Goal: Task Accomplishment & Management: Complete application form

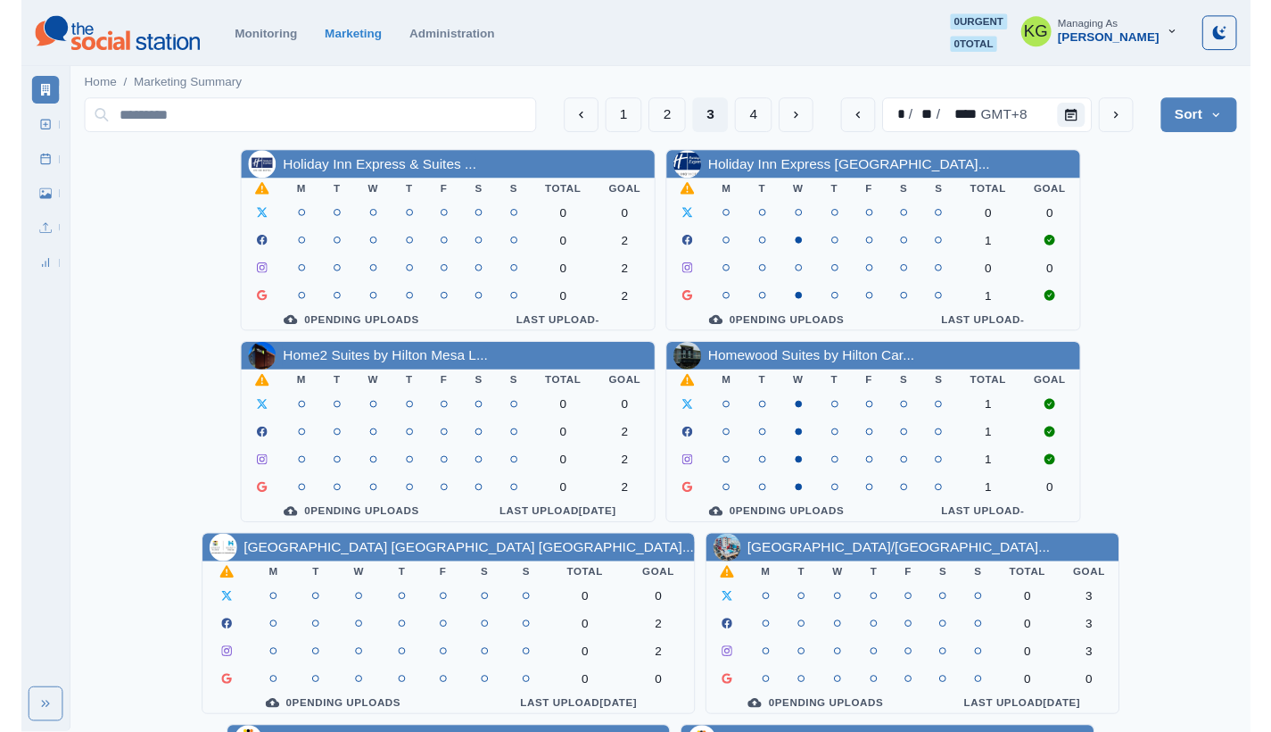
scroll to position [616, 0]
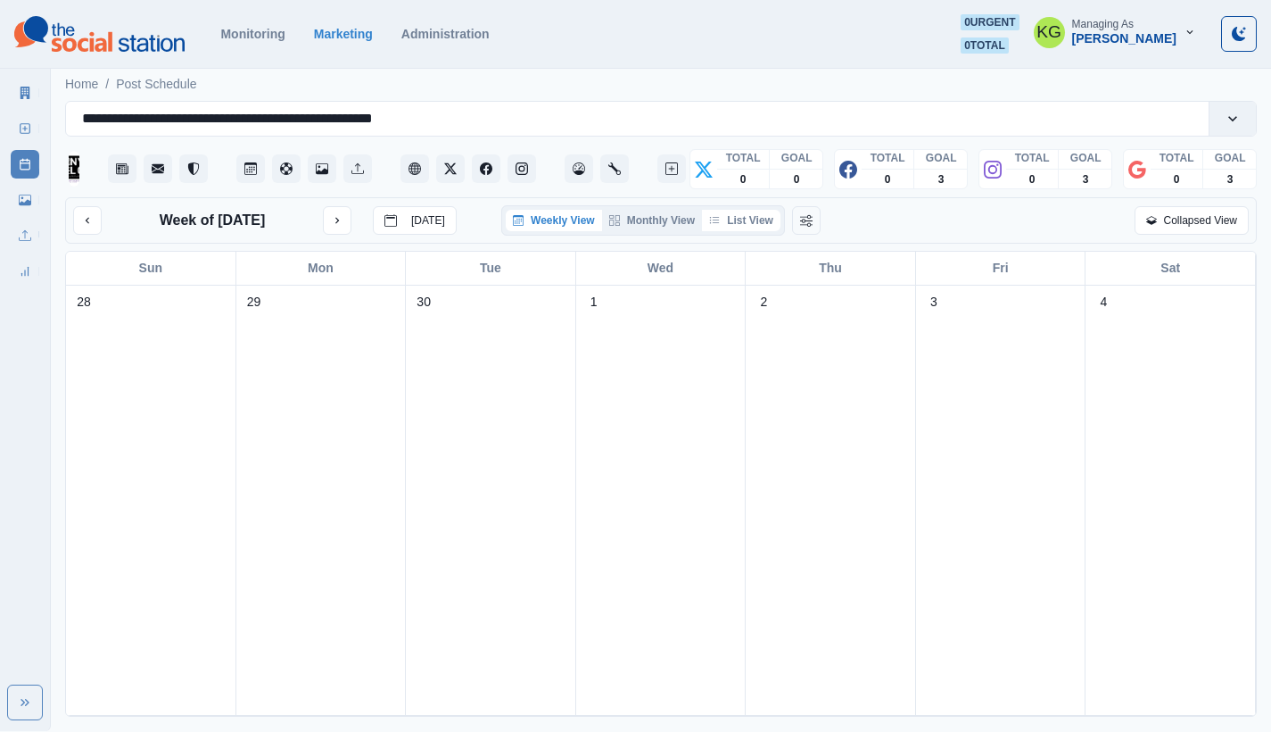
click at [755, 227] on button "List View" at bounding box center [741, 220] width 79 height 21
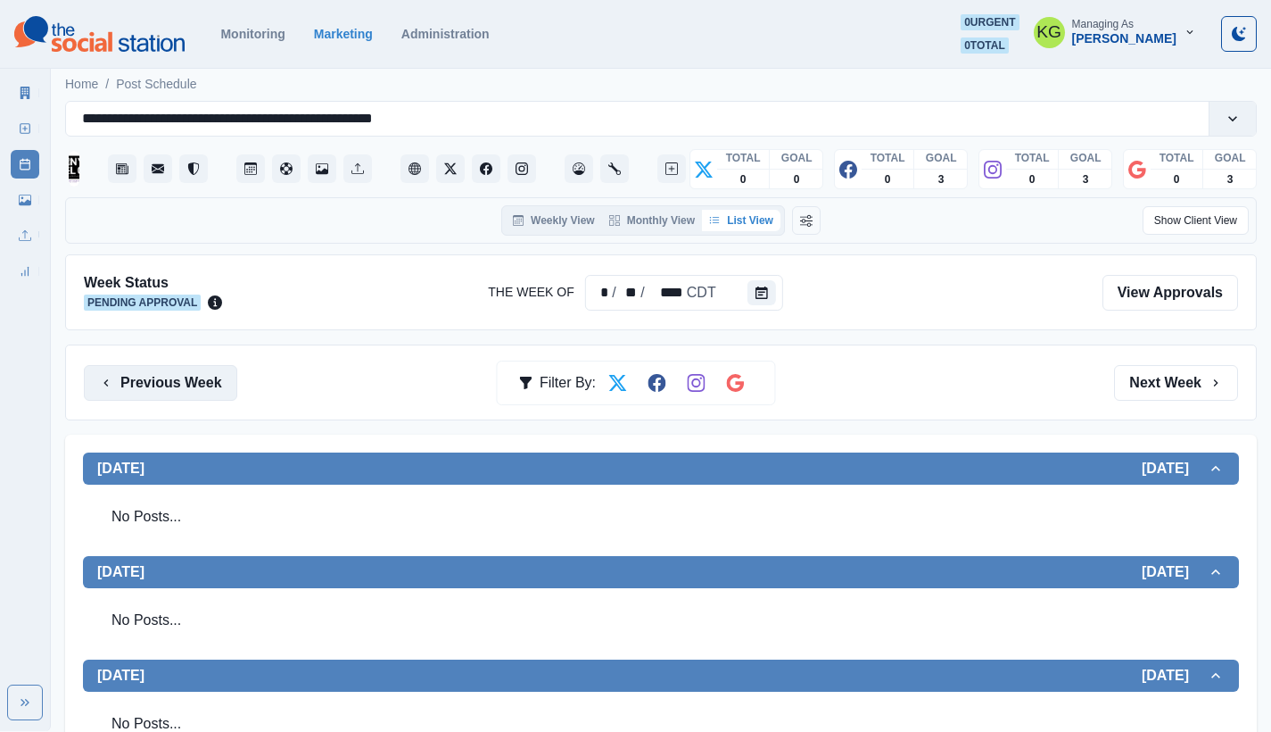
click at [200, 391] on button "Previous Week" at bounding box center [160, 383] width 153 height 36
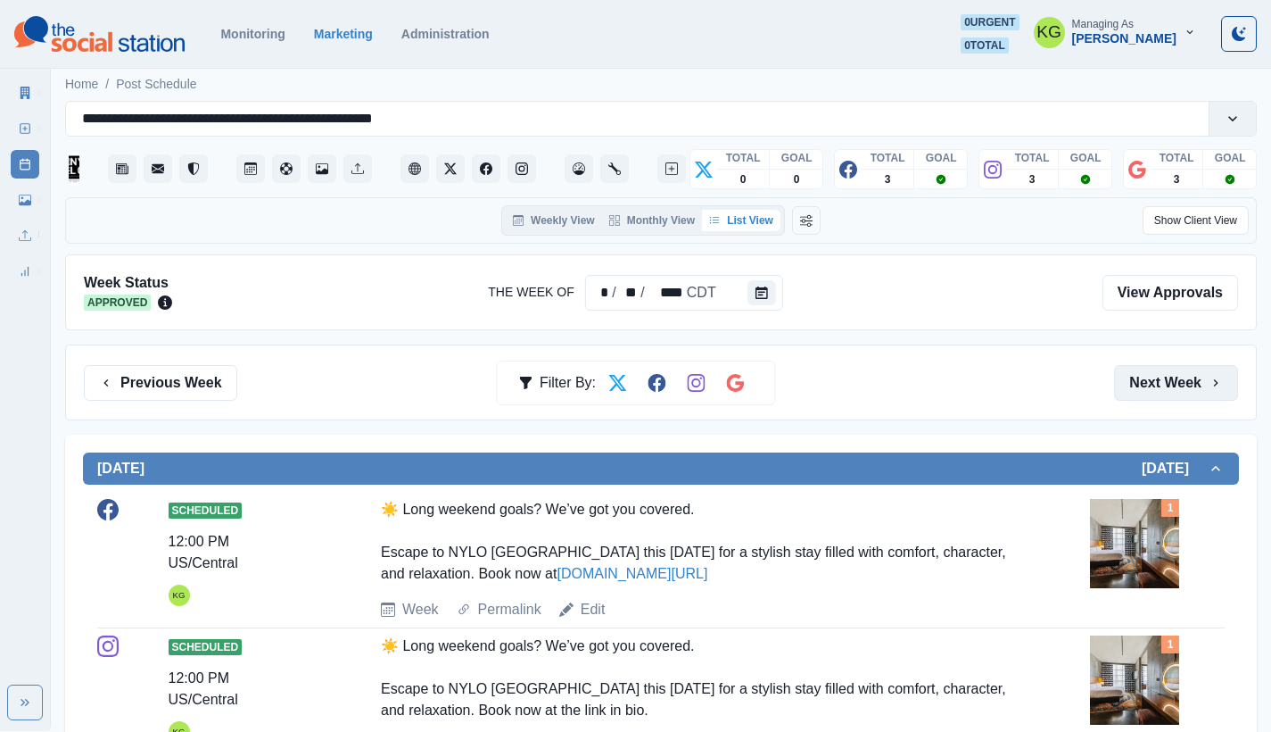
click at [1185, 384] on button "Next Week" at bounding box center [1176, 383] width 124 height 36
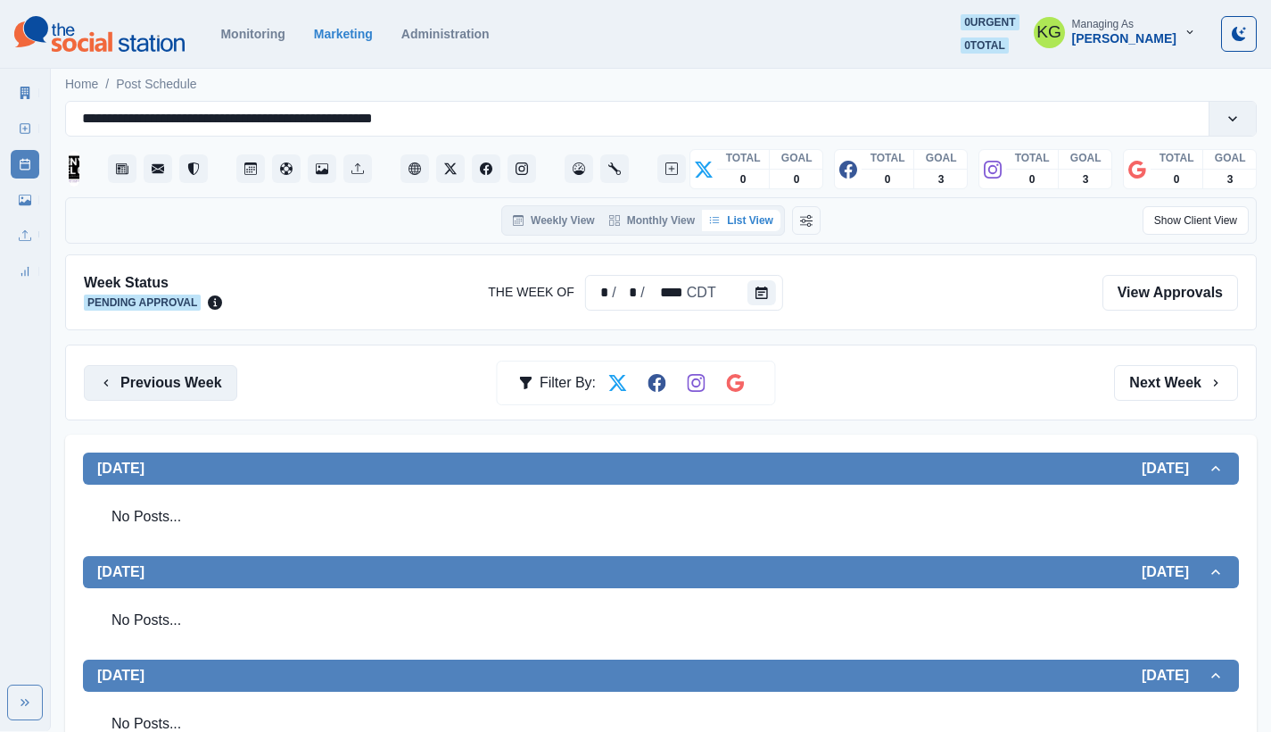
click at [178, 385] on button "Previous Week" at bounding box center [160, 383] width 153 height 36
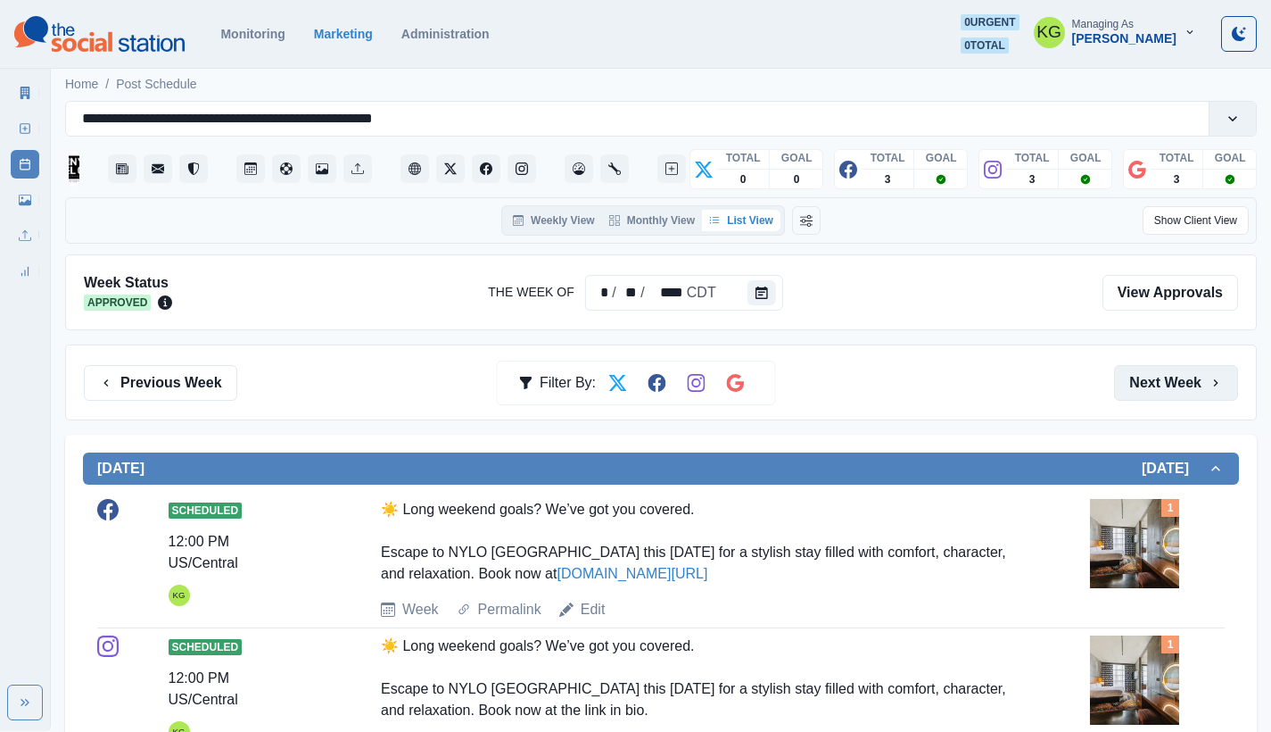
click at [1155, 390] on button "Next Week" at bounding box center [1176, 383] width 124 height 36
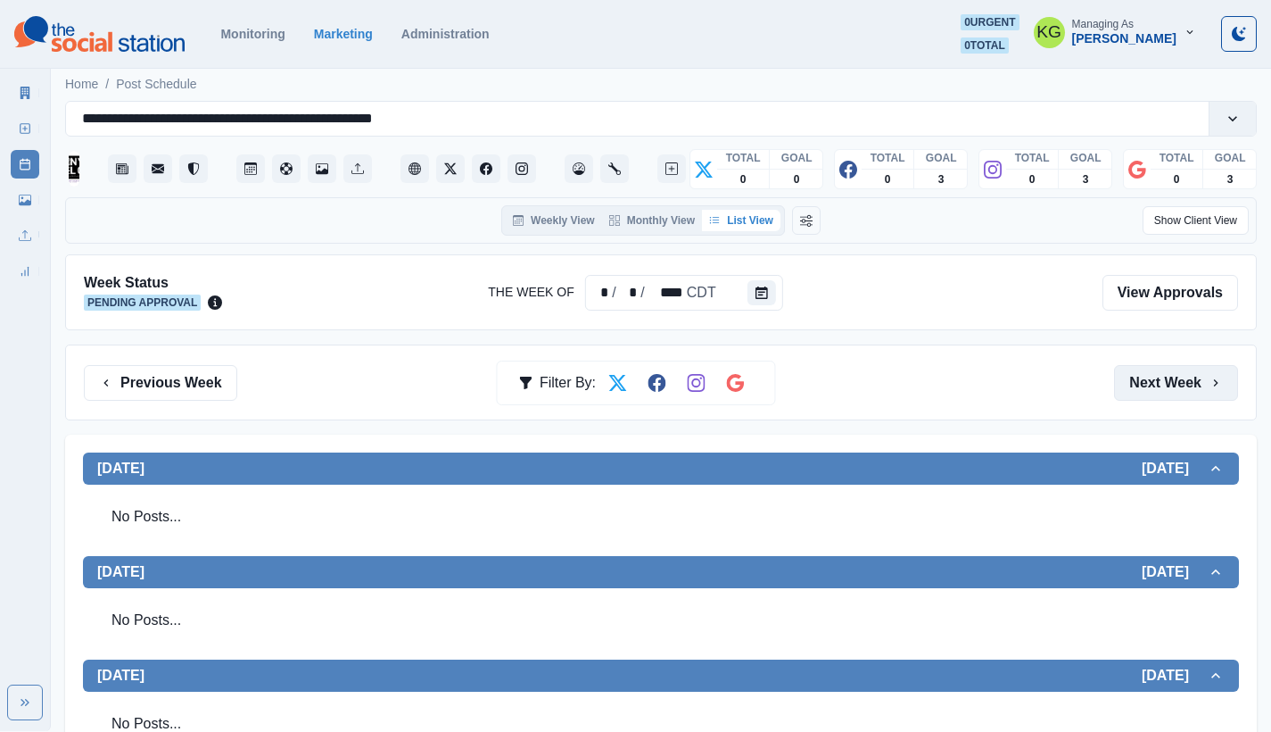
click at [1155, 390] on button "Next Week" at bounding box center [1176, 383] width 124 height 36
click at [115, 366] on button "Previous Week" at bounding box center [160, 383] width 153 height 36
click at [29, 120] on link "New Post" at bounding box center [25, 128] width 29 height 29
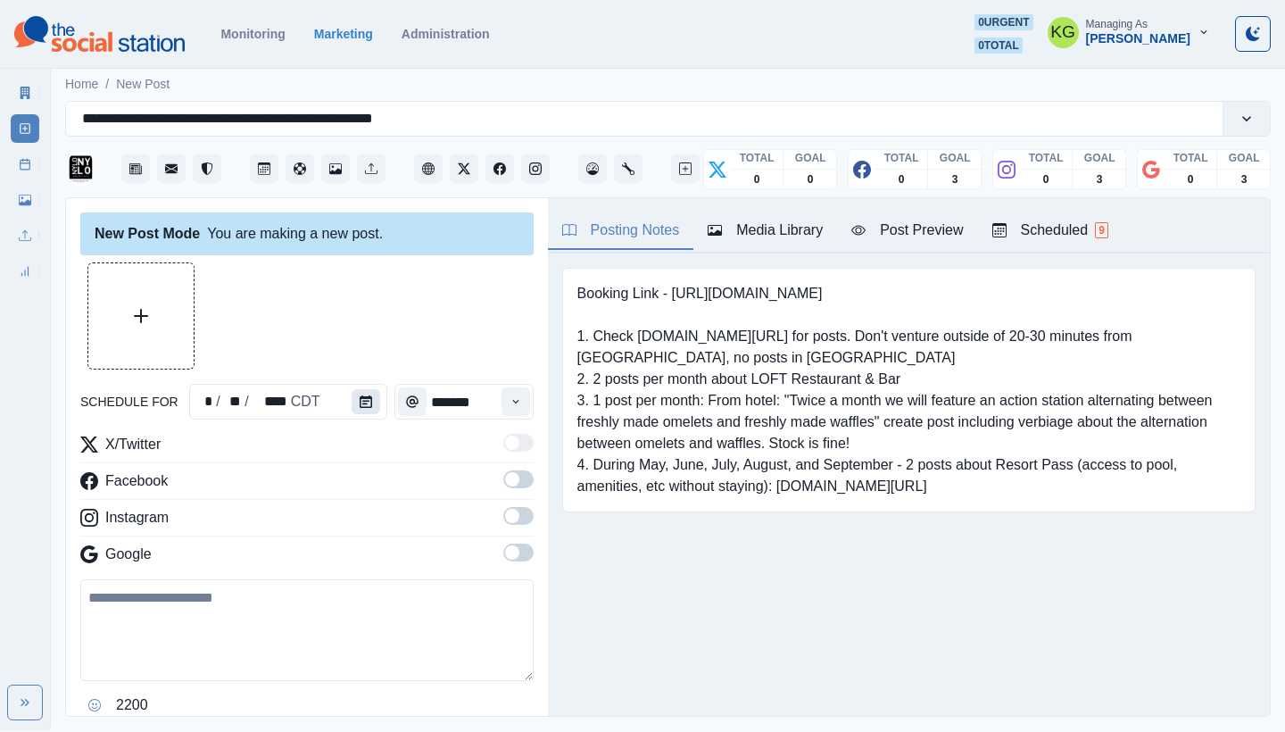
click at [360, 401] on icon "Calendar" at bounding box center [366, 401] width 12 height 12
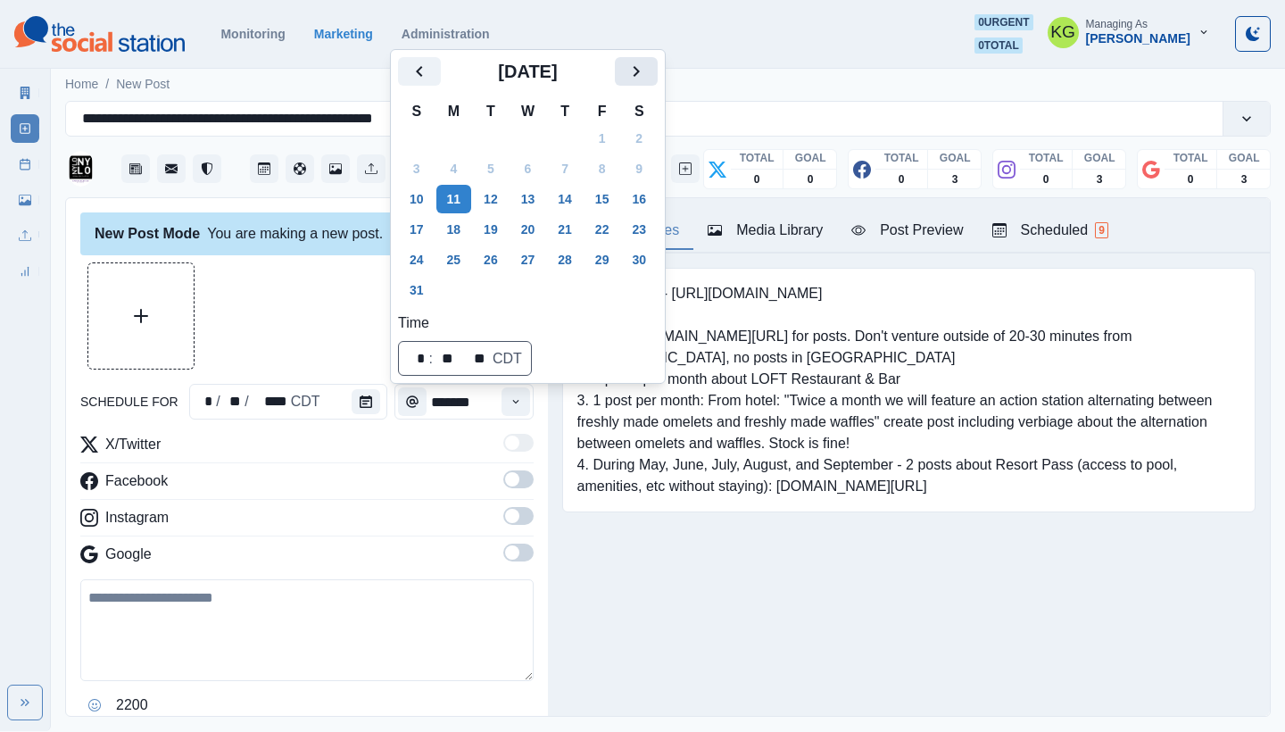
click at [646, 75] on icon "Next" at bounding box center [635, 71] width 21 height 21
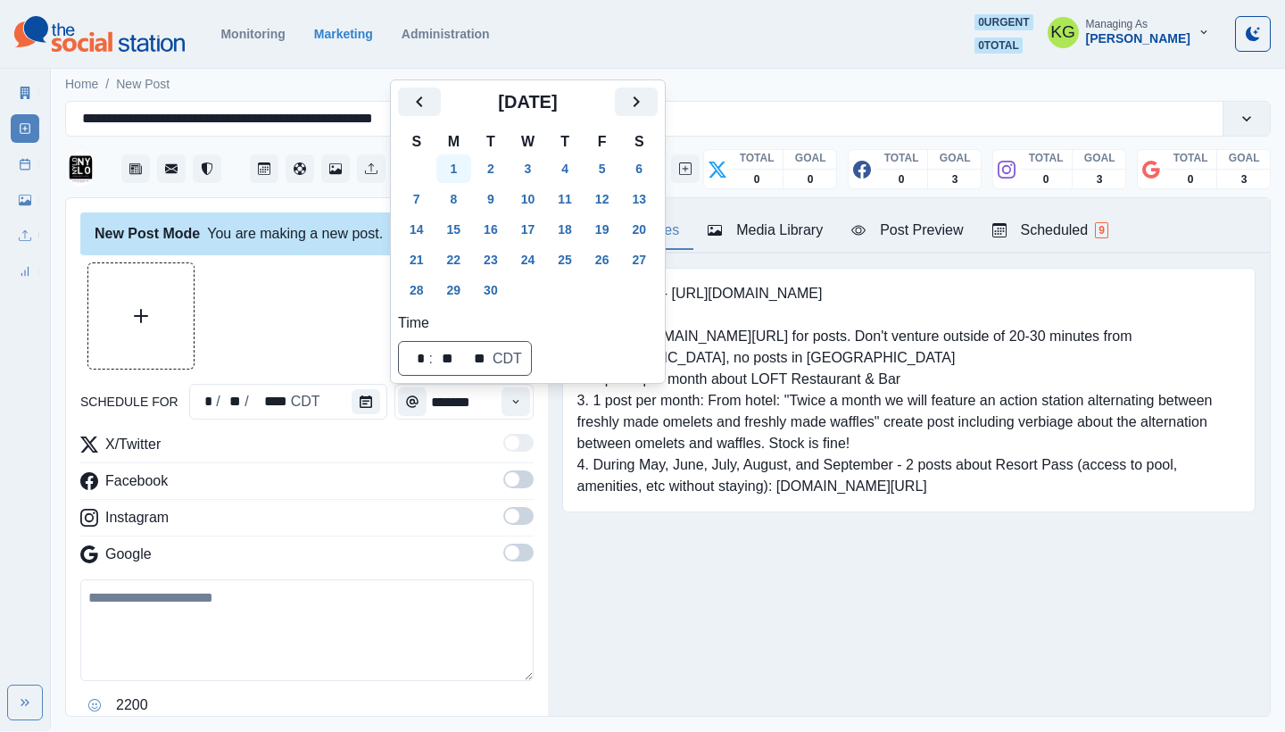
click at [461, 169] on button "1" at bounding box center [454, 168] width 36 height 29
click at [261, 343] on div at bounding box center [306, 315] width 453 height 107
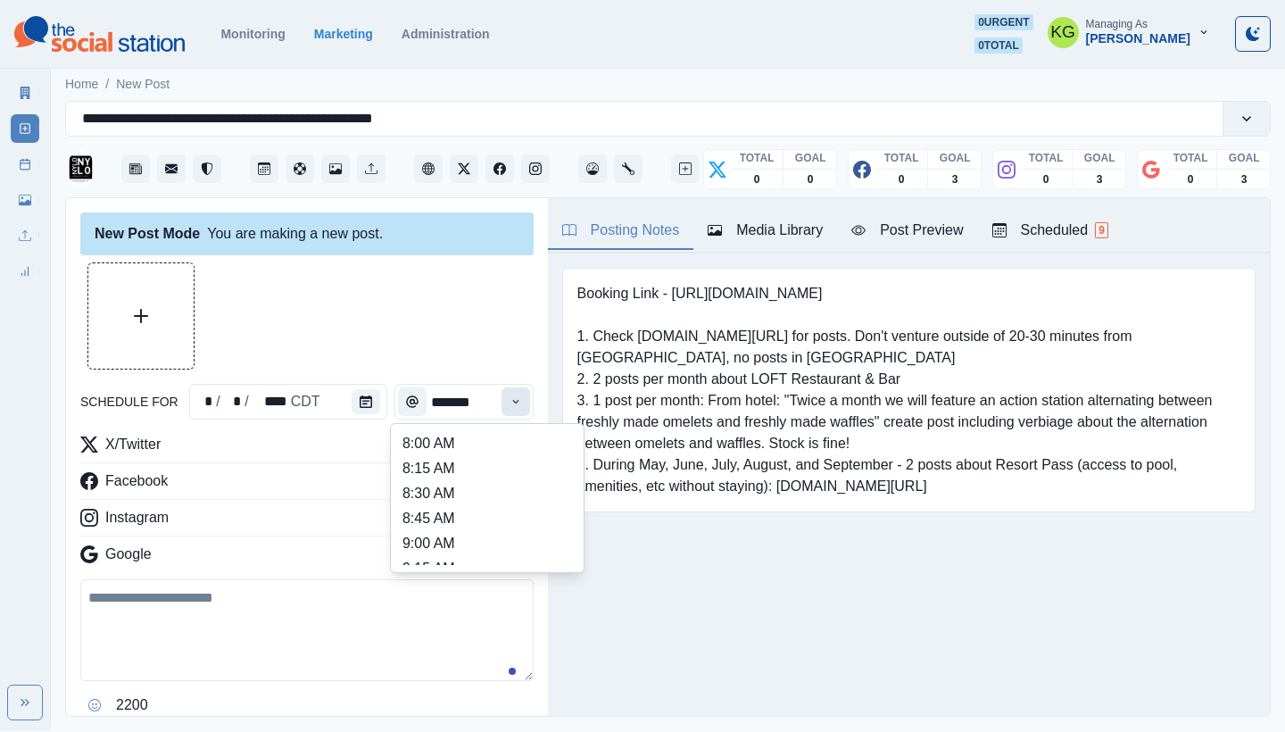
click at [509, 407] on icon "Time" at bounding box center [515, 401] width 12 height 12
click at [441, 517] on li "12:00 PM" at bounding box center [487, 520] width 178 height 25
type input "********"
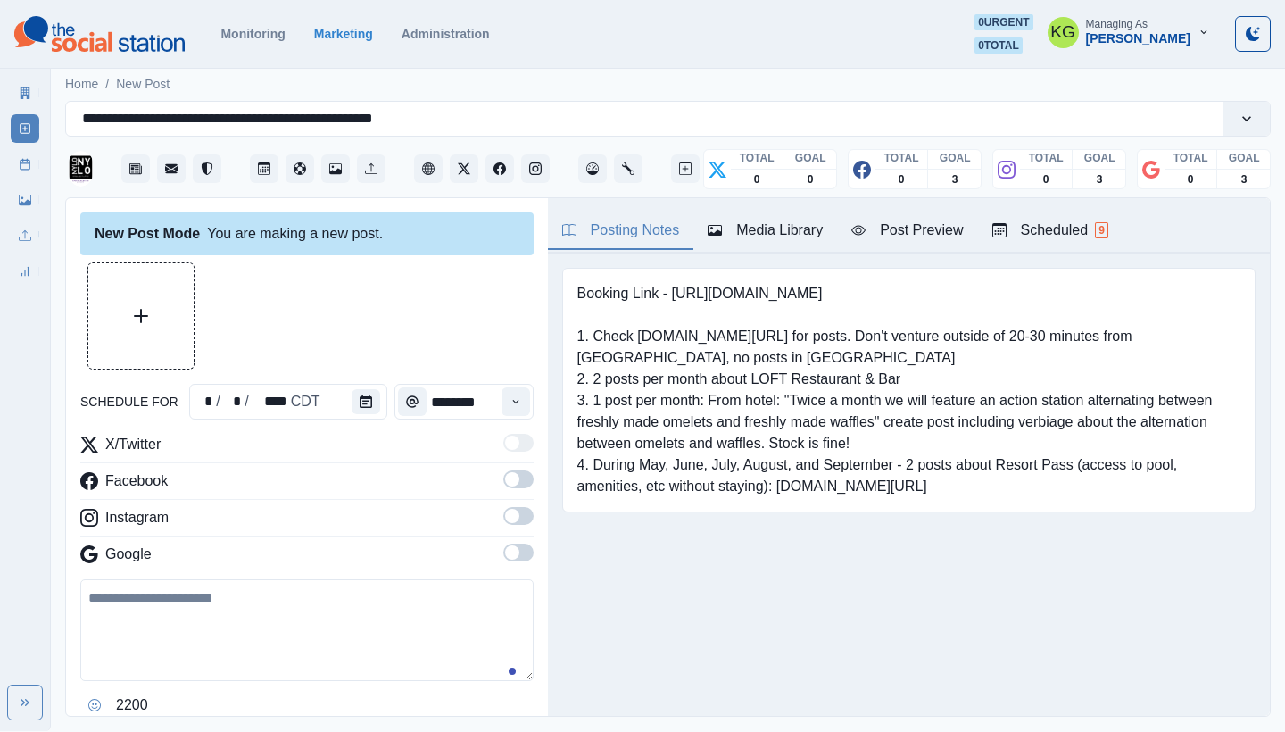
drag, startPoint x: 502, startPoint y: 551, endPoint x: 506, endPoint y: 525, distance: 27.0
click at [505, 551] on span at bounding box center [512, 552] width 14 height 14
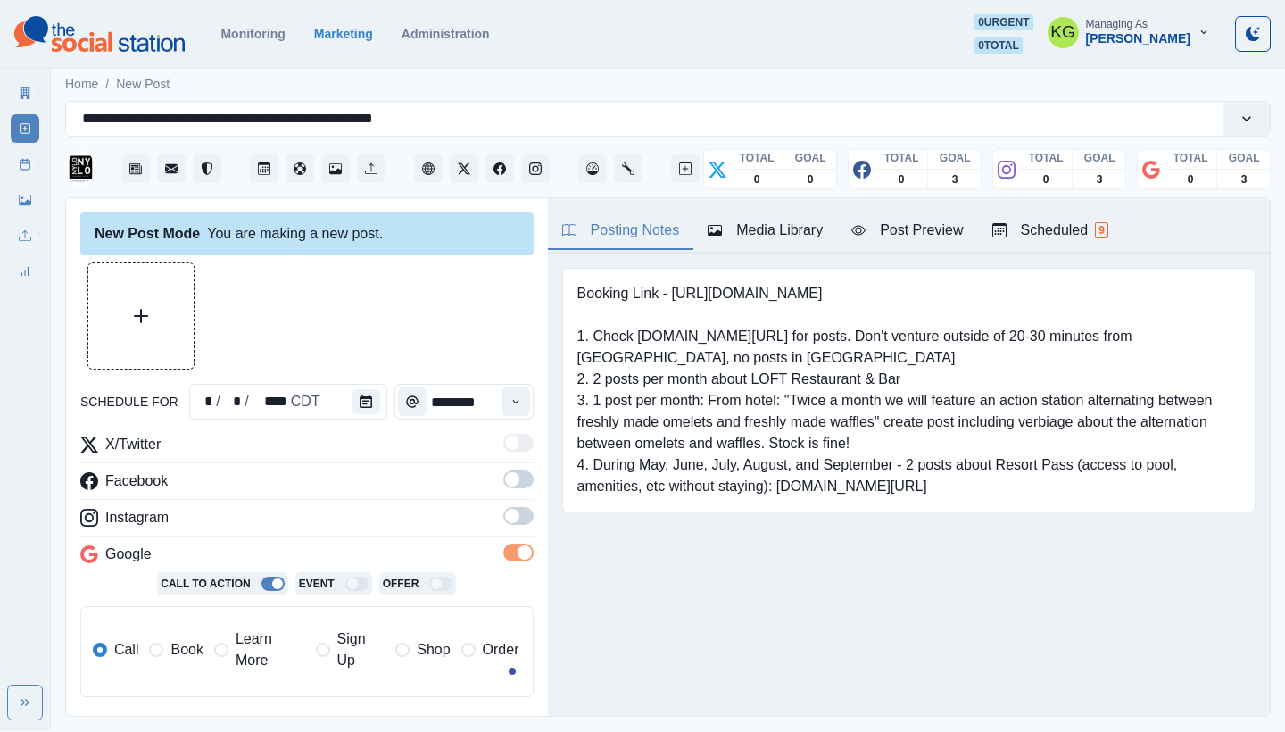
click at [506, 523] on span at bounding box center [518, 516] width 30 height 18
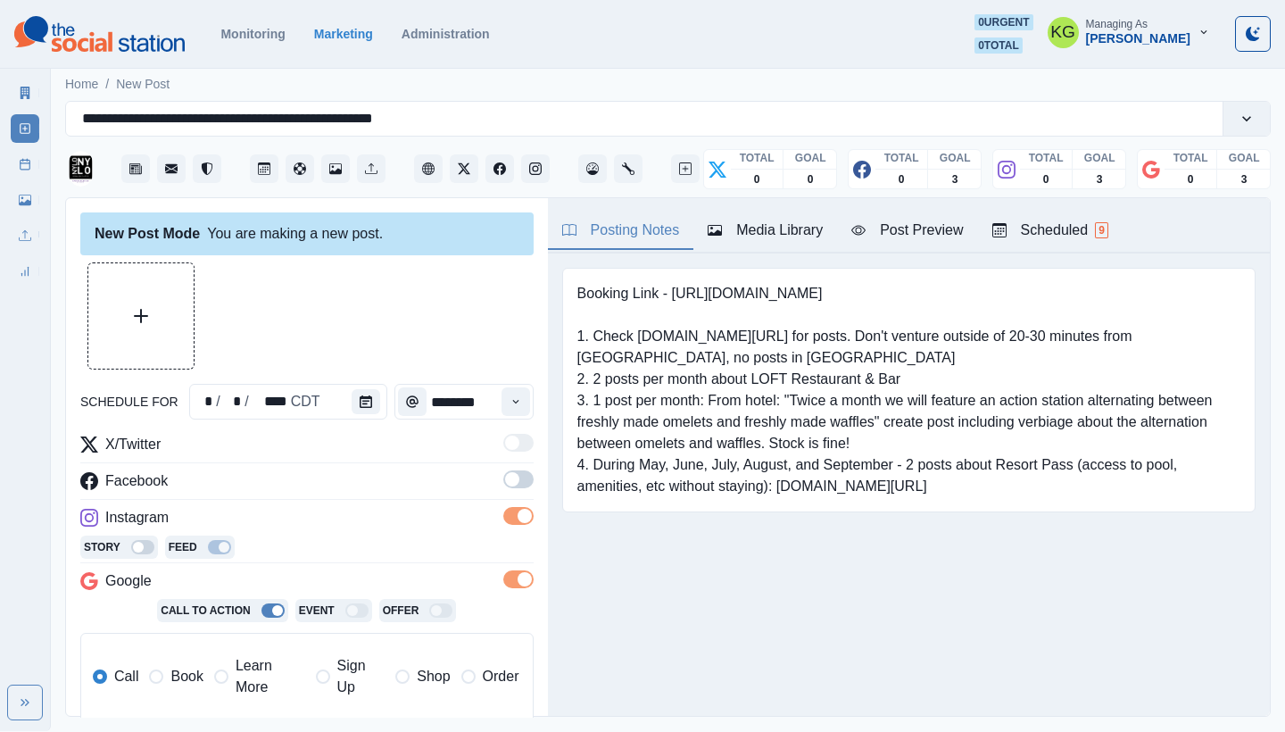
click at [503, 490] on label at bounding box center [518, 484] width 30 height 29
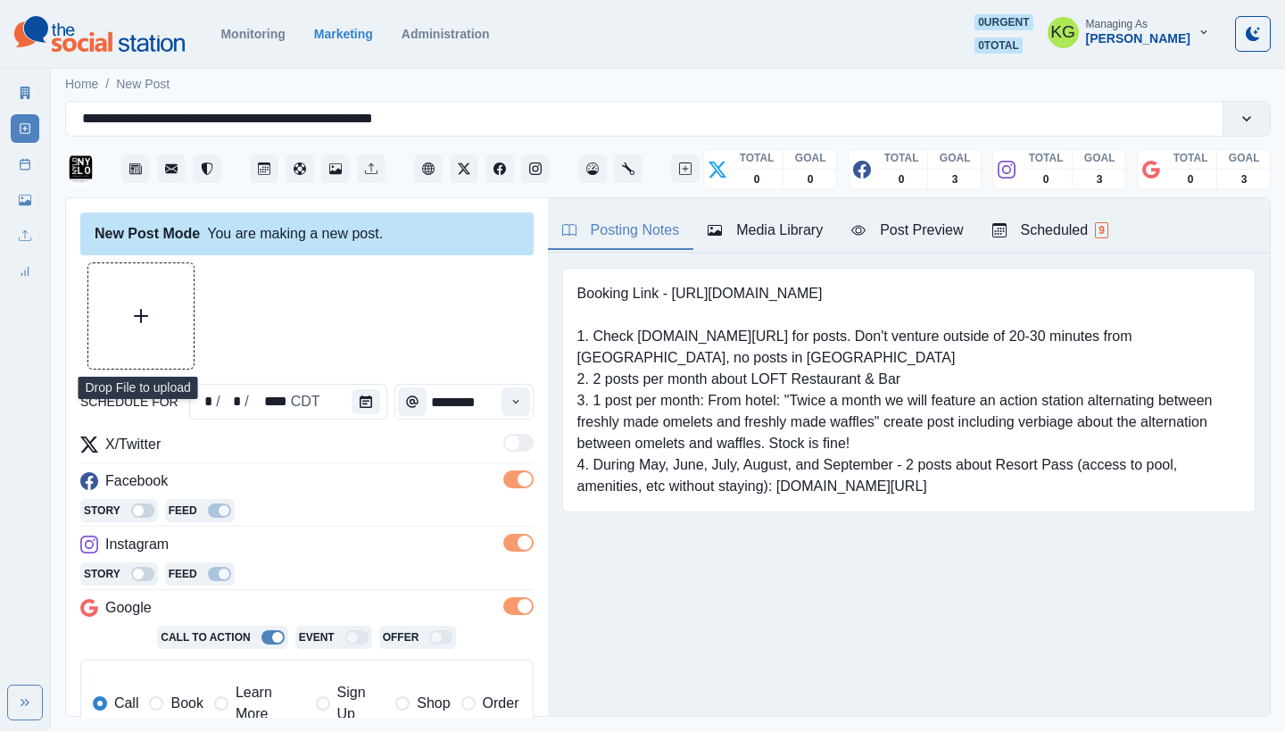
click at [142, 307] on button "Upload Media" at bounding box center [140, 315] width 105 height 105
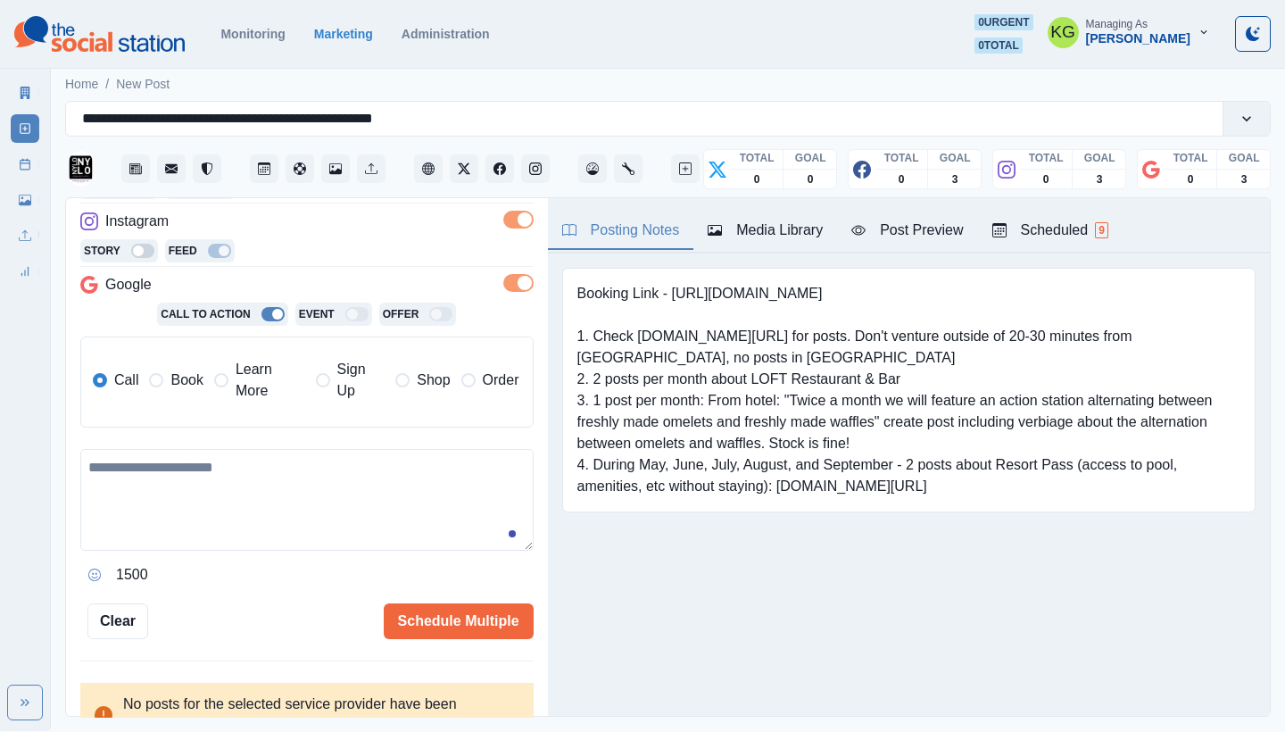
click at [155, 381] on span at bounding box center [156, 380] width 14 height 14
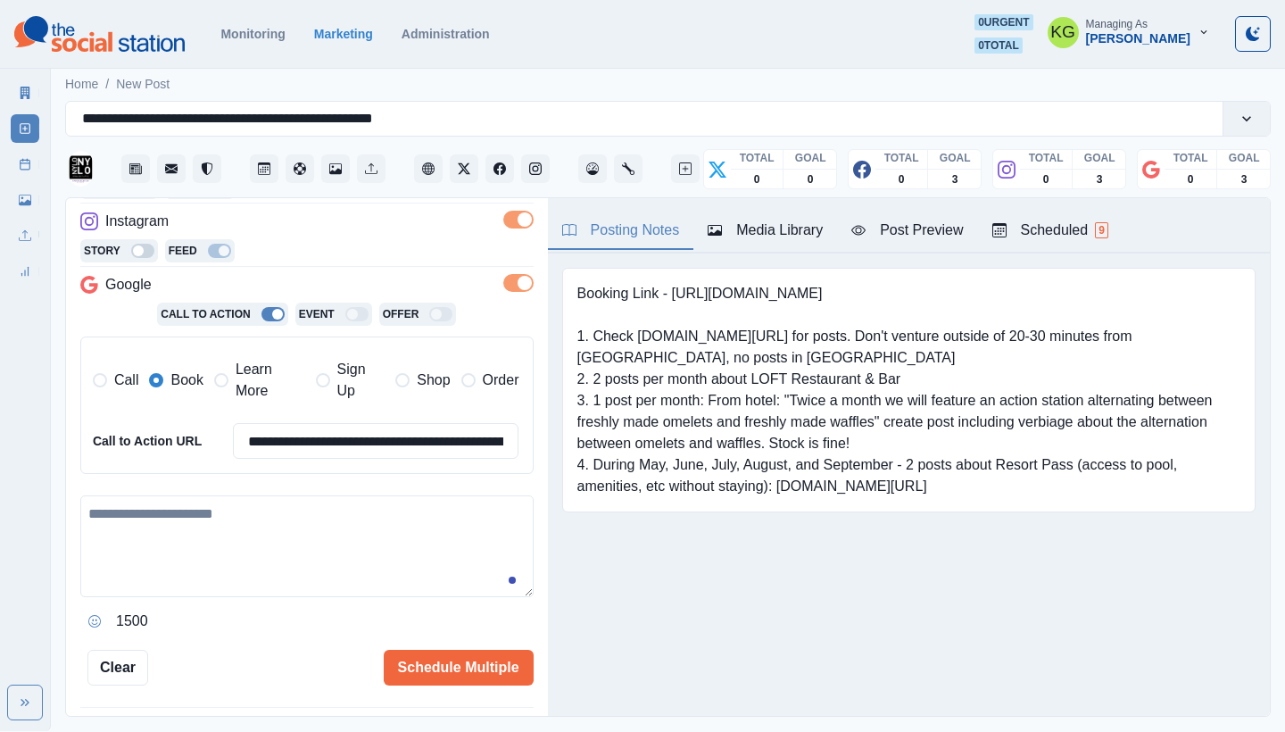
click at [185, 497] on textarea at bounding box center [306, 546] width 453 height 102
paste textarea "**********"
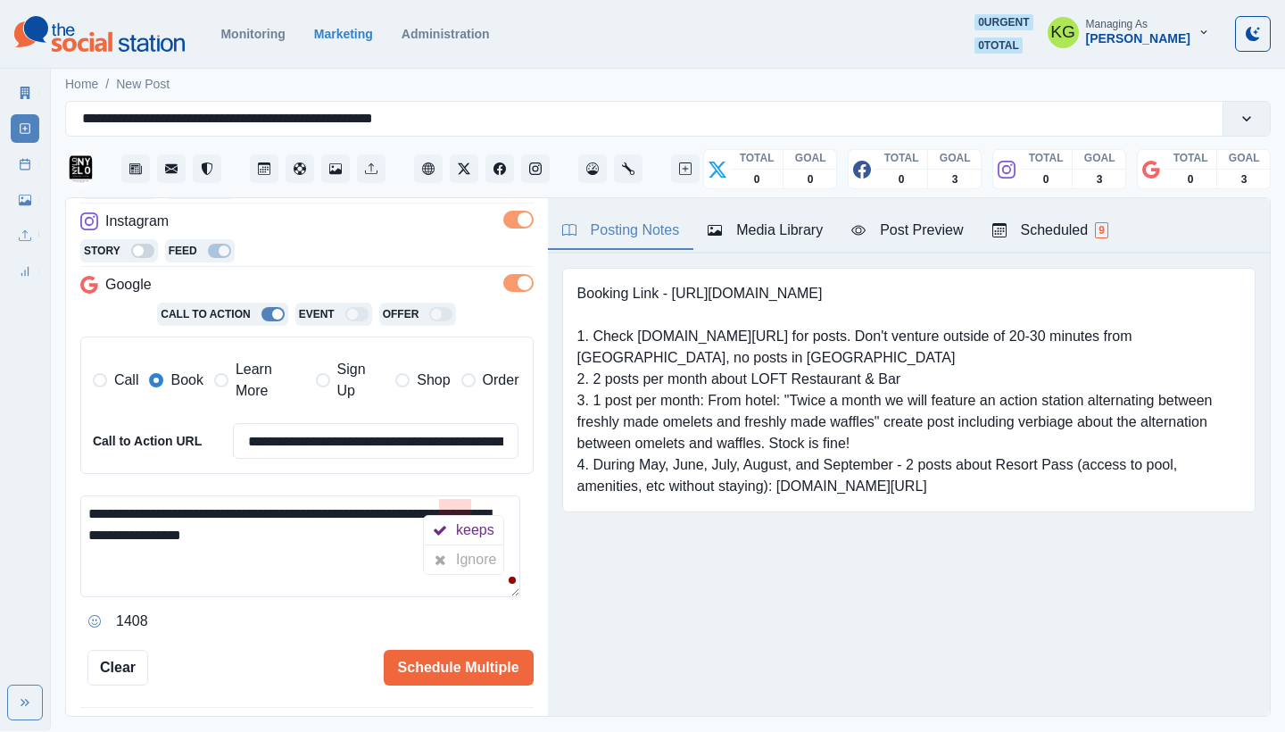
click at [335, 546] on textarea "**********" at bounding box center [300, 546] width 440 height 102
type textarea "**********"
click at [452, 668] on button "Schedule Multiple" at bounding box center [459, 667] width 150 height 36
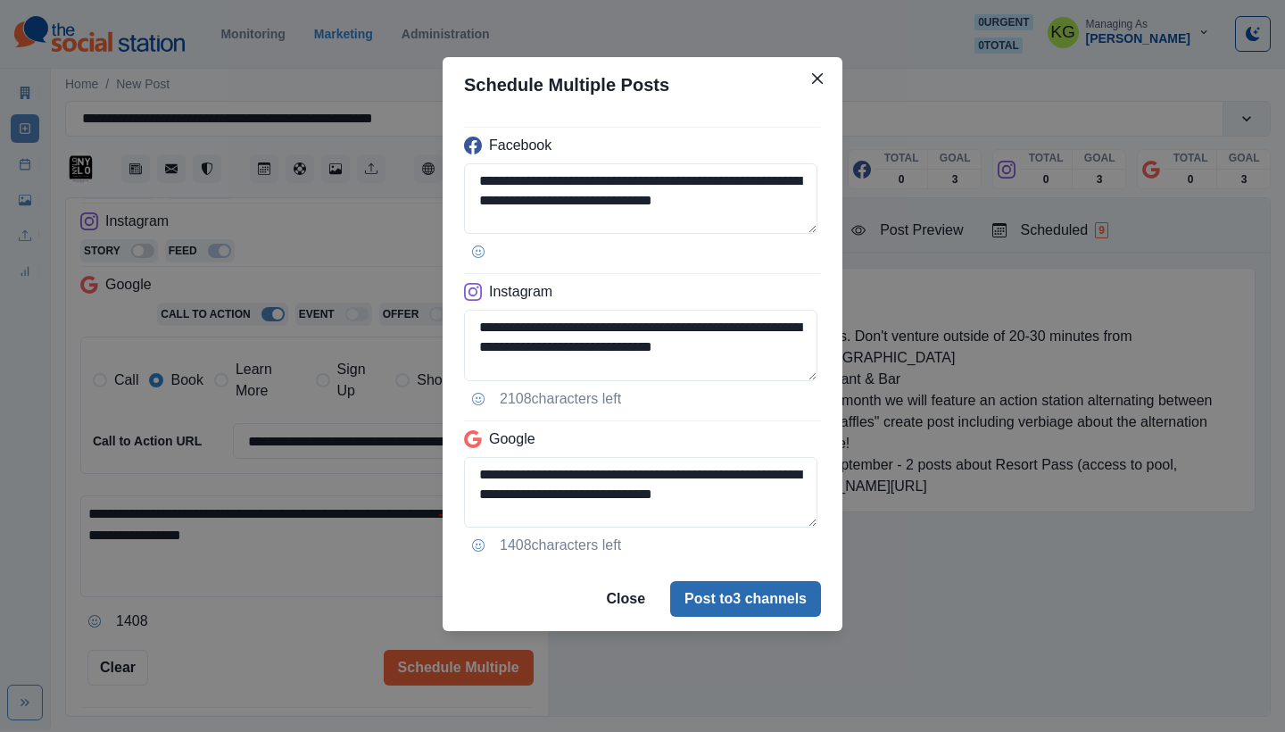
click at [701, 608] on button "Post to 3 channels" at bounding box center [745, 599] width 151 height 36
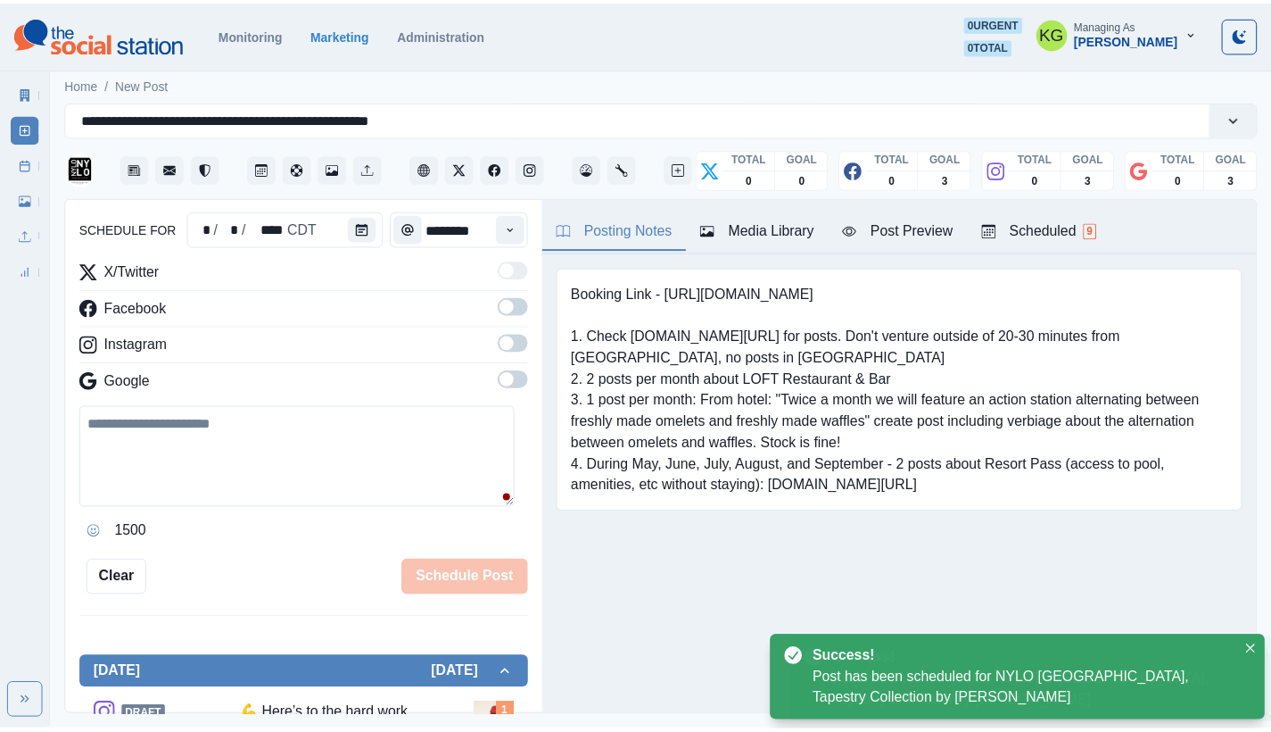
scroll to position [109, 0]
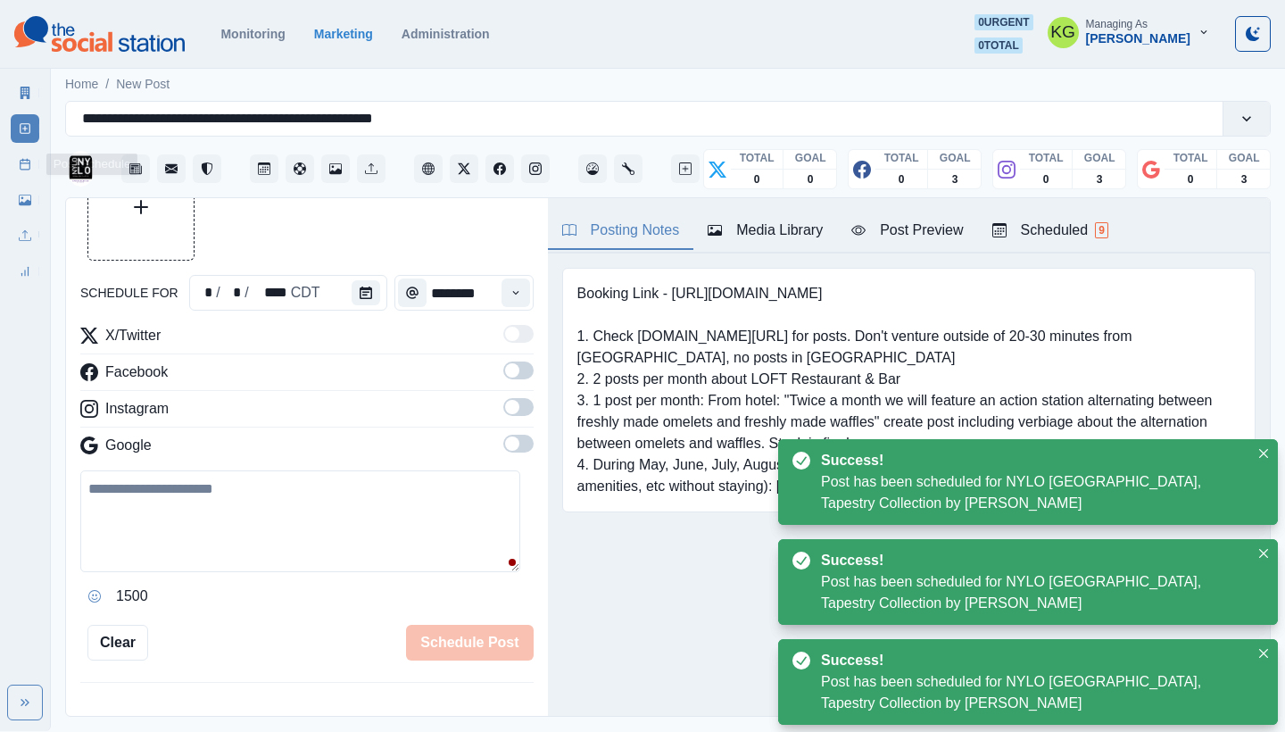
click at [29, 167] on icon at bounding box center [25, 164] width 12 height 12
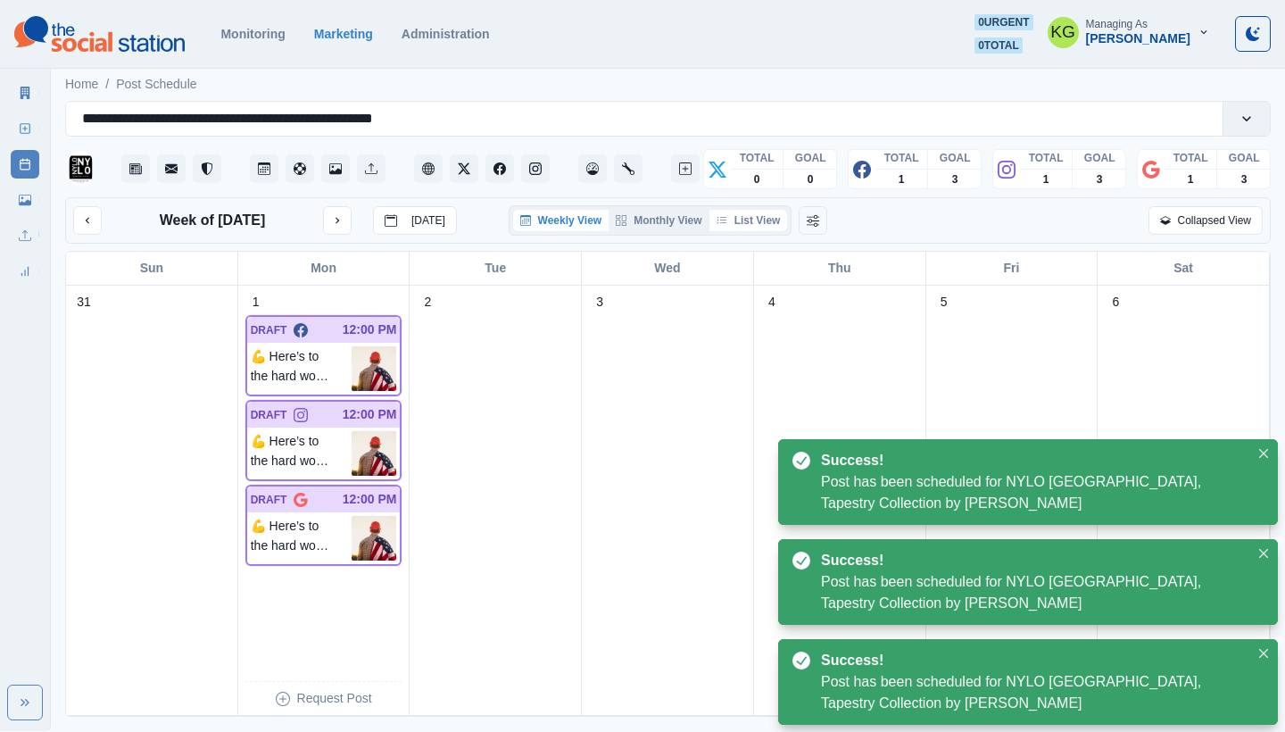
click at [761, 219] on button "List View" at bounding box center [748, 220] width 79 height 21
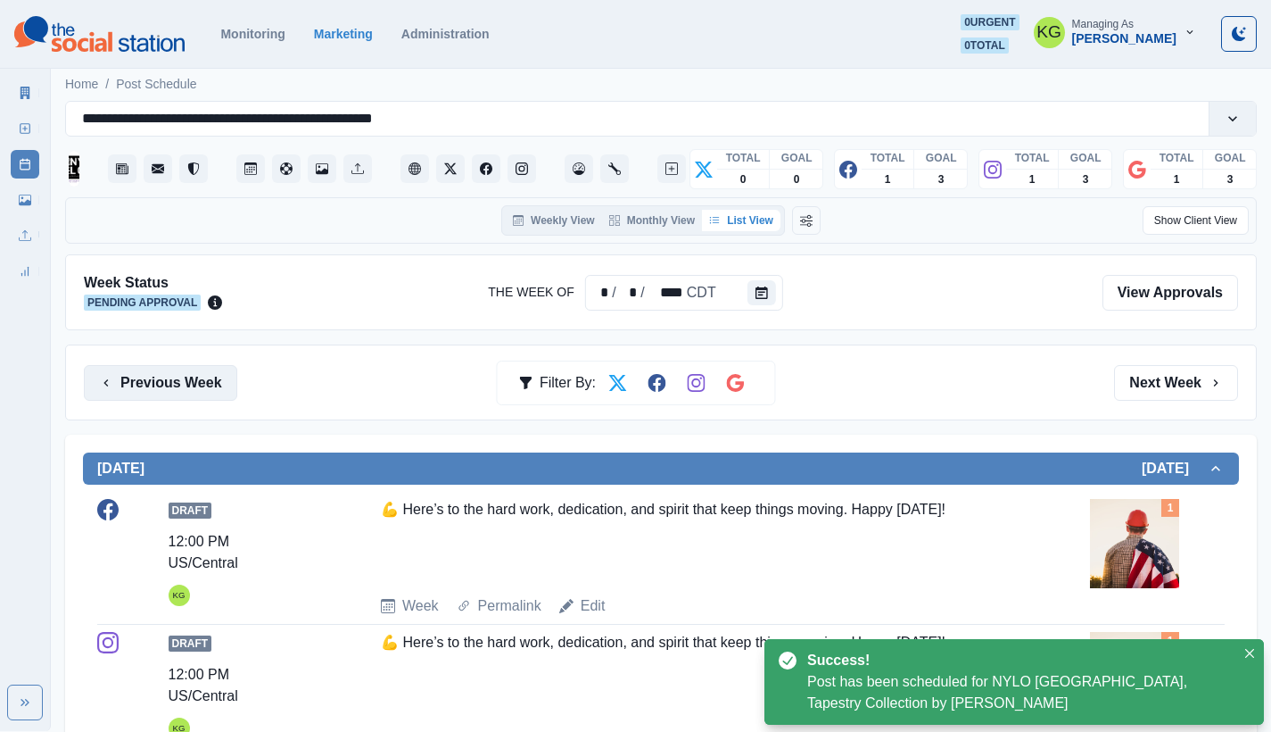
click at [145, 382] on button "Previous Week" at bounding box center [160, 383] width 153 height 36
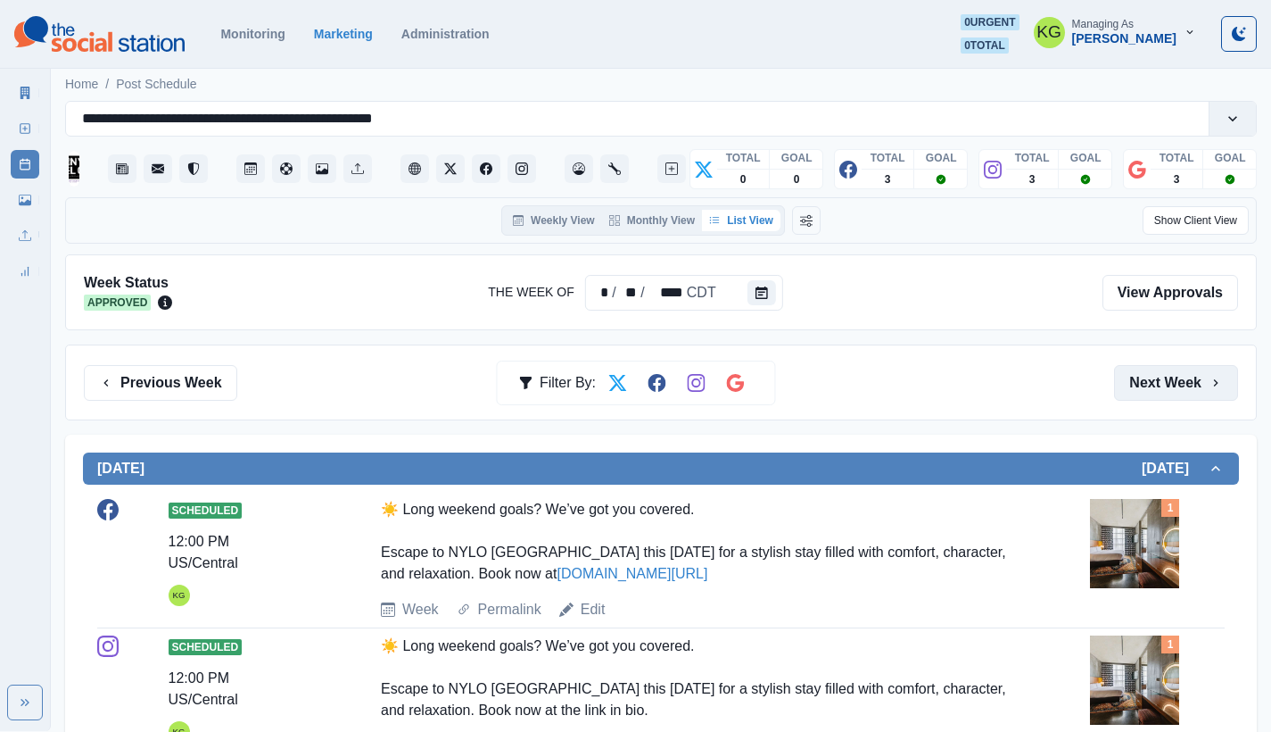
click at [1171, 388] on button "Next Week" at bounding box center [1176, 383] width 124 height 36
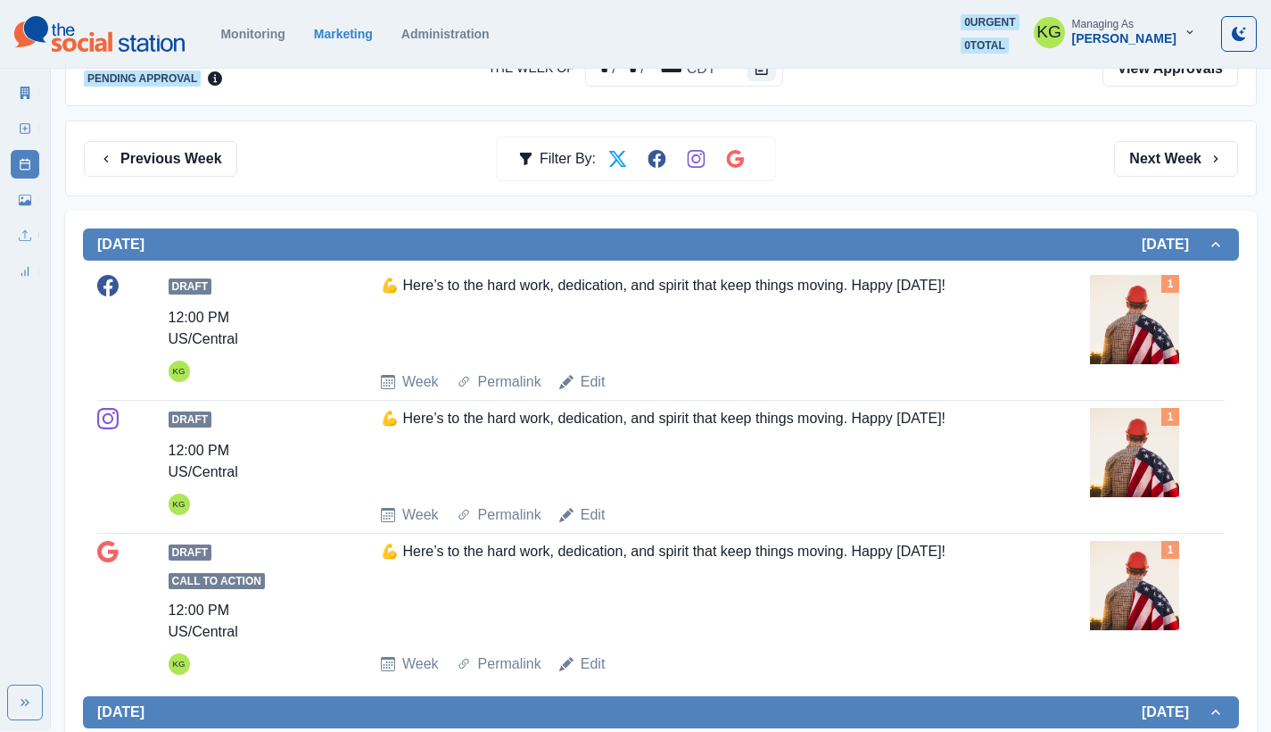
scroll to position [250, 0]
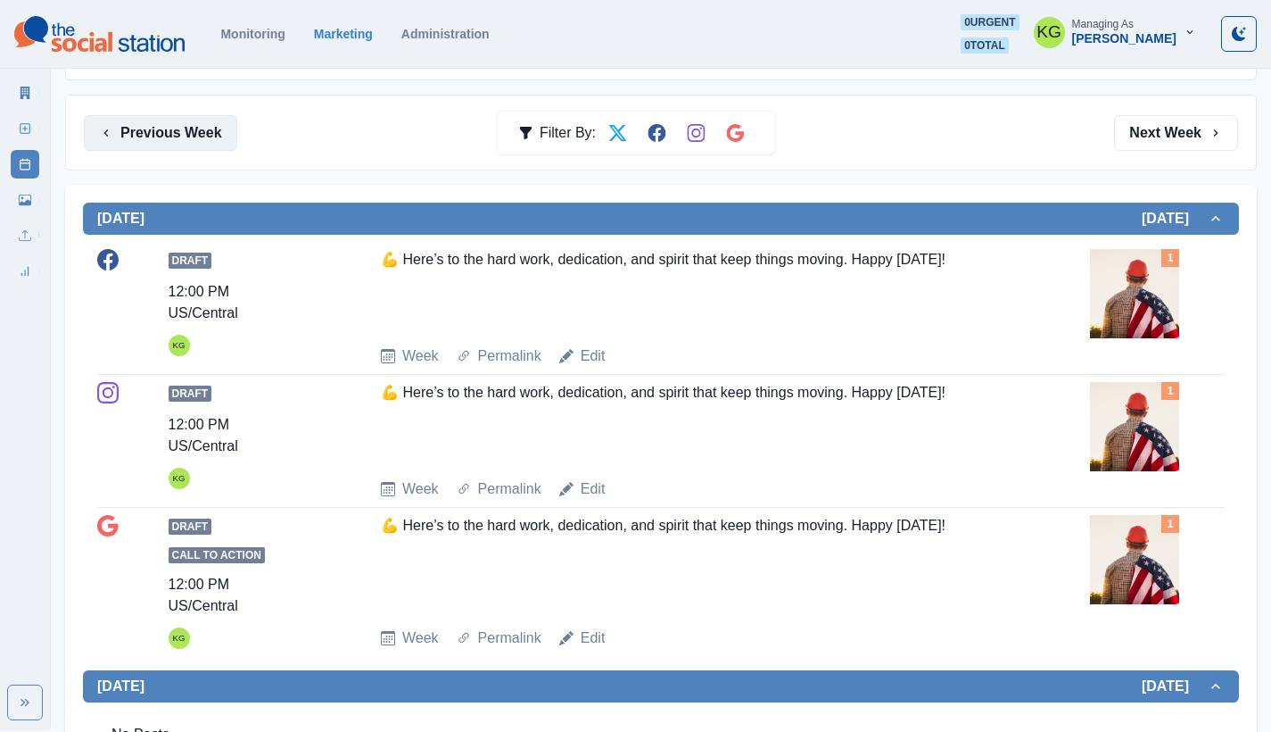
click at [175, 144] on button "Previous Week" at bounding box center [160, 133] width 153 height 36
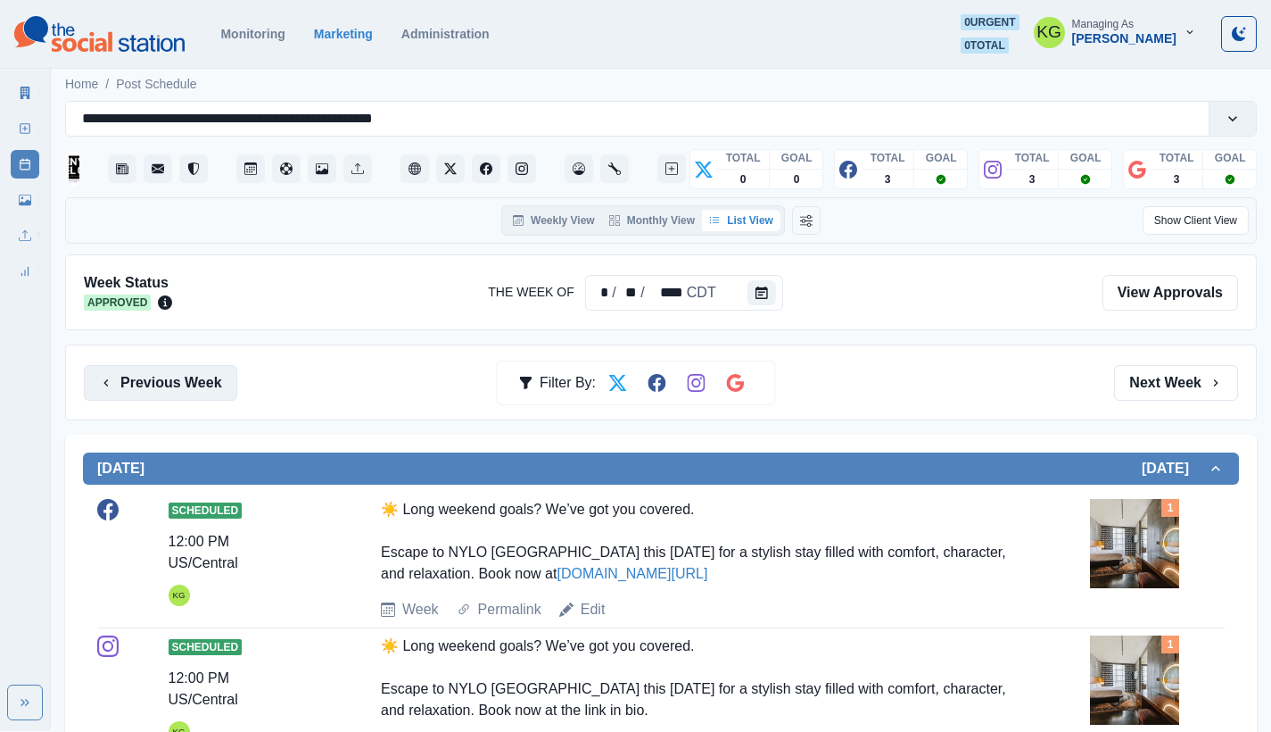
click at [159, 371] on button "Previous Week" at bounding box center [160, 383] width 153 height 36
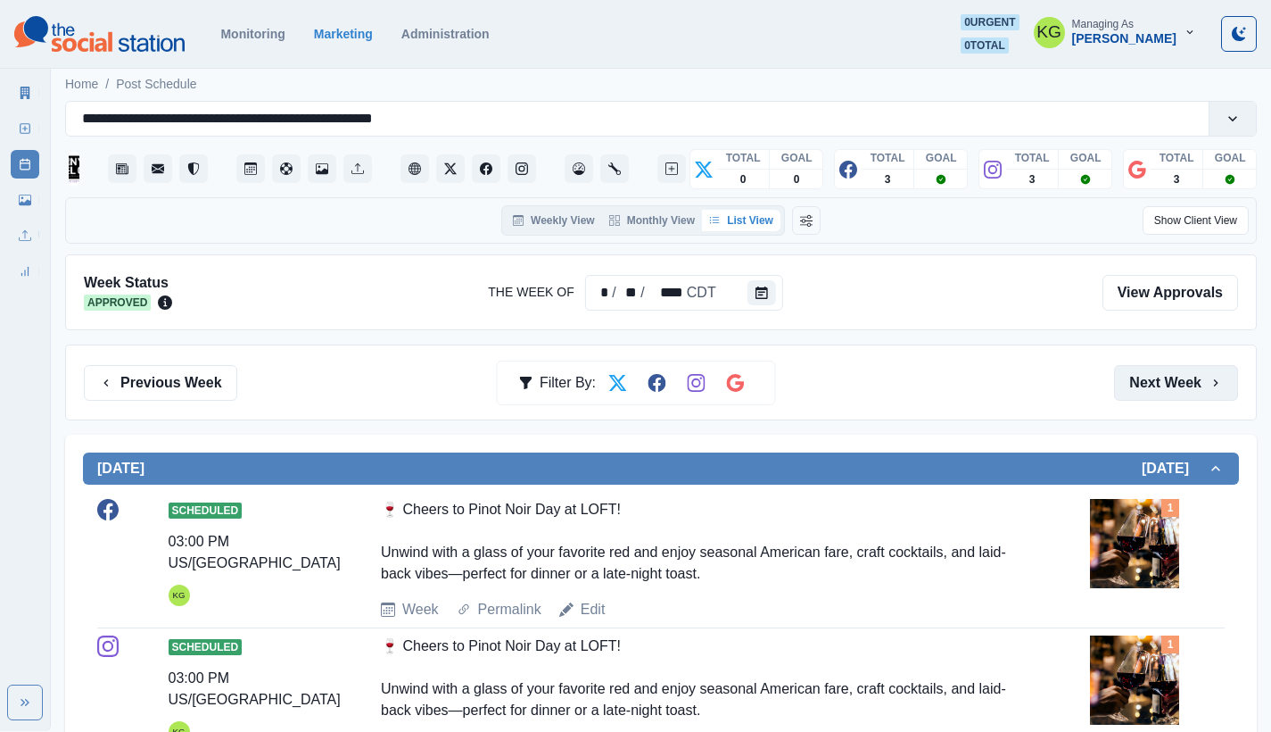
click at [1160, 379] on button "Next Week" at bounding box center [1176, 383] width 124 height 36
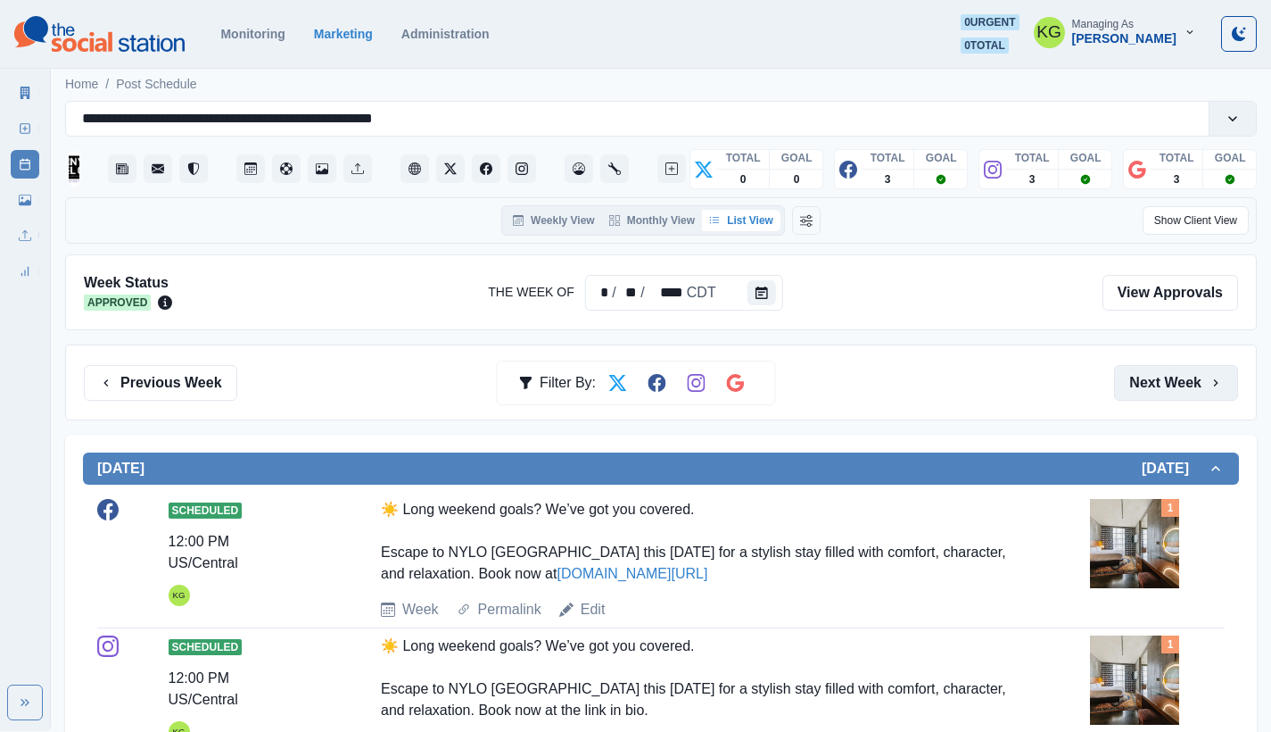
click at [1160, 379] on button "Next Week" at bounding box center [1176, 383] width 124 height 36
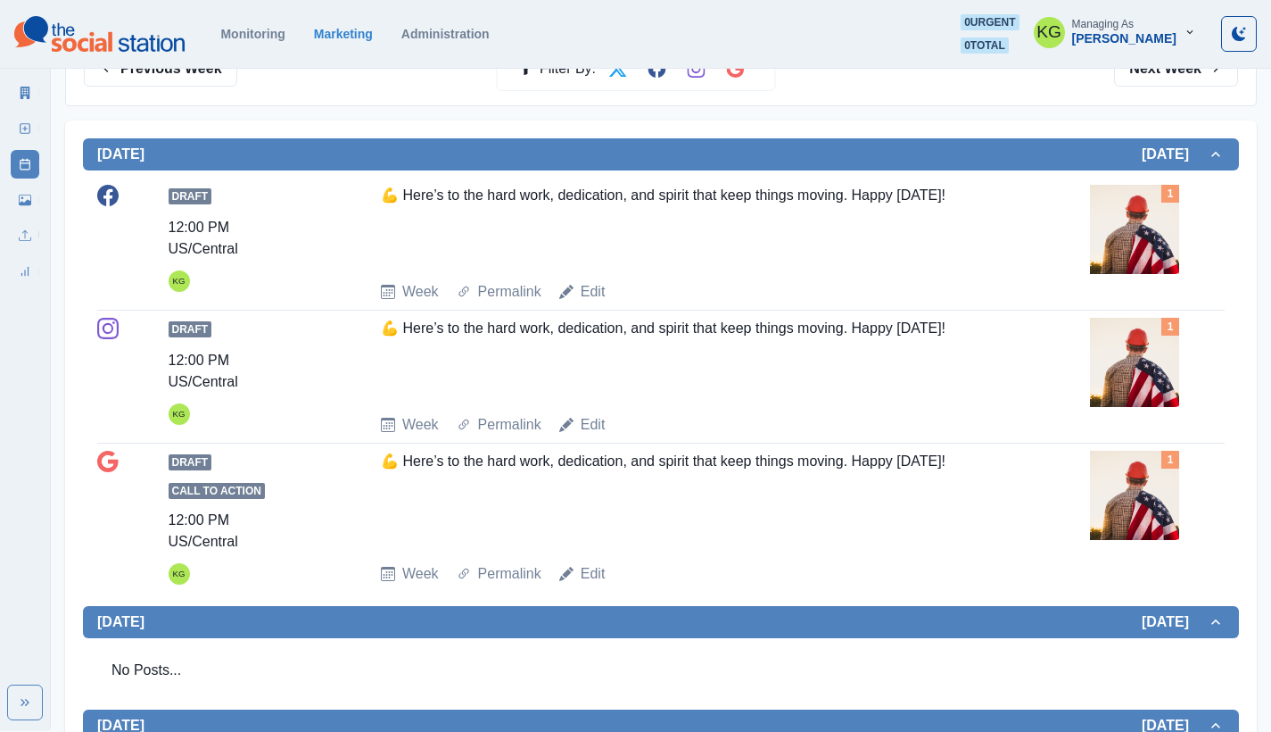
scroll to position [826, 0]
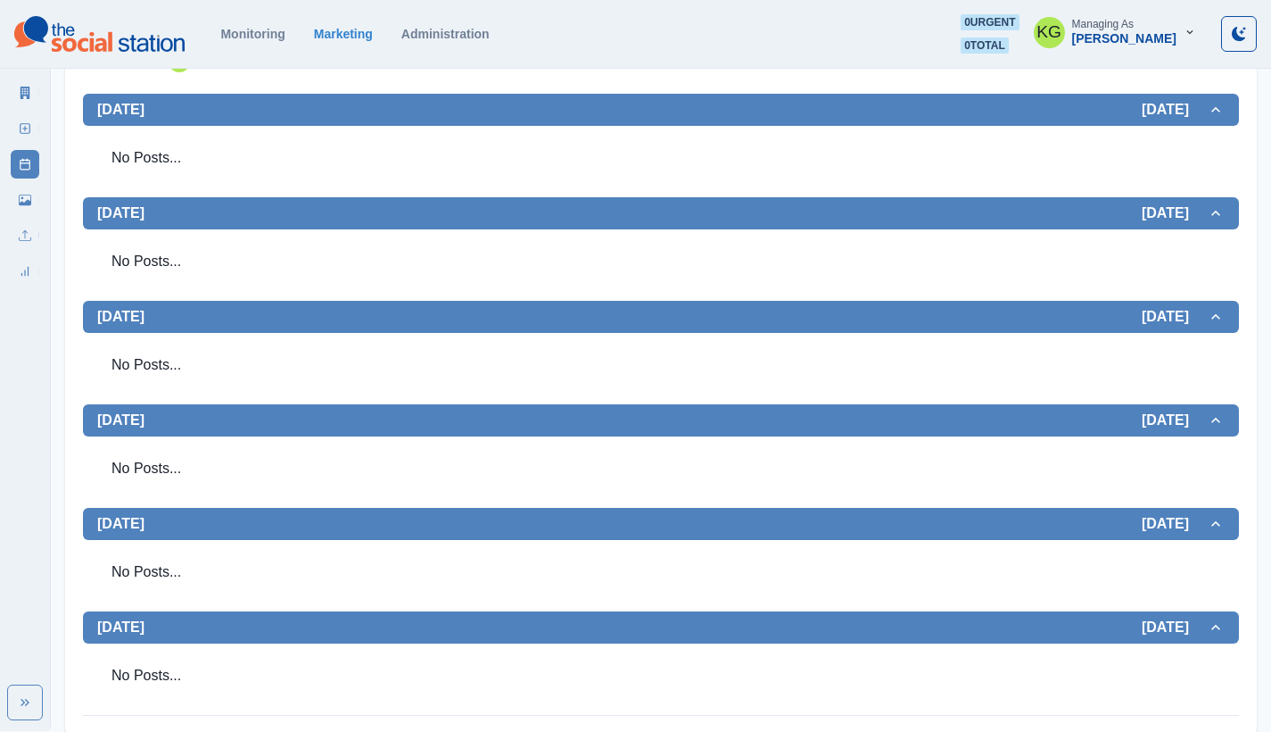
click at [30, 123] on icon at bounding box center [25, 128] width 12 height 12
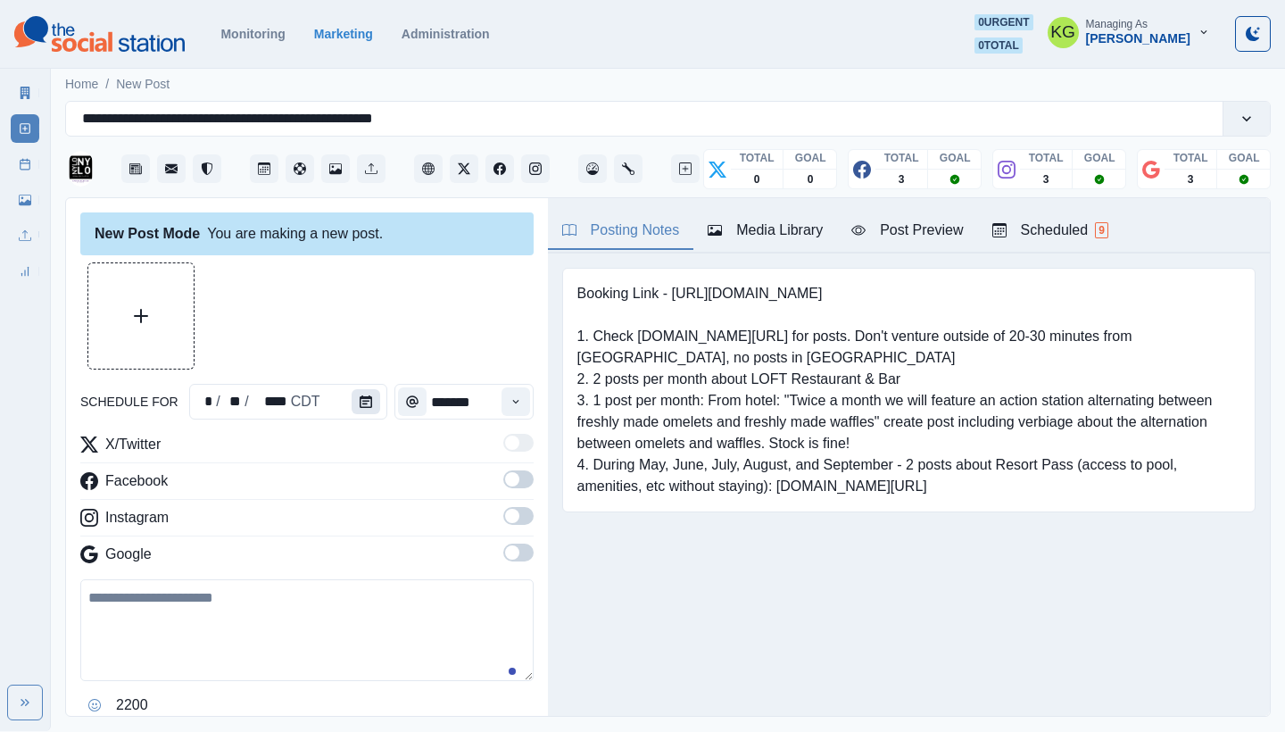
click at [353, 408] on button "Calendar" at bounding box center [365, 401] width 29 height 25
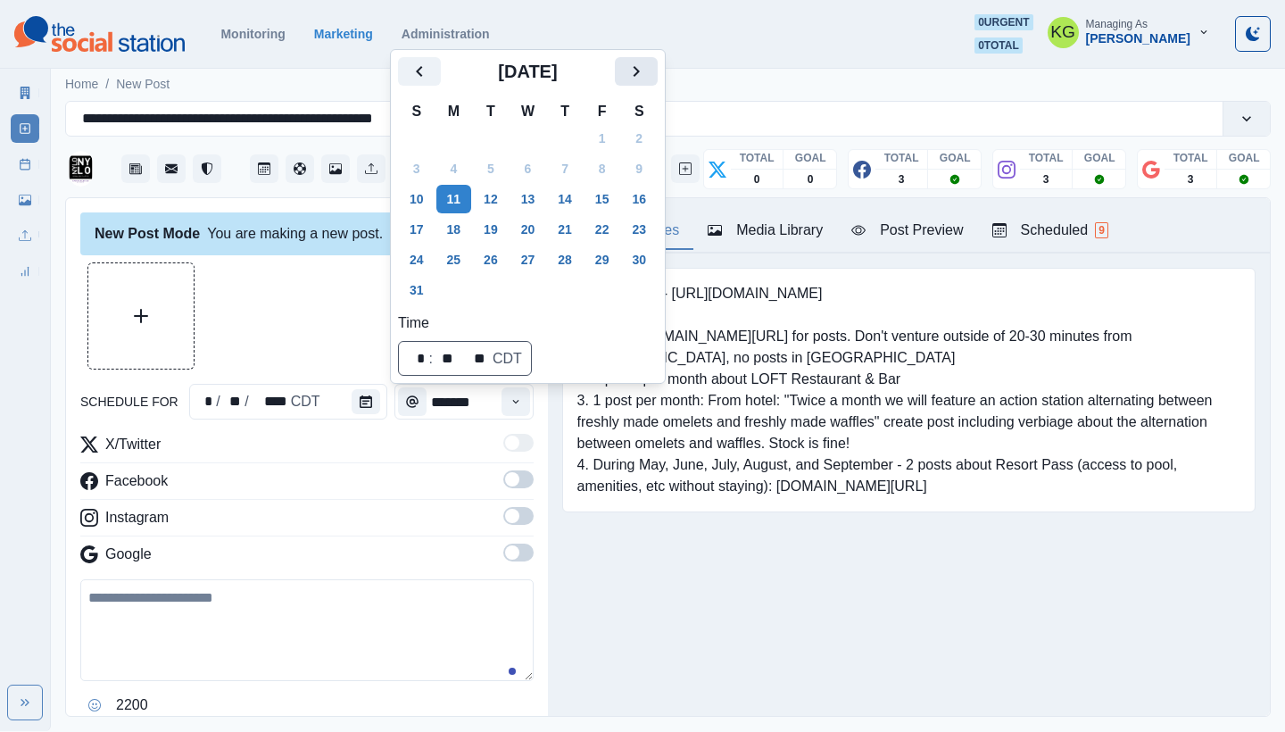
click at [647, 79] on icon "Next" at bounding box center [635, 71] width 21 height 21
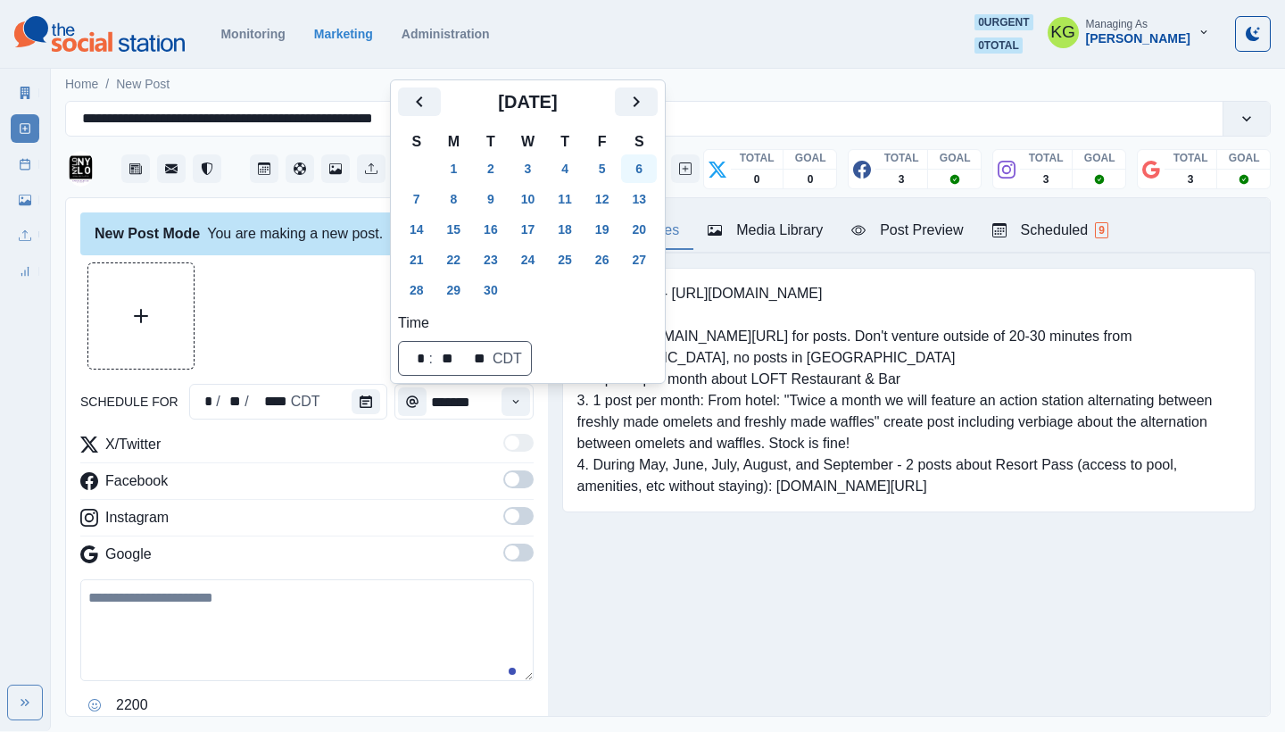
click at [646, 170] on button "6" at bounding box center [639, 168] width 36 height 29
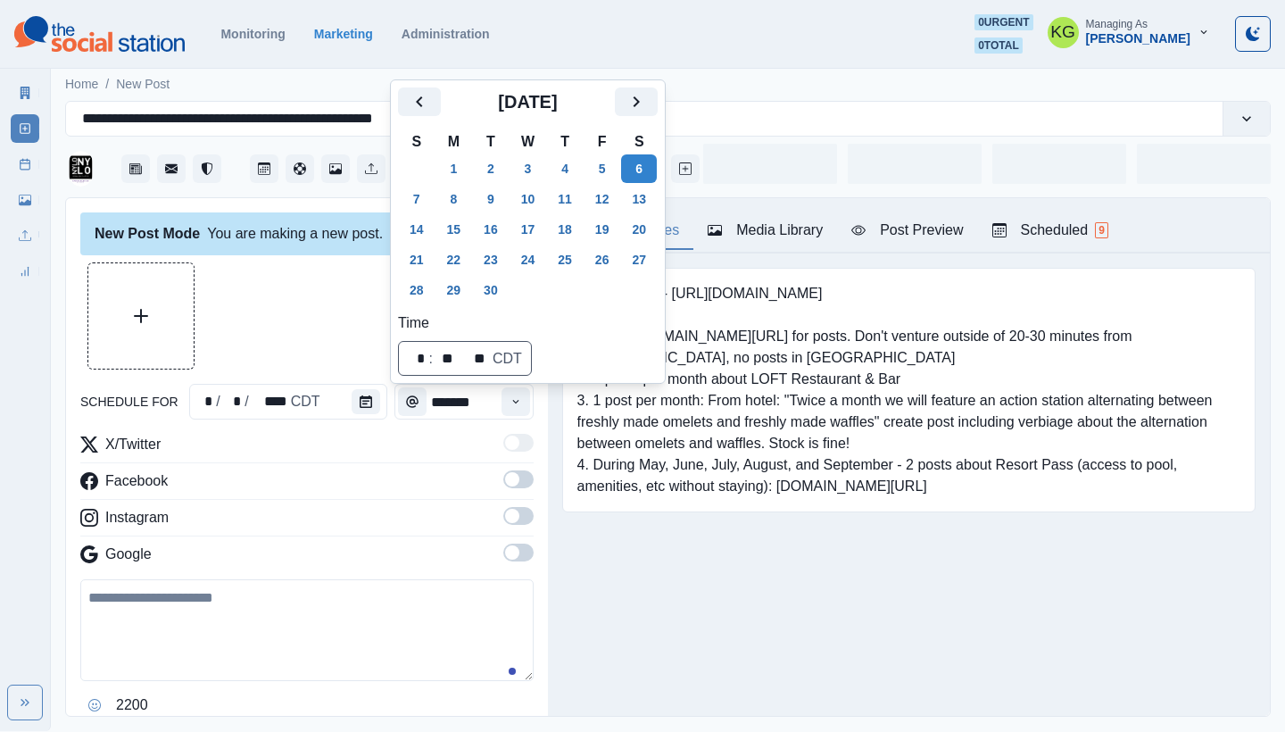
click at [297, 314] on div at bounding box center [306, 315] width 453 height 107
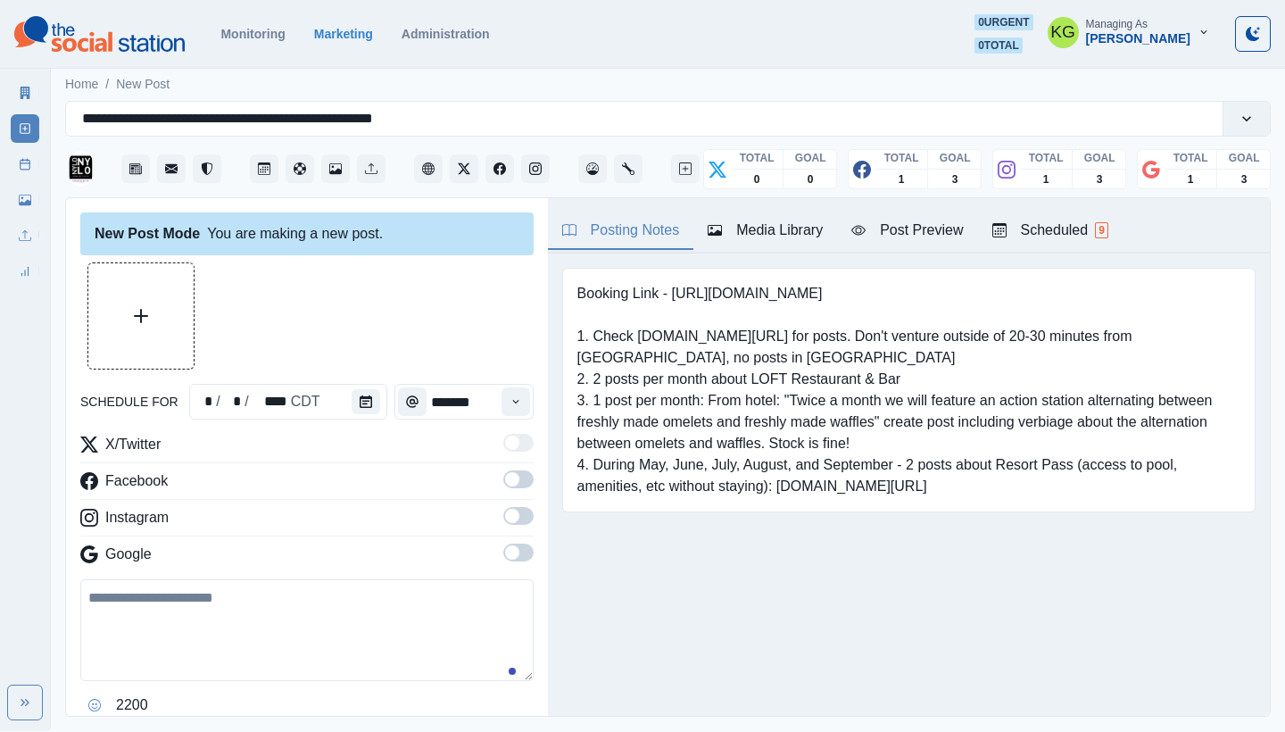
click at [517, 408] on div "Time" at bounding box center [516, 402] width 36 height 36
click at [503, 411] on button "Time" at bounding box center [515, 401] width 29 height 29
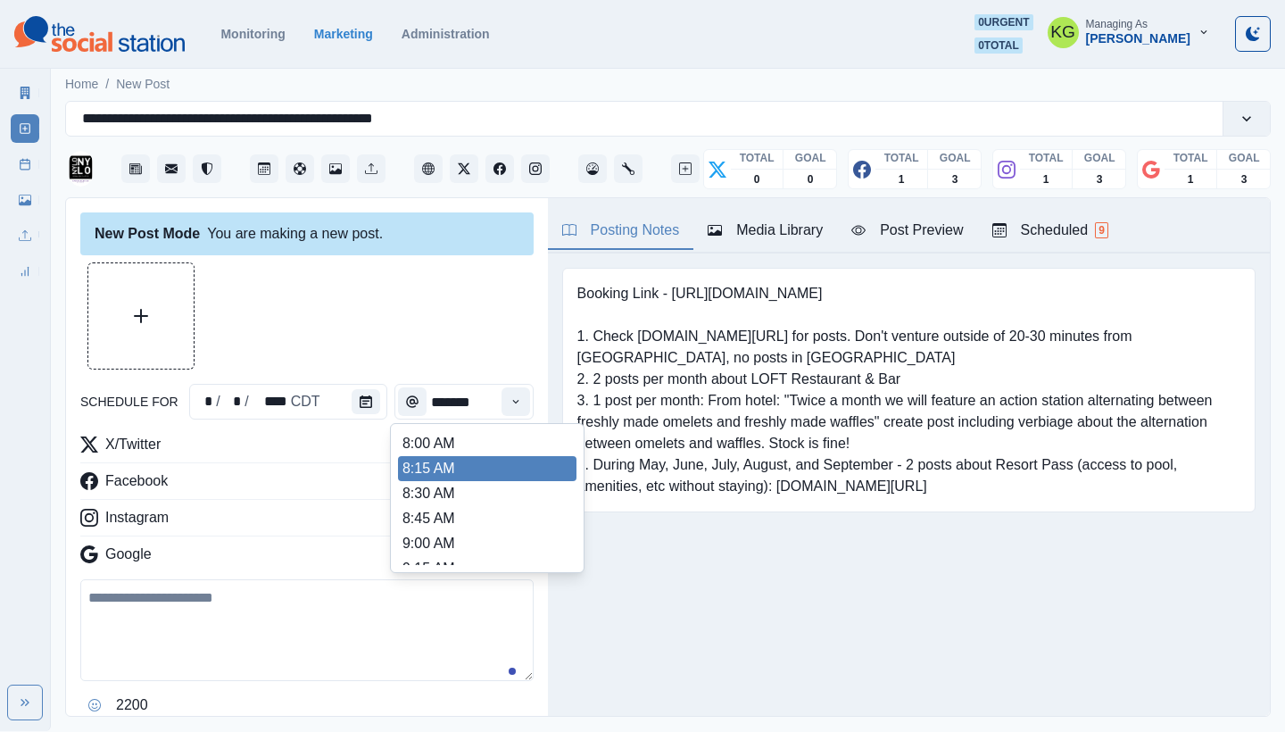
scroll to position [385, 0]
click at [479, 455] on li "12:00 PM" at bounding box center [487, 458] width 178 height 25
type input "********"
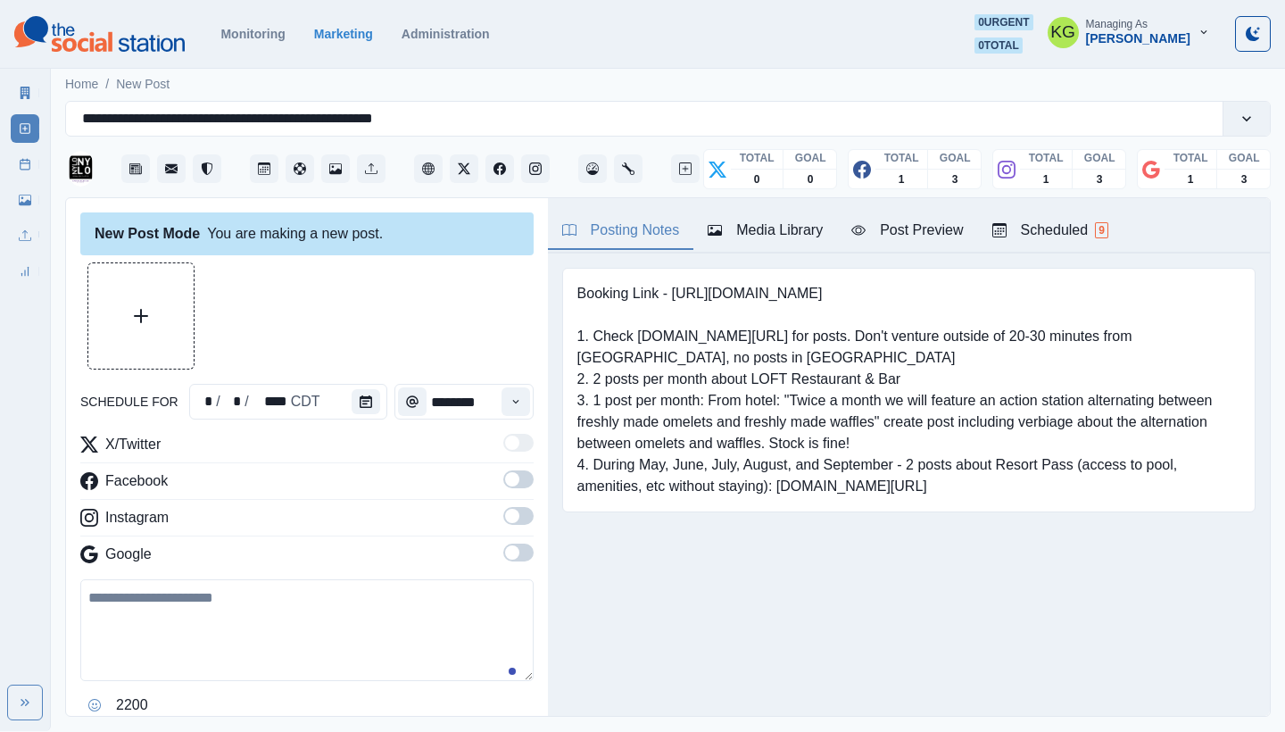
click at [514, 555] on span at bounding box center [518, 552] width 30 height 18
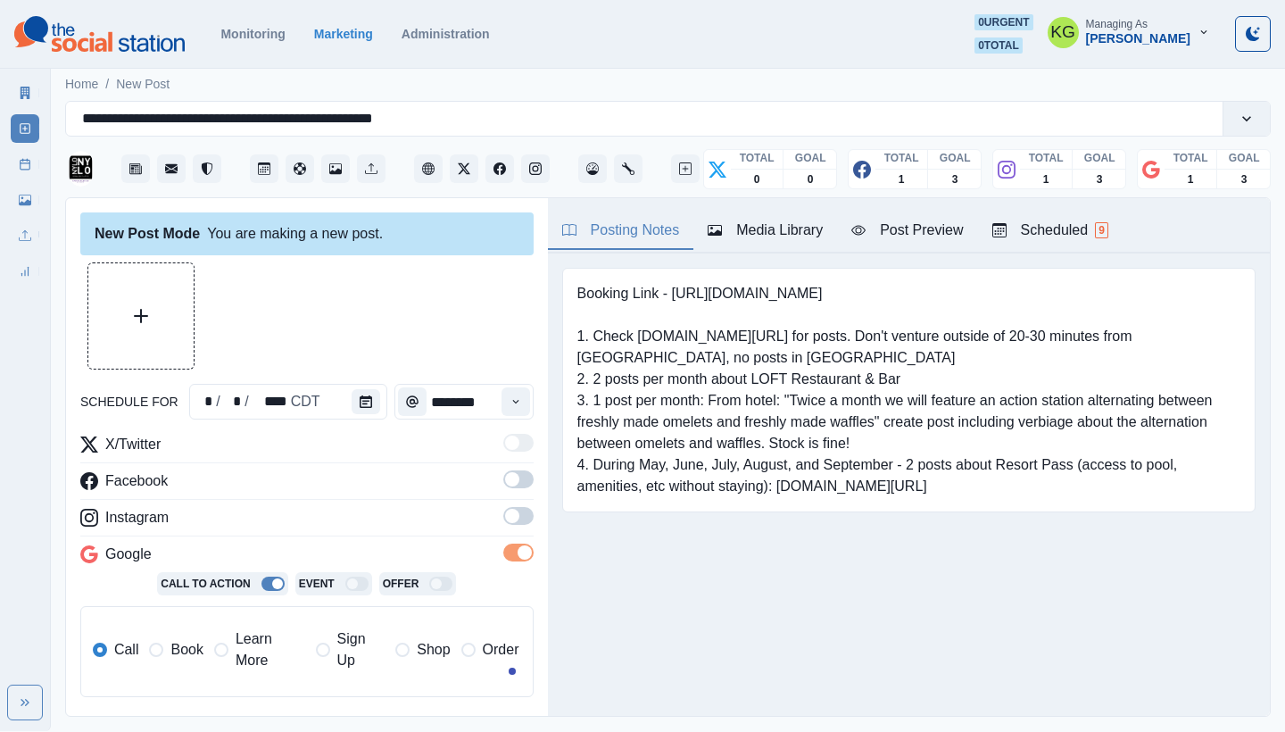
click at [506, 518] on span at bounding box center [518, 516] width 30 height 18
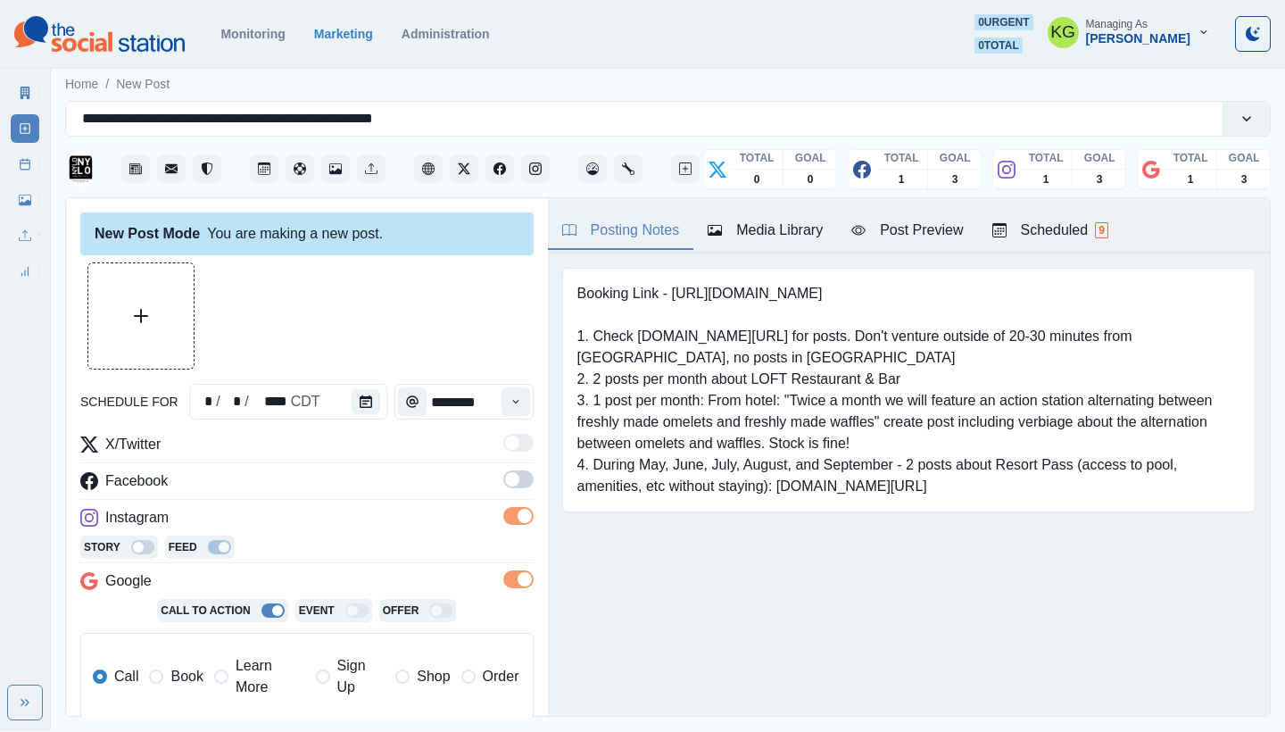
click at [505, 482] on span at bounding box center [512, 479] width 14 height 14
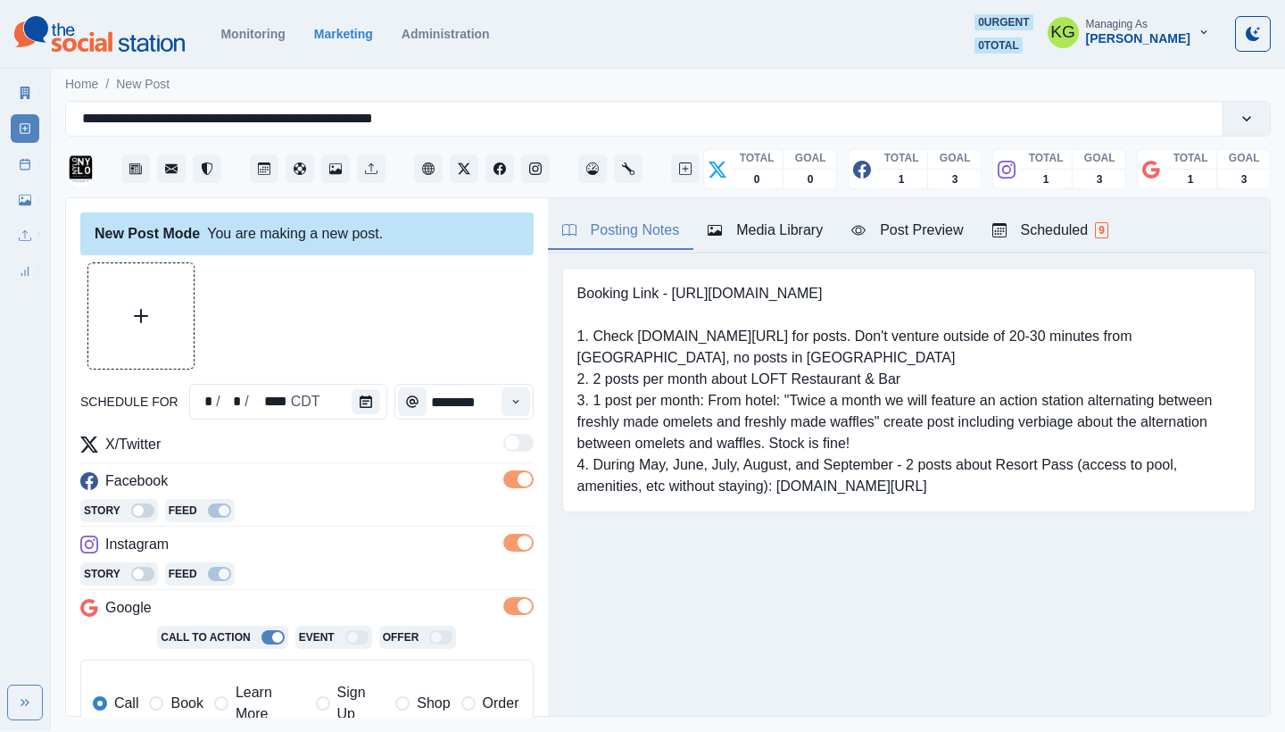
scroll to position [170, 0]
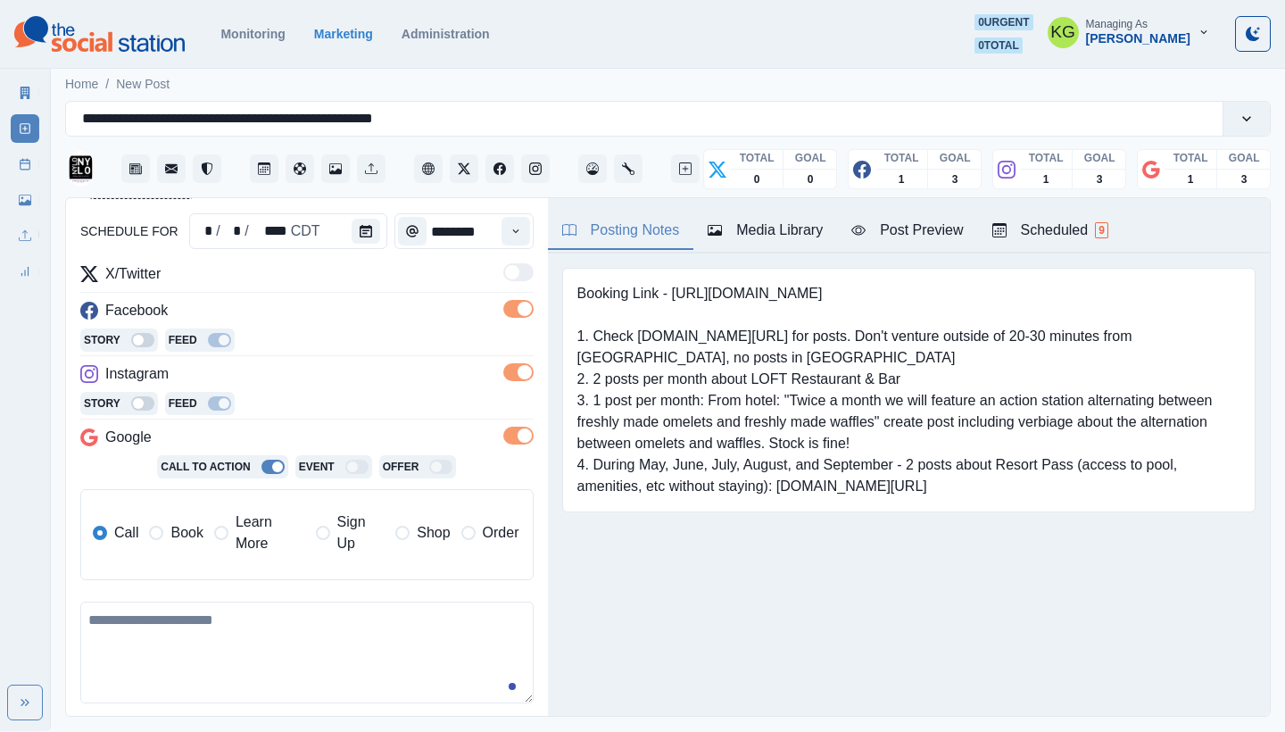
click at [161, 534] on span at bounding box center [156, 532] width 14 height 14
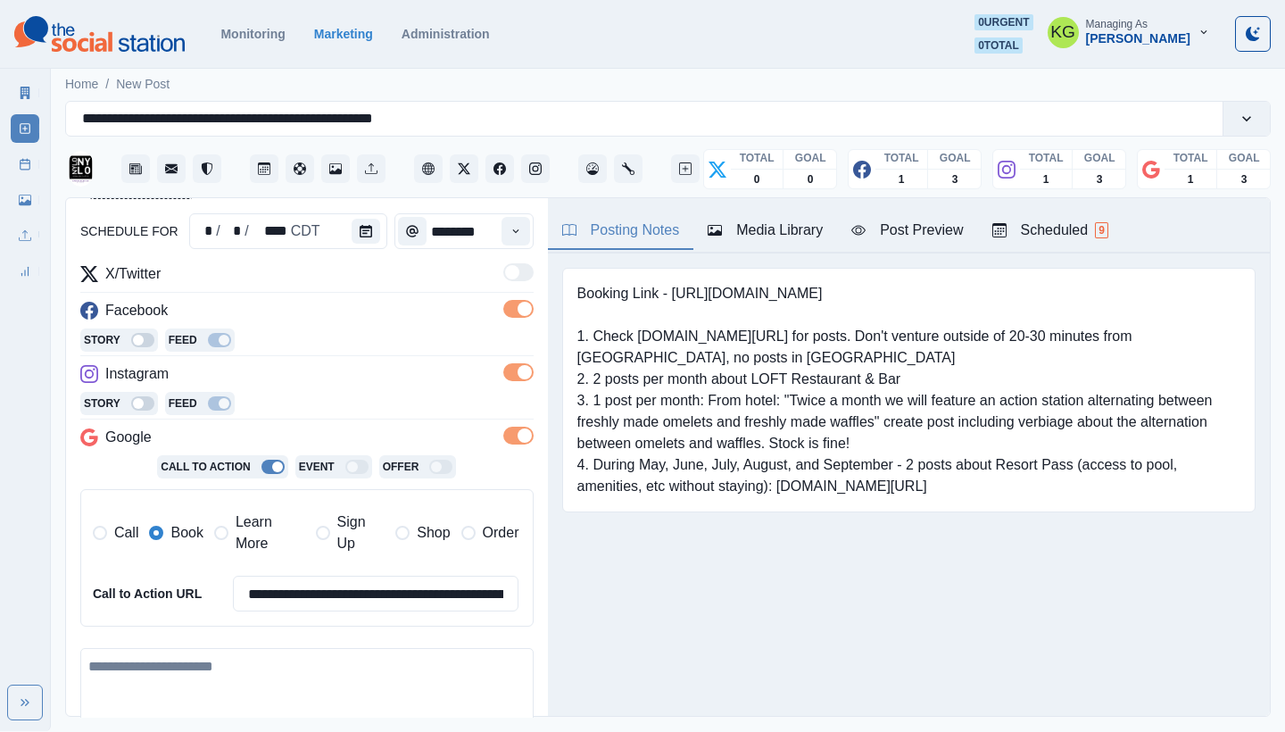
scroll to position [0, 0]
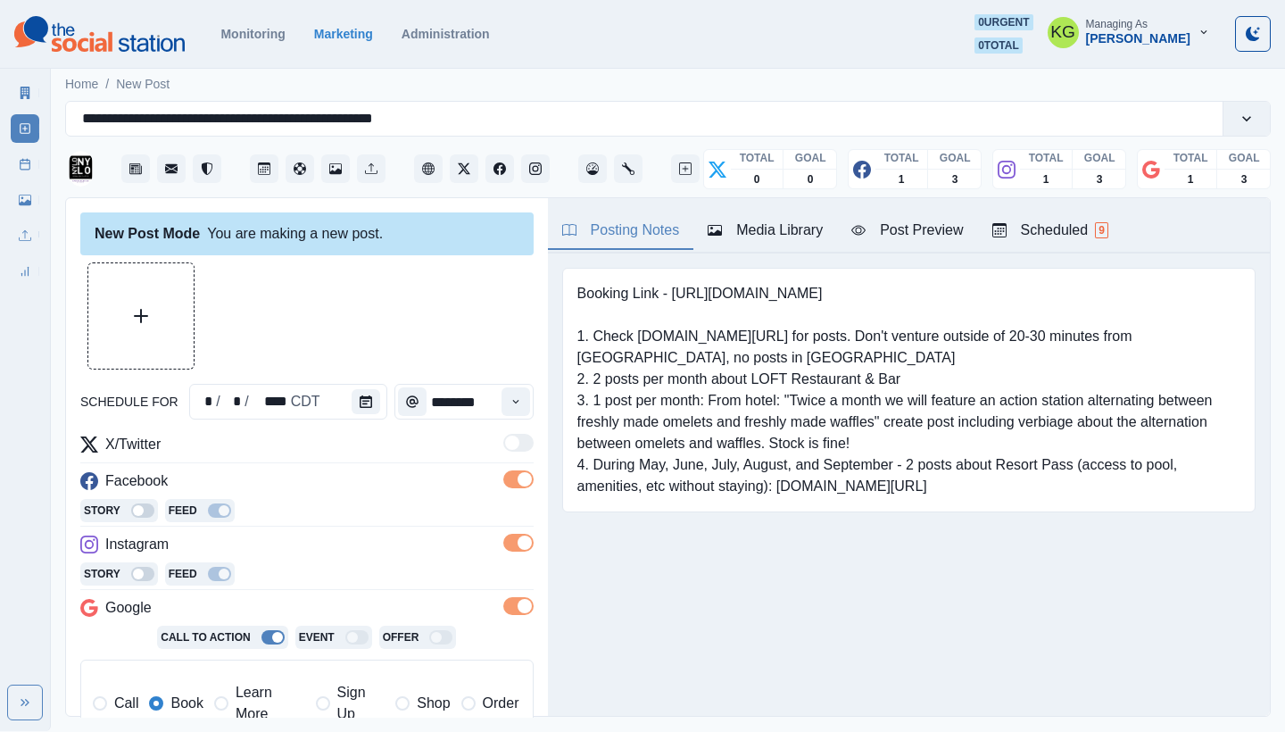
click at [777, 219] on div "Media Library" at bounding box center [764, 229] width 115 height 21
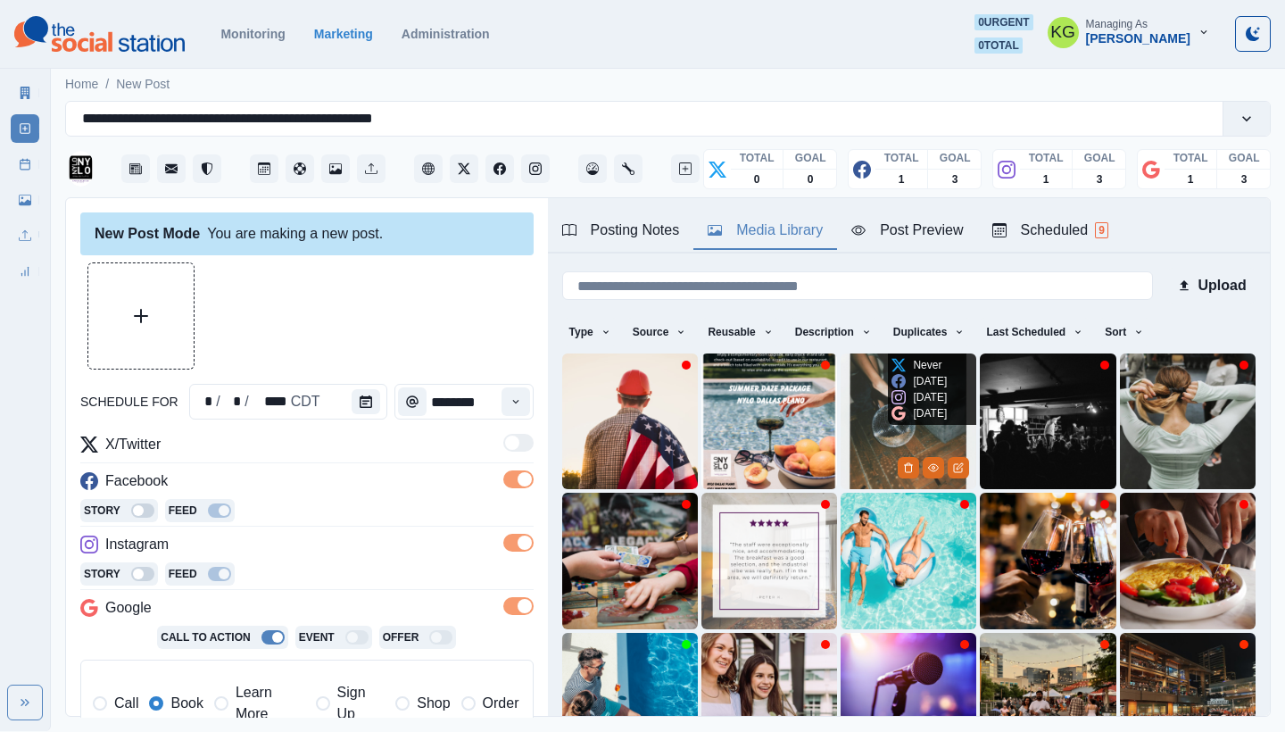
scroll to position [153, 0]
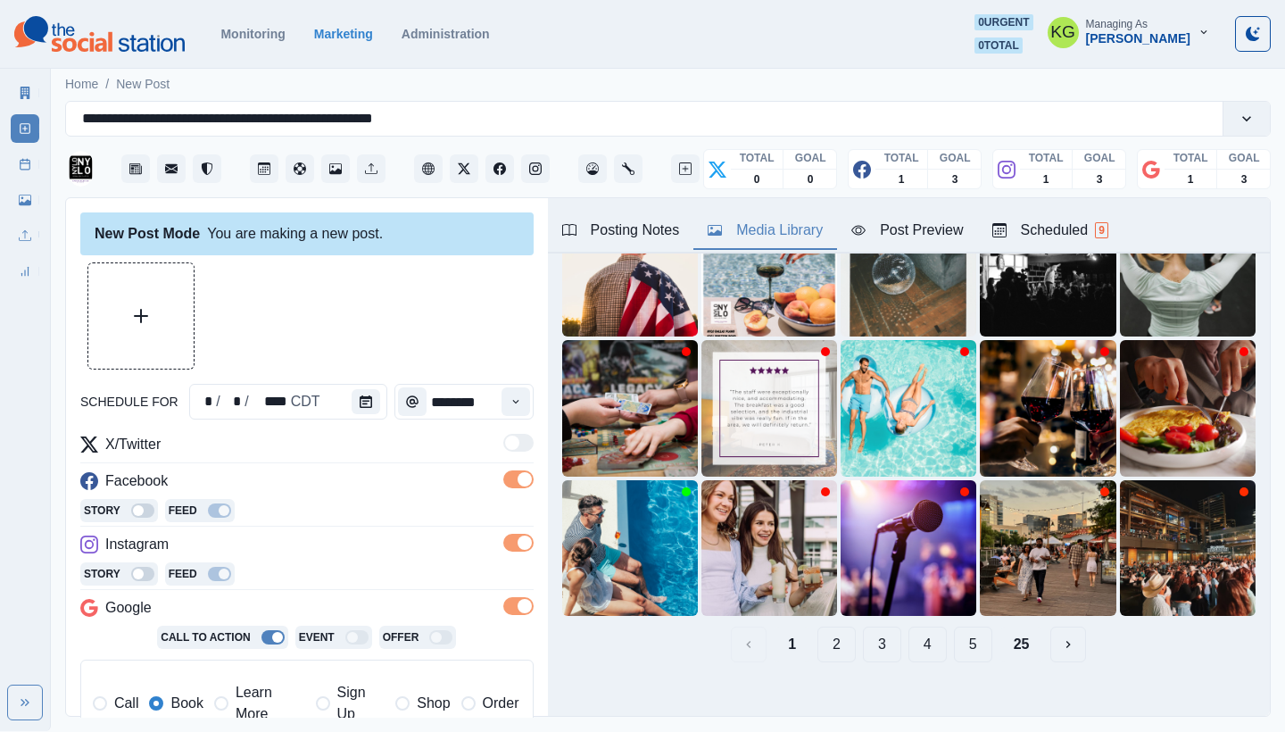
click at [1003, 626] on button "25" at bounding box center [1021, 644] width 45 height 36
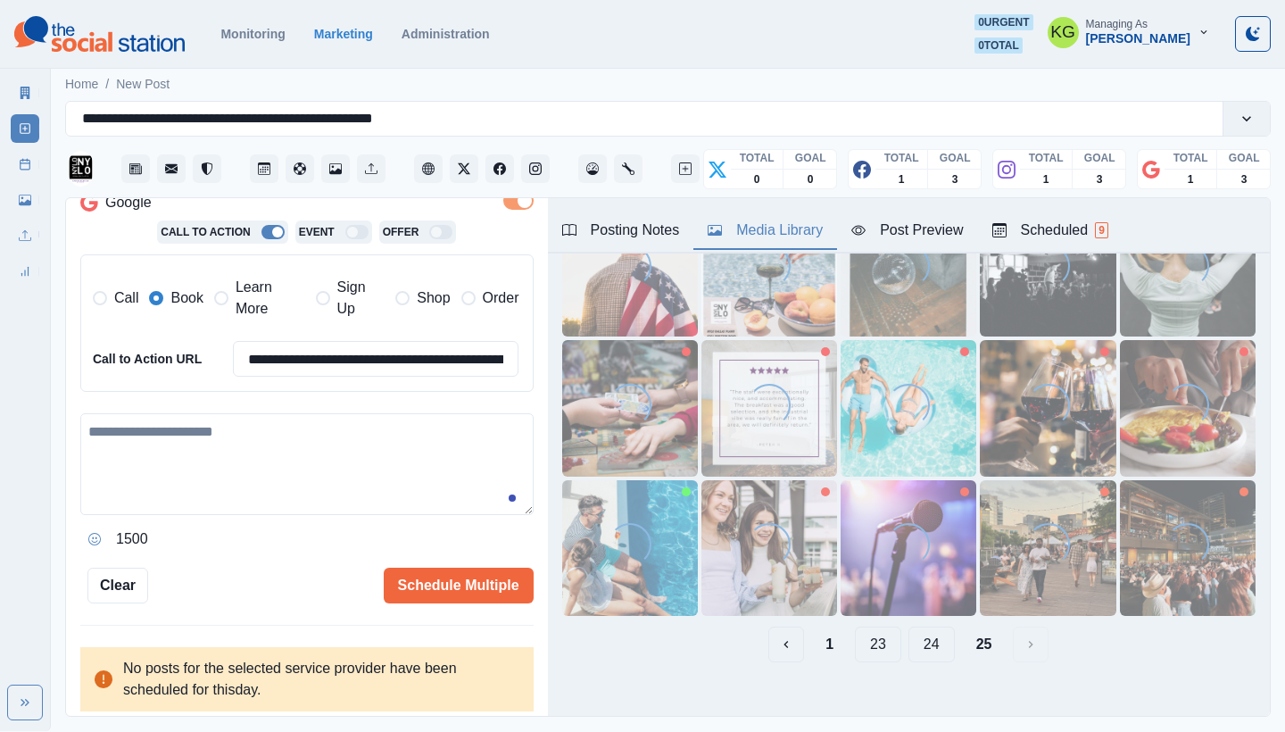
scroll to position [0, 0]
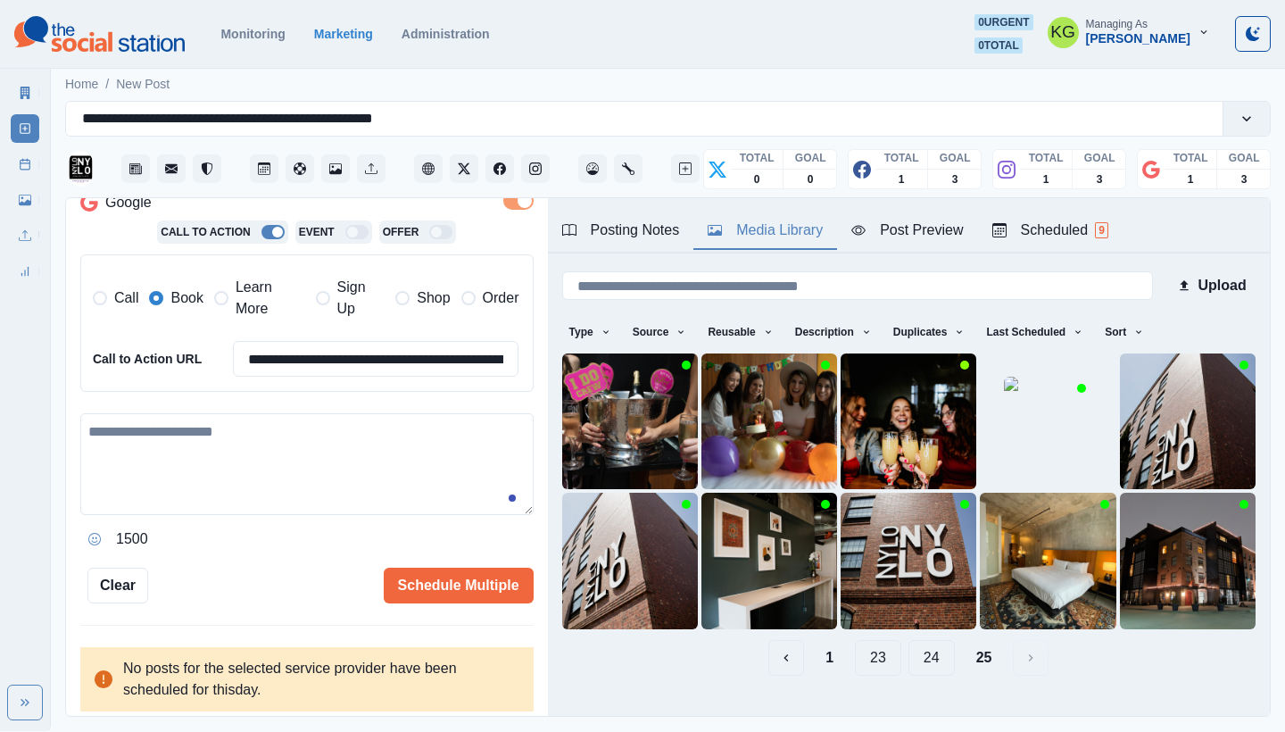
click at [281, 527] on div "1500" at bounding box center [306, 539] width 453 height 29
click at [292, 488] on textarea at bounding box center [306, 464] width 453 height 102
paste textarea "**********"
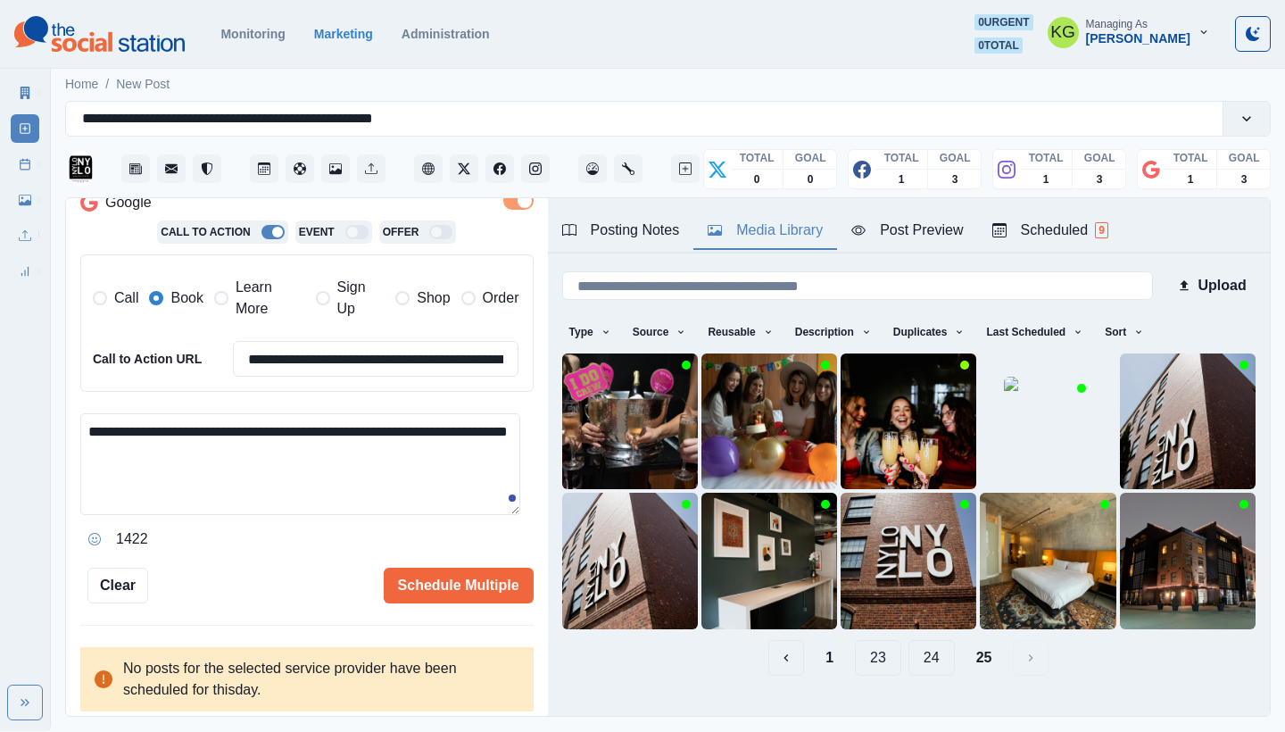
click at [912, 649] on button "24" at bounding box center [931, 658] width 46 height 36
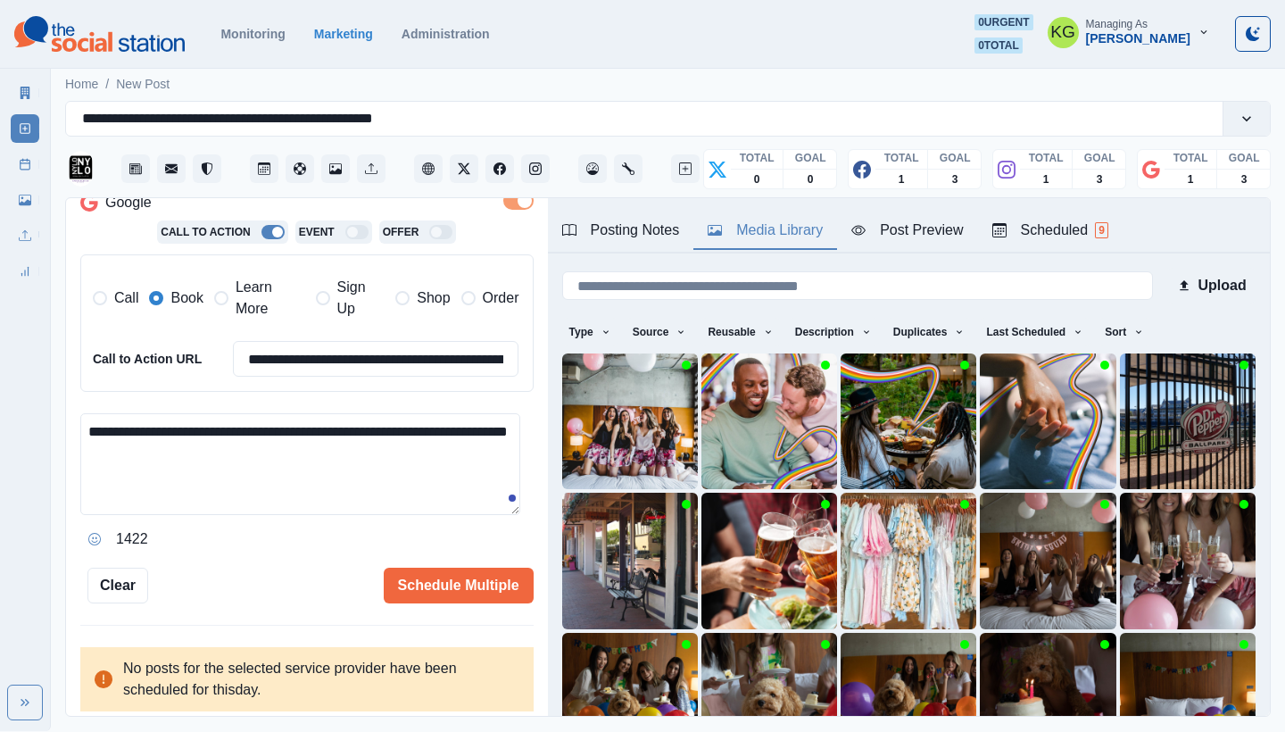
scroll to position [149, 0]
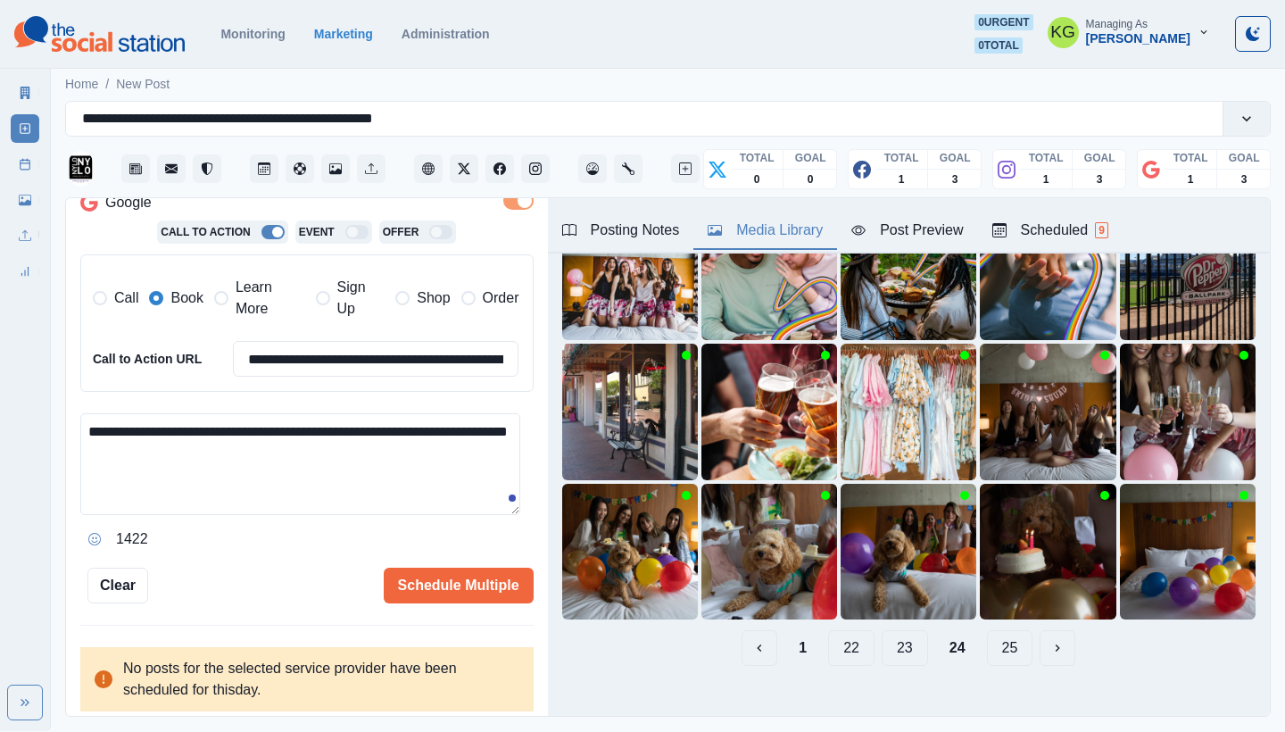
click at [893, 636] on button "23" at bounding box center [904, 648] width 46 height 36
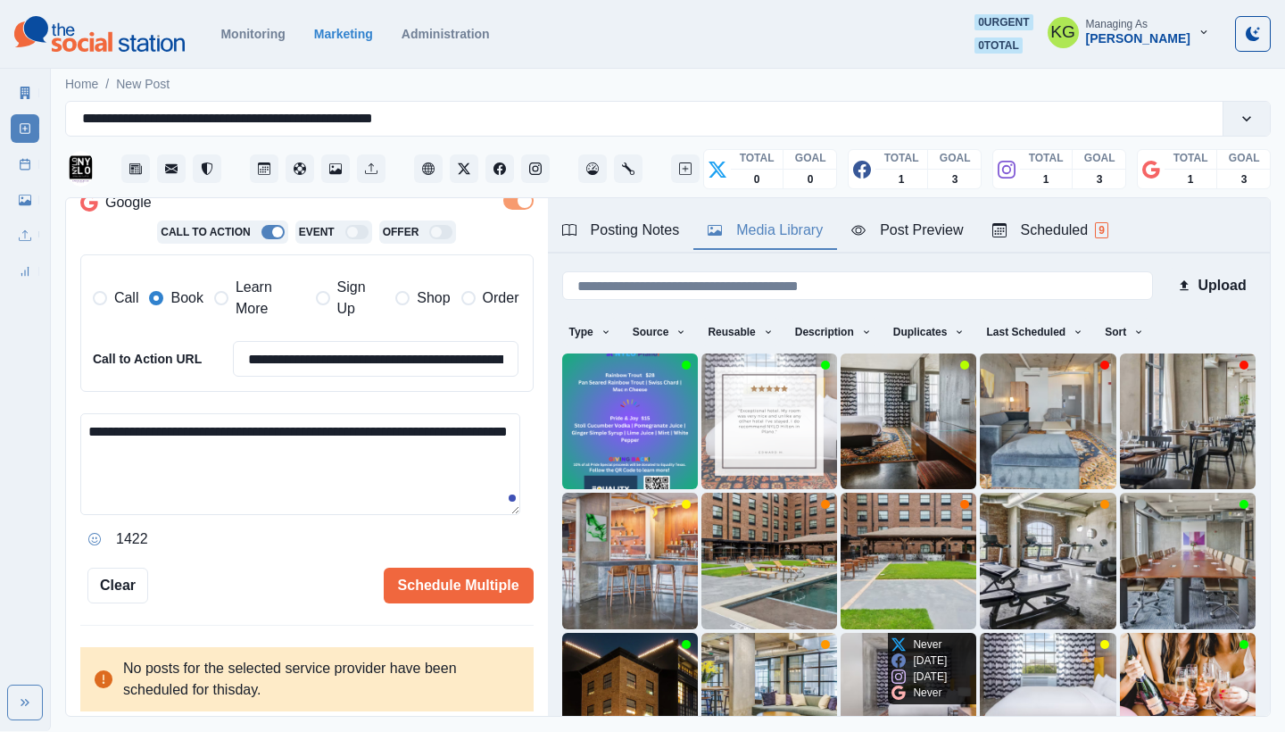
scroll to position [153, 0]
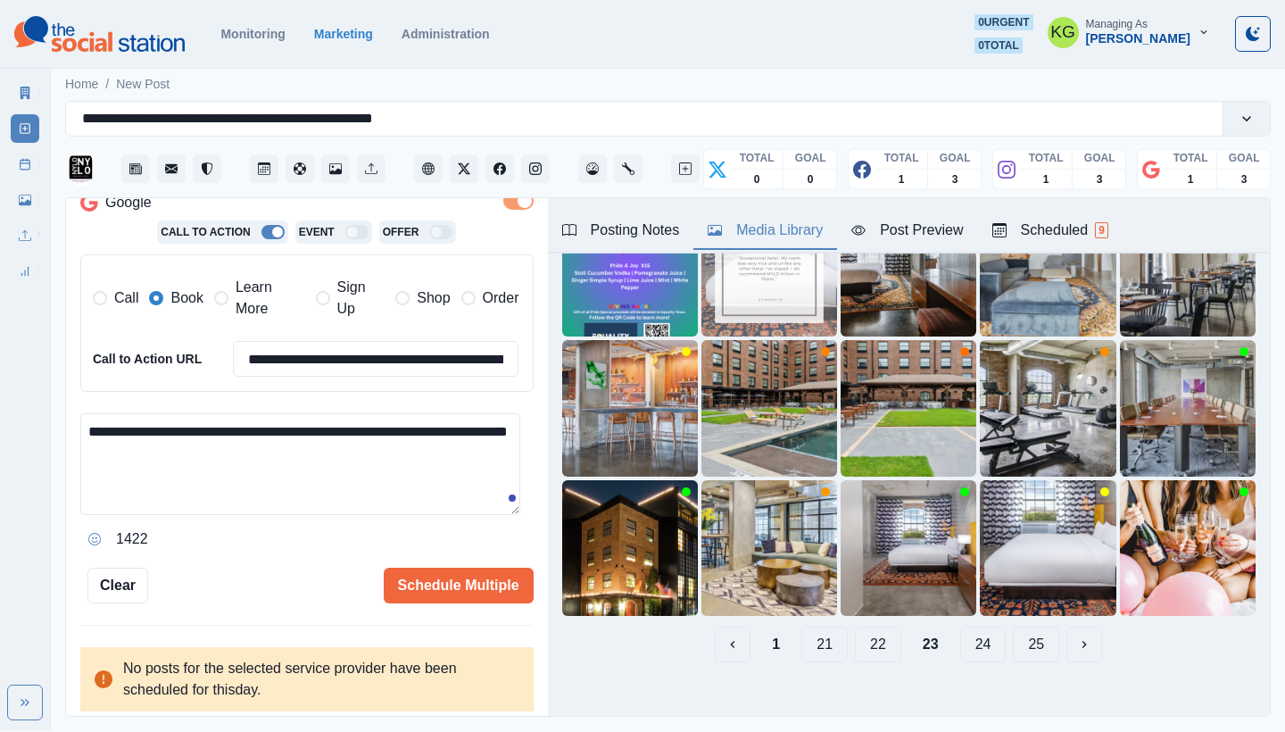
click at [866, 631] on button "22" at bounding box center [878, 644] width 46 height 36
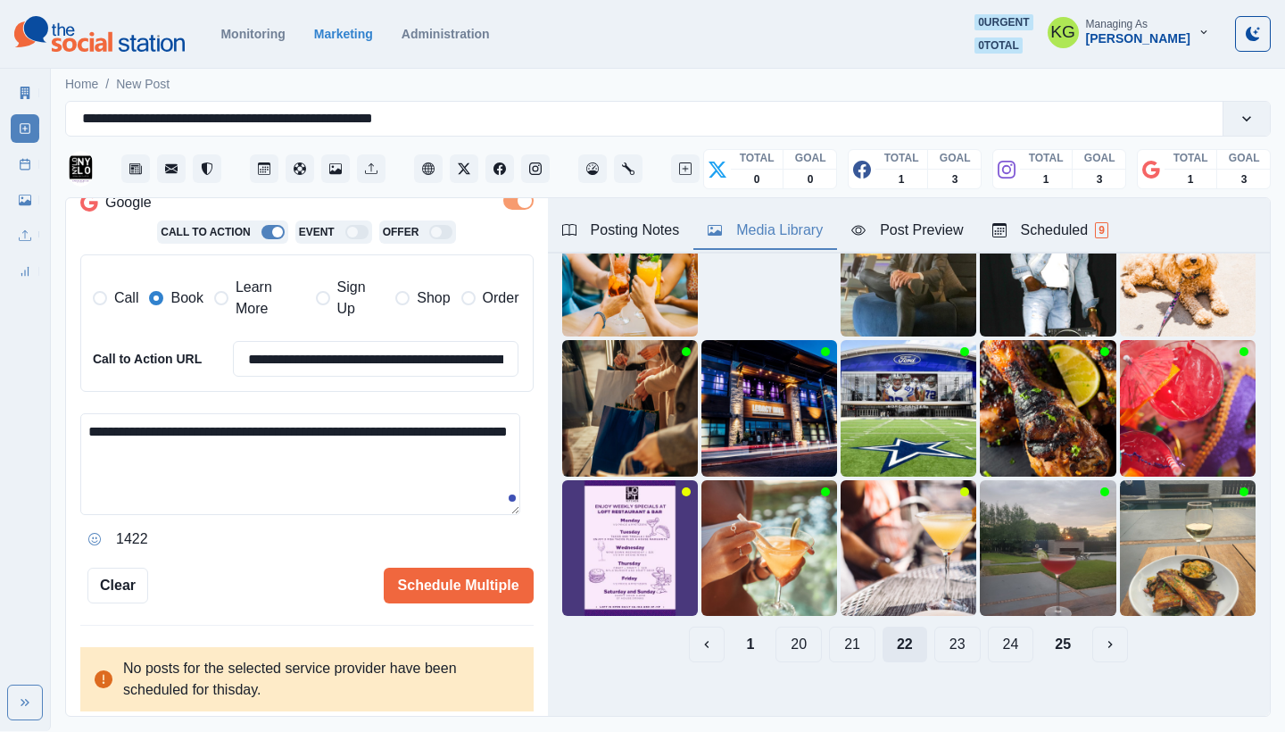
scroll to position [70, 0]
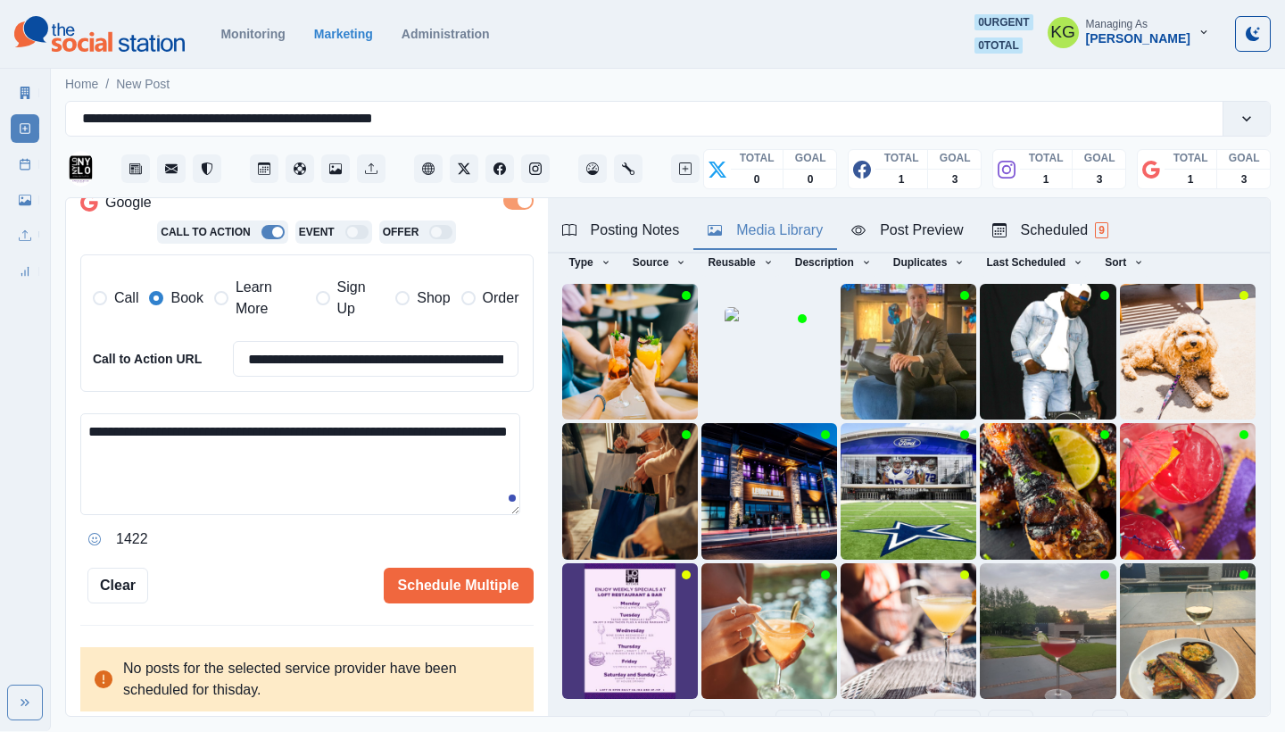
click at [829, 709] on button "21" at bounding box center [852, 727] width 46 height 36
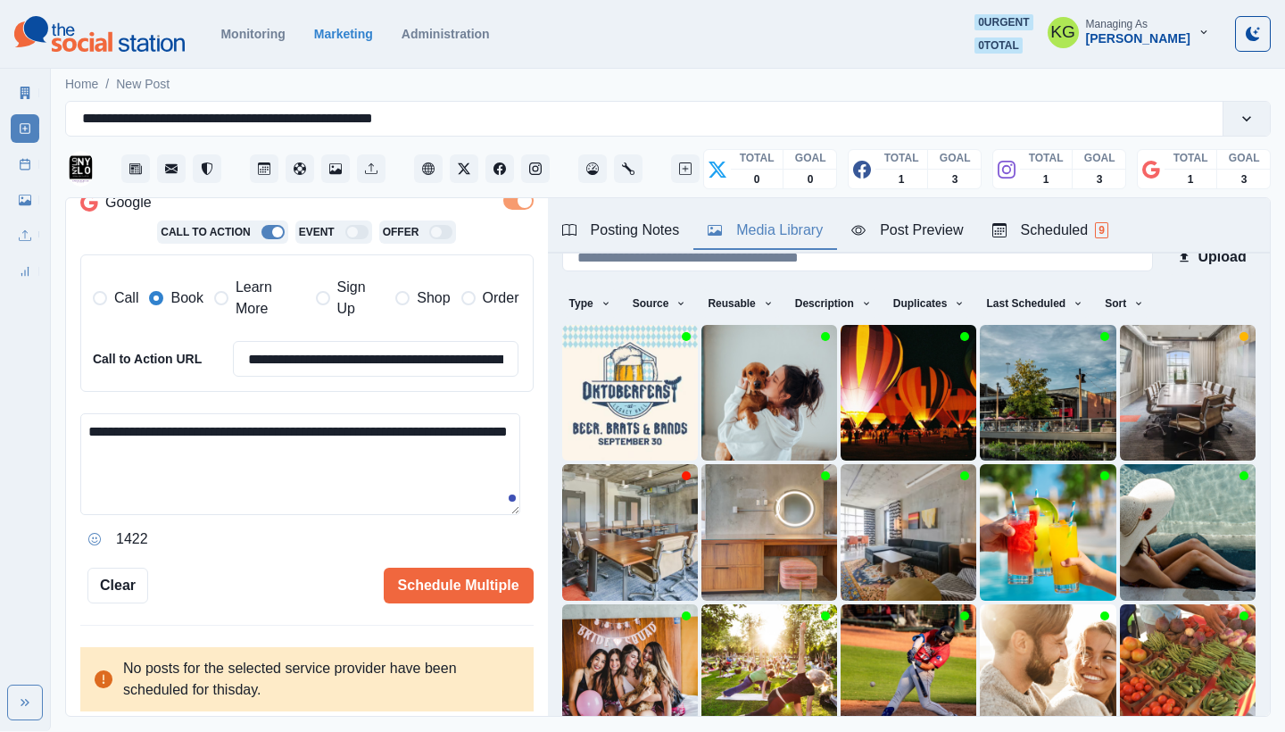
scroll to position [153, 0]
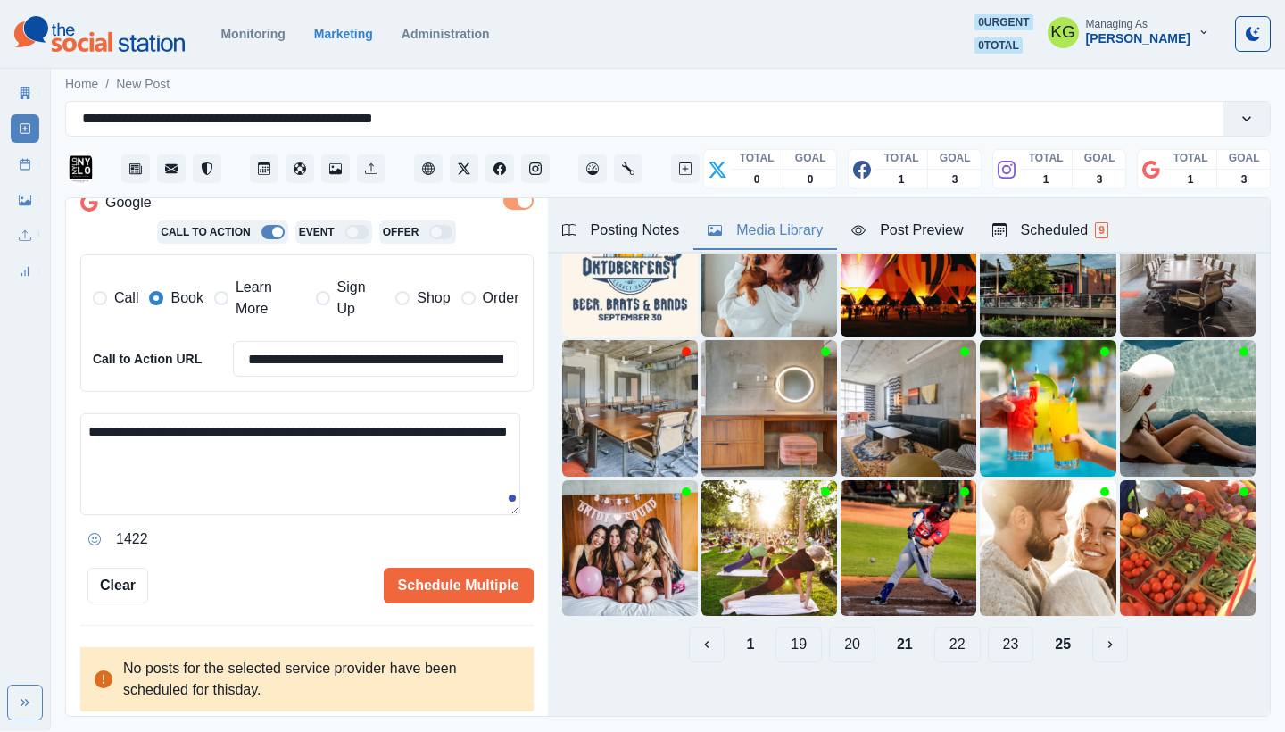
click at [838, 629] on button "20" at bounding box center [852, 644] width 46 height 36
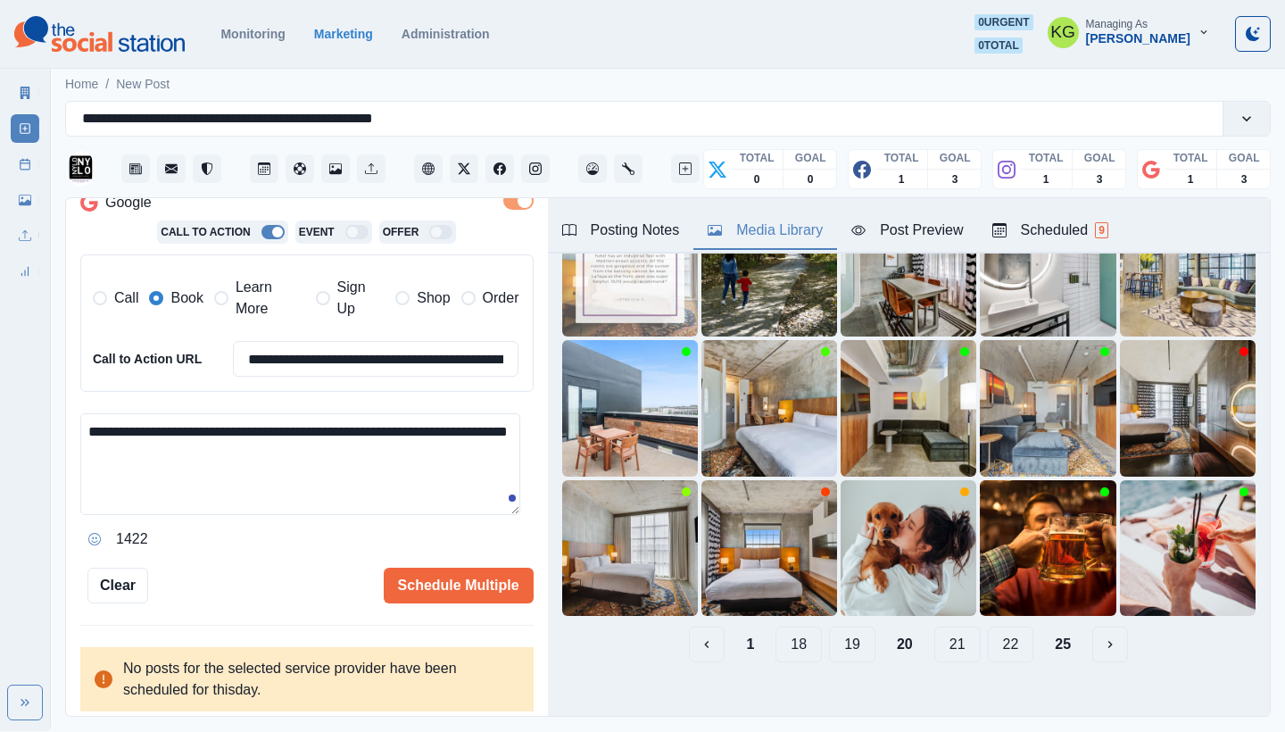
click at [830, 635] on button "19" at bounding box center [852, 644] width 46 height 36
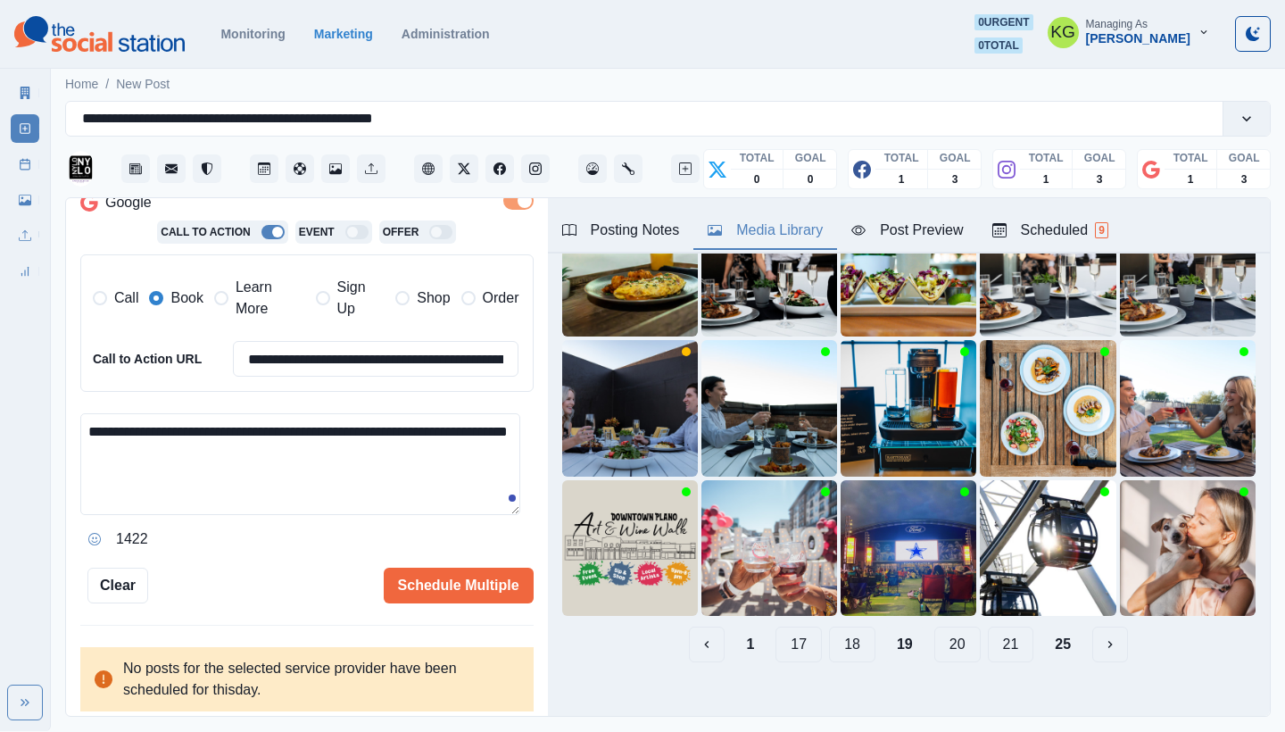
click at [843, 629] on button "18" at bounding box center [852, 644] width 46 height 36
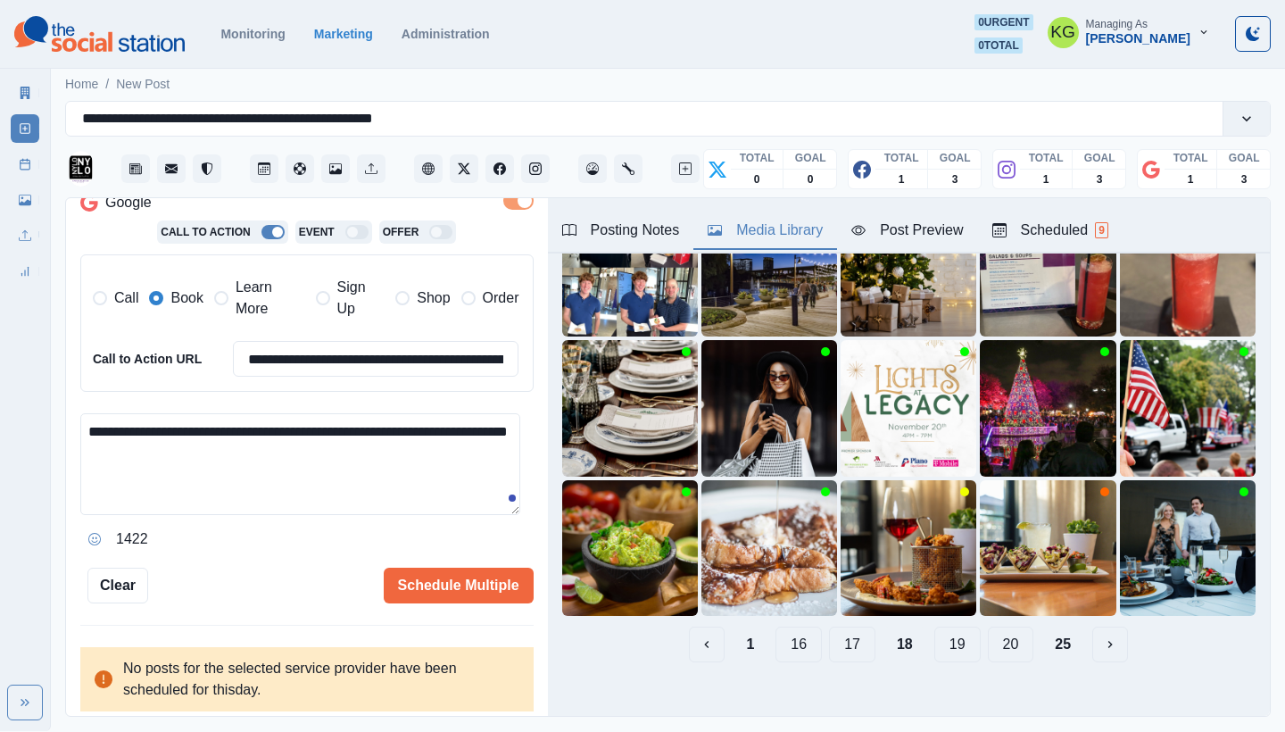
click at [842, 629] on button "17" at bounding box center [852, 644] width 46 height 36
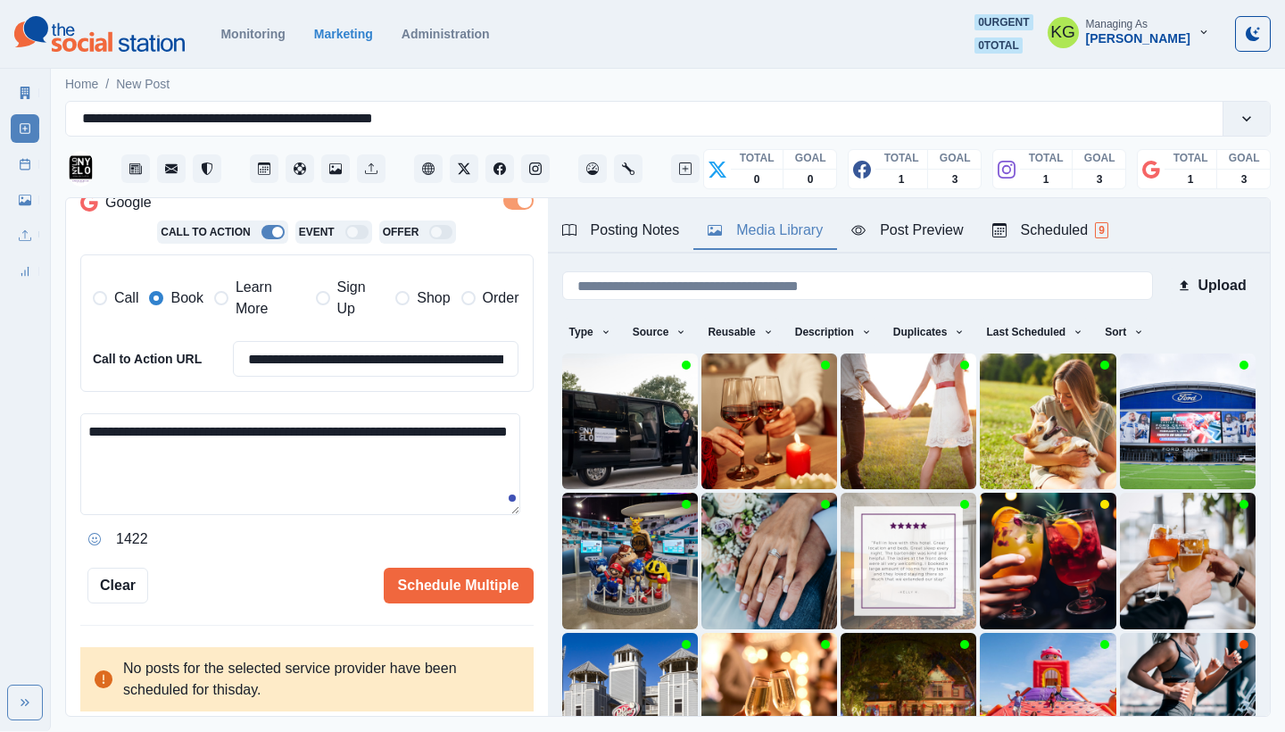
scroll to position [143, 0]
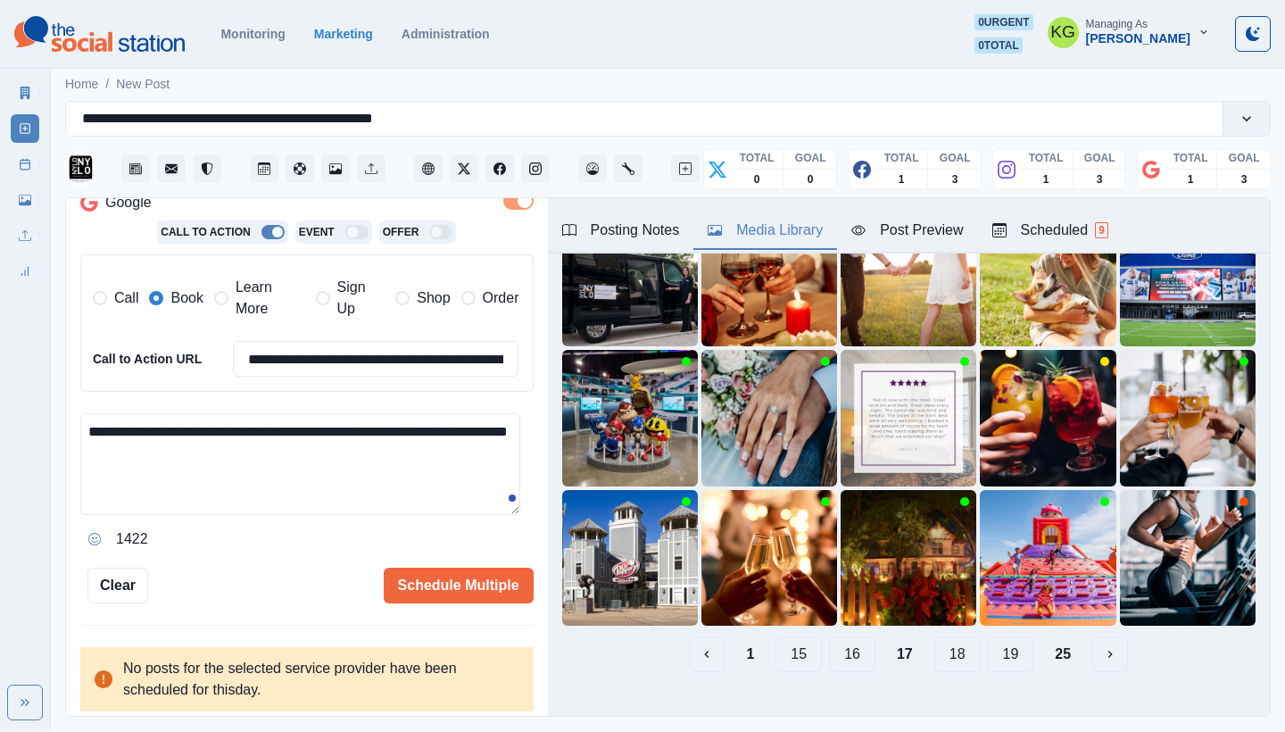
click at [840, 637] on button "16" at bounding box center [852, 654] width 46 height 36
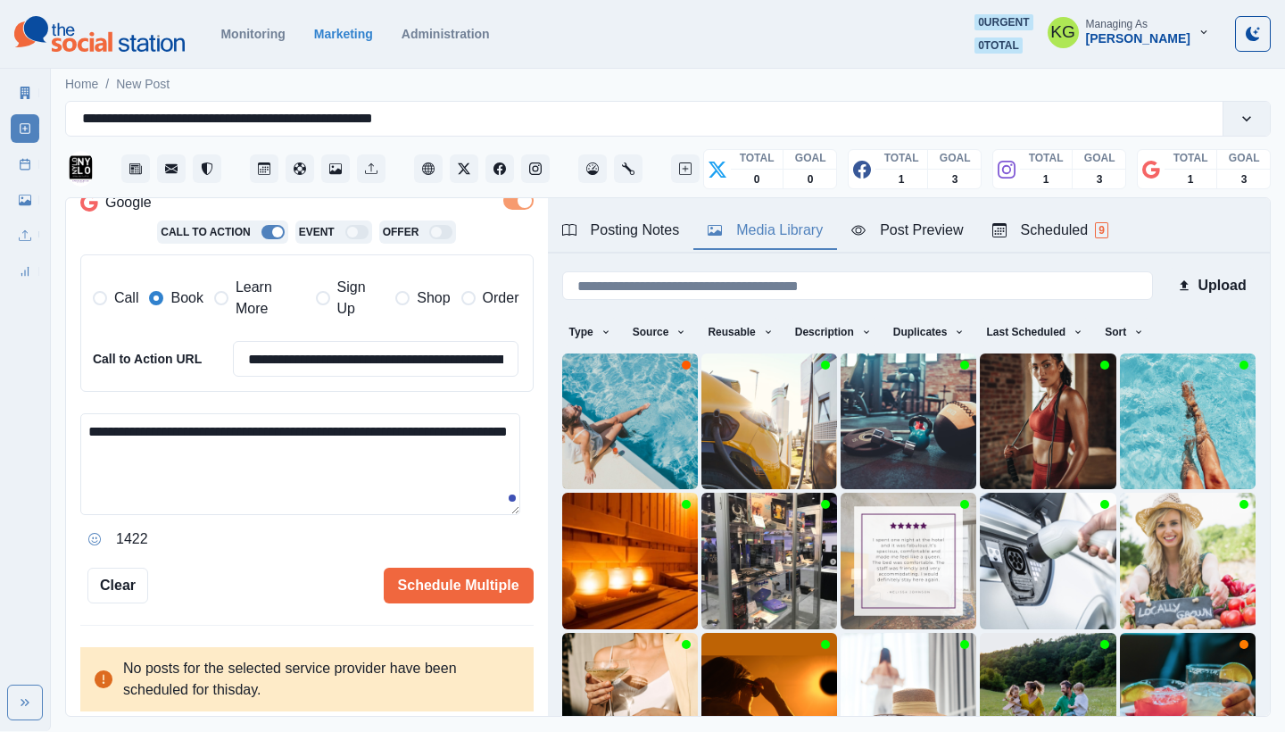
scroll to position [153, 0]
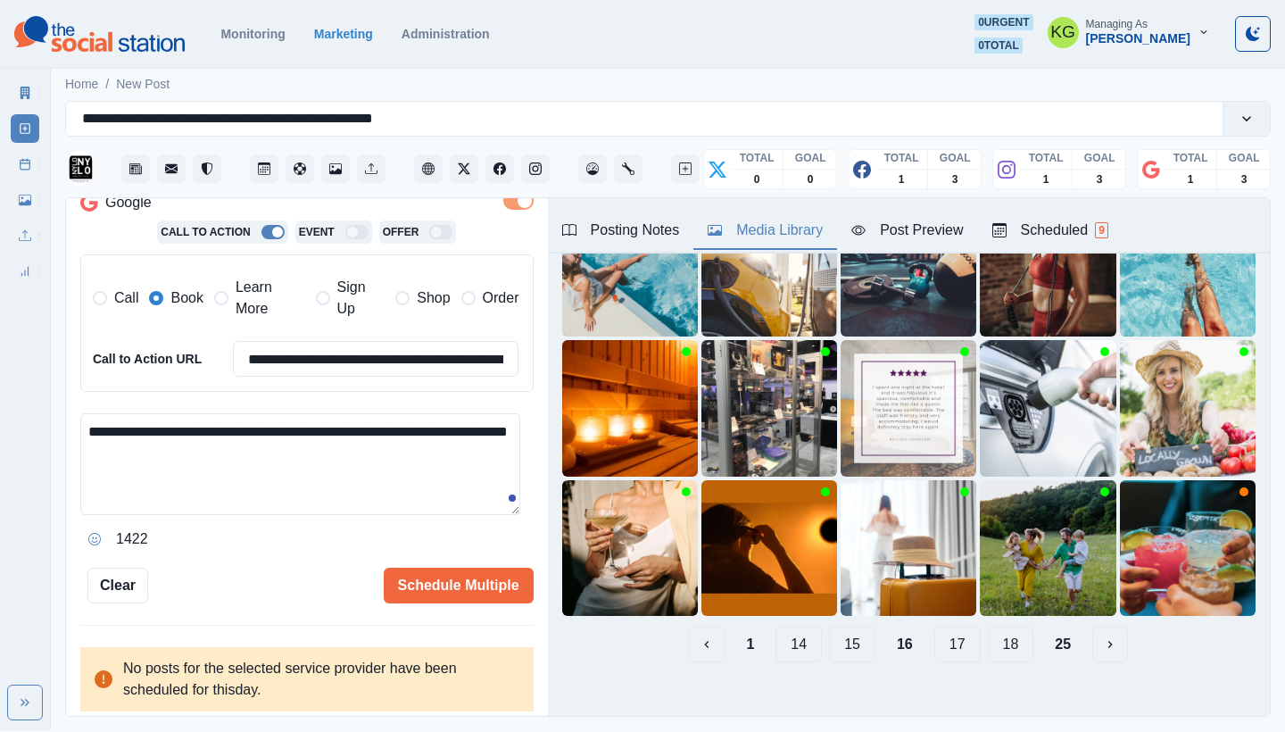
click at [846, 630] on button "15" at bounding box center [852, 644] width 46 height 36
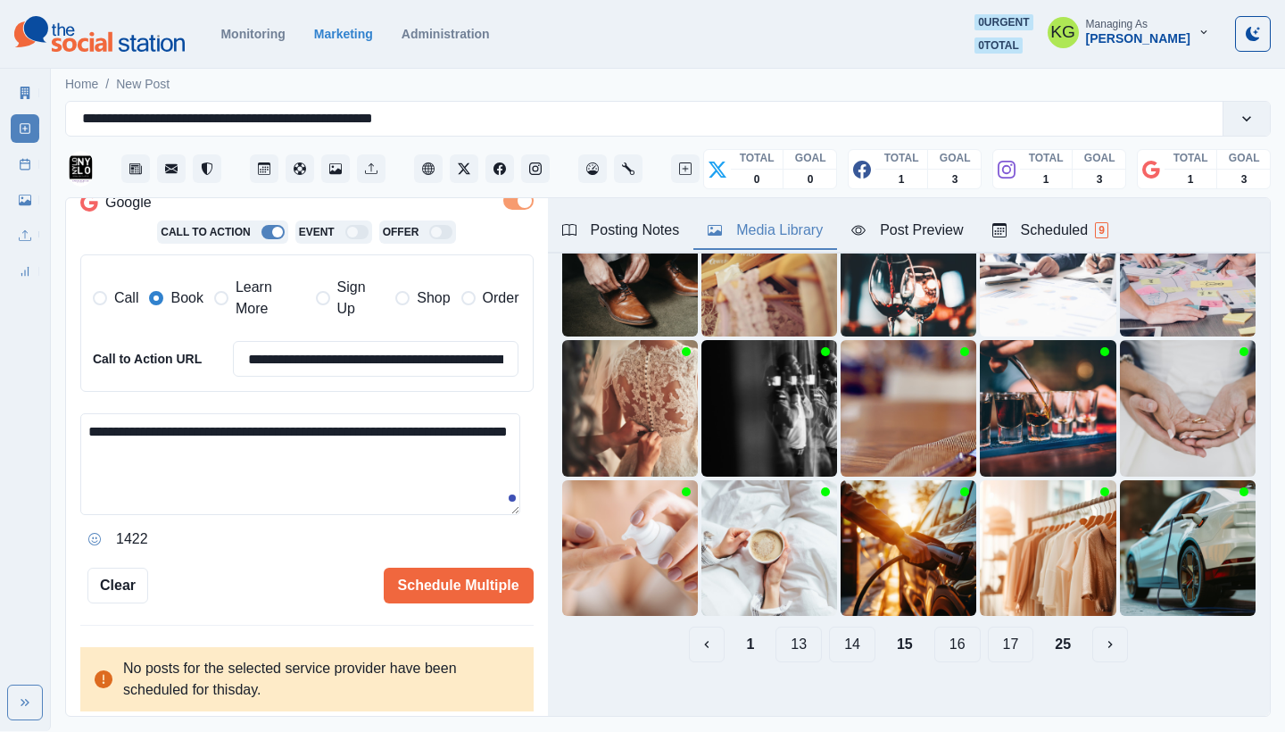
click at [845, 635] on button "14" at bounding box center [852, 644] width 46 height 36
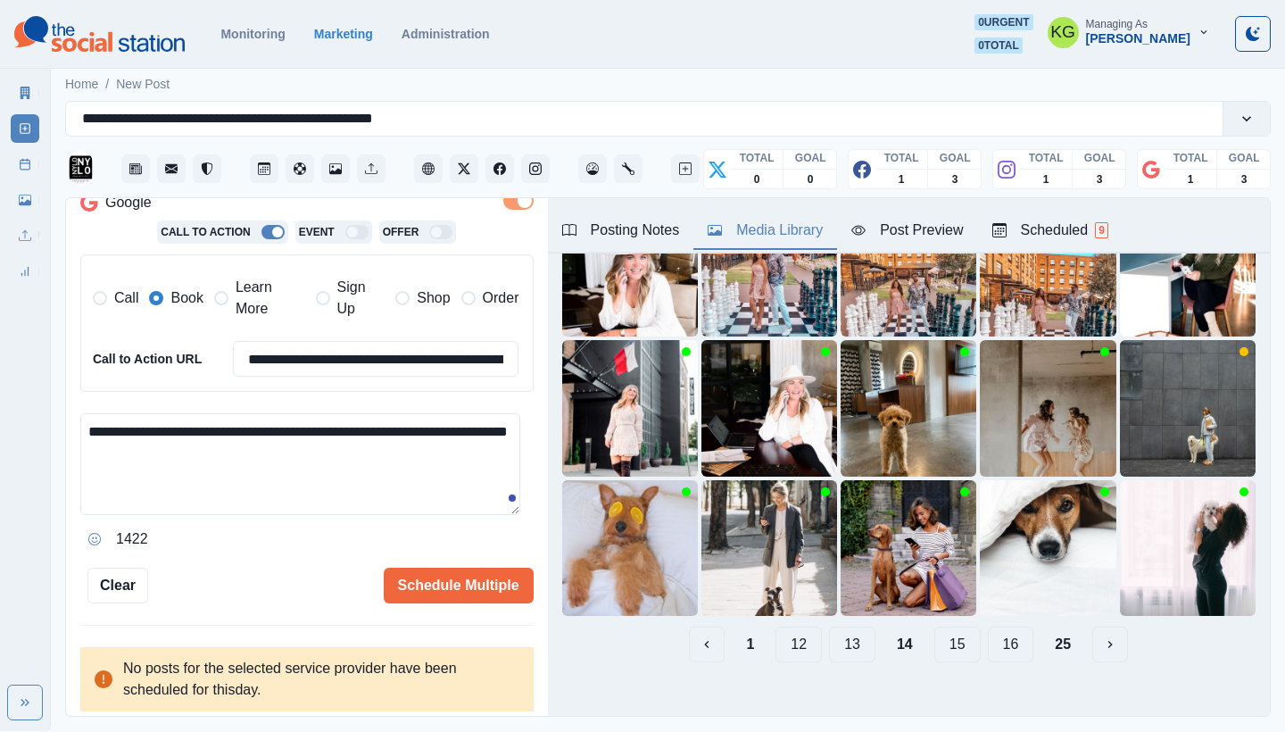
click at [845, 633] on button "13" at bounding box center [852, 644] width 46 height 36
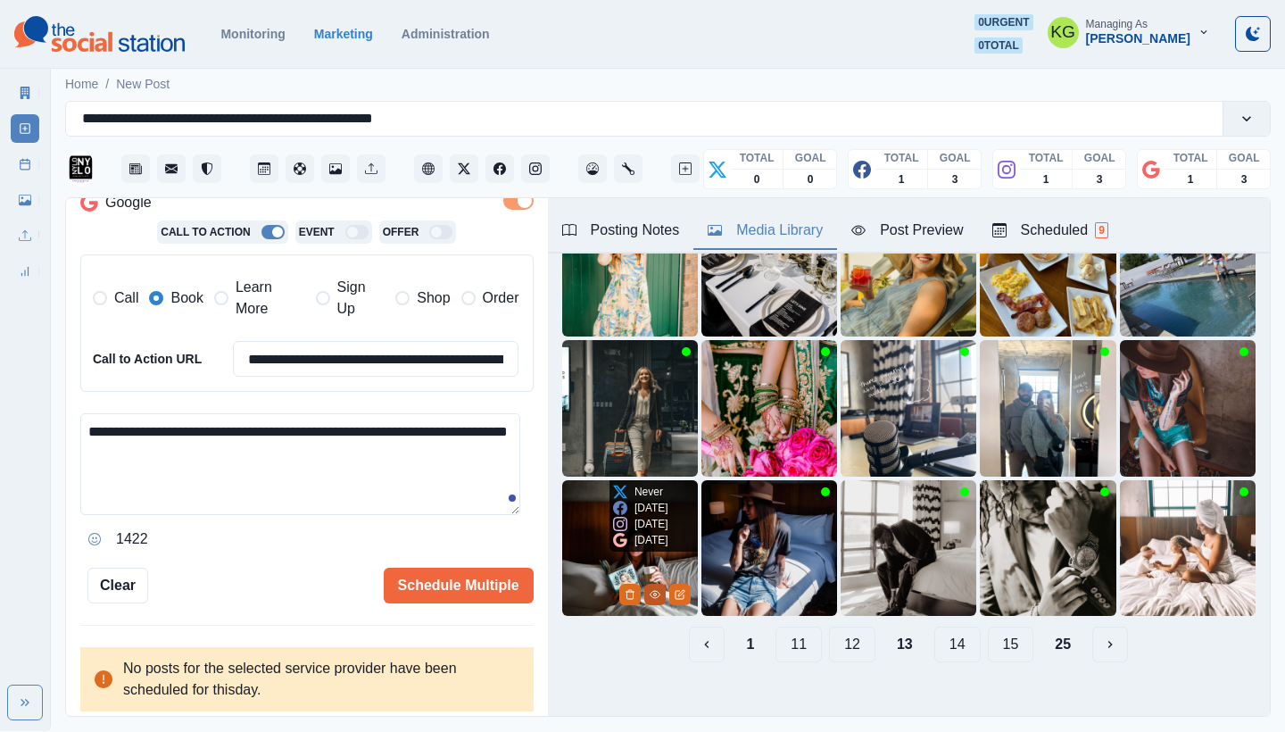
click at [649, 591] on icon "View Media" at bounding box center [654, 594] width 10 height 7
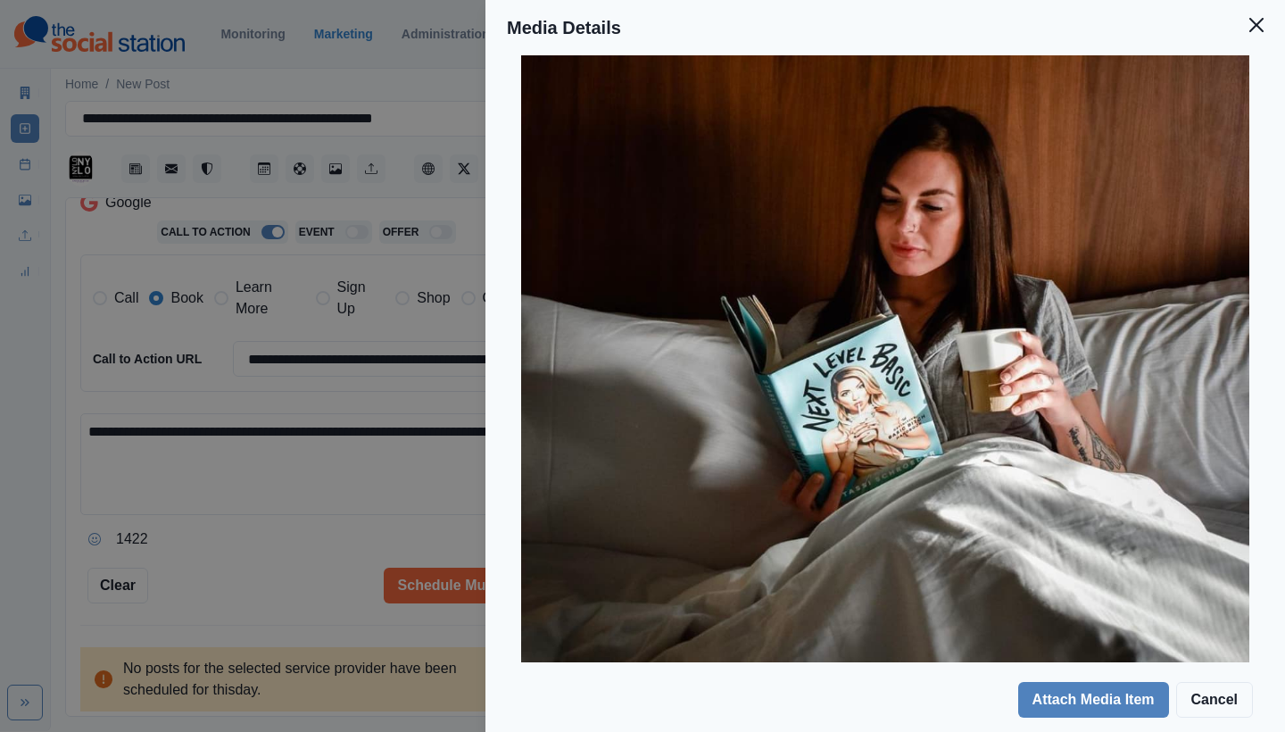
scroll to position [0, 0]
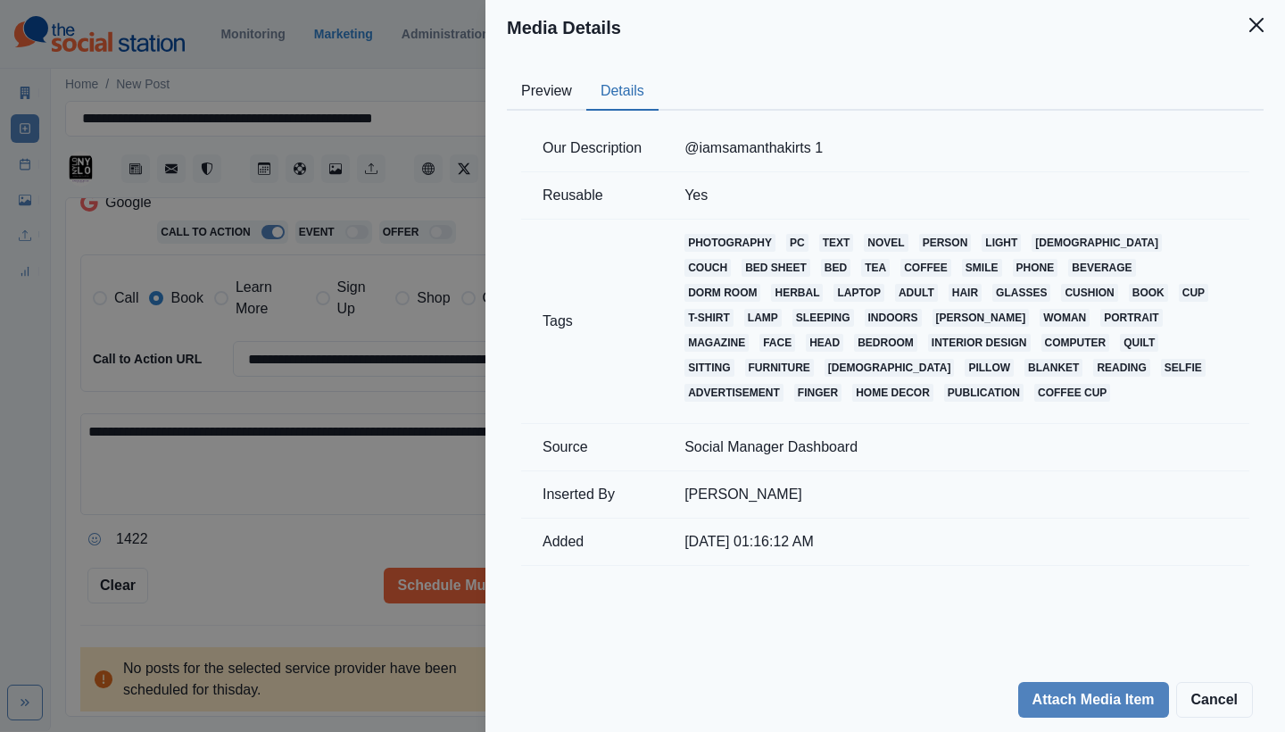
click at [626, 99] on button "Details" at bounding box center [622, 91] width 72 height 37
click at [818, 148] on td "@iamsamanthakirts 1" at bounding box center [956, 148] width 586 height 47
click at [1259, 21] on icon "Close" at bounding box center [1256, 25] width 14 height 14
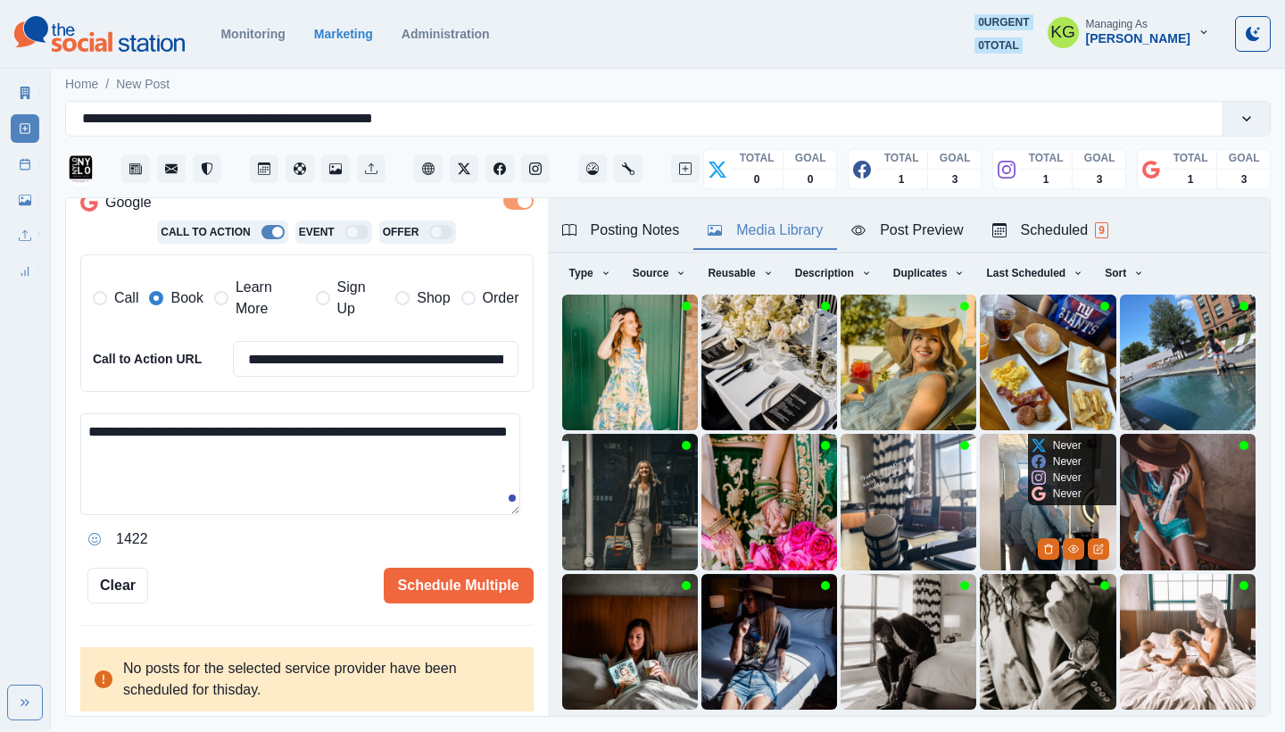
scroll to position [153, 0]
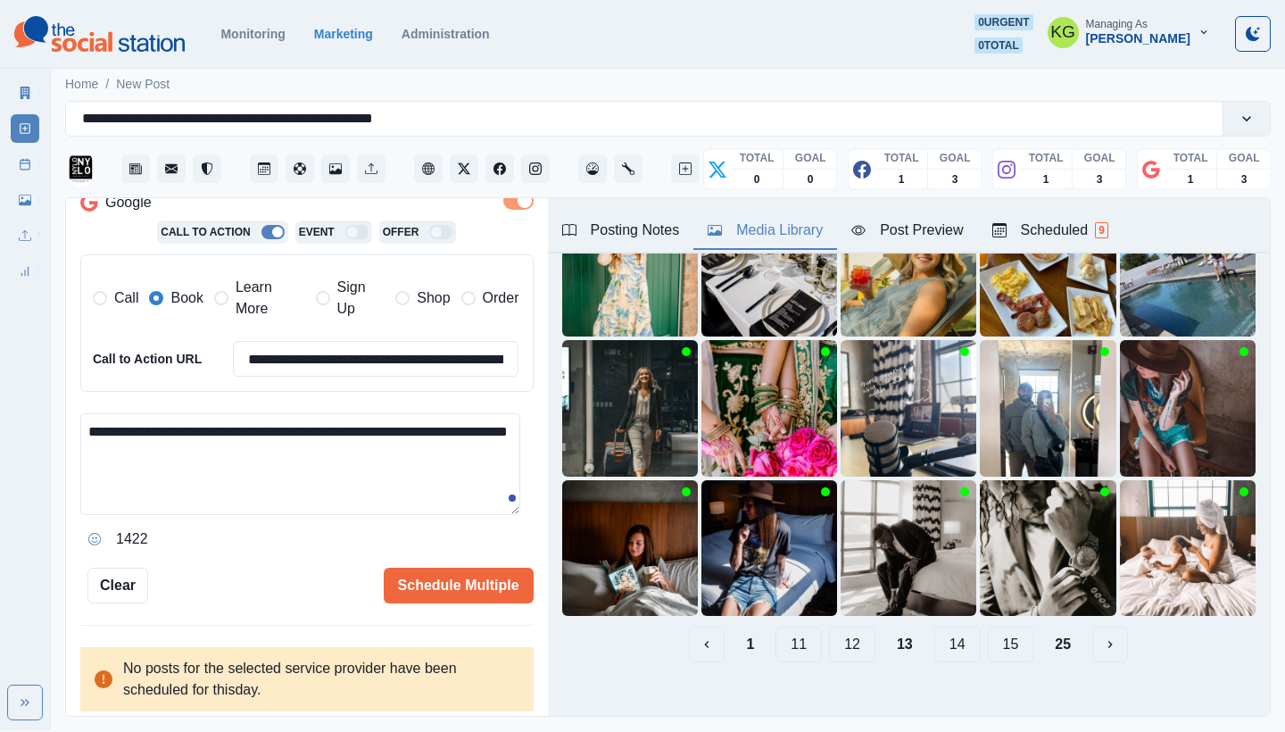
click at [839, 635] on button "12" at bounding box center [852, 644] width 46 height 36
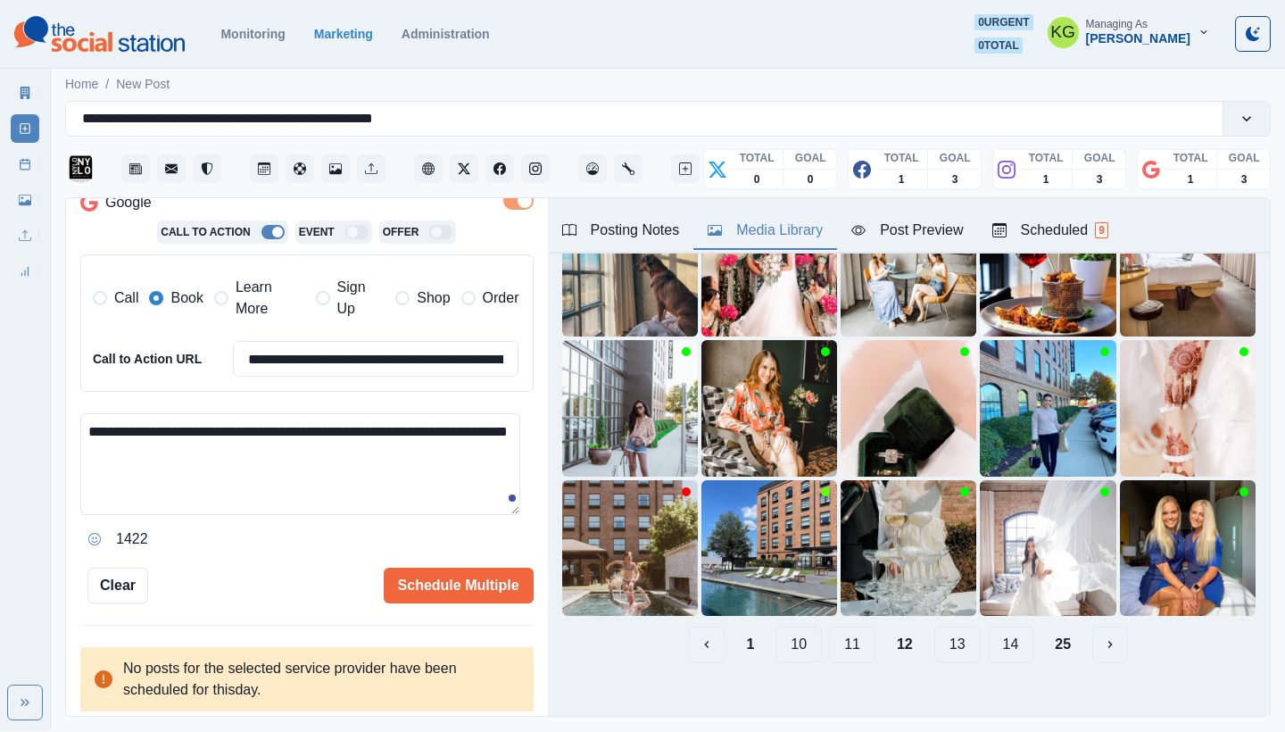
click at [852, 633] on button "11" at bounding box center [852, 644] width 46 height 36
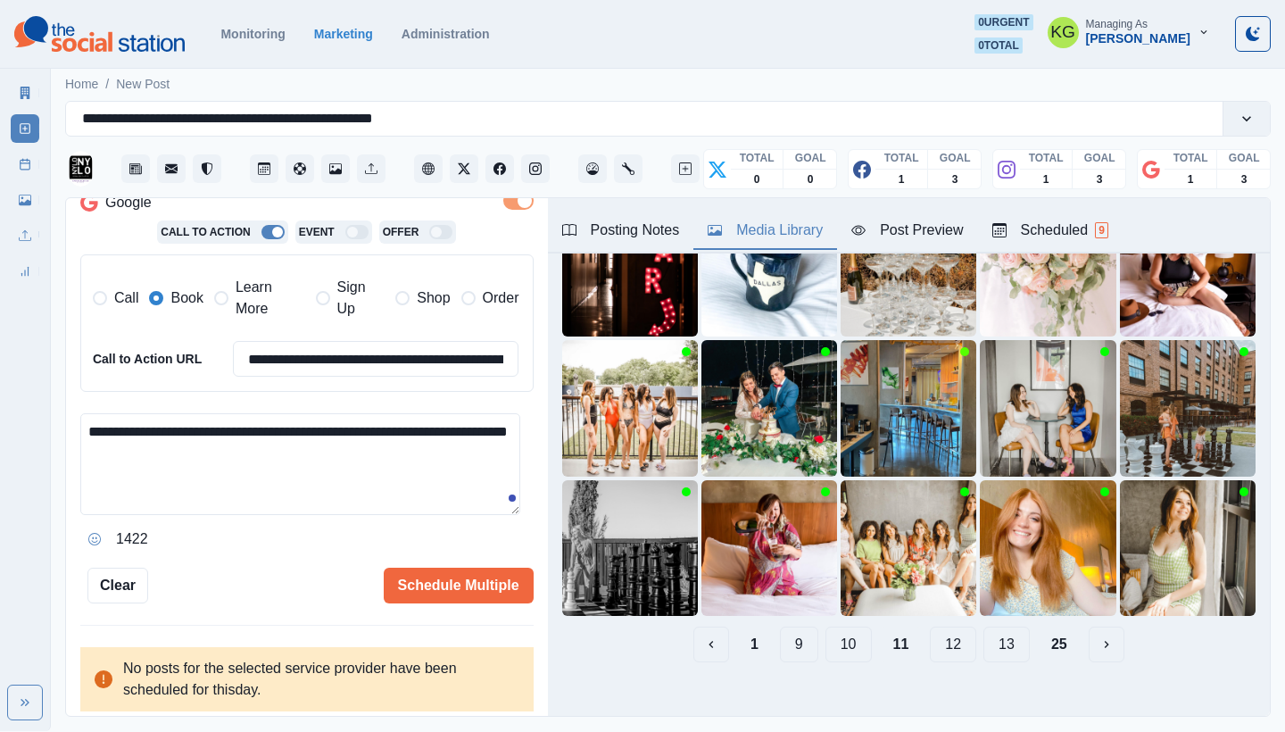
click at [846, 630] on button "10" at bounding box center [848, 644] width 46 height 36
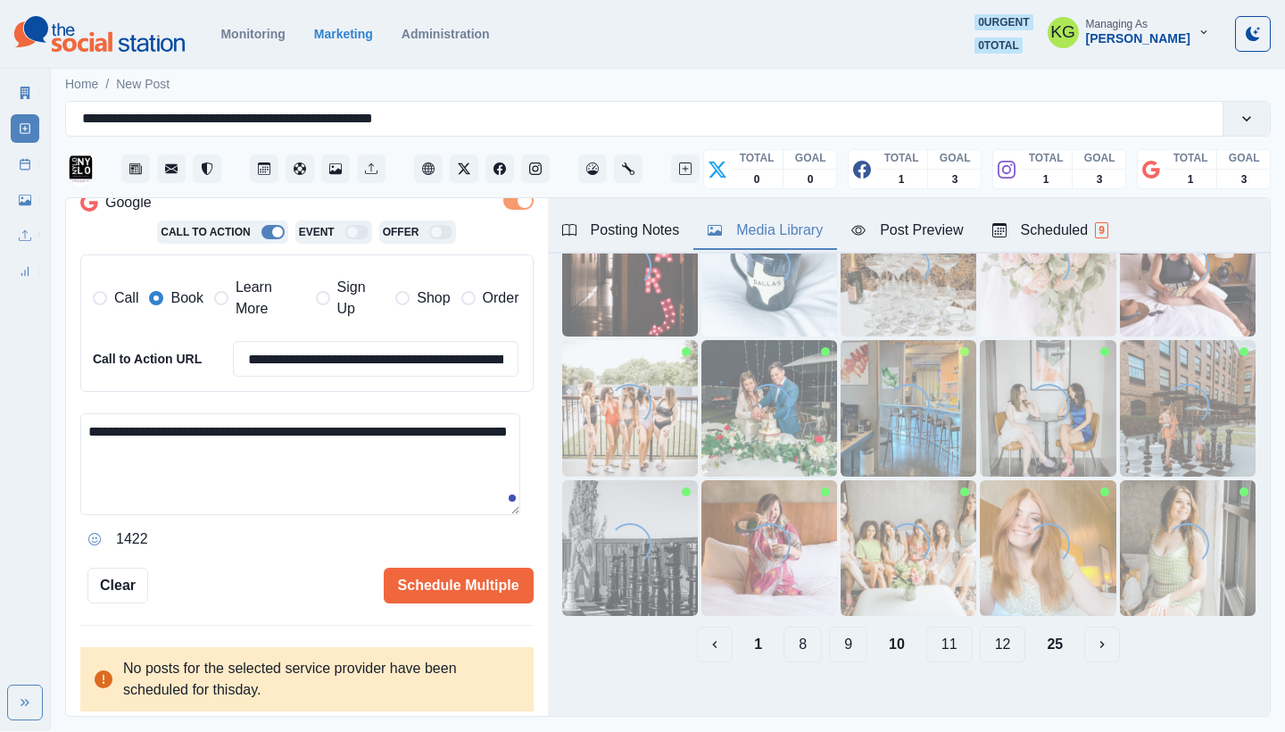
scroll to position [29, 0]
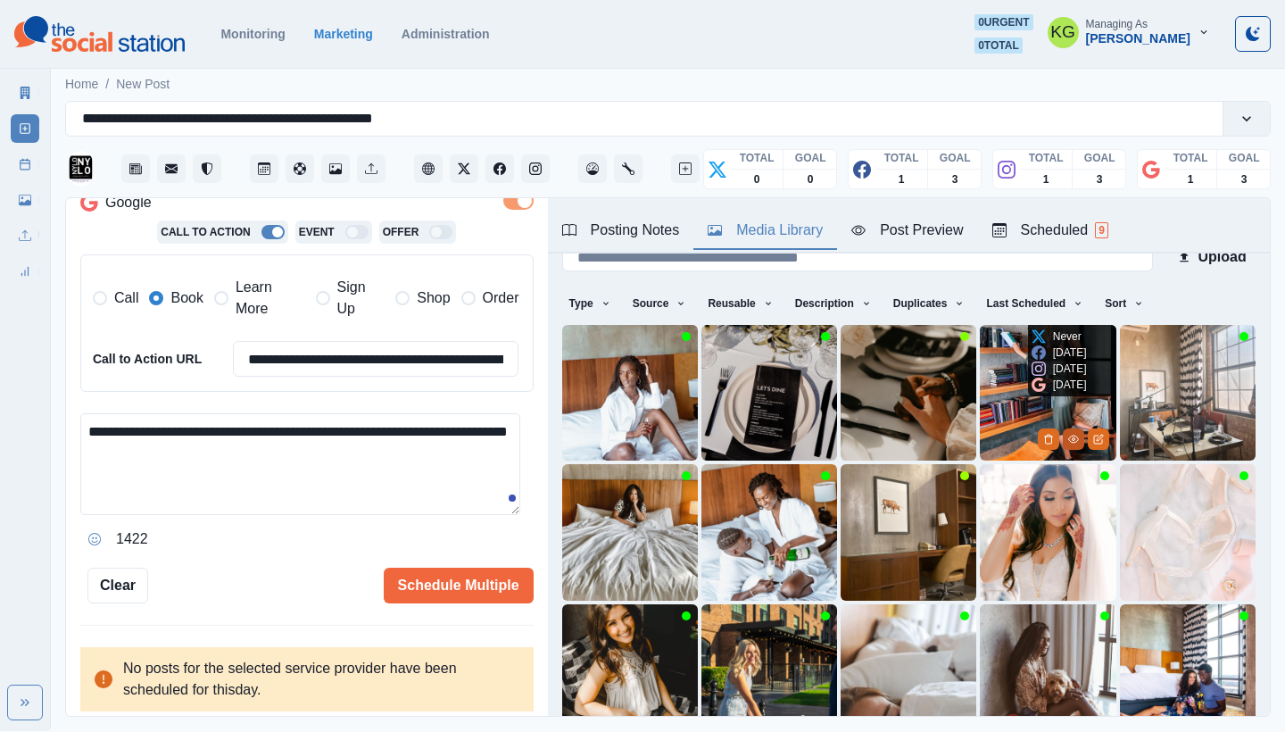
click at [1071, 438] on circle "View Media" at bounding box center [1072, 439] width 3 height 3
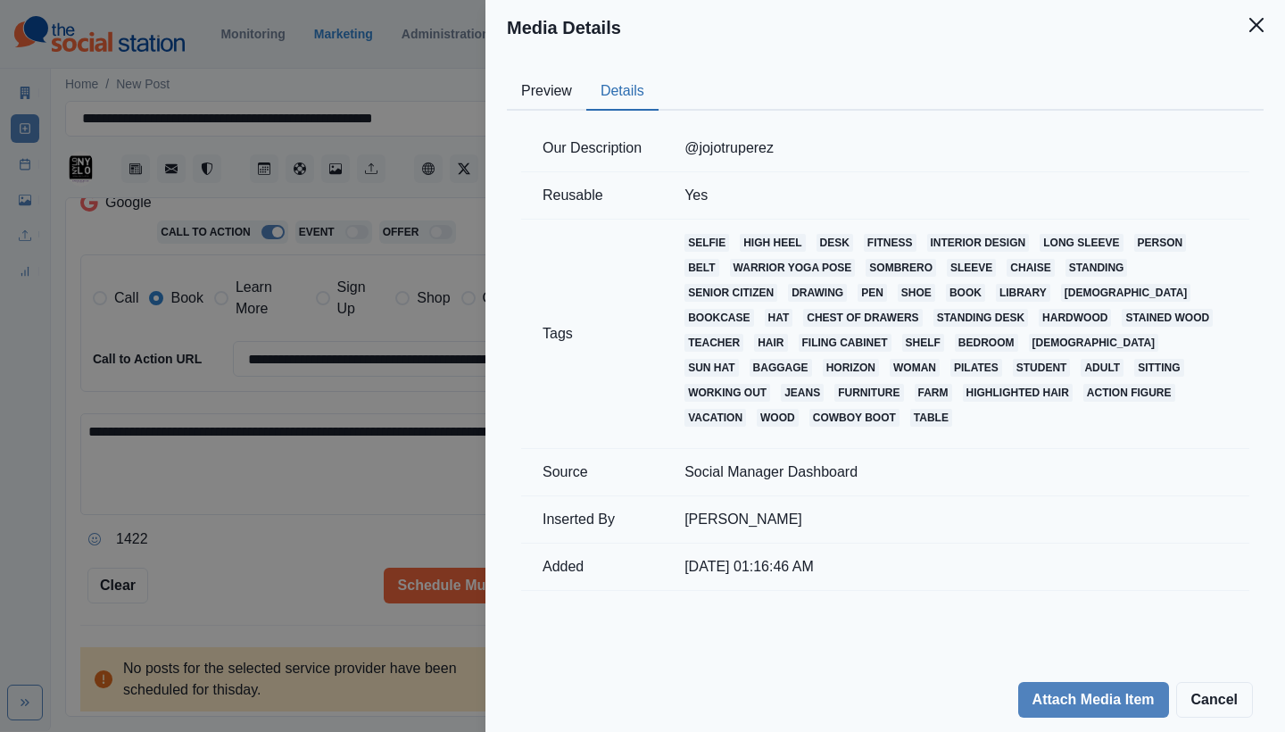
click at [615, 95] on button "Details" at bounding box center [622, 91] width 72 height 37
drag, startPoint x: 685, startPoint y: 147, endPoint x: 765, endPoint y: 149, distance: 80.3
click at [765, 149] on td "@jojotruperez" at bounding box center [956, 148] width 586 height 47
drag, startPoint x: 784, startPoint y: 148, endPoint x: 684, endPoint y: 143, distance: 100.1
click at [684, 143] on td "@jojotruperez" at bounding box center [956, 148] width 586 height 47
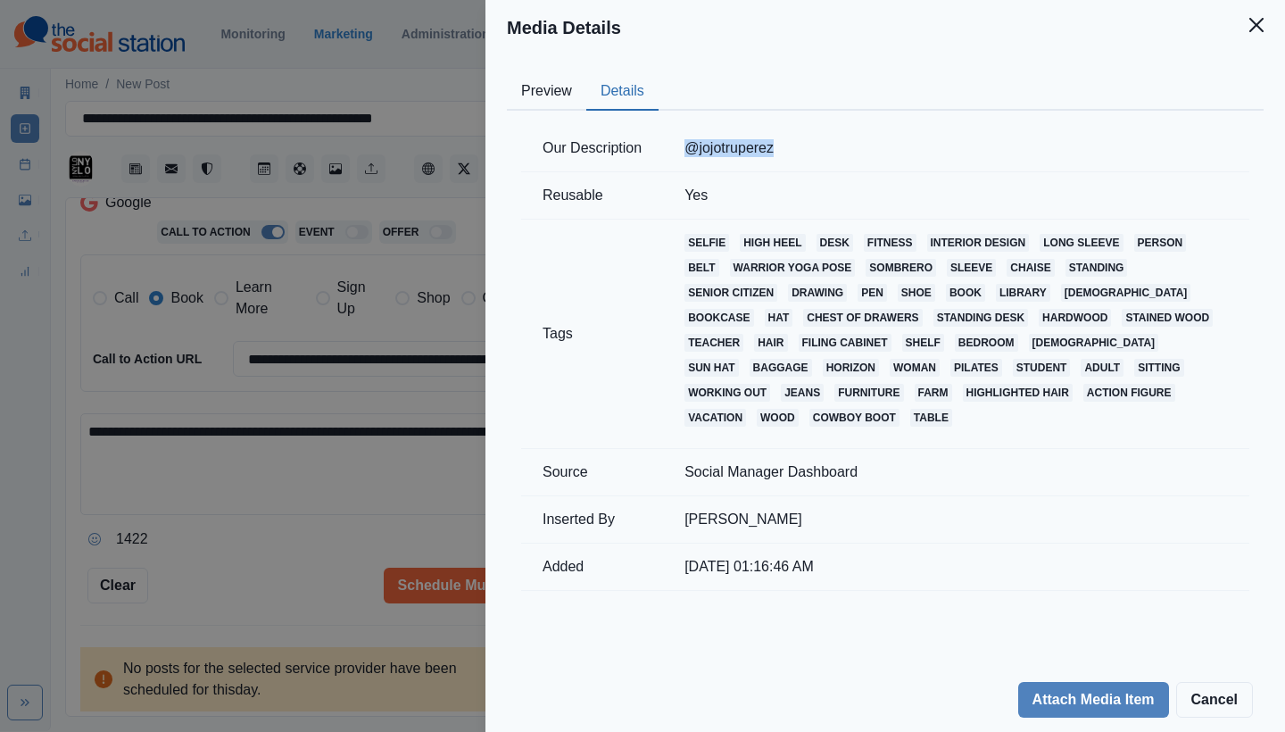
copy td "@jojotruperez"
click at [1256, 19] on icon "Close" at bounding box center [1256, 25] width 14 height 14
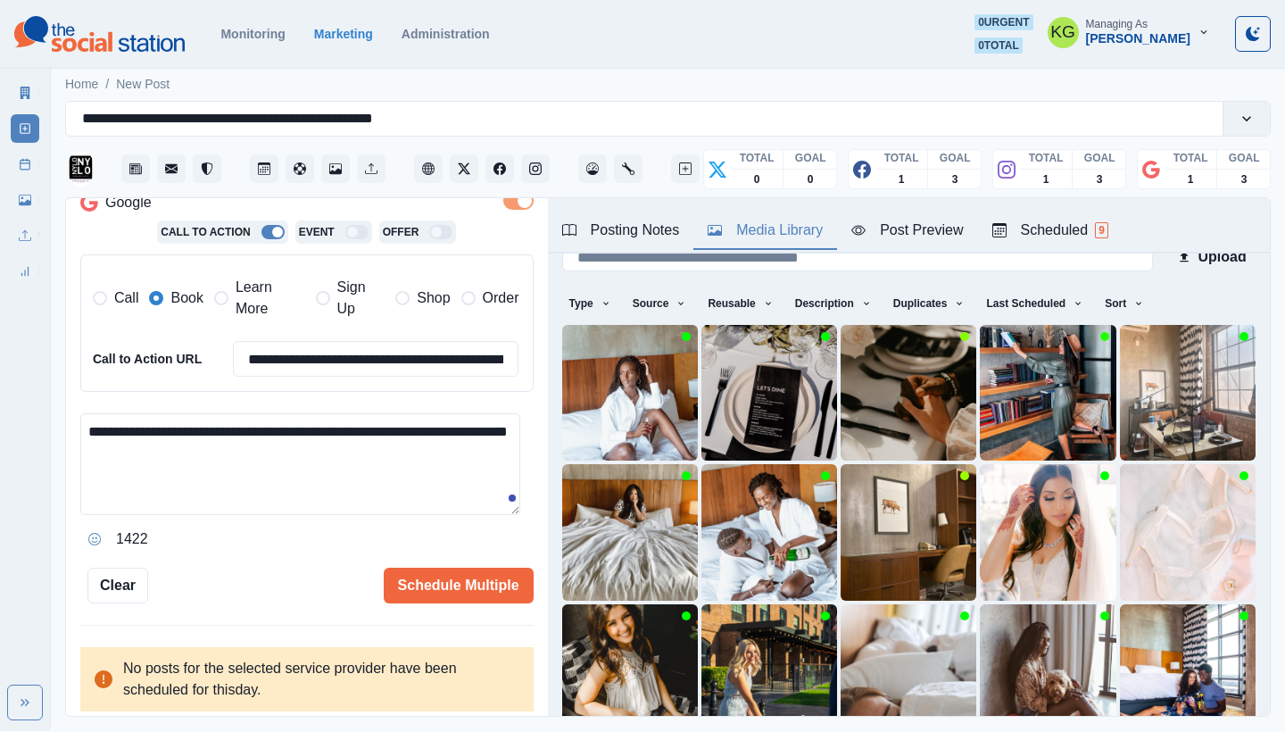
scroll to position [55, 0]
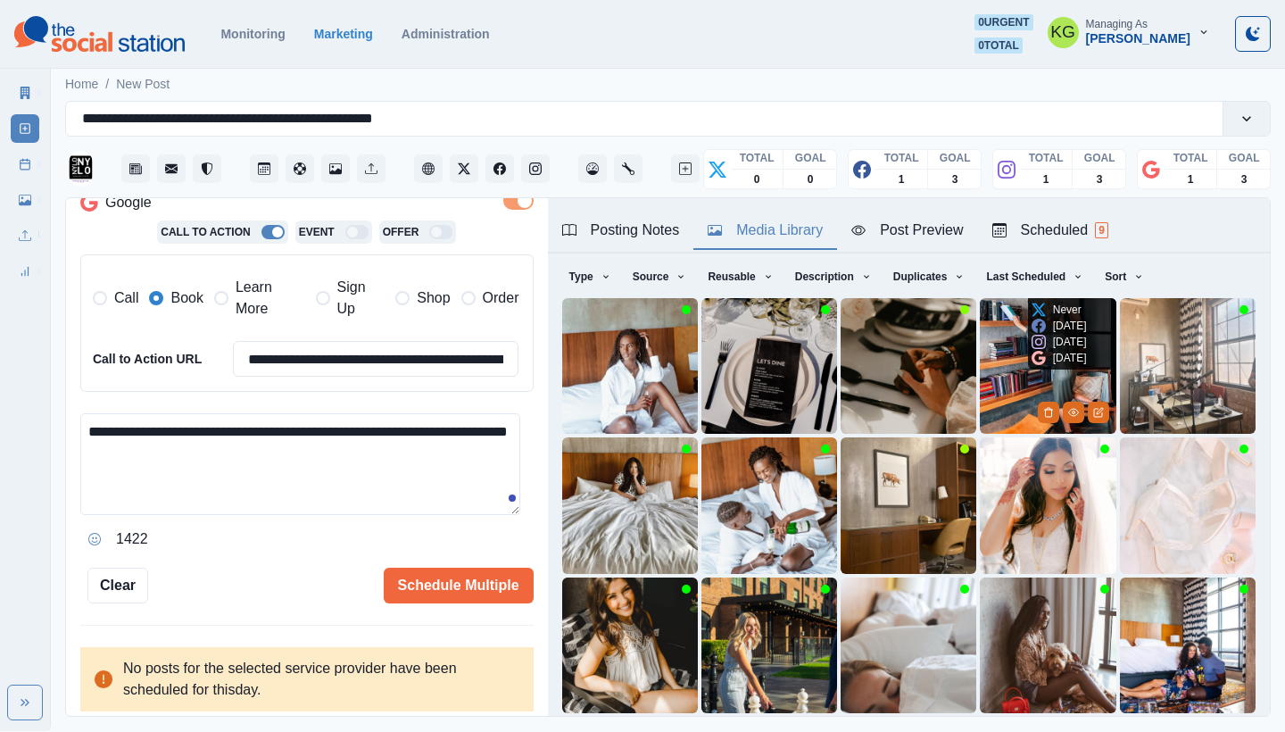
click at [997, 333] on img at bounding box center [1048, 366] width 136 height 136
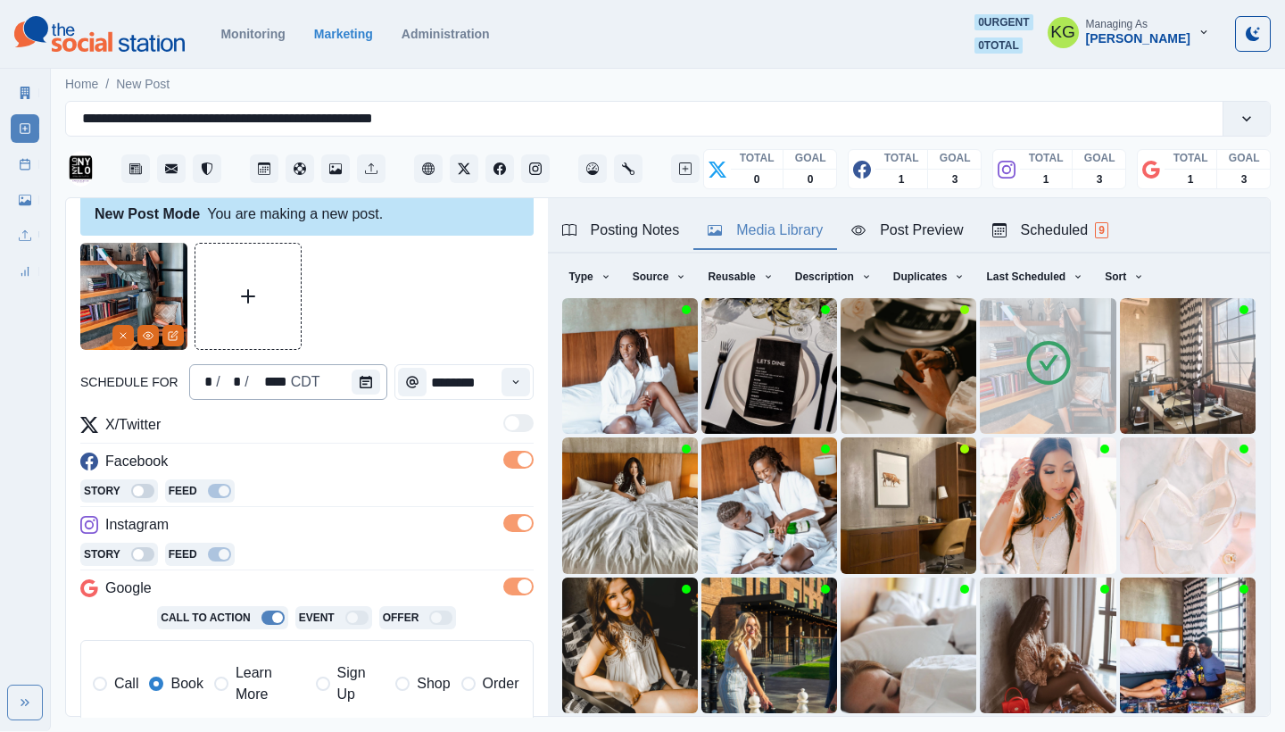
scroll to position [402, 0]
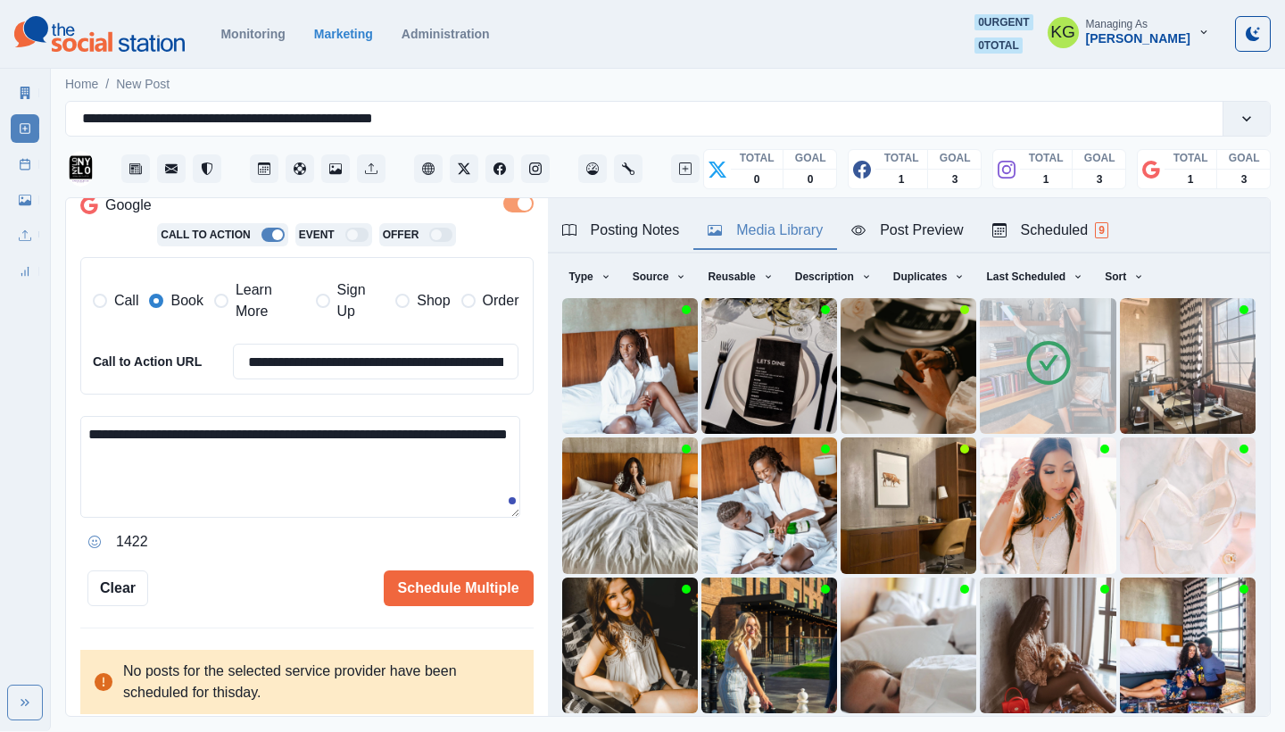
click at [279, 448] on textarea "**********" at bounding box center [300, 467] width 440 height 102
click at [86, 531] on button "Opens Emoji Picker" at bounding box center [94, 541] width 29 height 29
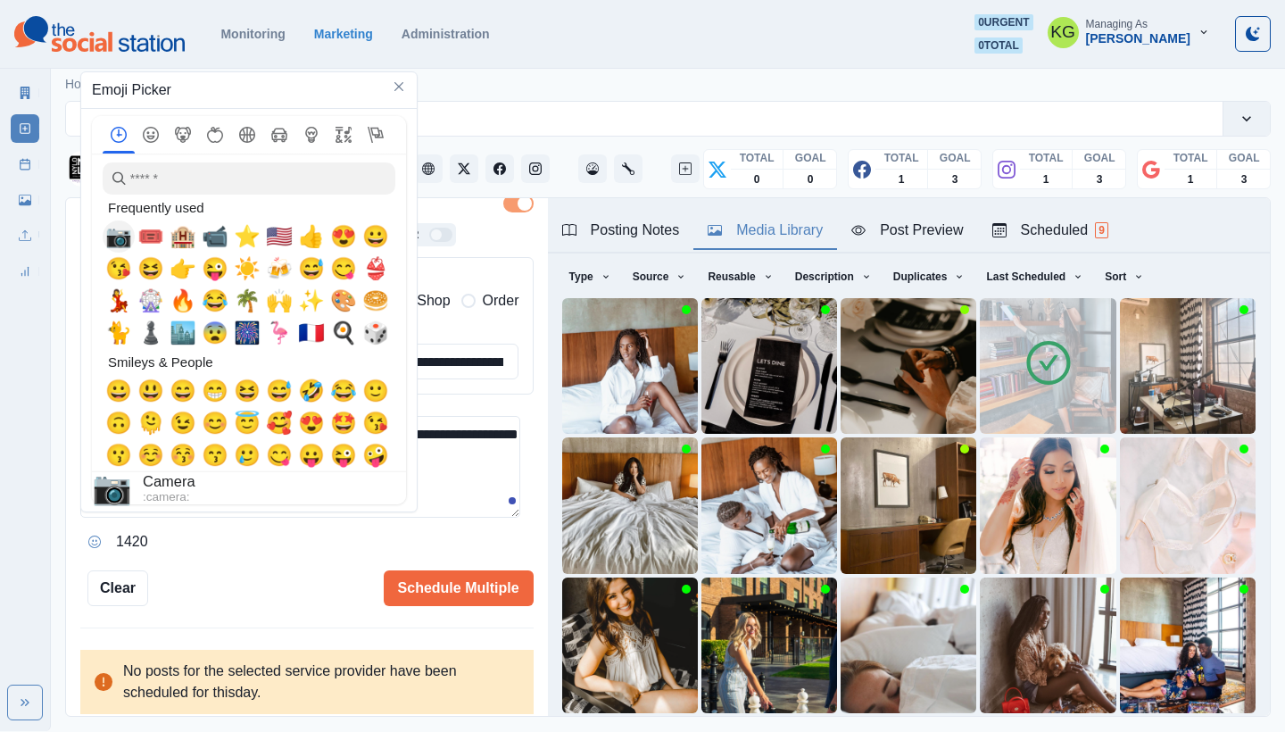
click at [109, 237] on span "📷" at bounding box center [118, 236] width 27 height 25
click at [453, 501] on textarea "**********" at bounding box center [300, 467] width 440 height 102
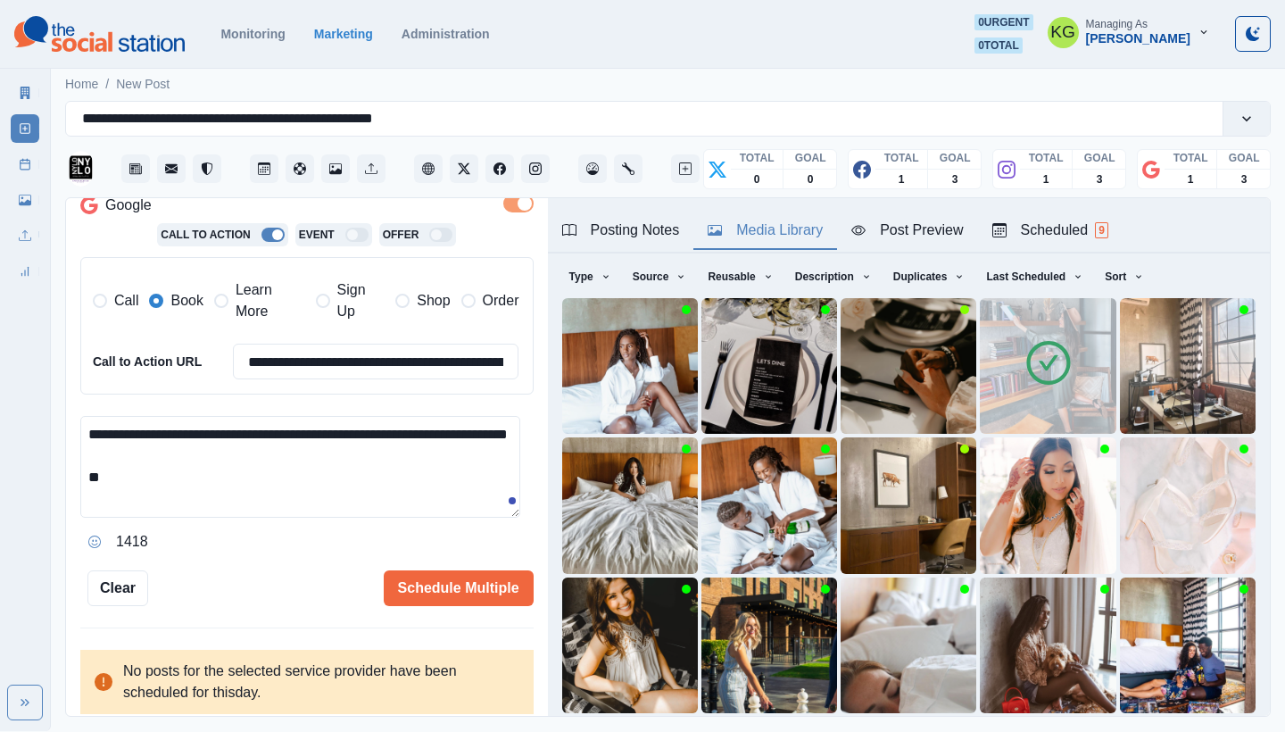
click at [422, 498] on textarea "**********" at bounding box center [300, 467] width 440 height 102
paste textarea "**********"
type textarea "**********"
click at [449, 581] on button "Schedule Multiple" at bounding box center [459, 588] width 150 height 36
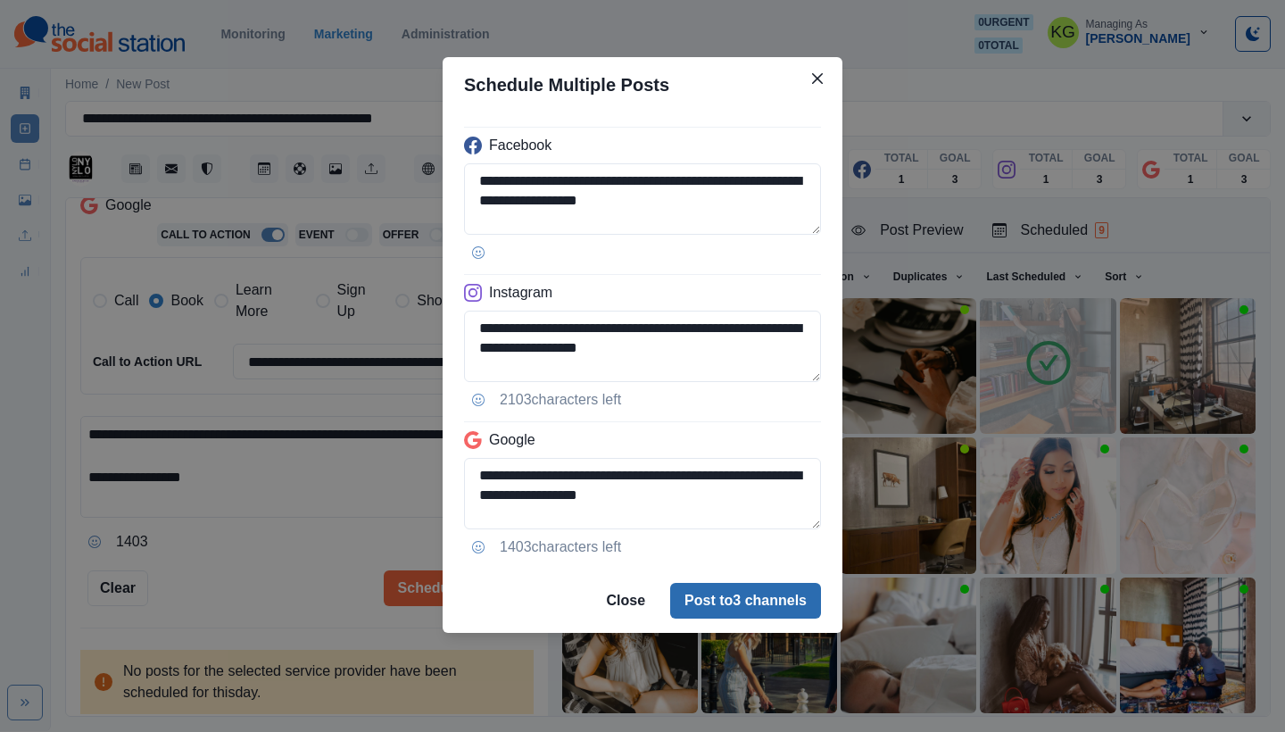
click at [788, 608] on button "Post to 3 channels" at bounding box center [745, 601] width 151 height 36
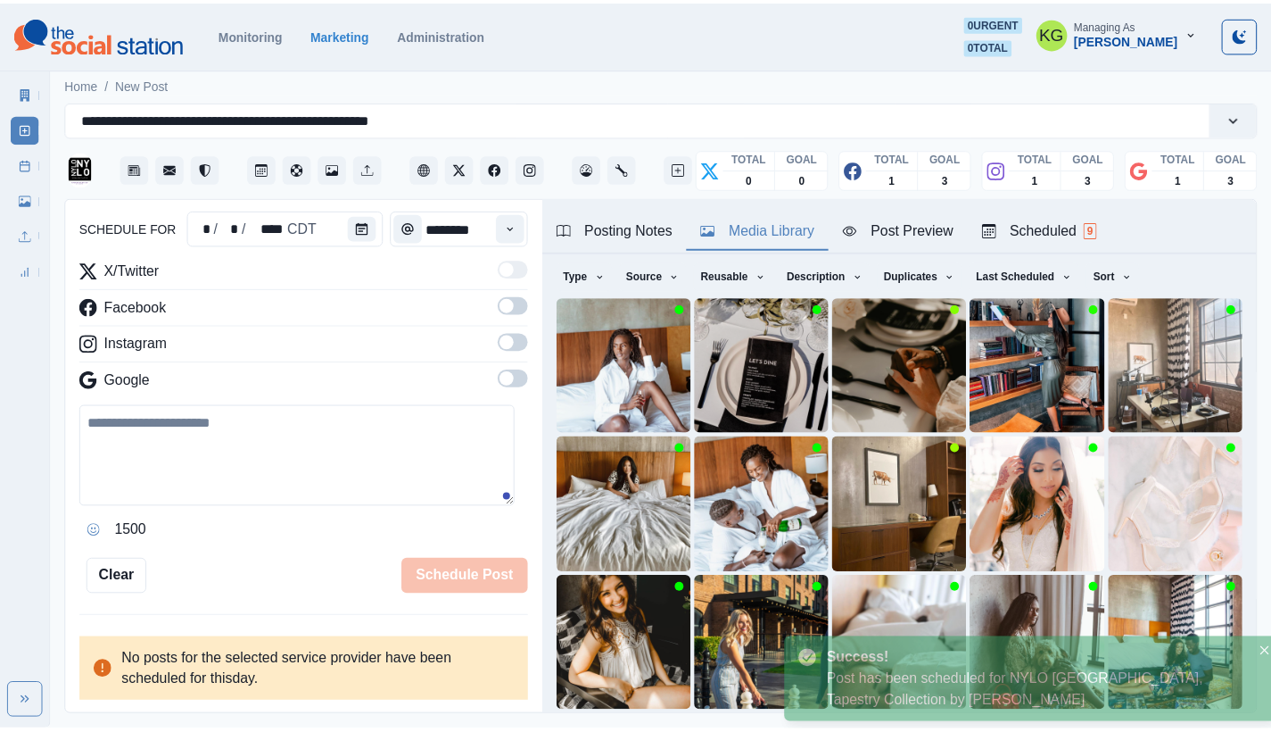
scroll to position [173, 0]
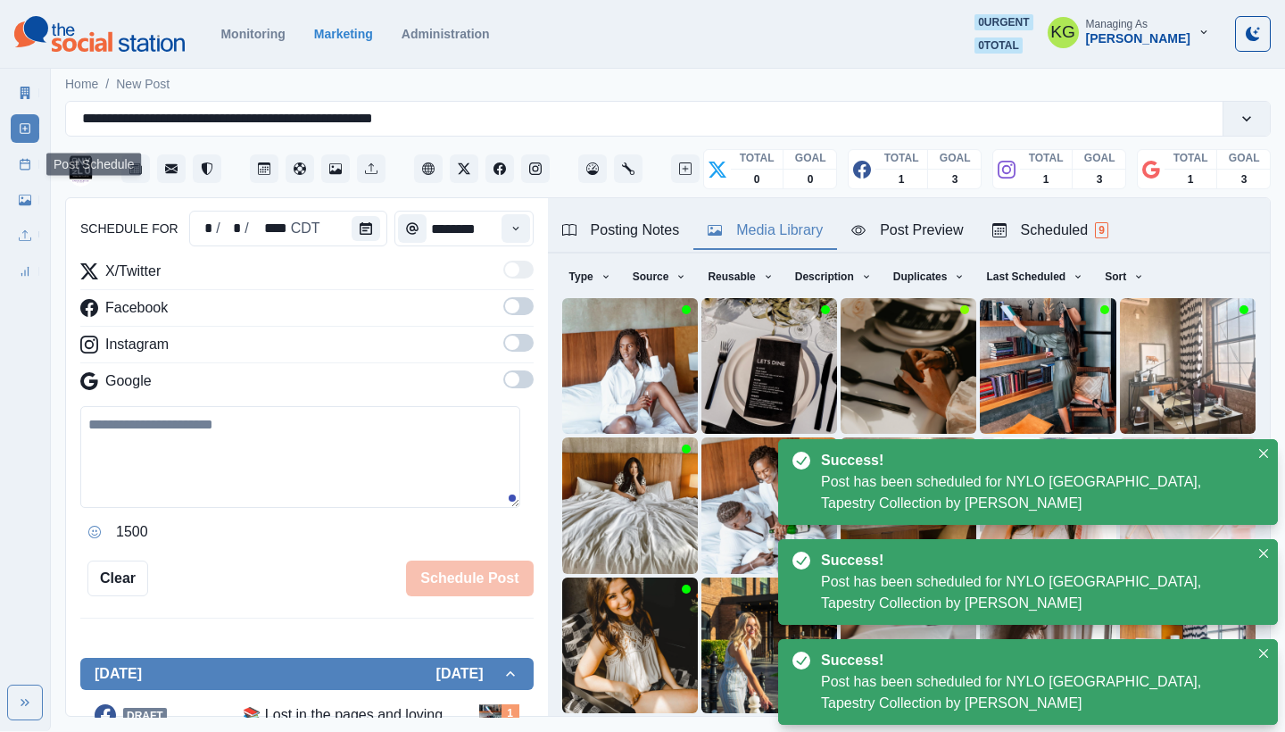
click at [36, 159] on link "Post Schedule" at bounding box center [25, 164] width 29 height 29
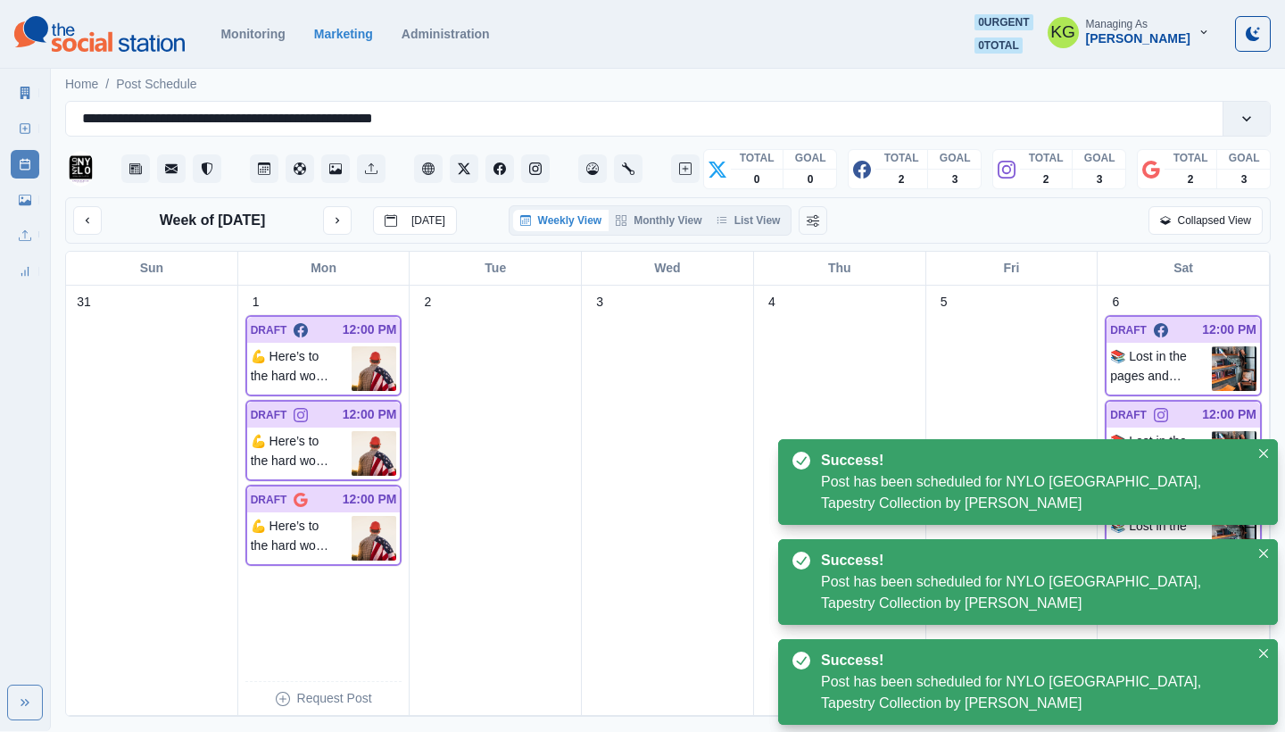
click at [762, 207] on div "Weekly View Monthly View List View" at bounding box center [651, 220] width 284 height 30
click at [761, 216] on button "List View" at bounding box center [748, 220] width 79 height 21
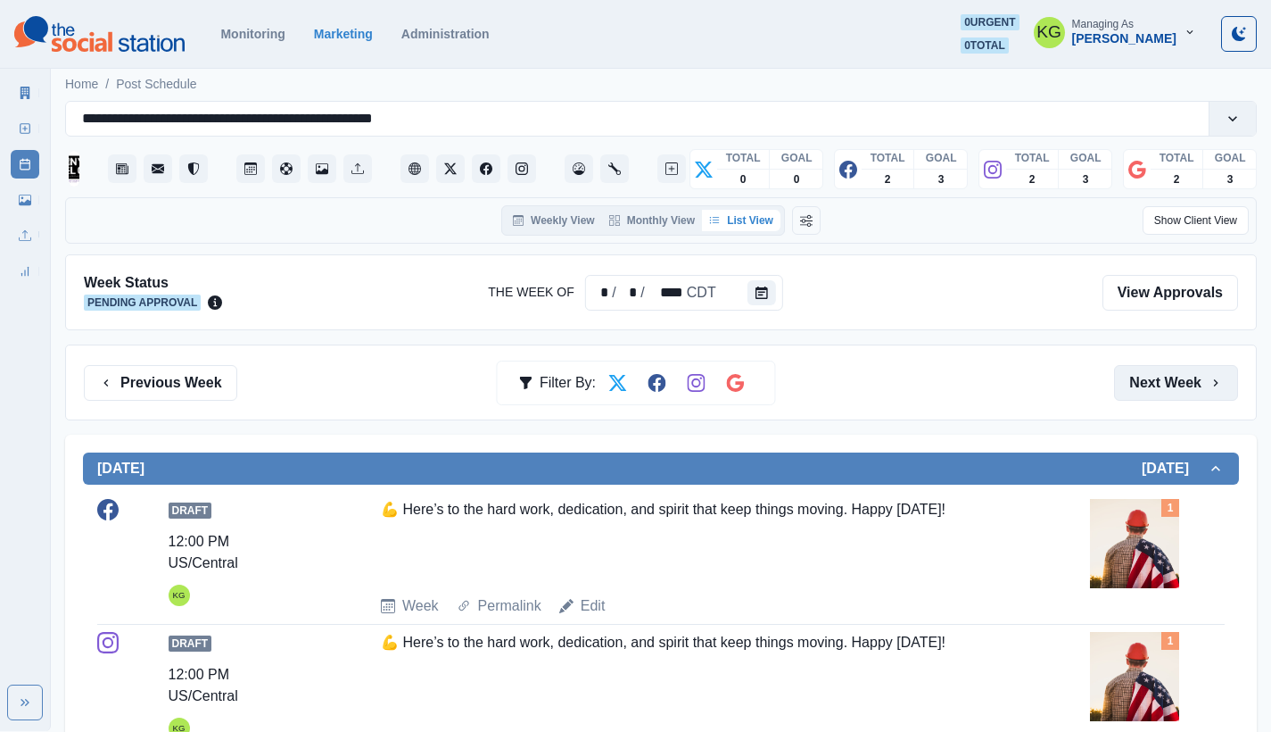
click at [1166, 387] on button "Next Week" at bounding box center [1176, 383] width 124 height 36
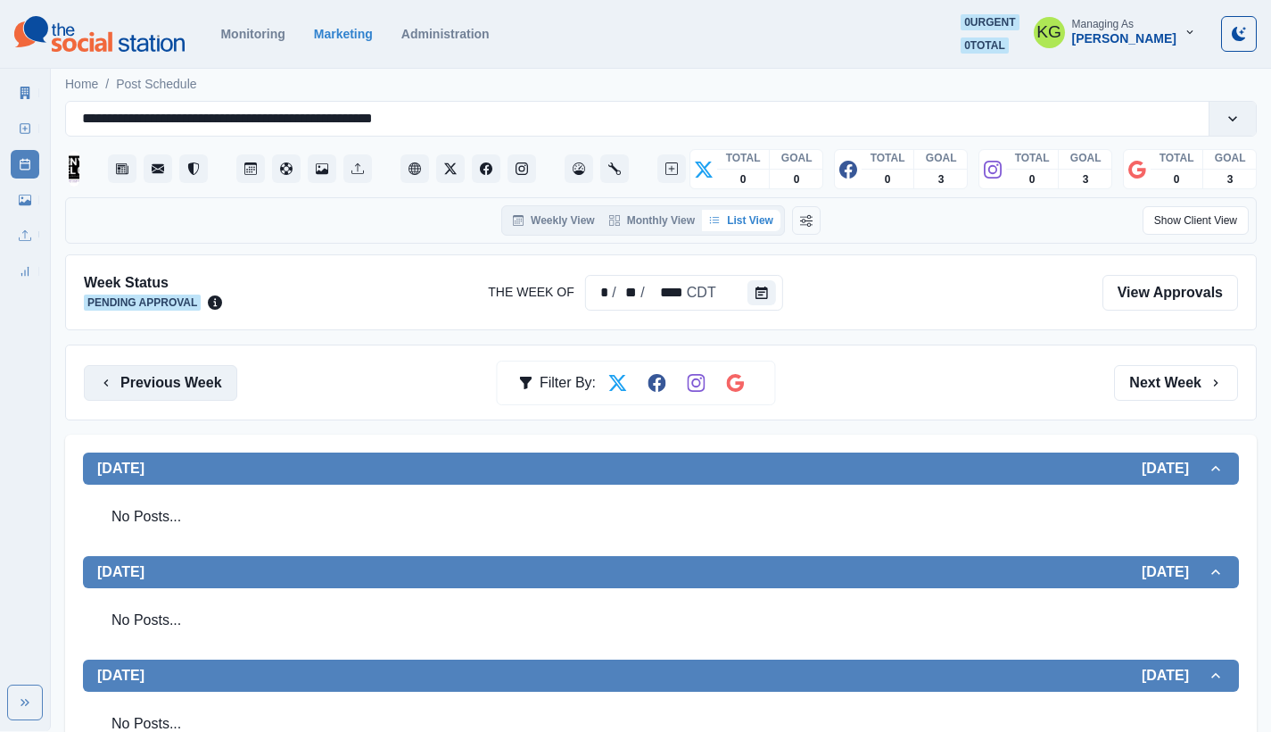
click at [151, 382] on button "Previous Week" at bounding box center [160, 383] width 153 height 36
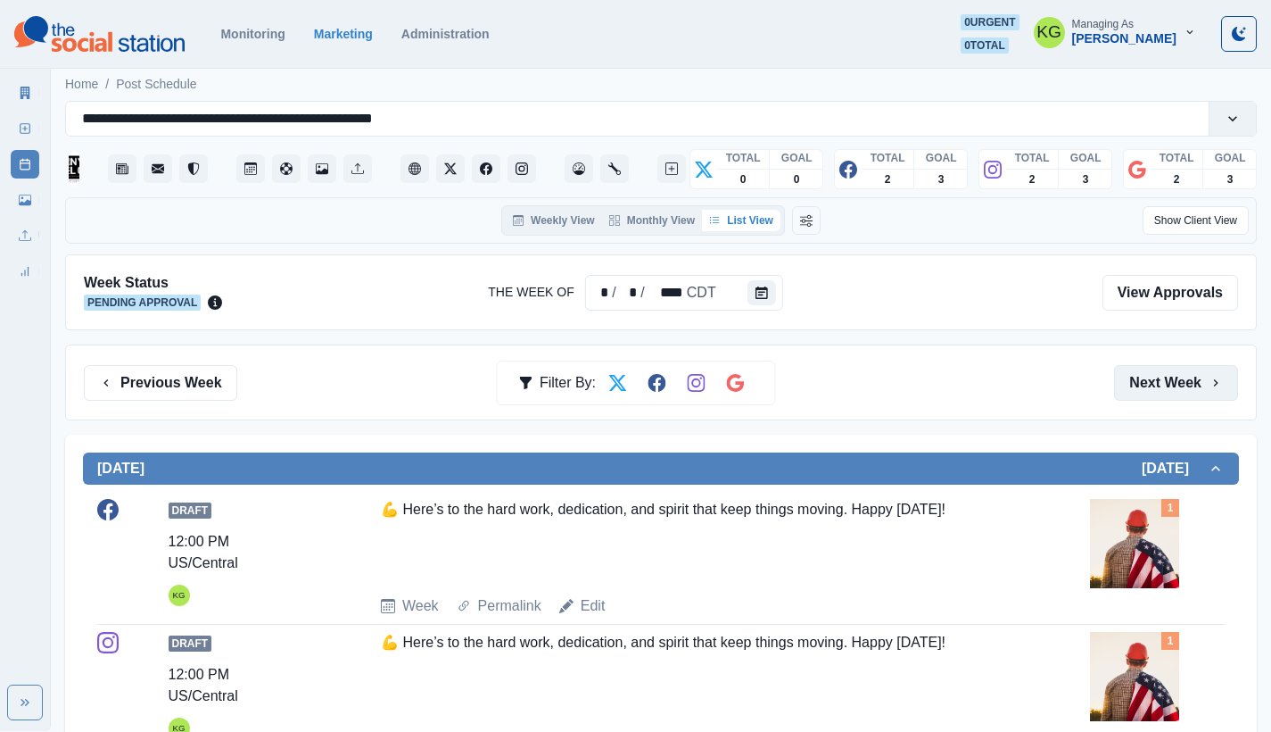
click at [1196, 375] on button "Next Week" at bounding box center [1176, 383] width 124 height 36
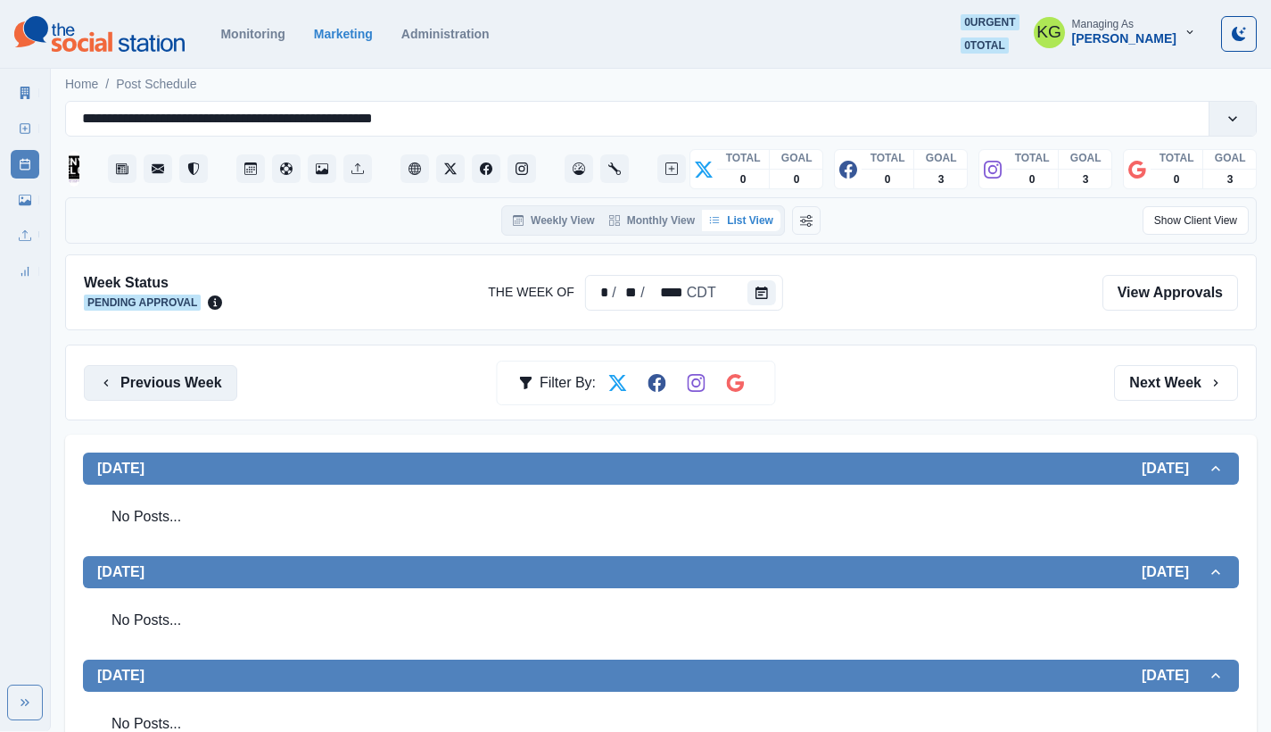
click at [203, 386] on button "Previous Week" at bounding box center [160, 383] width 153 height 36
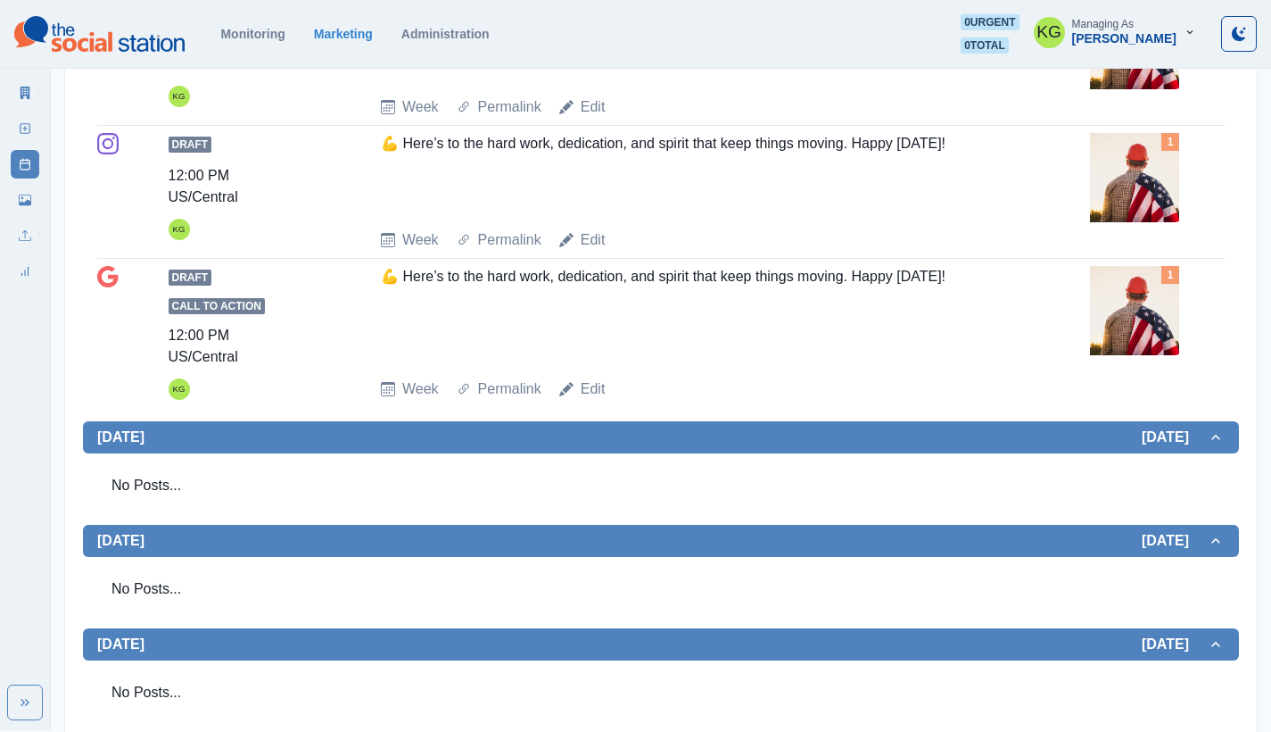
scroll to position [116, 0]
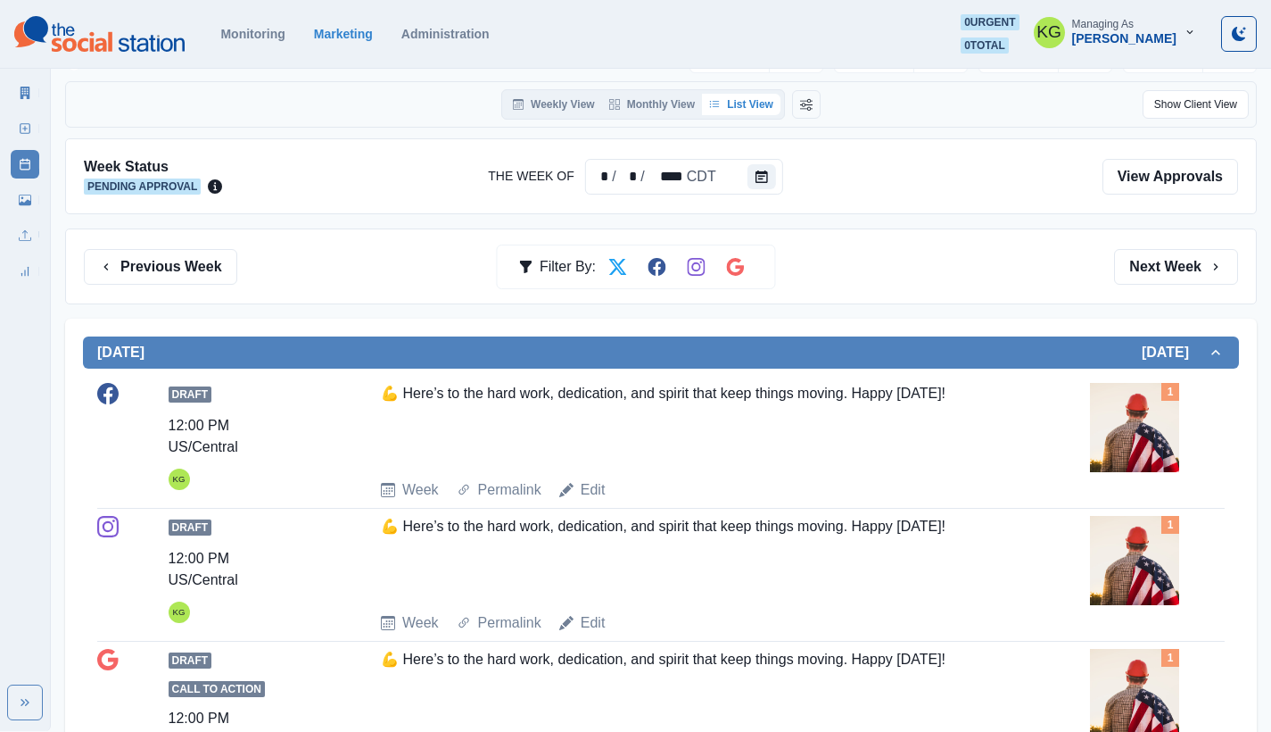
click at [178, 246] on div "Previous Week Filter By: Next Week" at bounding box center [661, 266] width 1192 height 76
click at [176, 259] on button "Previous Week" at bounding box center [160, 267] width 153 height 36
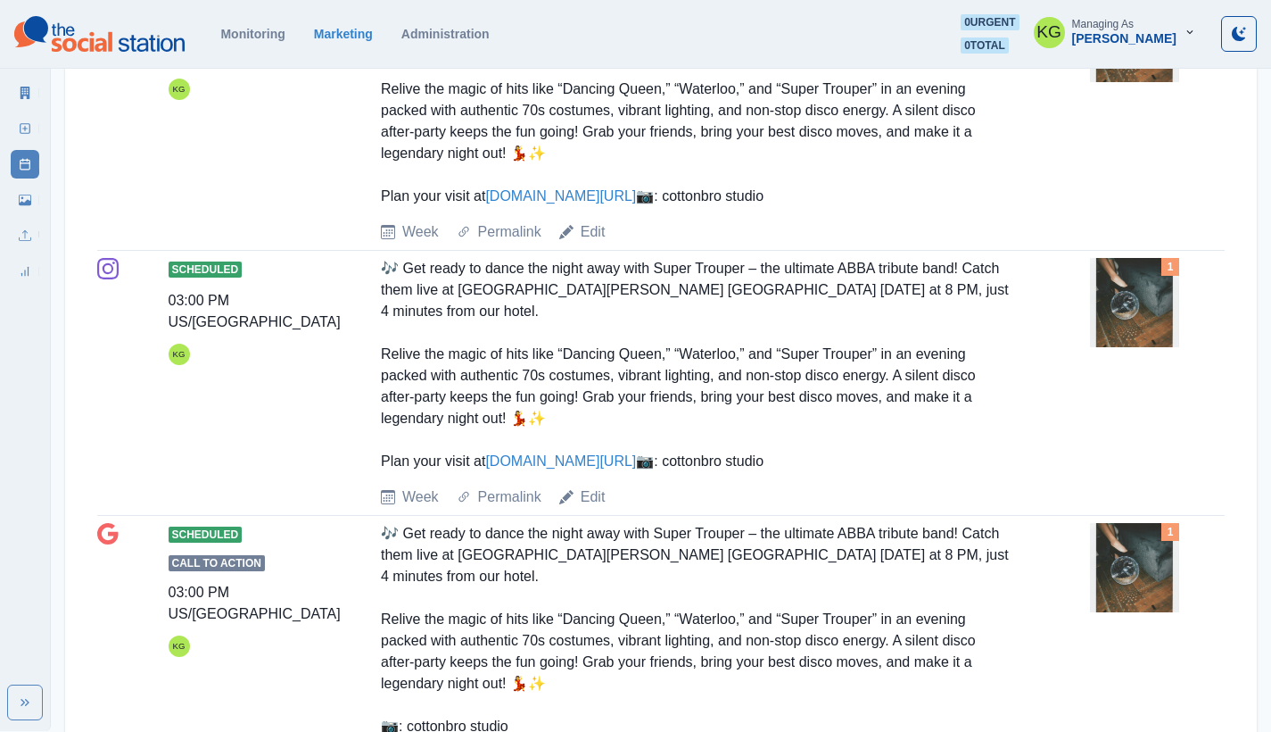
scroll to position [1709, 0]
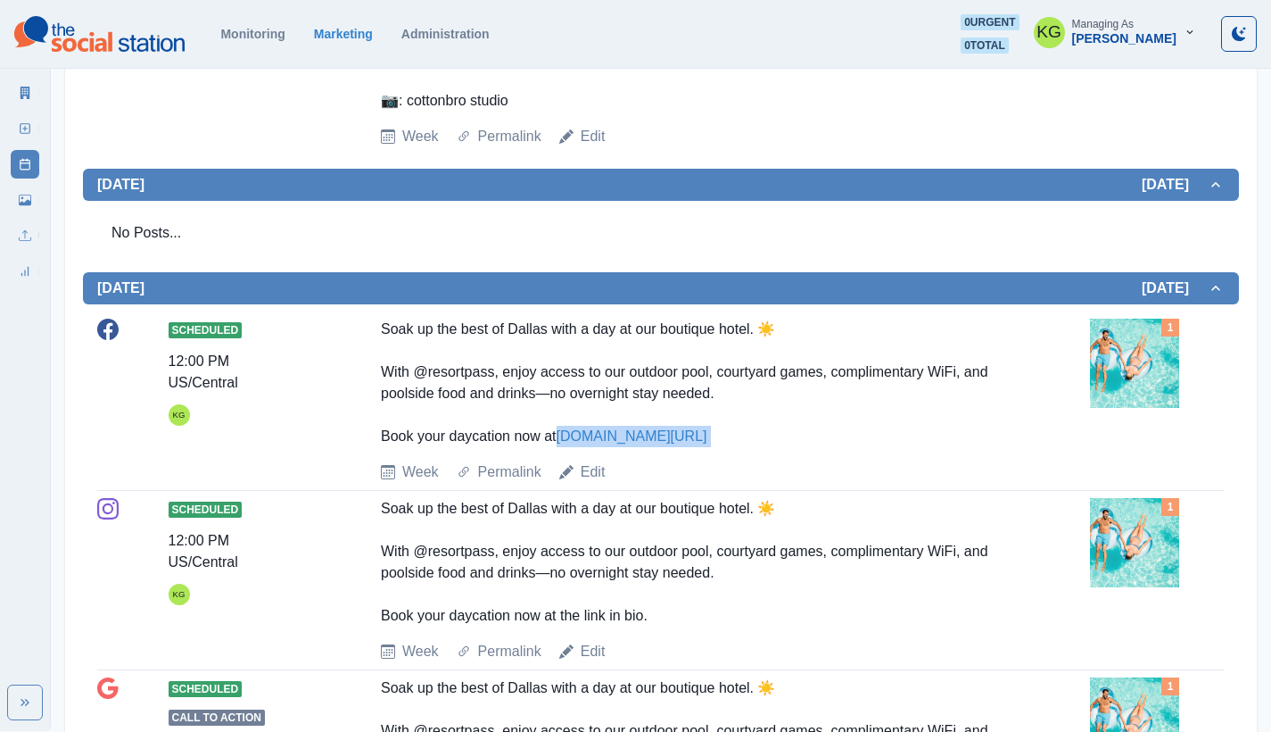
drag, startPoint x: 635, startPoint y: 509, endPoint x: 579, endPoint y: 506, distance: 56.3
click at [579, 447] on div "Soak up the best of Dallas with a day at our boutique hotel. ☀️ With @resortpas…" at bounding box center [697, 382] width 632 height 128
click at [713, 483] on div "Scheduled 12:00 PM US/Central KG Soak up the best of [GEOGRAPHIC_DATA] with a d…" at bounding box center [661, 400] width 1128 height 164
drag, startPoint x: 707, startPoint y: 509, endPoint x: 563, endPoint y: 514, distance: 143.7
click at [563, 447] on div "Soak up the best of Dallas with a day at our boutique hotel. ☀️ With @resortpas…" at bounding box center [697, 382] width 632 height 128
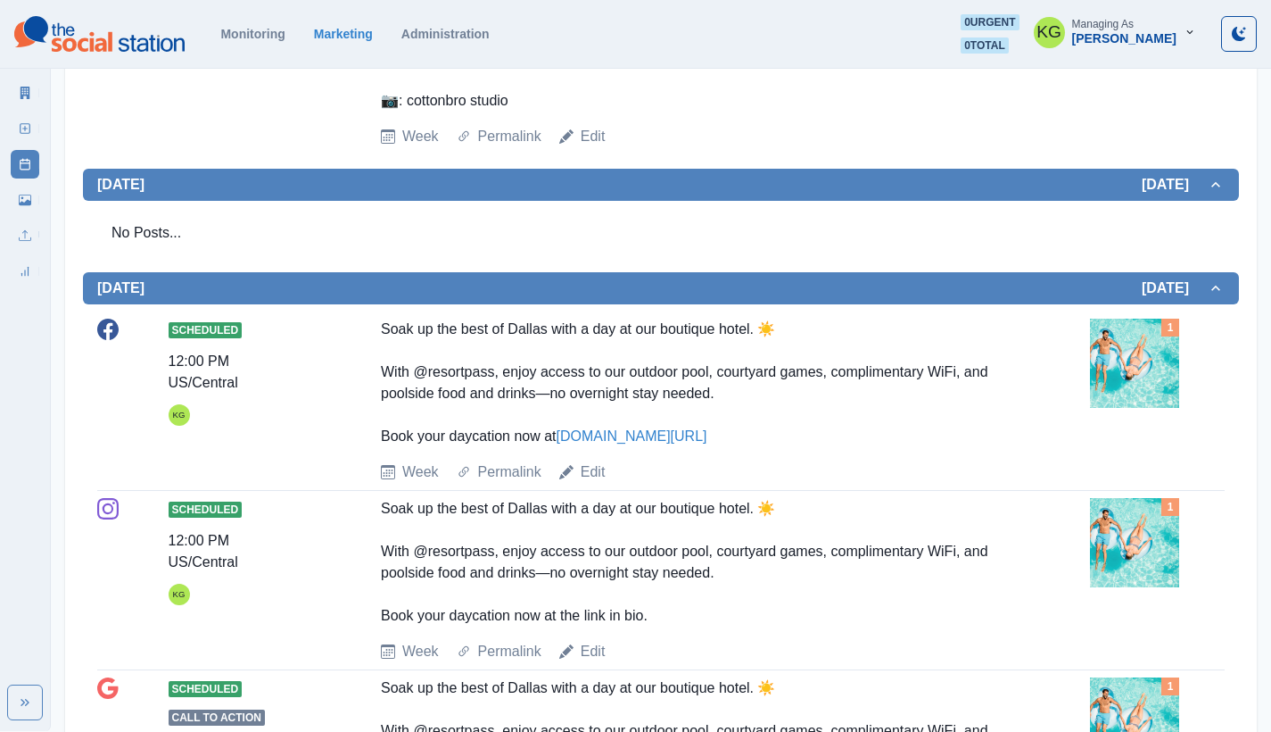
copy div "Soak up the best of Dallas with a day at our boutique hotel. ☀️ With @resortpas…"
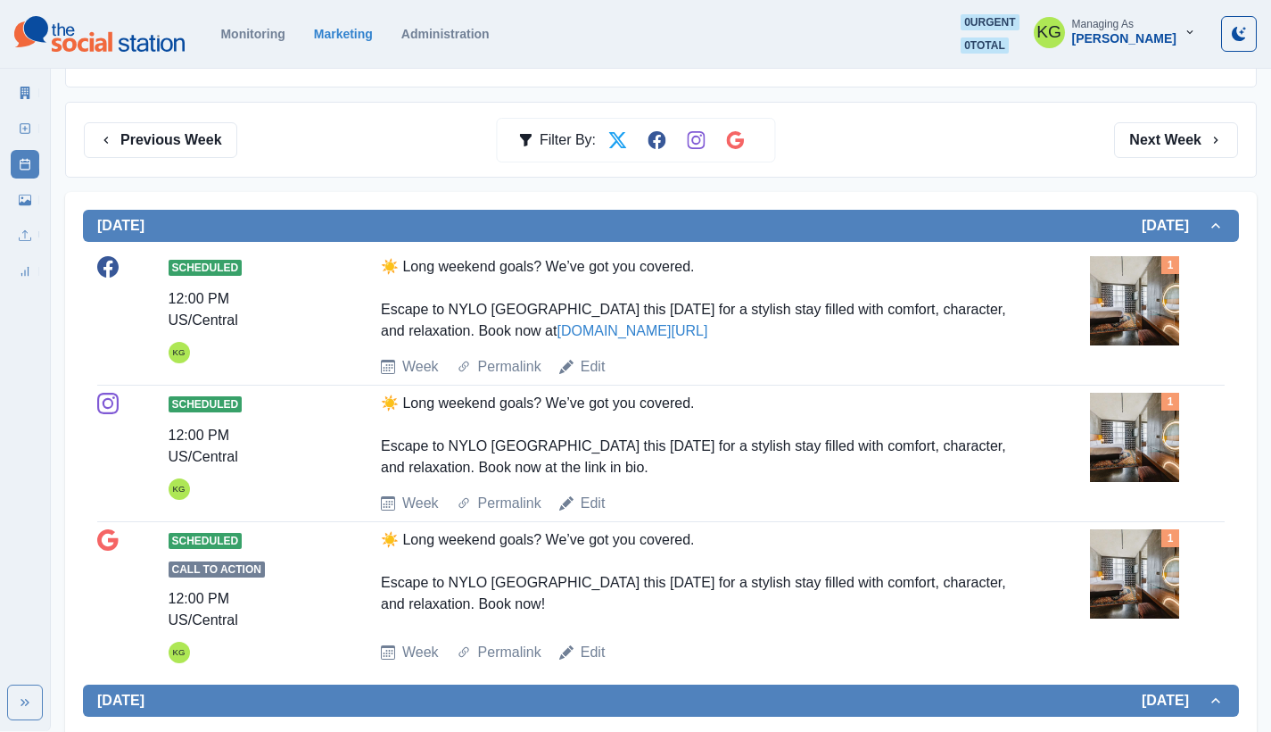
scroll to position [0, 0]
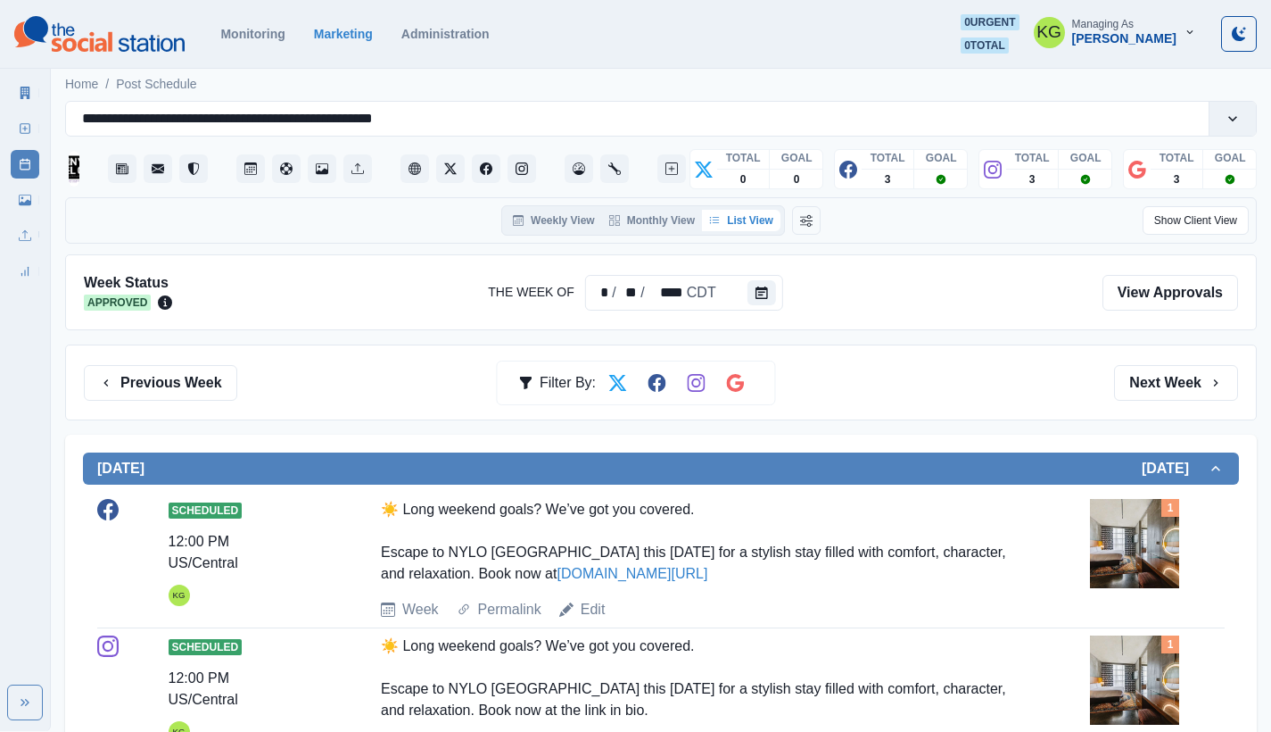
click at [1187, 360] on div "Previous Week Filter By: Next Week" at bounding box center [661, 382] width 1192 height 76
click at [1187, 380] on button "Next Week" at bounding box center [1176, 383] width 124 height 36
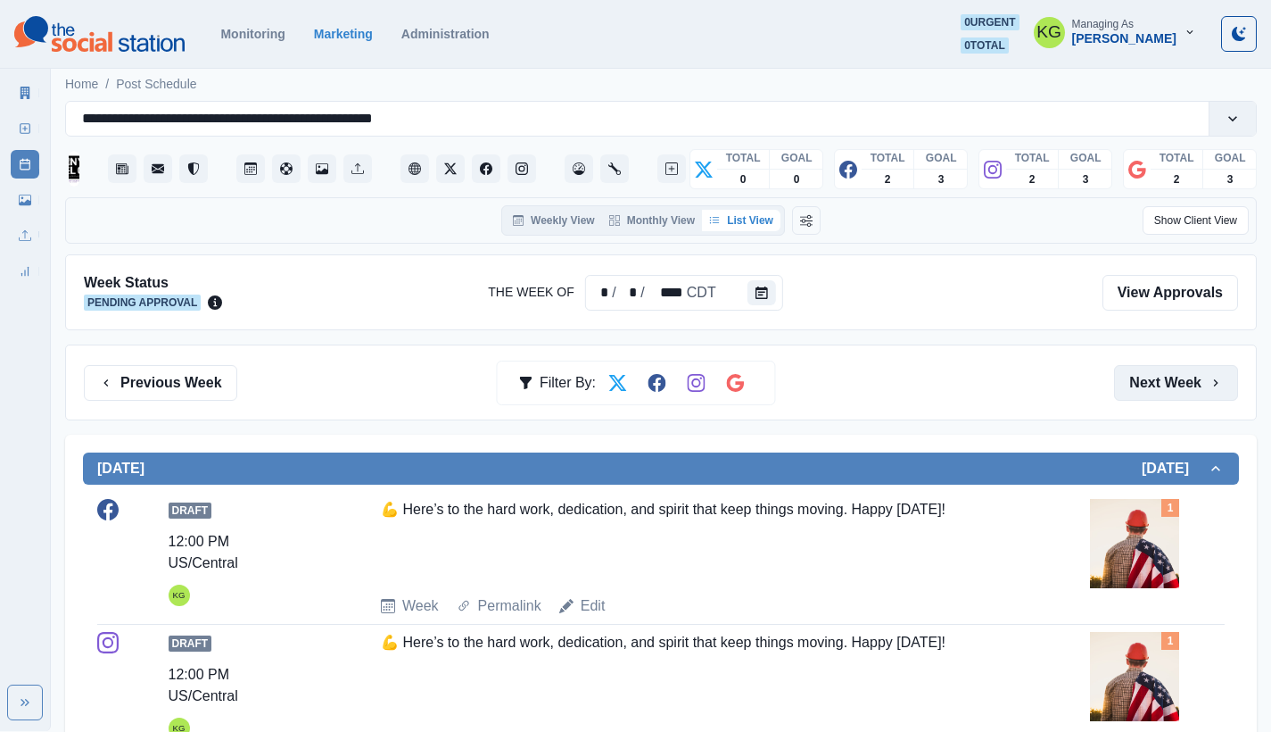
click at [1187, 380] on button "Next Week" at bounding box center [1176, 383] width 124 height 36
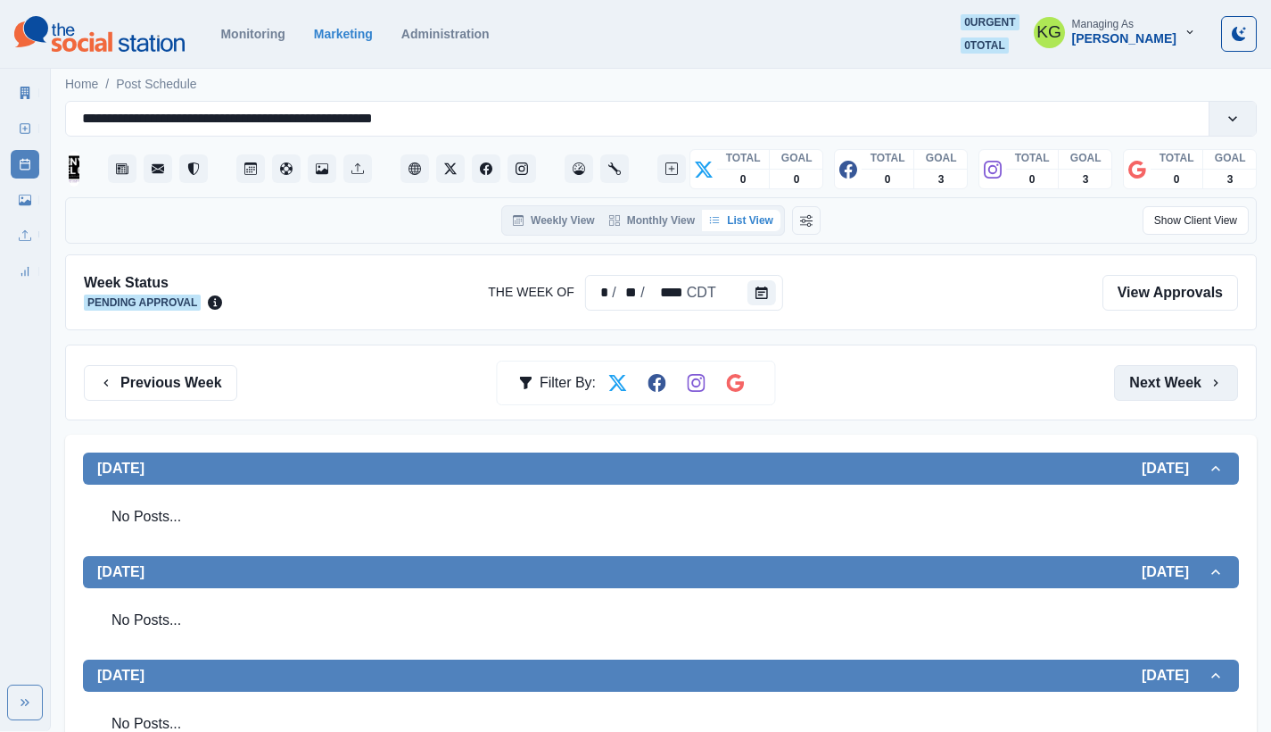
scroll to position [478, 0]
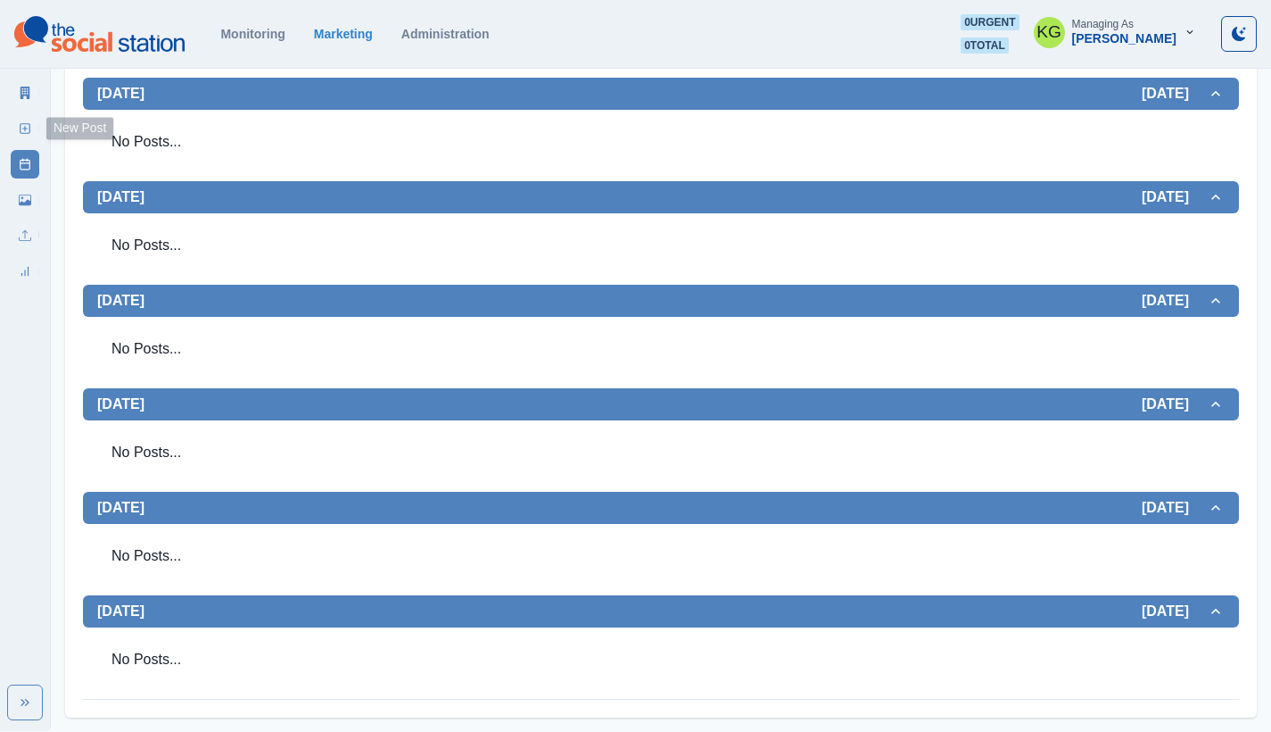
click at [28, 132] on icon at bounding box center [25, 128] width 12 height 12
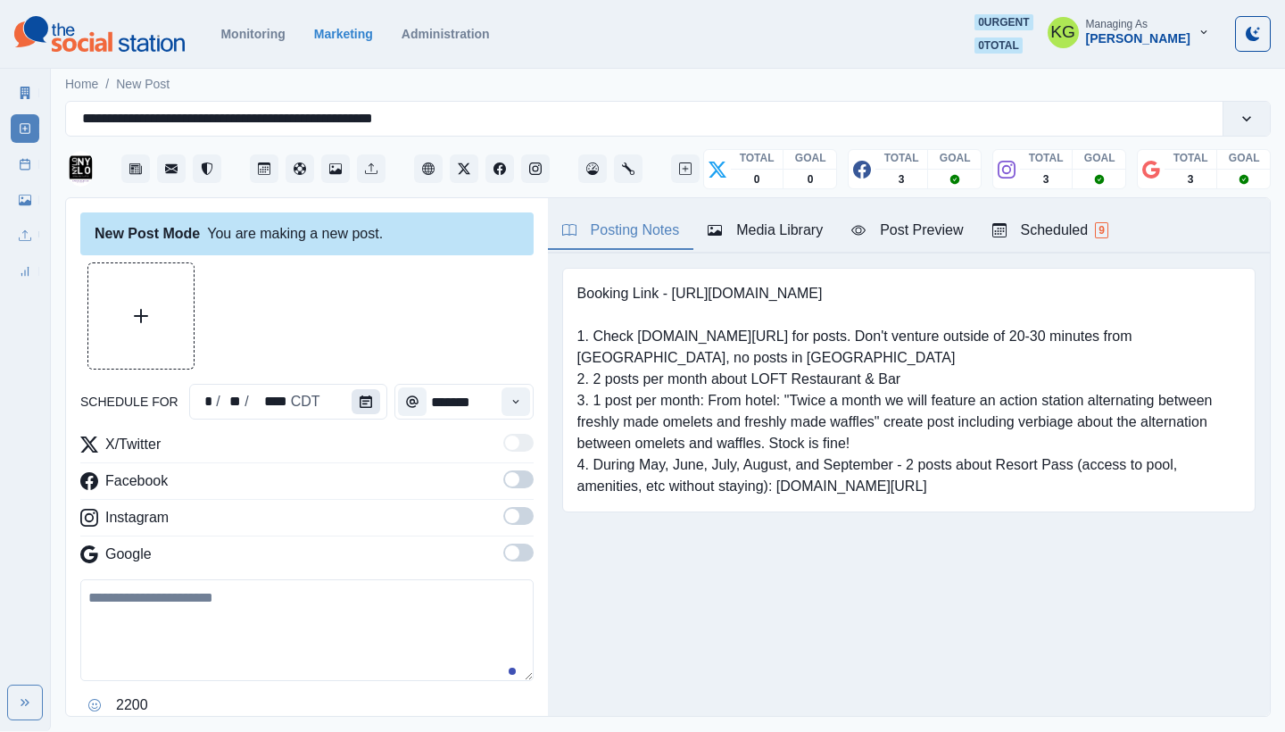
click at [367, 408] on button "Calendar" at bounding box center [365, 401] width 29 height 25
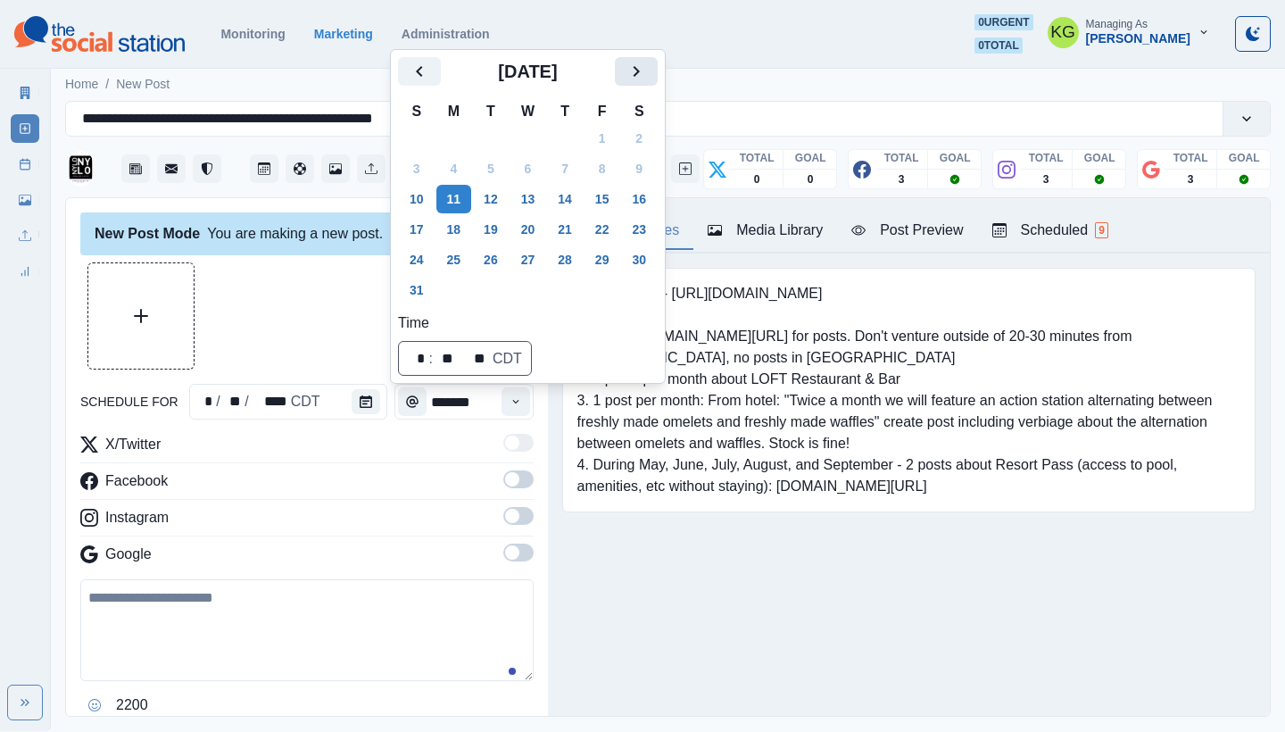
click at [647, 69] on icon "Next" at bounding box center [635, 71] width 21 height 21
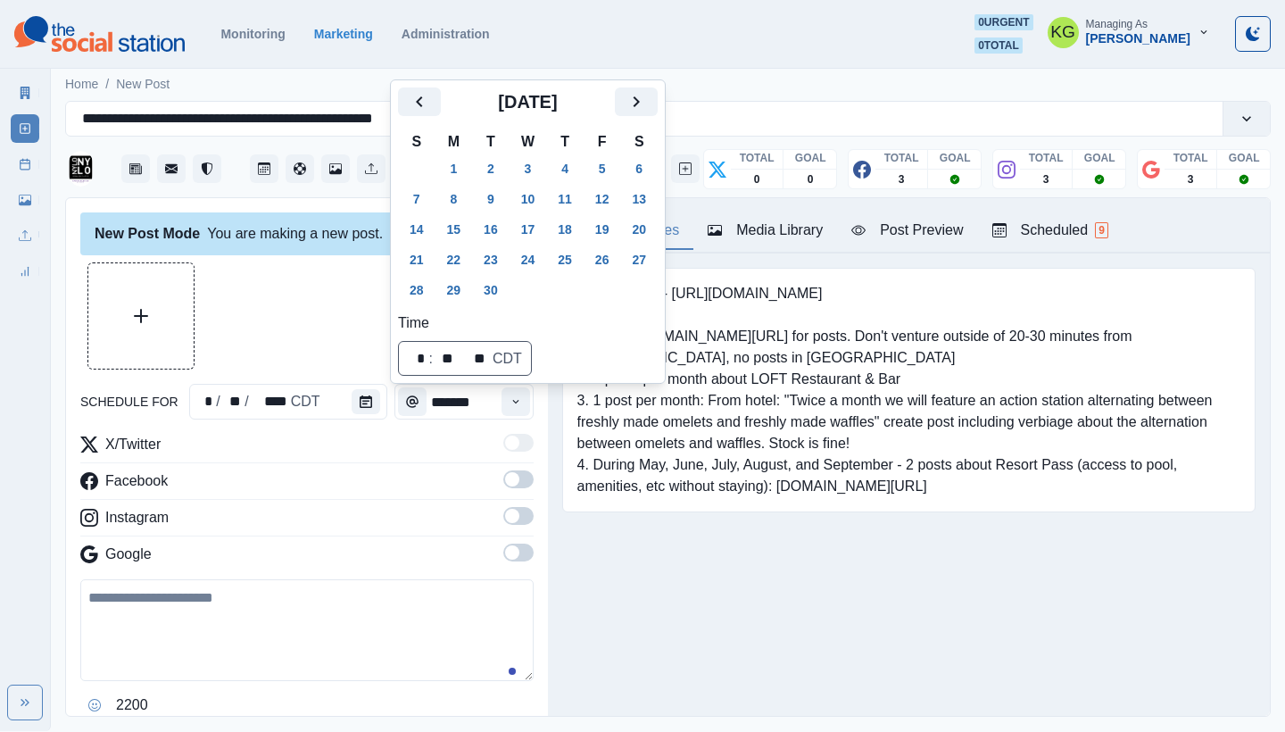
click at [735, 557] on div "Booking Link - [URL][DOMAIN_NAME] 1. Check [DOMAIN_NAME][URL] for posts. Don't …" at bounding box center [909, 417] width 722 height 328
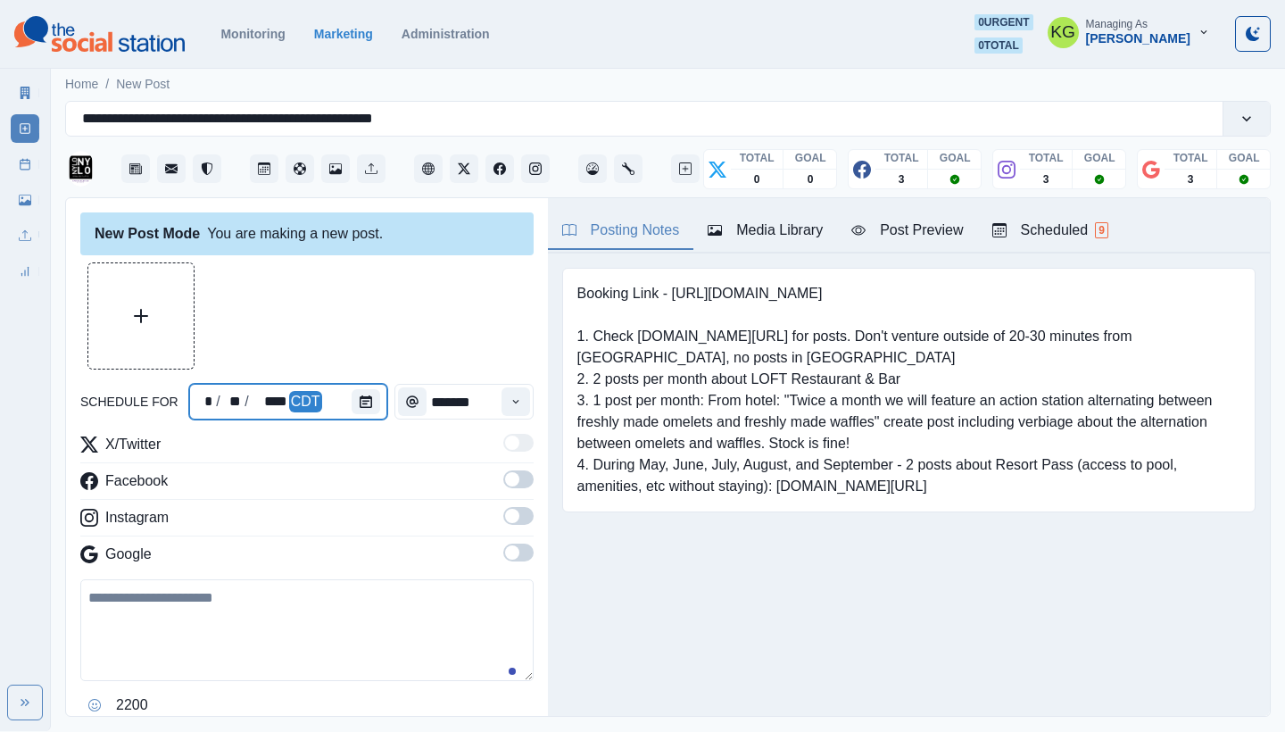
click at [377, 401] on div at bounding box center [369, 402] width 36 height 36
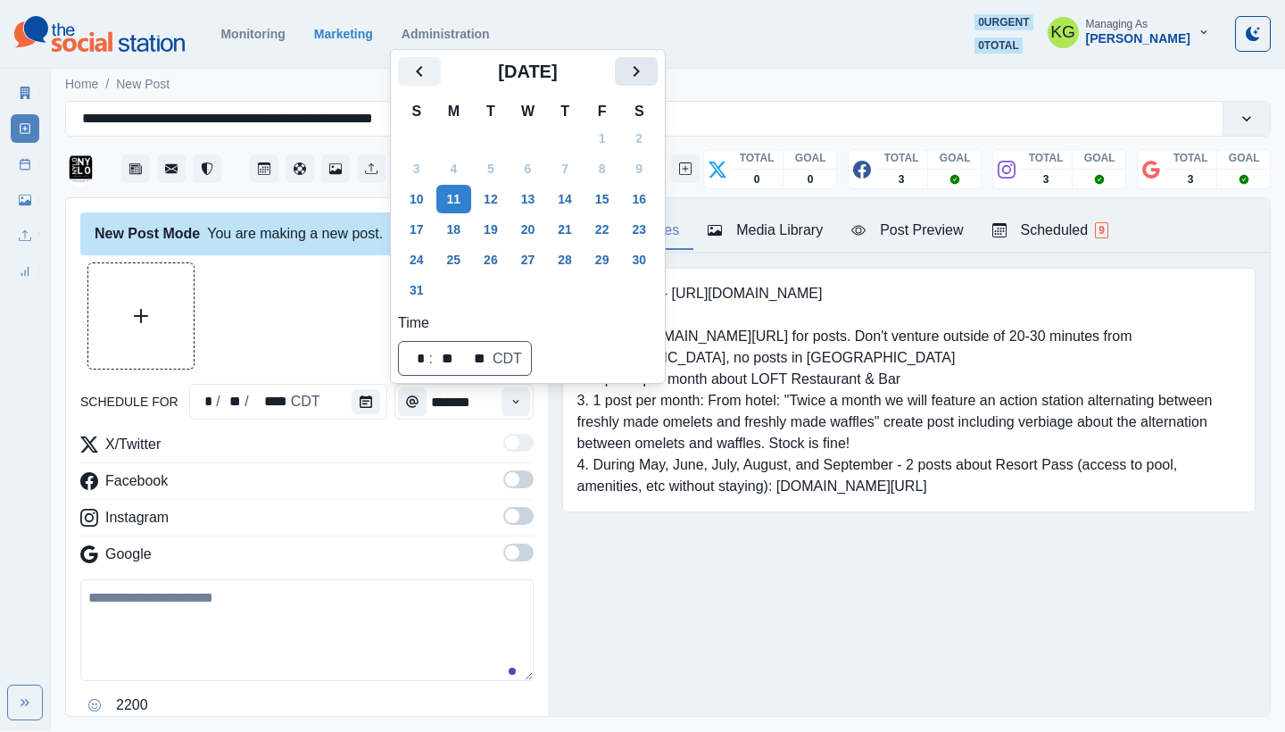
click at [647, 67] on icon "Next" at bounding box center [635, 71] width 21 height 21
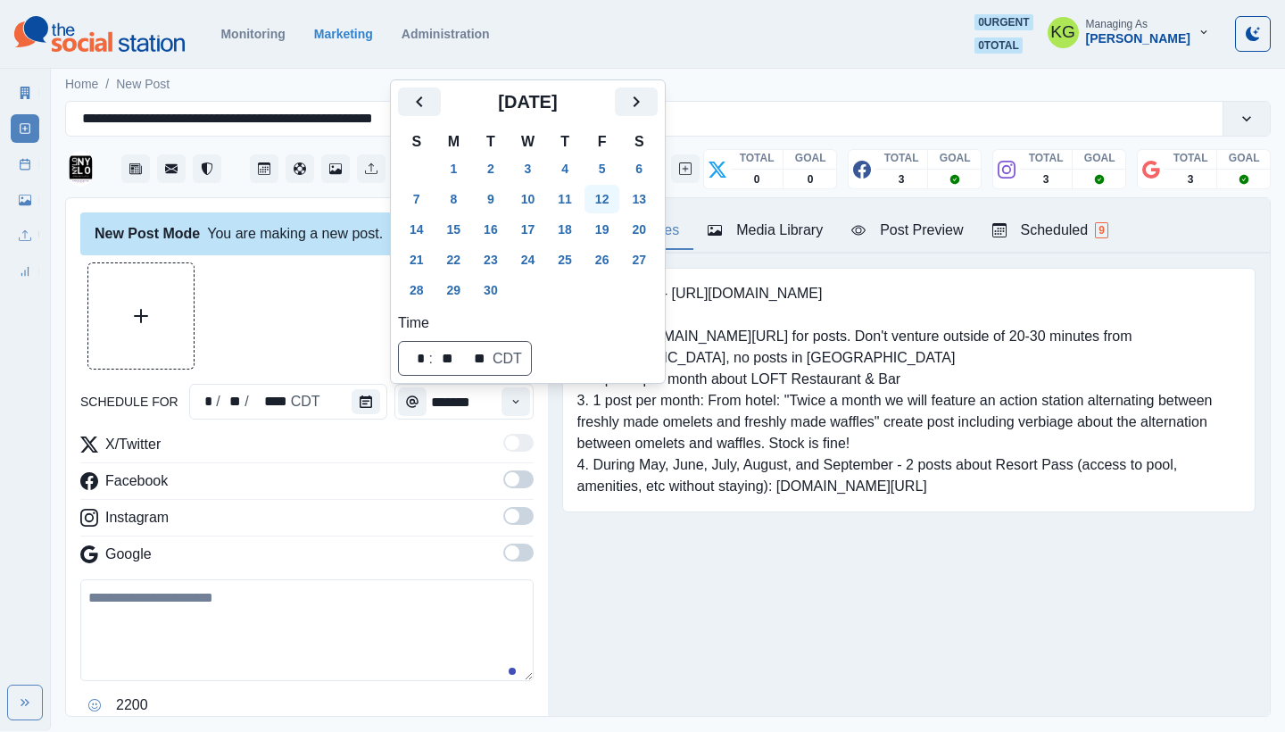
click at [617, 195] on button "12" at bounding box center [602, 199] width 36 height 29
click at [633, 565] on div "Booking Link - [URL][DOMAIN_NAME] 1. Check [DOMAIN_NAME][URL] for posts. Don't …" at bounding box center [909, 417] width 722 height 328
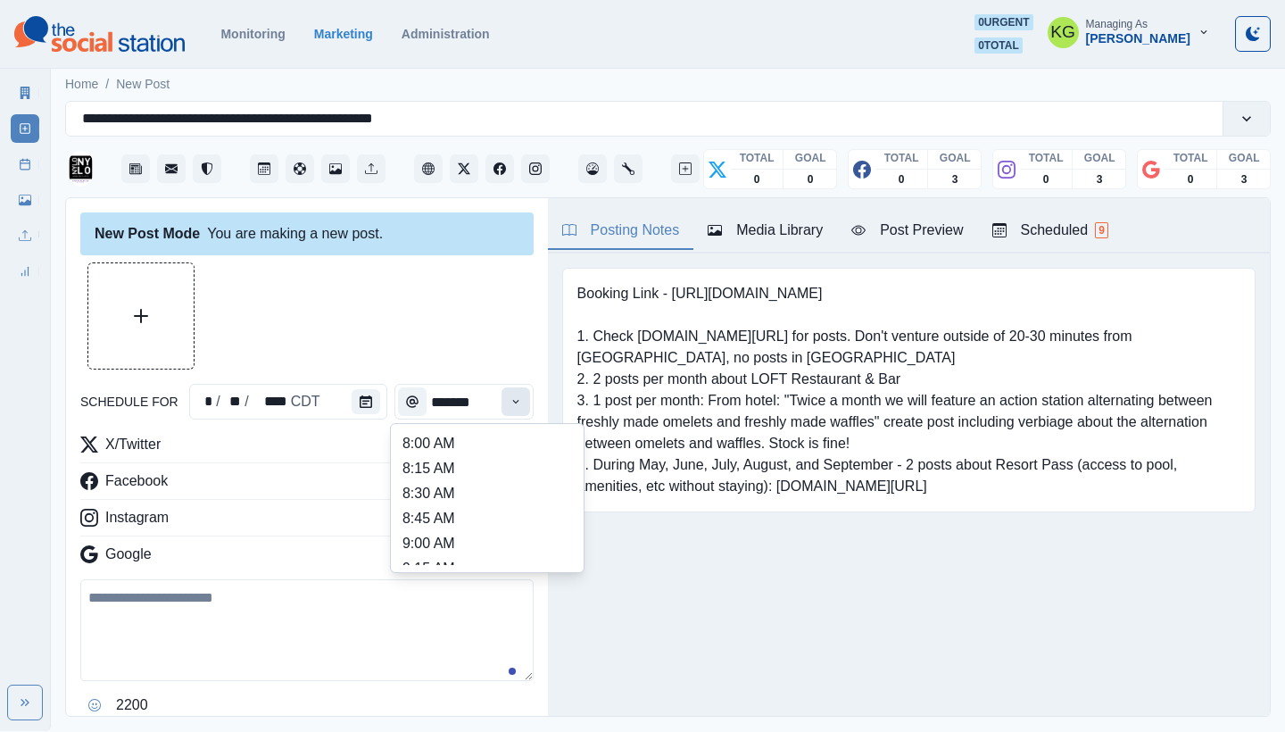
click at [509, 404] on icon "Time" at bounding box center [515, 401] width 12 height 12
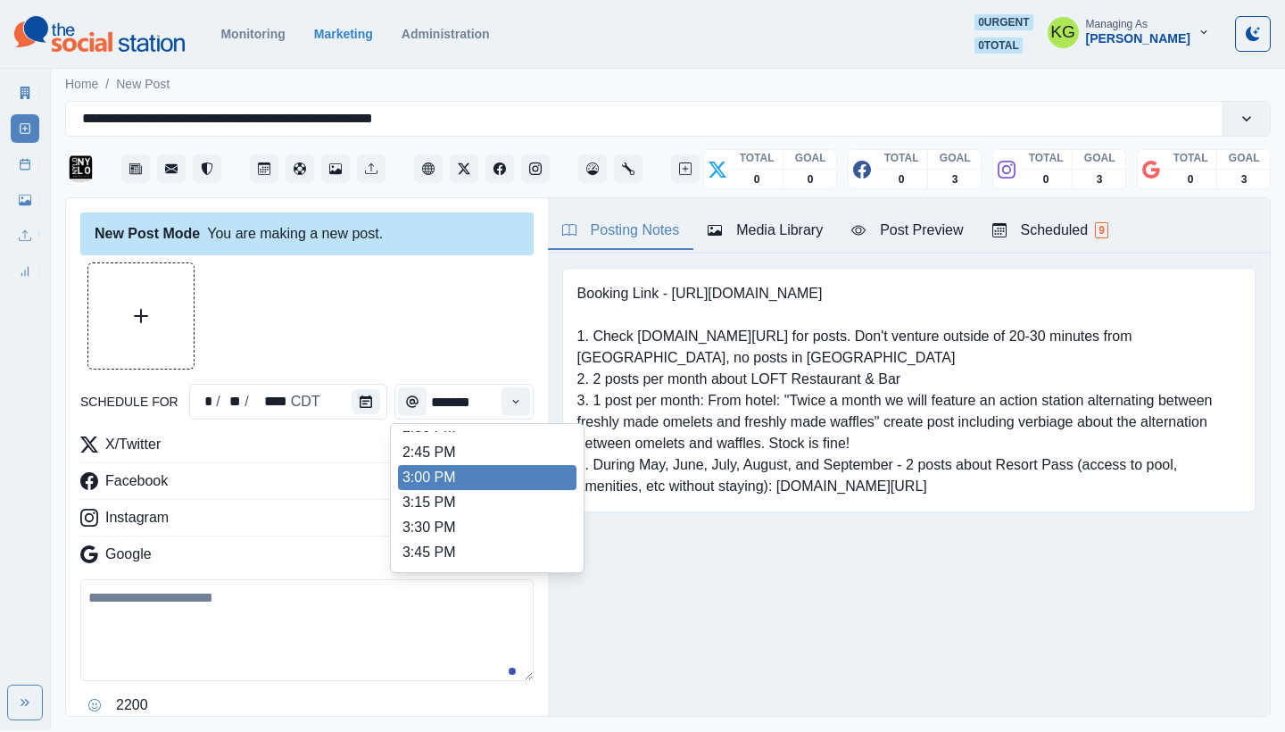
click at [467, 473] on li "3:00 PM" at bounding box center [487, 477] width 178 height 25
type input "*******"
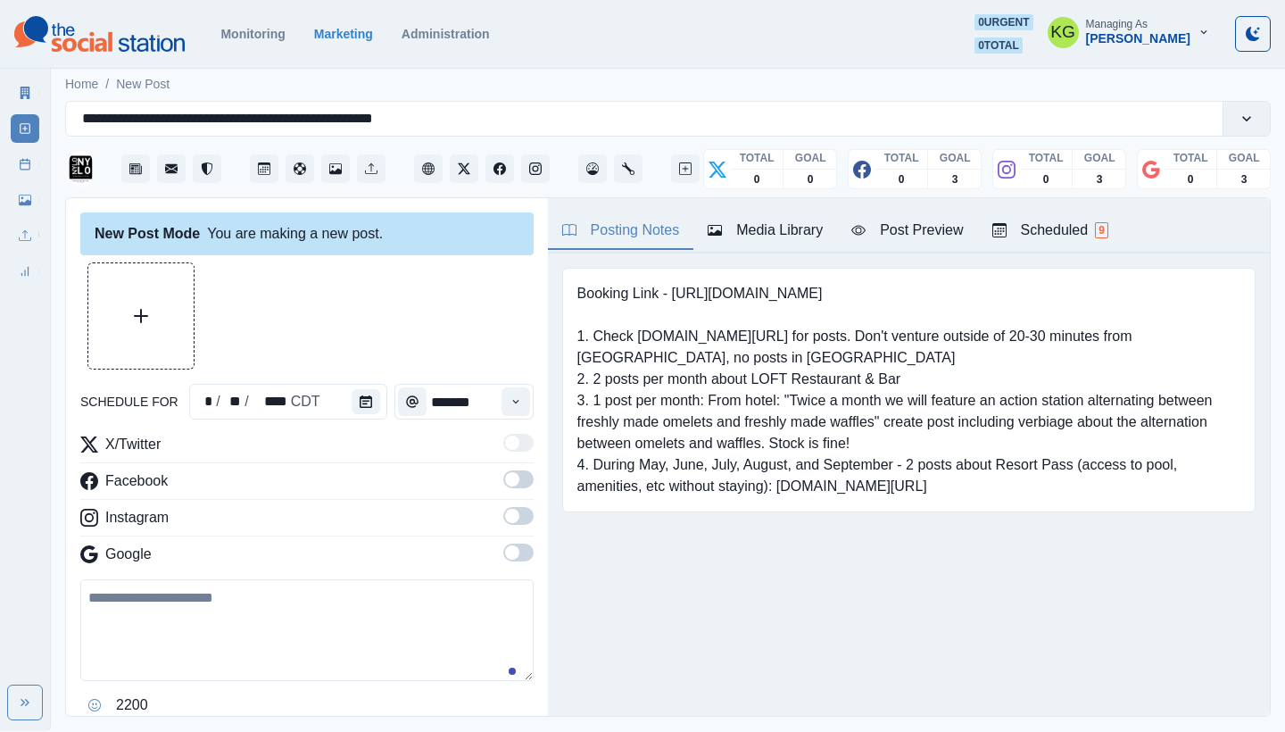
click at [505, 547] on span at bounding box center [512, 552] width 14 height 14
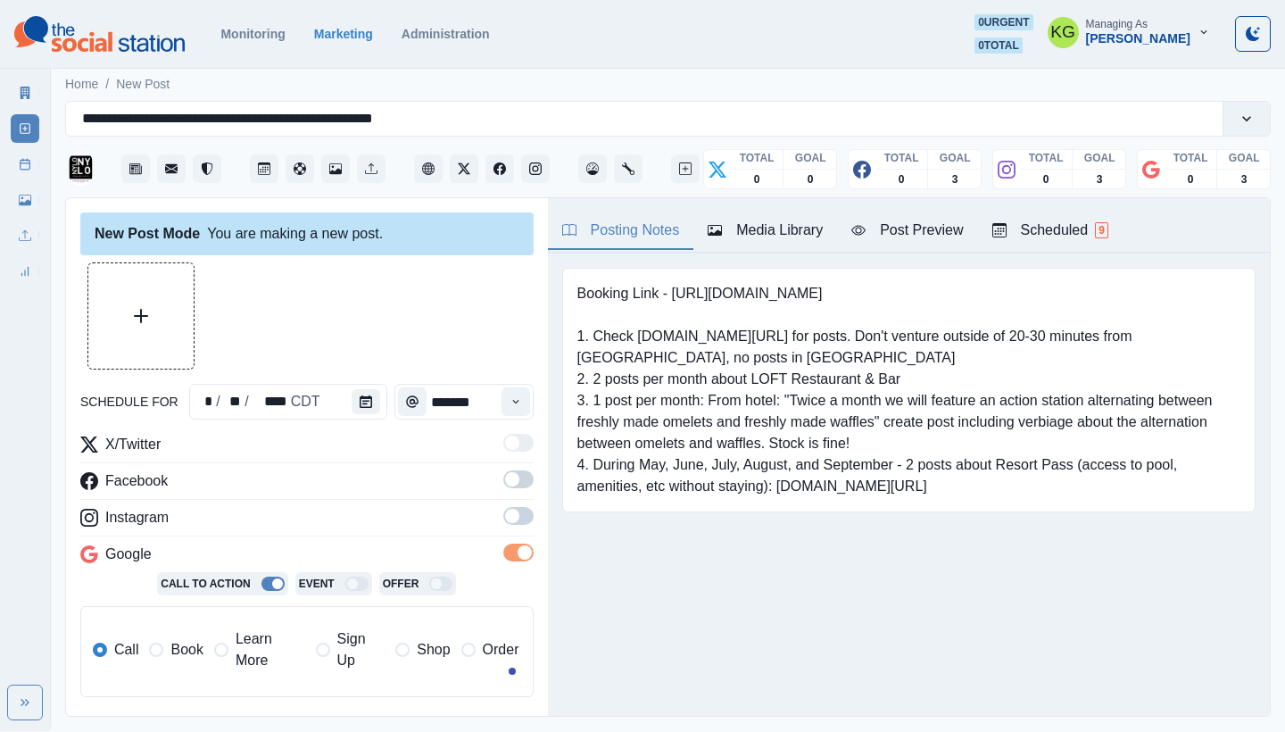
click at [505, 518] on span at bounding box center [512, 516] width 14 height 14
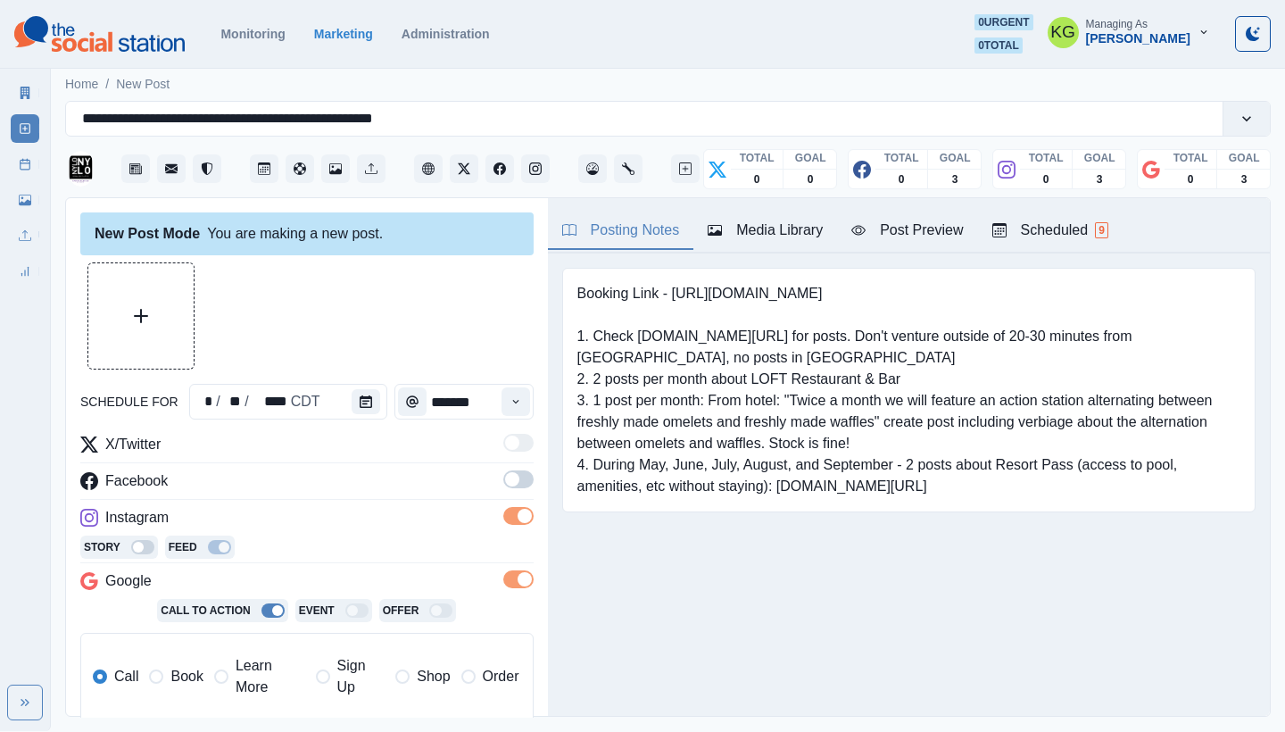
click at [505, 478] on span at bounding box center [512, 479] width 14 height 14
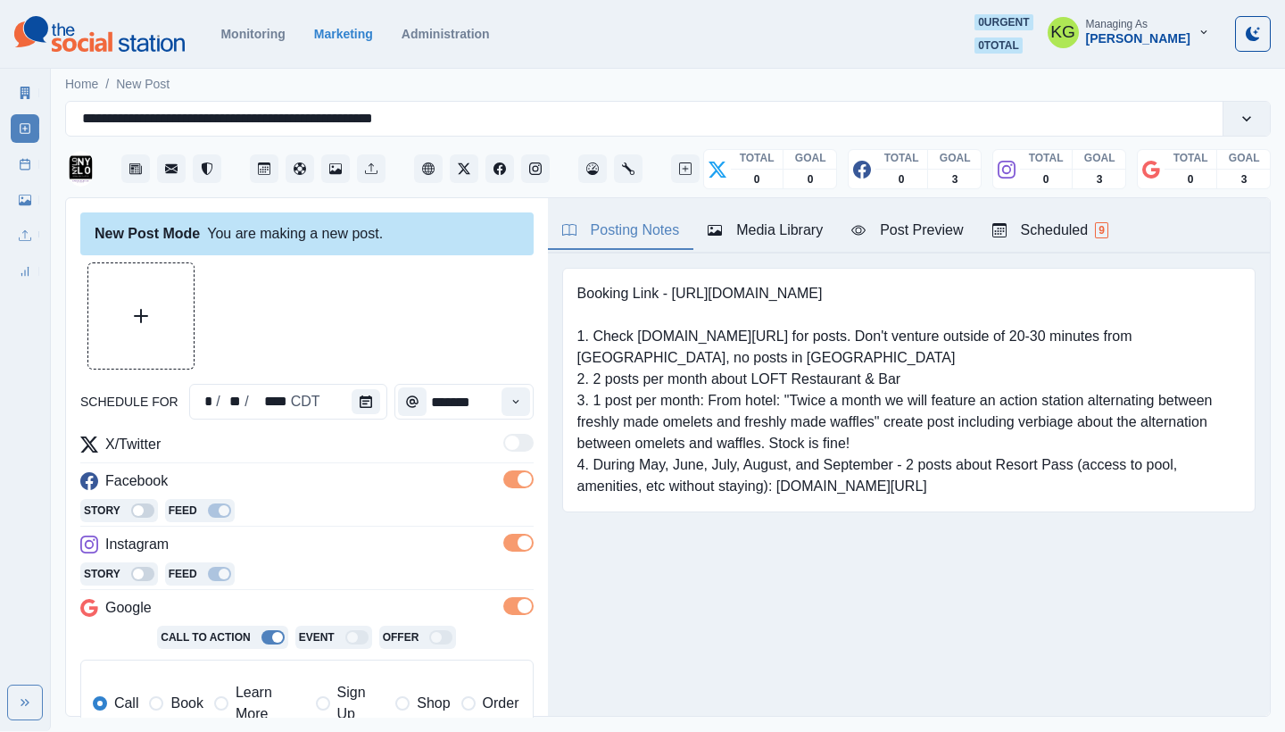
scroll to position [359, 0]
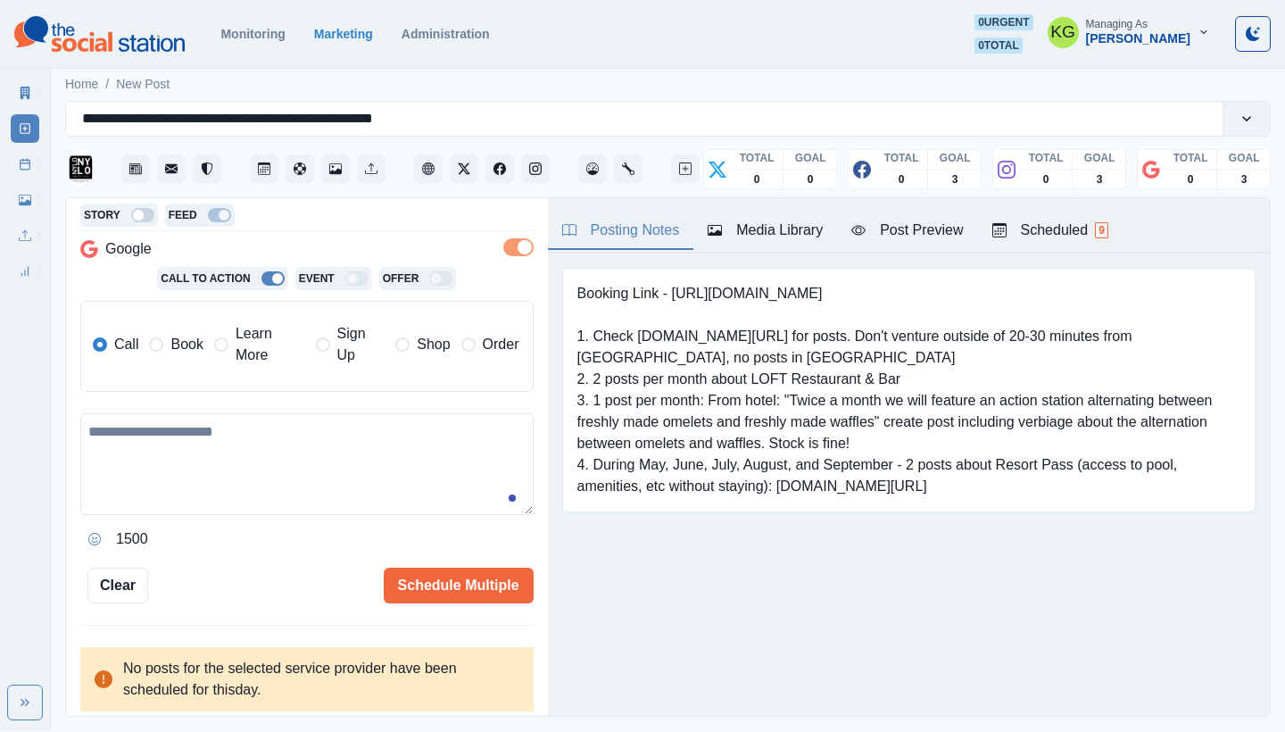
click at [188, 343] on span "Book" at bounding box center [186, 344] width 32 height 21
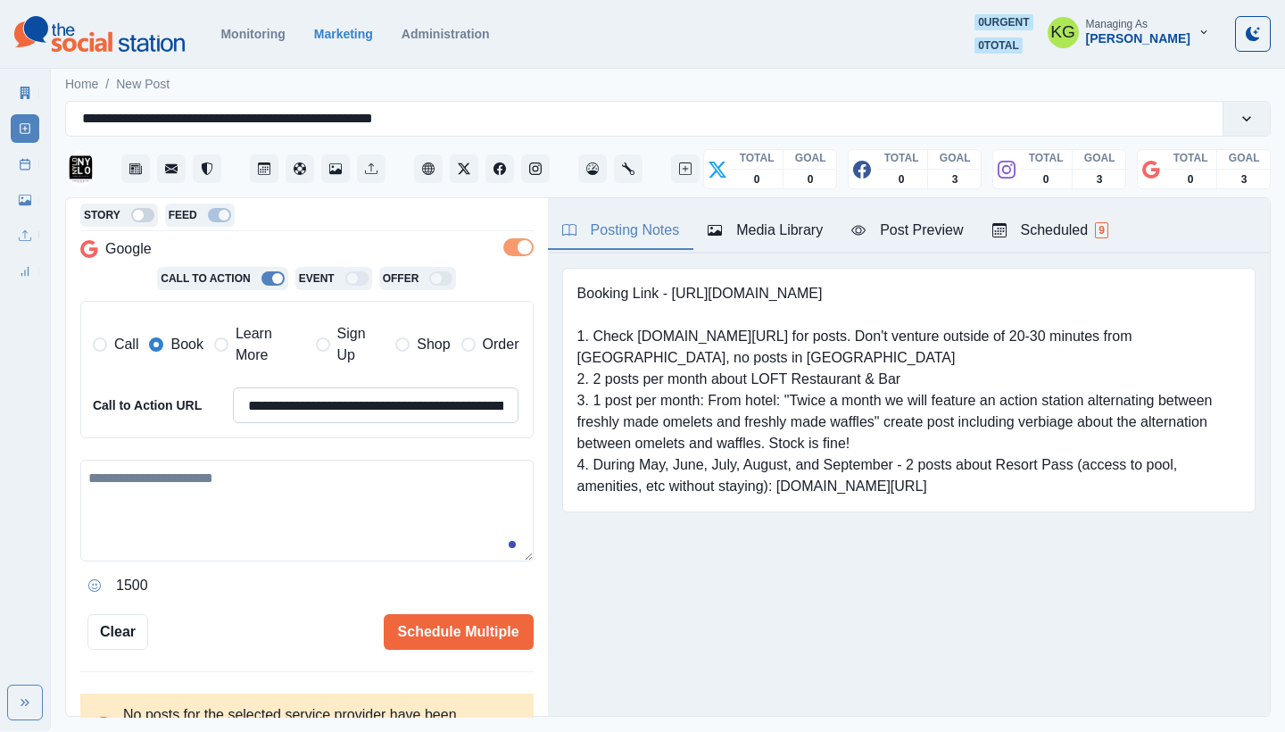
click at [347, 396] on input "**********" at bounding box center [376, 405] width 286 height 36
paste input
type input "**********"
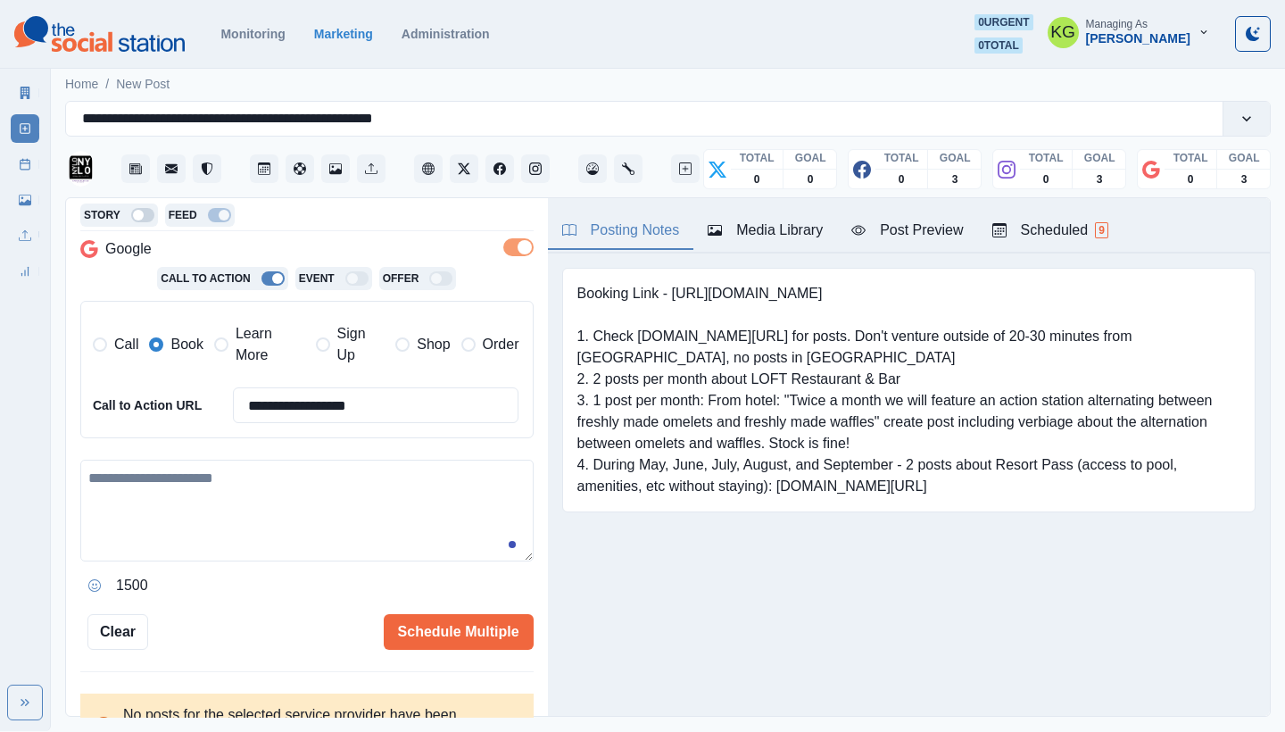
click at [309, 517] on textarea at bounding box center [306, 510] width 453 height 102
paste textarea "**********"
click at [92, 462] on textarea "**********" at bounding box center [300, 510] width 440 height 102
paste textarea "**********"
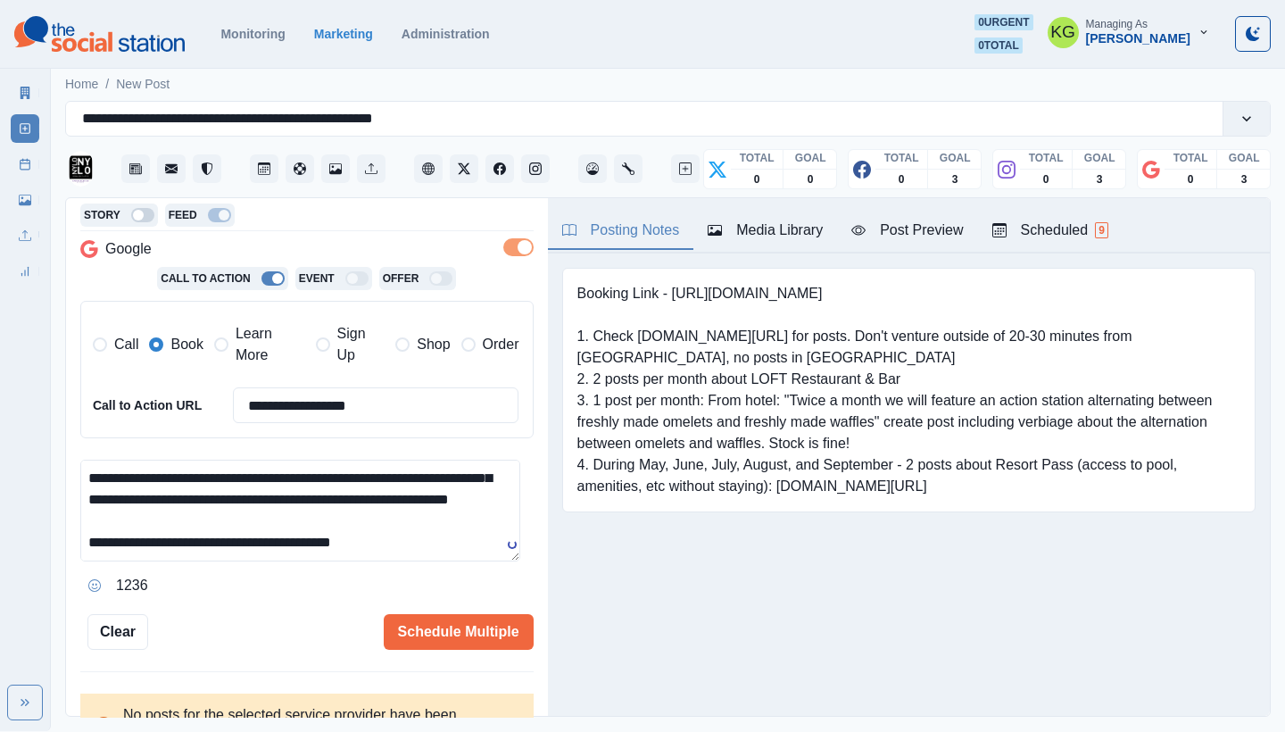
scroll to position [0, 0]
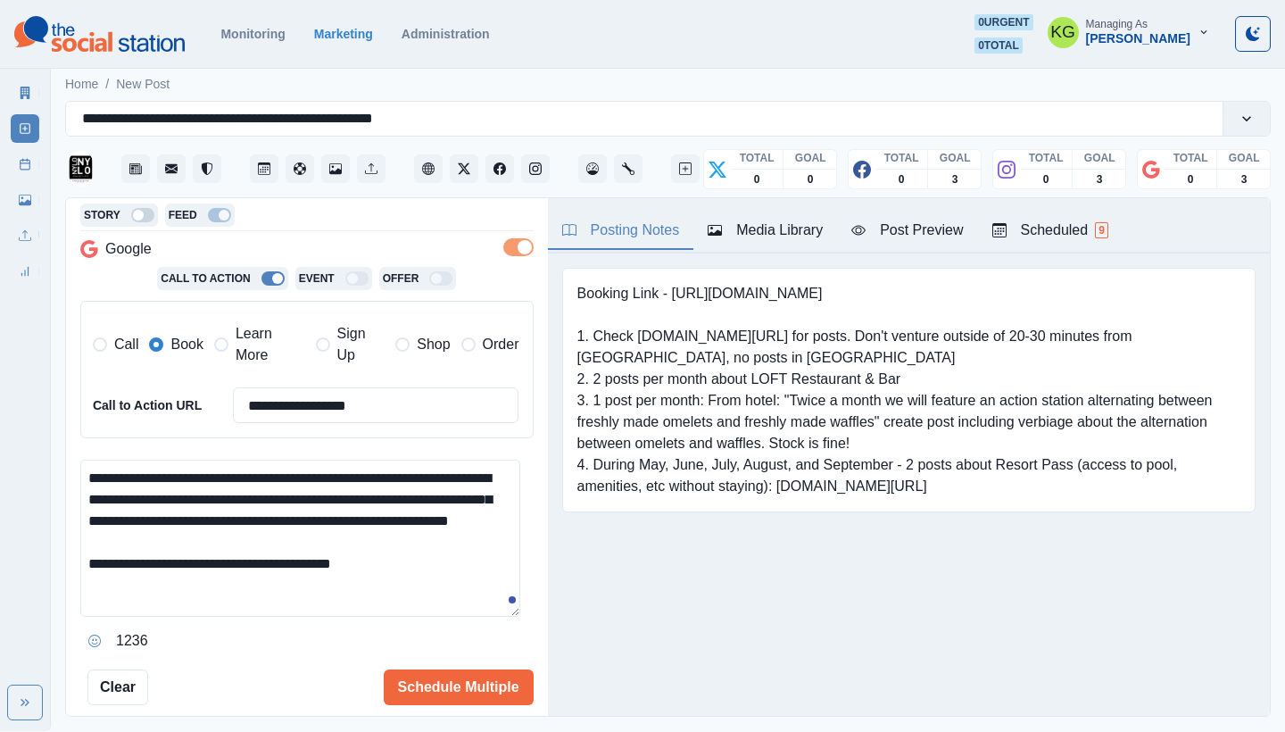
click at [520, 707] on div "**********" at bounding box center [307, 457] width 482 height 519
click at [402, 467] on textarea "**********" at bounding box center [300, 590] width 440 height 263
click at [86, 467] on textarea "**********" at bounding box center [300, 590] width 440 height 263
paste textarea "**"
click at [451, 473] on textarea "**********" at bounding box center [300, 590] width 440 height 263
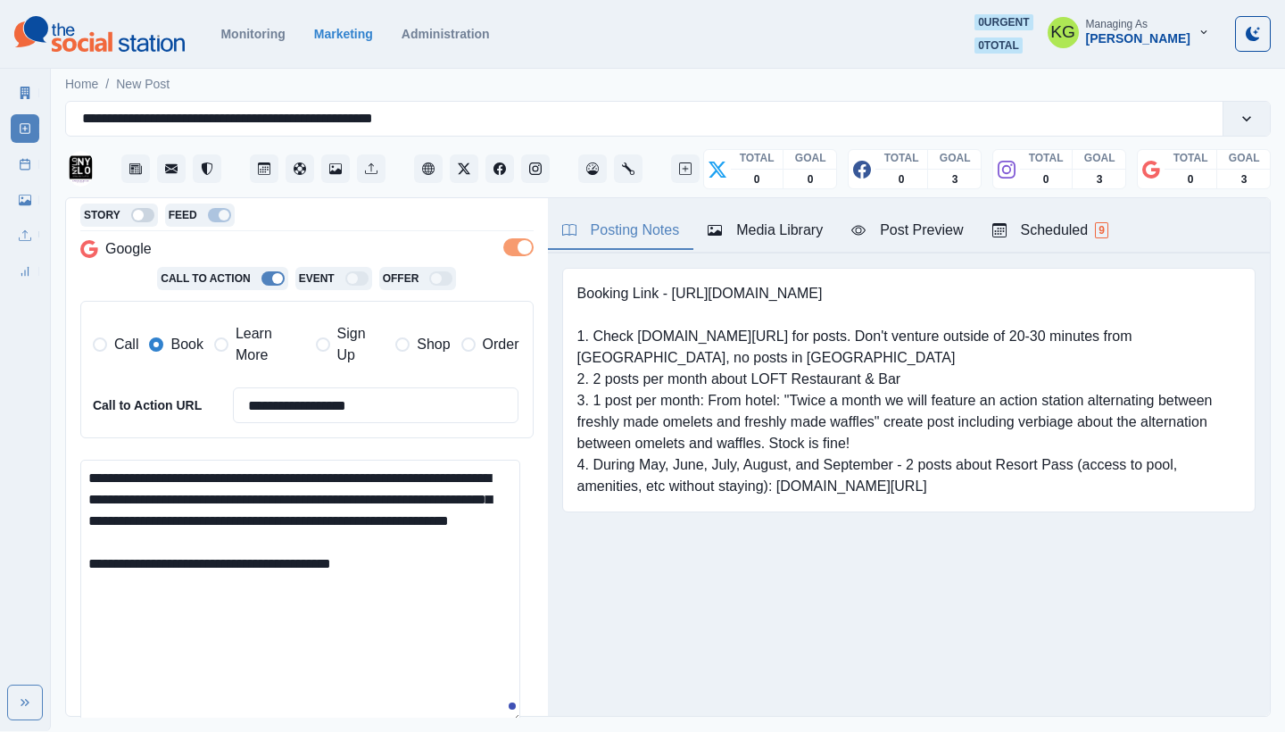
click at [475, 575] on textarea "**********" at bounding box center [300, 590] width 440 height 263
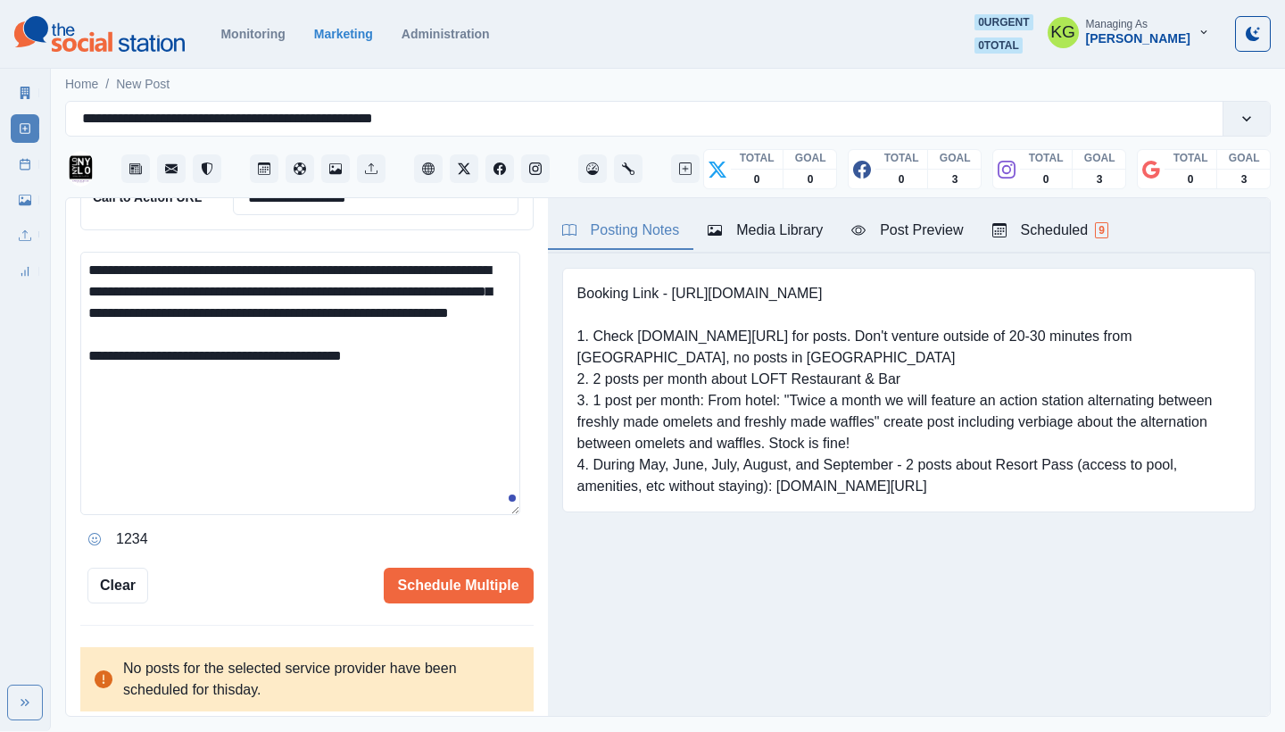
click at [749, 226] on div "Media Library" at bounding box center [764, 229] width 115 height 21
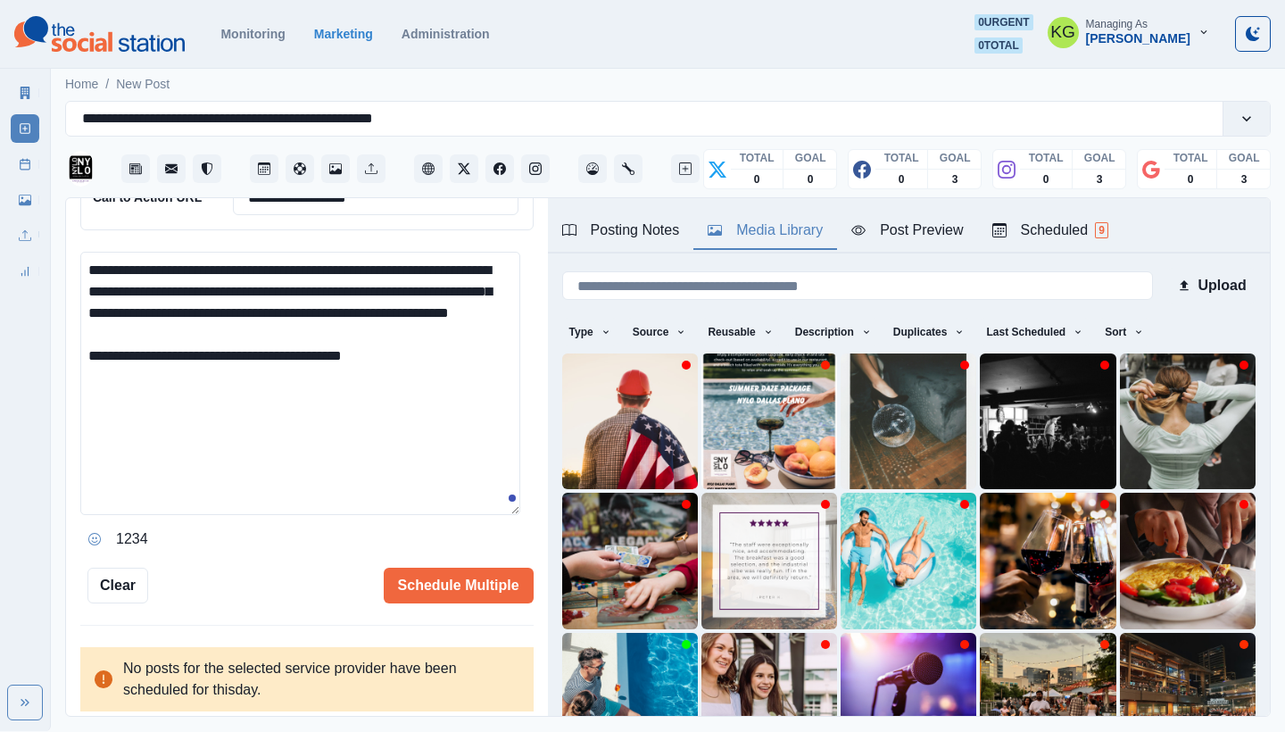
scroll to position [153, 0]
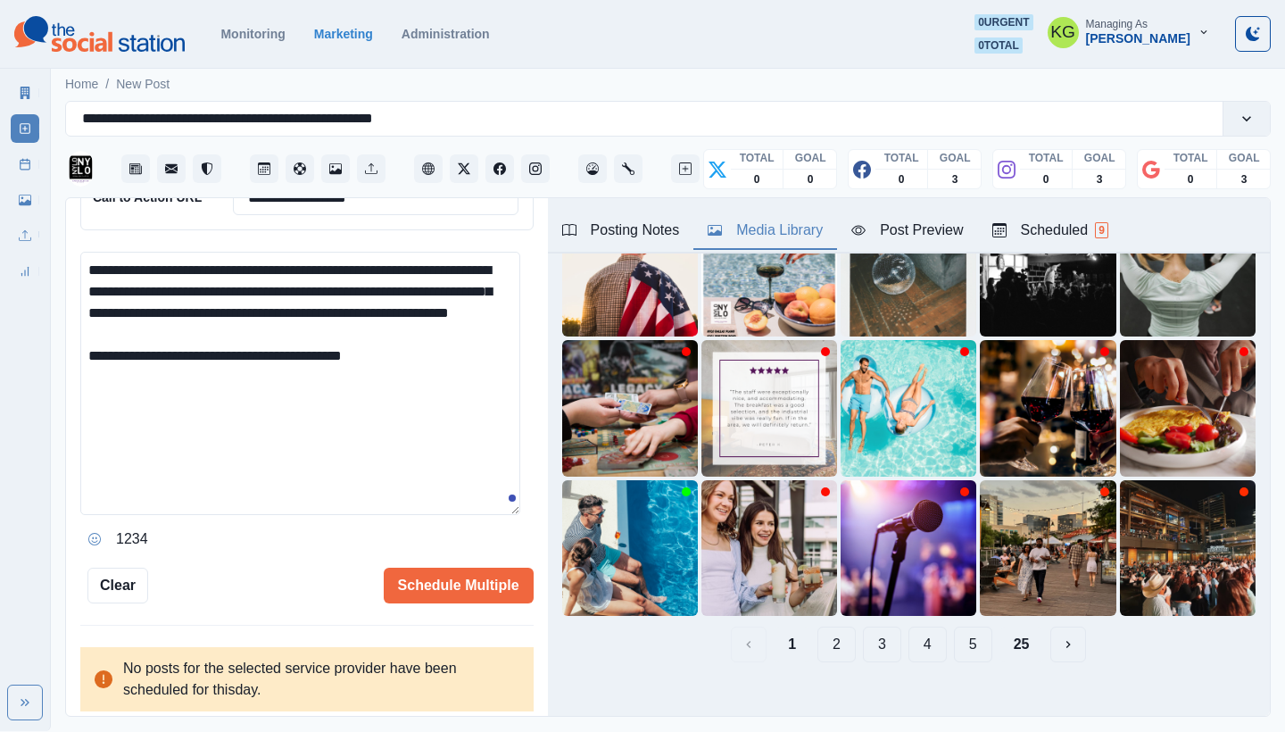
click at [1011, 627] on button "25" at bounding box center [1021, 644] width 45 height 36
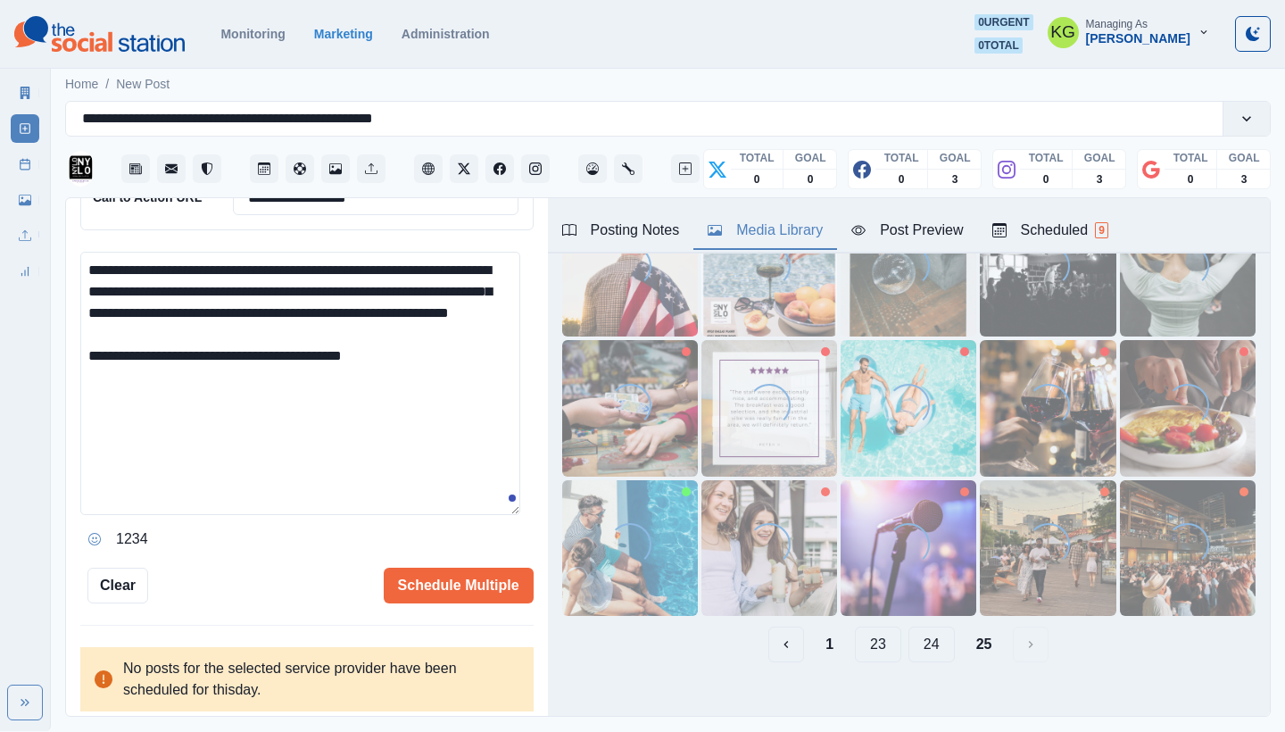
scroll to position [19, 0]
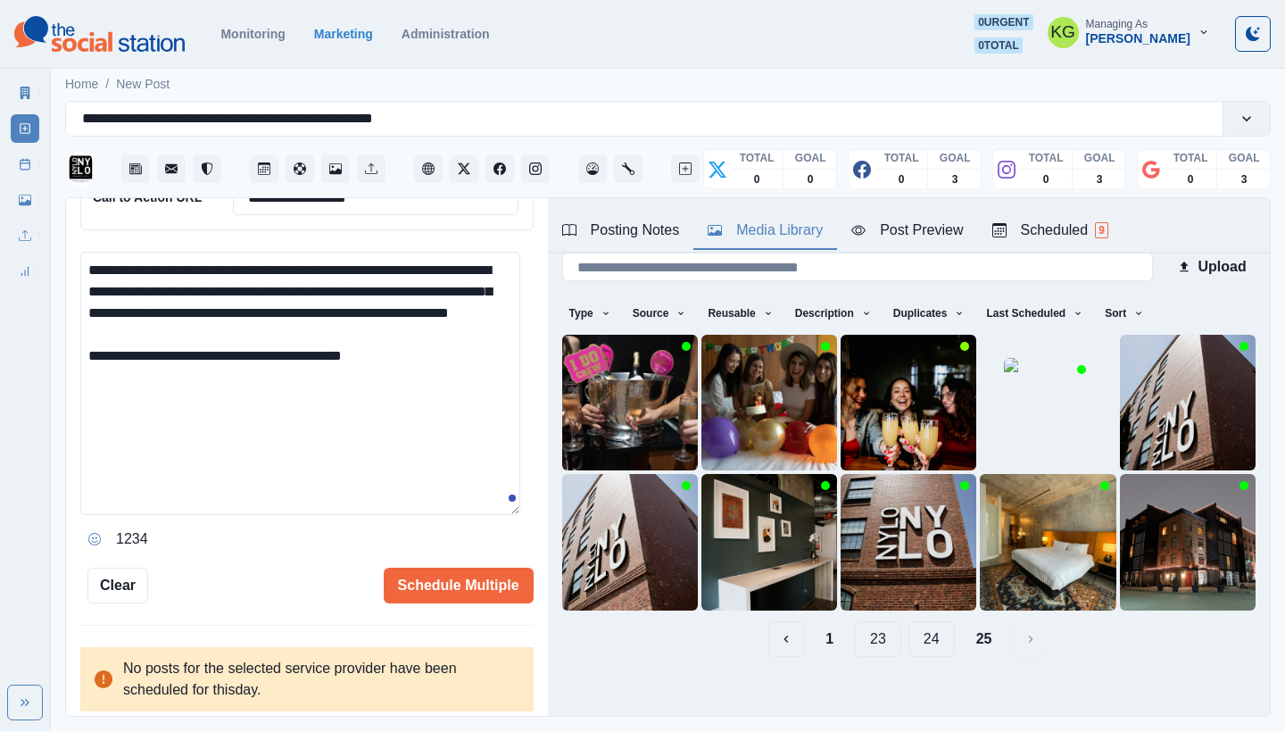
click at [918, 627] on button "24" at bounding box center [931, 639] width 46 height 36
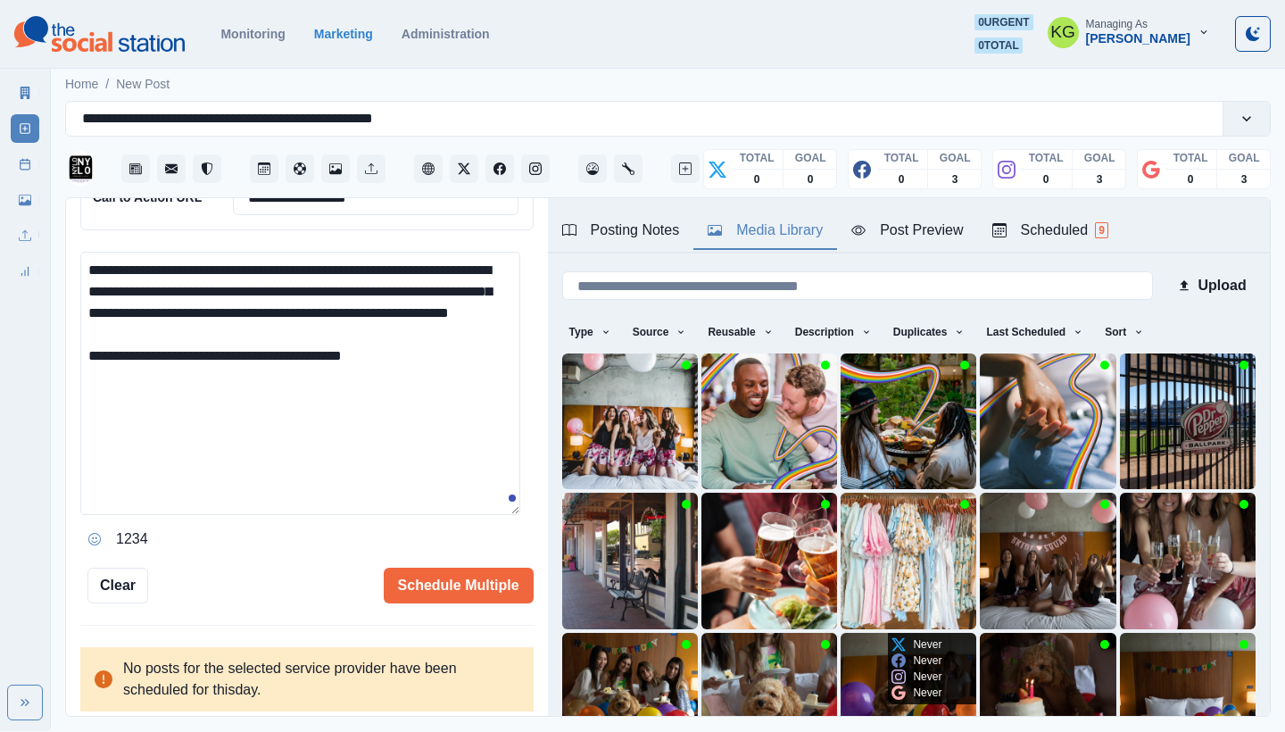
scroll to position [153, 0]
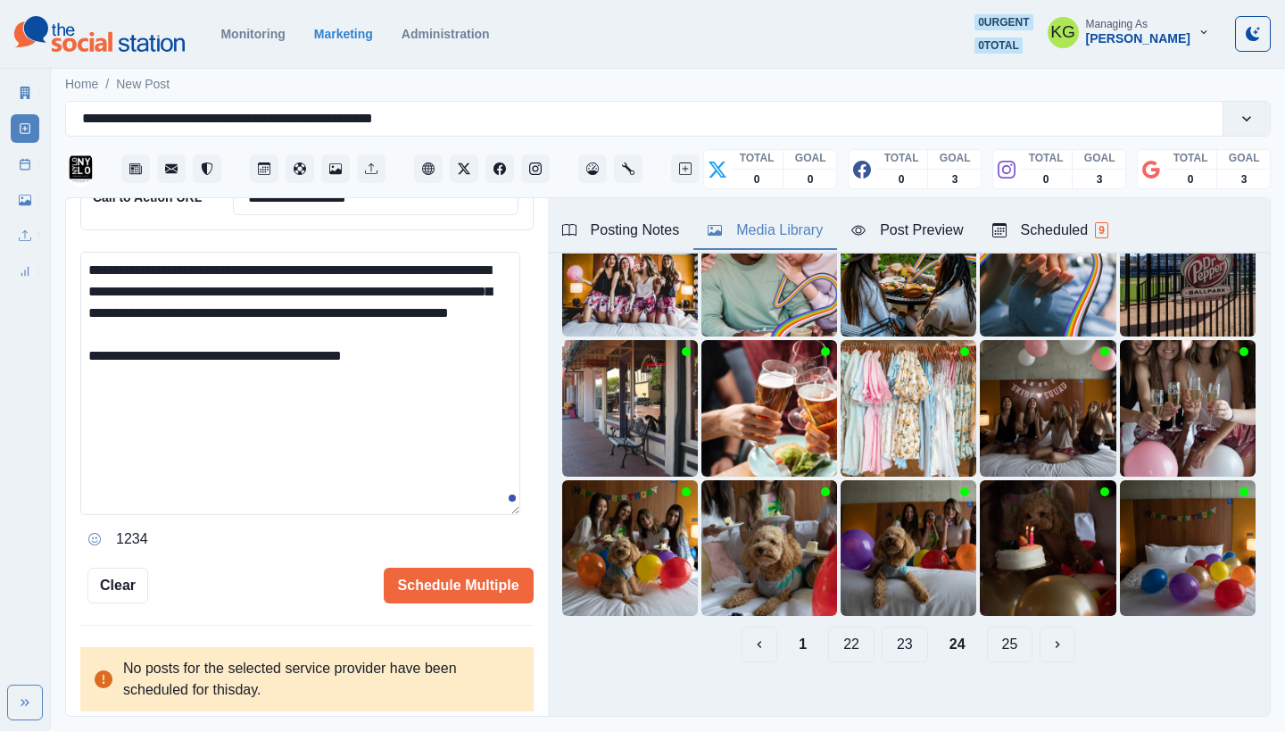
click at [899, 626] on button "23" at bounding box center [904, 644] width 46 height 36
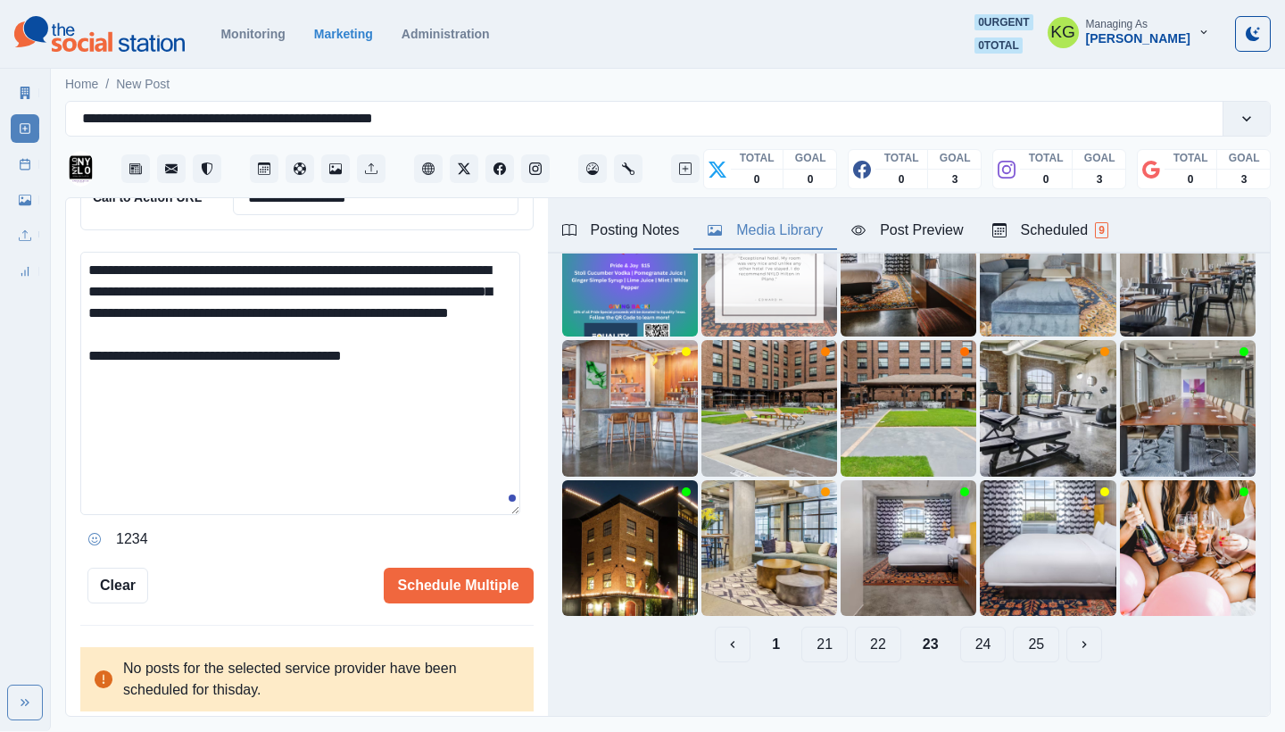
click at [873, 627] on button "22" at bounding box center [878, 644] width 46 height 36
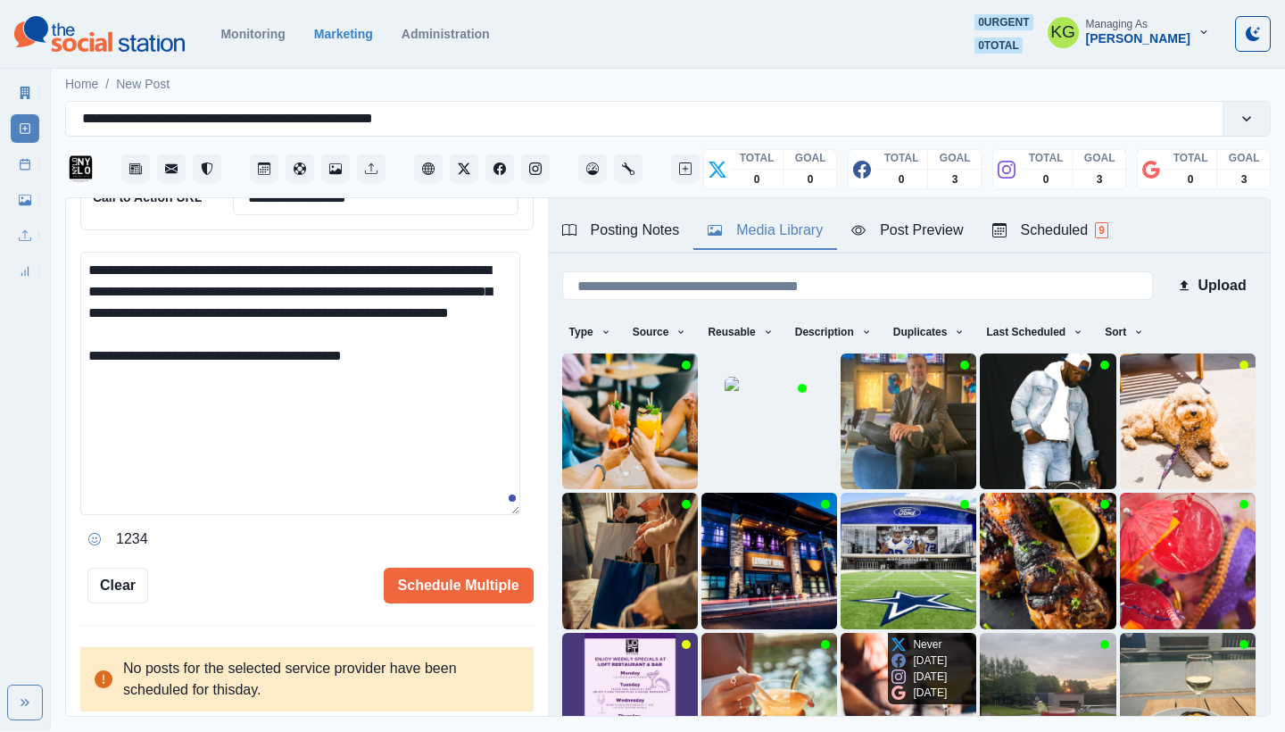
scroll to position [147, 0]
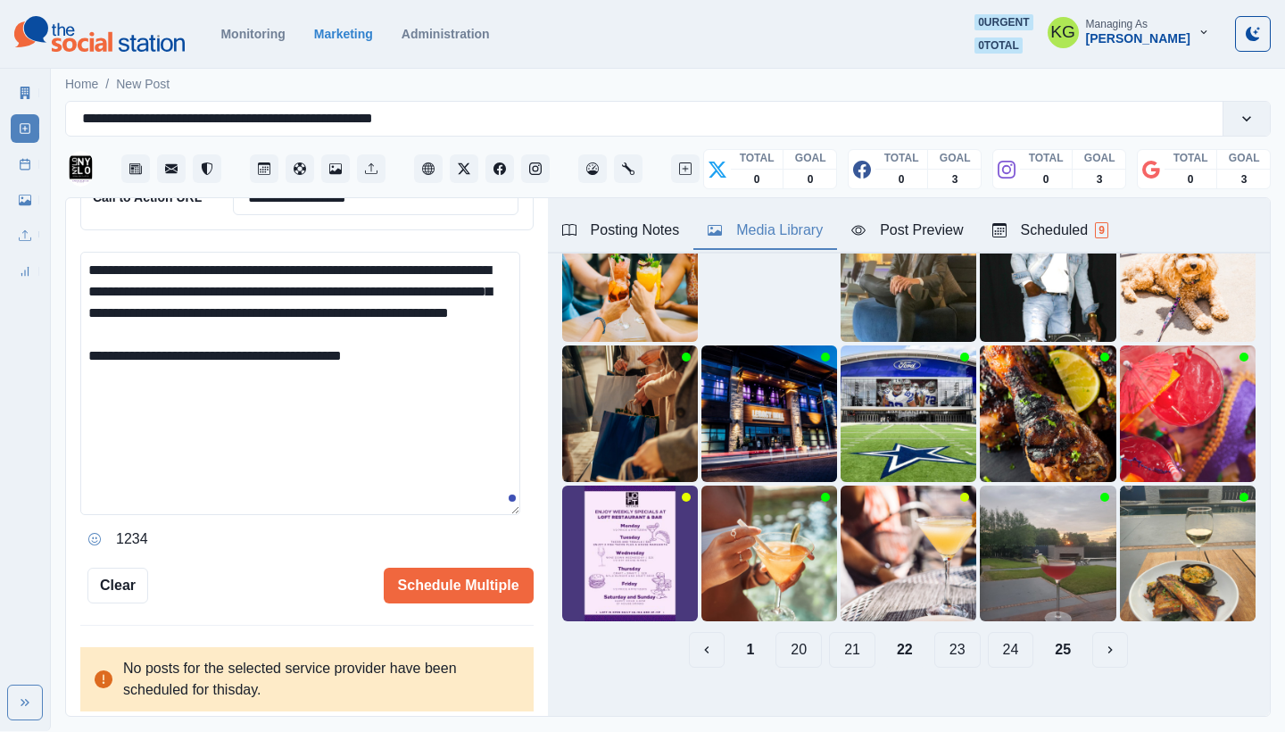
click at [849, 633] on button "21" at bounding box center [852, 650] width 46 height 36
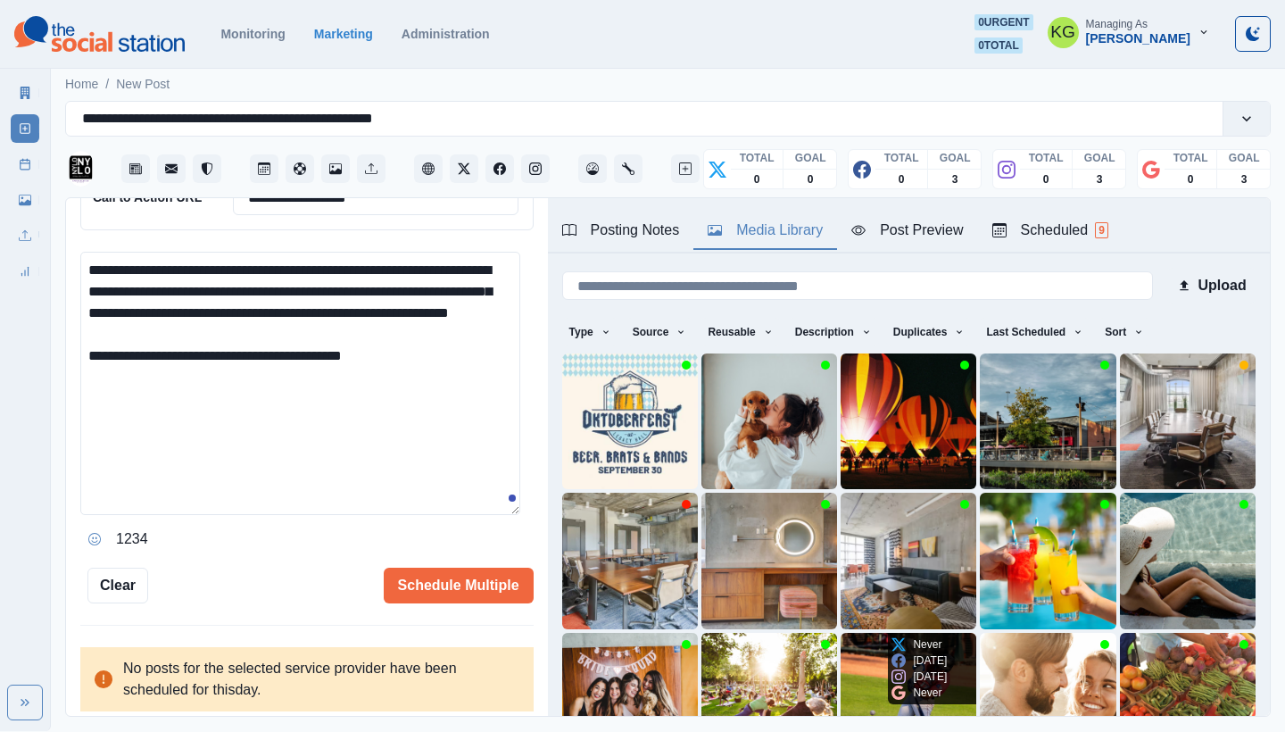
scroll to position [153, 0]
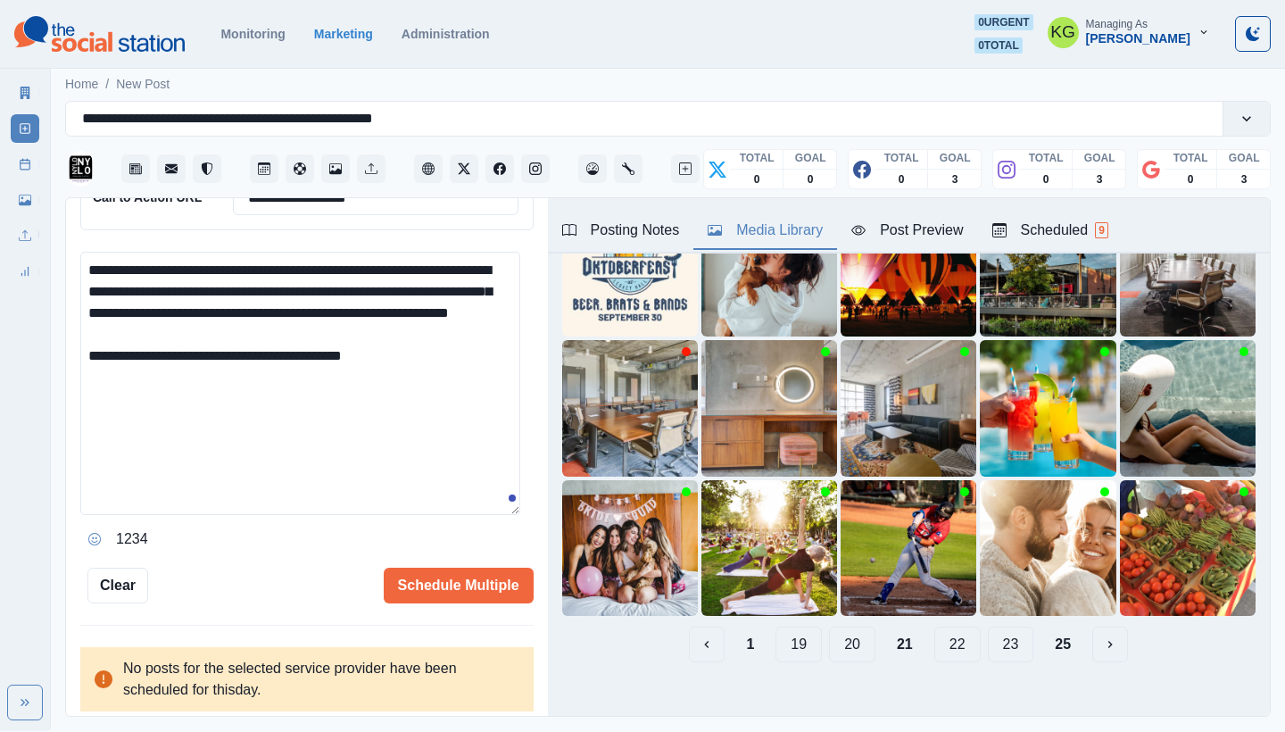
click at [831, 634] on button "20" at bounding box center [852, 644] width 46 height 36
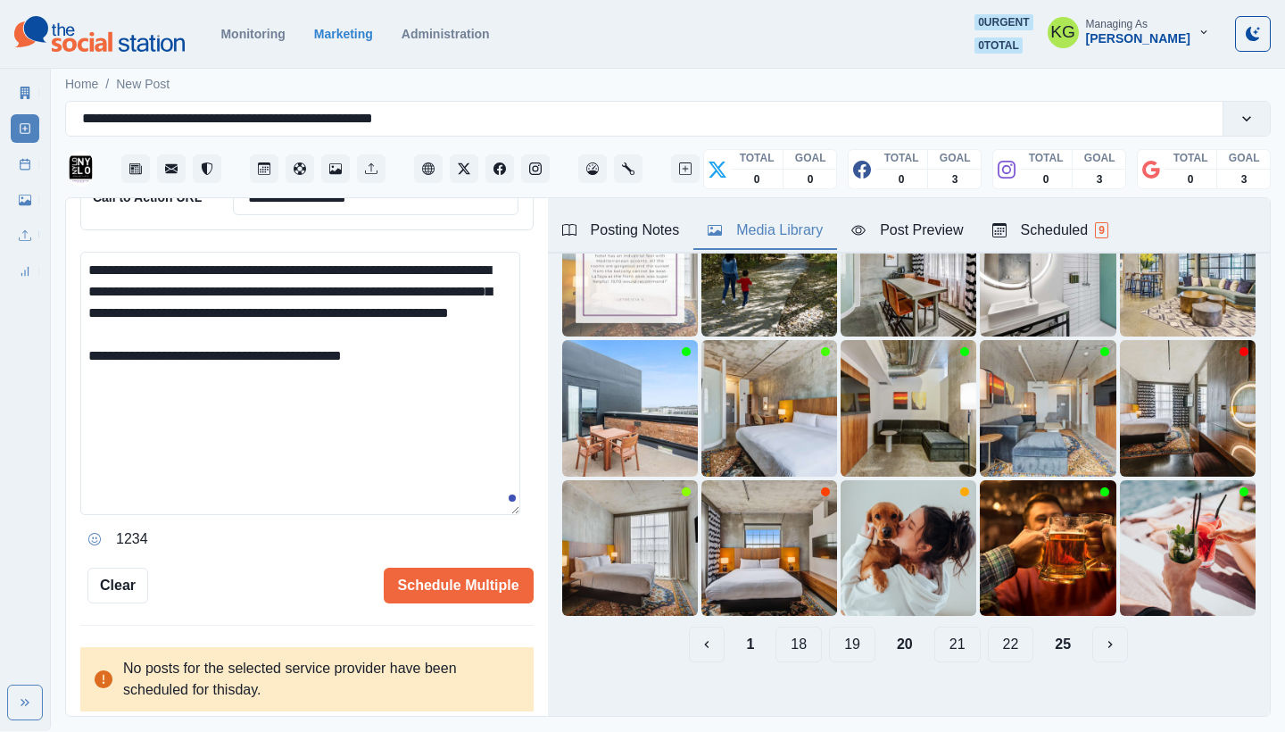
click at [836, 630] on button "19" at bounding box center [852, 644] width 46 height 36
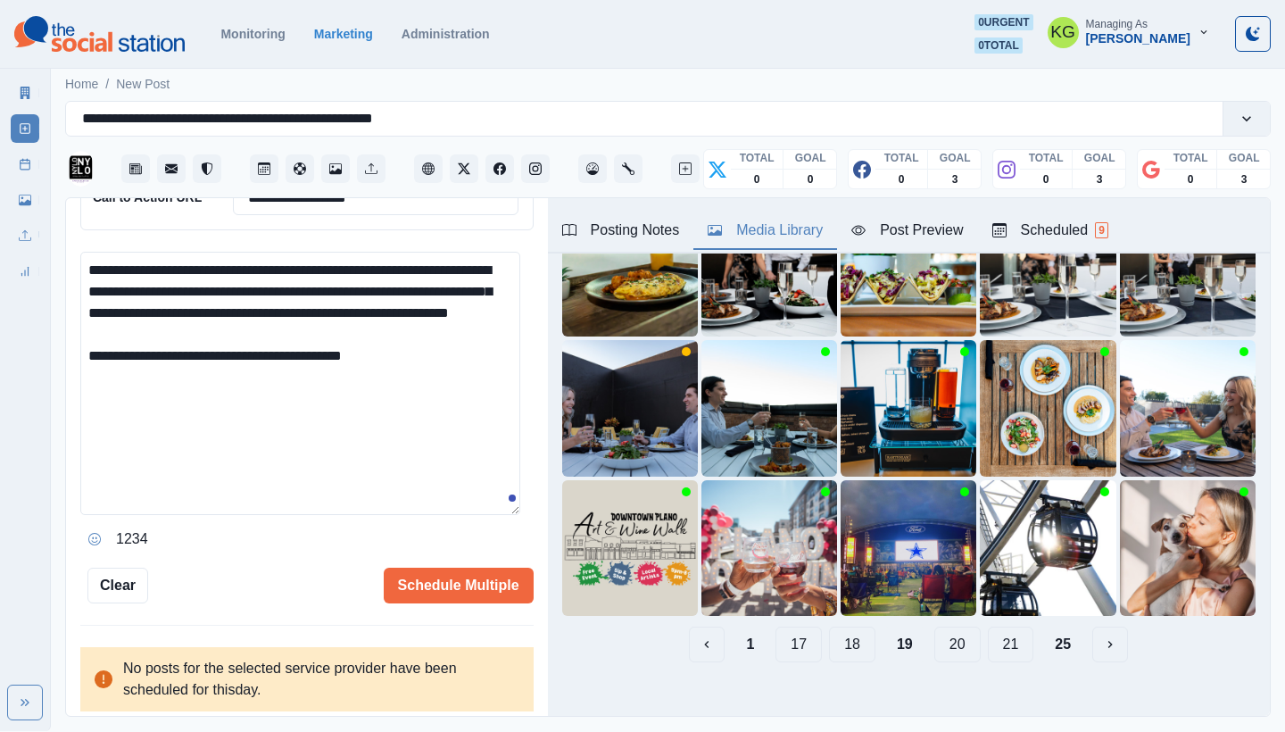
scroll to position [0, 0]
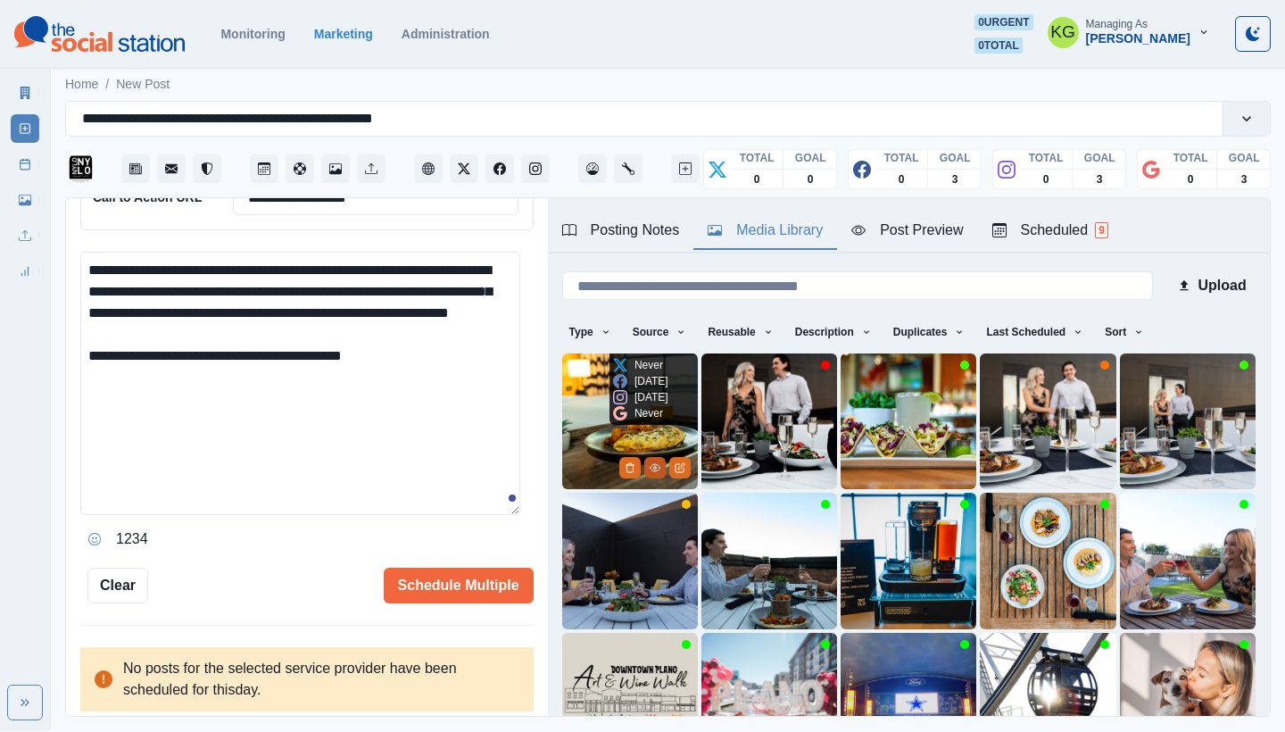
click at [649, 466] on icon "View Media" at bounding box center [654, 467] width 10 height 7
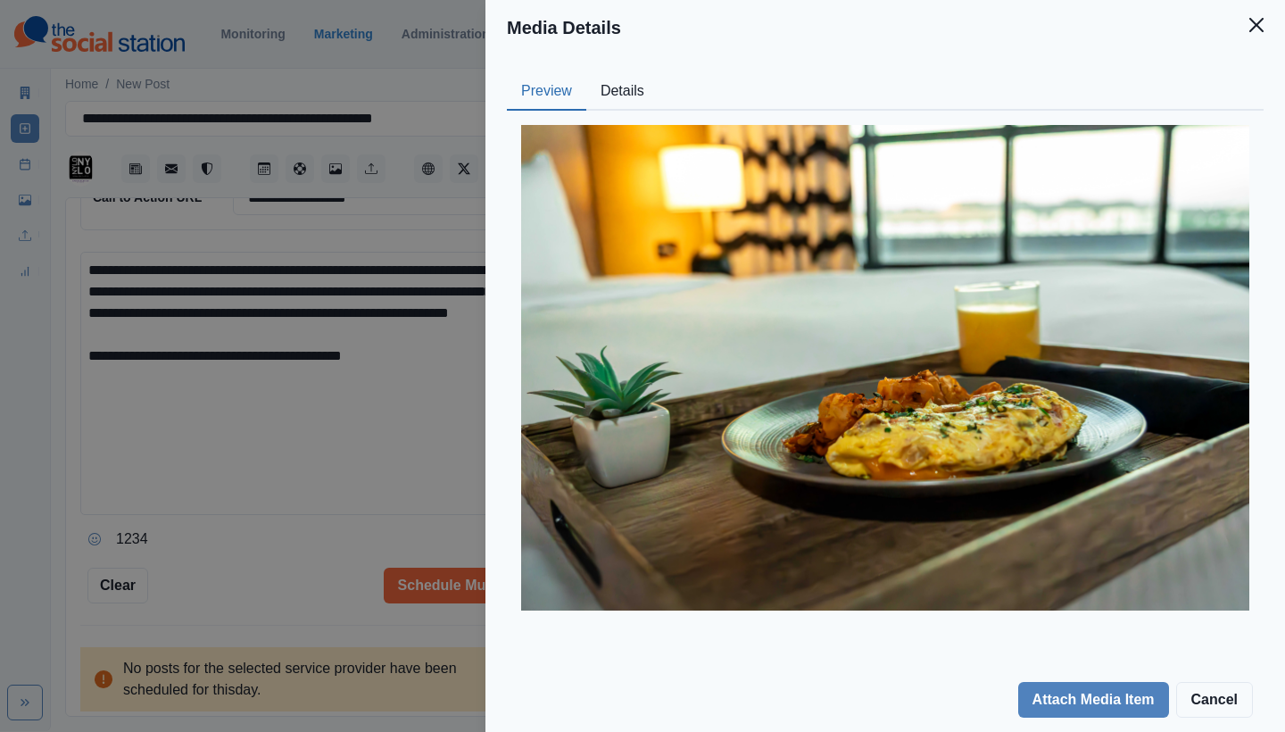
click at [619, 91] on button "Details" at bounding box center [622, 91] width 72 height 37
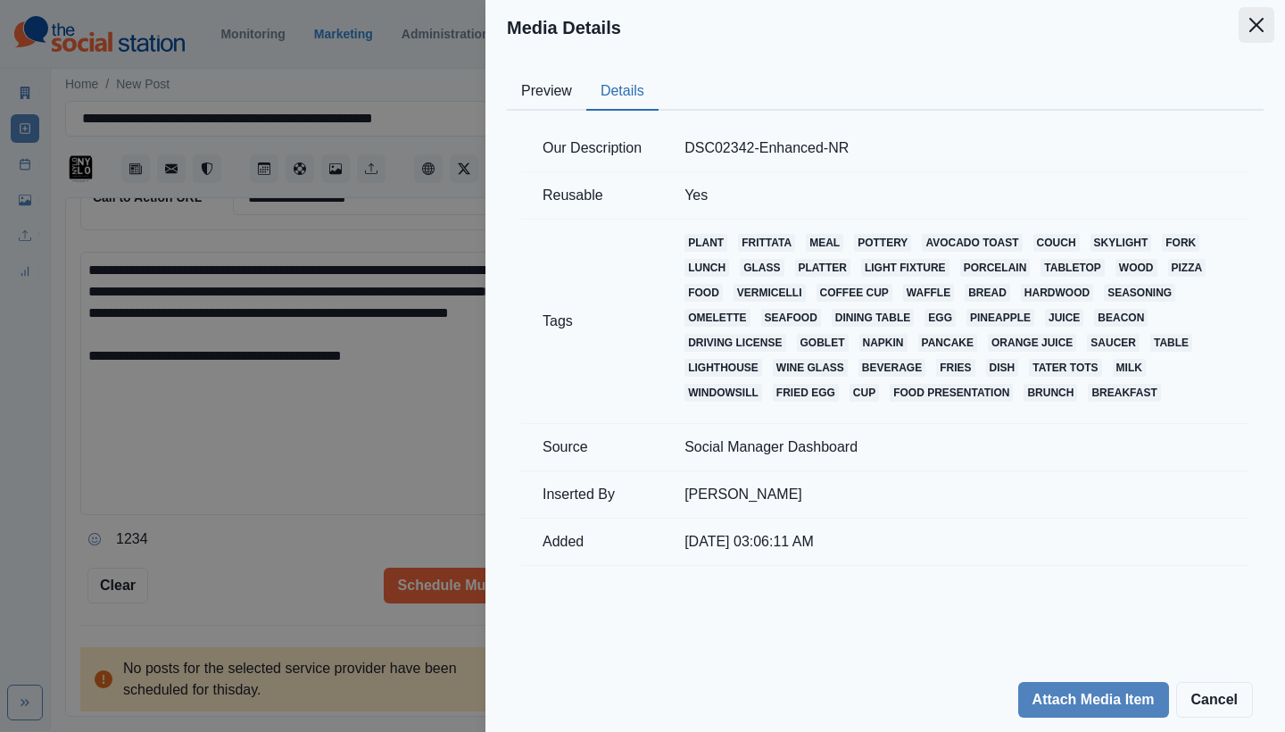
click at [1256, 33] on button "Close" at bounding box center [1256, 25] width 36 height 36
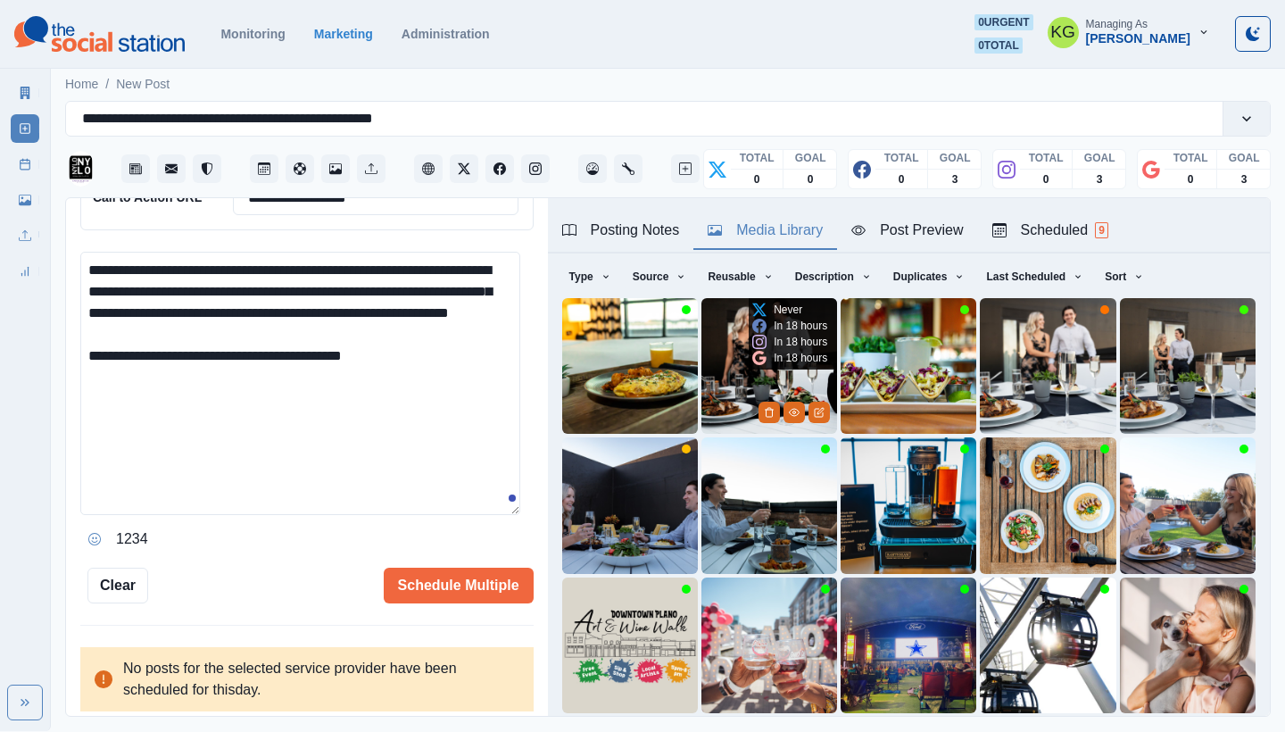
scroll to position [153, 0]
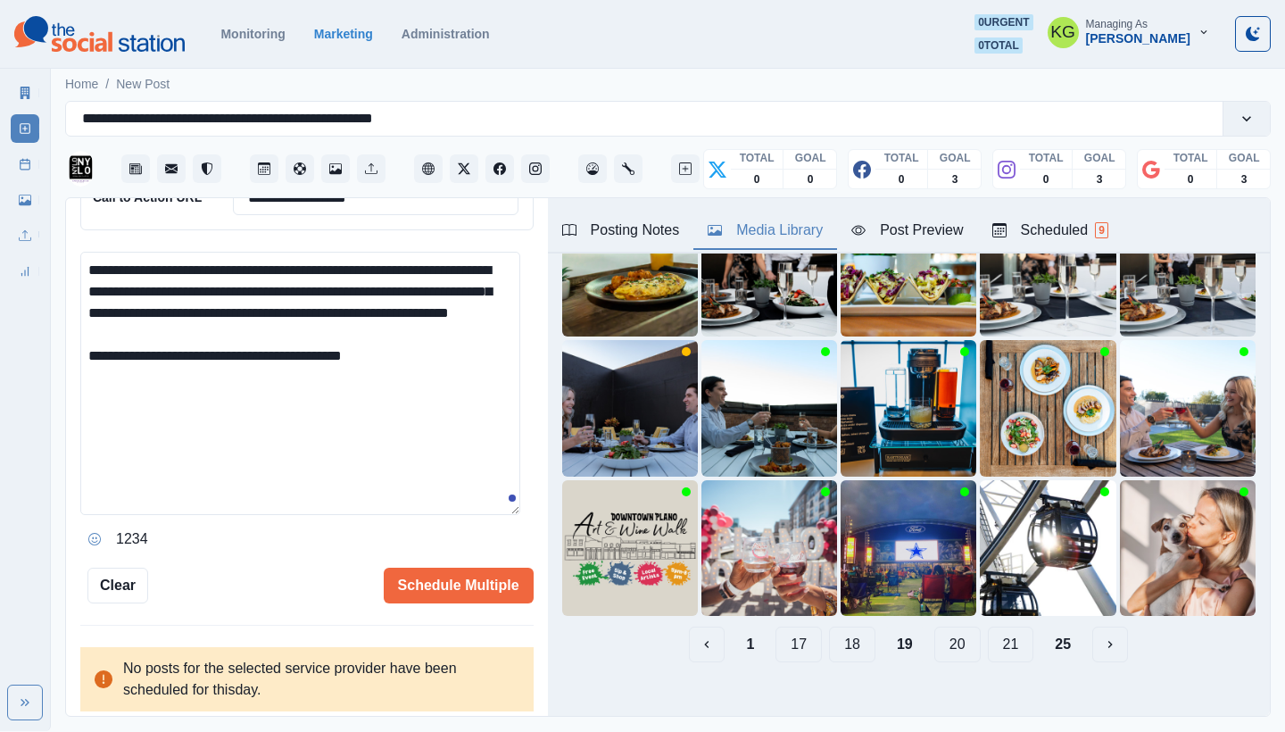
click at [842, 632] on button "18" at bounding box center [852, 644] width 46 height 36
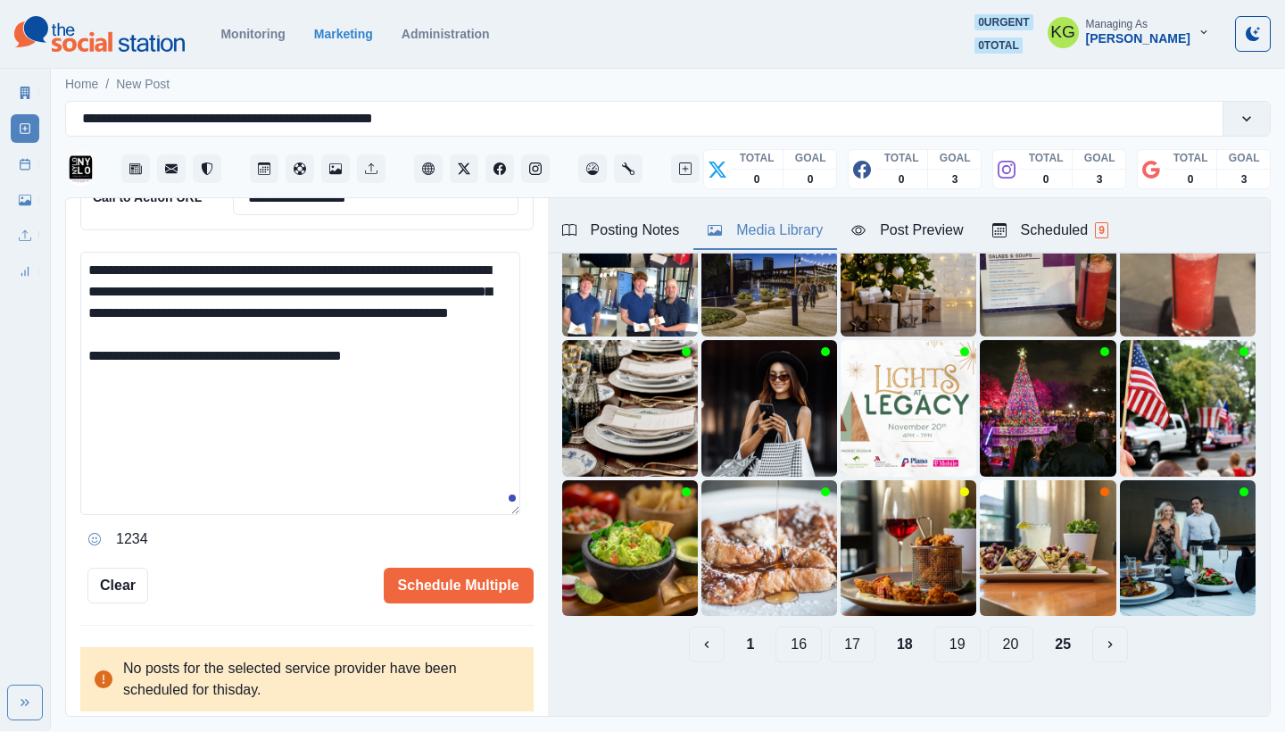
click at [841, 632] on button "17" at bounding box center [852, 644] width 46 height 36
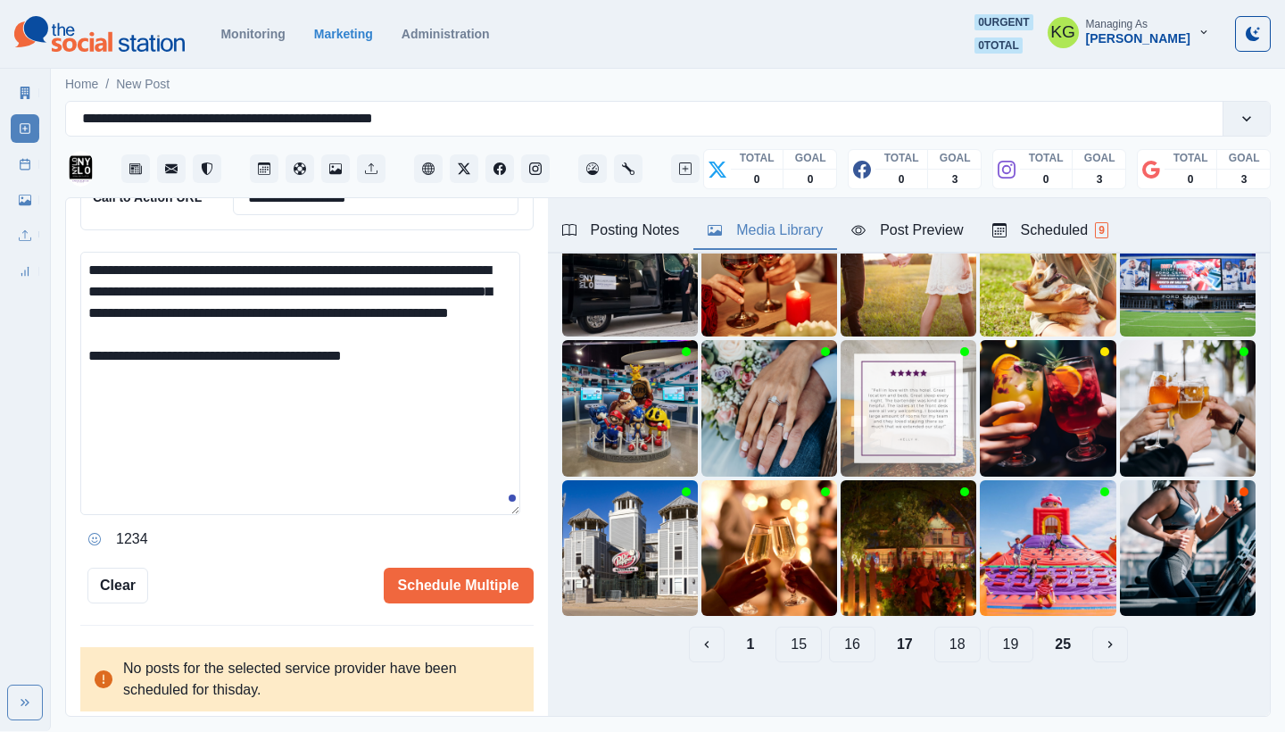
click at [834, 635] on button "16" at bounding box center [852, 644] width 46 height 36
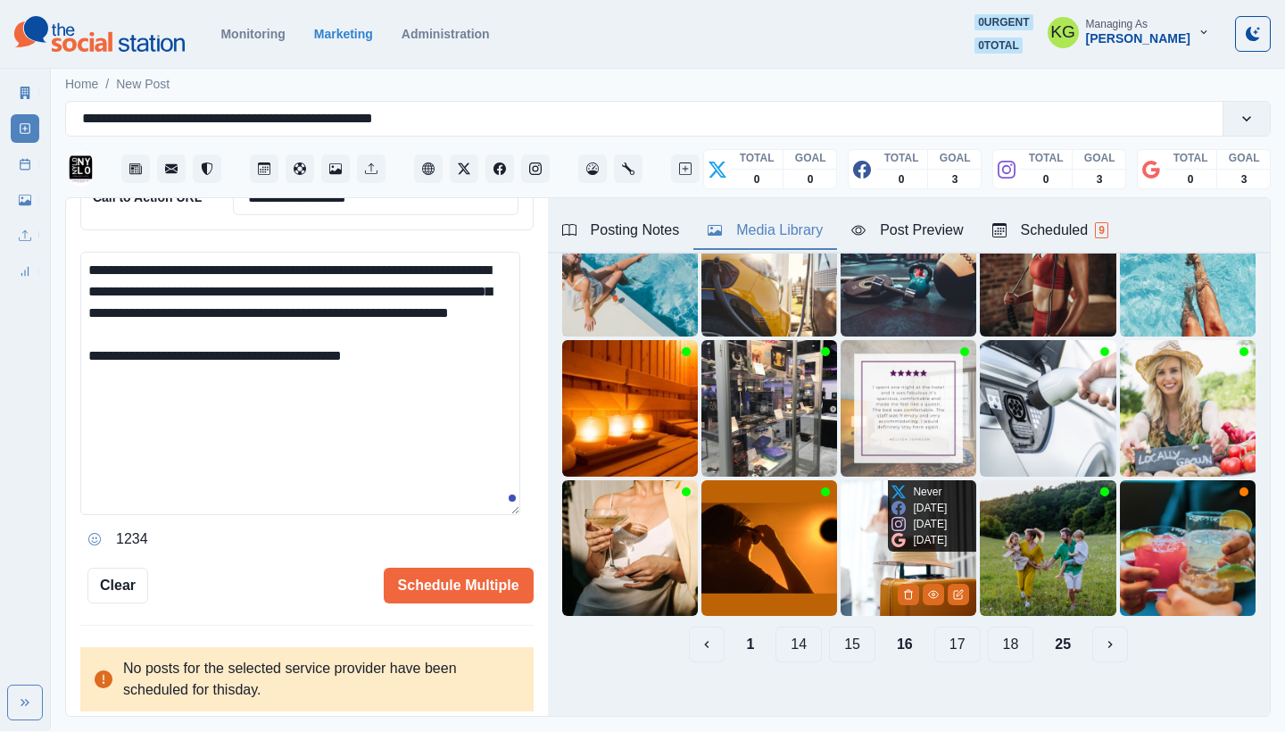
scroll to position [0, 0]
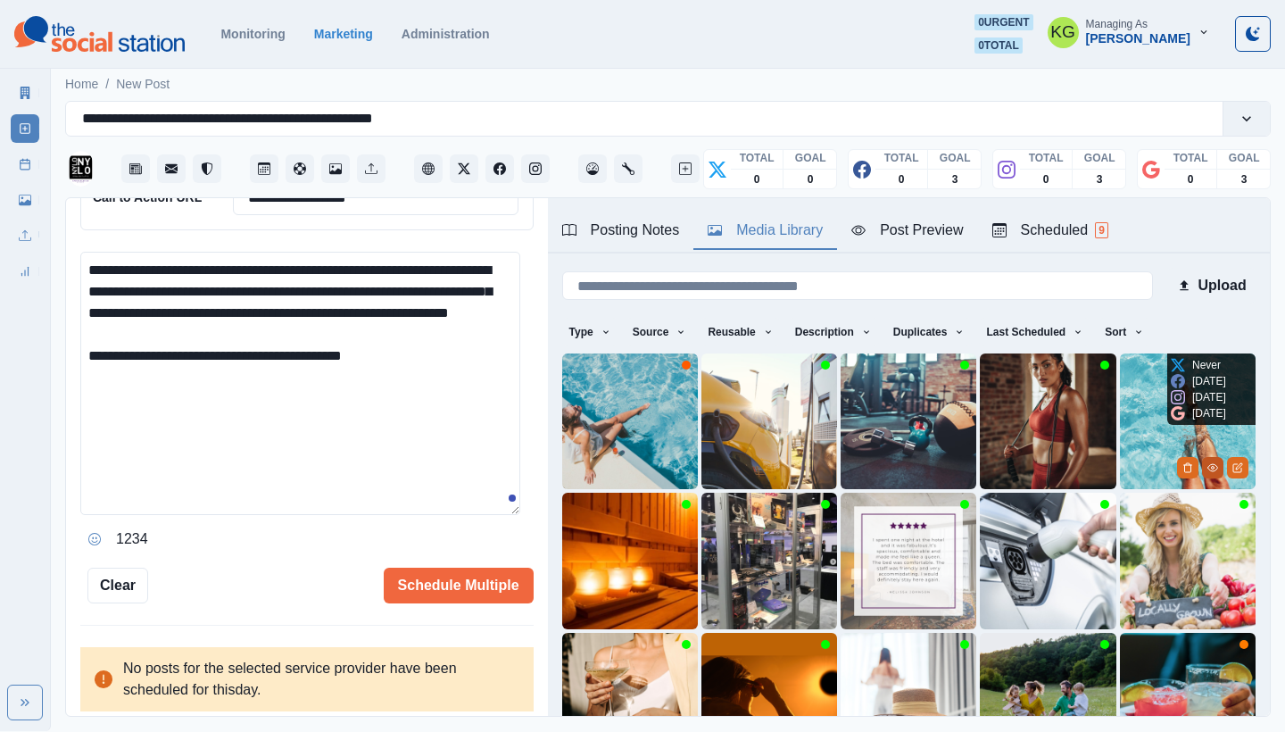
click at [1207, 464] on icon "View Media" at bounding box center [1212, 467] width 10 height 7
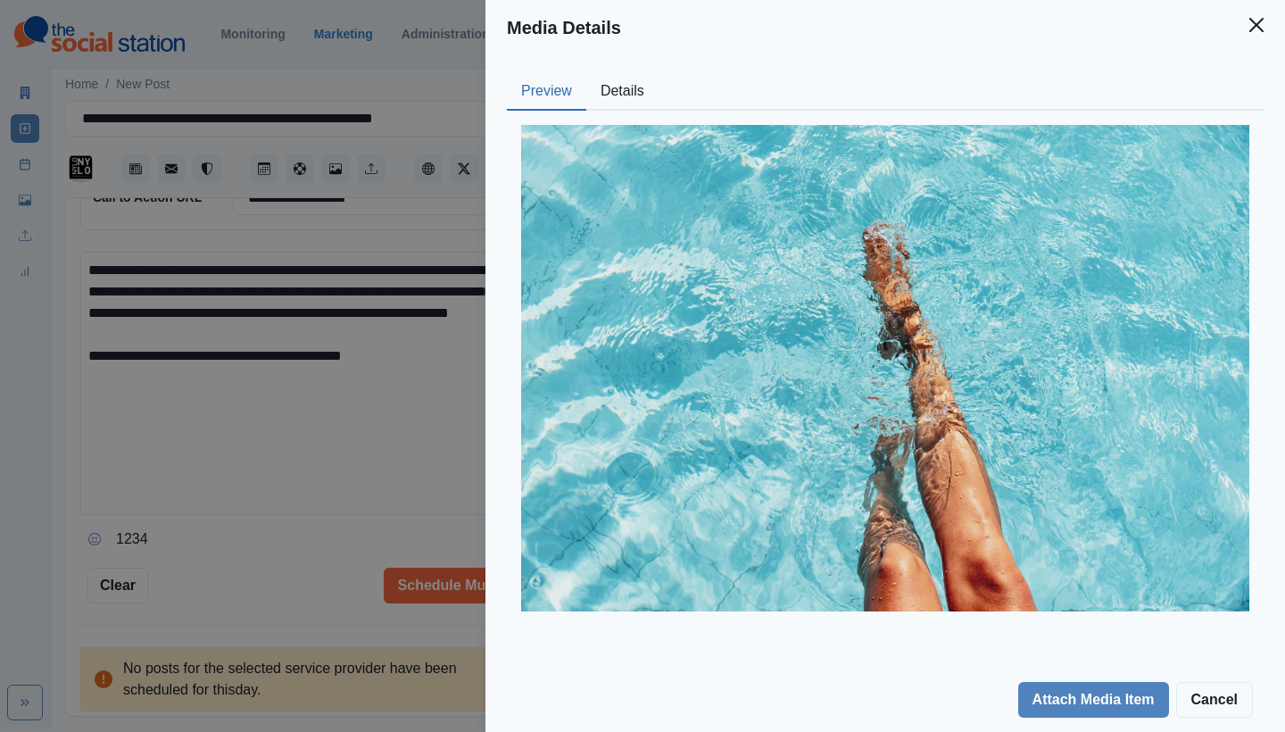
click at [616, 94] on button "Details" at bounding box center [622, 91] width 72 height 37
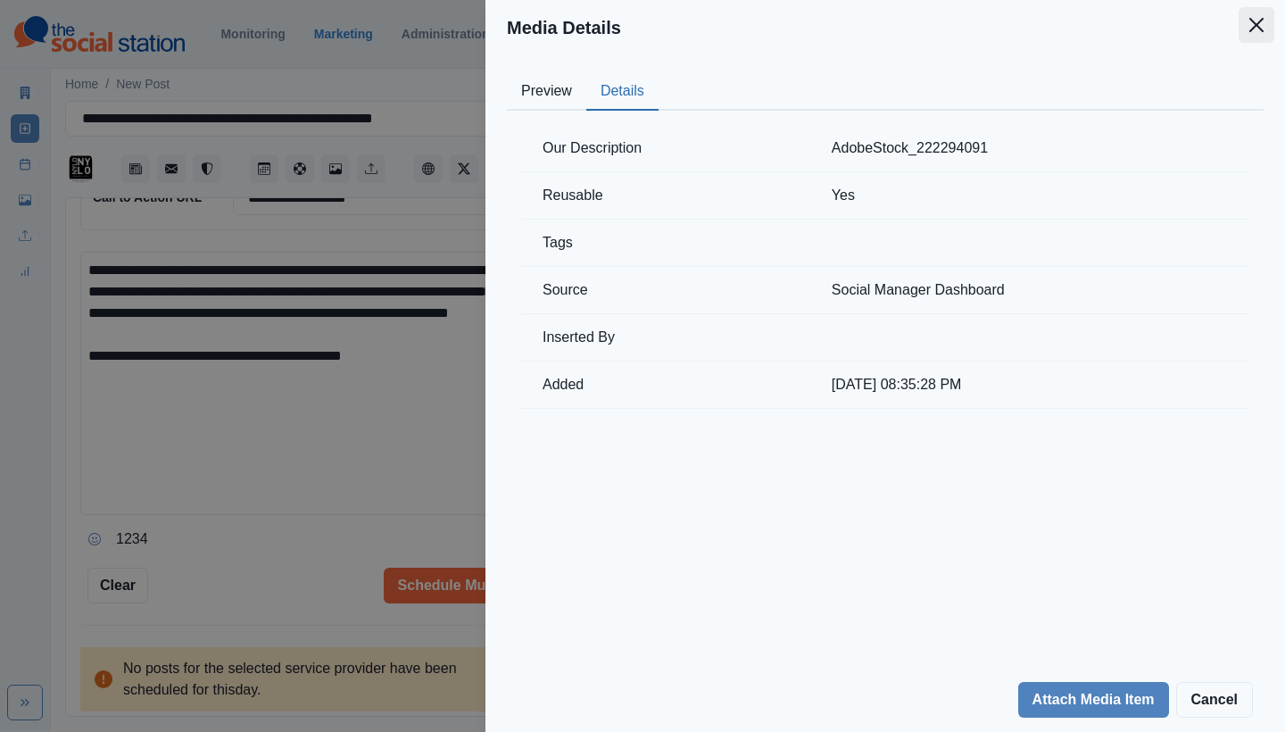
click at [1253, 22] on icon "Close" at bounding box center [1256, 25] width 14 height 14
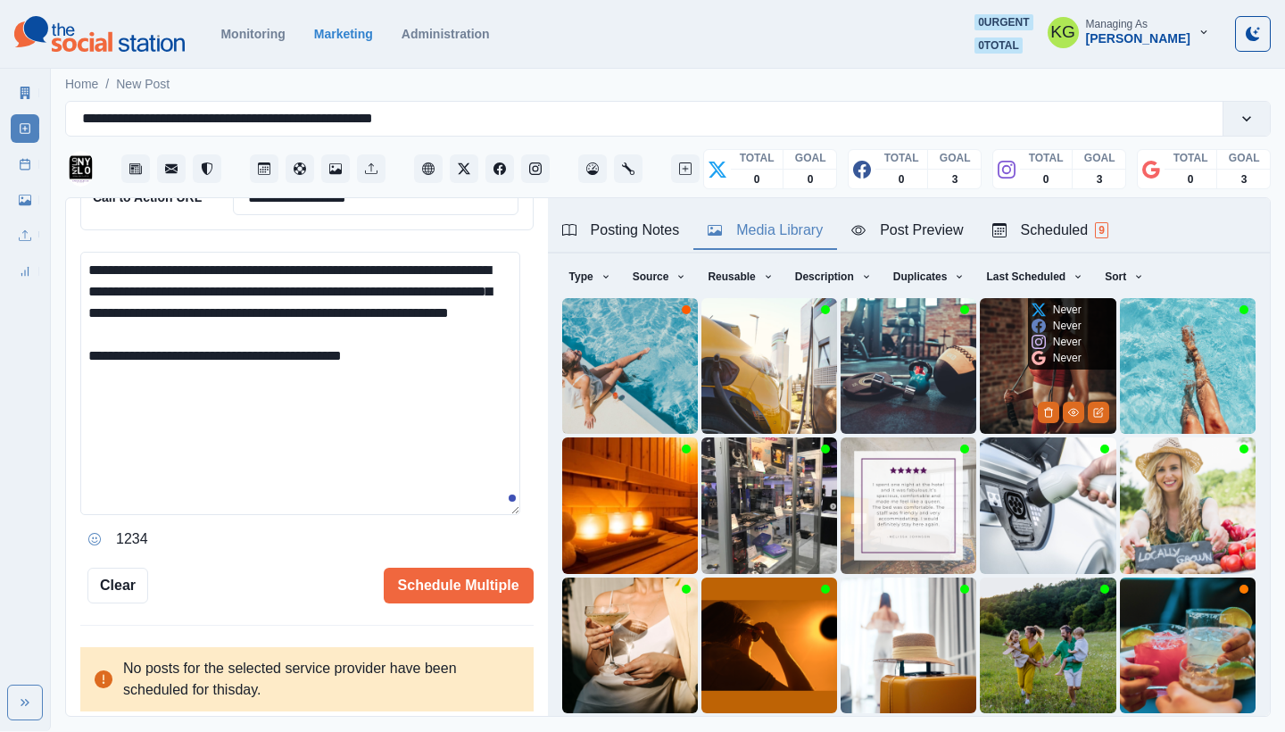
scroll to position [153, 0]
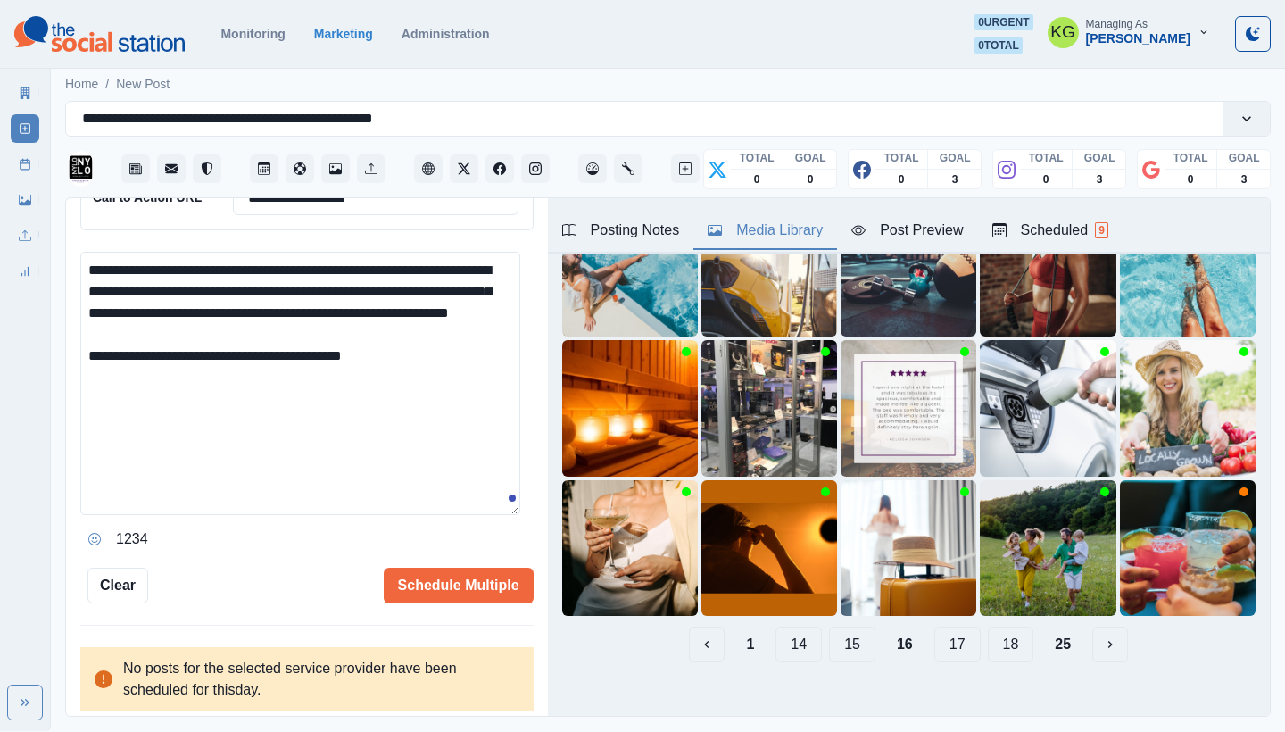
click at [850, 629] on button "15" at bounding box center [852, 644] width 46 height 36
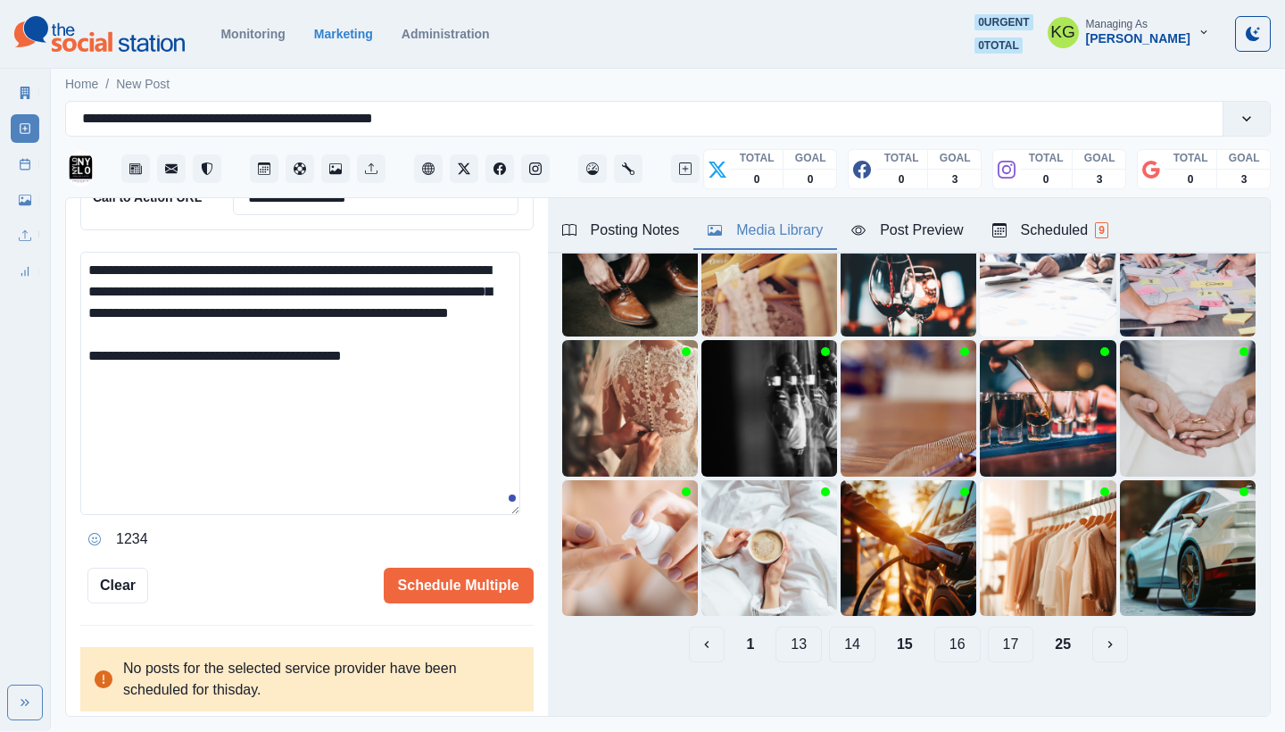
click at [839, 629] on button "14" at bounding box center [852, 644] width 46 height 36
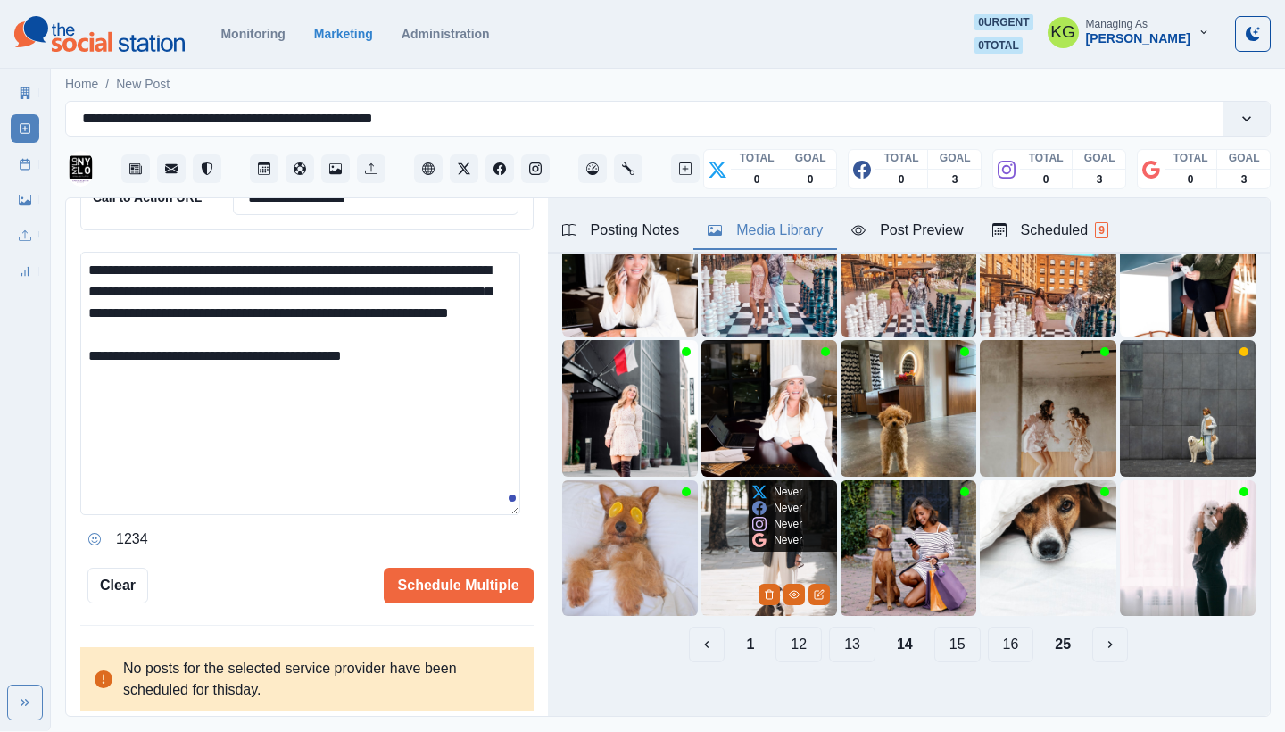
scroll to position [0, 0]
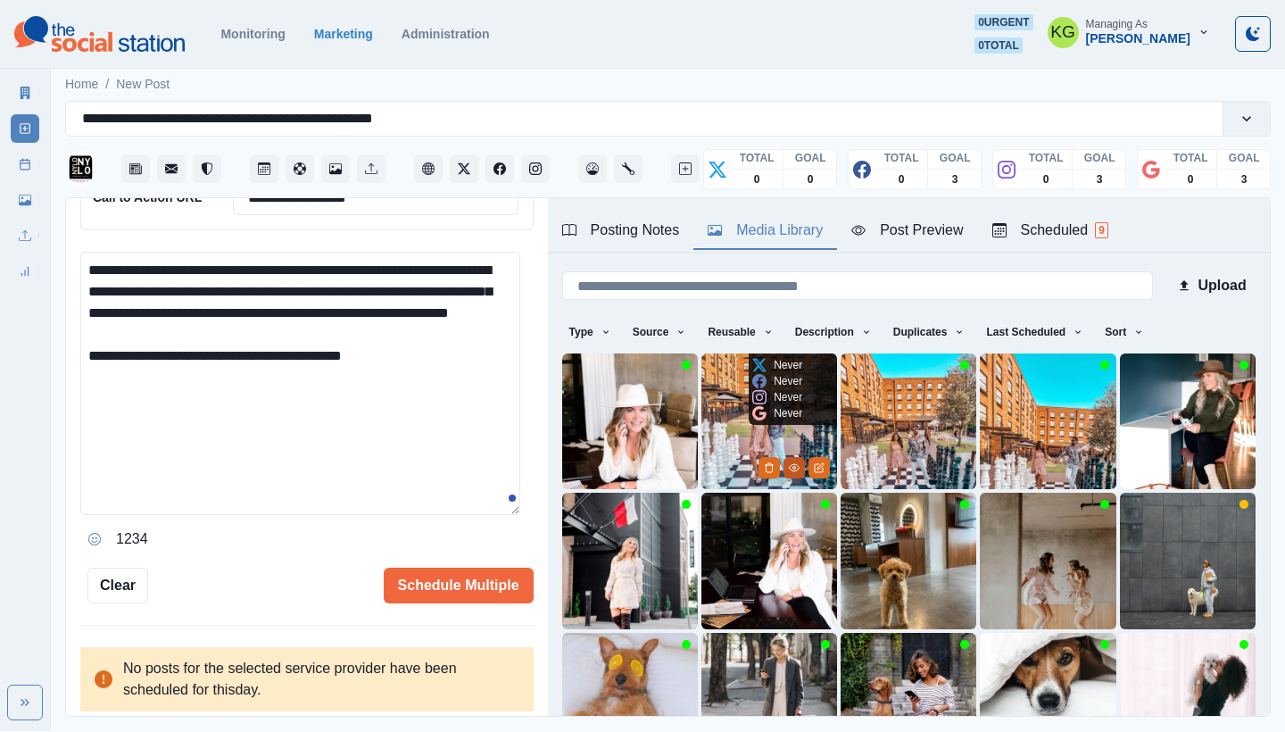
click at [789, 462] on icon "View Media" at bounding box center [794, 467] width 11 height 11
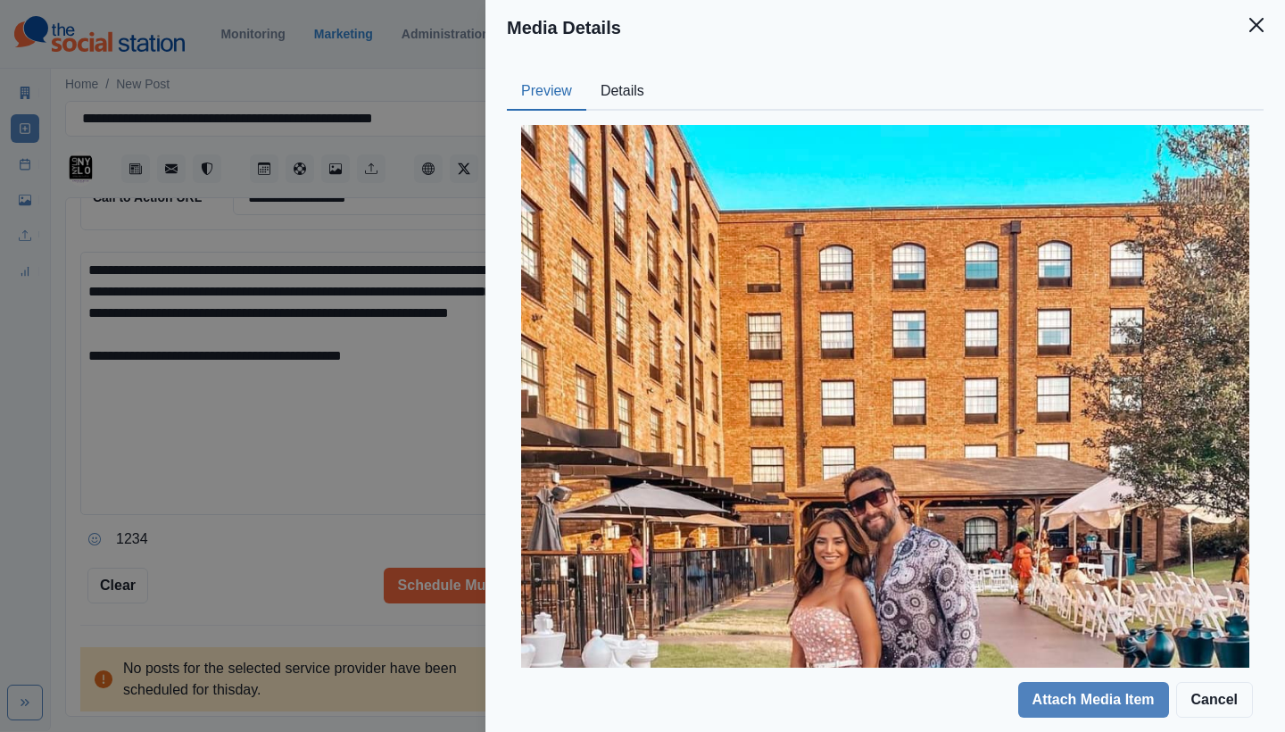
click at [616, 69] on div "Preview Details Our Description @baltaberdugo 2 Reusable Yes Tags Source Social…" at bounding box center [884, 361] width 799 height 612
click at [618, 83] on button "Details" at bounding box center [622, 91] width 72 height 37
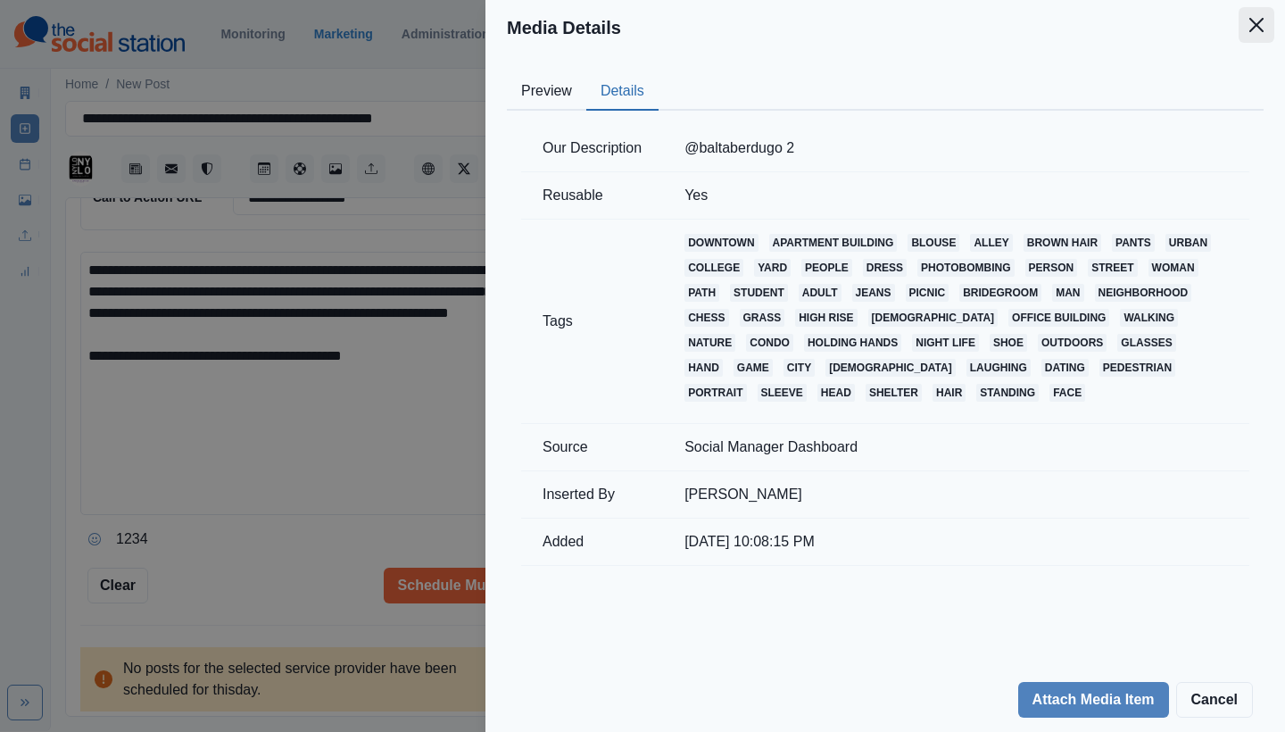
click at [1242, 19] on button "Close" at bounding box center [1256, 25] width 36 height 36
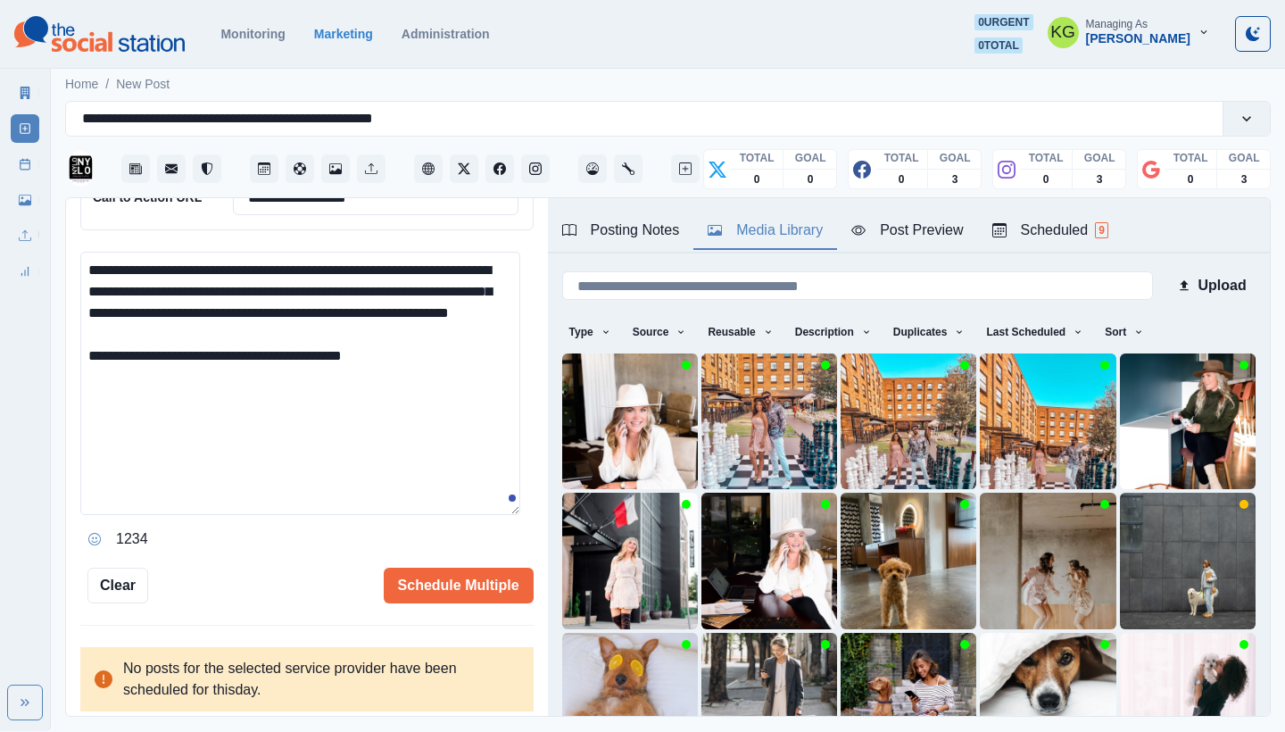
scroll to position [55, 0]
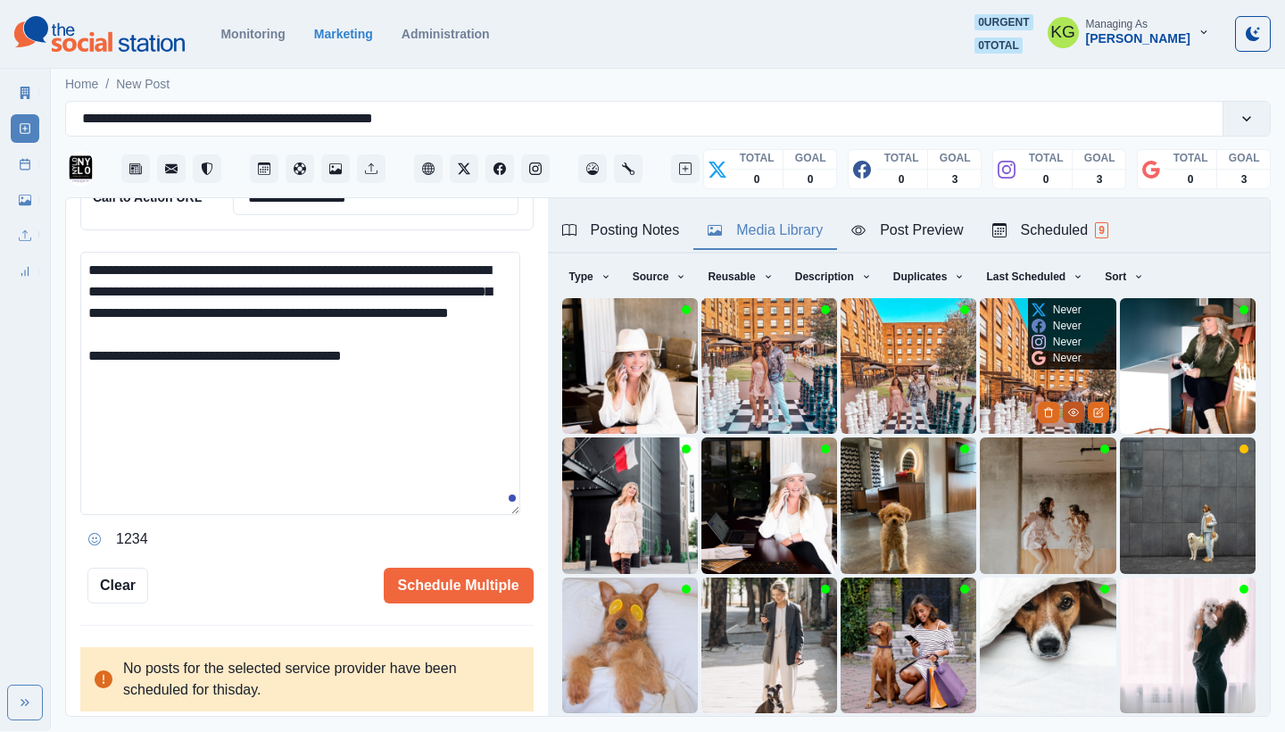
click at [1068, 410] on icon "View Media" at bounding box center [1073, 412] width 11 height 11
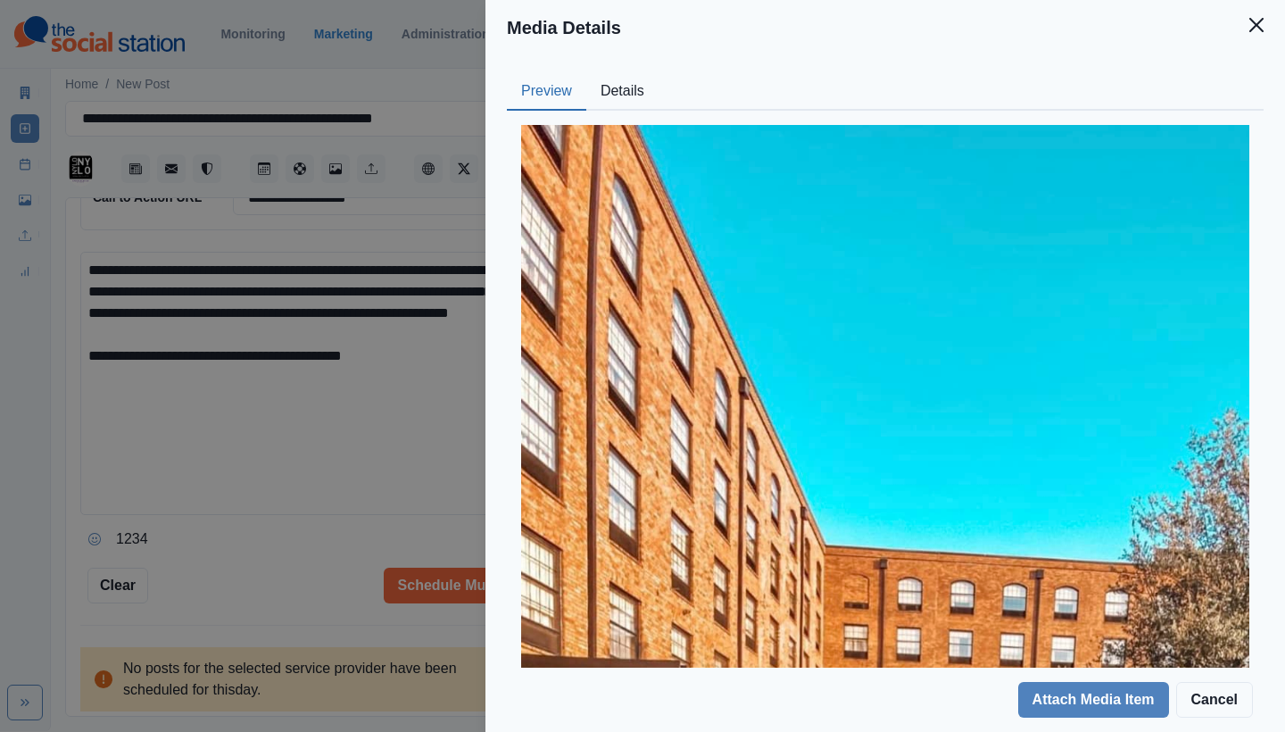
scroll to position [467, 0]
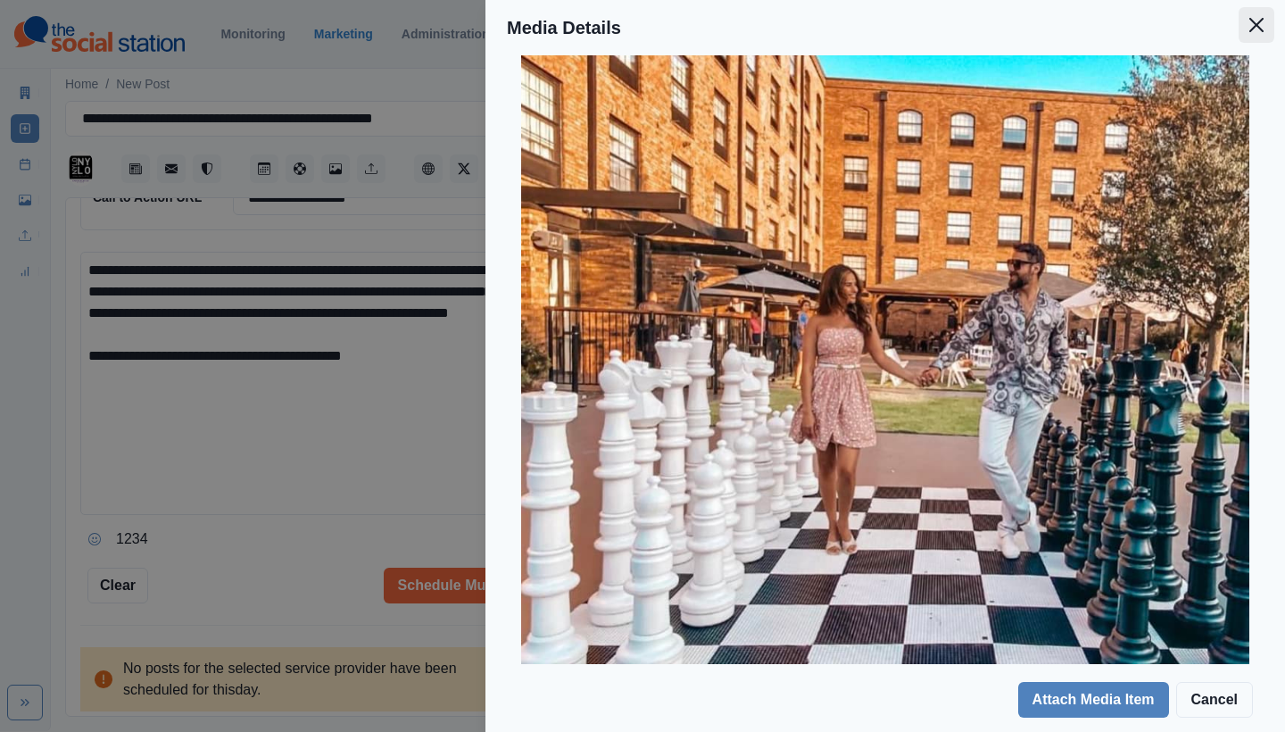
click at [1257, 36] on button "Close" at bounding box center [1256, 25] width 36 height 36
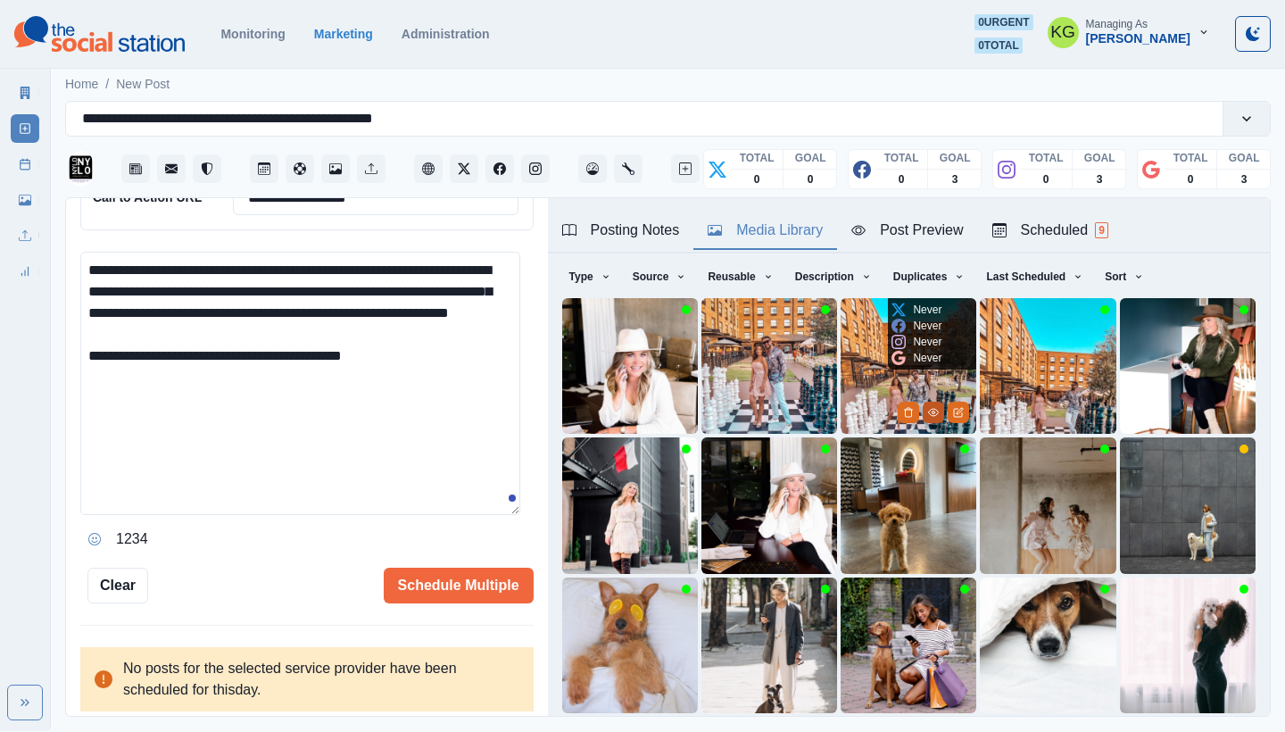
click at [922, 401] on button "View Media" at bounding box center [932, 411] width 21 height 21
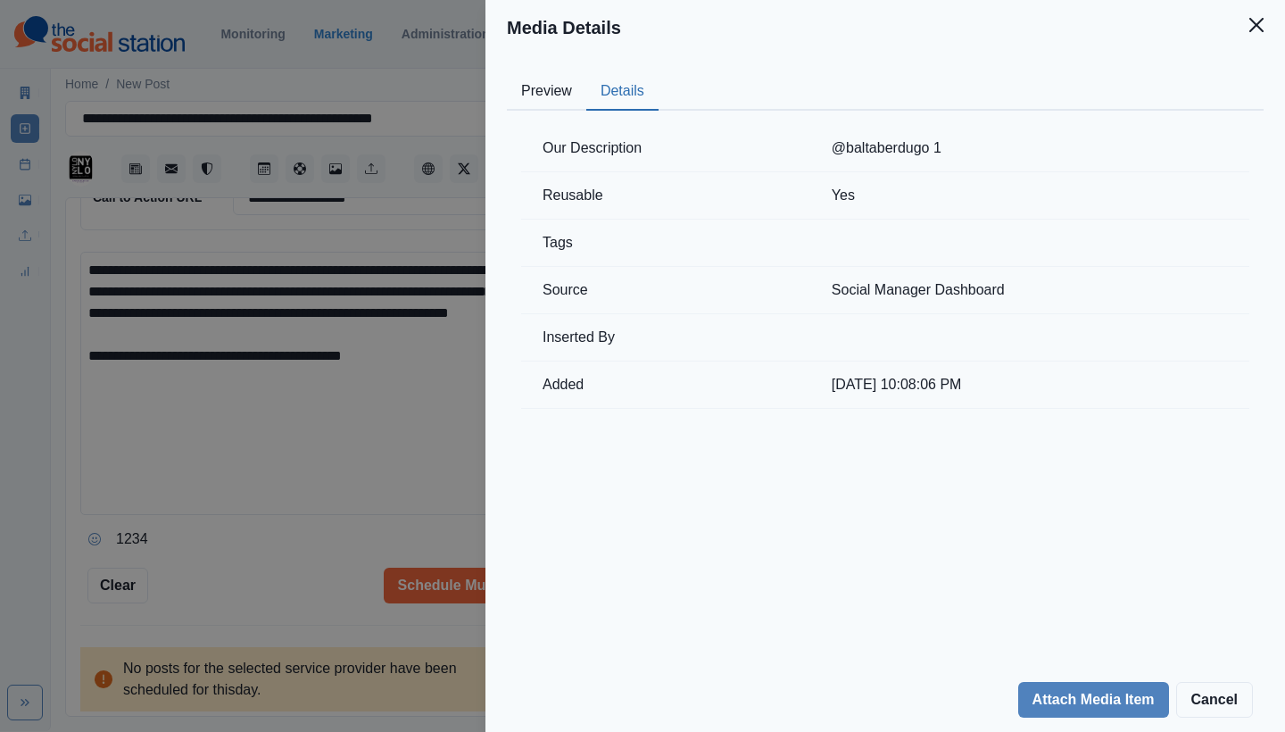
click at [623, 87] on button "Details" at bounding box center [622, 91] width 72 height 37
click at [1260, 45] on header "Media Details" at bounding box center [884, 27] width 799 height 55
click at [1256, 28] on icon "Close" at bounding box center [1256, 25] width 14 height 14
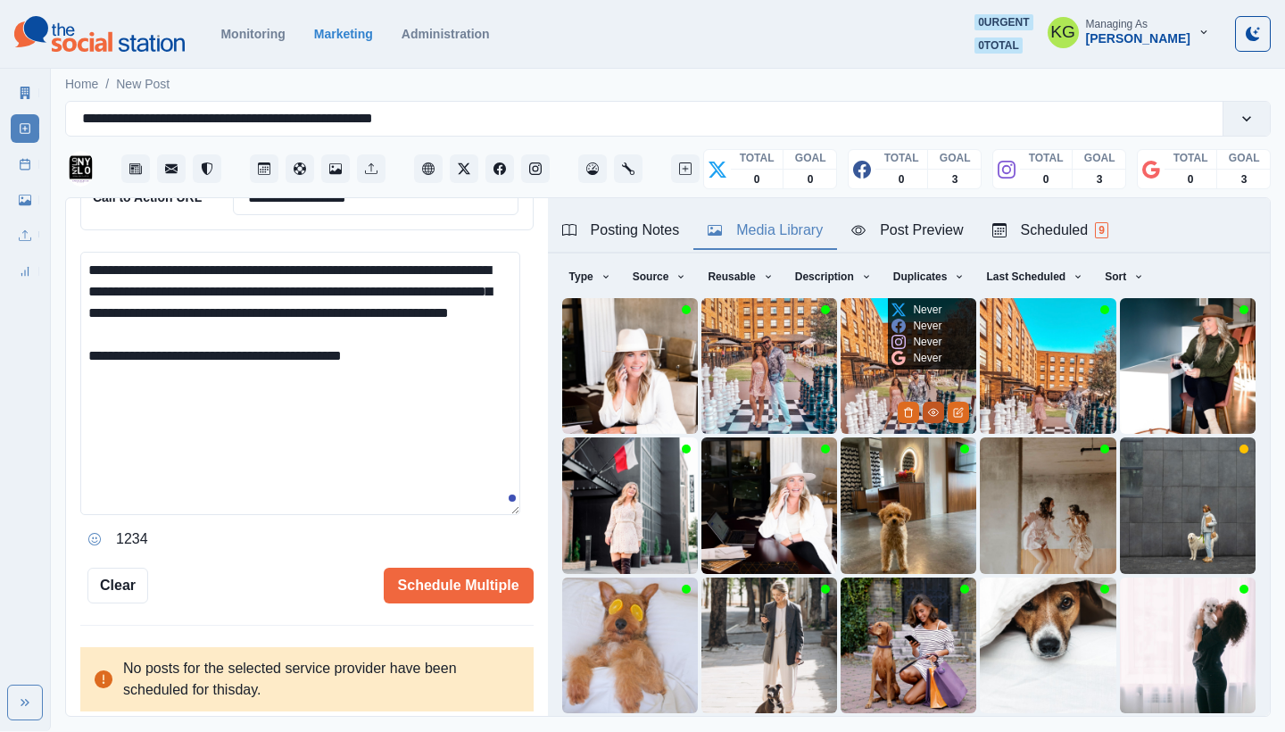
click at [928, 412] on icon "View Media" at bounding box center [933, 412] width 11 height 11
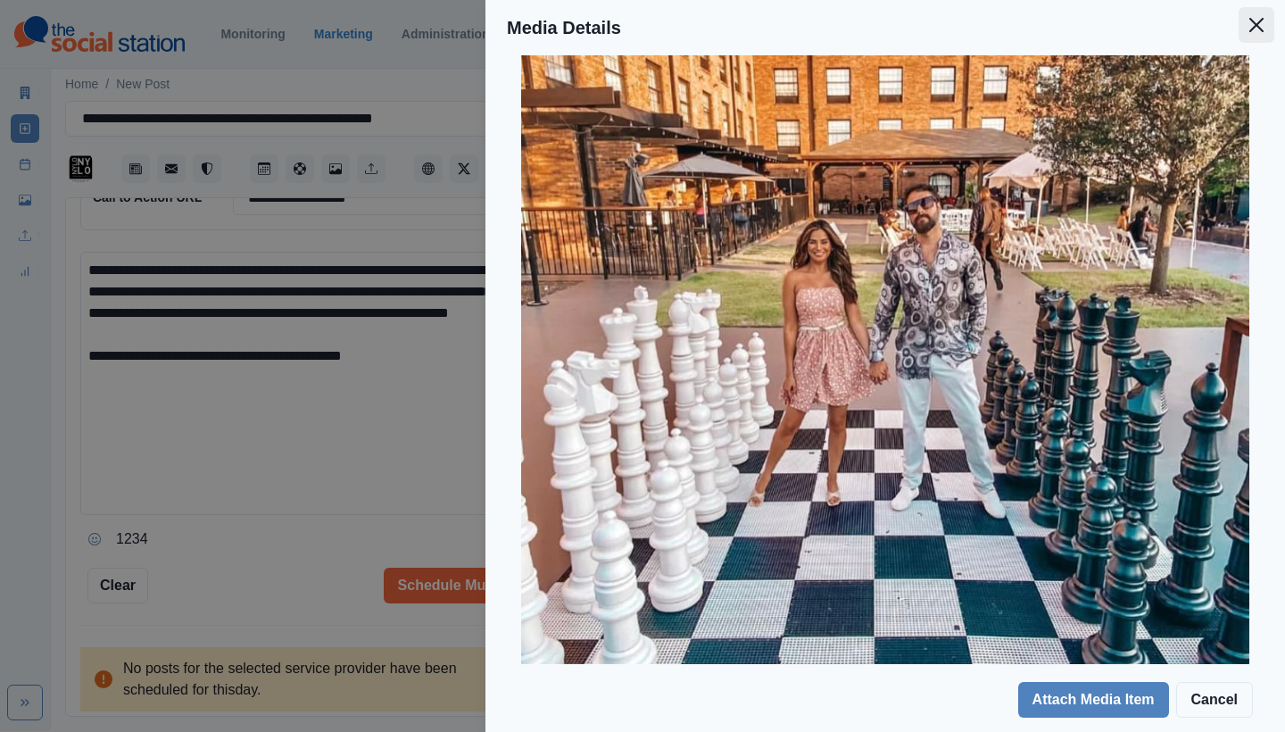
click at [1262, 21] on icon "Close" at bounding box center [1256, 25] width 14 height 14
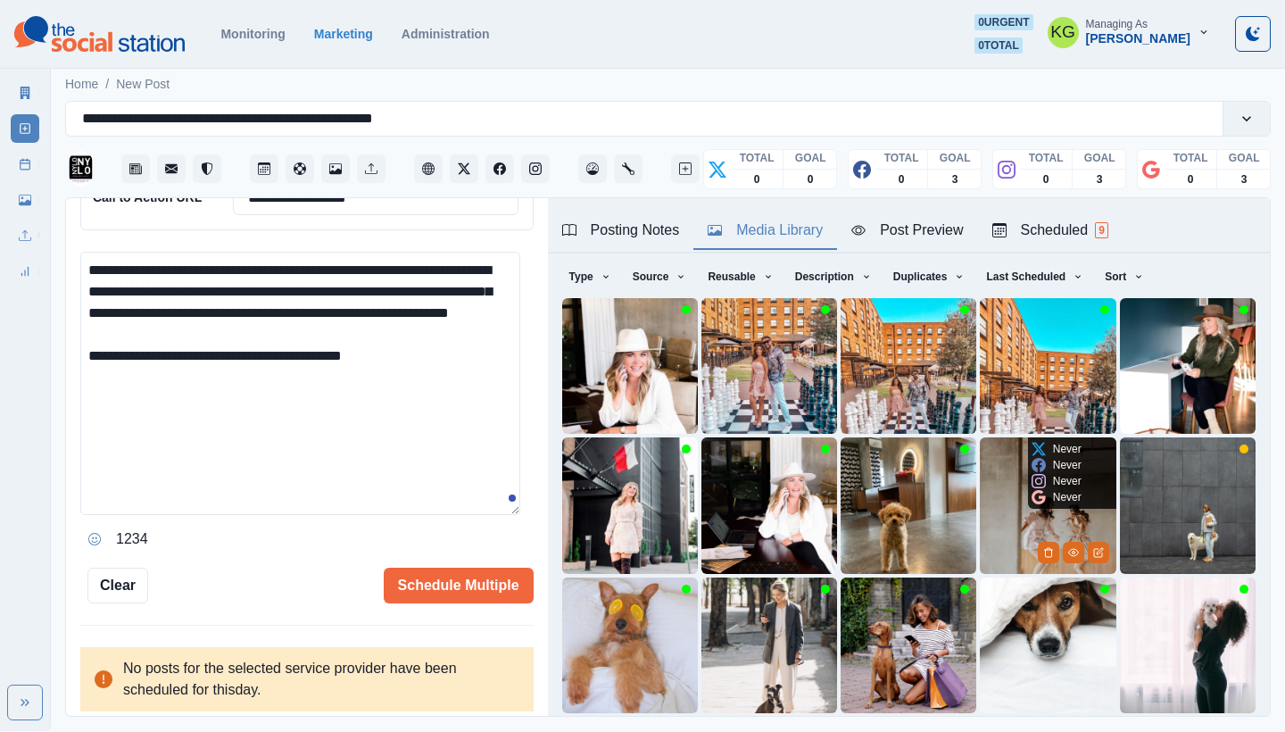
scroll to position [153, 0]
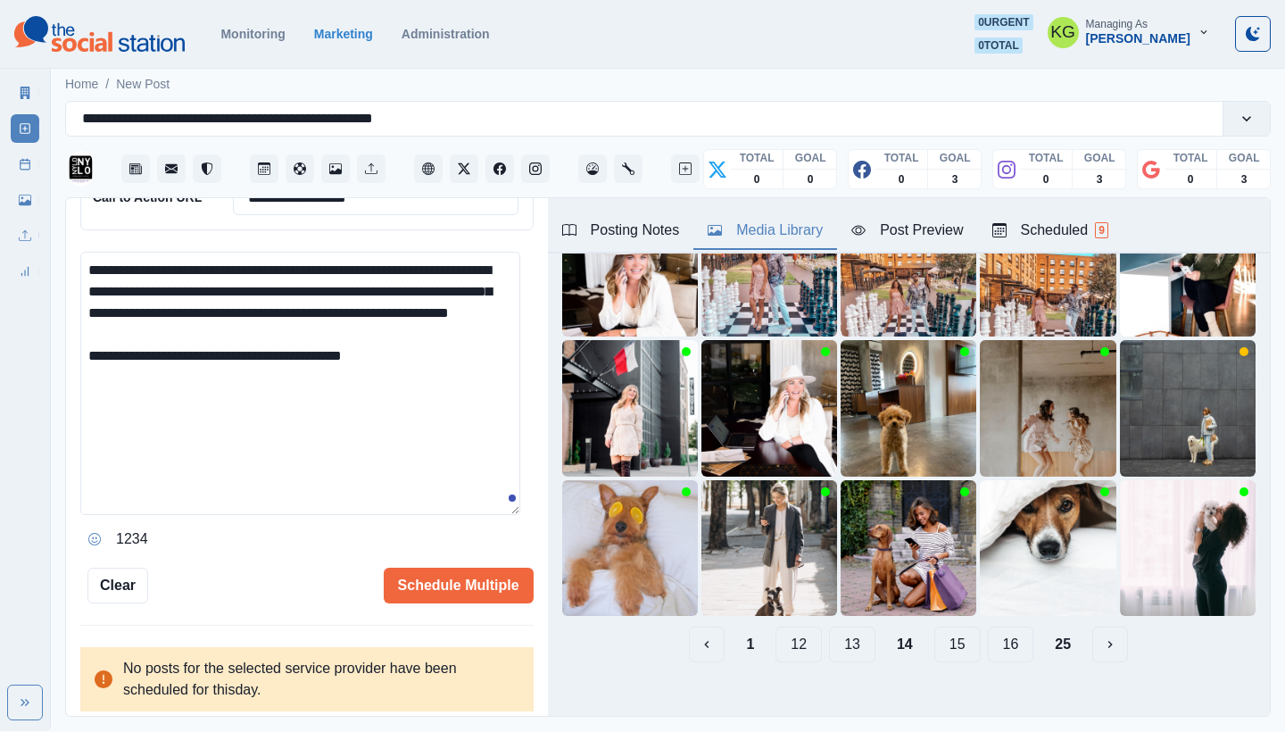
click at [847, 633] on button "13" at bounding box center [852, 644] width 46 height 36
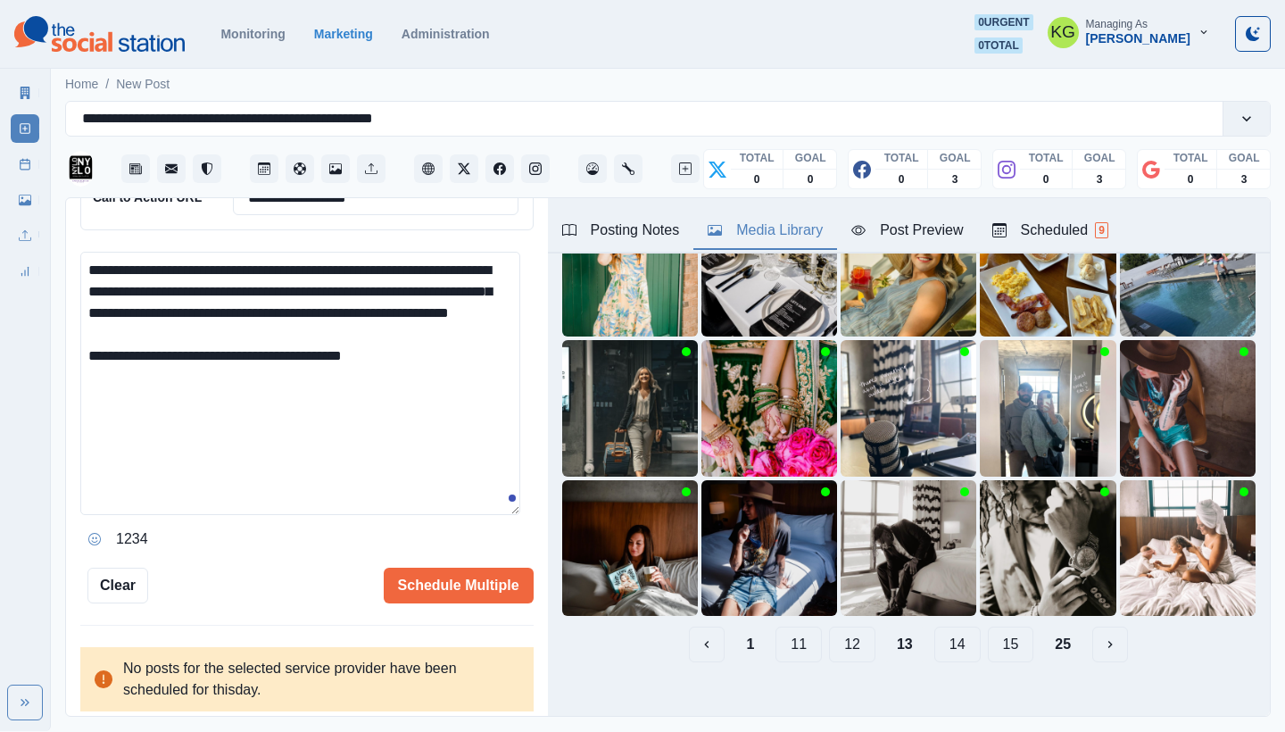
click at [845, 633] on button "12" at bounding box center [852, 644] width 46 height 36
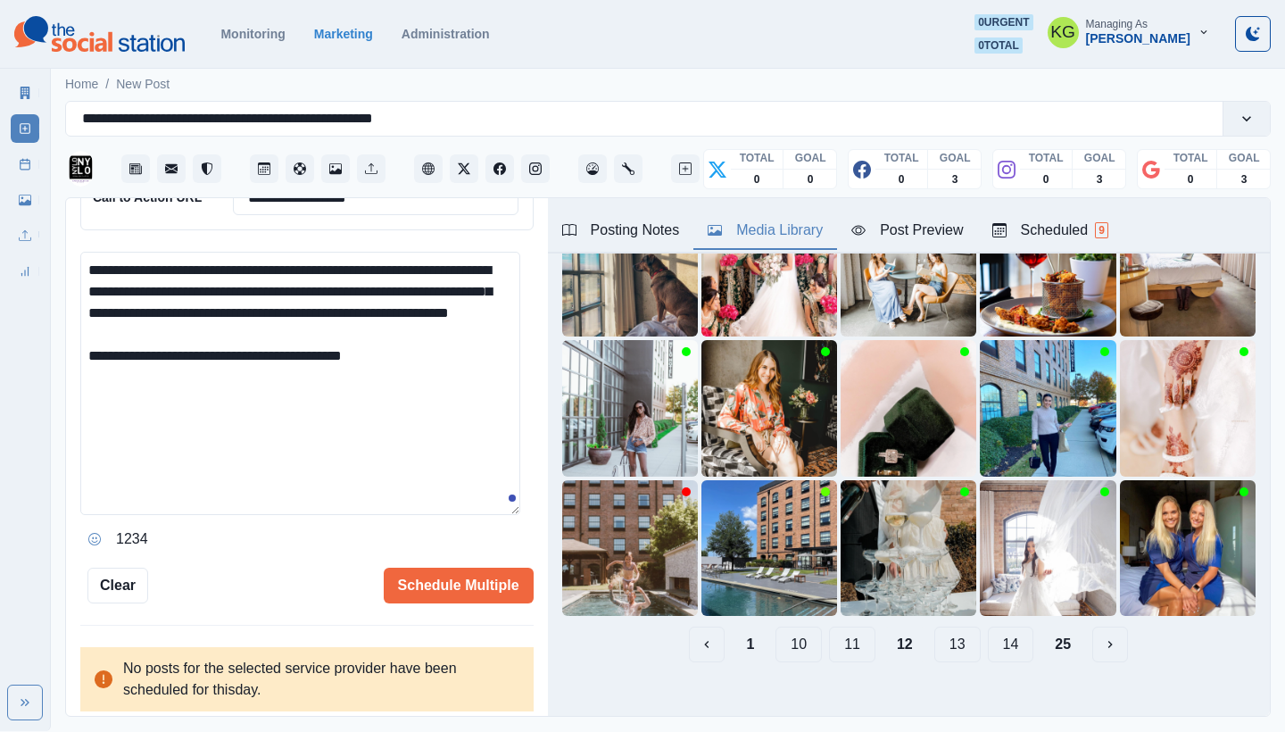
click at [831, 628] on button "11" at bounding box center [852, 644] width 46 height 36
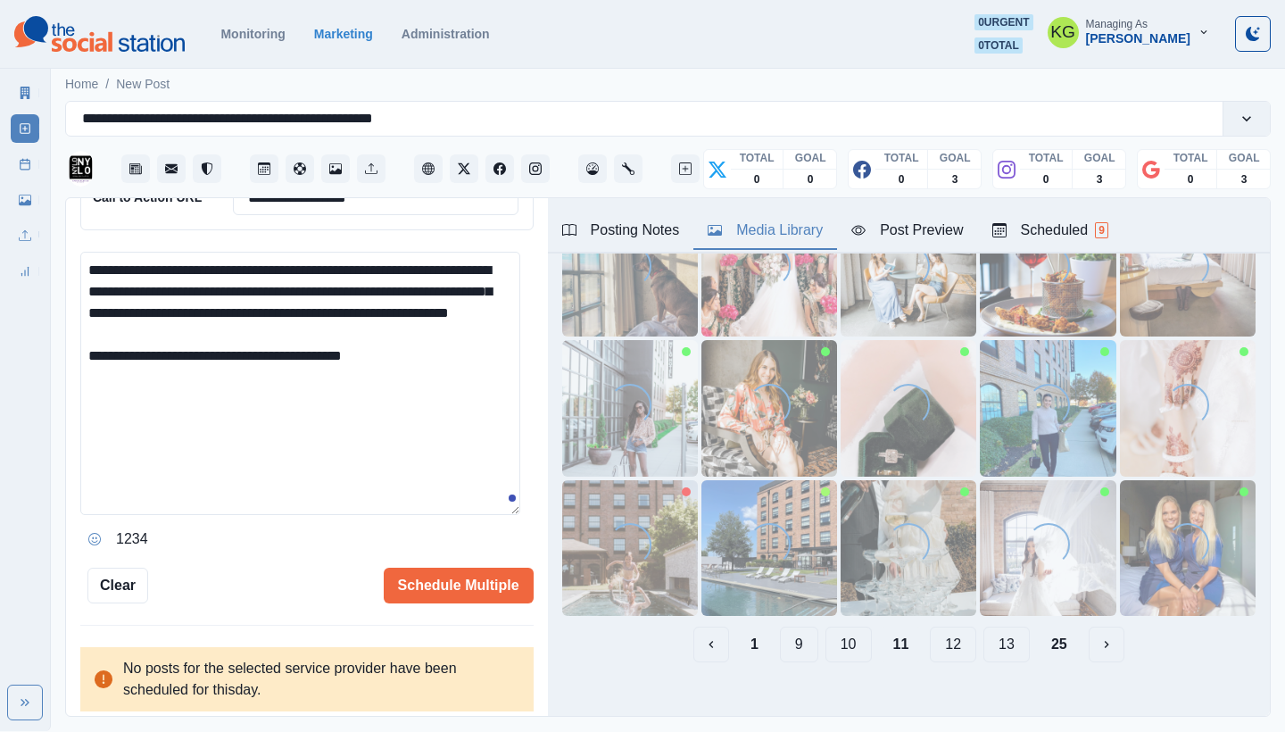
scroll to position [0, 0]
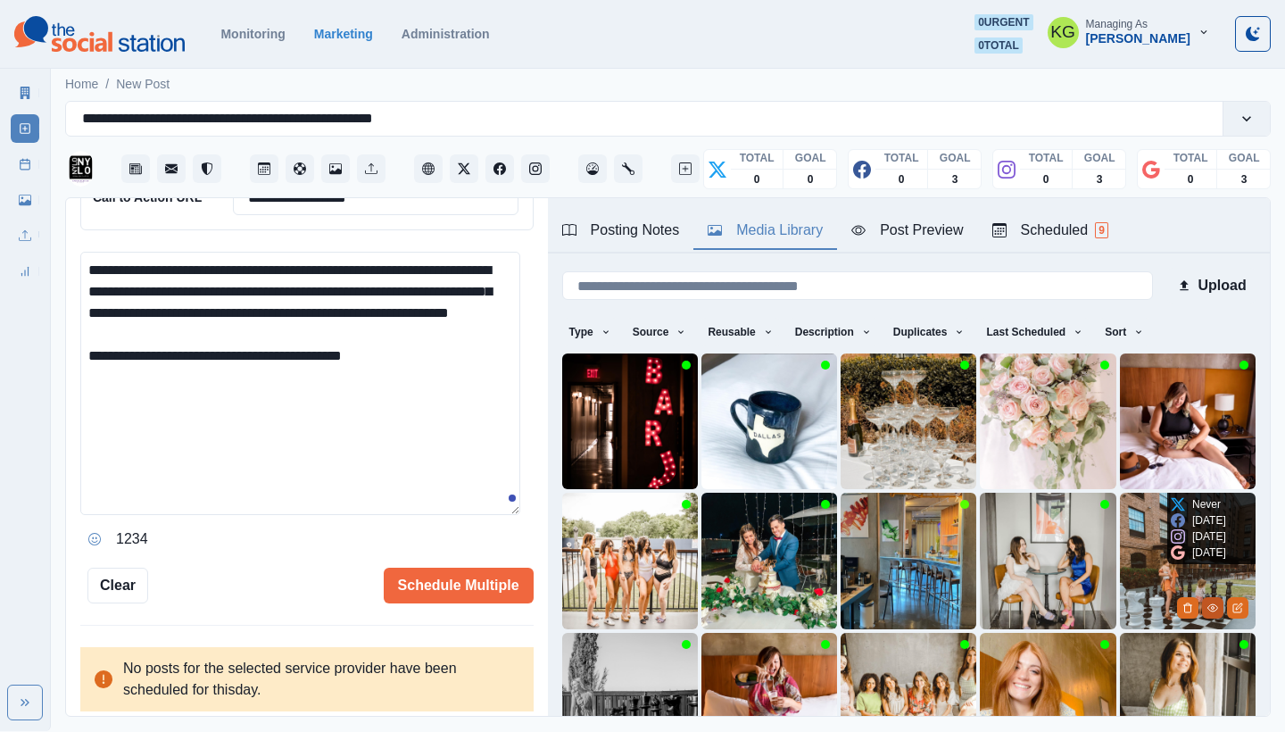
click at [1207, 602] on icon "View Media" at bounding box center [1212, 607] width 11 height 11
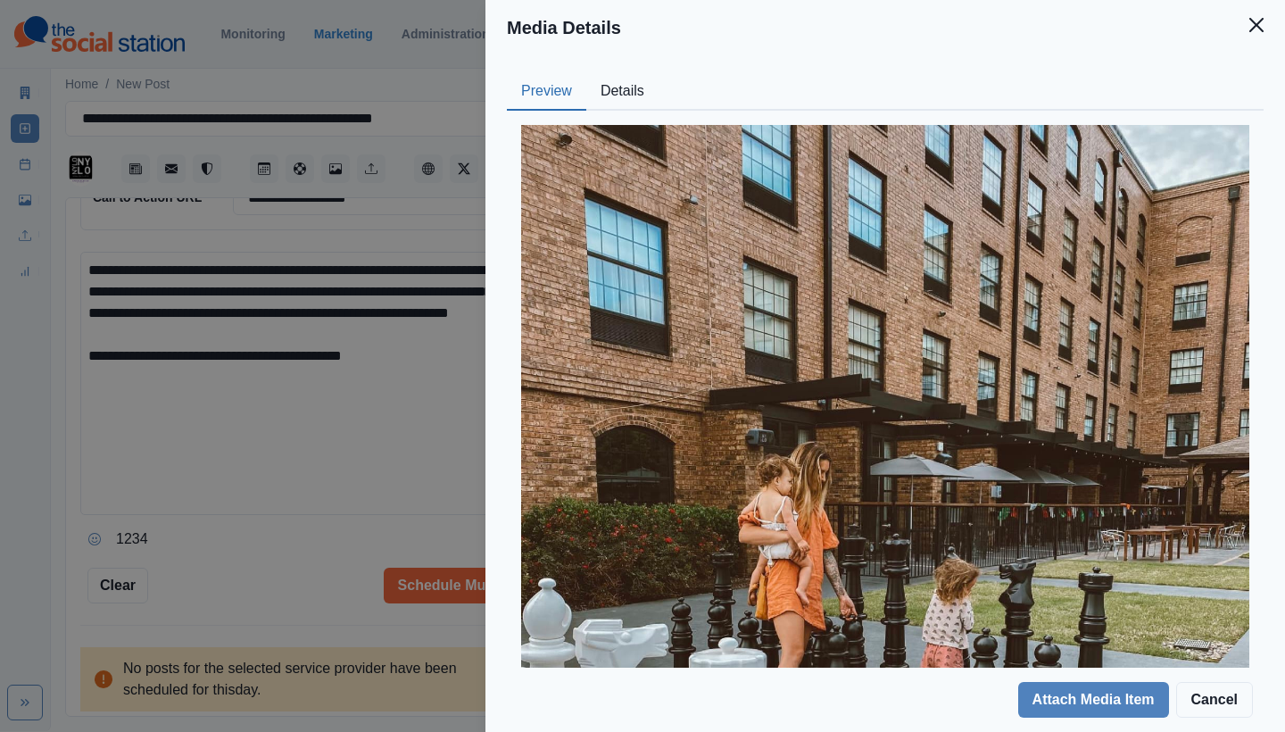
click at [618, 98] on button "Details" at bounding box center [622, 91] width 72 height 37
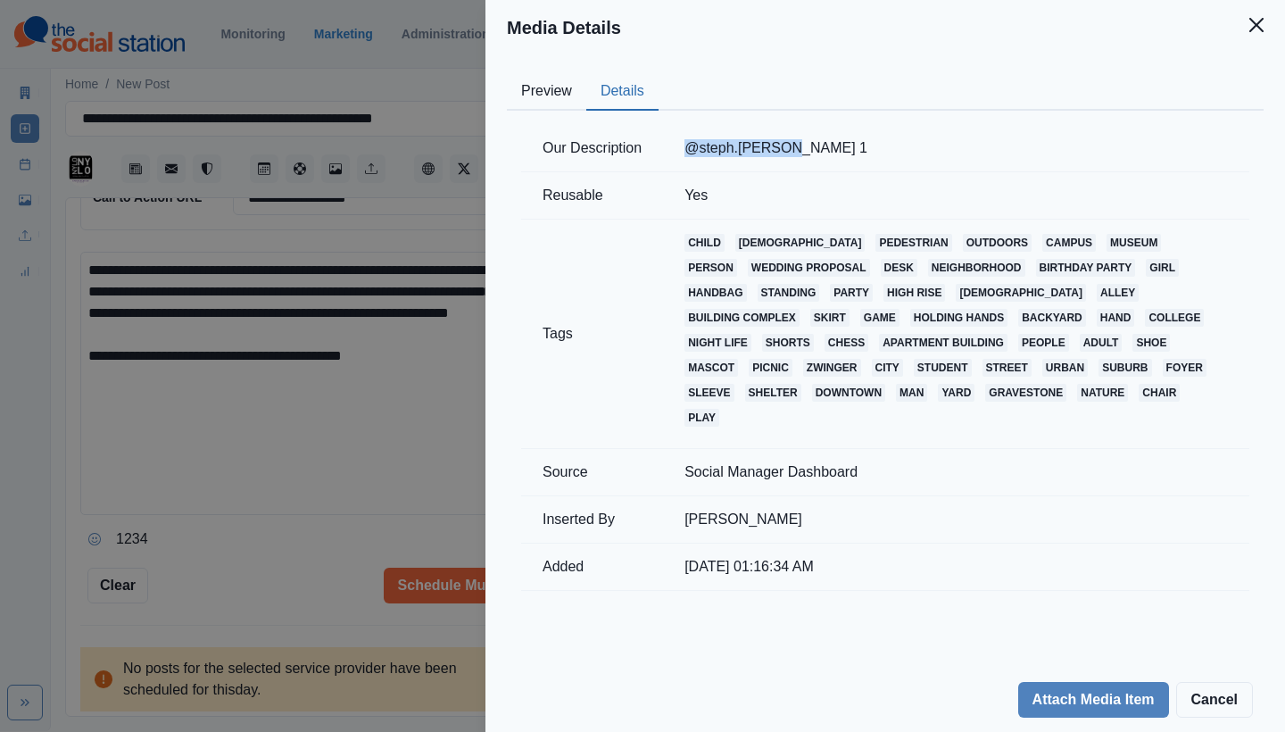
drag, startPoint x: 717, startPoint y: 147, endPoint x: 788, endPoint y: 150, distance: 70.5
click at [788, 150] on td "@steph.[PERSON_NAME] 1" at bounding box center [956, 148] width 586 height 47
copy td "@steph.[PERSON_NAME]"
click at [1238, 17] on button "Close" at bounding box center [1256, 25] width 36 height 36
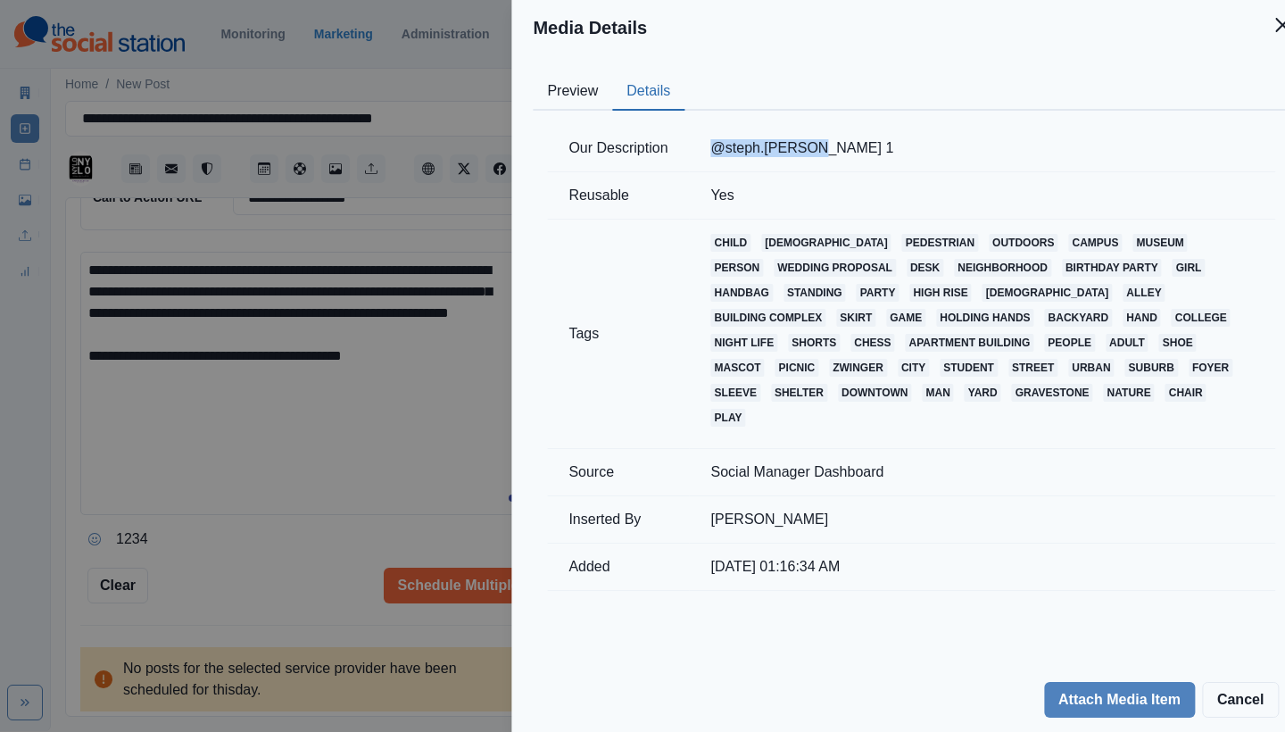
scroll to position [55, 0]
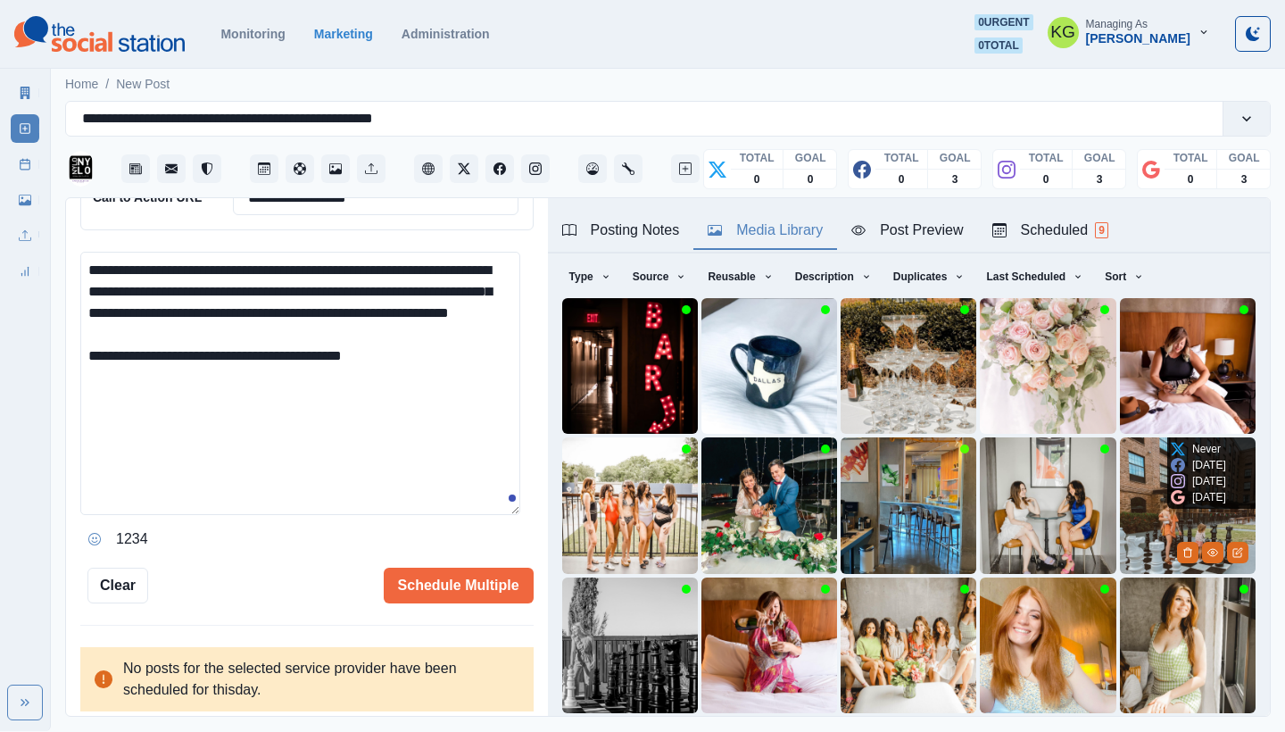
click at [1120, 443] on img at bounding box center [1188, 505] width 136 height 136
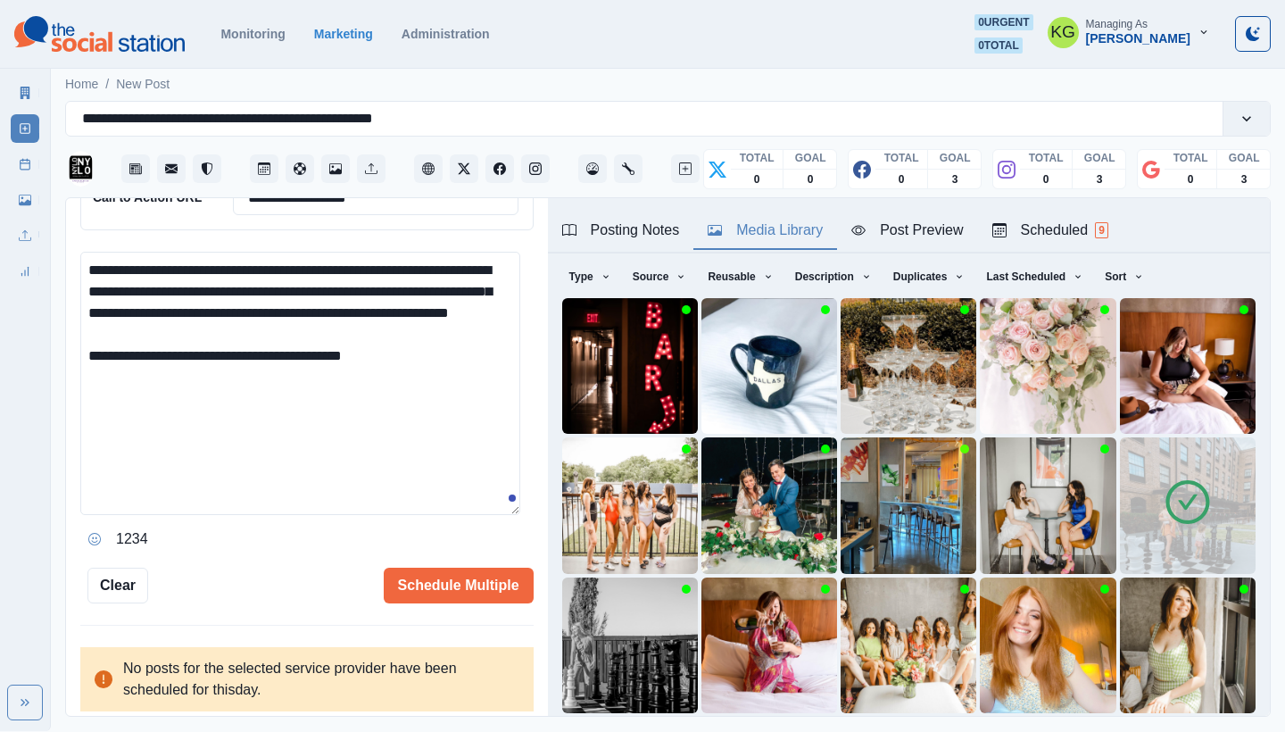
scroll to position [153, 0]
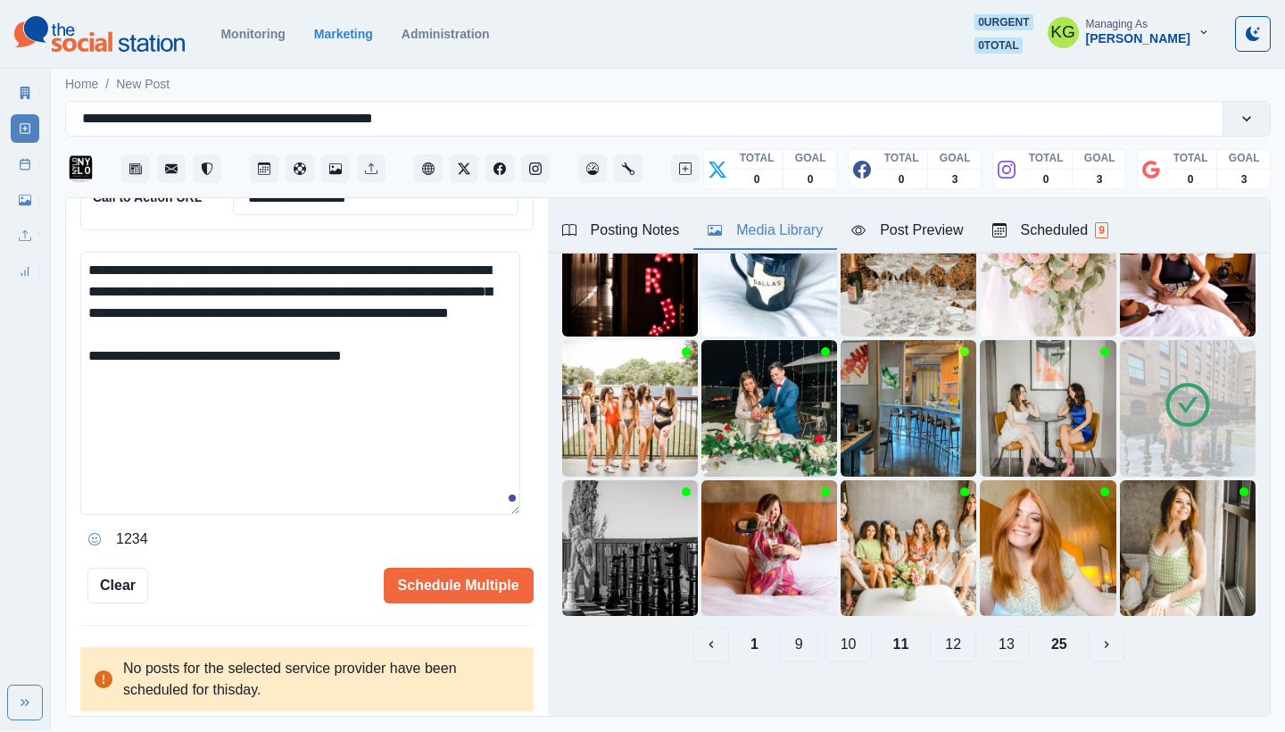
click at [840, 628] on button "10" at bounding box center [848, 644] width 46 height 36
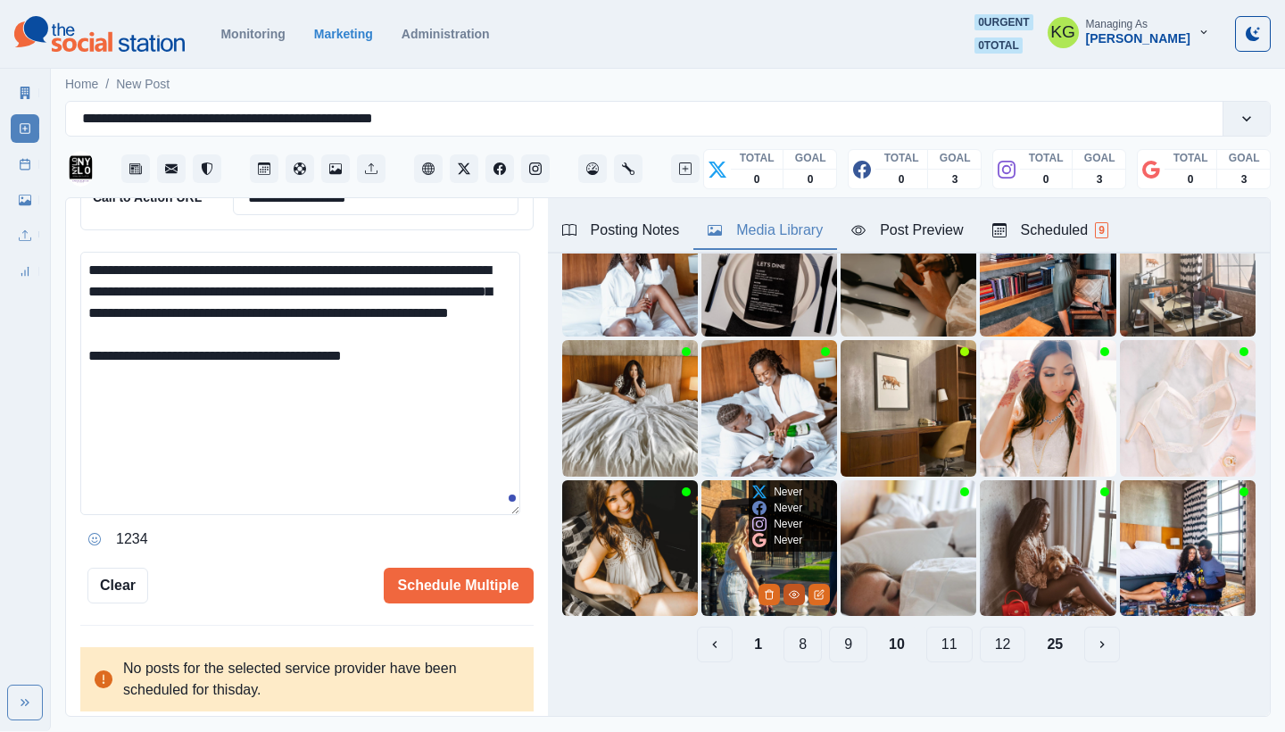
click at [783, 583] on button "View Media" at bounding box center [793, 593] width 21 height 21
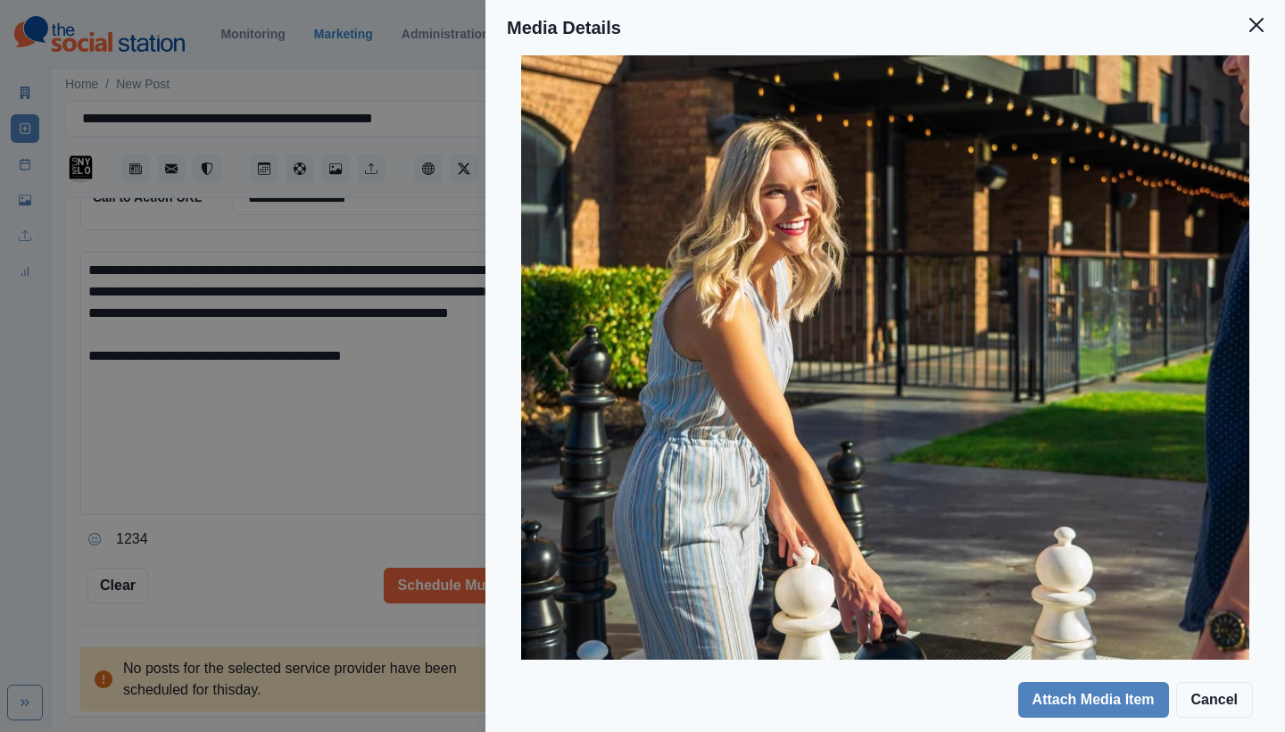
scroll to position [0, 0]
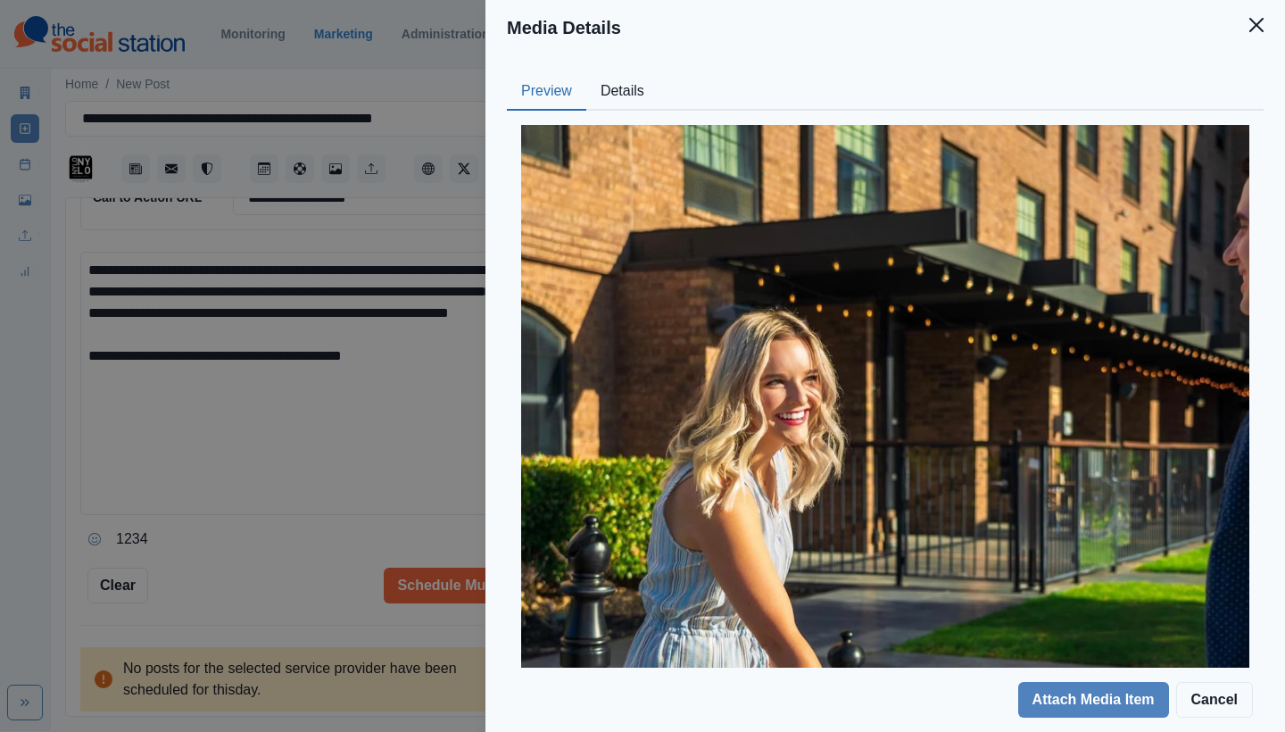
click at [614, 83] on button "Details" at bounding box center [622, 91] width 72 height 37
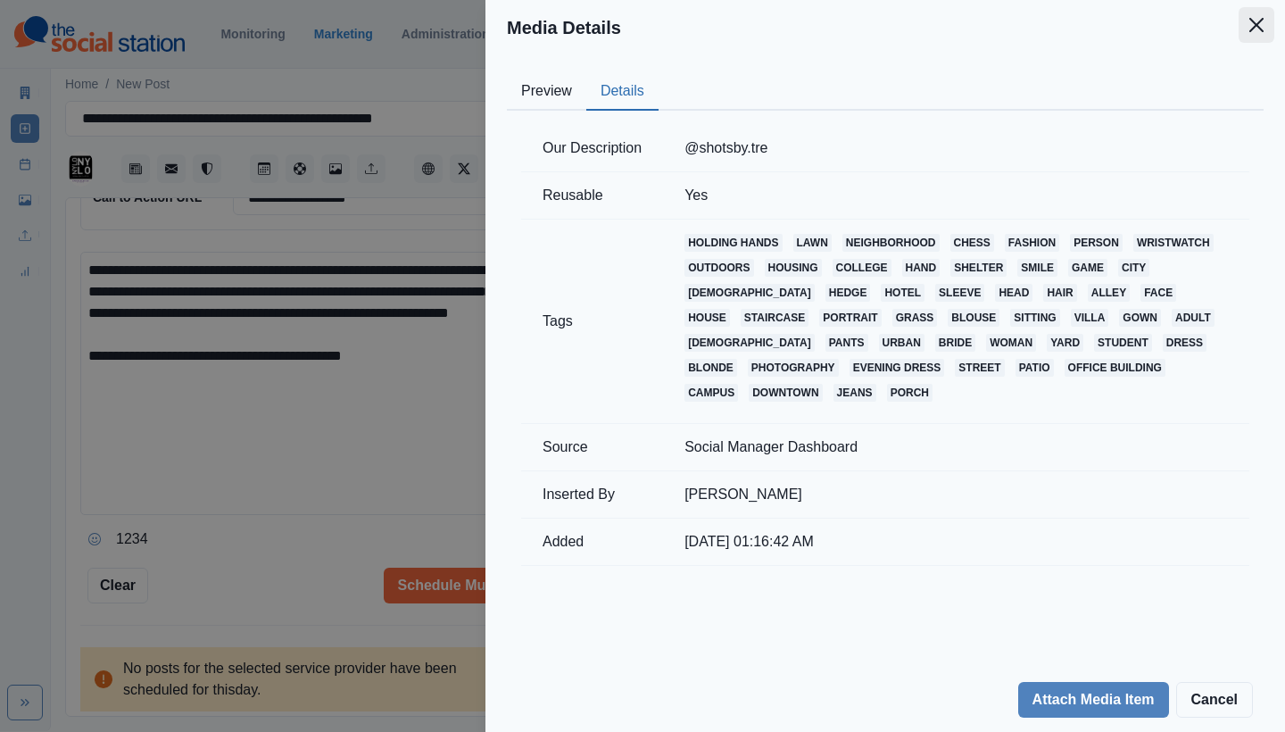
click at [1261, 14] on button "Close" at bounding box center [1256, 25] width 36 height 36
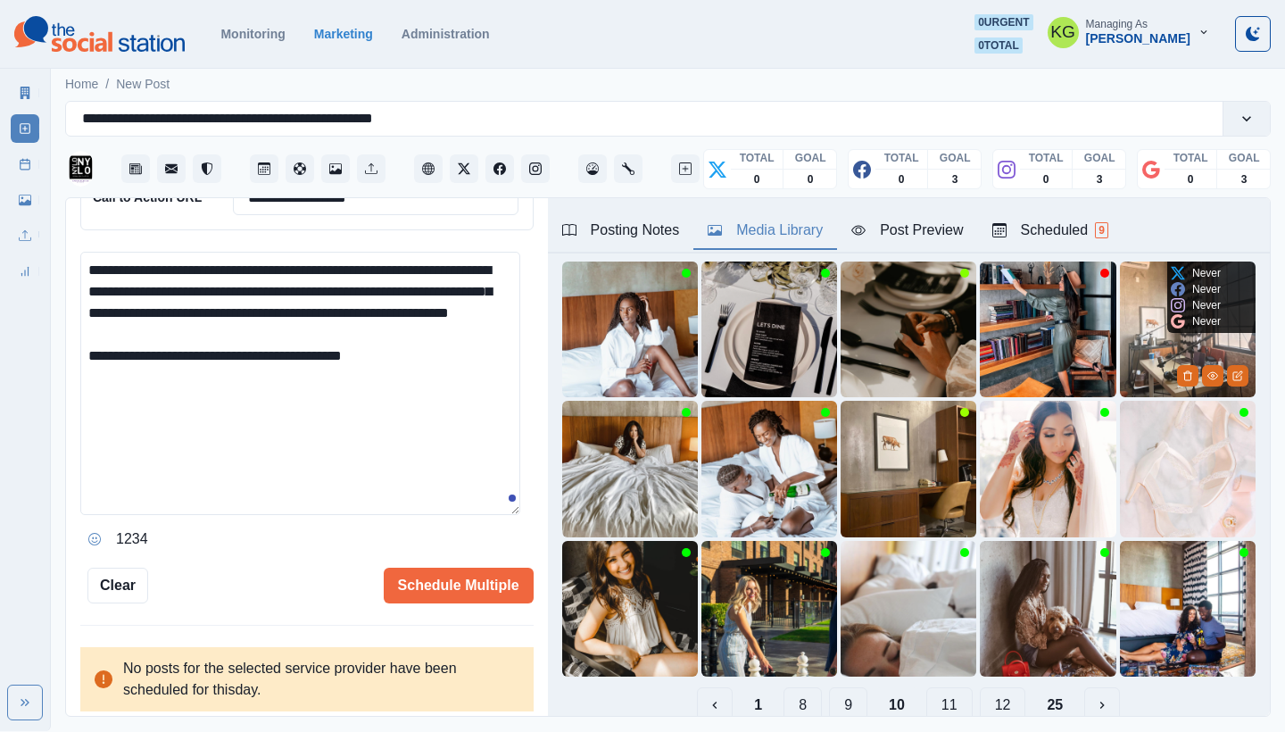
scroll to position [153, 0]
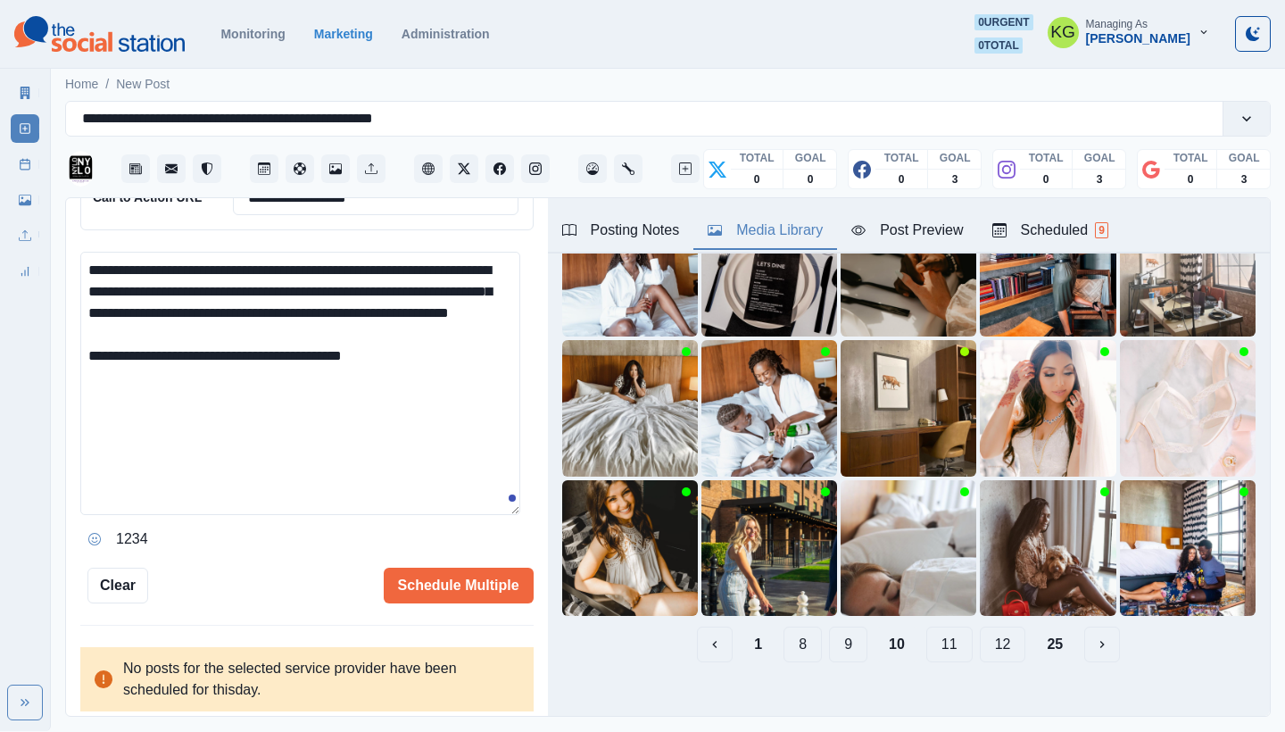
drag, startPoint x: 831, startPoint y: 628, endPoint x: 847, endPoint y: 622, distance: 16.4
click at [831, 628] on button "9" at bounding box center [848, 644] width 38 height 36
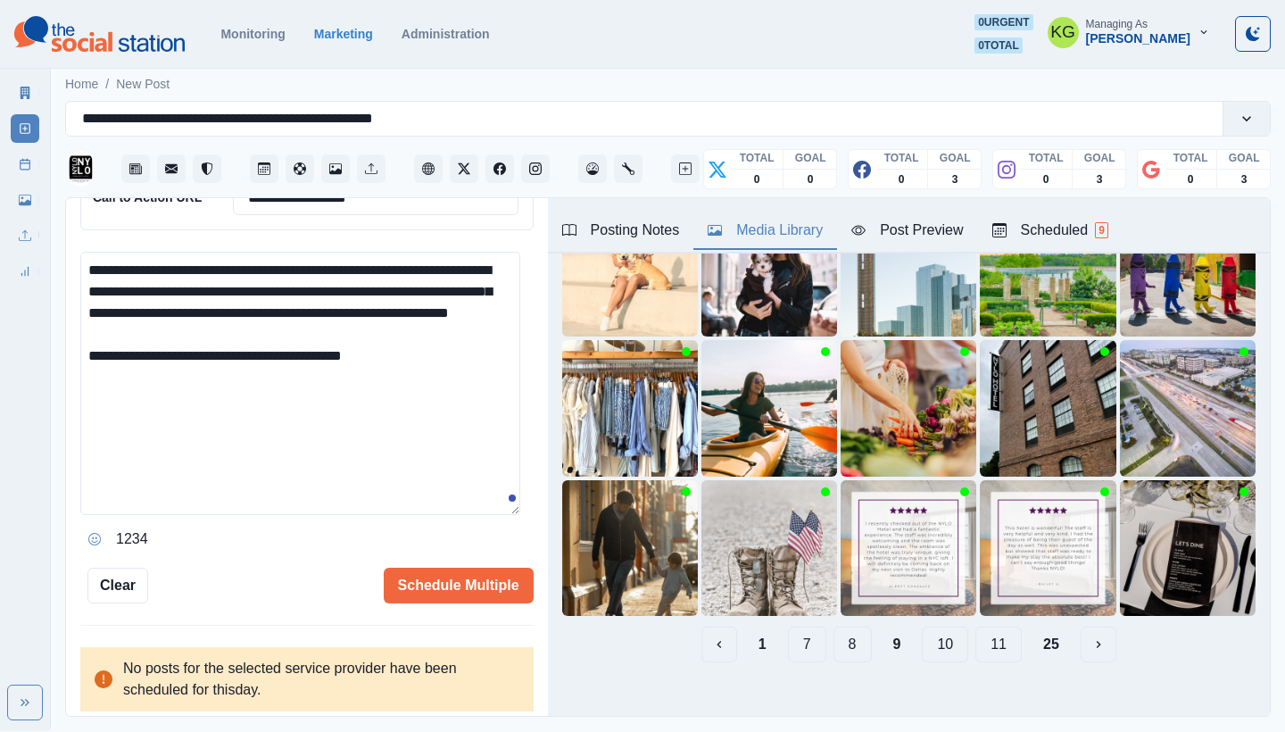
click at [851, 633] on button "8" at bounding box center [852, 644] width 38 height 36
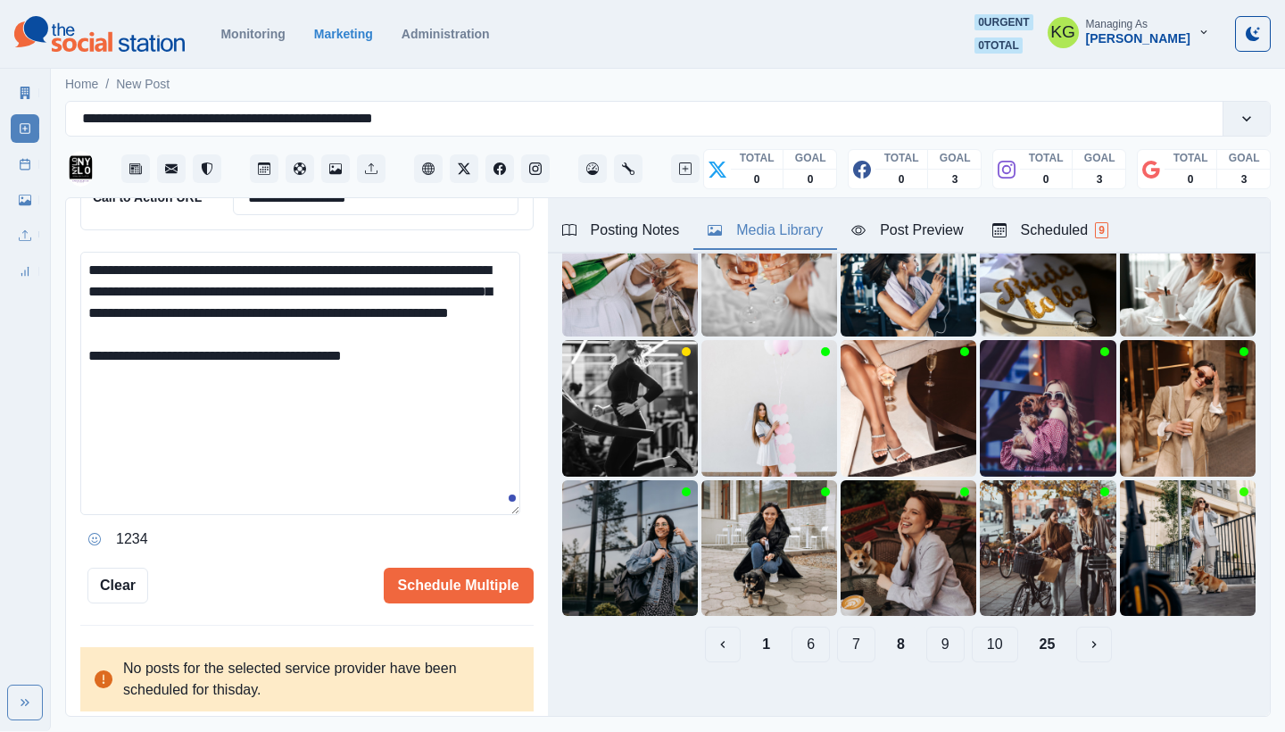
click at [837, 635] on button "7" at bounding box center [856, 644] width 38 height 36
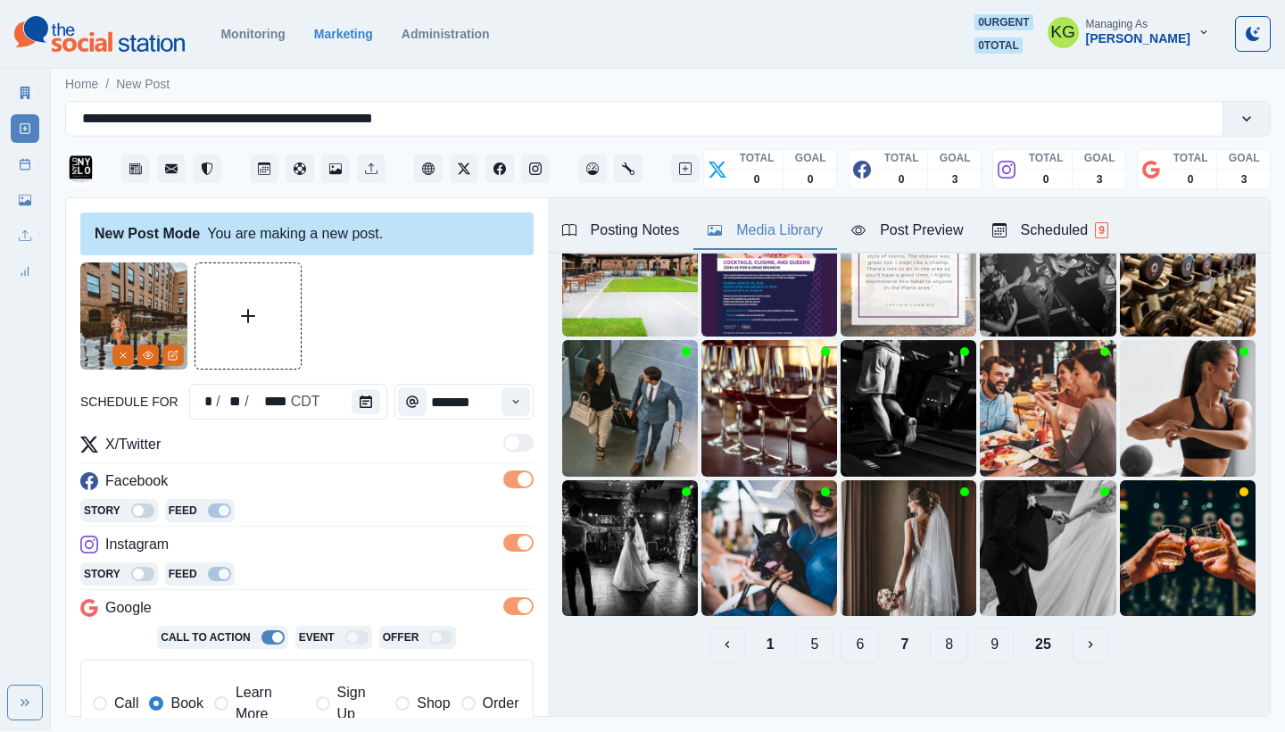
click at [845, 633] on button "6" at bounding box center [859, 644] width 38 height 36
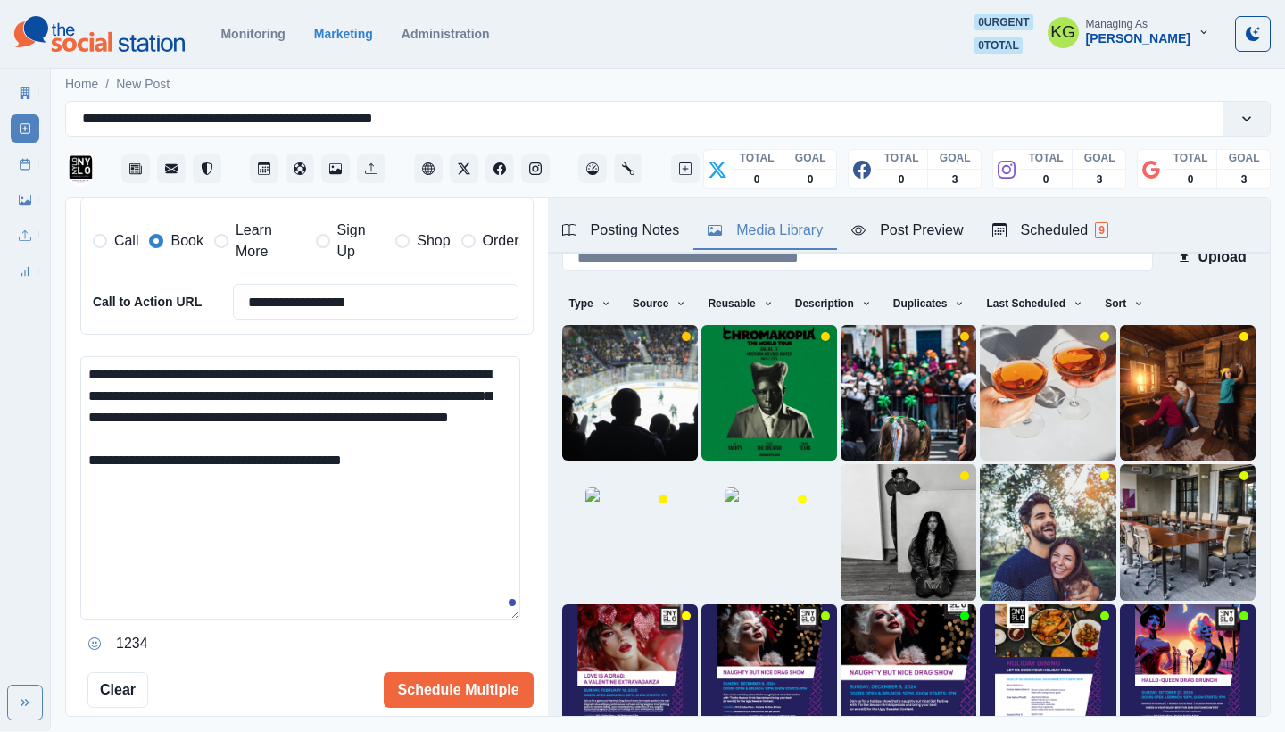
scroll to position [567, 0]
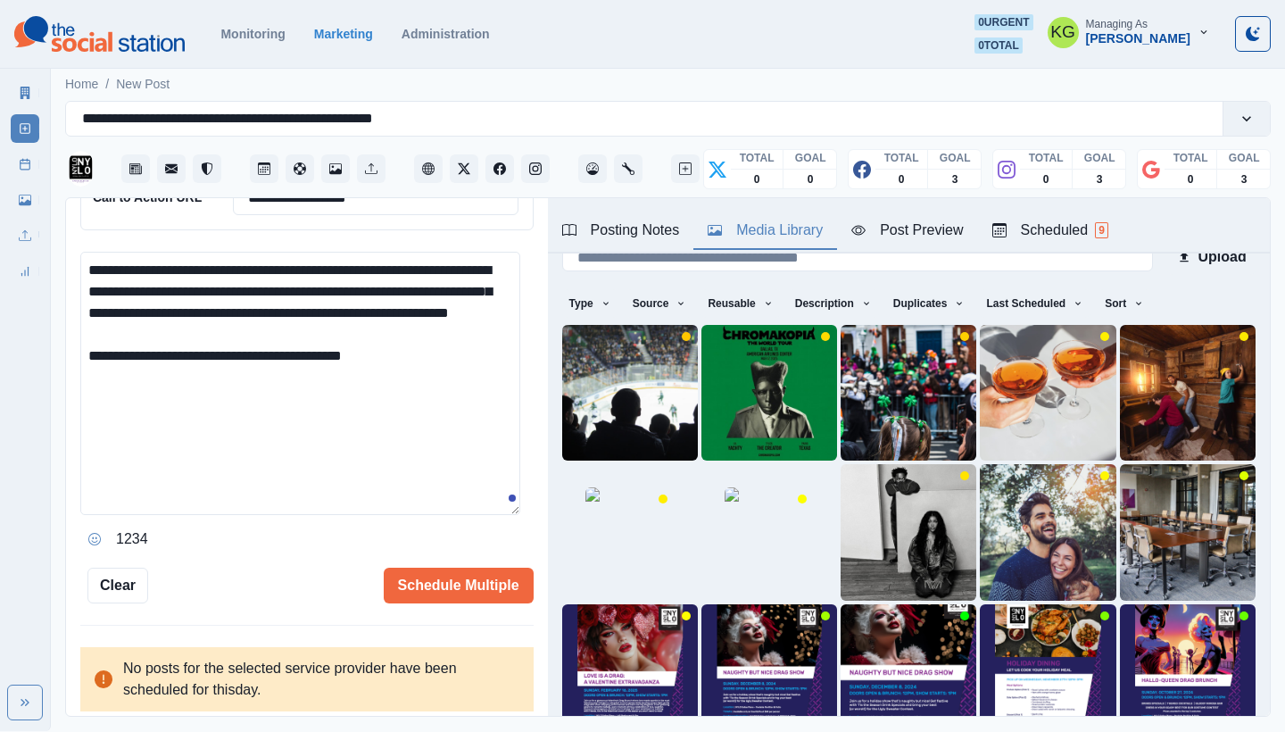
click at [449, 362] on textarea "**********" at bounding box center [300, 383] width 440 height 263
click at [100, 525] on button "Opens Emoji Picker" at bounding box center [94, 539] width 29 height 29
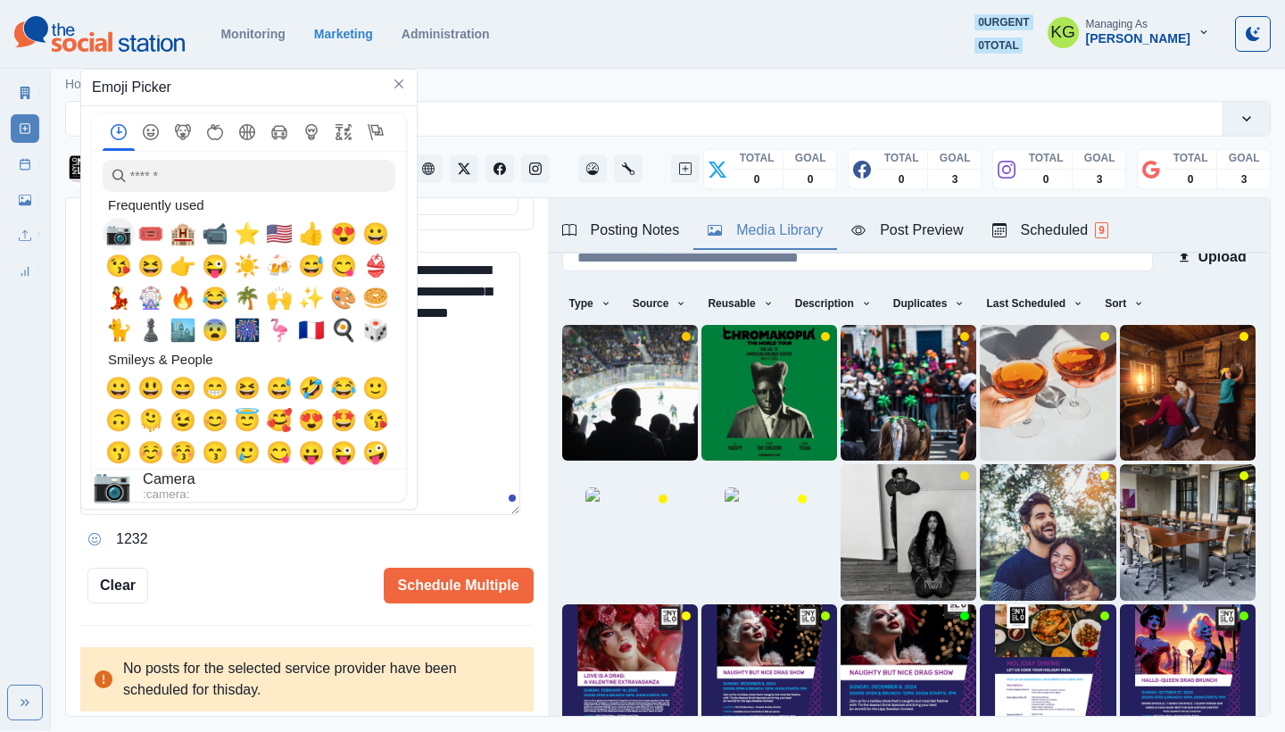
click at [125, 219] on button "📷" at bounding box center [119, 234] width 32 height 32
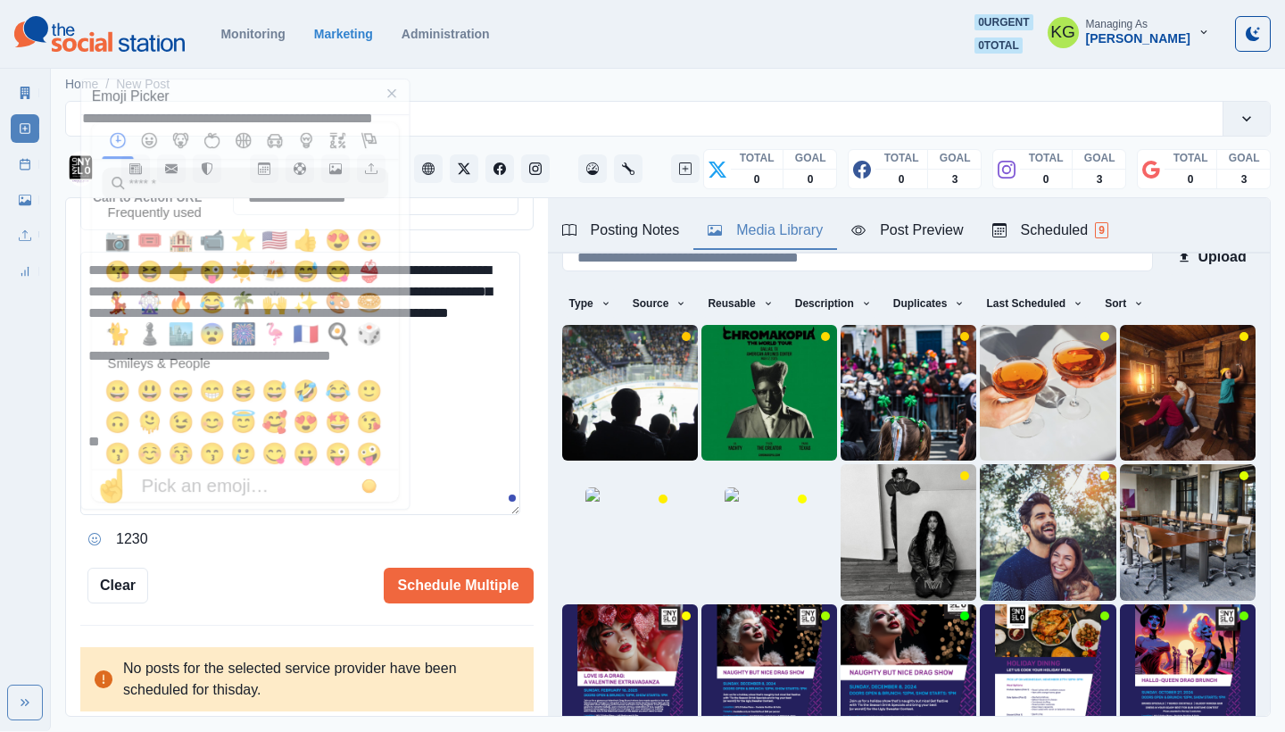
click at [444, 407] on textarea "**********" at bounding box center [300, 383] width 440 height 263
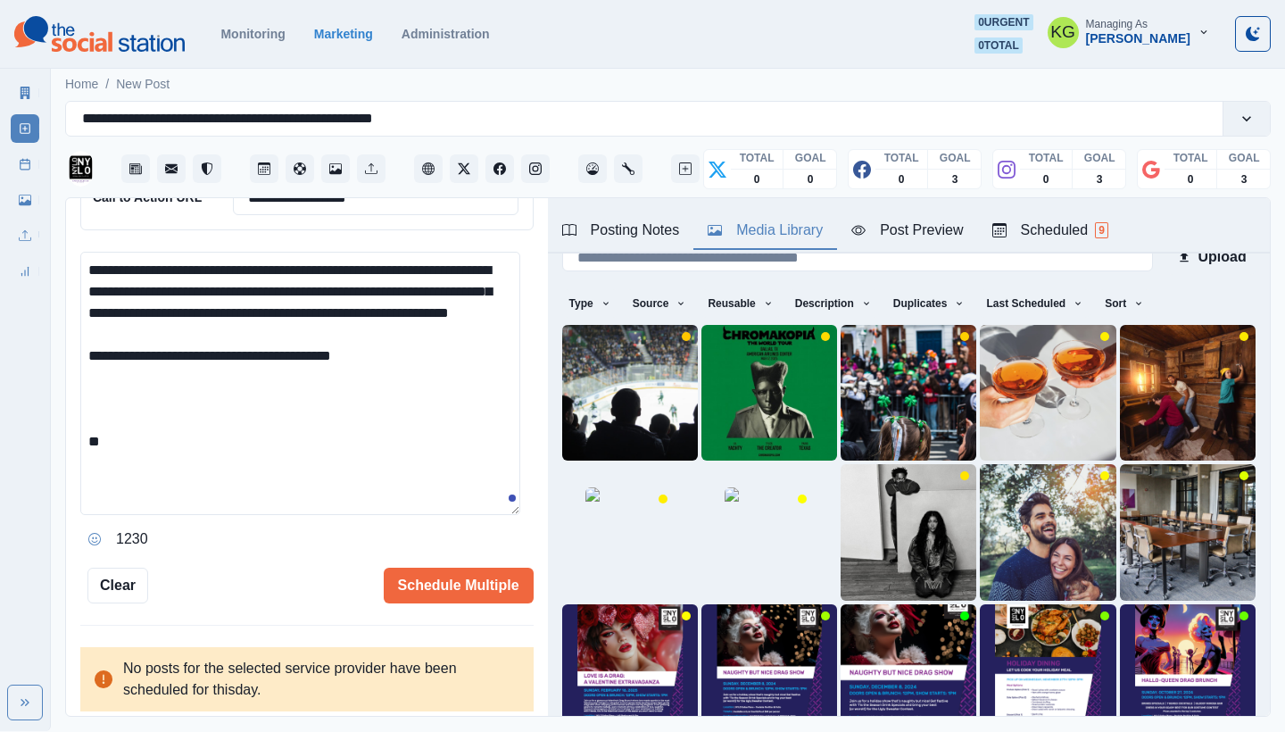
click at [422, 430] on textarea "**********" at bounding box center [300, 383] width 440 height 263
paste textarea "**********"
type textarea "**********"
click at [442, 575] on button "Schedule Multiple" at bounding box center [459, 585] width 150 height 36
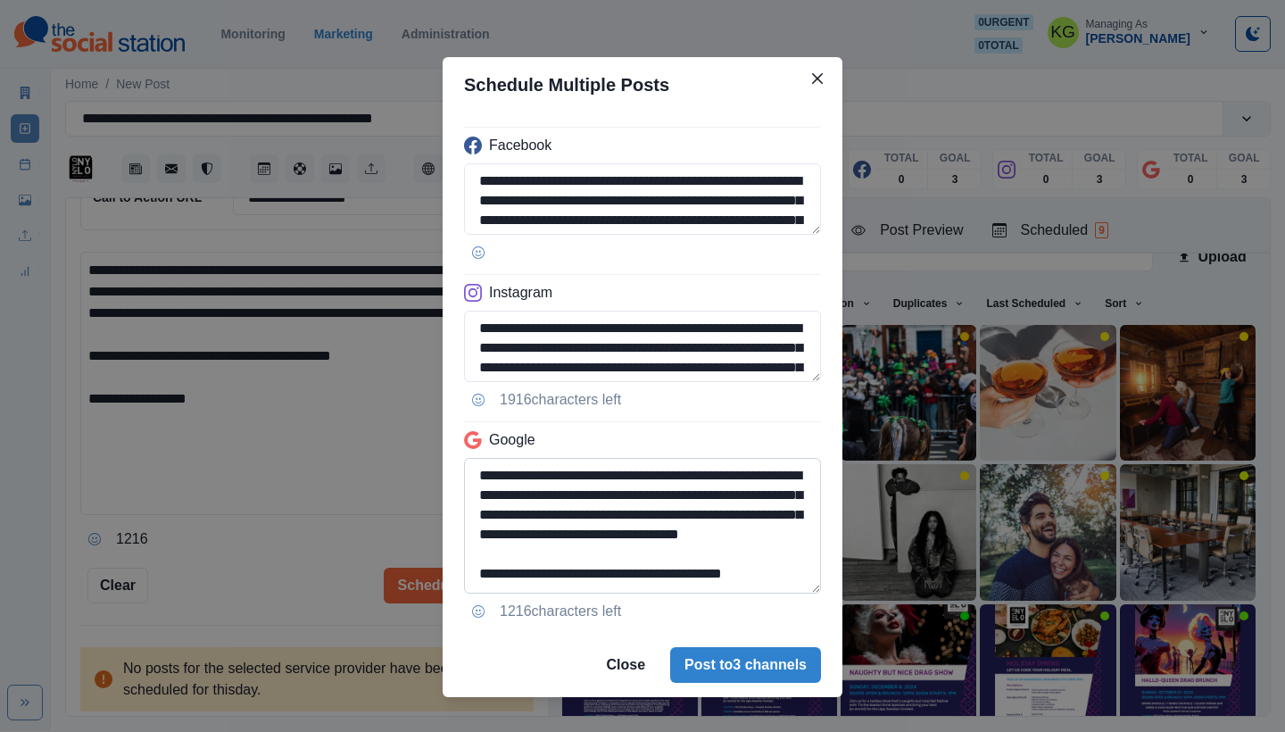
click at [810, 593] on textarea "**********" at bounding box center [642, 526] width 357 height 136
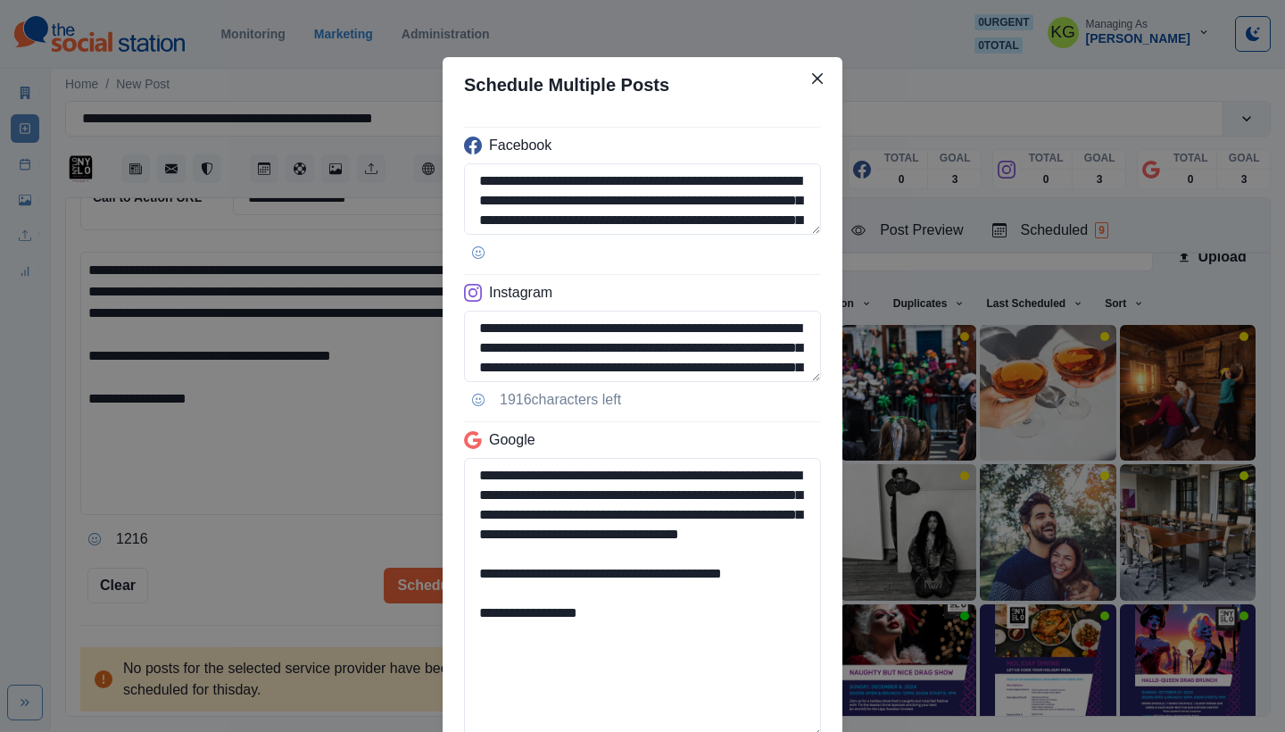
drag, startPoint x: 786, startPoint y: 596, endPoint x: 379, endPoint y: 594, distance: 406.8
click at [379, 594] on div "**********" at bounding box center [642, 366] width 1285 height 732
type textarea "**********"
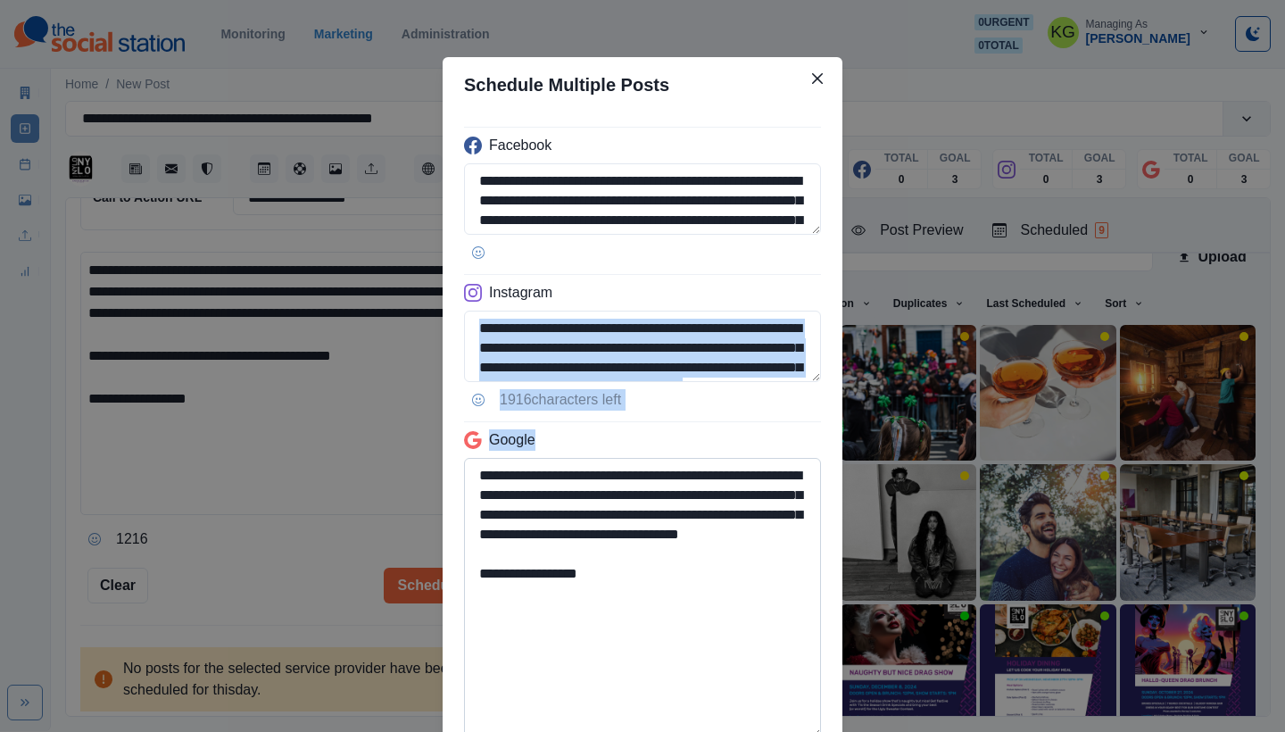
scroll to position [141, 0]
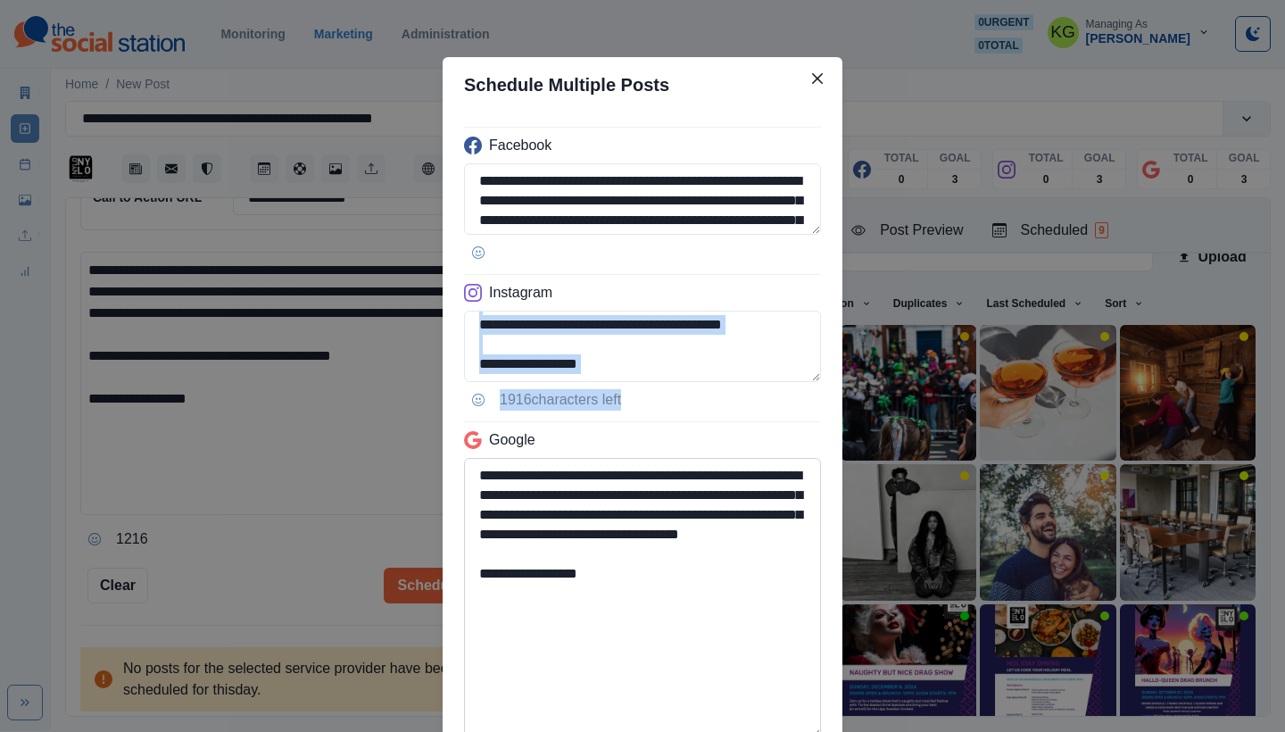
drag, startPoint x: 813, startPoint y: 376, endPoint x: 796, endPoint y: 483, distance: 108.4
click at [794, 490] on div "**********" at bounding box center [642, 444] width 400 height 665
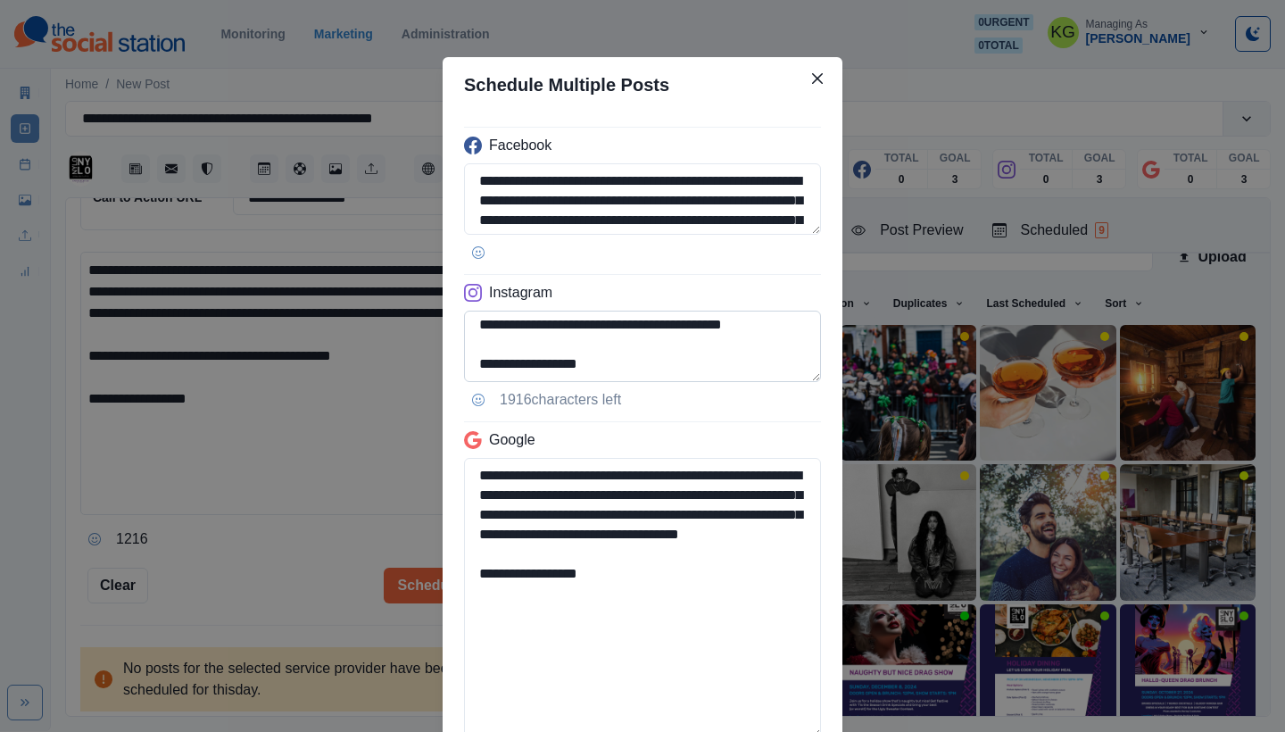
click at [790, 368] on textarea "**********" at bounding box center [642, 345] width 357 height 71
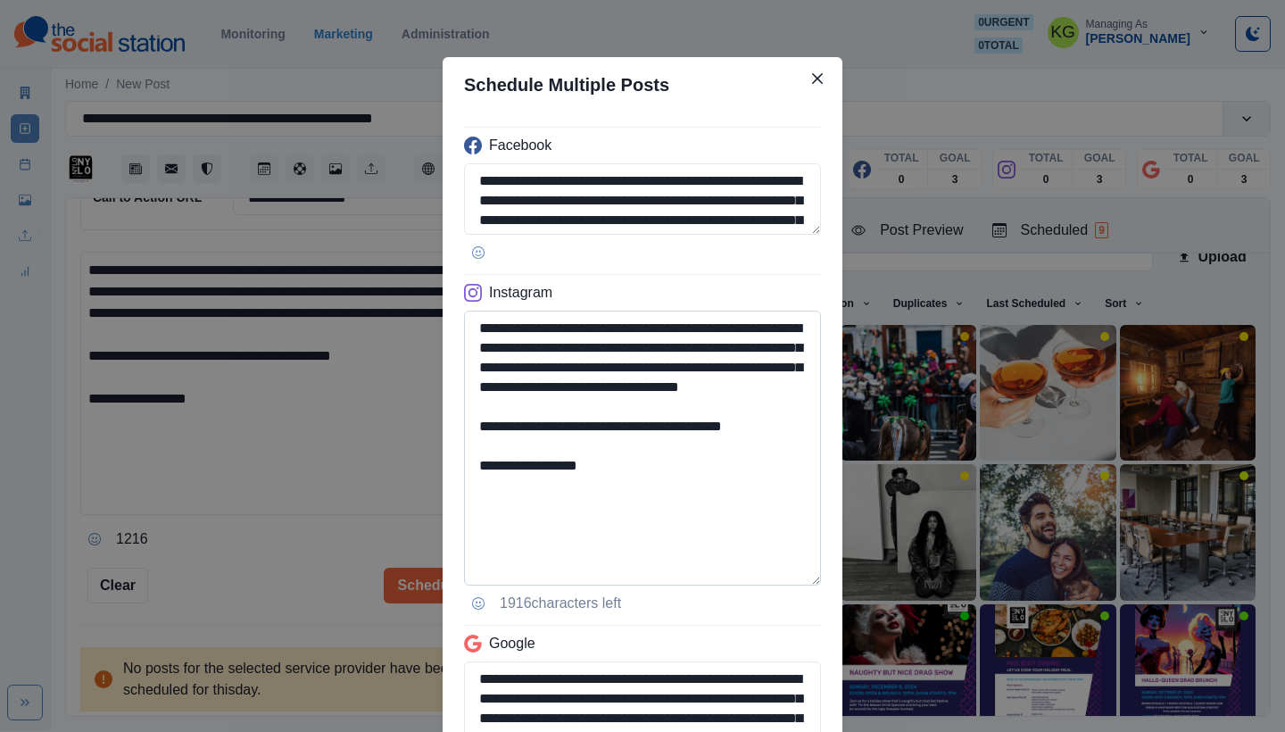
scroll to position [0, 0]
click at [791, 584] on textarea "**********" at bounding box center [642, 447] width 357 height 275
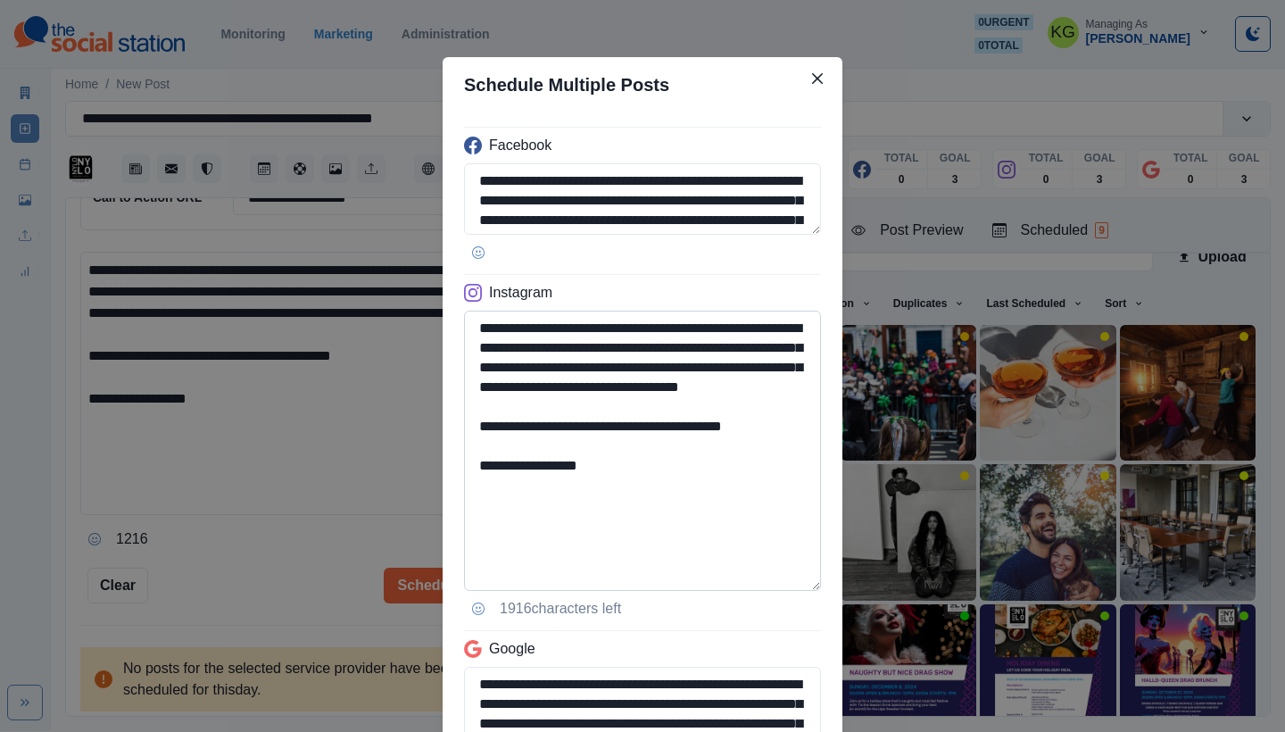
click at [671, 470] on textarea "**********" at bounding box center [642, 450] width 357 height 280
drag, startPoint x: 657, startPoint y: 446, endPoint x: 787, endPoint y: 452, distance: 130.4
click at [787, 452] on textarea "**********" at bounding box center [642, 450] width 357 height 280
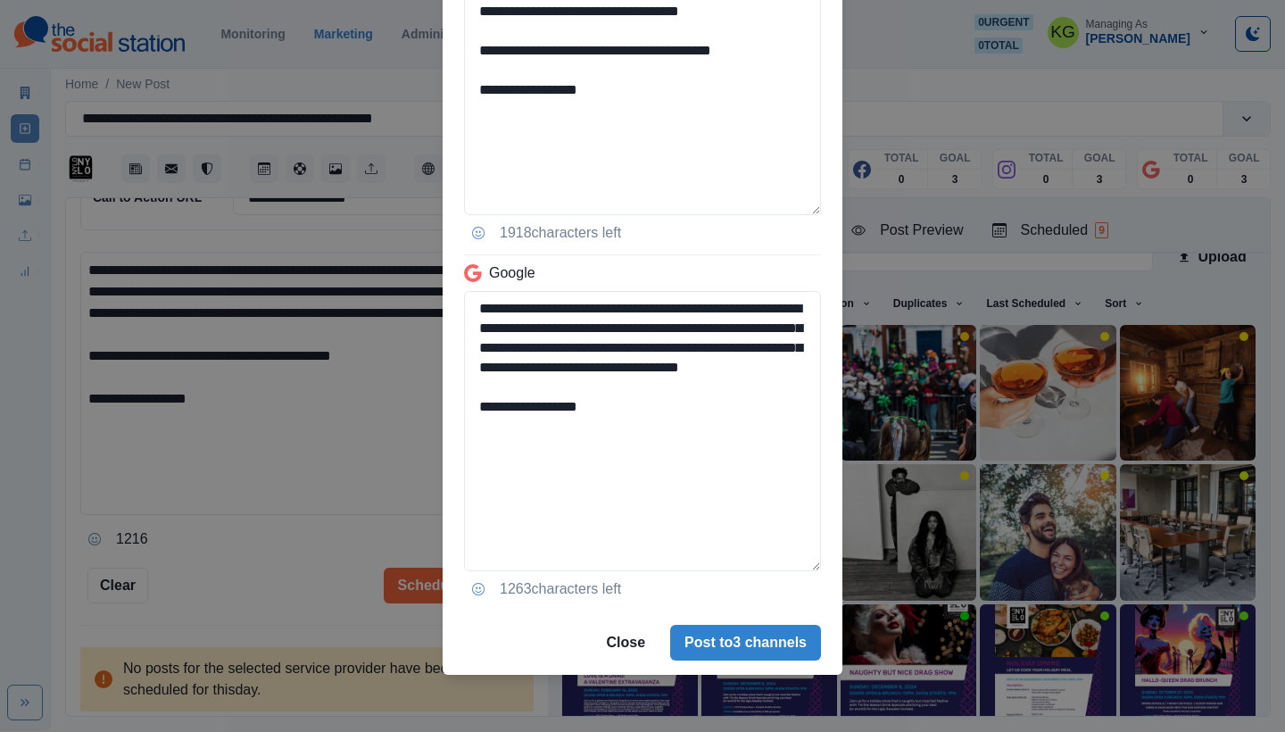
type textarea "**********"
click at [766, 638] on button "Post to 3 channels" at bounding box center [745, 642] width 151 height 36
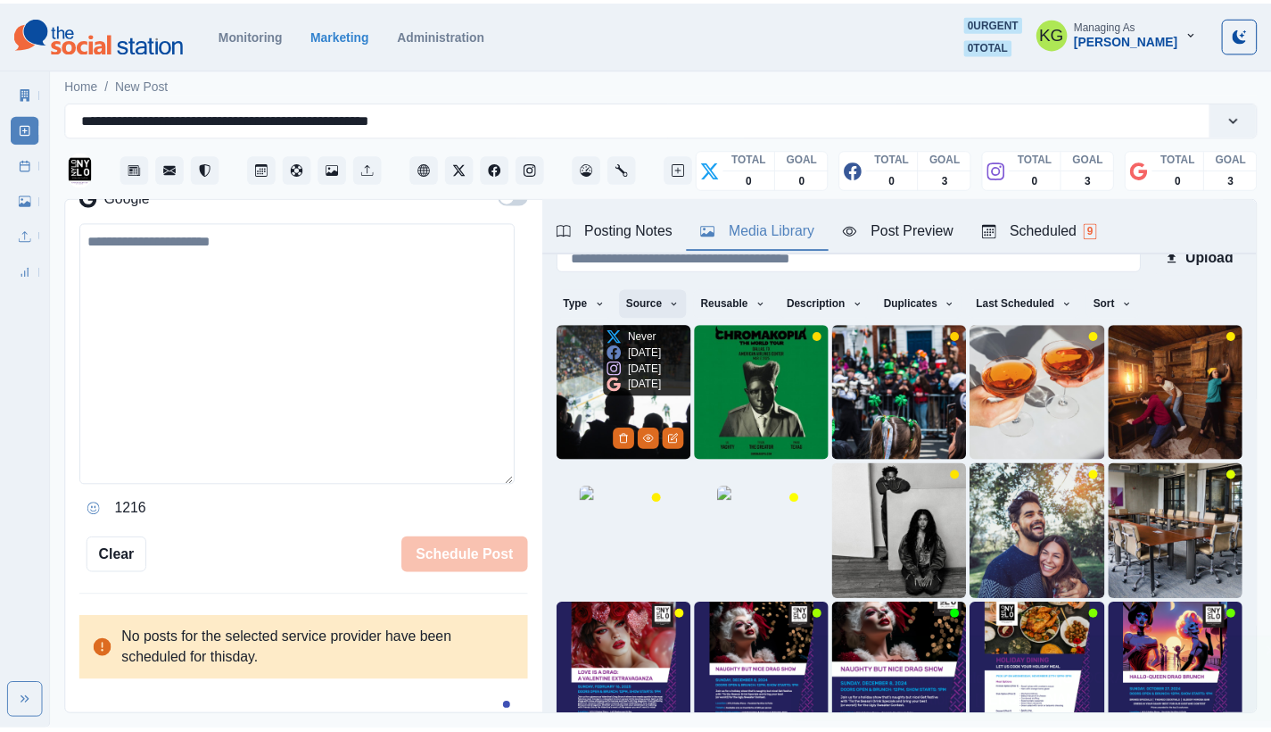
scroll to position [335, 0]
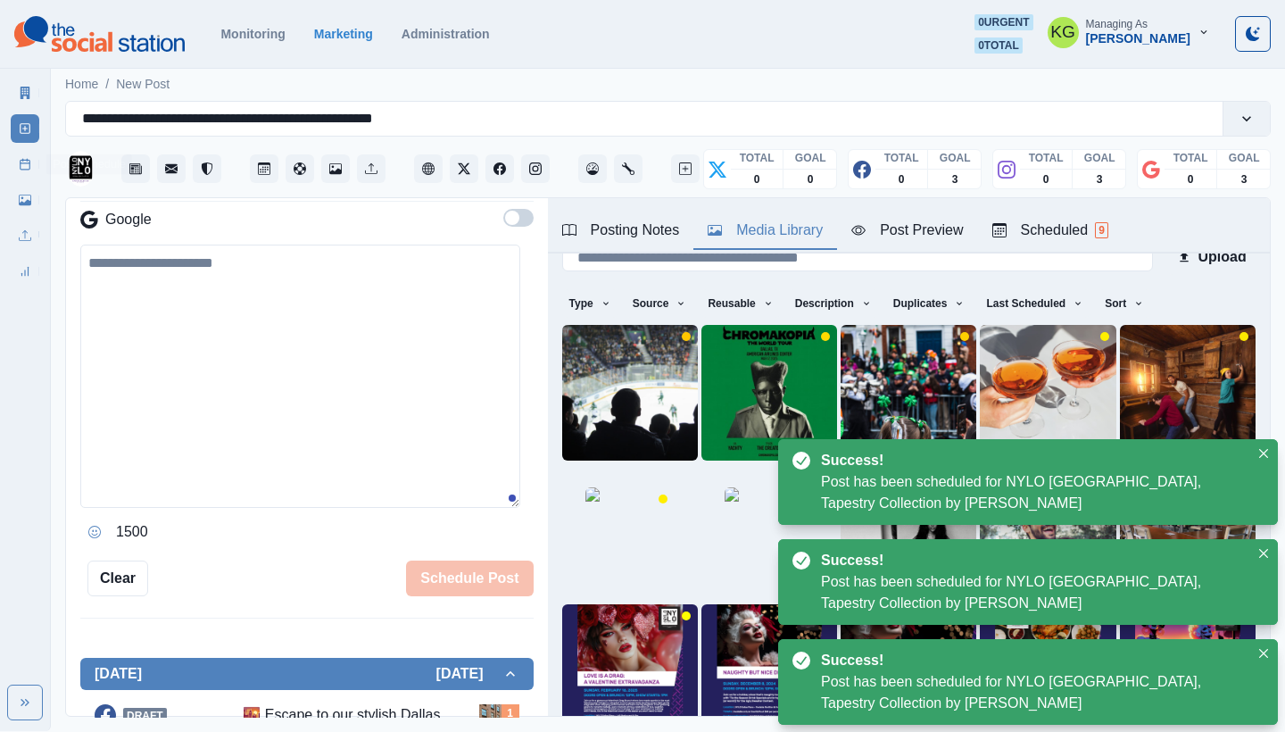
click at [16, 162] on link "Post Schedule" at bounding box center [25, 164] width 29 height 29
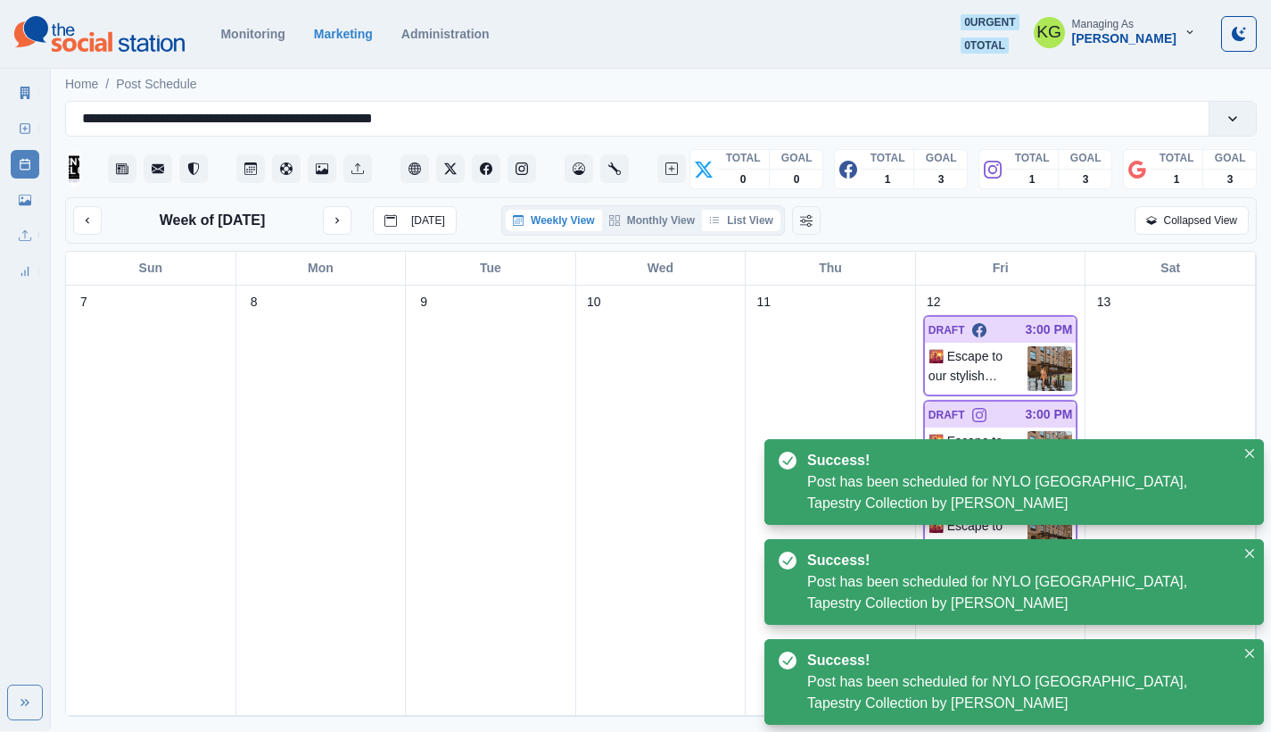
click at [764, 226] on button "List View" at bounding box center [741, 220] width 79 height 21
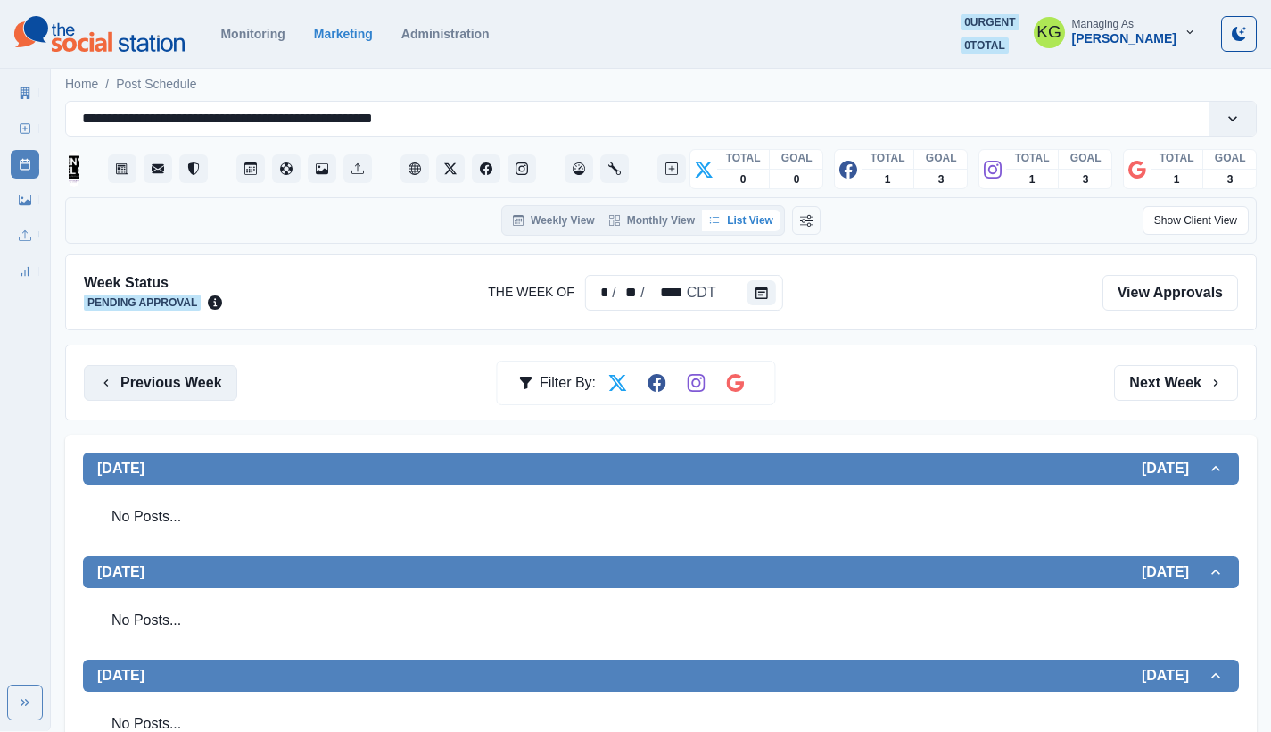
click at [157, 369] on button "Previous Week" at bounding box center [160, 383] width 153 height 36
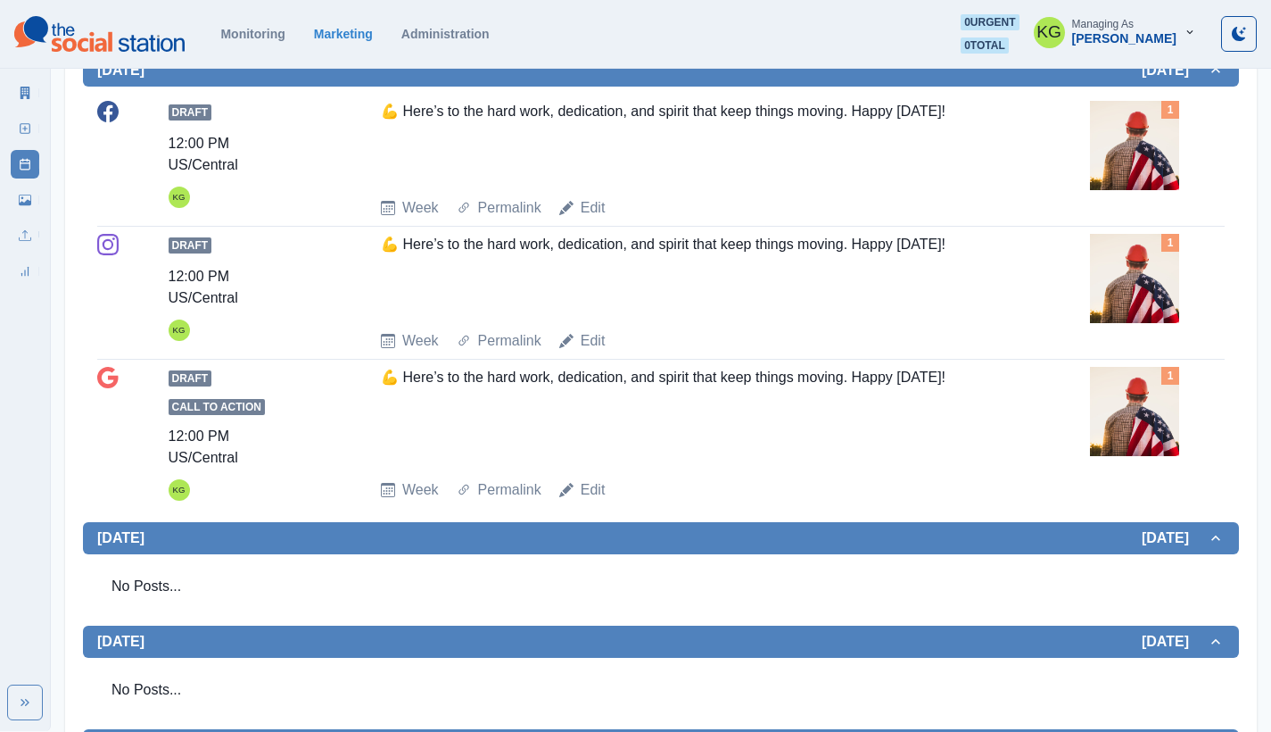
scroll to position [22, 0]
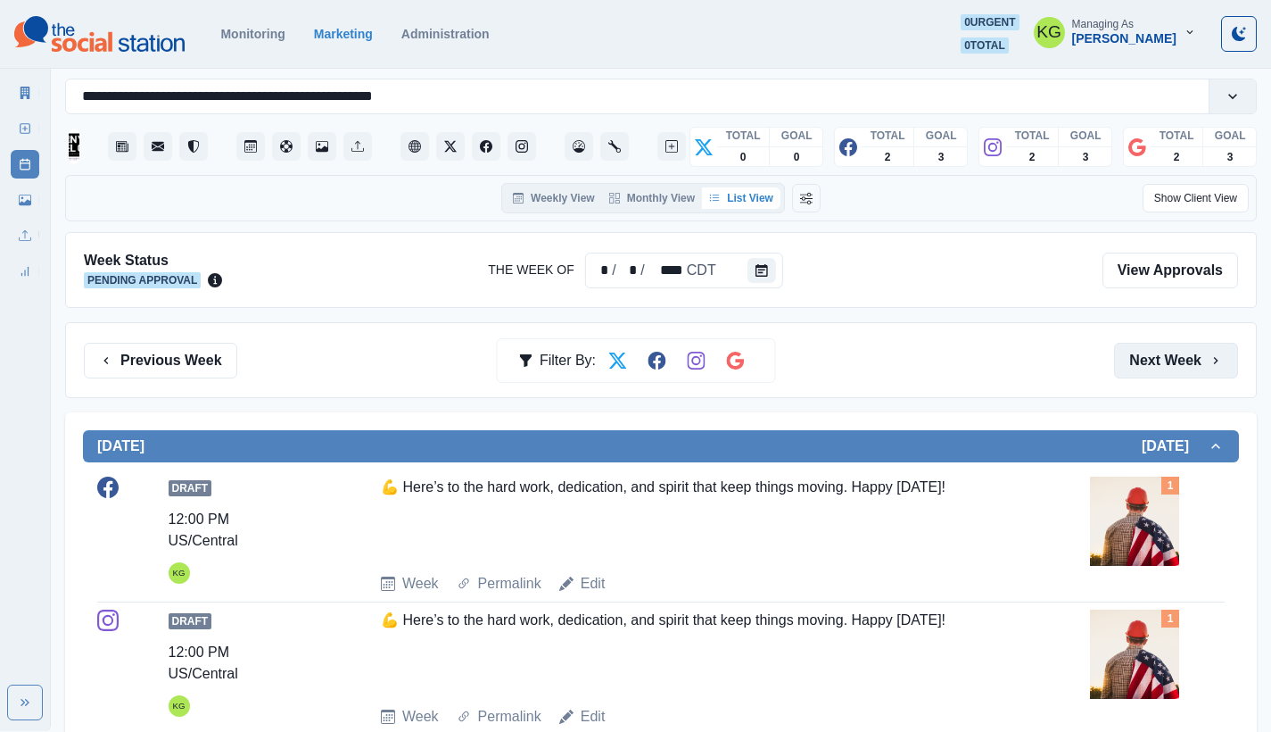
click at [1218, 360] on icon "button" at bounding box center [1216, 360] width 4 height 7
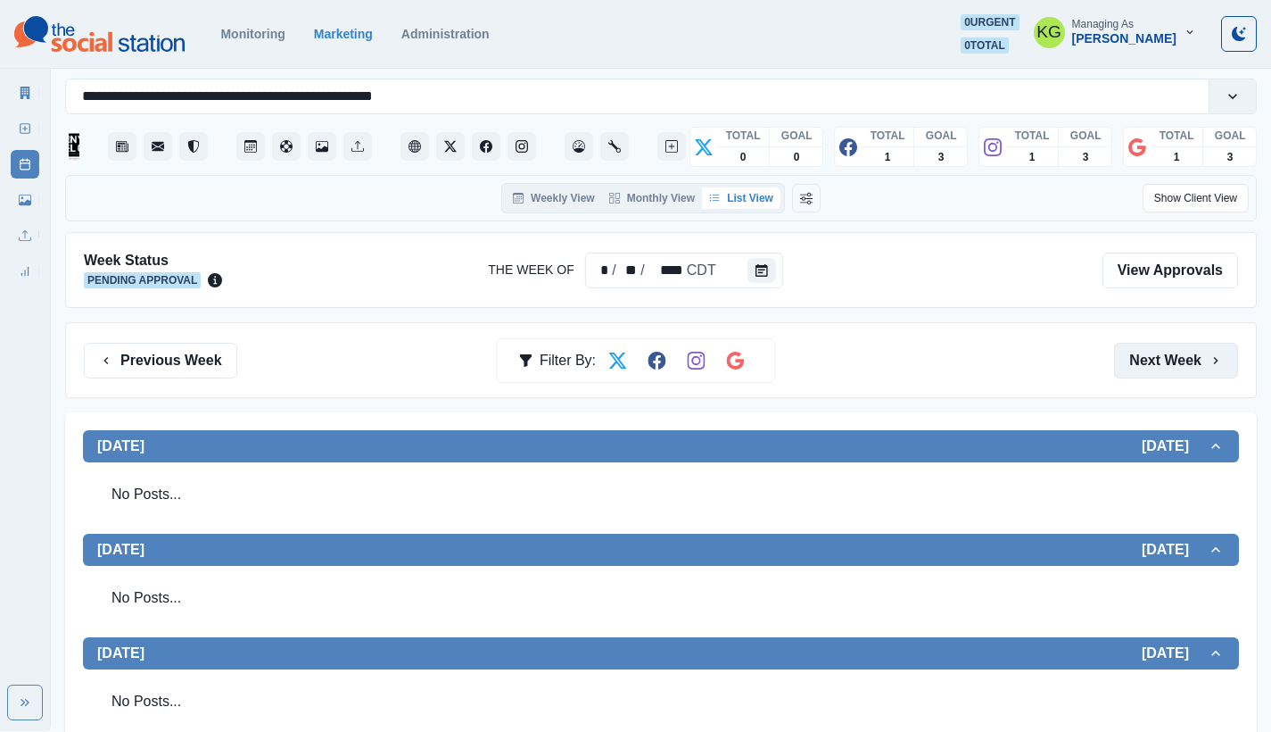
click at [1218, 360] on icon "button" at bounding box center [1216, 360] width 4 height 7
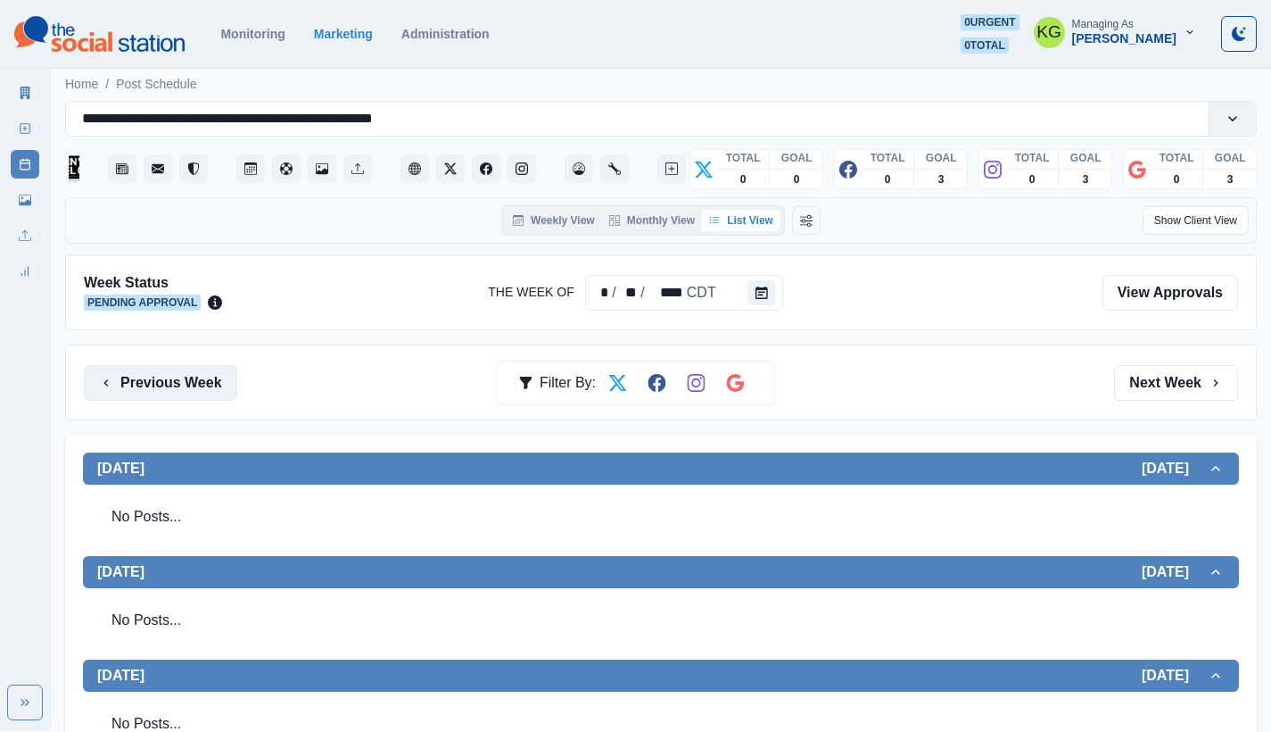
click at [131, 391] on button "Previous Week" at bounding box center [160, 383] width 153 height 36
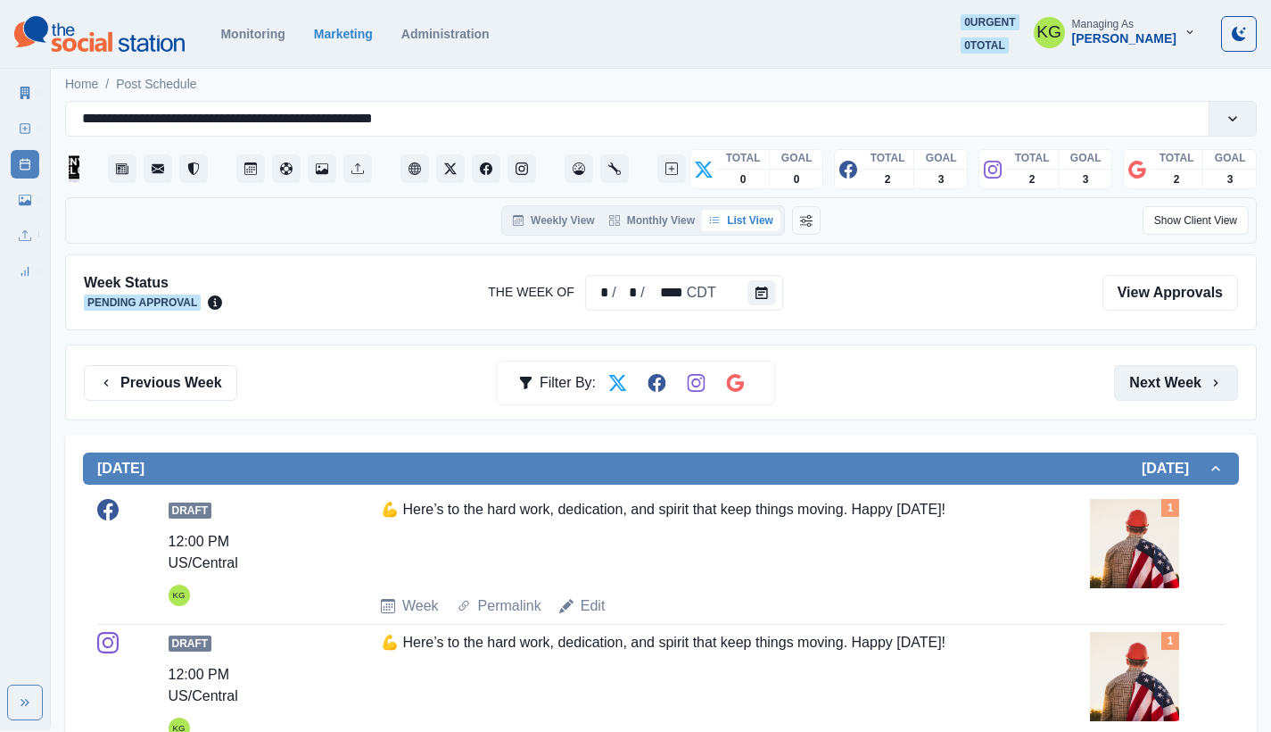
click at [1176, 395] on button "Next Week" at bounding box center [1176, 383] width 124 height 36
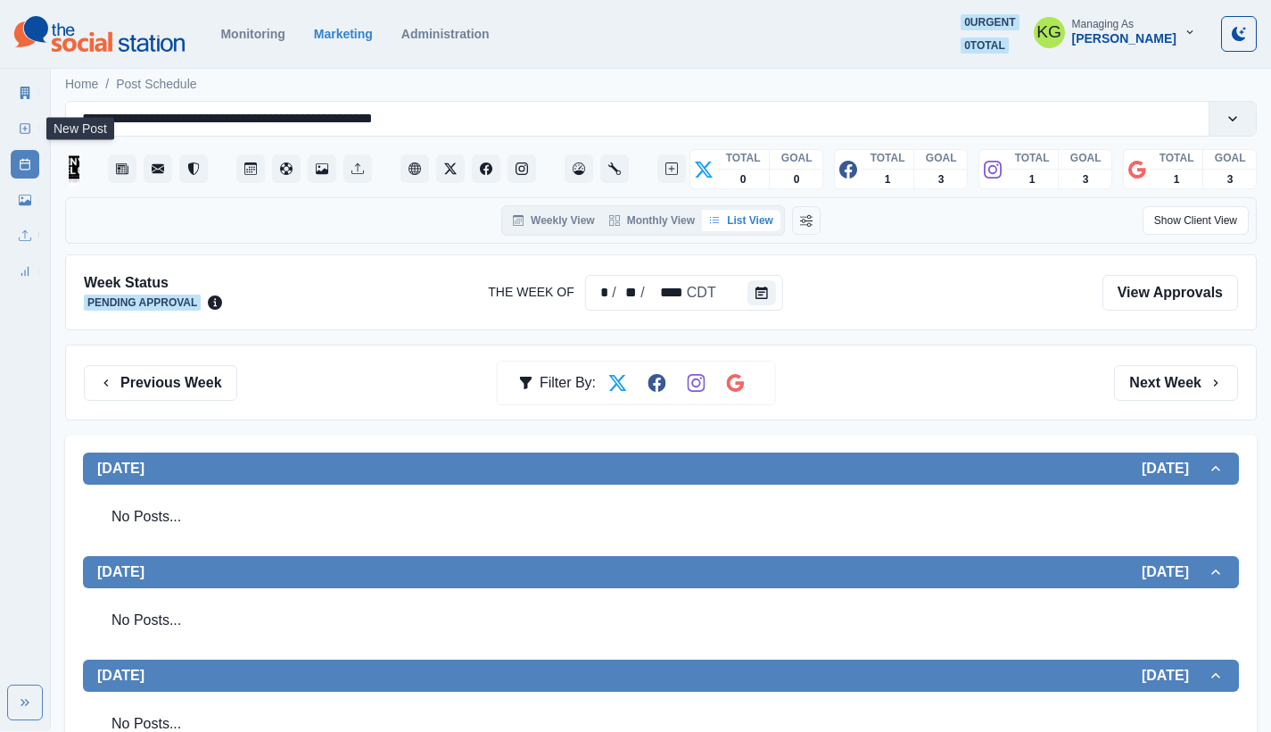
click at [16, 123] on link "New Post" at bounding box center [25, 128] width 29 height 29
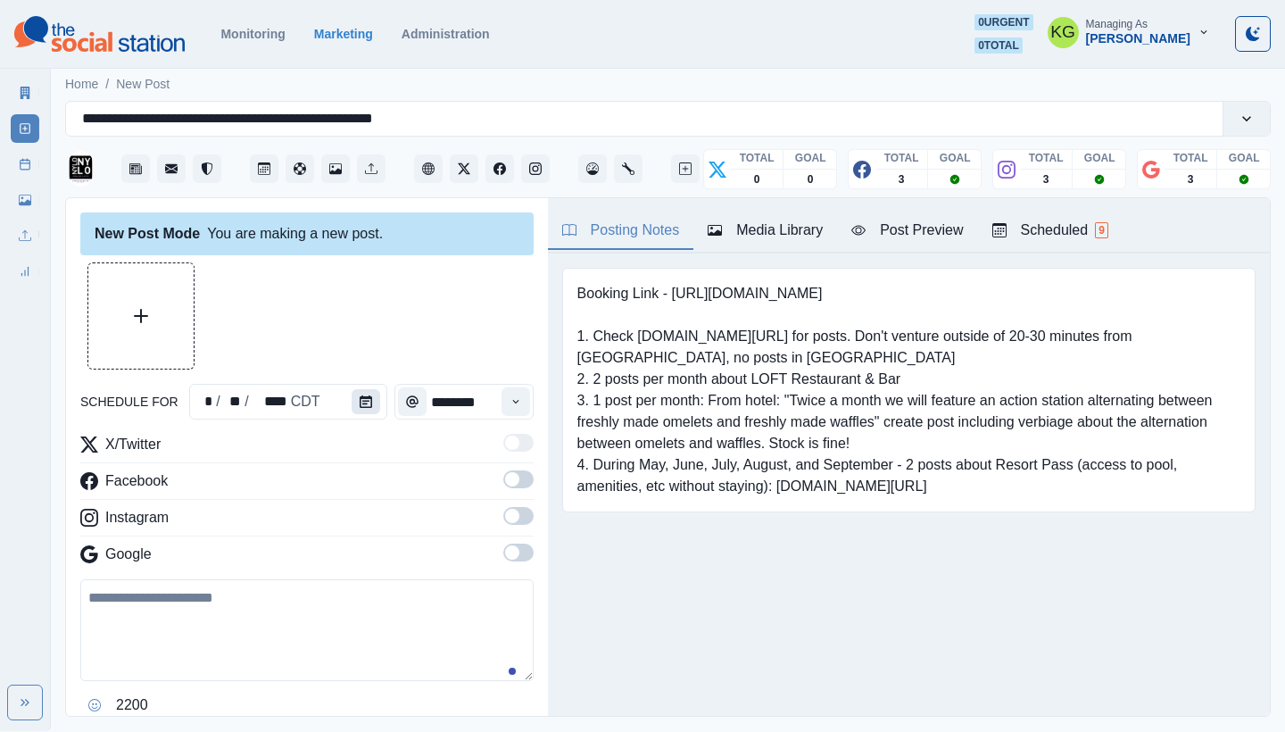
click at [367, 395] on icon "Calendar" at bounding box center [366, 401] width 12 height 12
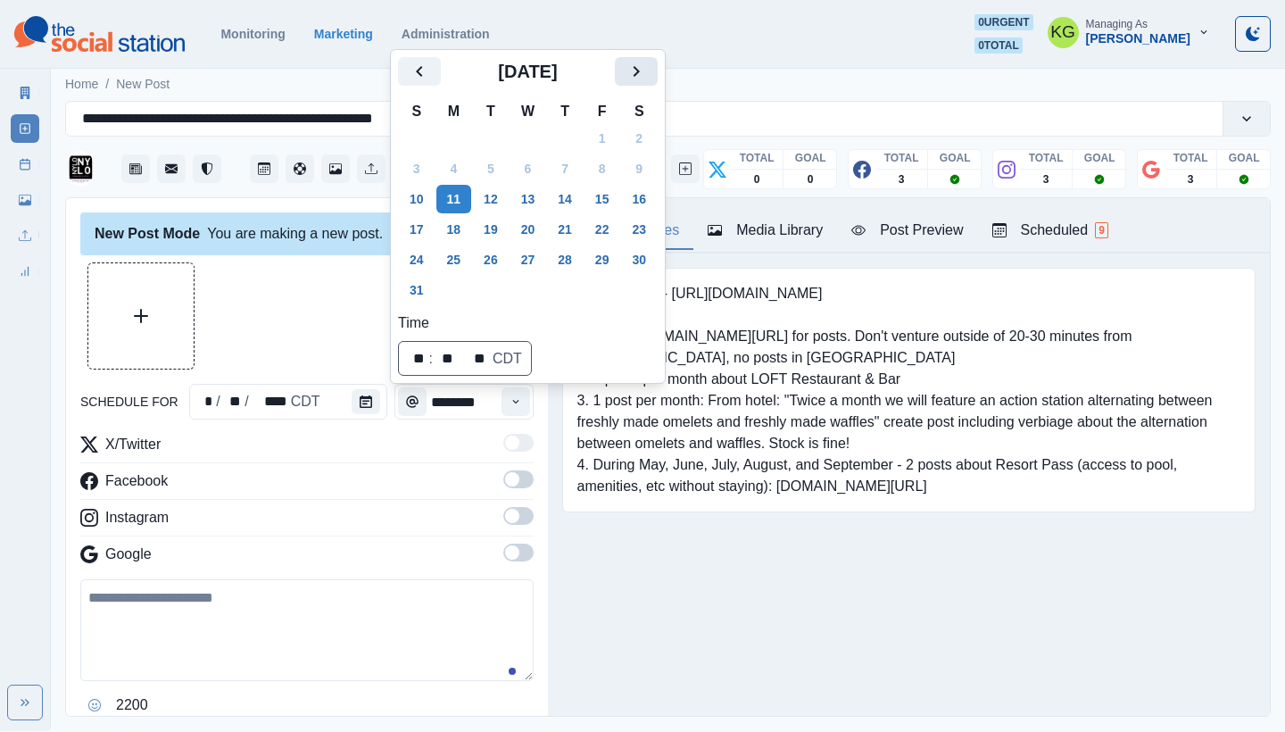
click at [647, 77] on icon "Next" at bounding box center [635, 71] width 21 height 21
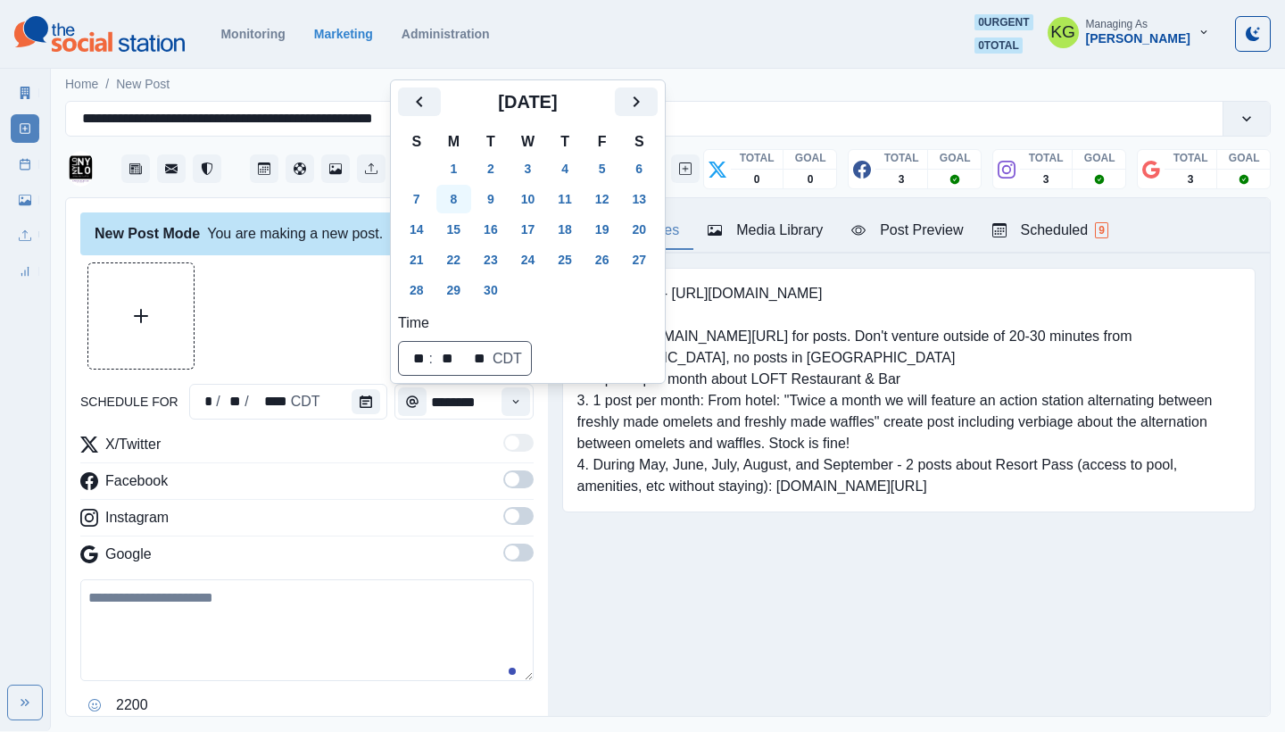
click at [445, 202] on button "8" at bounding box center [454, 199] width 36 height 29
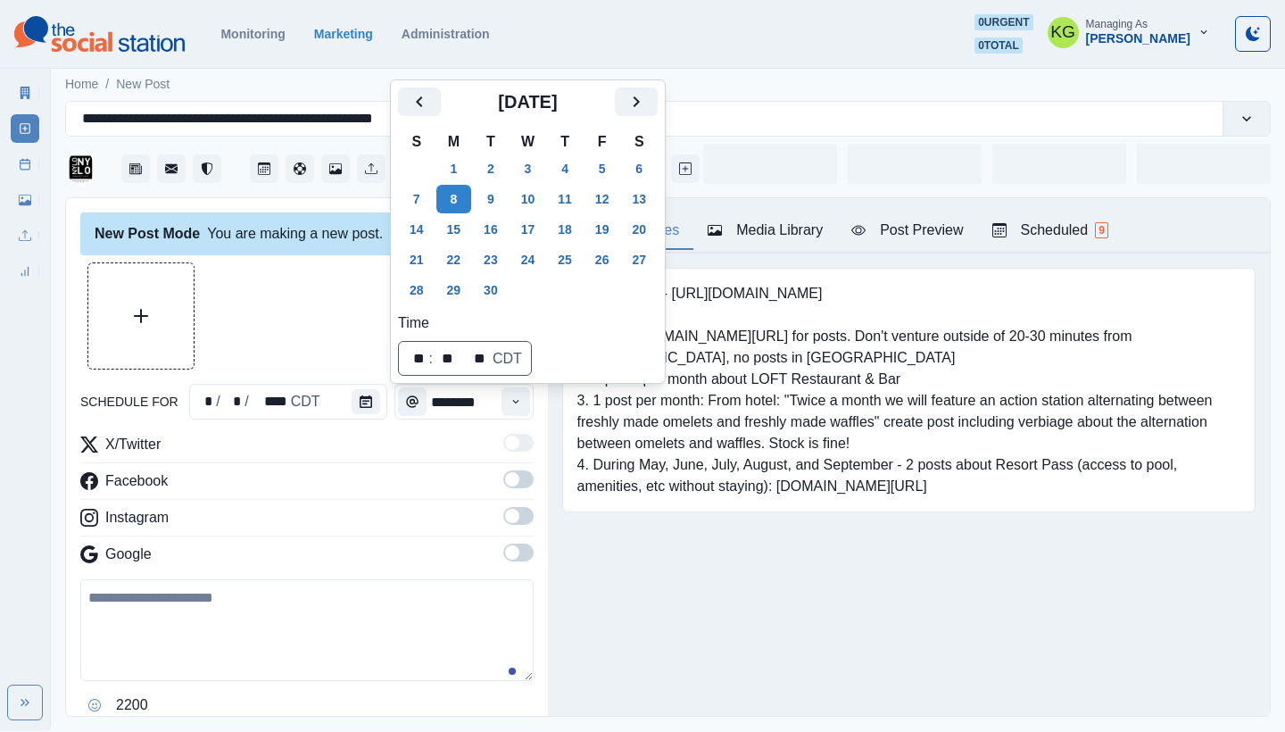
click at [302, 310] on div at bounding box center [306, 315] width 453 height 107
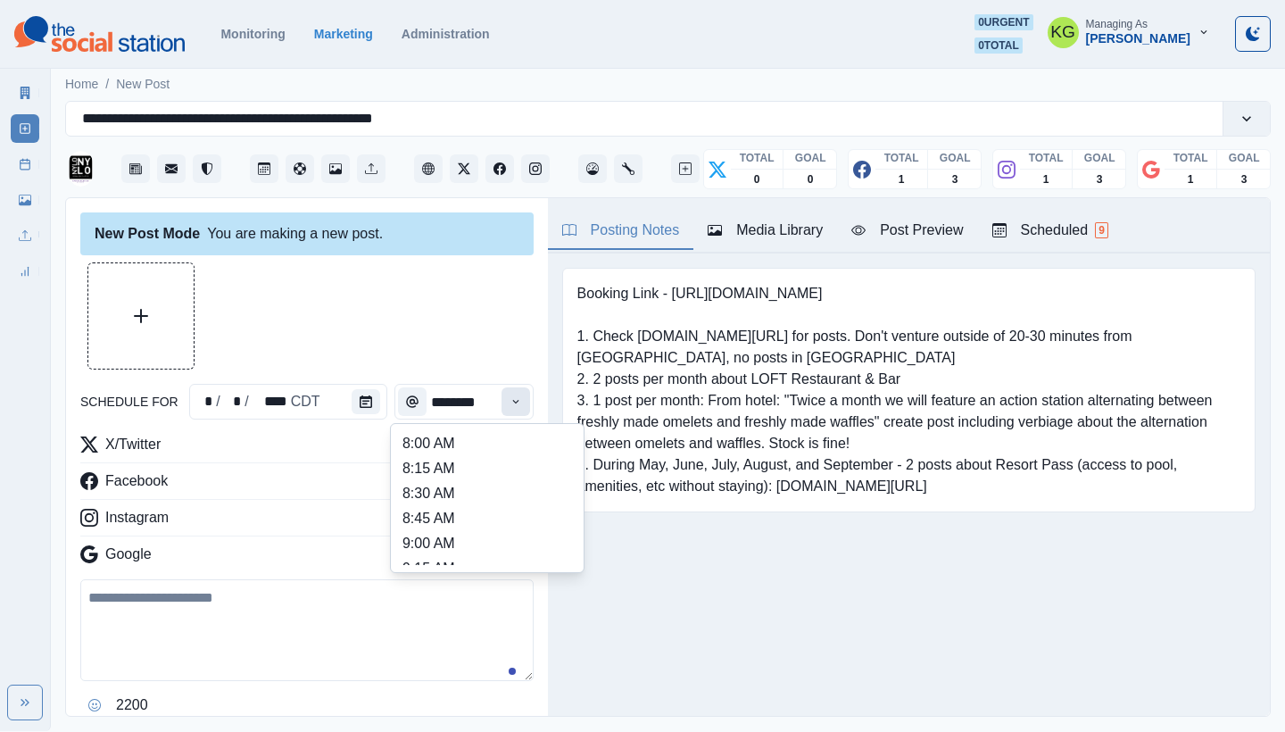
click at [509, 406] on icon "Time" at bounding box center [515, 401] width 12 height 12
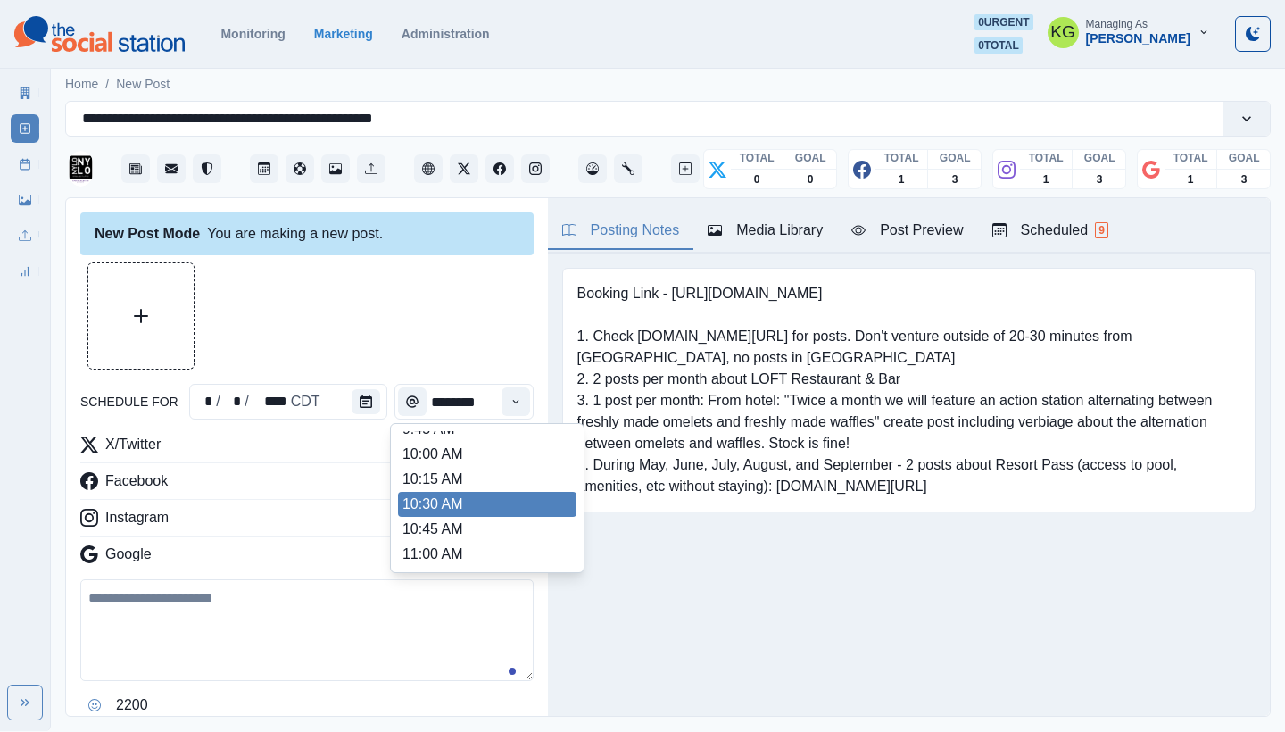
scroll to position [191, 0]
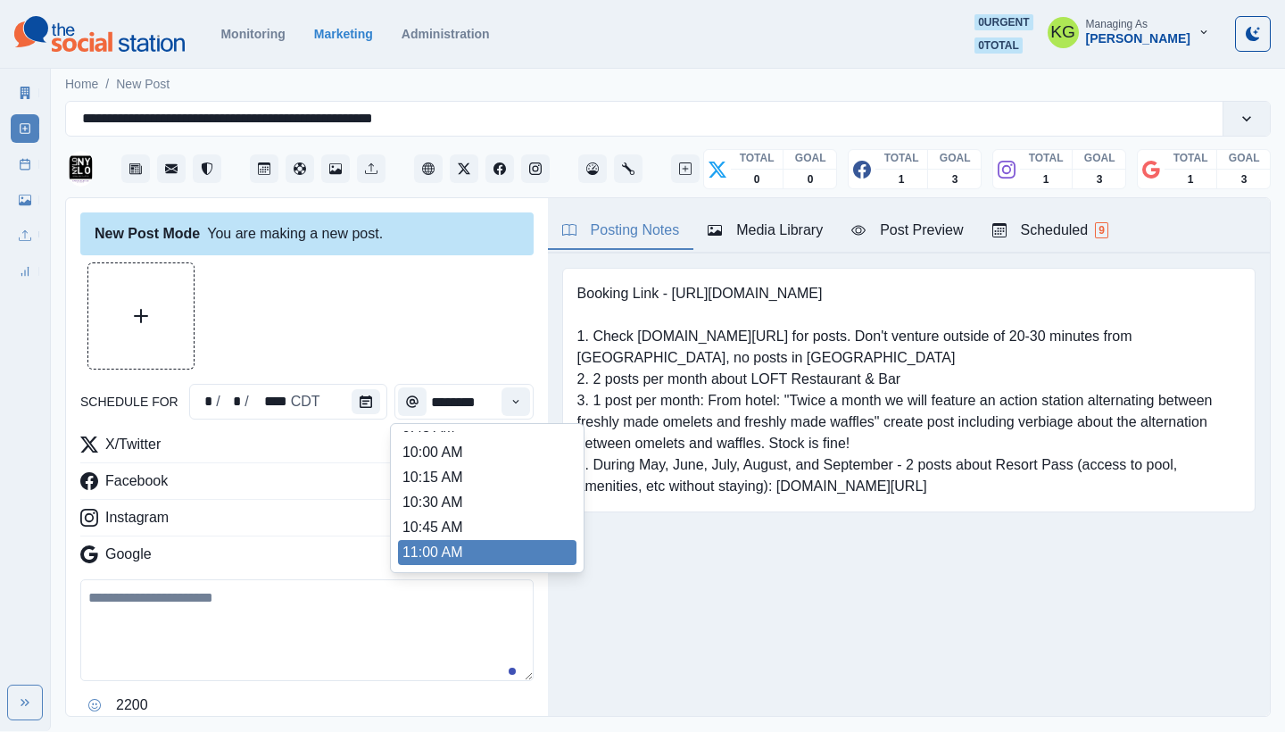
click at [437, 554] on li "11:00 AM" at bounding box center [487, 552] width 178 height 25
type input "********"
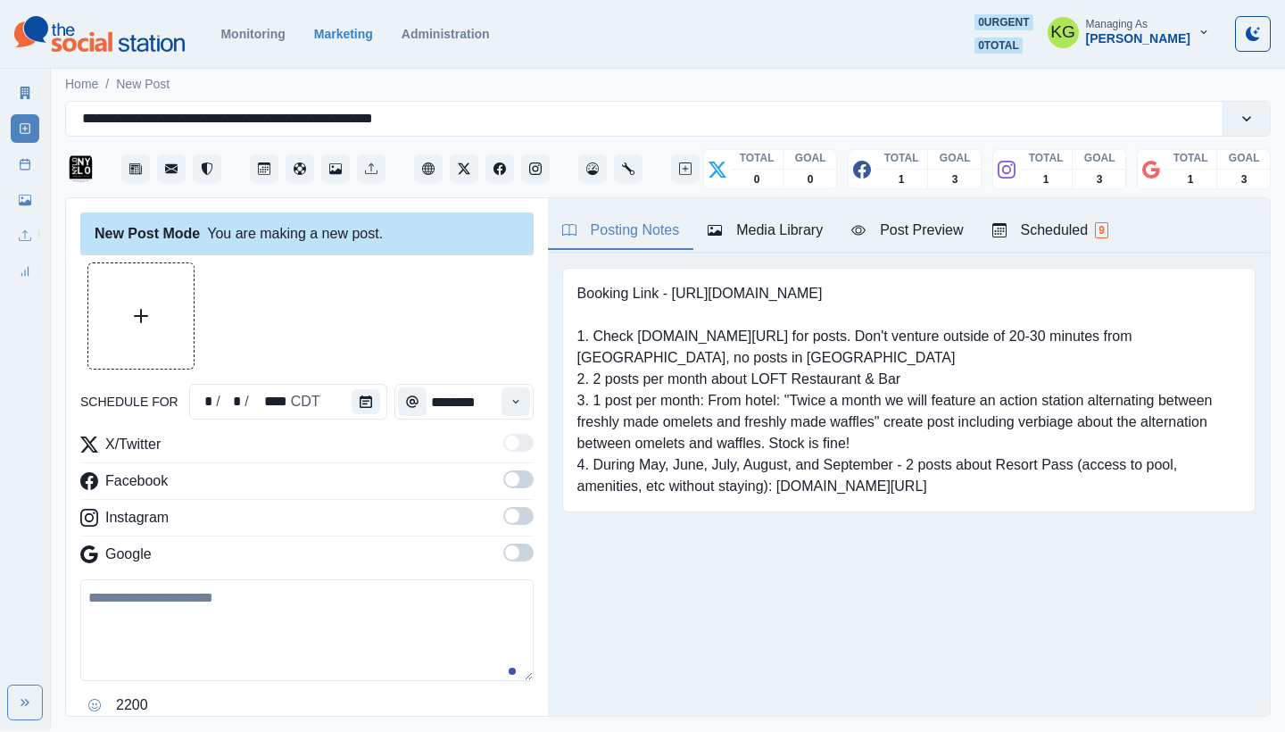
click at [505, 546] on span at bounding box center [512, 552] width 14 height 14
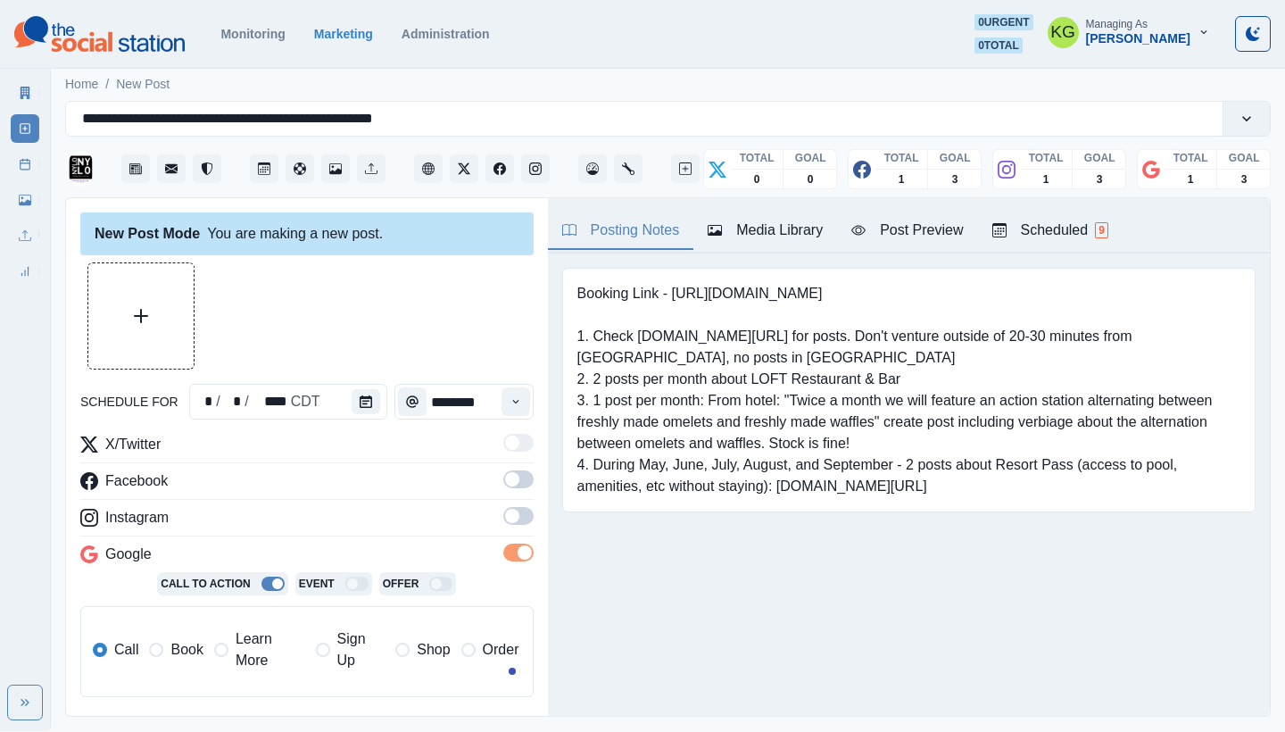
click at [506, 521] on span at bounding box center [518, 516] width 30 height 18
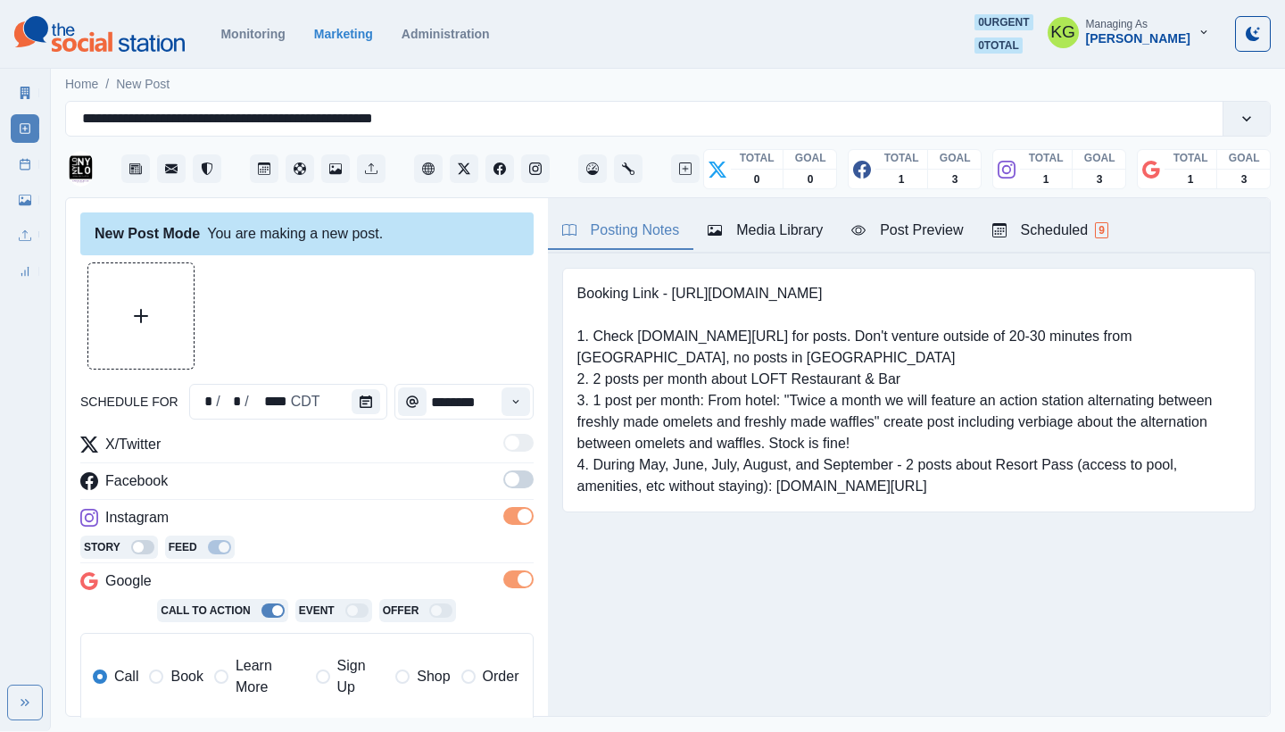
click at [507, 483] on span at bounding box center [518, 479] width 30 height 18
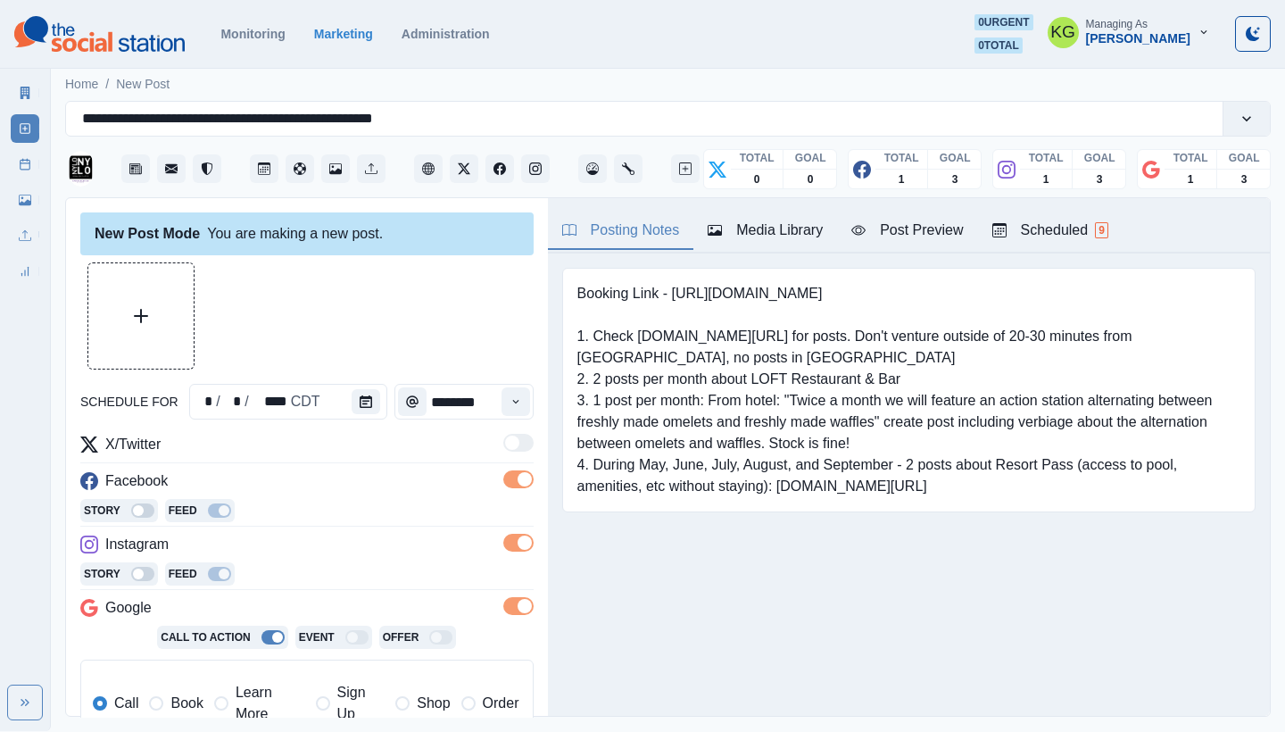
scroll to position [178, 0]
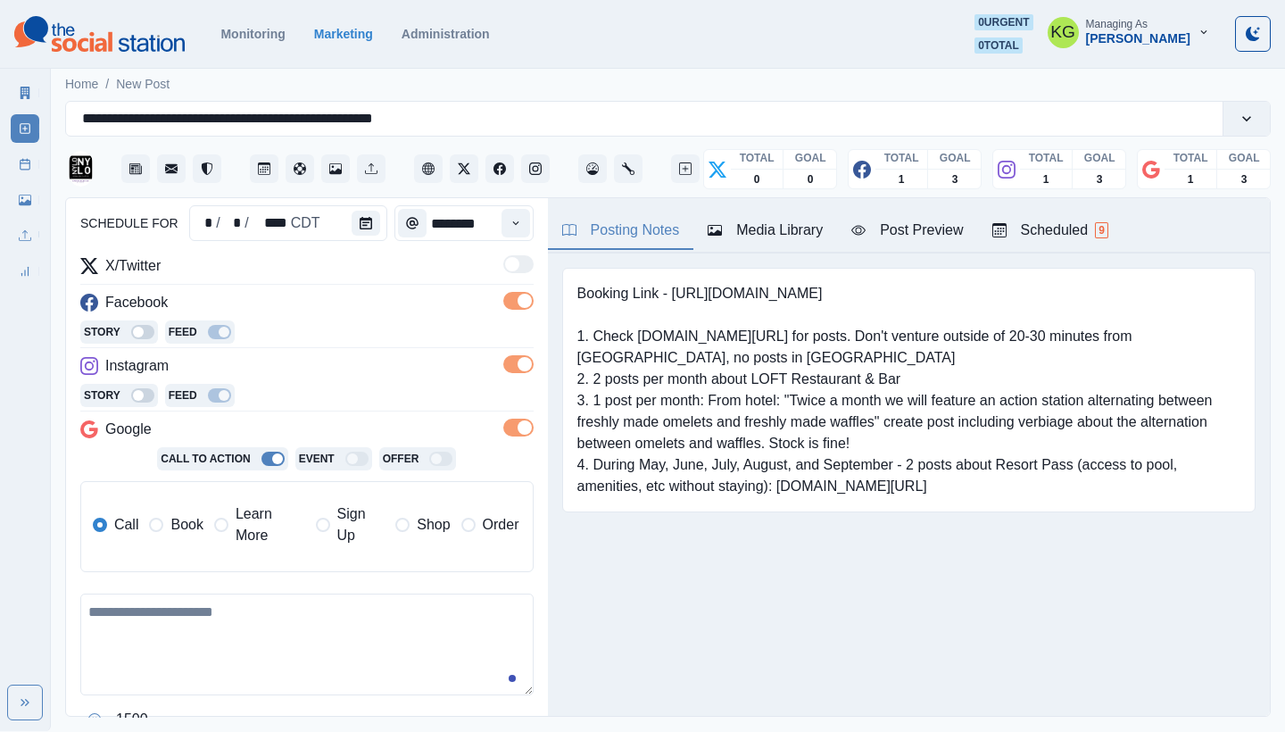
click at [208, 526] on div "Call Book Learn More Sign Up Shop Order" at bounding box center [306, 524] width 426 height 43
click at [183, 528] on span "Book" at bounding box center [186, 524] width 32 height 21
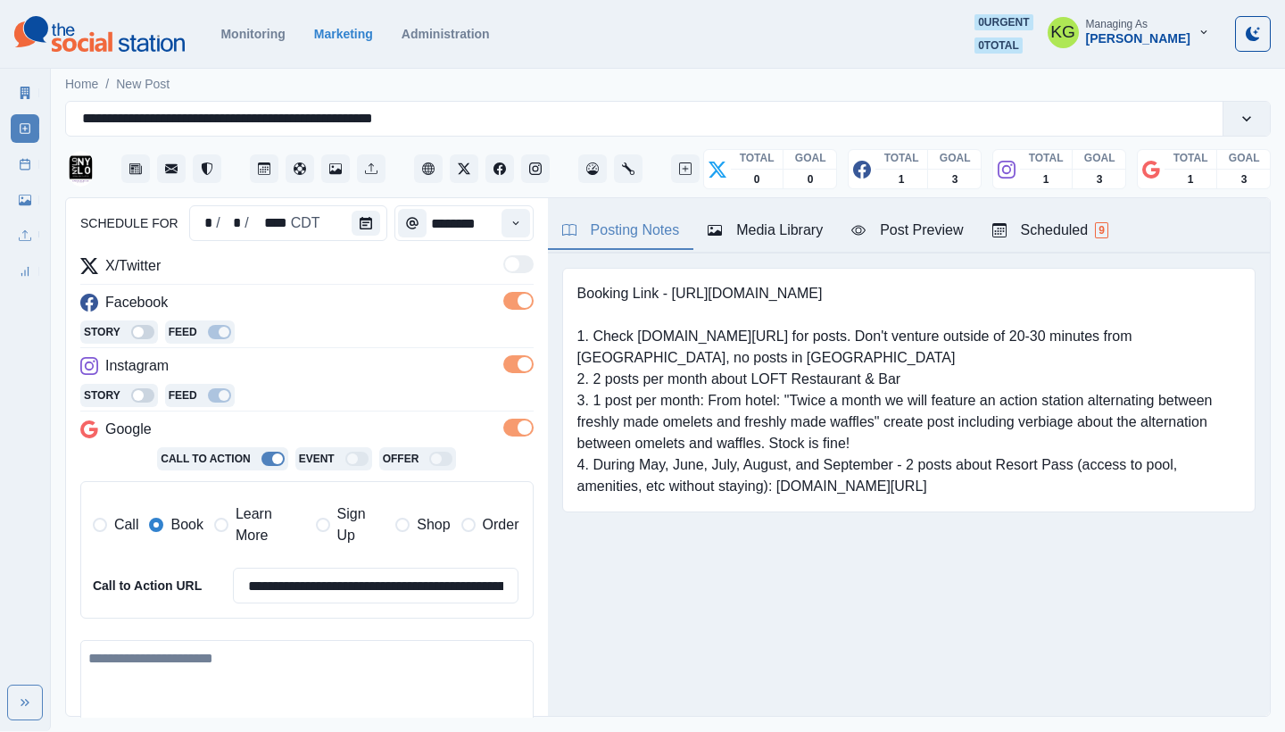
click at [289, 643] on textarea at bounding box center [306, 691] width 453 height 102
paste textarea "**********"
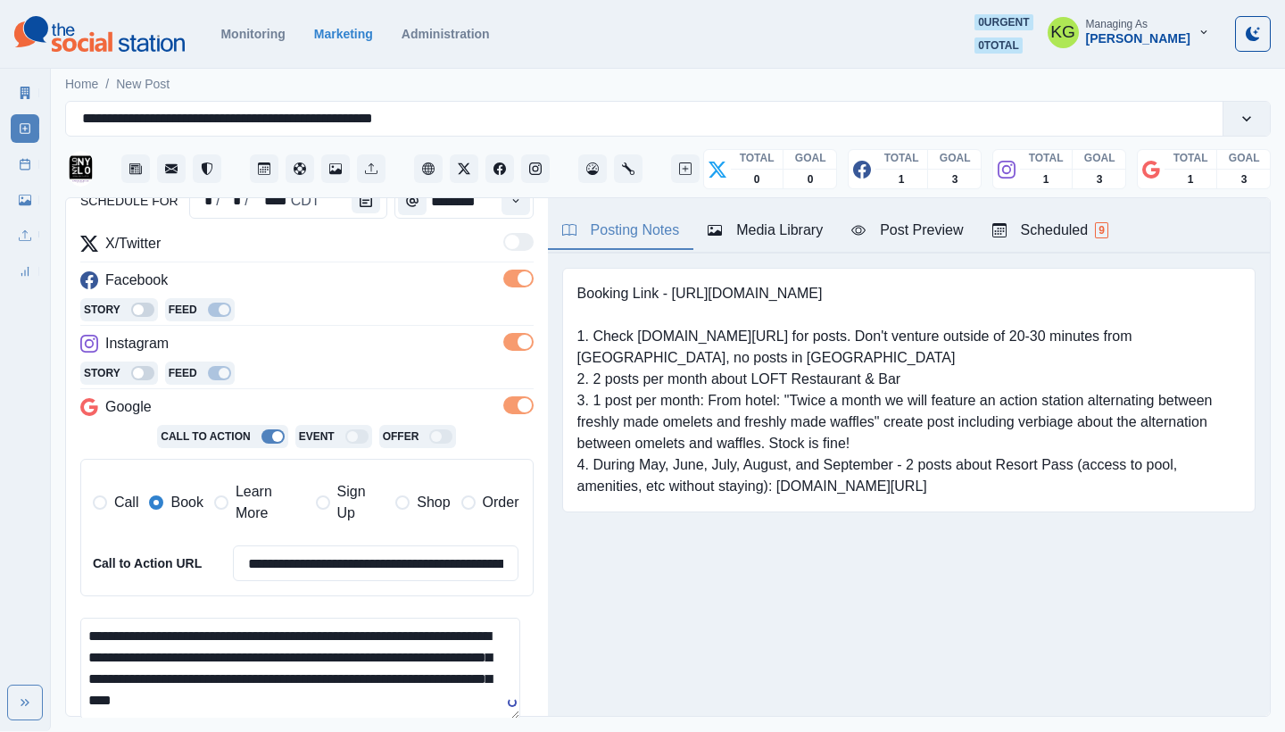
scroll to position [369, 0]
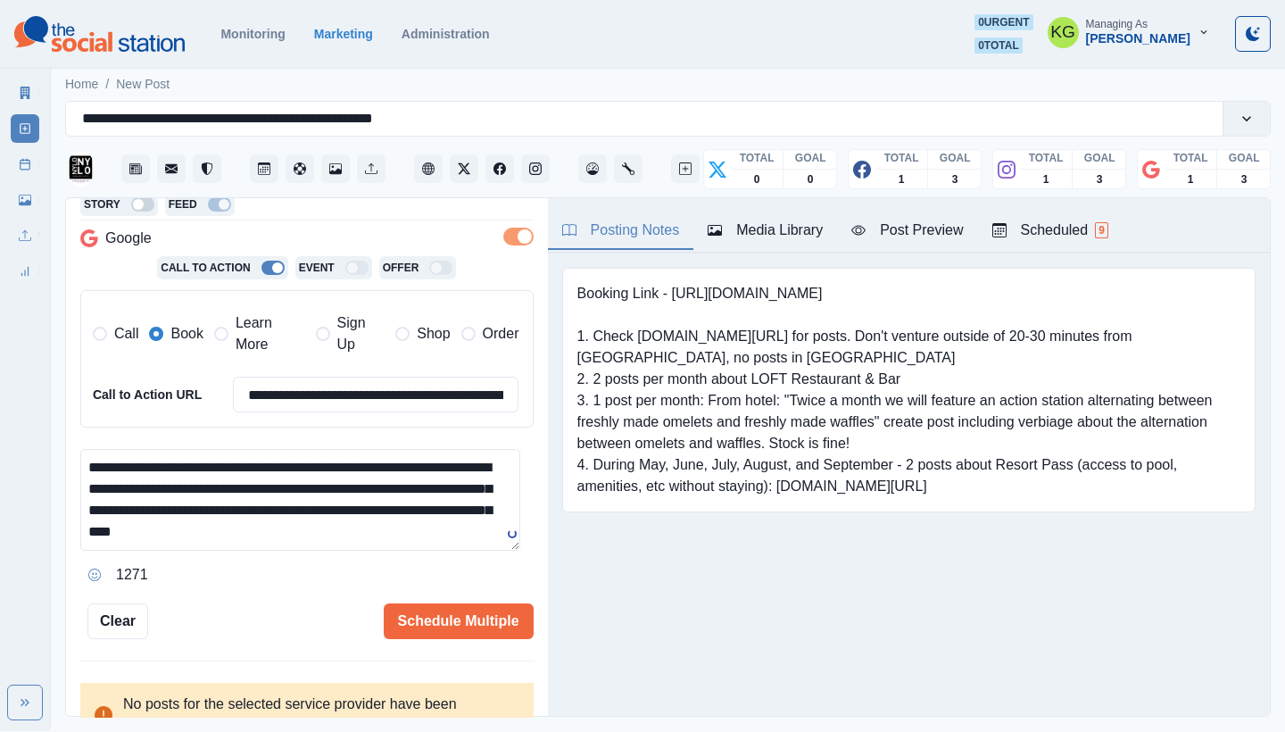
drag, startPoint x: 105, startPoint y: 476, endPoint x: 93, endPoint y: 476, distance: 12.5
click at [93, 476] on textarea "**********" at bounding box center [300, 500] width 440 height 102
click at [90, 458] on textarea "**********" at bounding box center [300, 500] width 440 height 102
paste textarea "**"
click at [186, 477] on textarea "**********" at bounding box center [300, 500] width 440 height 102
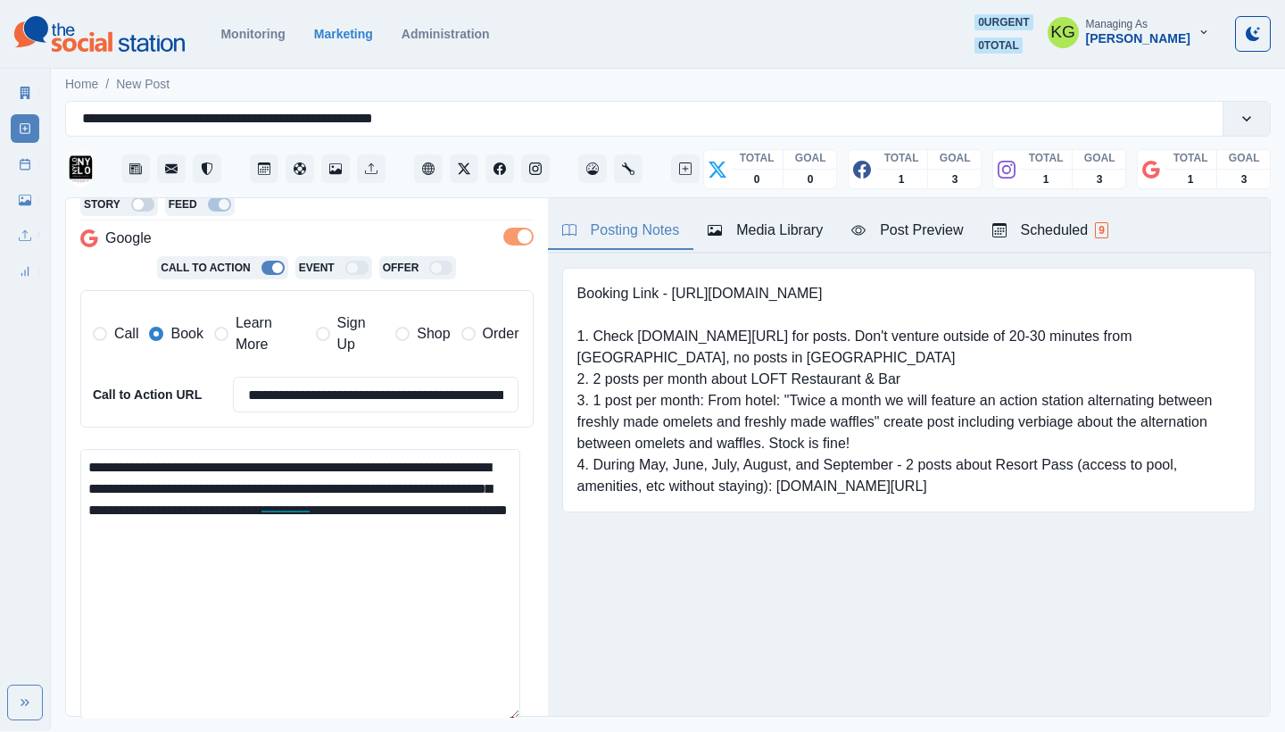
click at [407, 731] on html "**********" at bounding box center [642, 365] width 1285 height 731
type textarea "**********"
drag, startPoint x: 935, startPoint y: 227, endPoint x: 963, endPoint y: 302, distance: 79.9
click at [935, 227] on div "Post Preview" at bounding box center [907, 229] width 112 height 21
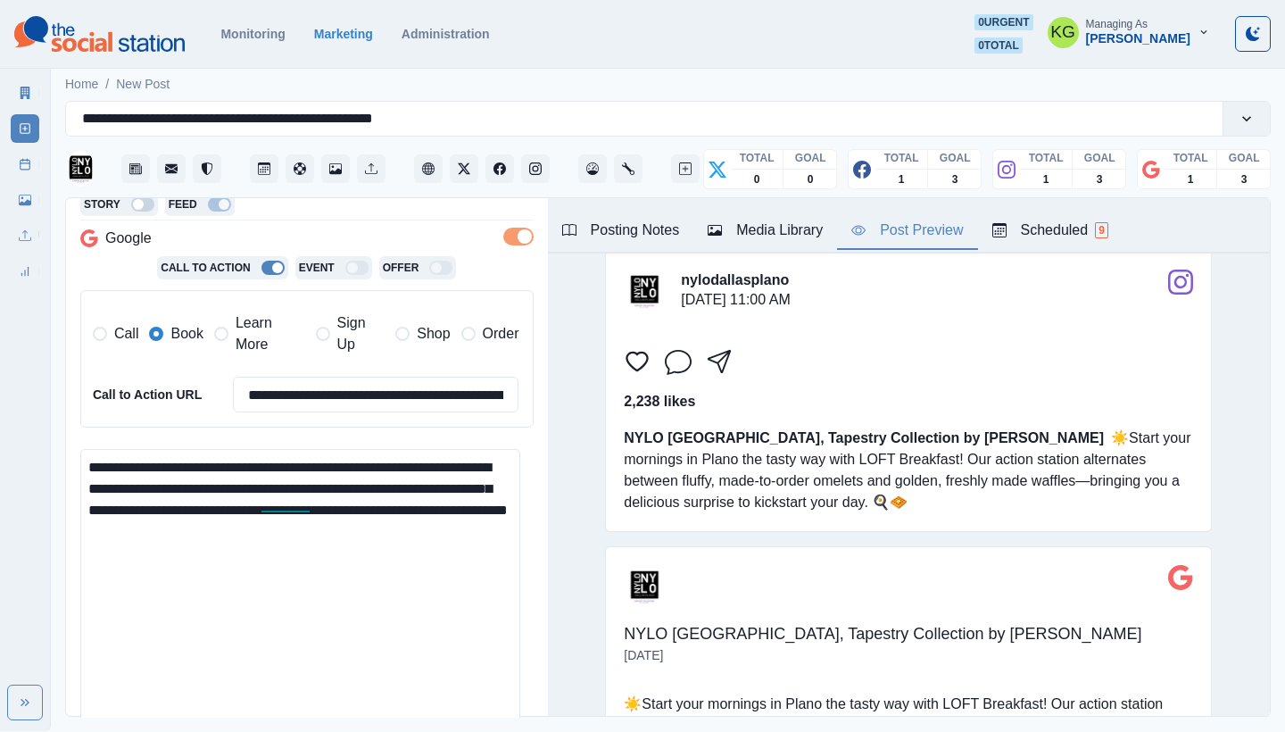
scroll to position [0, 0]
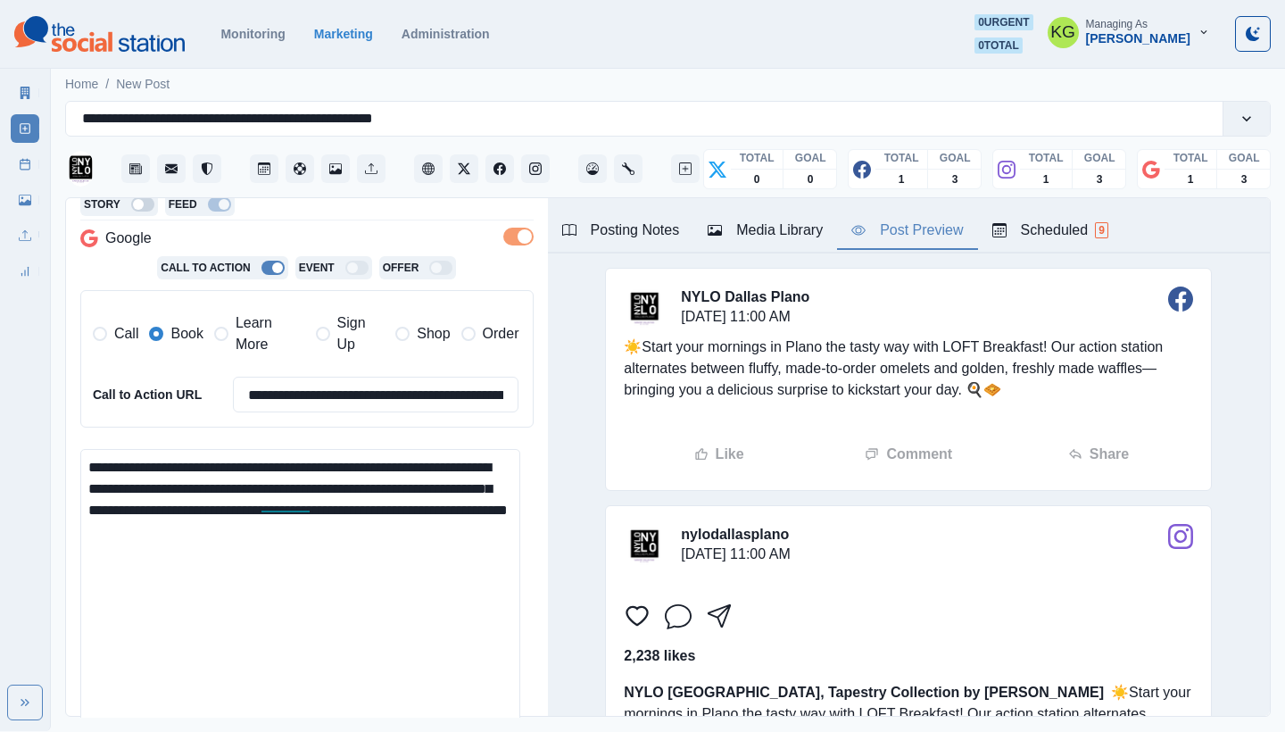
click at [803, 217] on button "Media Library" at bounding box center [765, 230] width 144 height 37
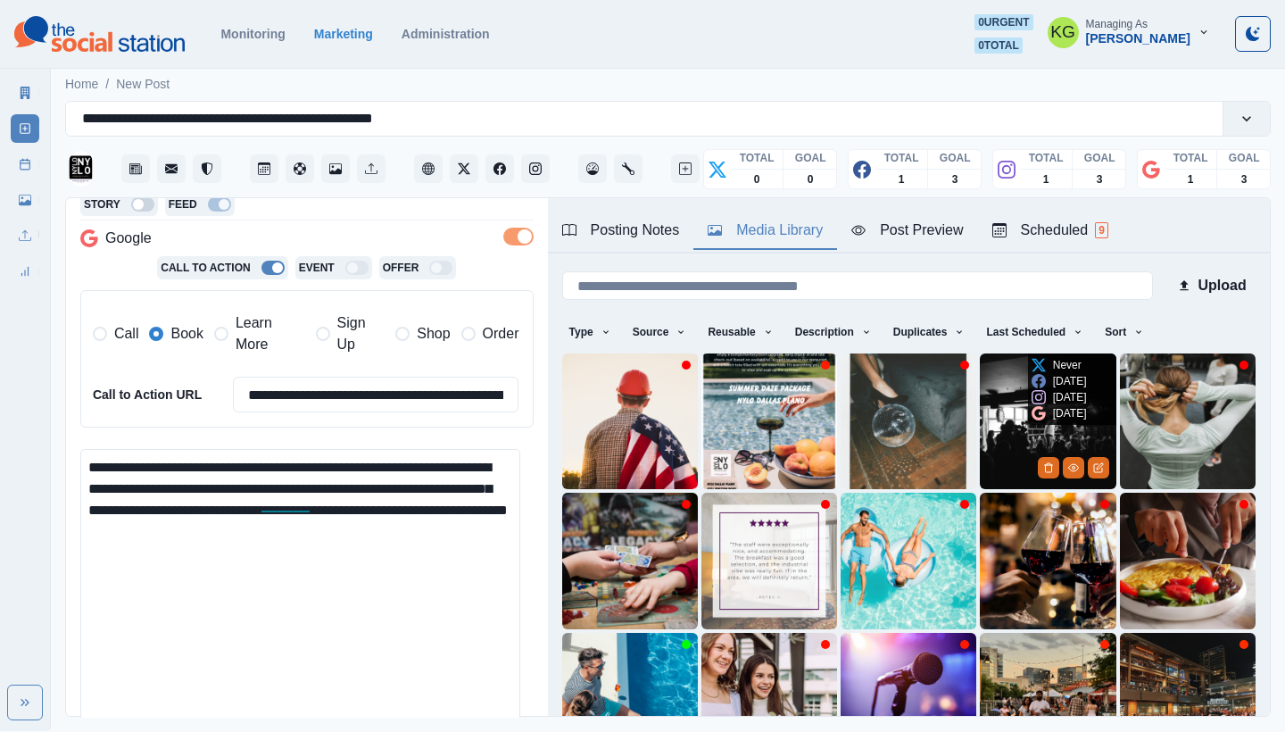
scroll to position [153, 0]
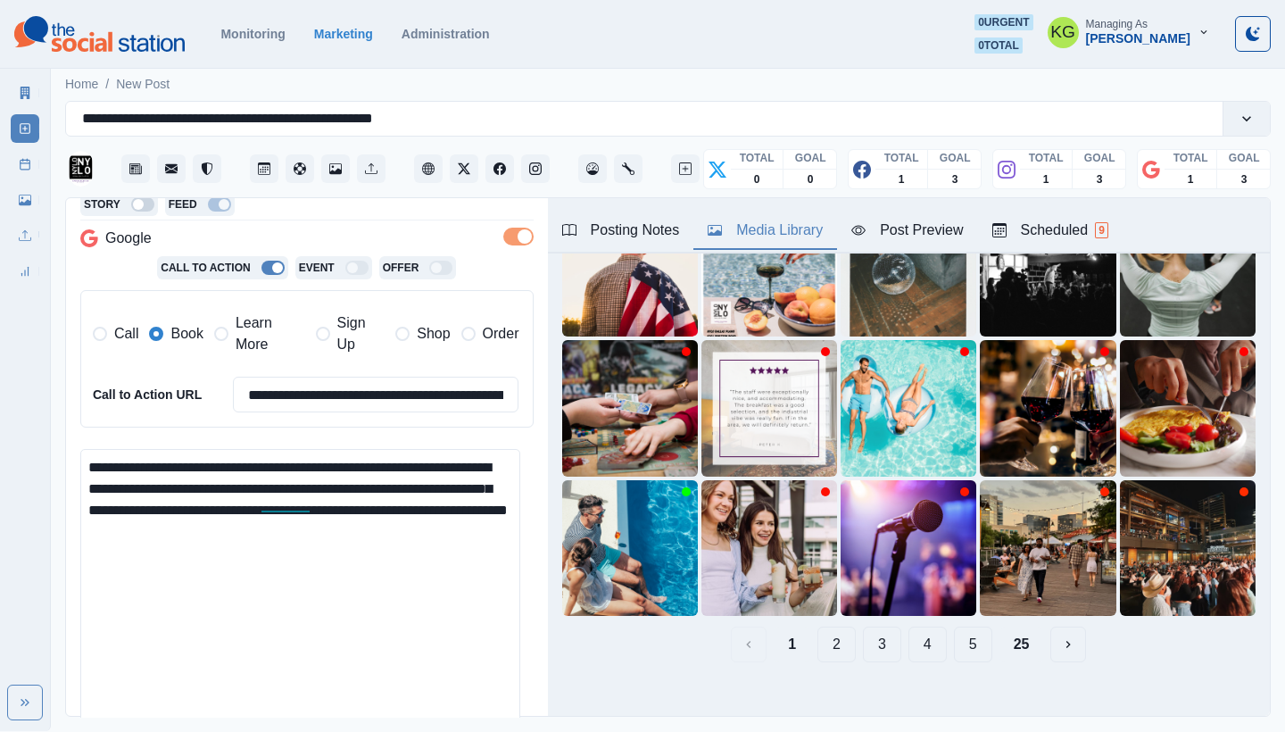
click at [999, 630] on button "25" at bounding box center [1021, 644] width 45 height 36
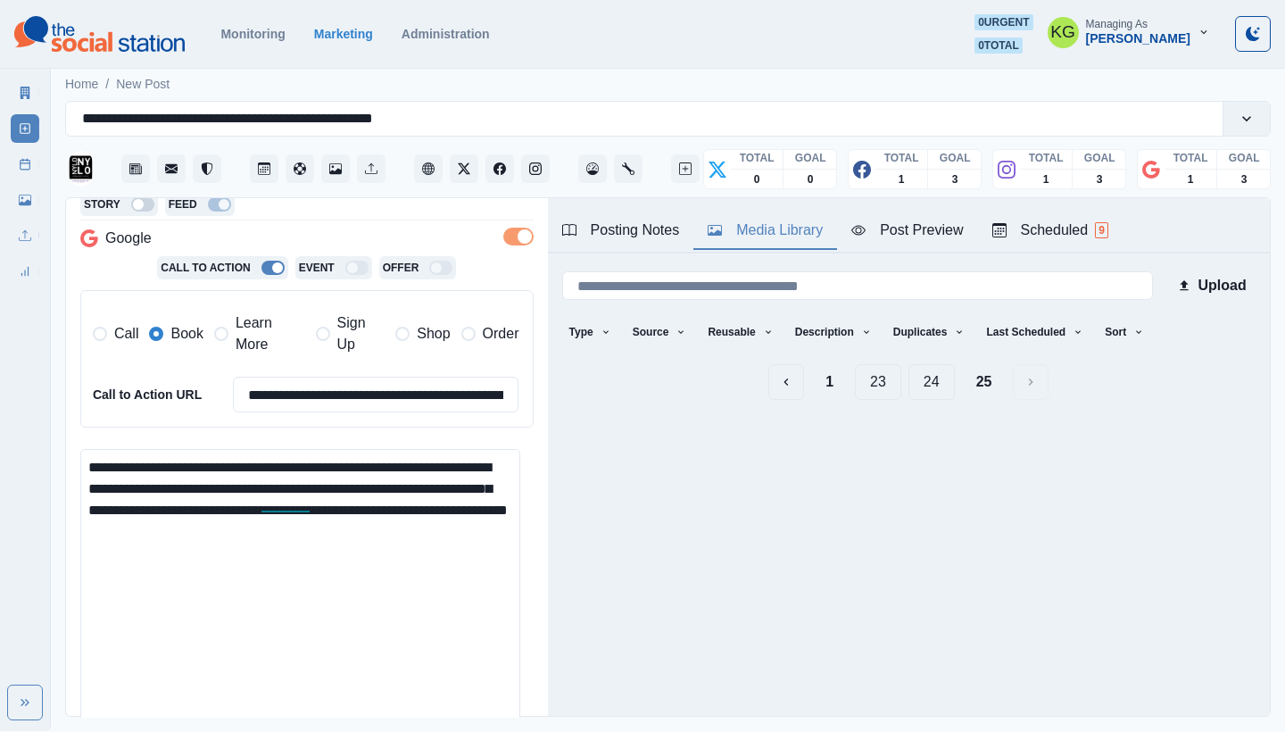
scroll to position [0, 0]
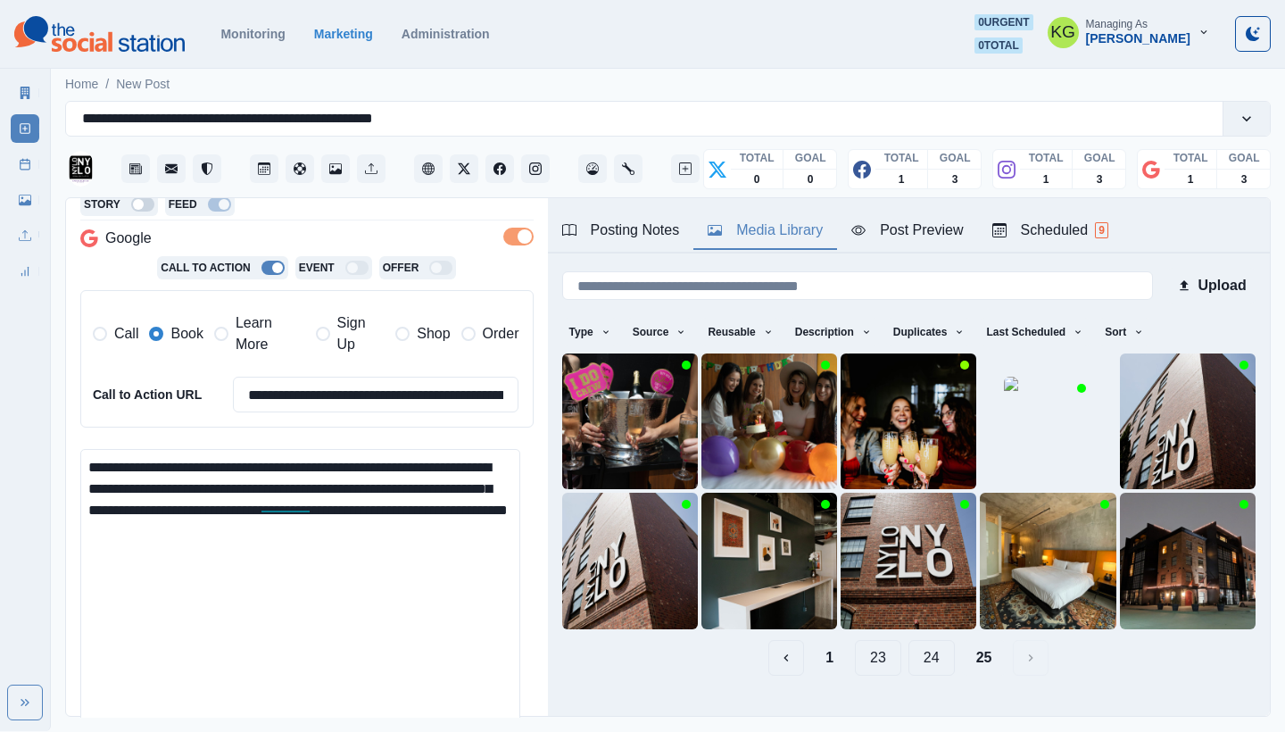
click at [919, 645] on button "24" at bounding box center [931, 658] width 46 height 36
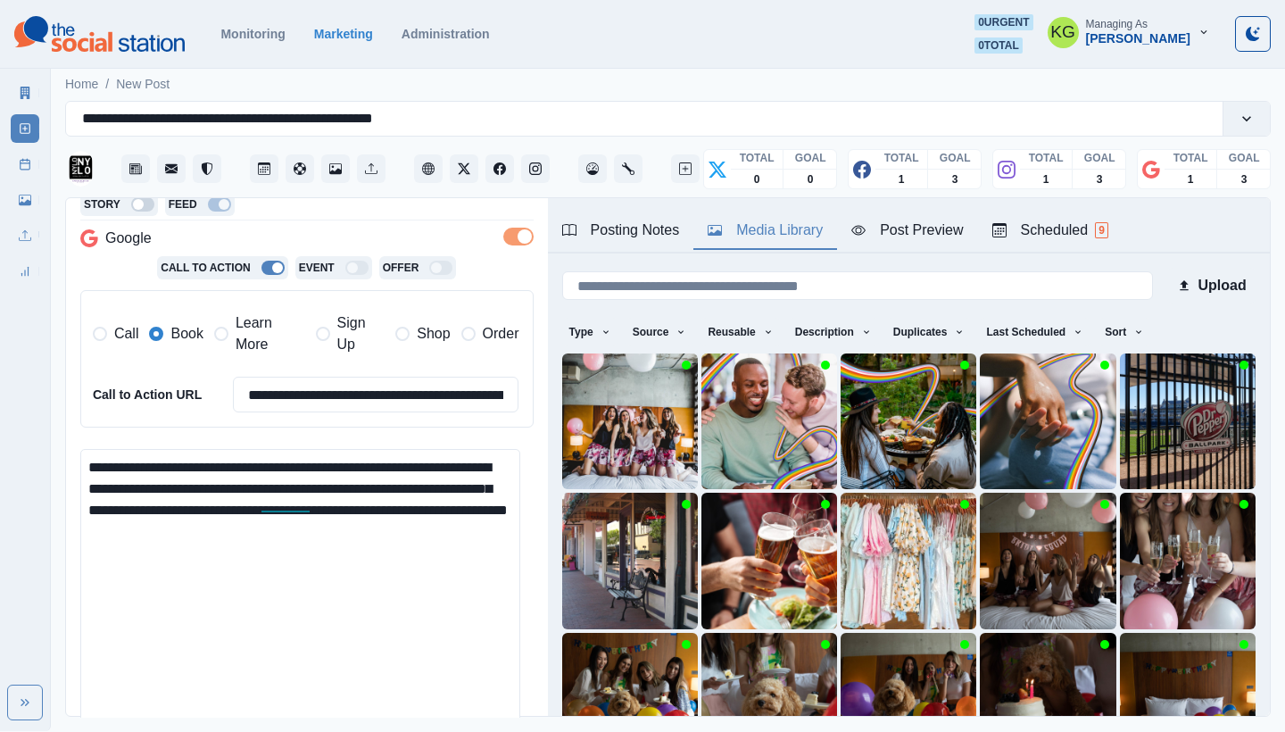
scroll to position [153, 0]
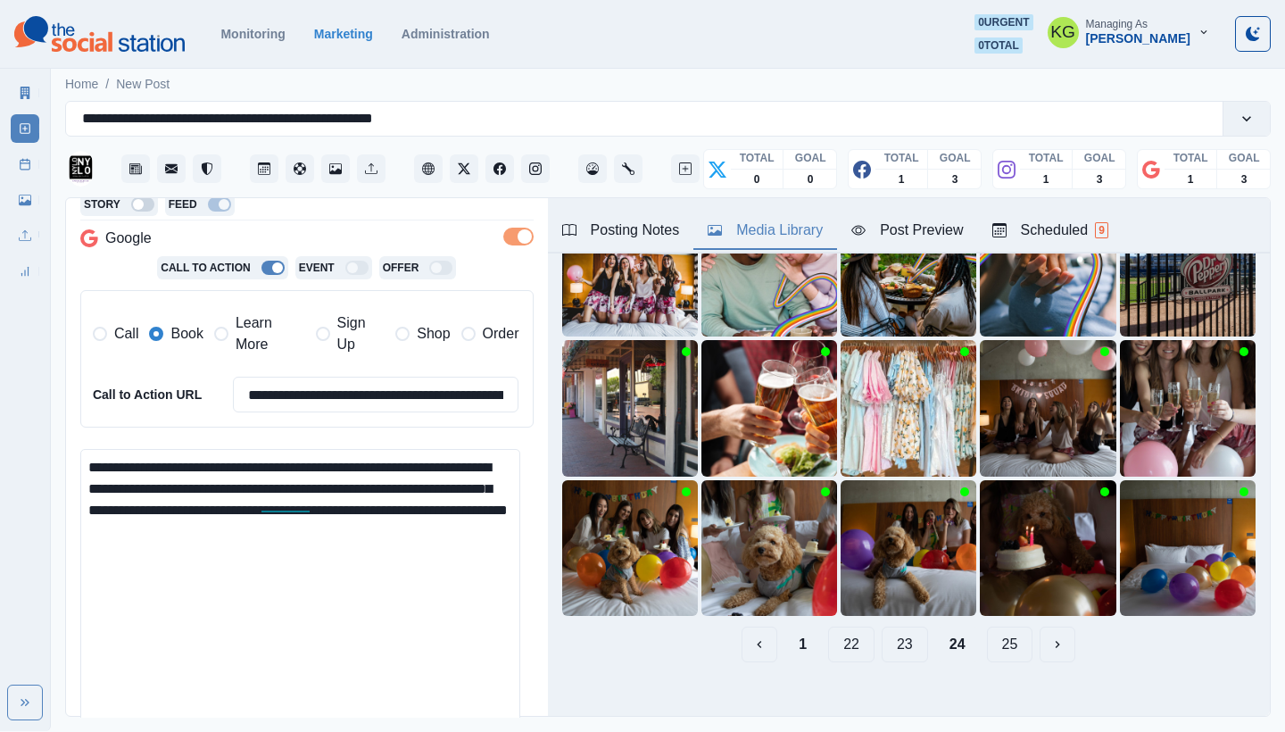
click at [897, 629] on button "23" at bounding box center [904, 644] width 46 height 36
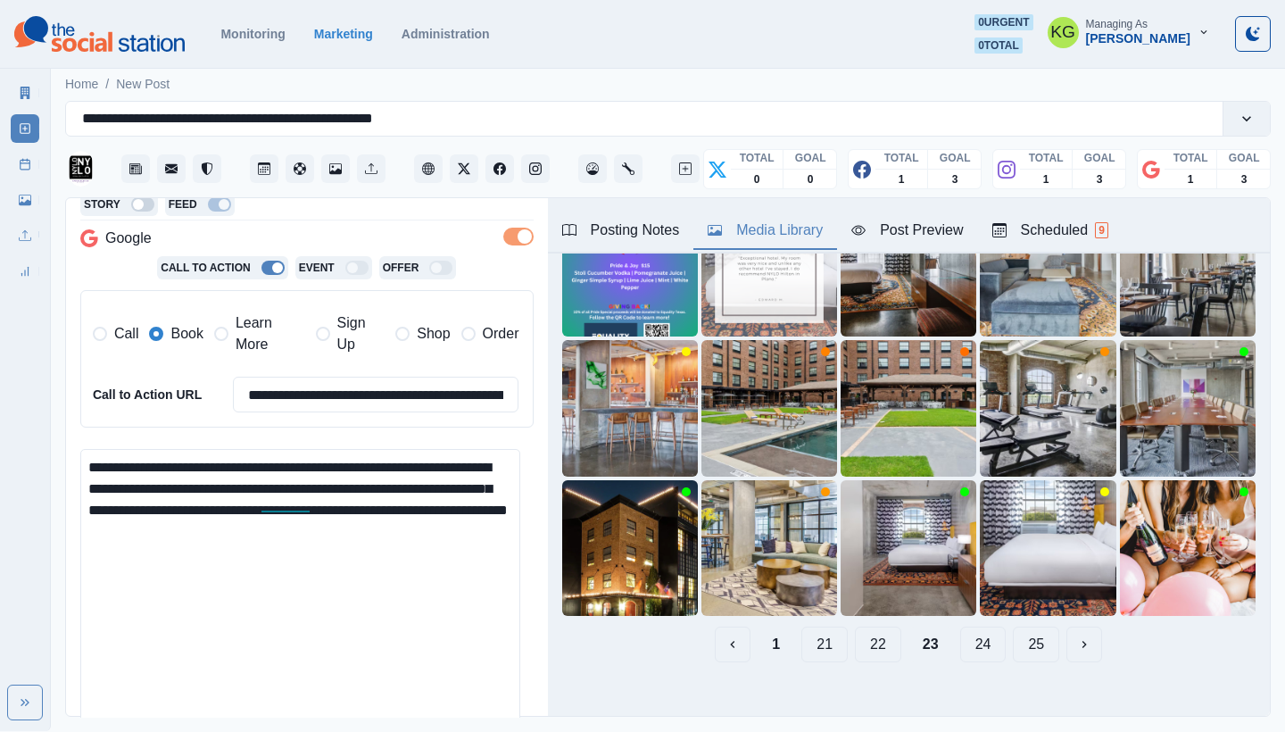
click at [879, 632] on button "22" at bounding box center [878, 644] width 46 height 36
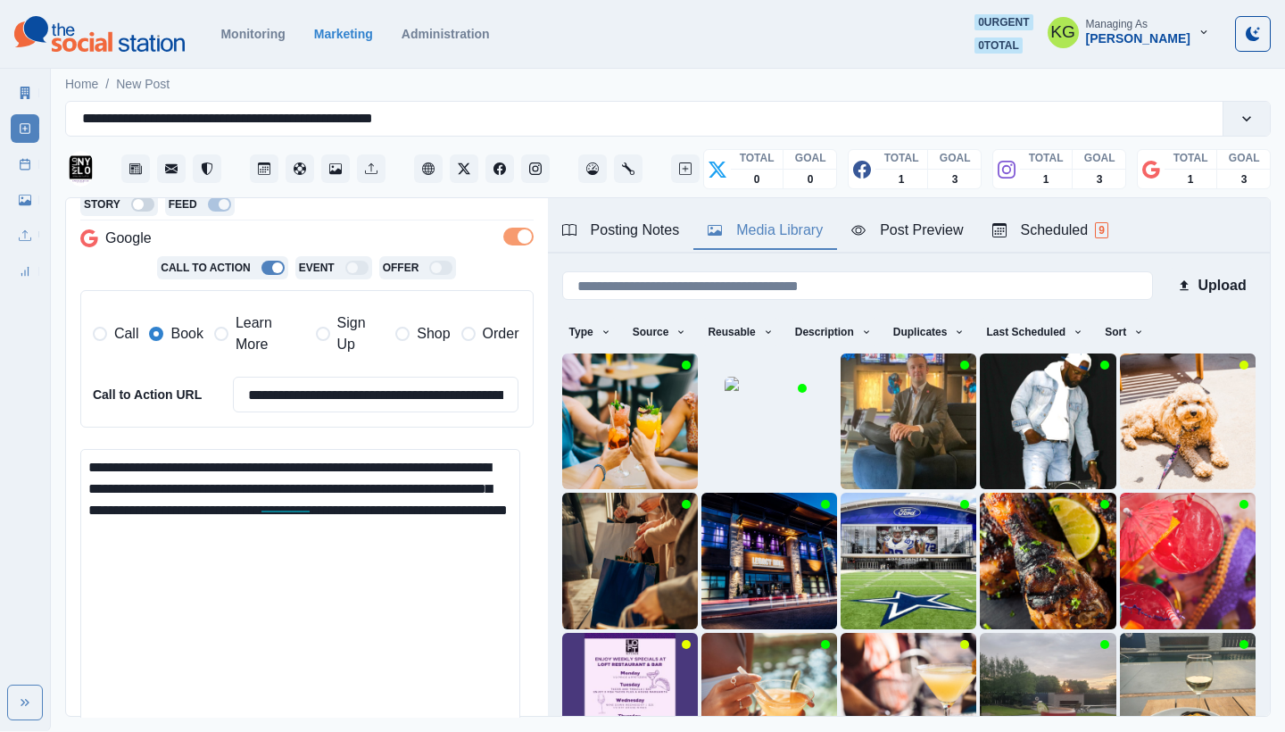
scroll to position [147, 0]
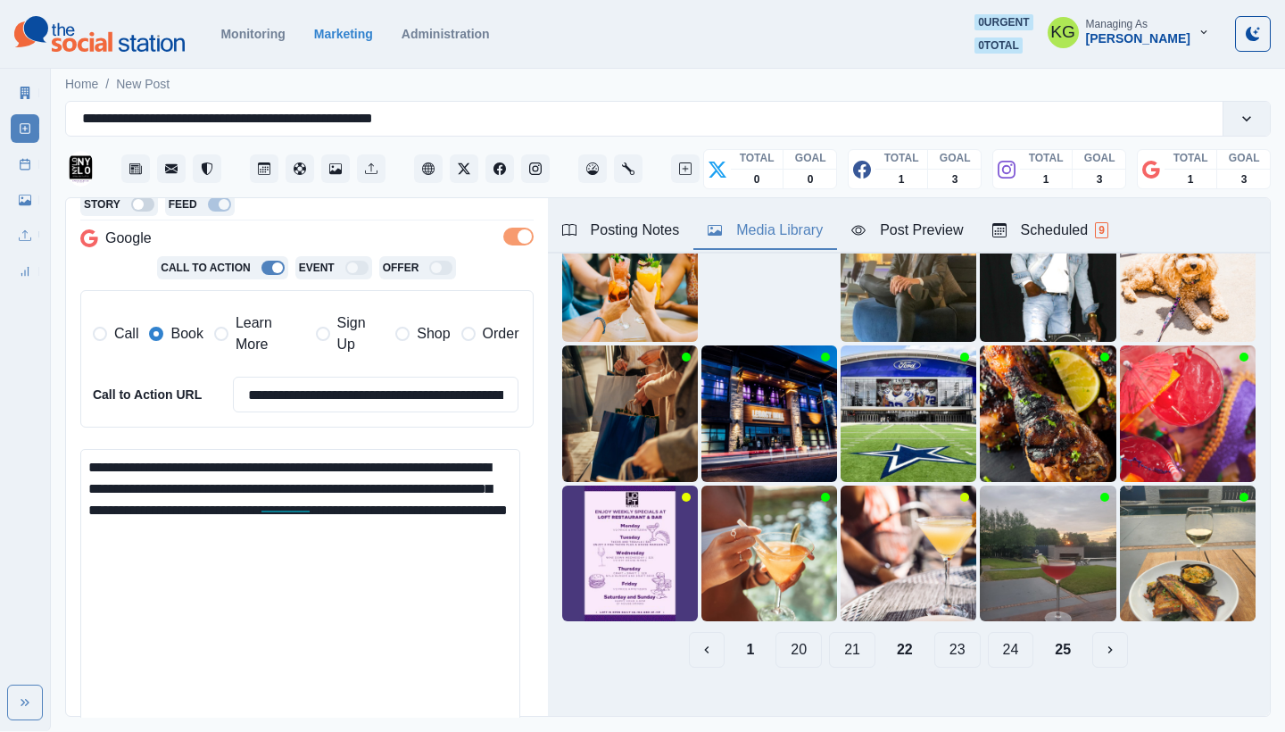
click at [840, 633] on button "21" at bounding box center [852, 650] width 46 height 36
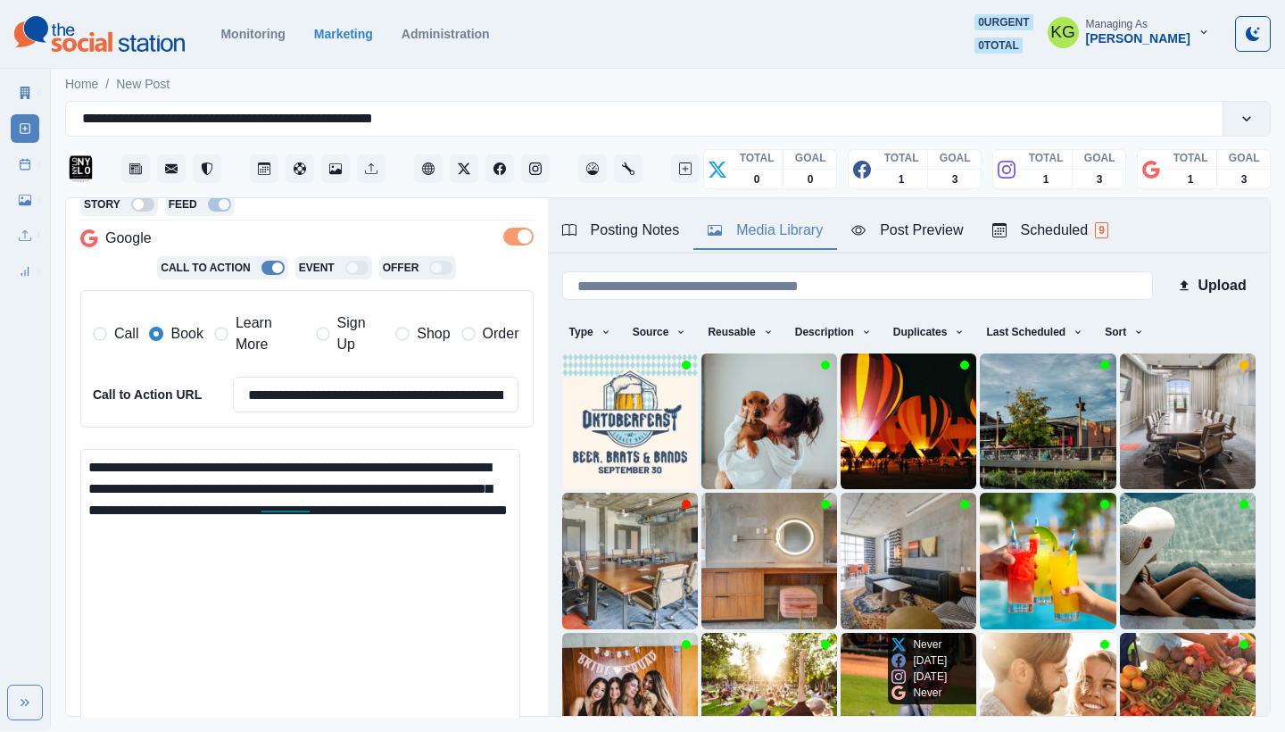
scroll to position [153, 0]
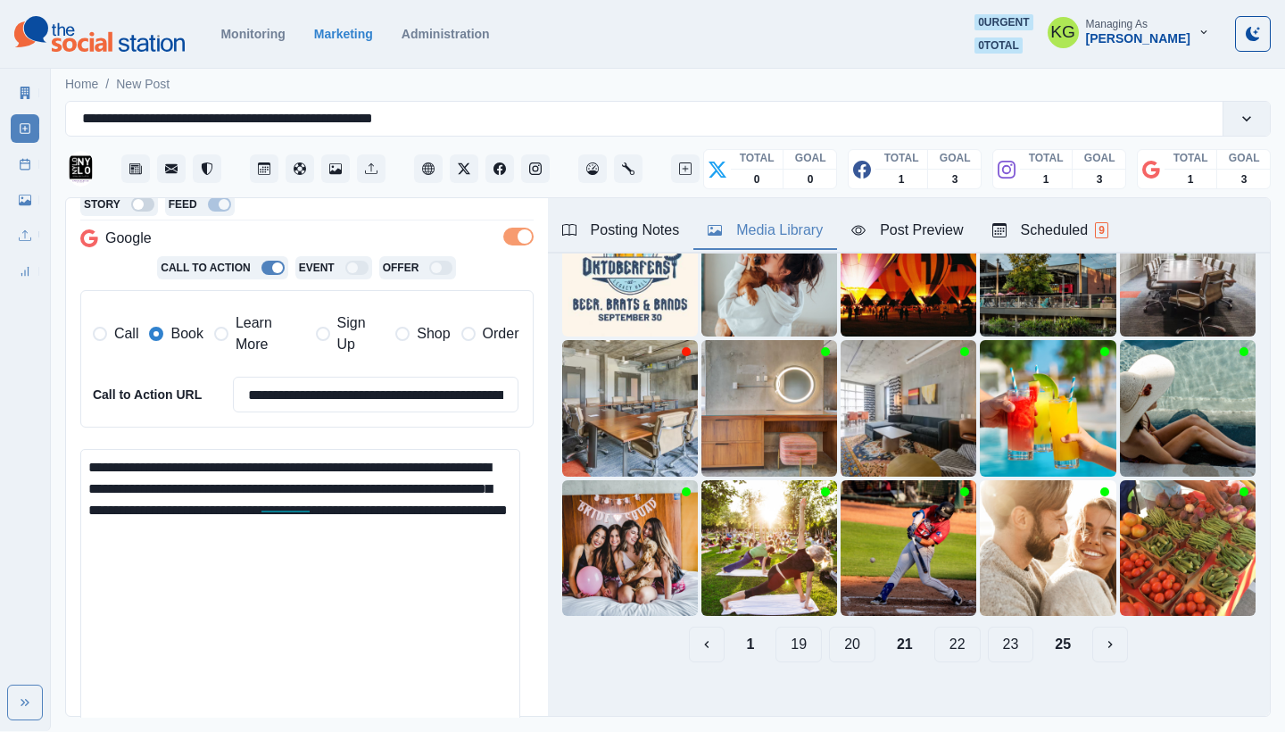
click at [840, 633] on button "20" at bounding box center [852, 644] width 46 height 36
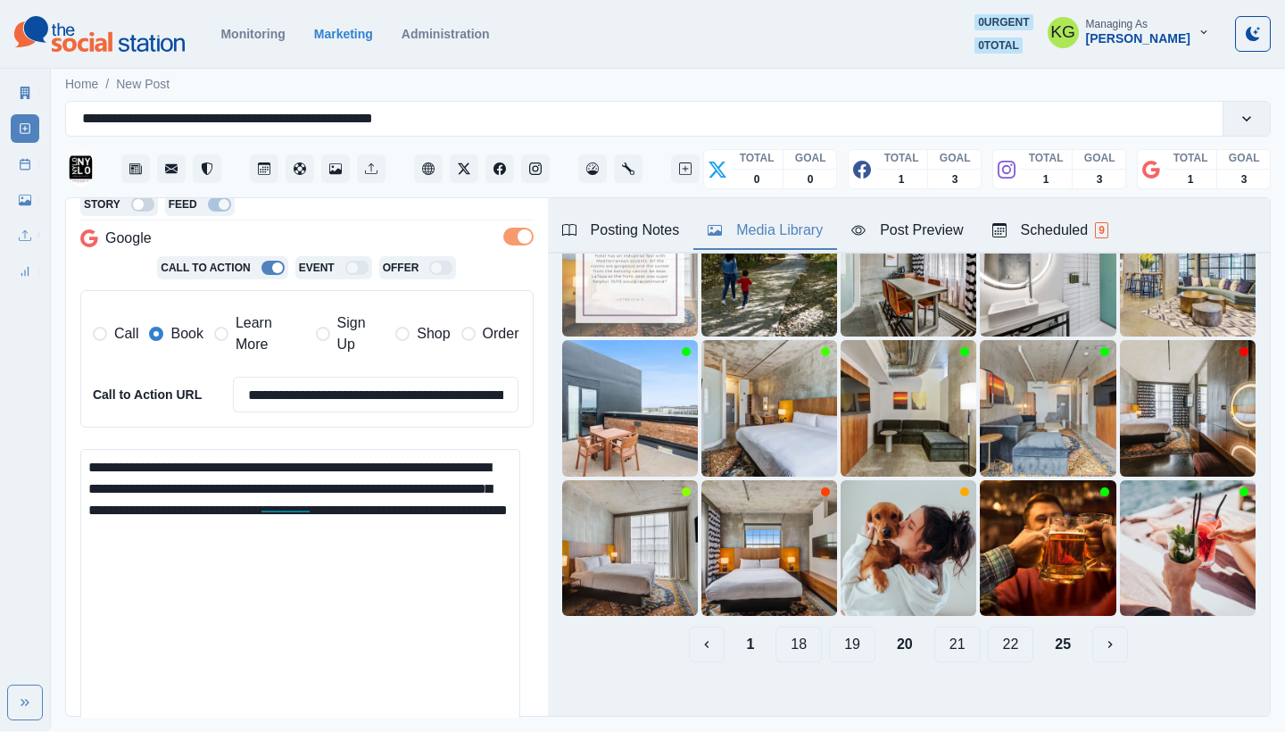
click at [840, 633] on button "19" at bounding box center [852, 644] width 46 height 36
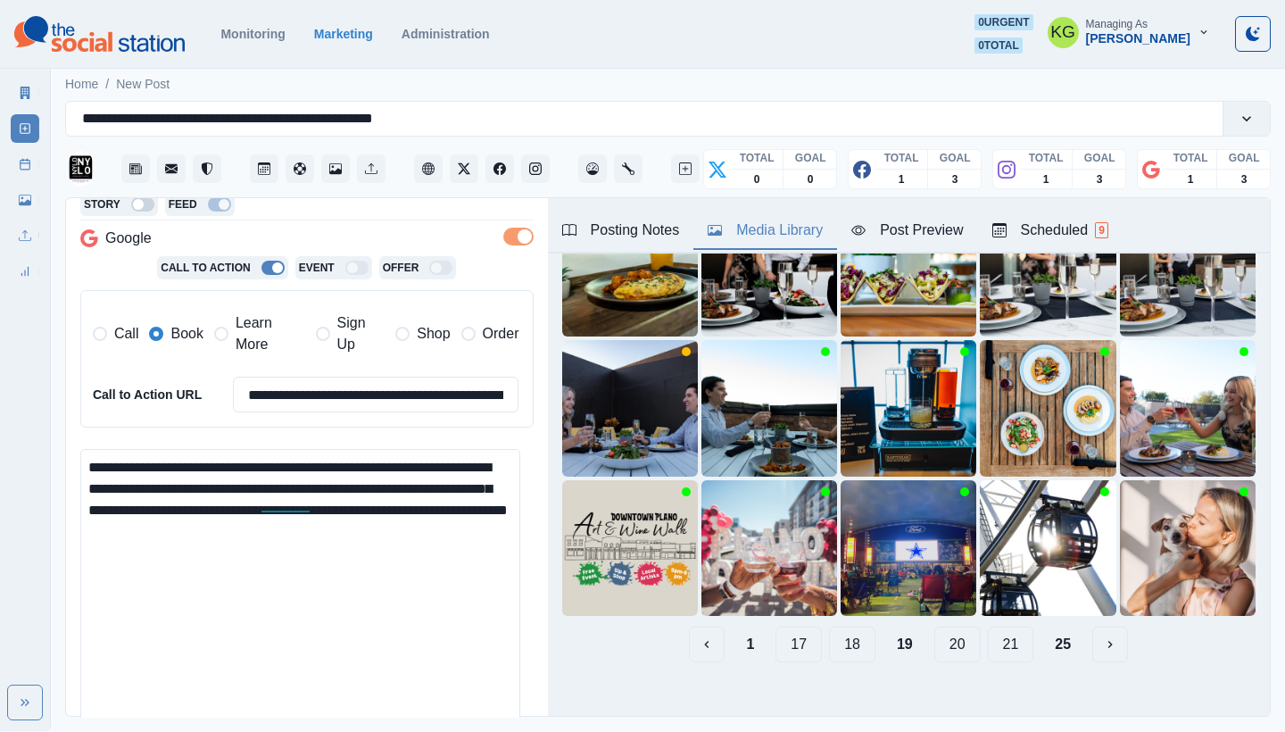
scroll to position [0, 0]
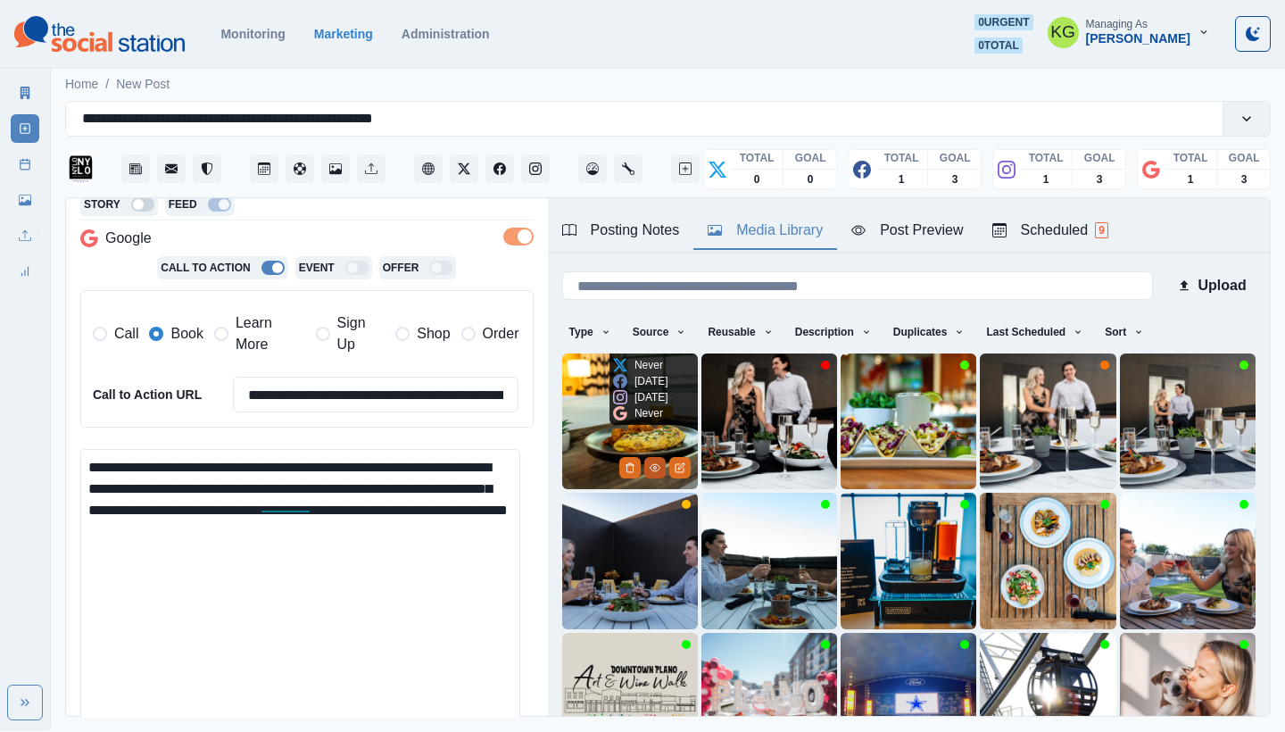
click at [650, 462] on icon "View Media" at bounding box center [654, 467] width 11 height 11
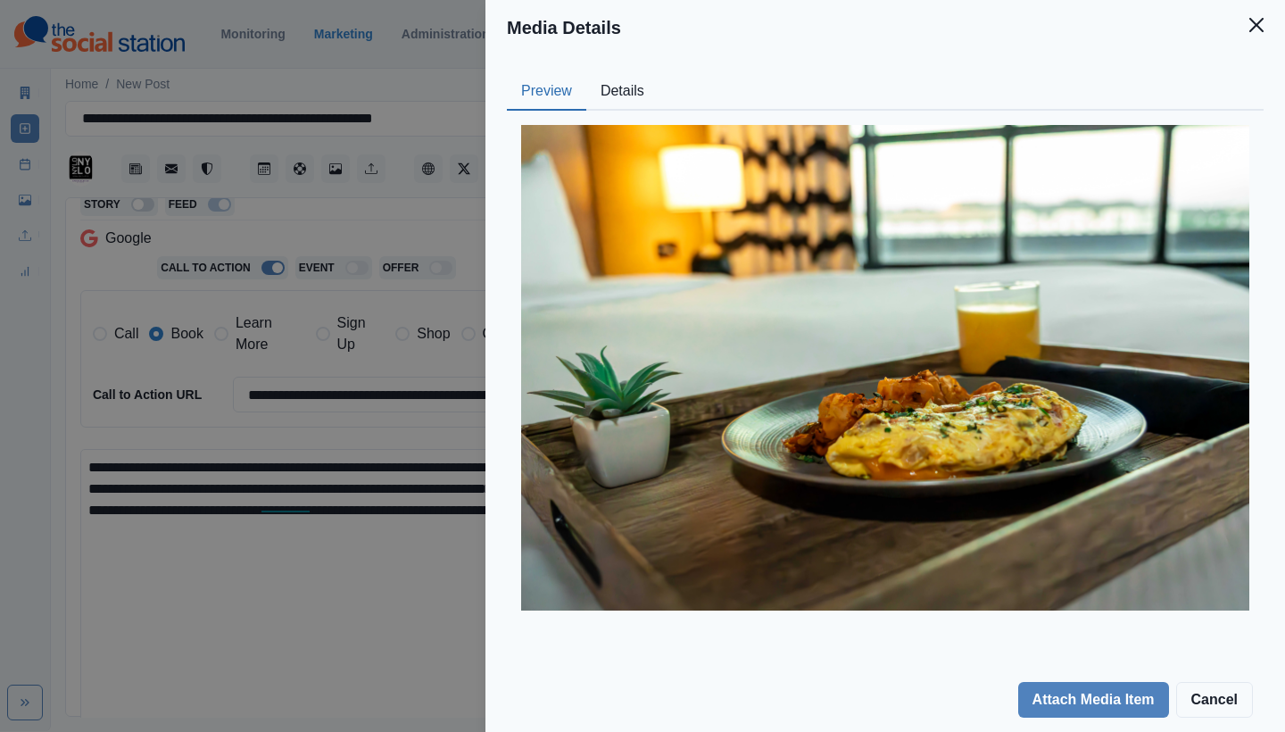
click at [614, 94] on button "Details" at bounding box center [622, 91] width 72 height 37
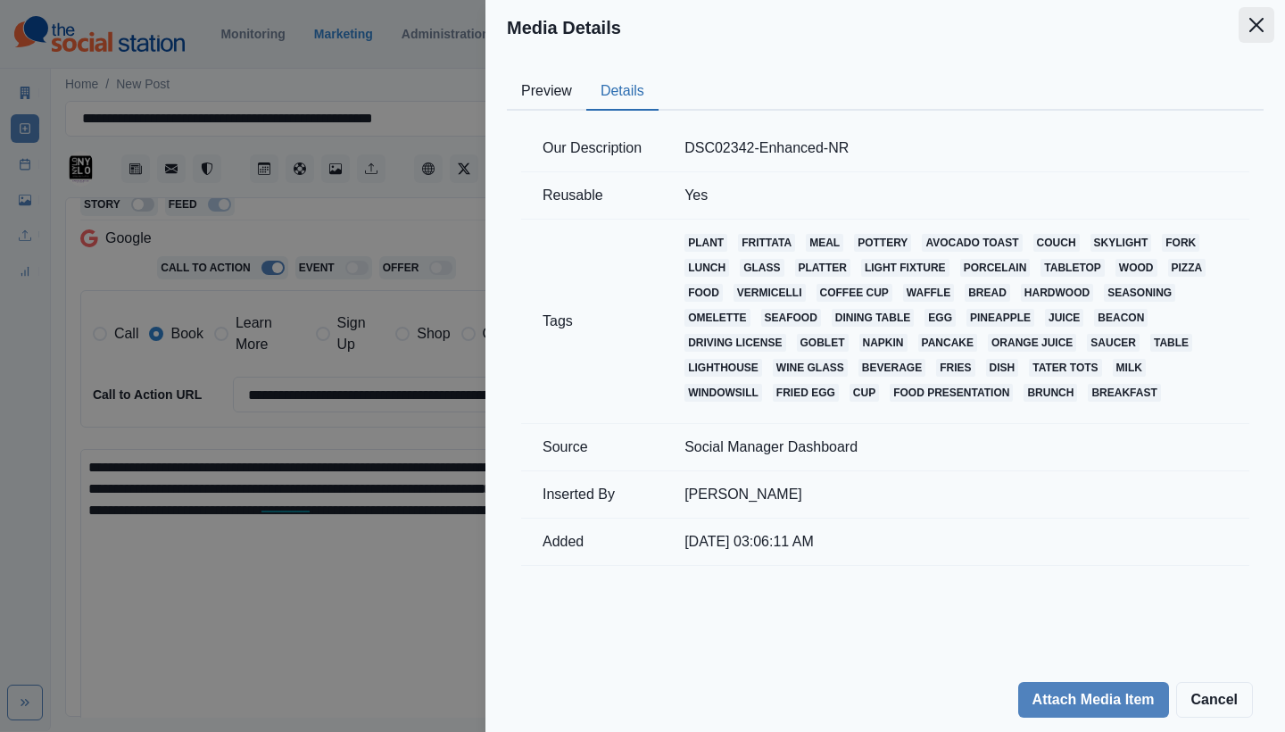
click at [1253, 27] on icon "Close" at bounding box center [1256, 25] width 14 height 14
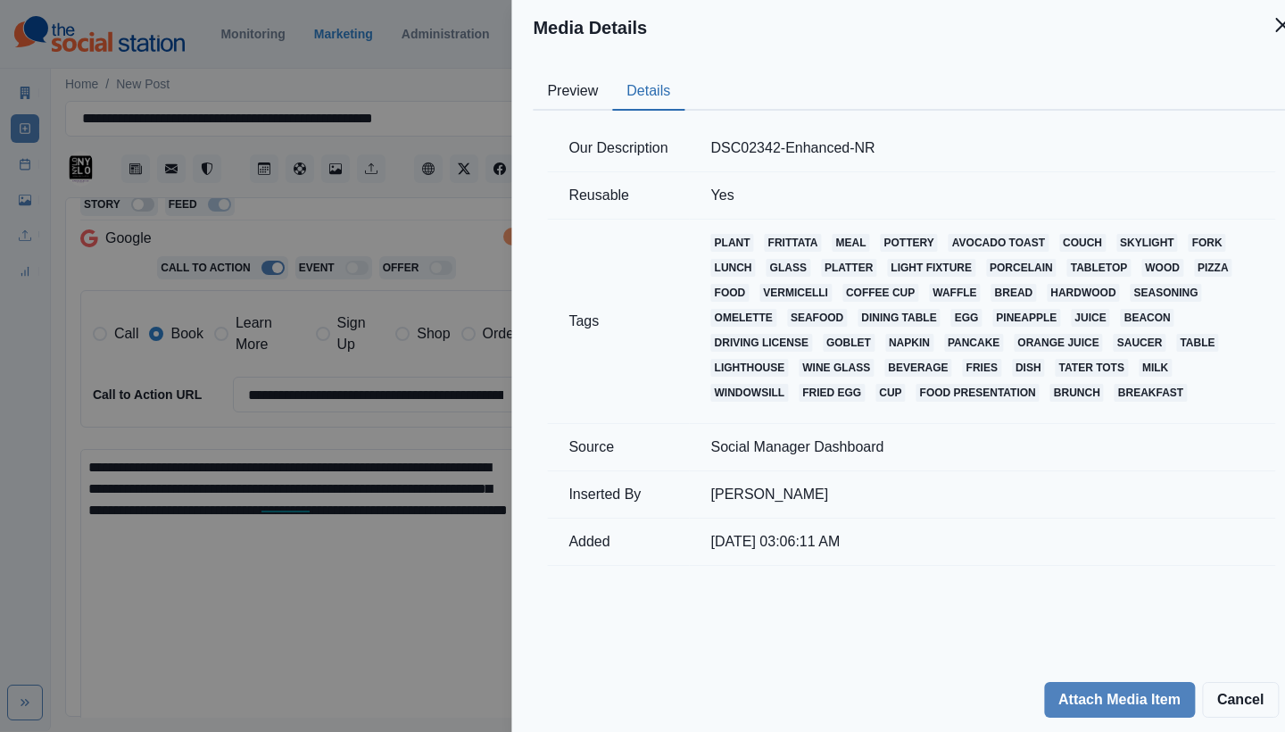
scroll to position [55, 0]
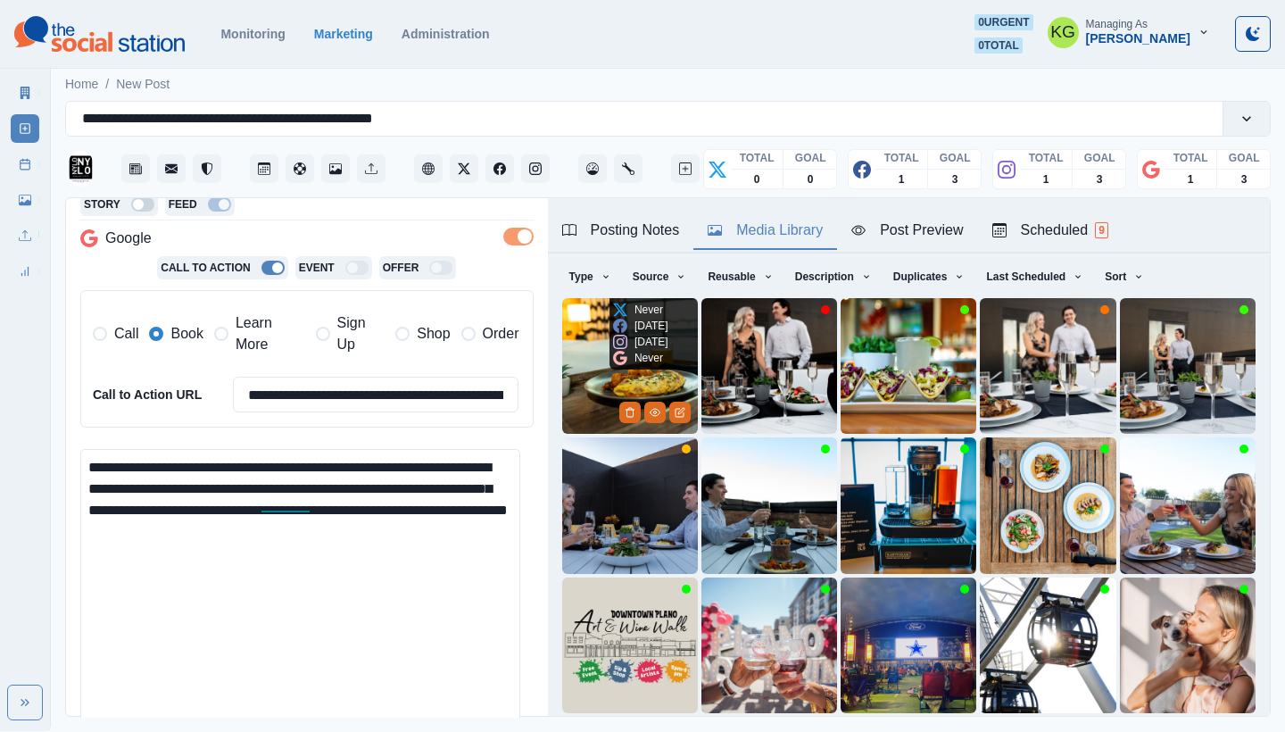
click at [580, 338] on img at bounding box center [630, 366] width 136 height 136
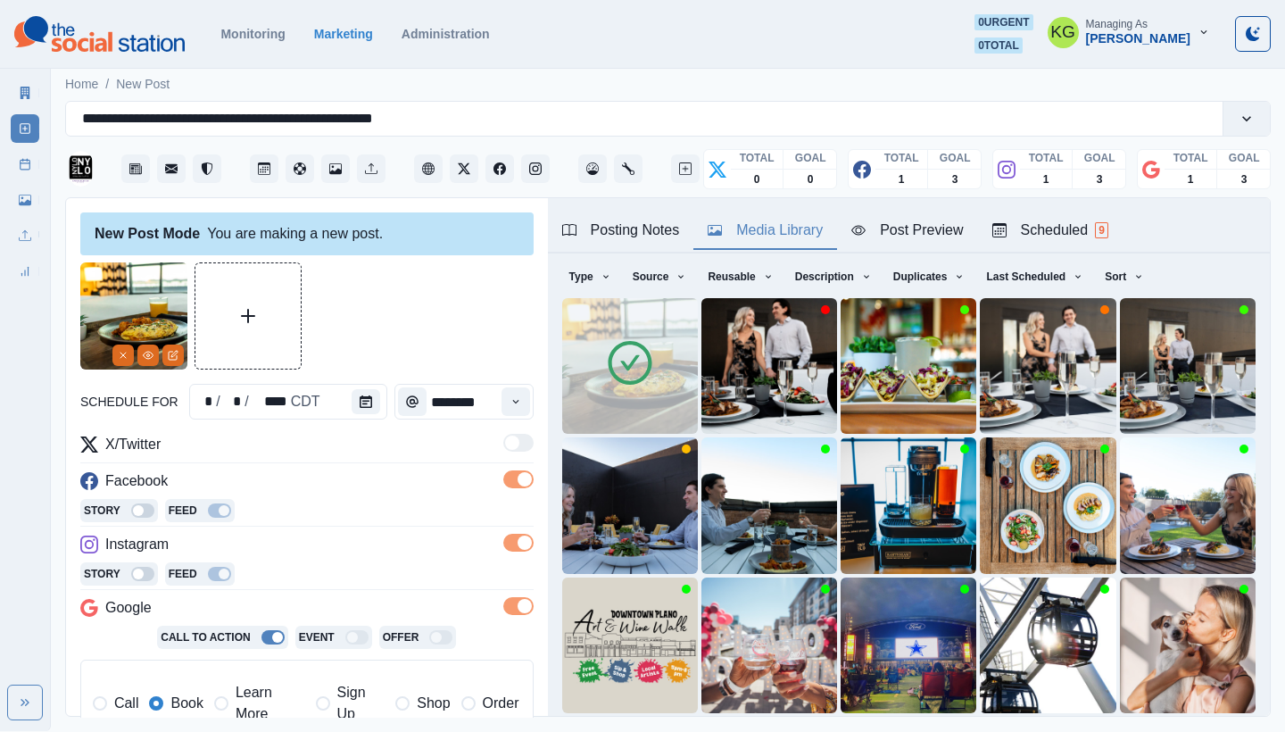
scroll to position [596, 0]
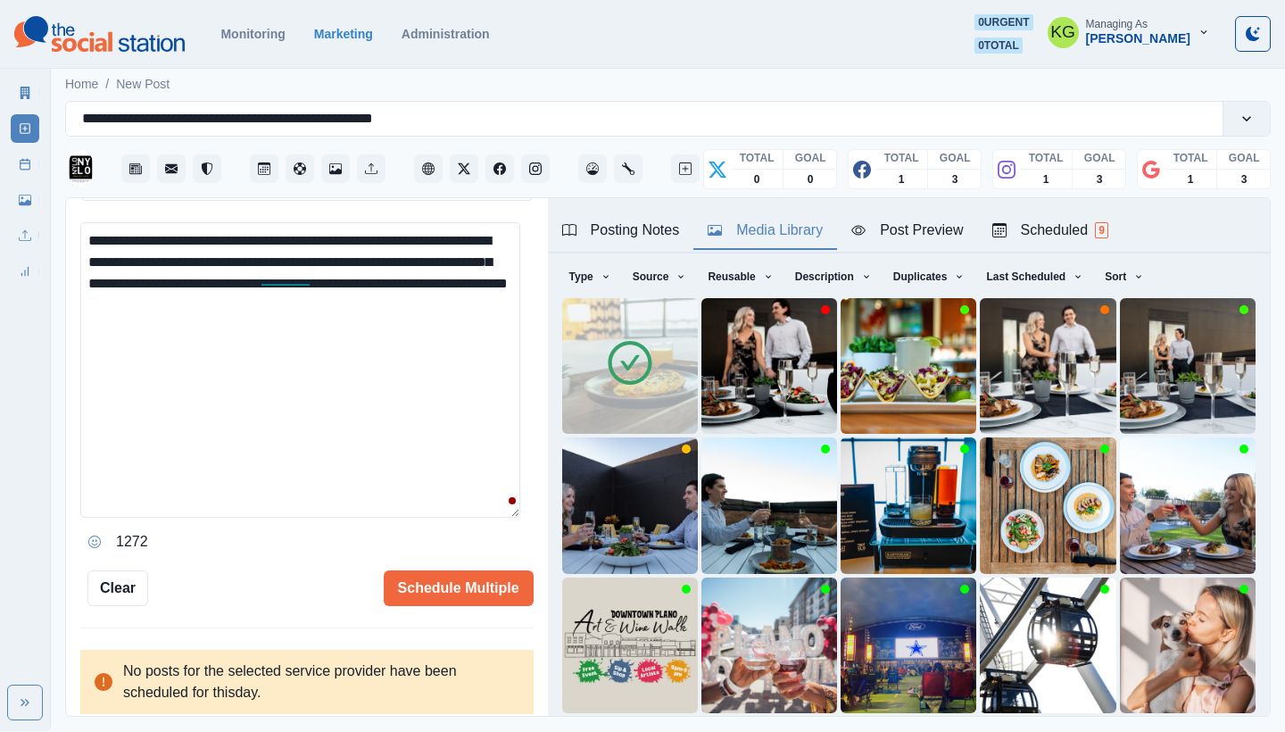
drag, startPoint x: 445, startPoint y: 554, endPoint x: 451, endPoint y: 536, distance: 18.9
click at [445, 552] on div "**********" at bounding box center [306, 135] width 453 height 939
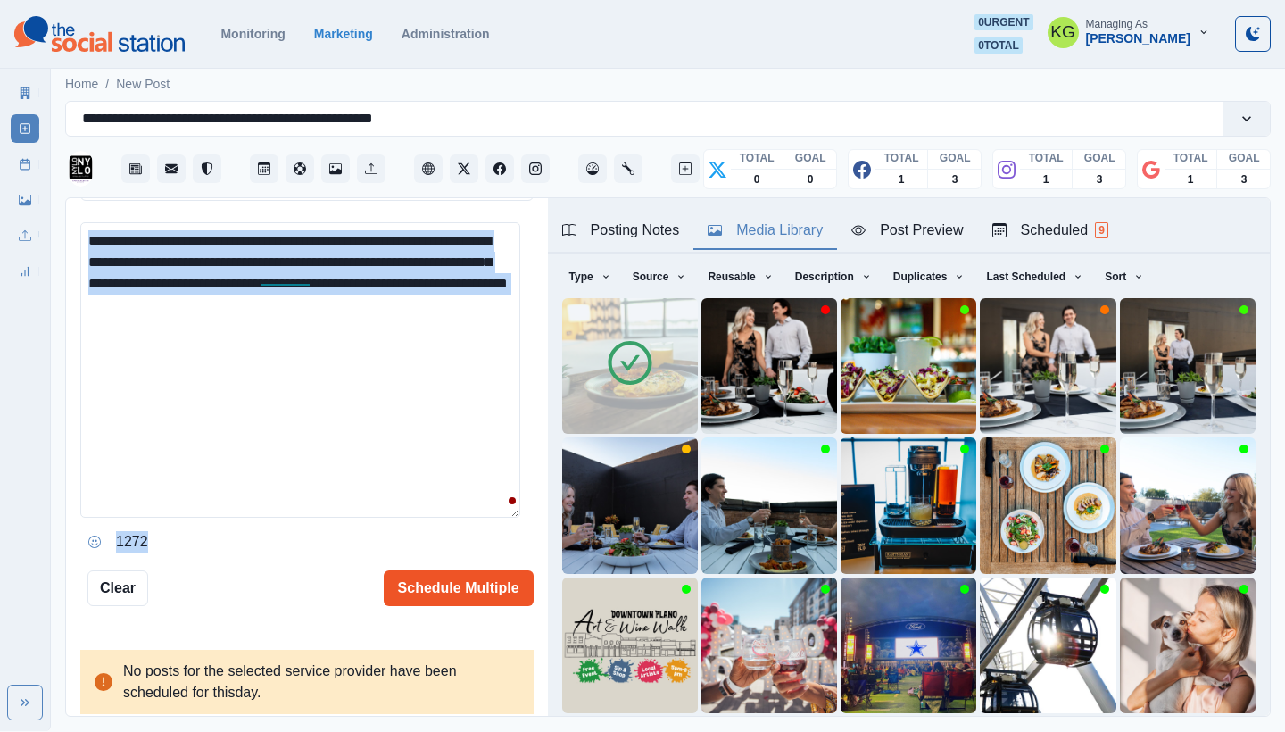
click at [433, 583] on button "Schedule Multiple" at bounding box center [459, 588] width 150 height 36
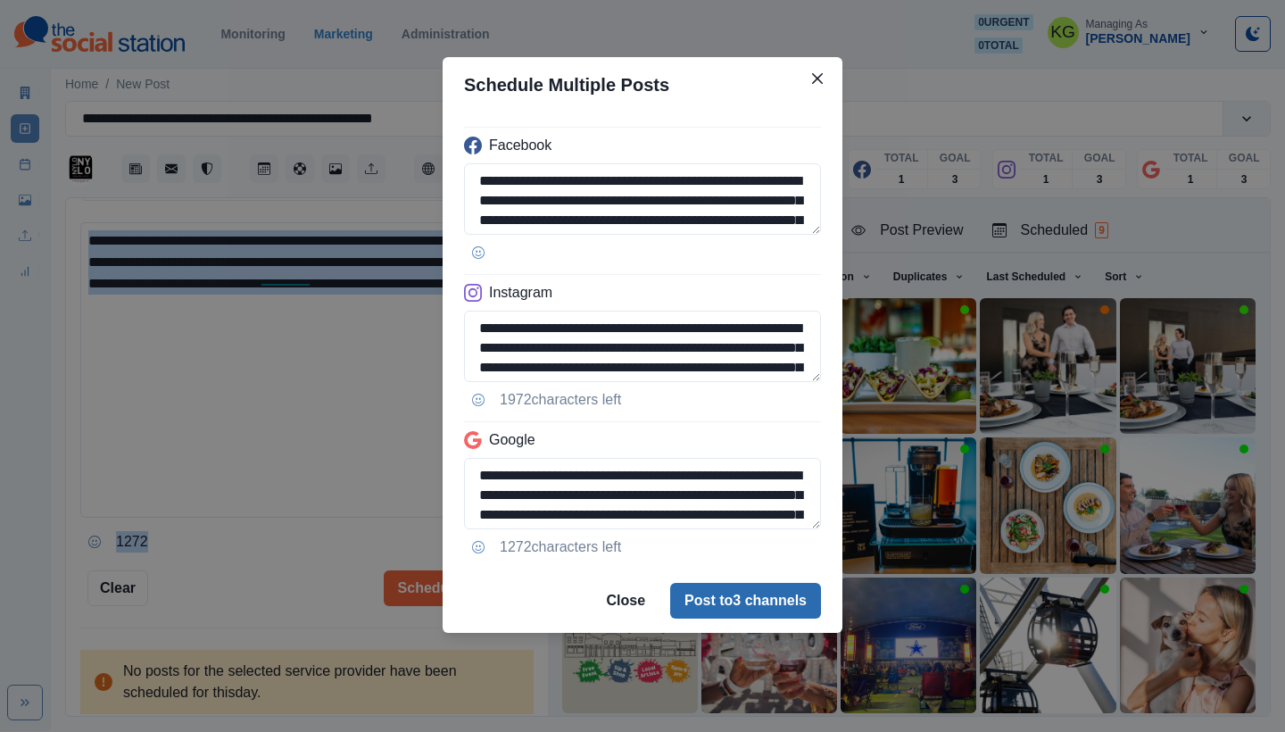
click at [765, 593] on button "Post to 3 channels" at bounding box center [745, 601] width 151 height 36
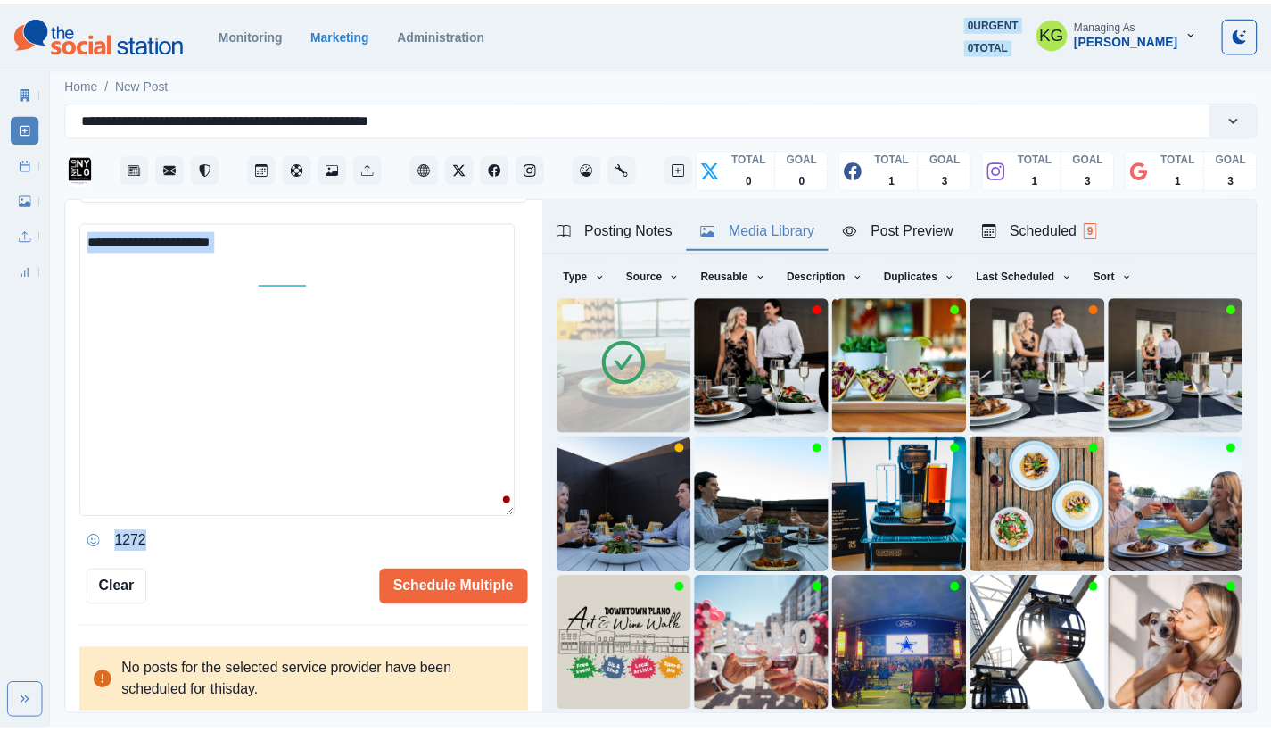
scroll to position [367, 0]
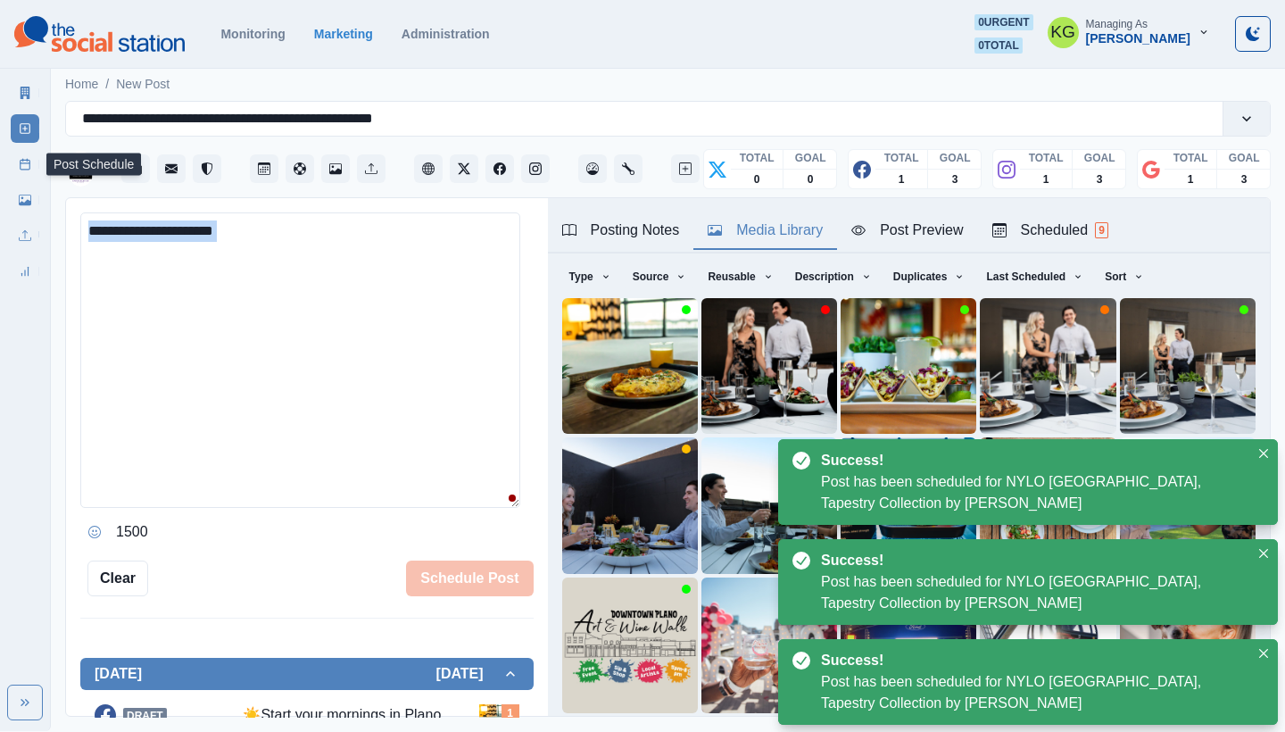
click at [30, 168] on icon at bounding box center [25, 164] width 12 height 12
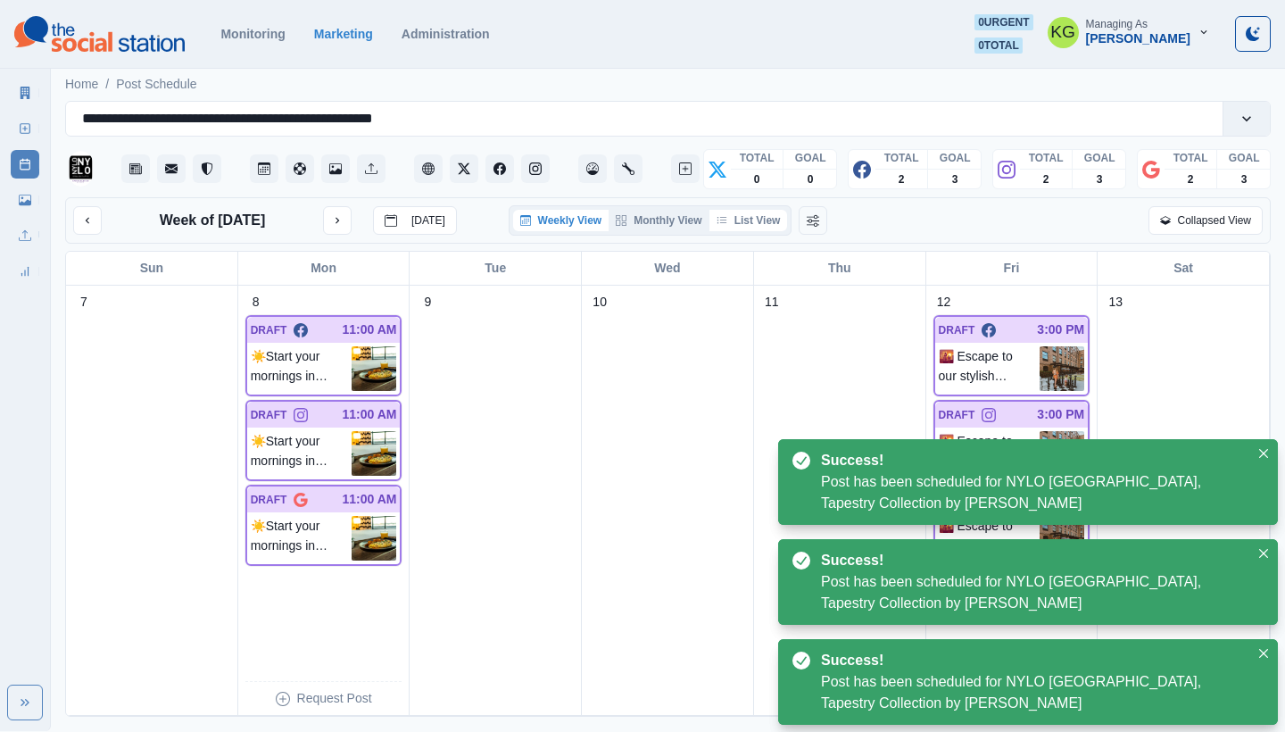
click at [750, 230] on button "List View" at bounding box center [748, 220] width 79 height 21
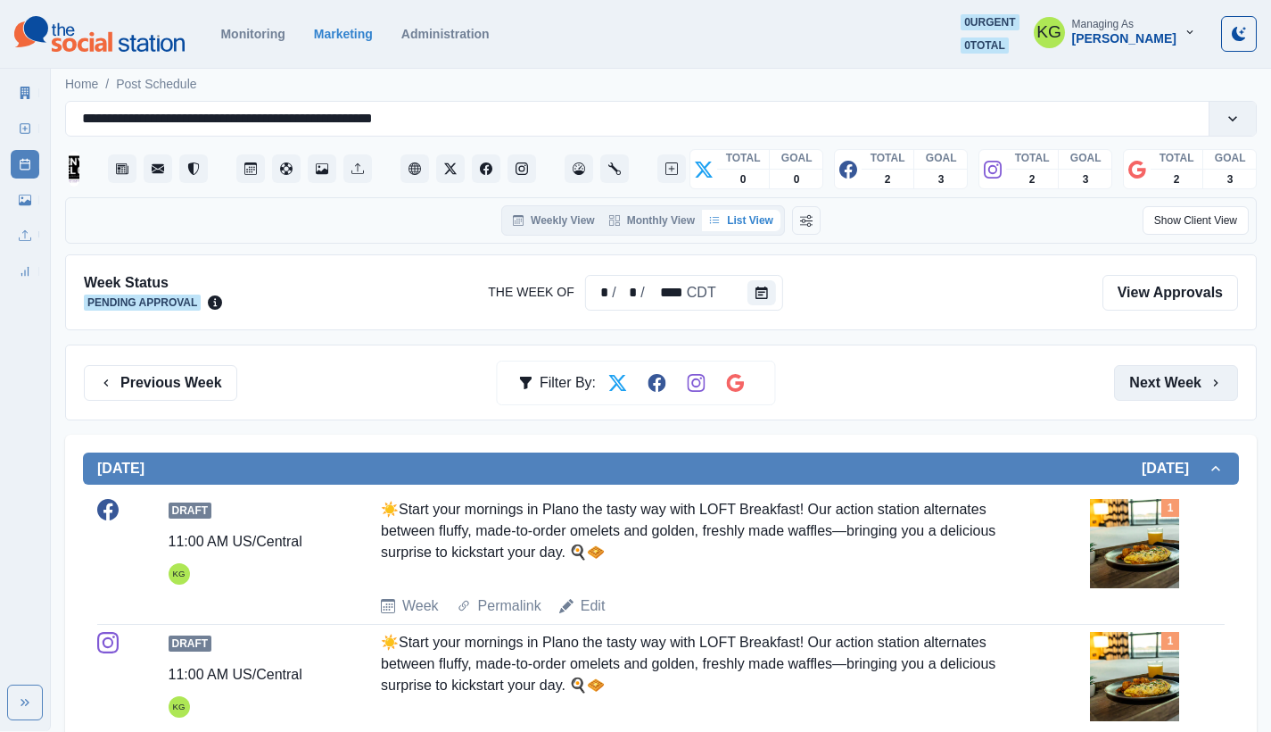
click at [1196, 388] on button "Next Week" at bounding box center [1176, 383] width 124 height 36
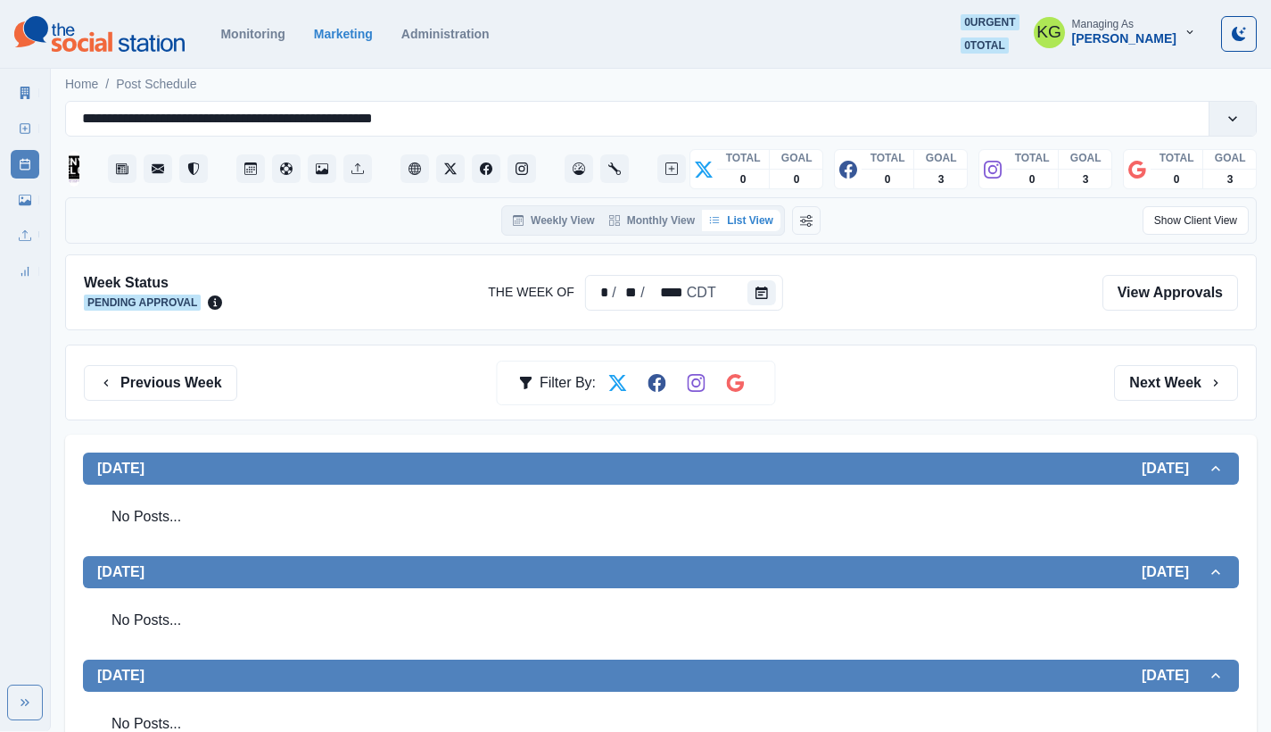
click at [372, 6] on section "Monitoring Marketing Administration 0 urgent 0 total KG Managing As [PERSON_NAM…" at bounding box center [635, 34] width 1271 height 69
click at [368, 1] on section "Monitoring Marketing Administration 0 urgent 0 total KG Managing As [PERSON_NAM…" at bounding box center [635, 34] width 1271 height 69
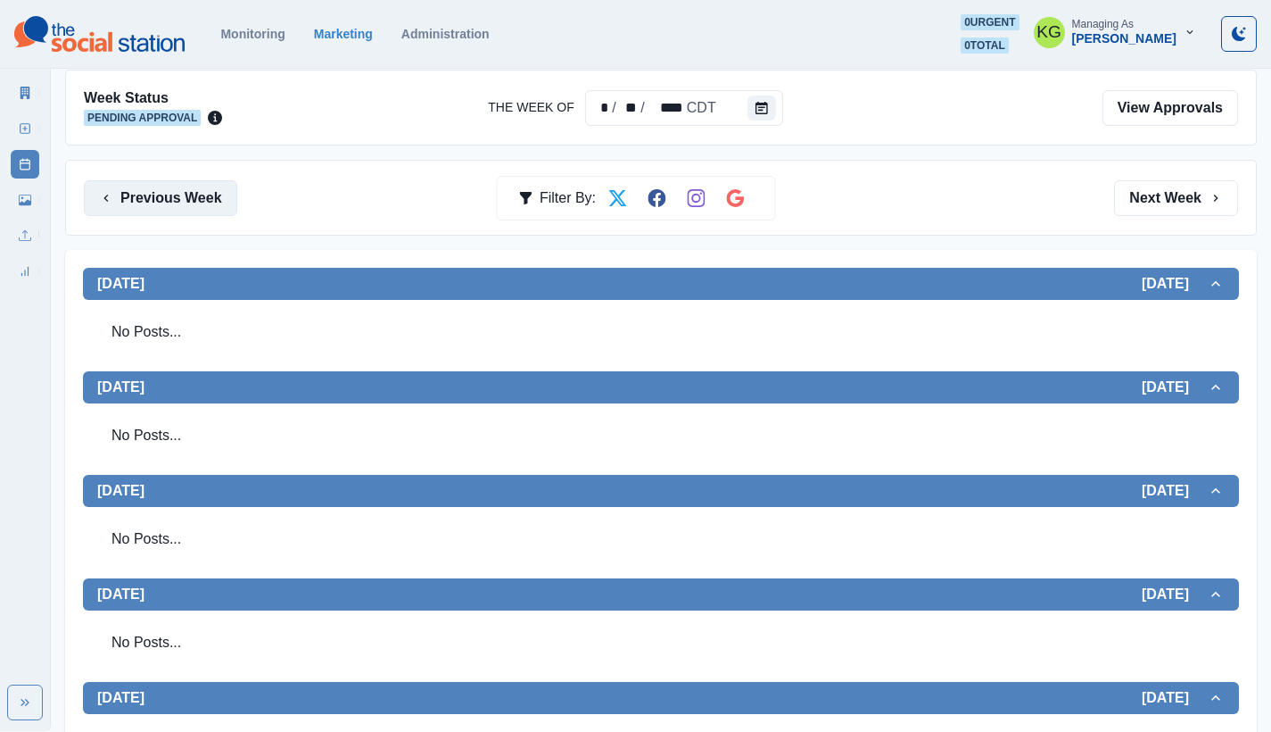
click at [163, 208] on button "Previous Week" at bounding box center [160, 198] width 153 height 36
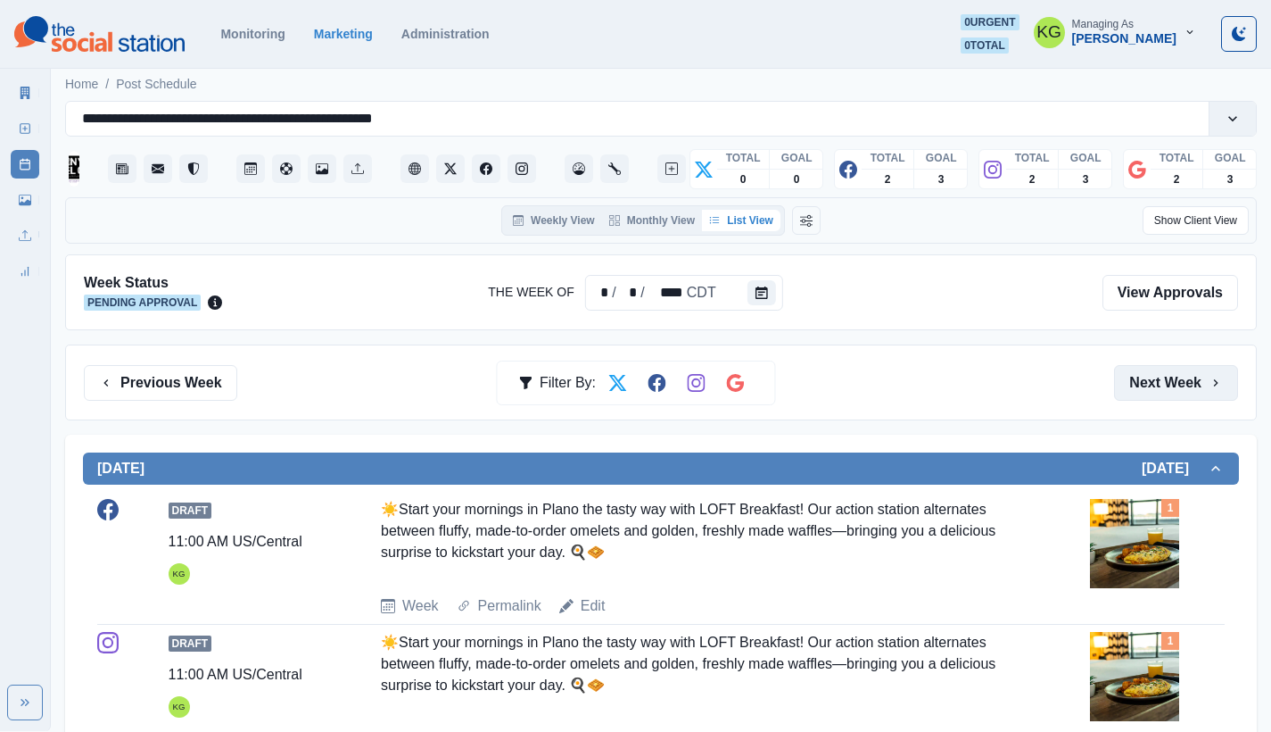
click at [1166, 380] on button "Next Week" at bounding box center [1176, 383] width 124 height 36
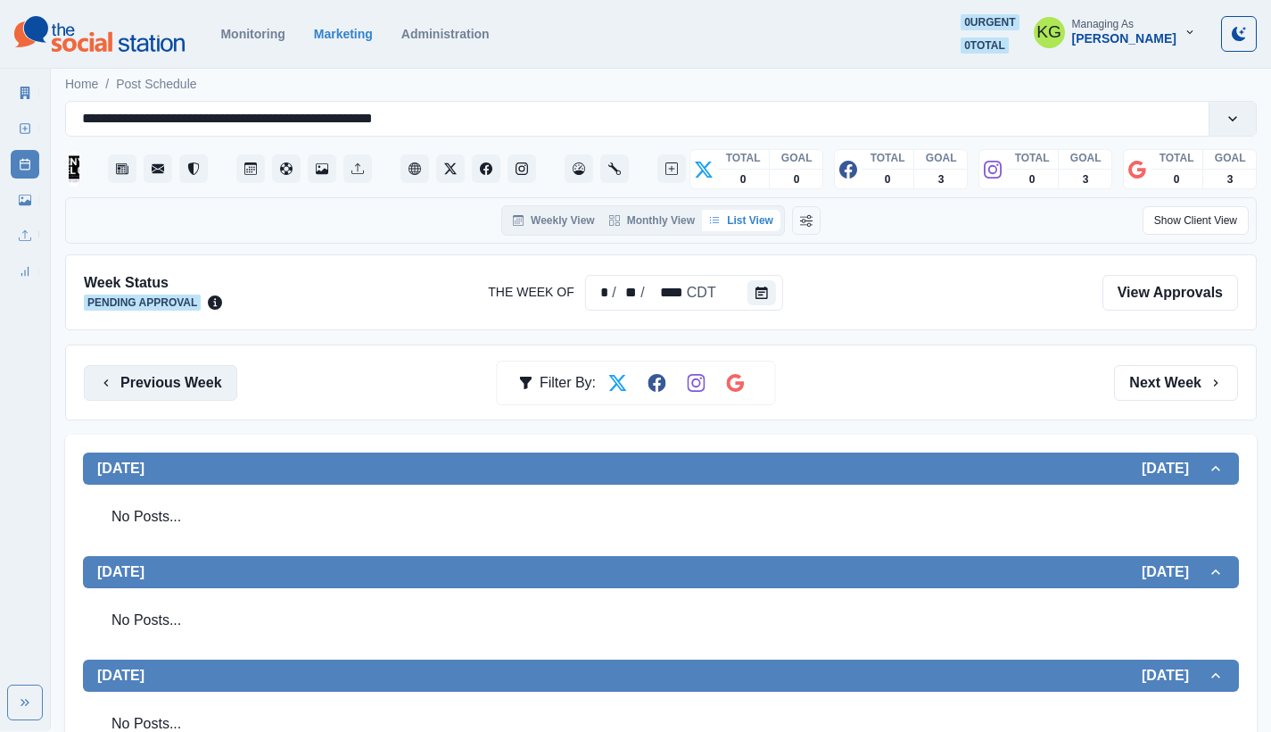
click at [188, 368] on button "Previous Week" at bounding box center [160, 383] width 153 height 36
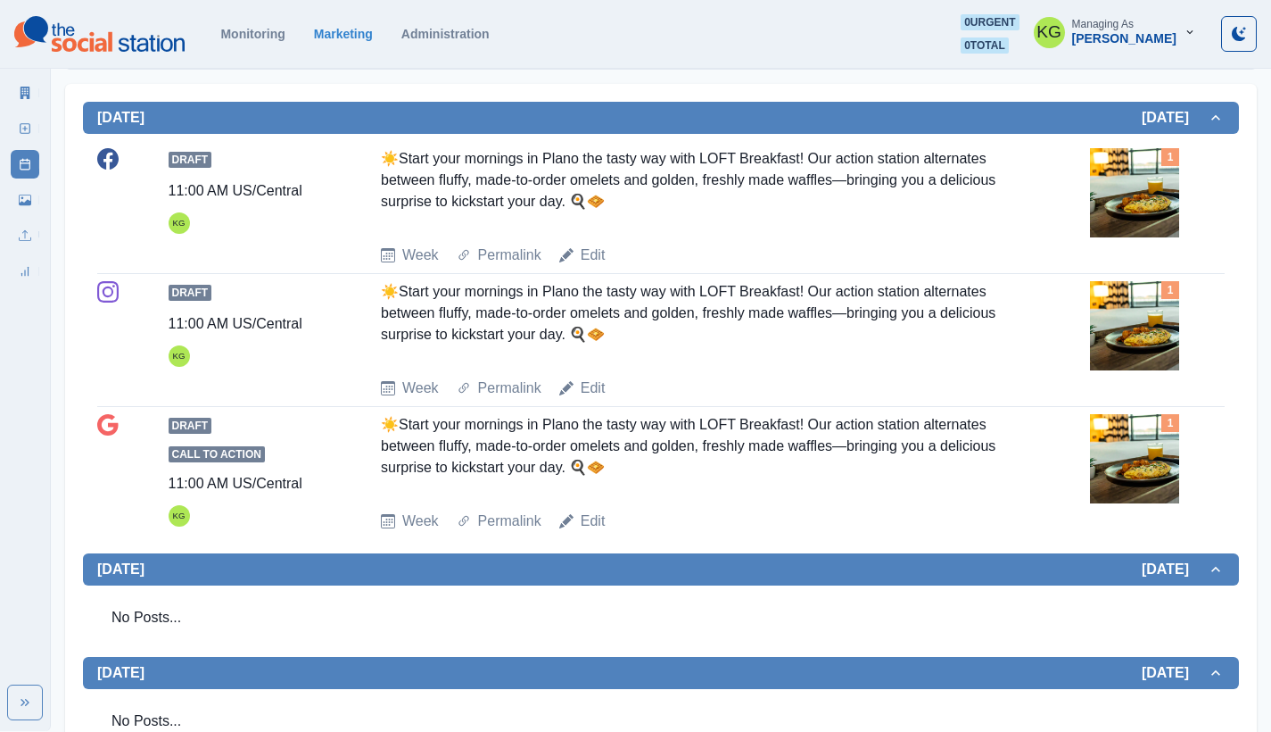
scroll to position [169, 0]
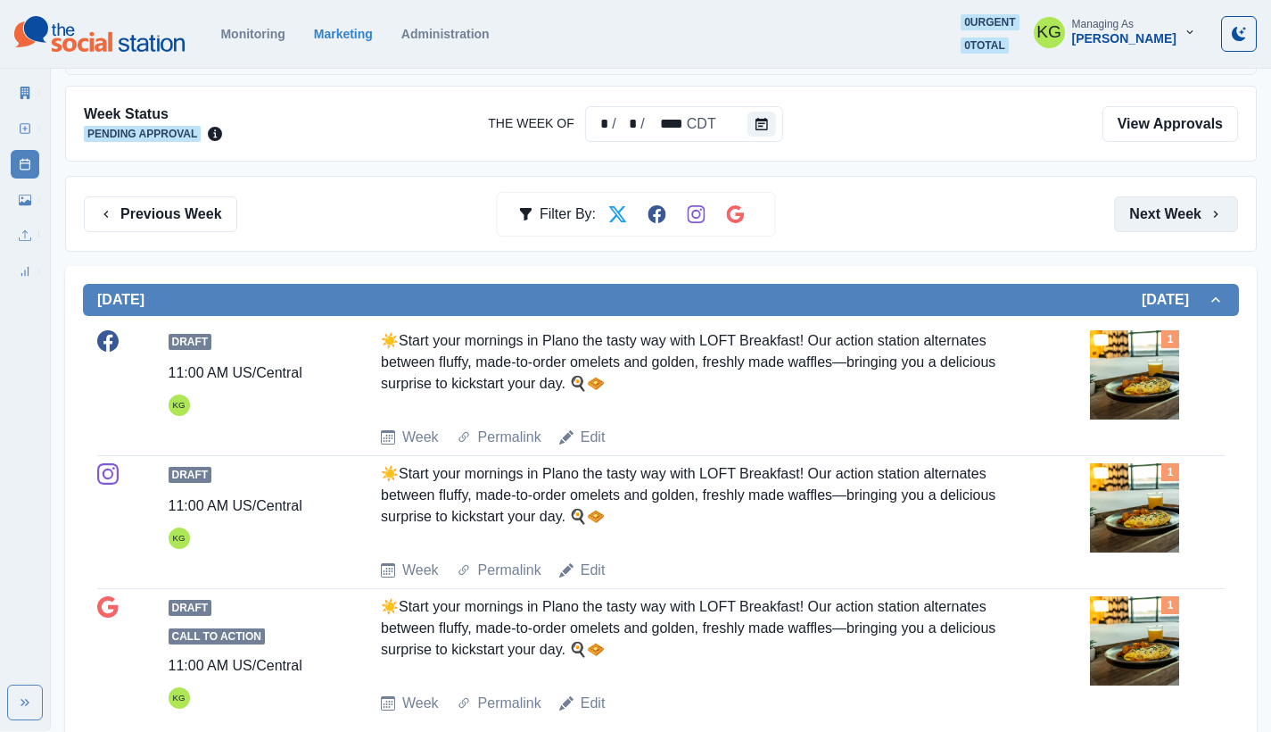
click at [1199, 217] on button "Next Week" at bounding box center [1176, 214] width 124 height 36
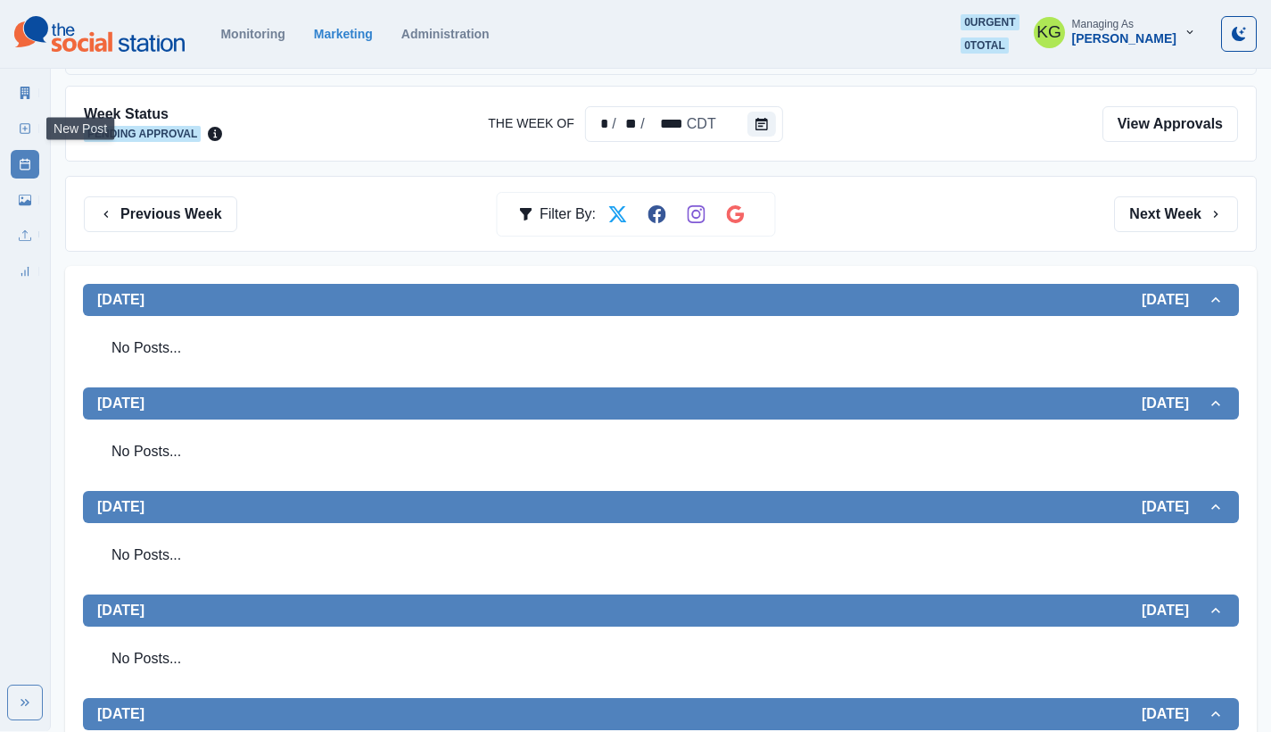
click at [15, 130] on link "New Post" at bounding box center [25, 128] width 29 height 29
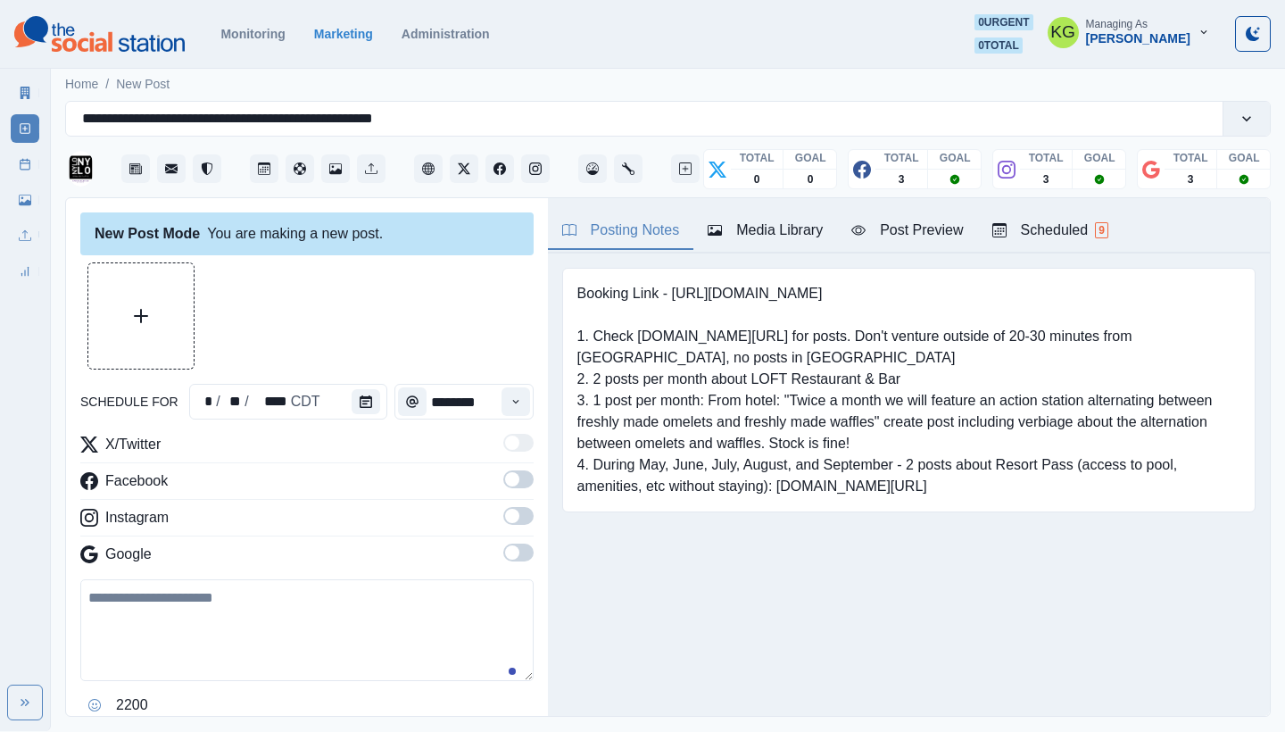
click at [361, 383] on div "schedule for * / ** / **** CDT ******** X/Twitter Facebook Instagram Google 220…" at bounding box center [306, 515] width 453 height 507
click at [355, 392] on button "Calendar" at bounding box center [365, 401] width 29 height 25
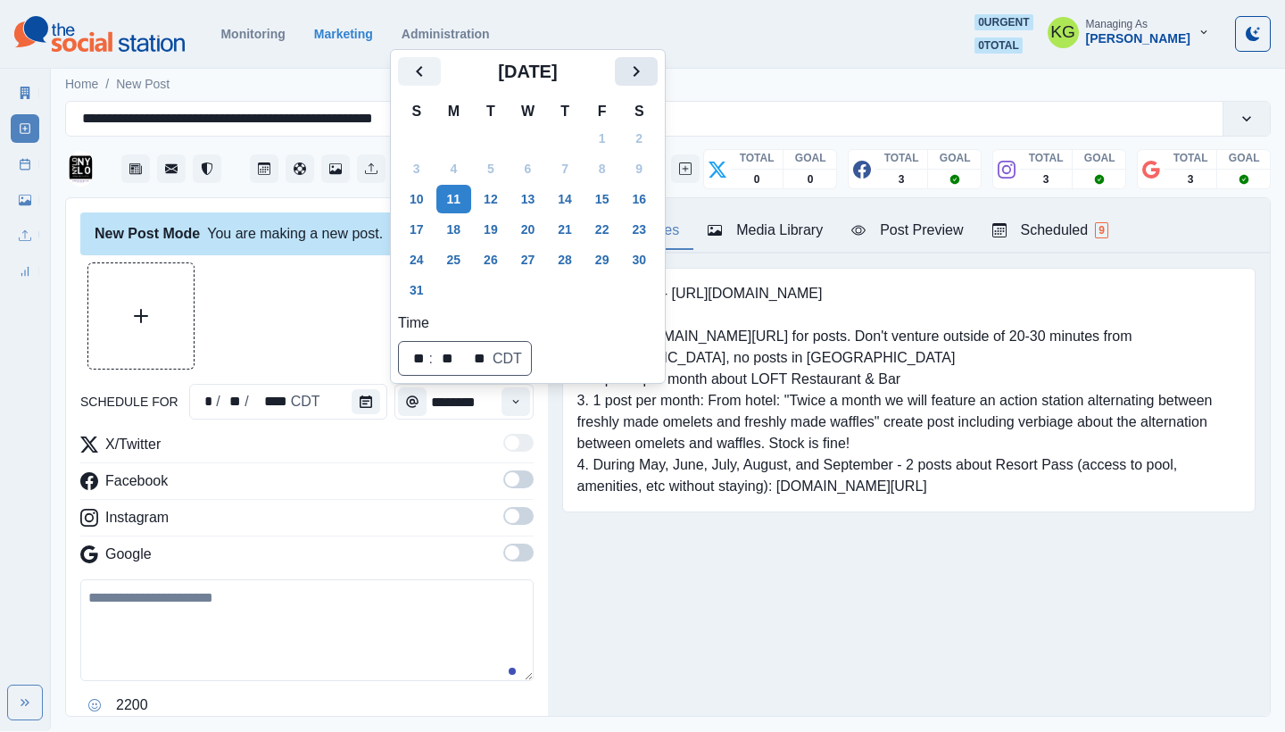
click at [647, 68] on icon "Next" at bounding box center [635, 71] width 21 height 21
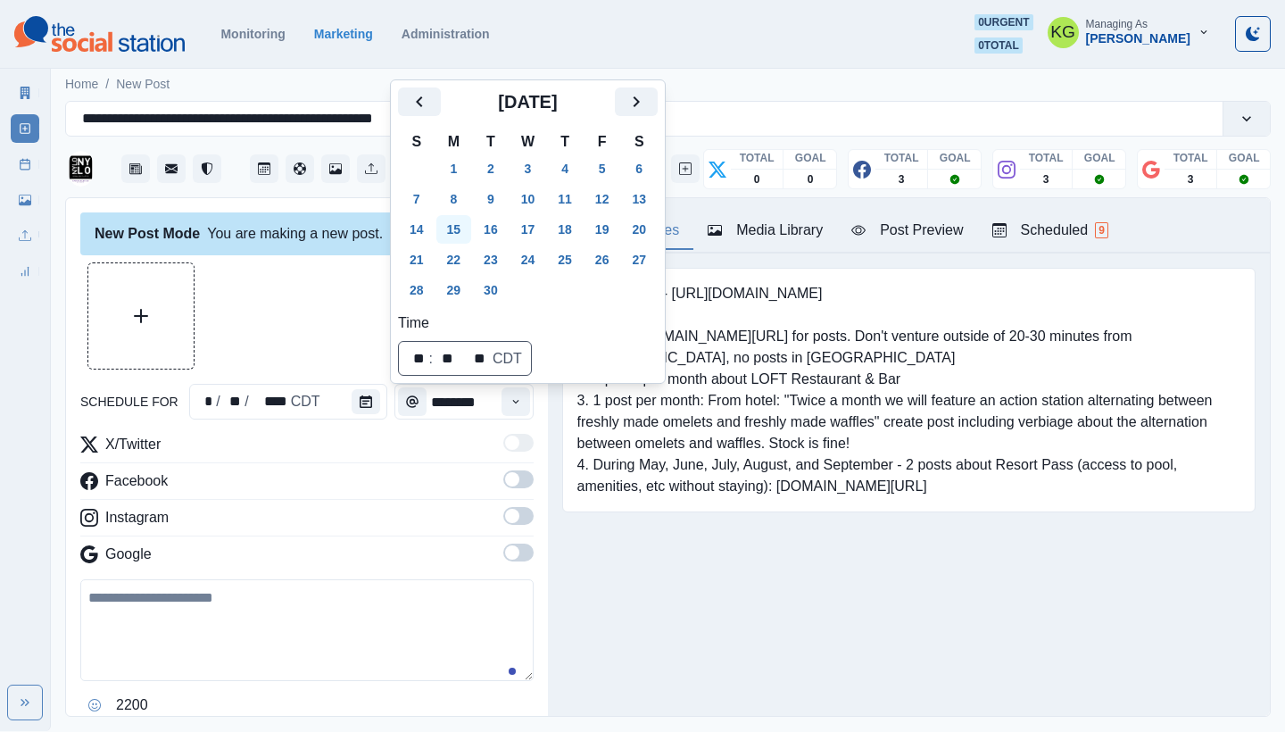
click at [456, 229] on button "15" at bounding box center [454, 229] width 36 height 29
click at [252, 299] on div at bounding box center [306, 315] width 453 height 107
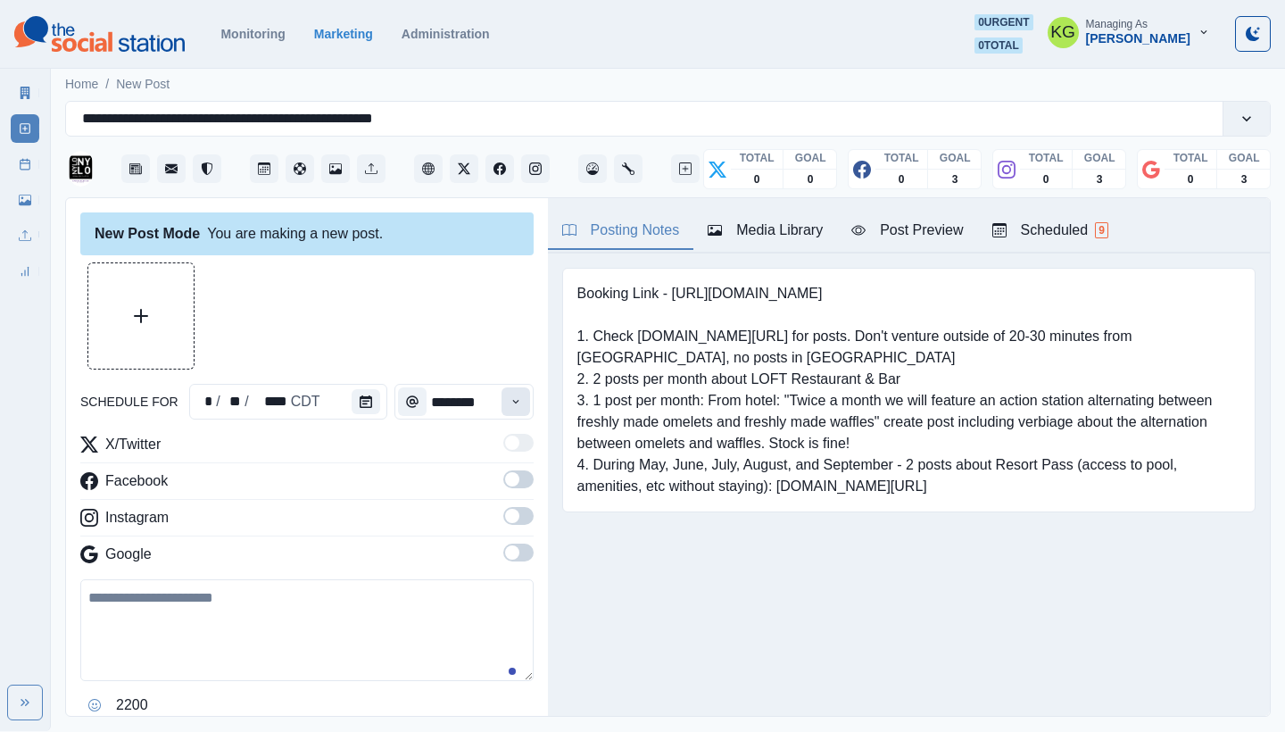
click at [509, 395] on icon "Time" at bounding box center [515, 401] width 12 height 12
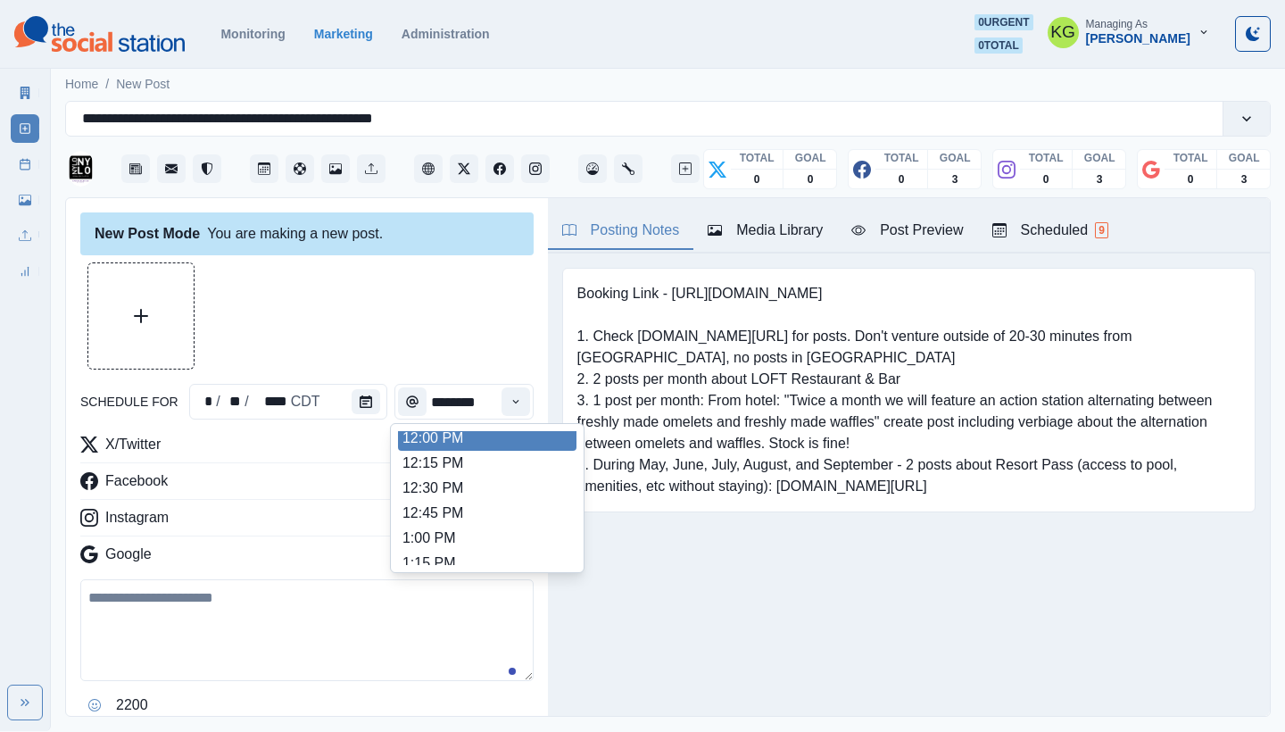
scroll to position [400, 0]
click at [464, 442] on li "12:00 PM" at bounding box center [487, 443] width 178 height 25
type input "********"
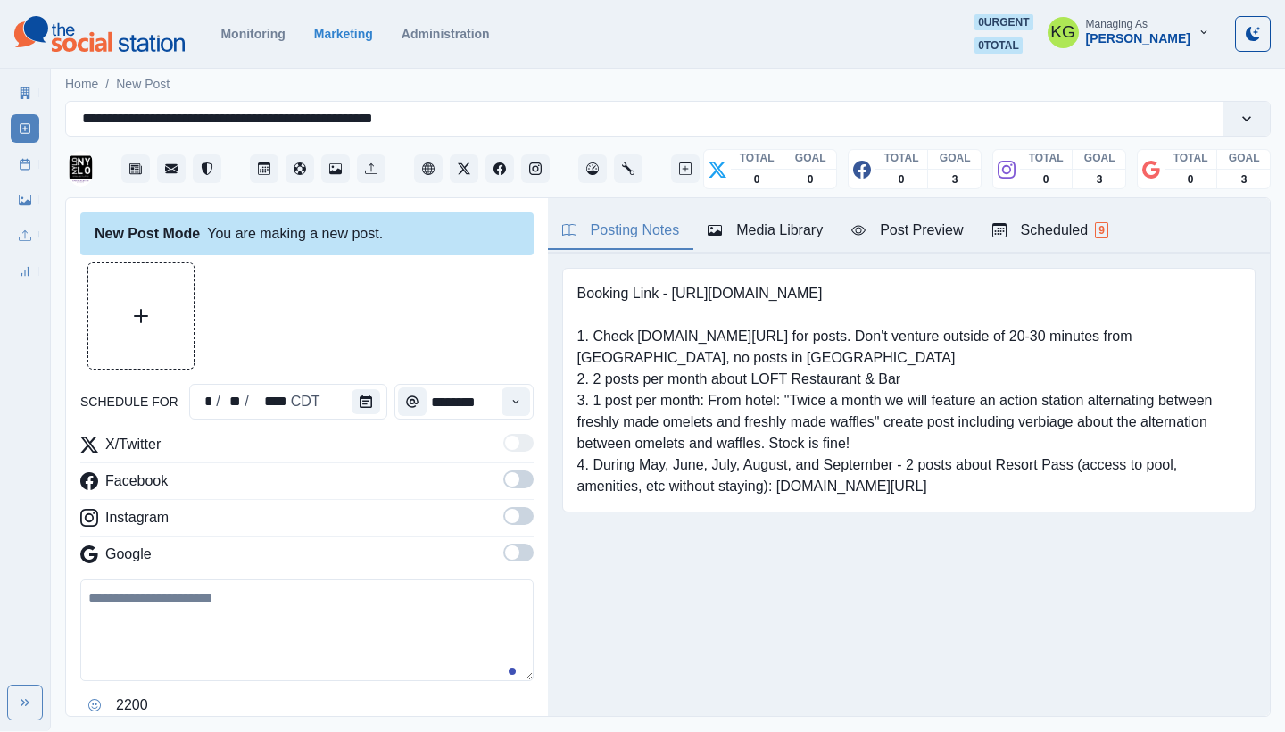
click at [516, 554] on span at bounding box center [518, 552] width 30 height 18
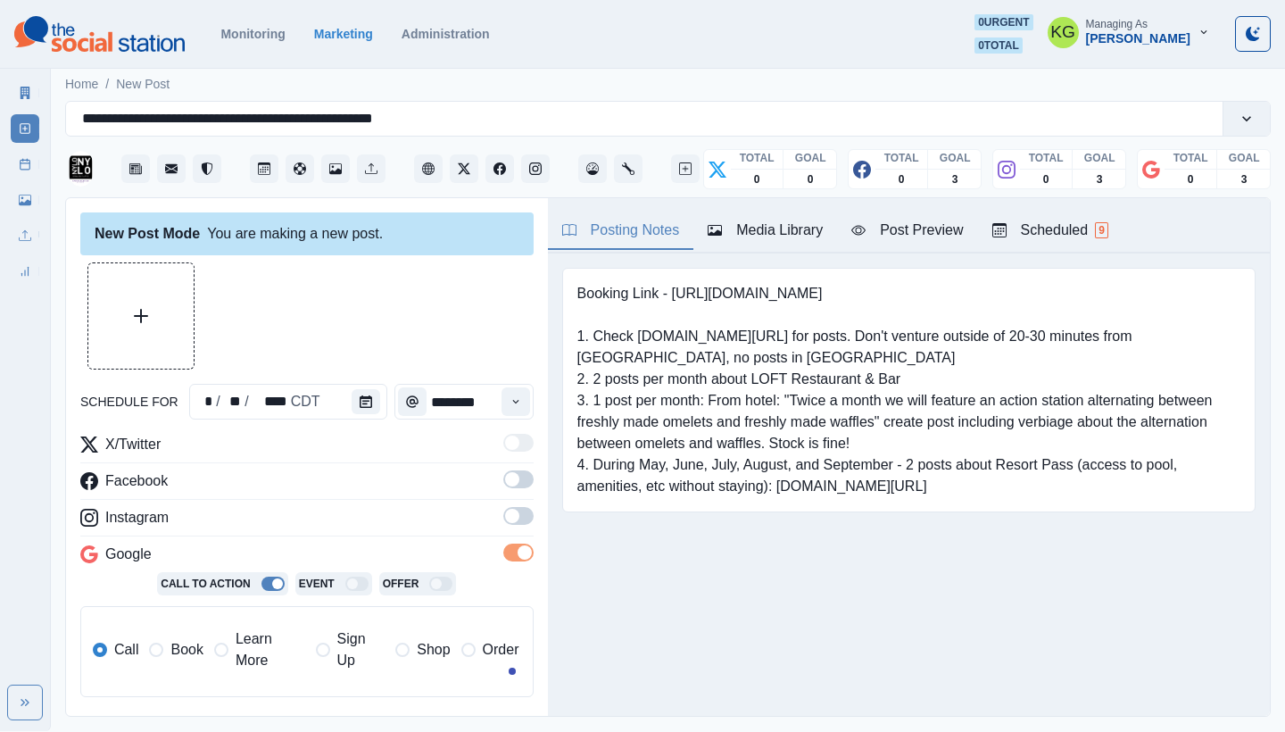
click at [507, 530] on label at bounding box center [518, 521] width 30 height 29
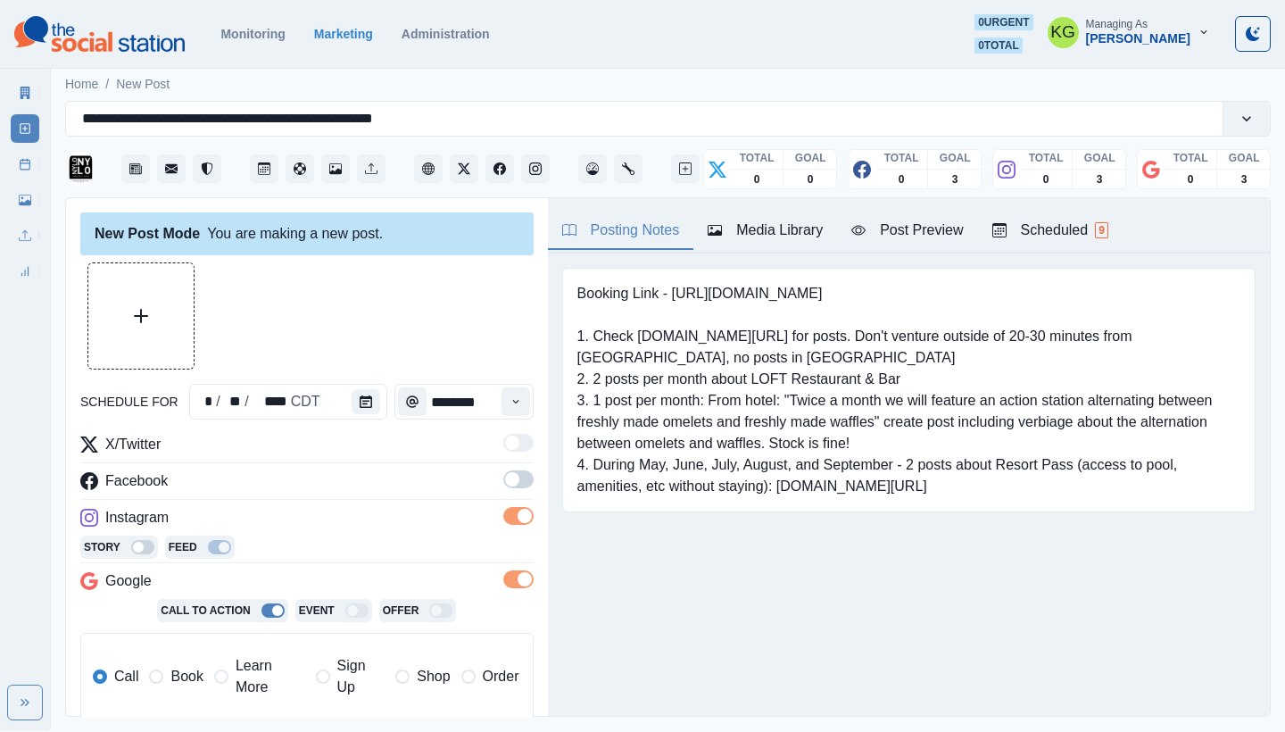
click at [505, 481] on span at bounding box center [512, 479] width 14 height 14
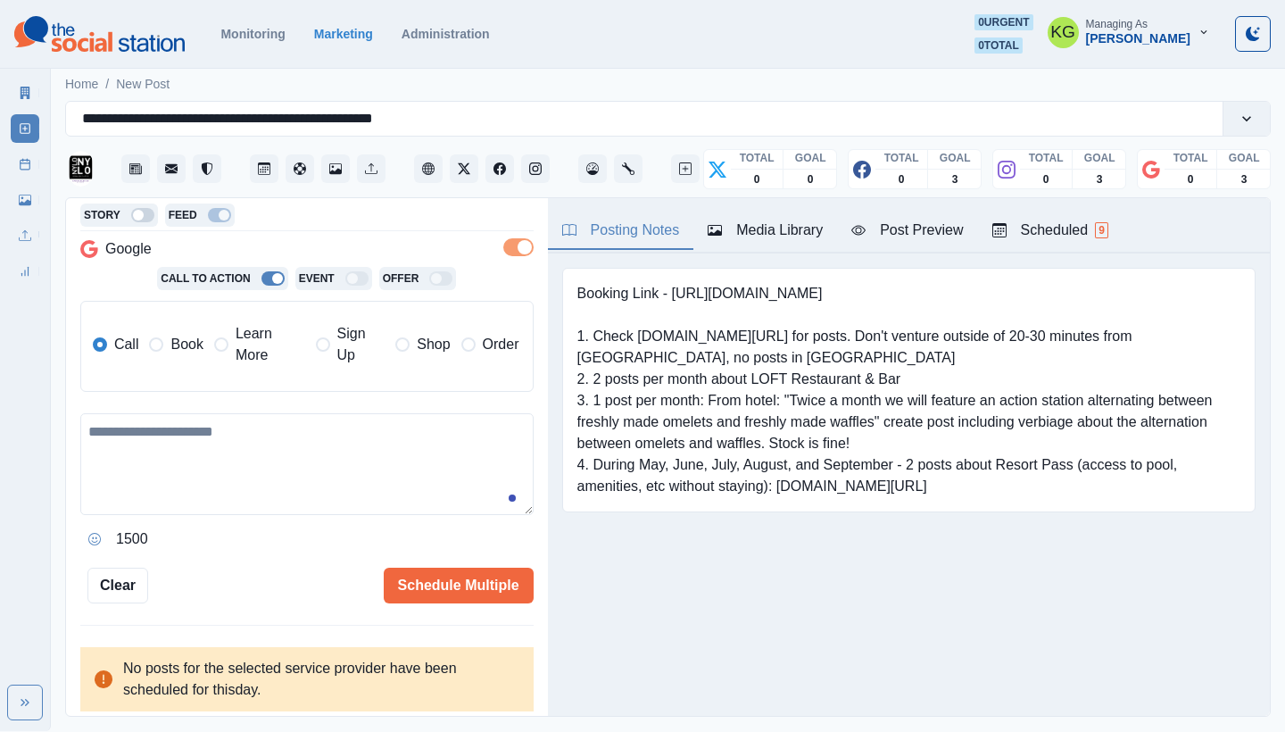
scroll to position [359, 0]
click at [164, 338] on label "Book" at bounding box center [176, 344] width 54 height 43
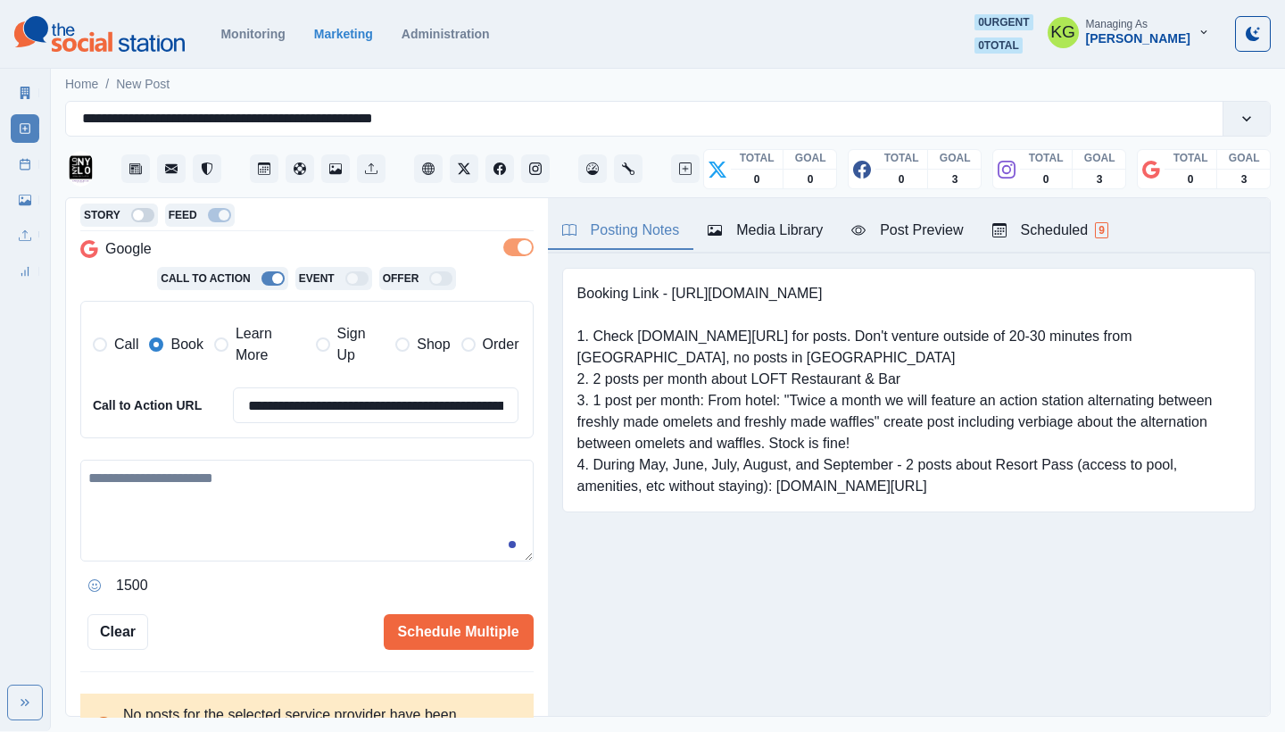
click at [219, 460] on textarea at bounding box center [306, 510] width 453 height 102
paste textarea "**********"
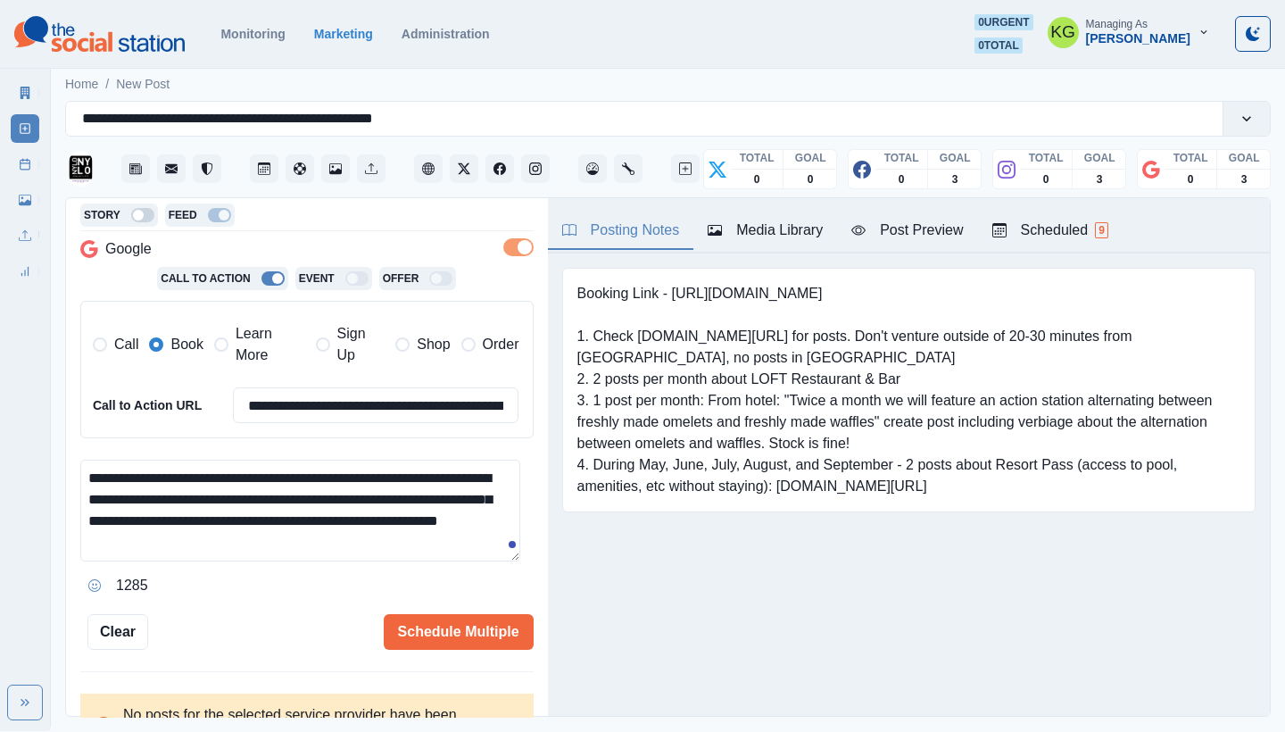
drag, startPoint x: 281, startPoint y: 513, endPoint x: 268, endPoint y: 512, distance: 13.4
click at [268, 512] on textarea "**********" at bounding box center [300, 510] width 440 height 102
click at [86, 463] on textarea "**********" at bounding box center [300, 510] width 440 height 102
paste textarea "**"
click at [334, 518] on textarea "**********" at bounding box center [300, 510] width 440 height 102
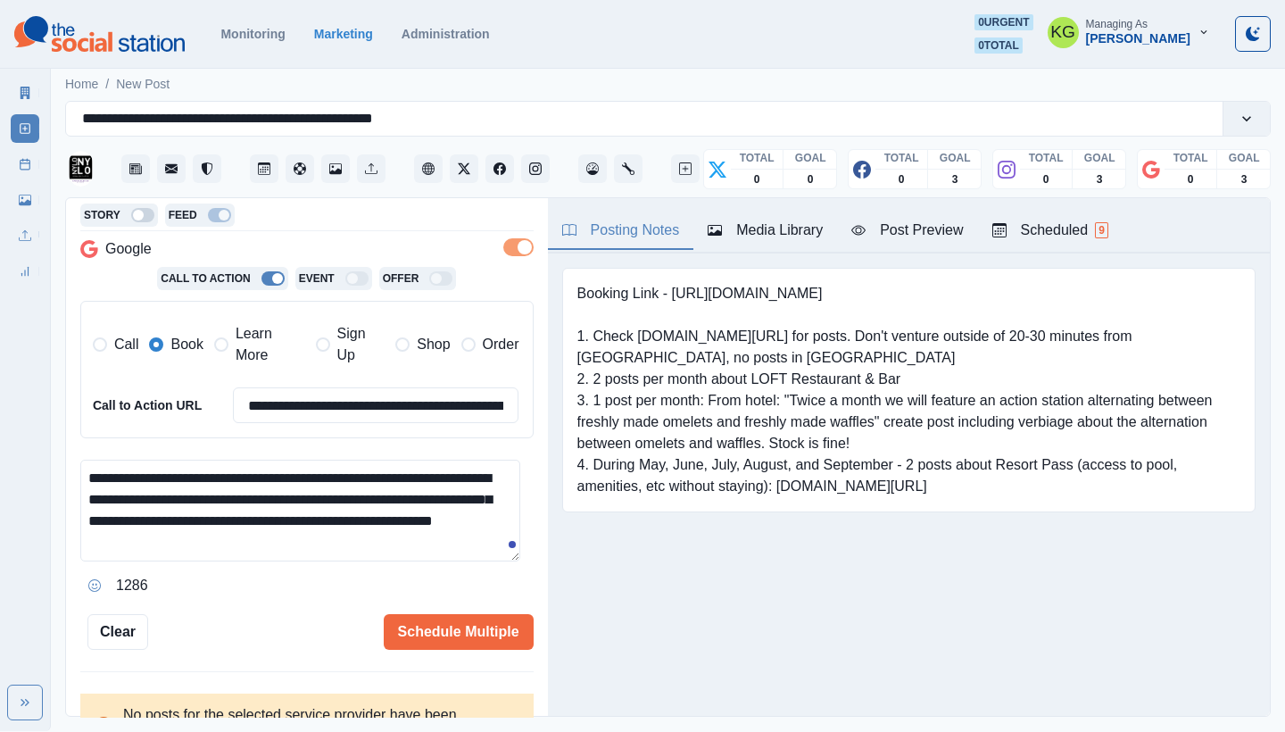
type textarea "**********"
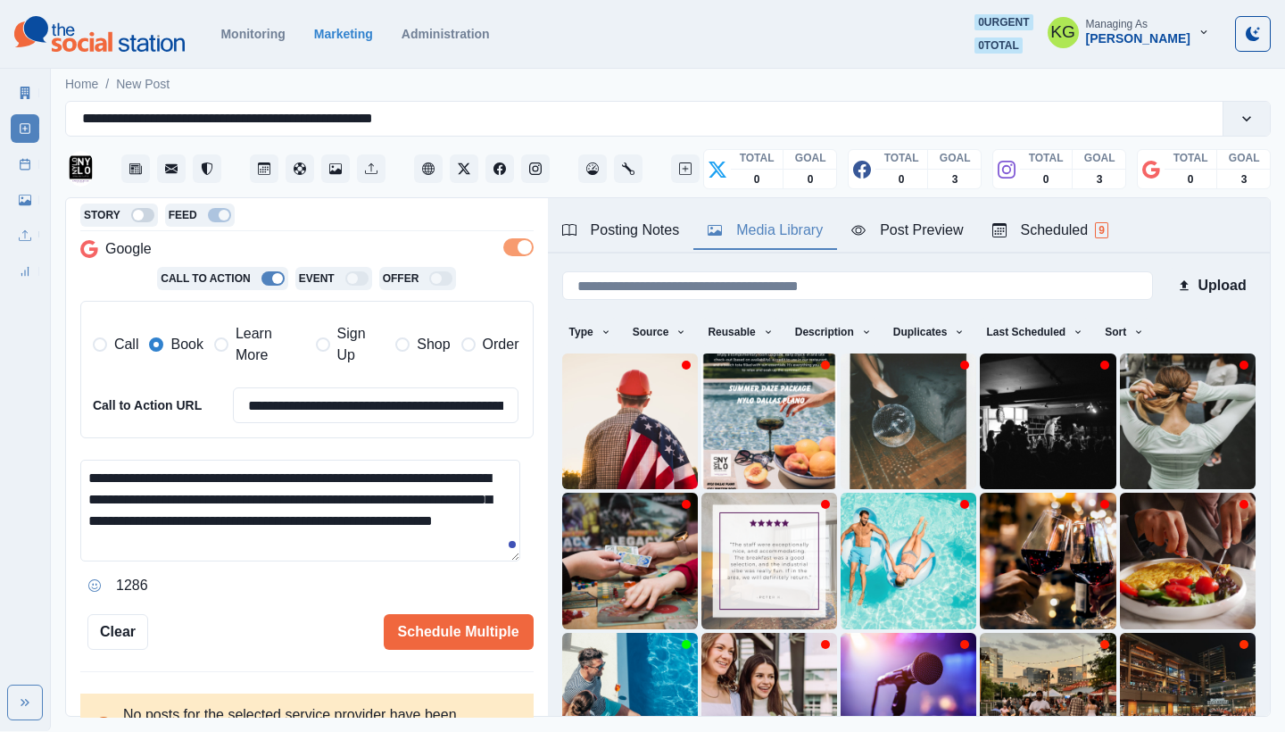
click at [755, 233] on div "Media Library" at bounding box center [764, 229] width 115 height 21
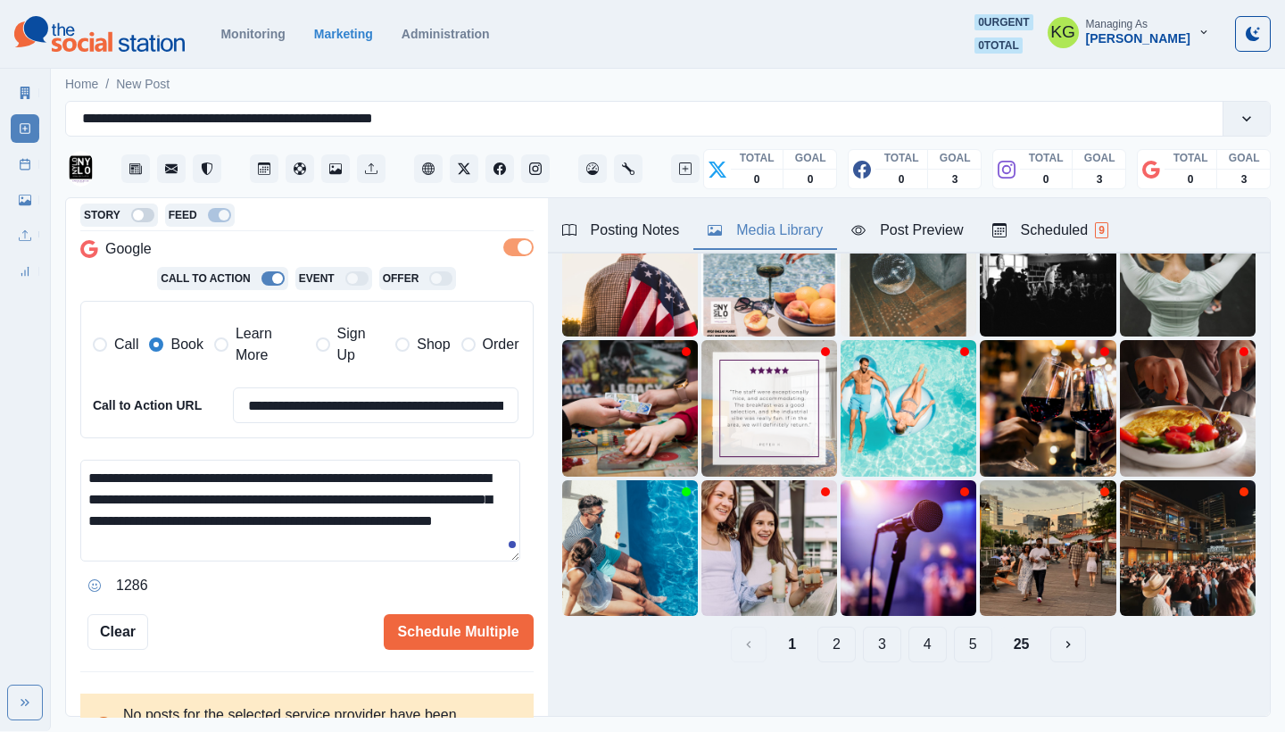
click at [1017, 628] on button "25" at bounding box center [1021, 644] width 45 height 36
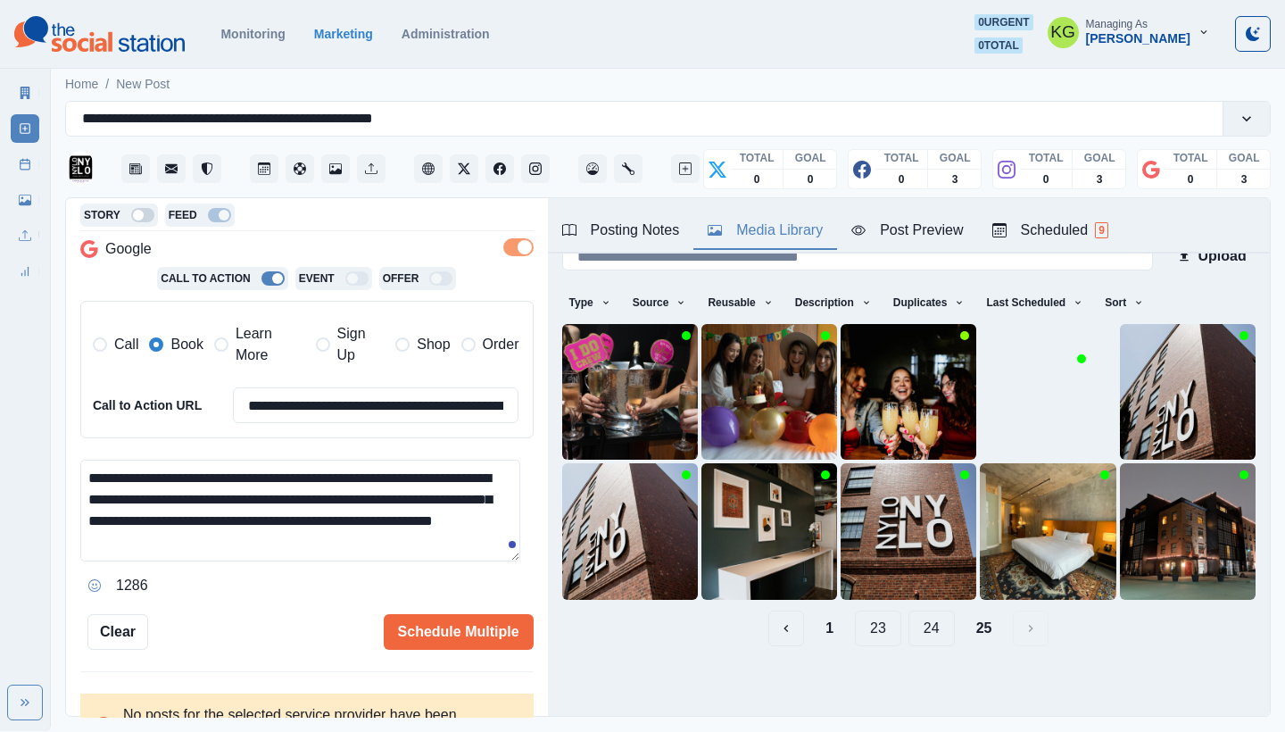
scroll to position [19, 0]
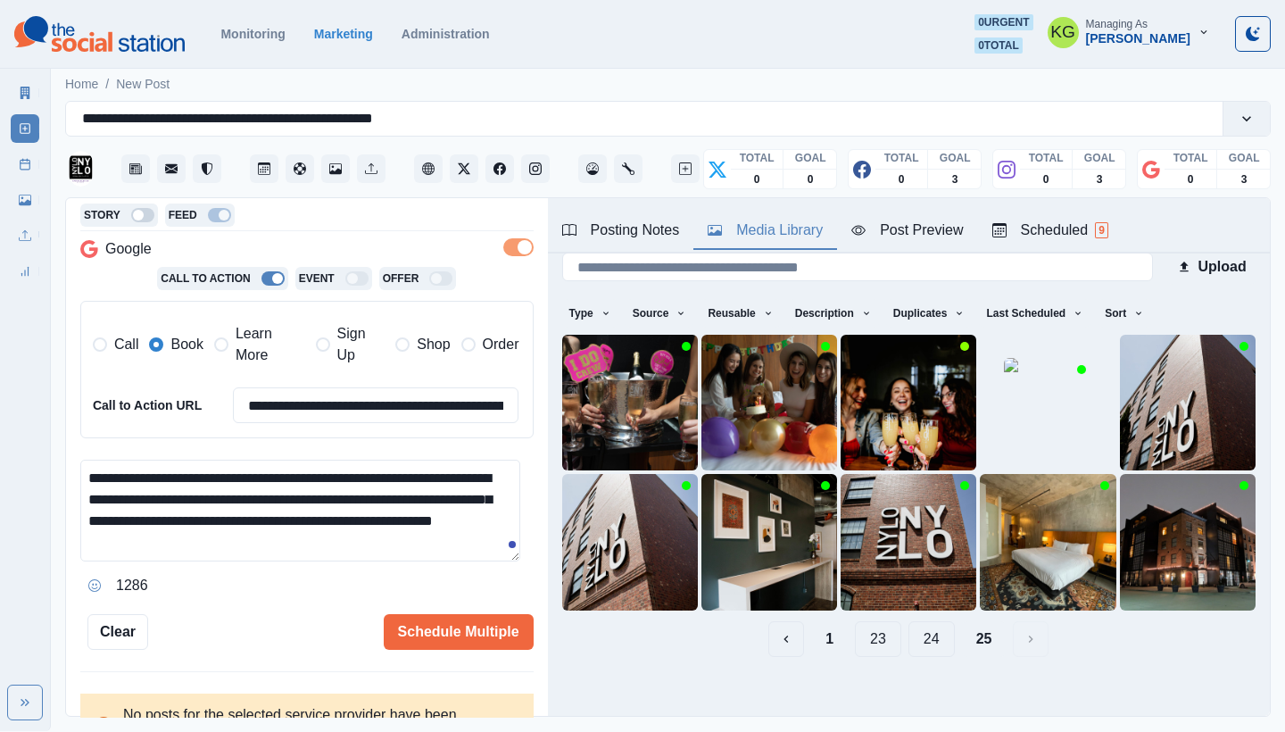
click at [932, 628] on button "24" at bounding box center [931, 639] width 46 height 36
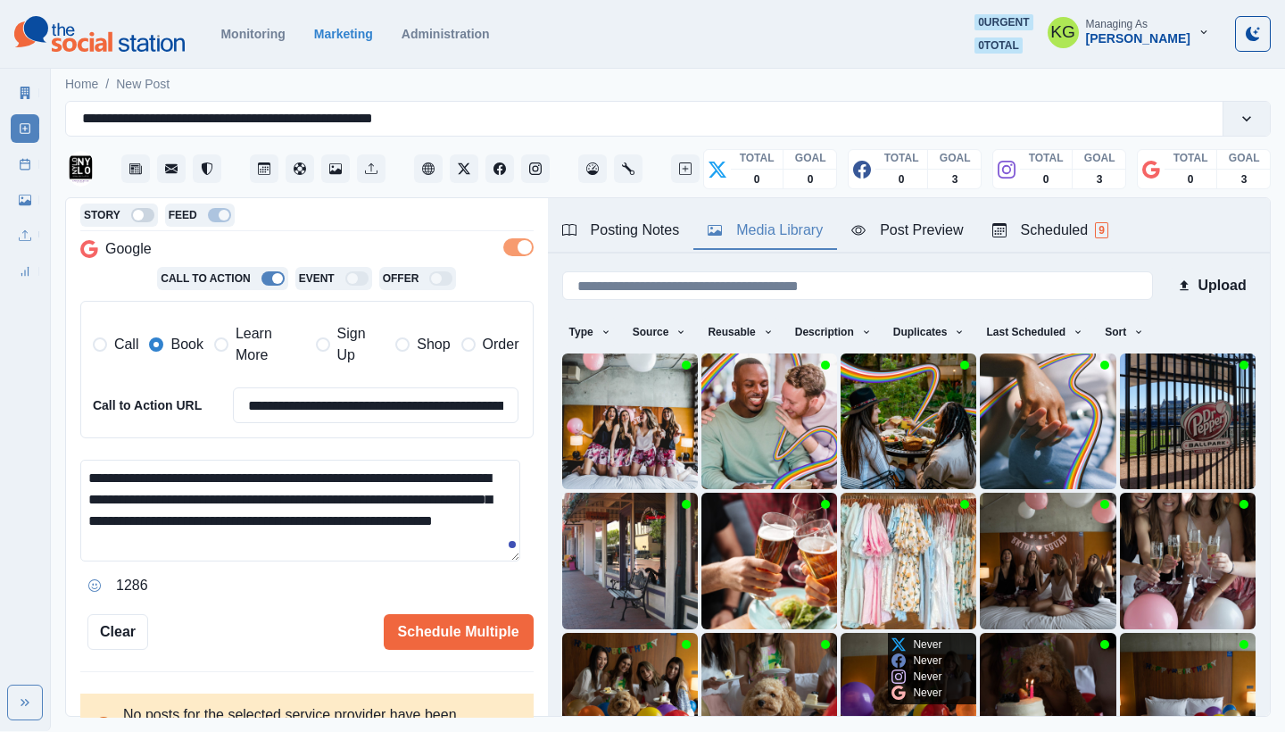
scroll to position [111, 0]
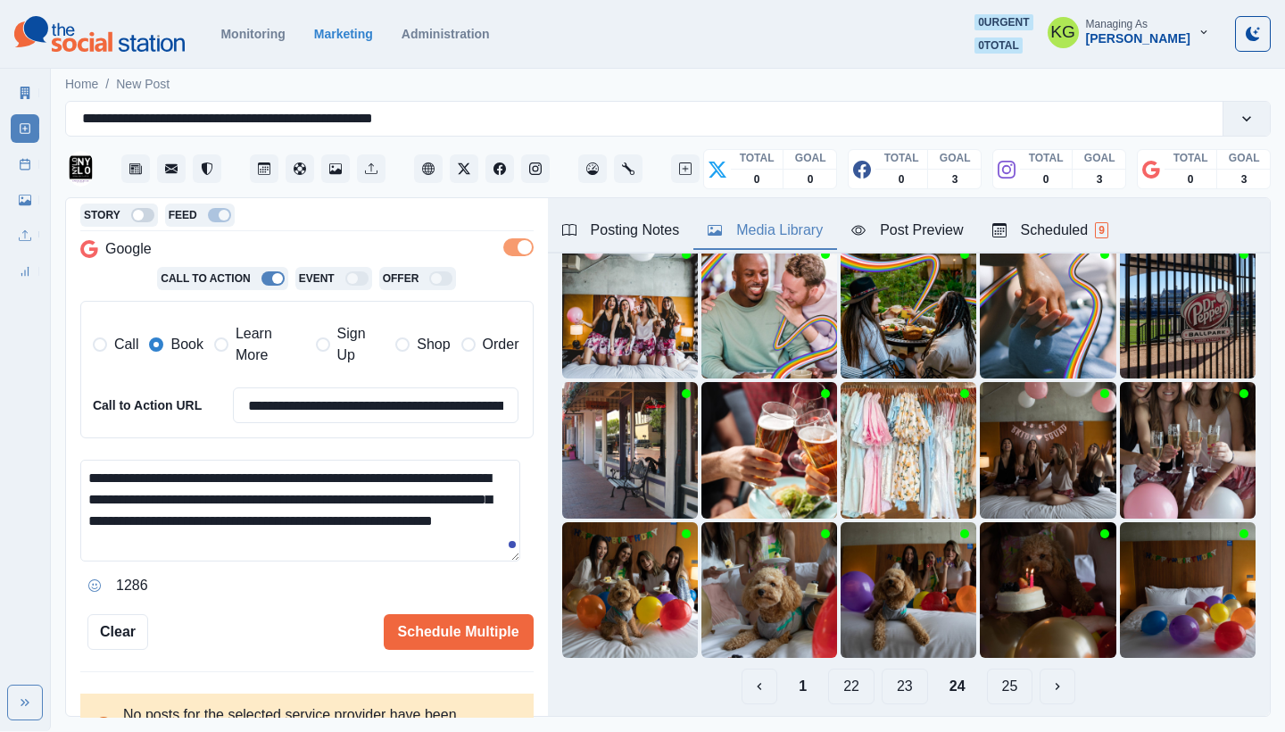
click at [890, 674] on button "23" at bounding box center [904, 686] width 46 height 36
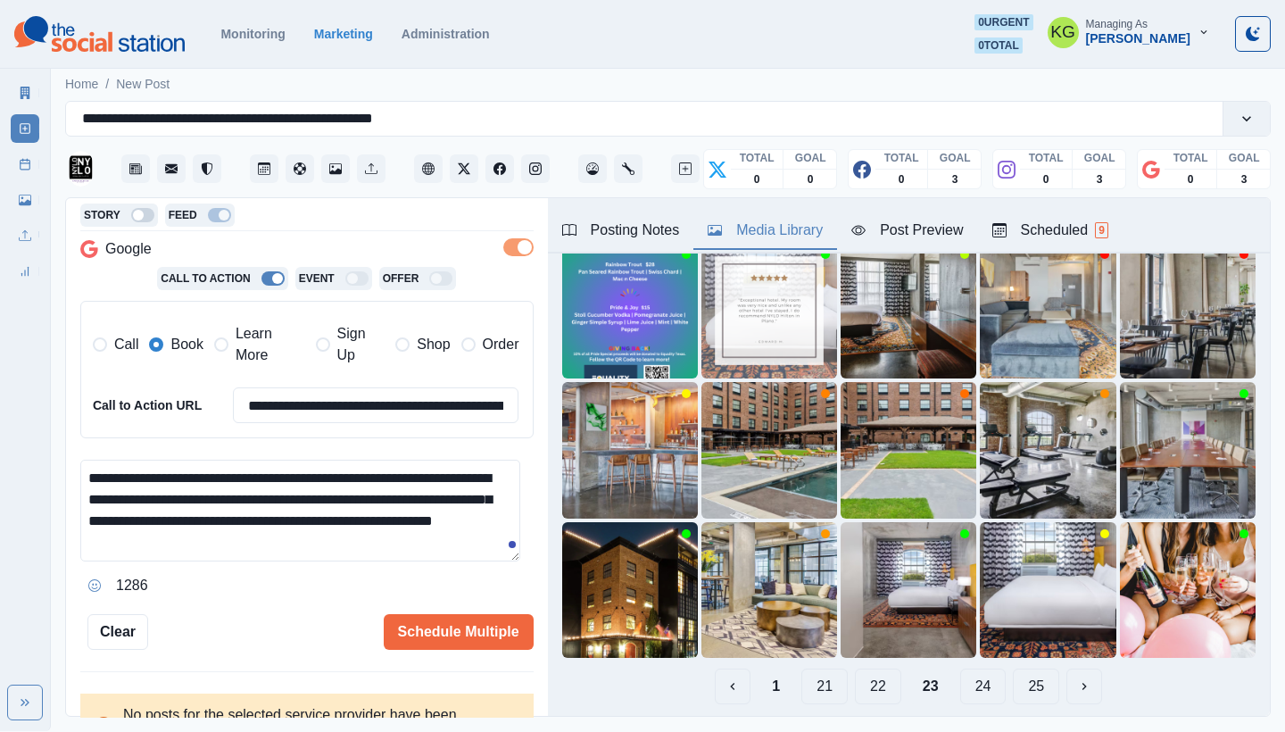
click at [867, 674] on button "22" at bounding box center [878, 686] width 46 height 36
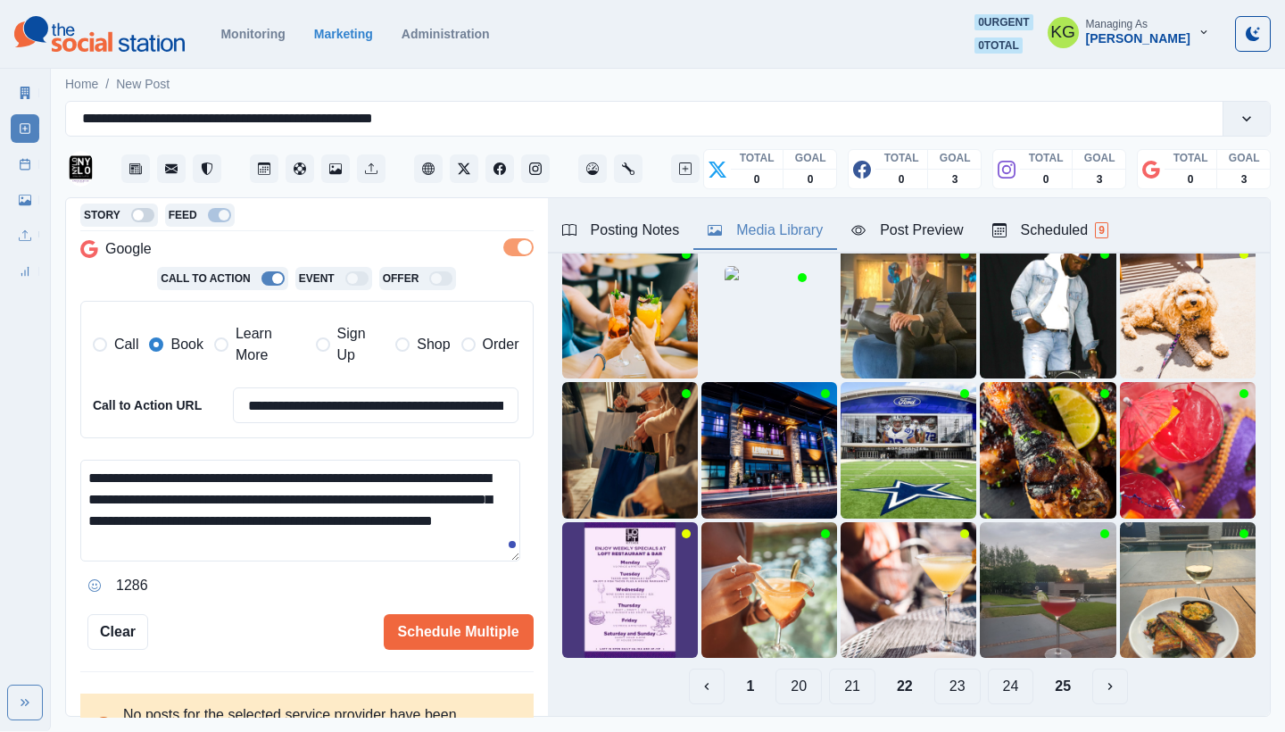
scroll to position [153, 0]
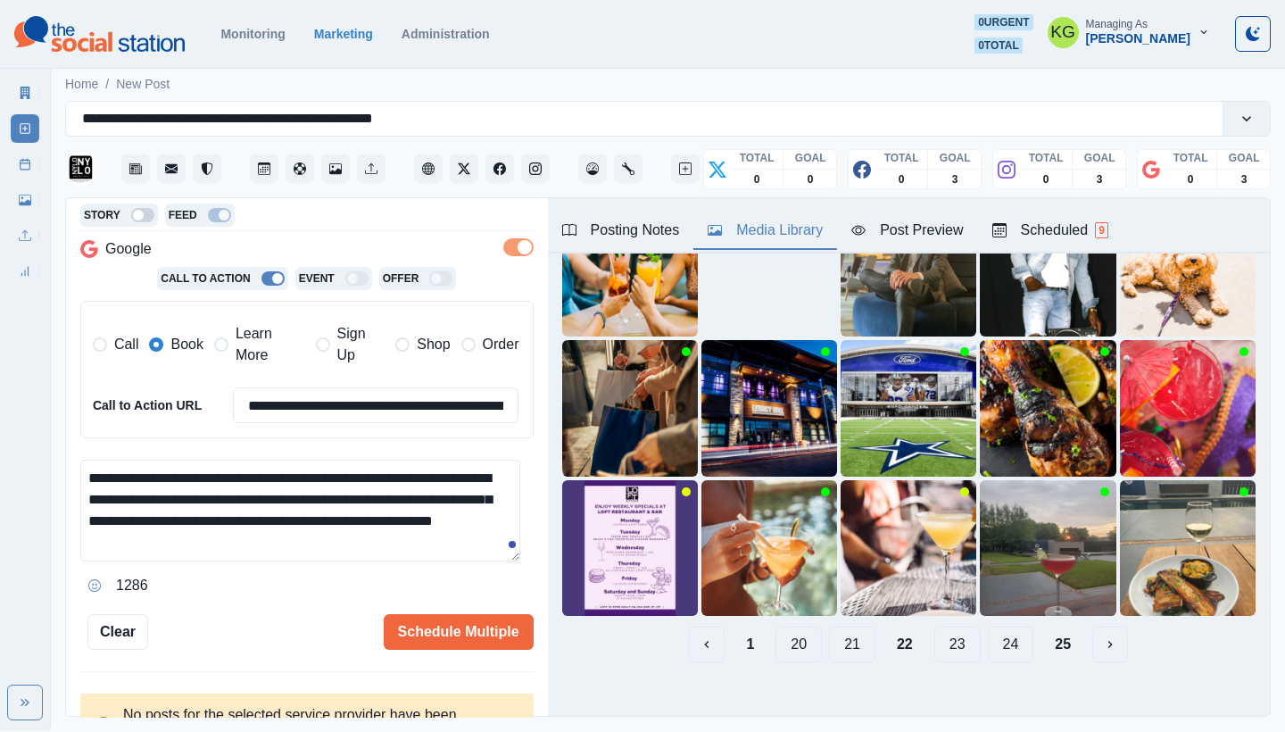
click at [835, 633] on button "21" at bounding box center [852, 644] width 46 height 36
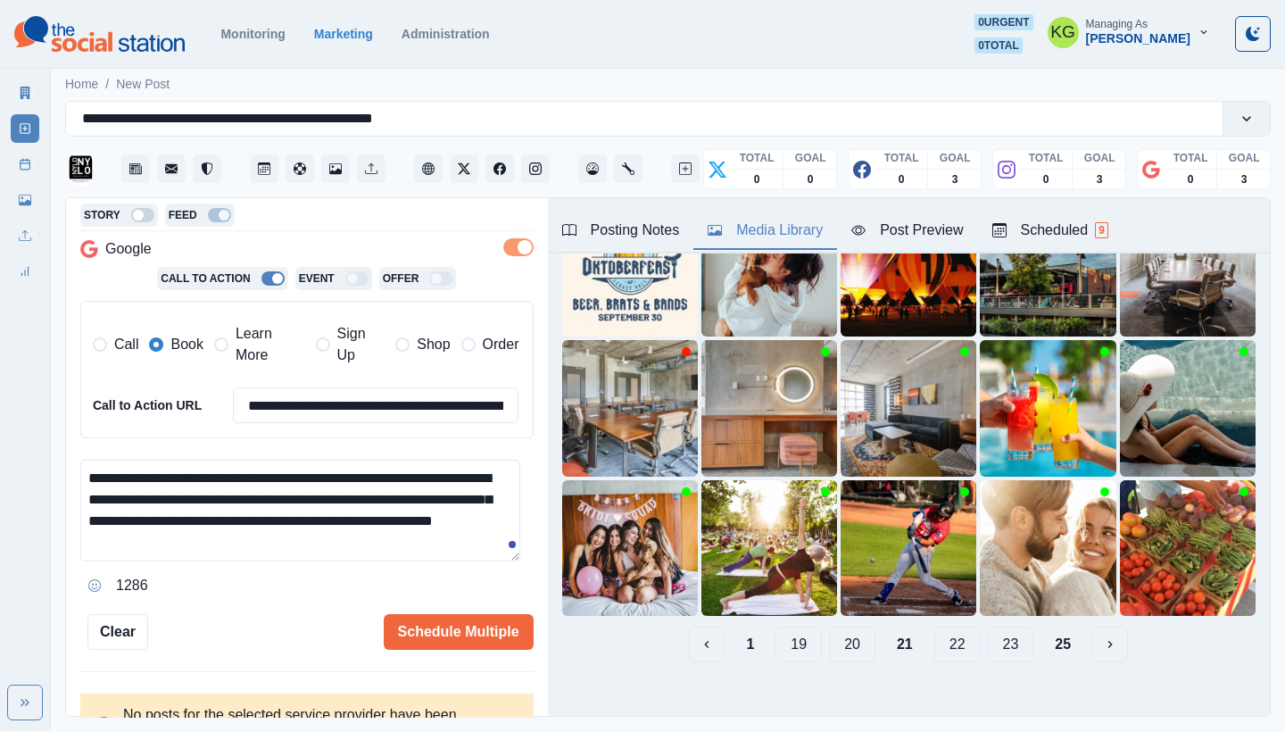
click at [845, 638] on button "20" at bounding box center [852, 644] width 46 height 36
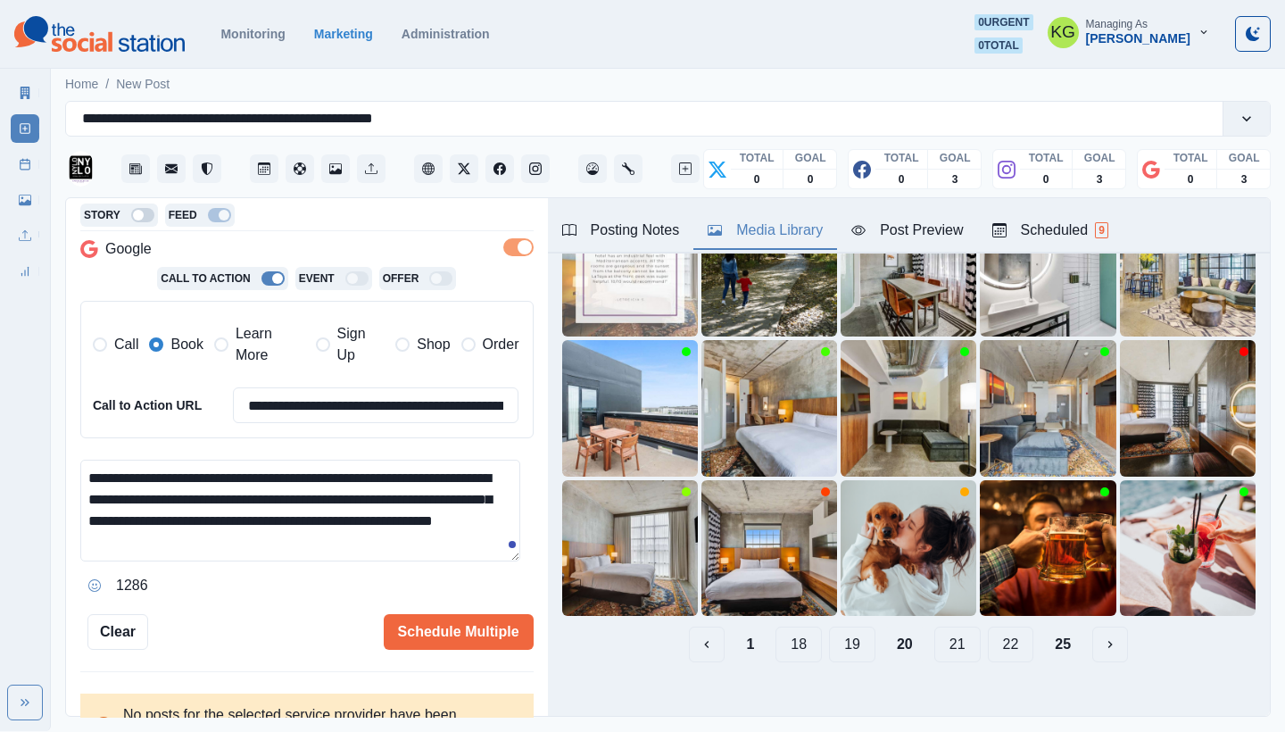
click at [844, 635] on button "19" at bounding box center [852, 644] width 46 height 36
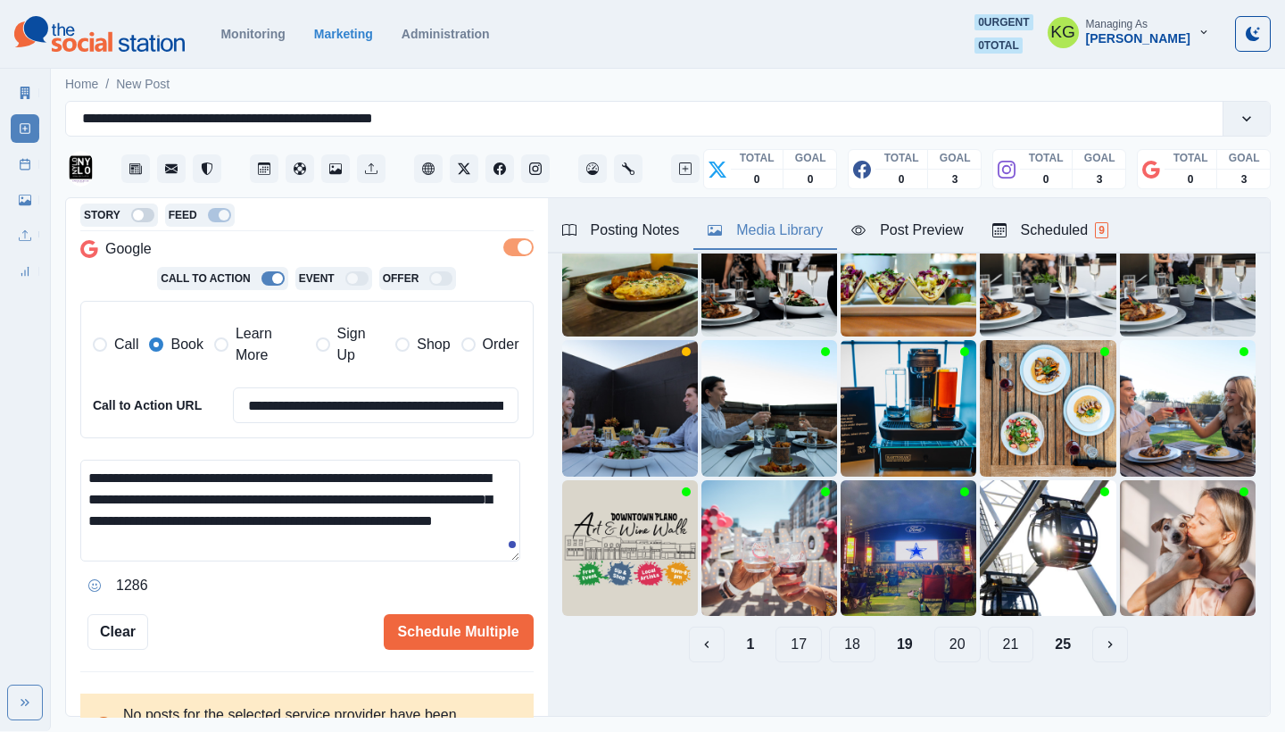
click at [833, 634] on button "18" at bounding box center [852, 644] width 46 height 36
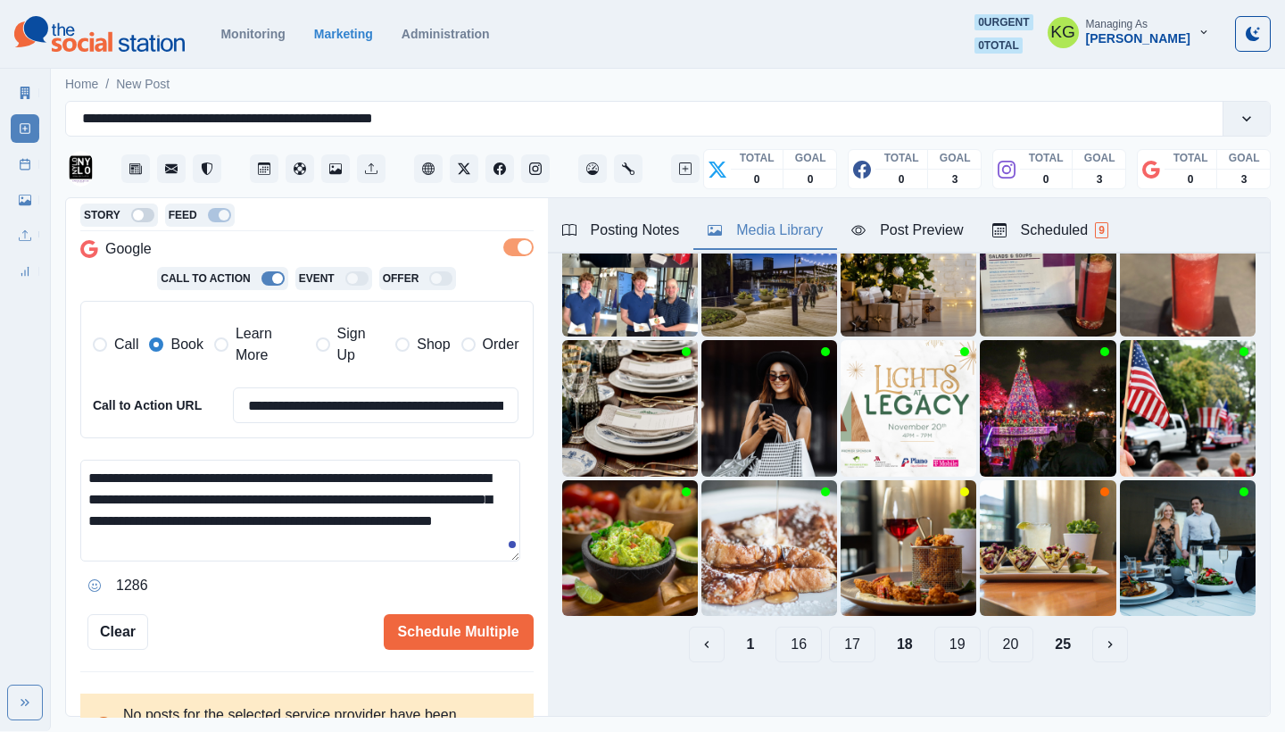
click at [830, 626] on button "17" at bounding box center [852, 644] width 46 height 36
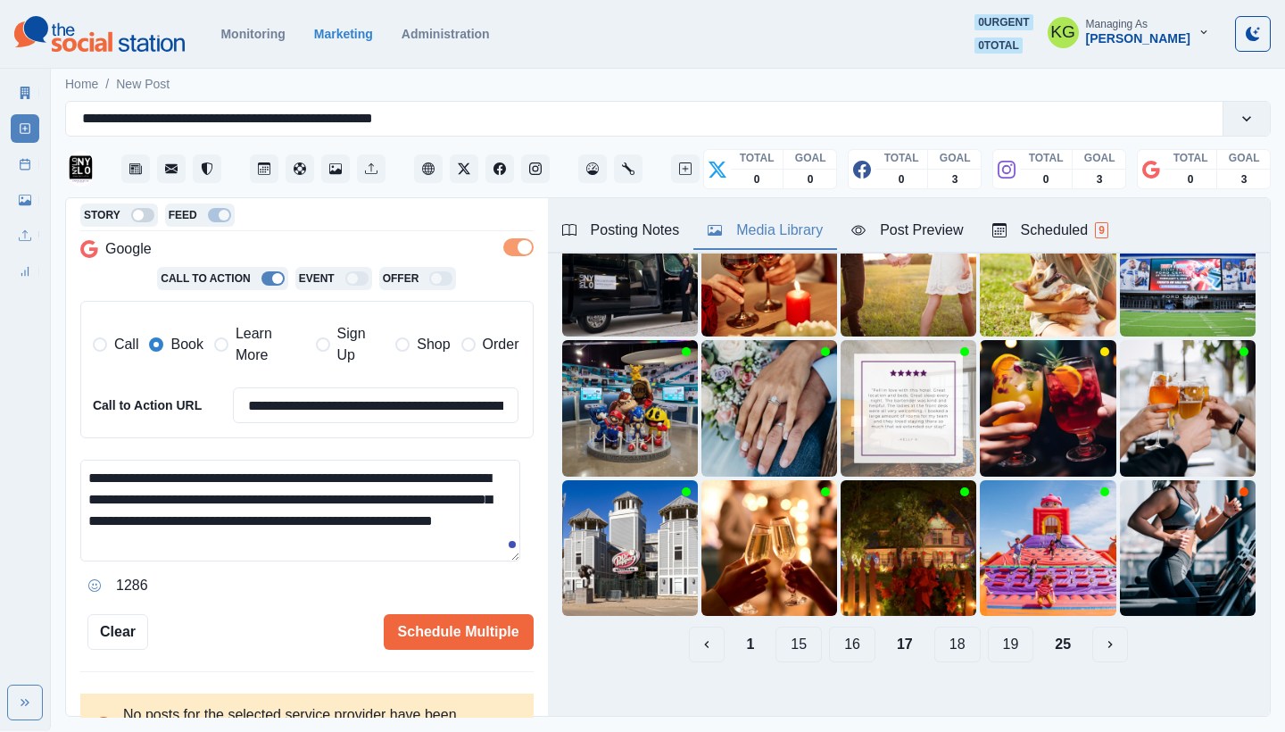
click at [831, 632] on button "16" at bounding box center [852, 644] width 46 height 36
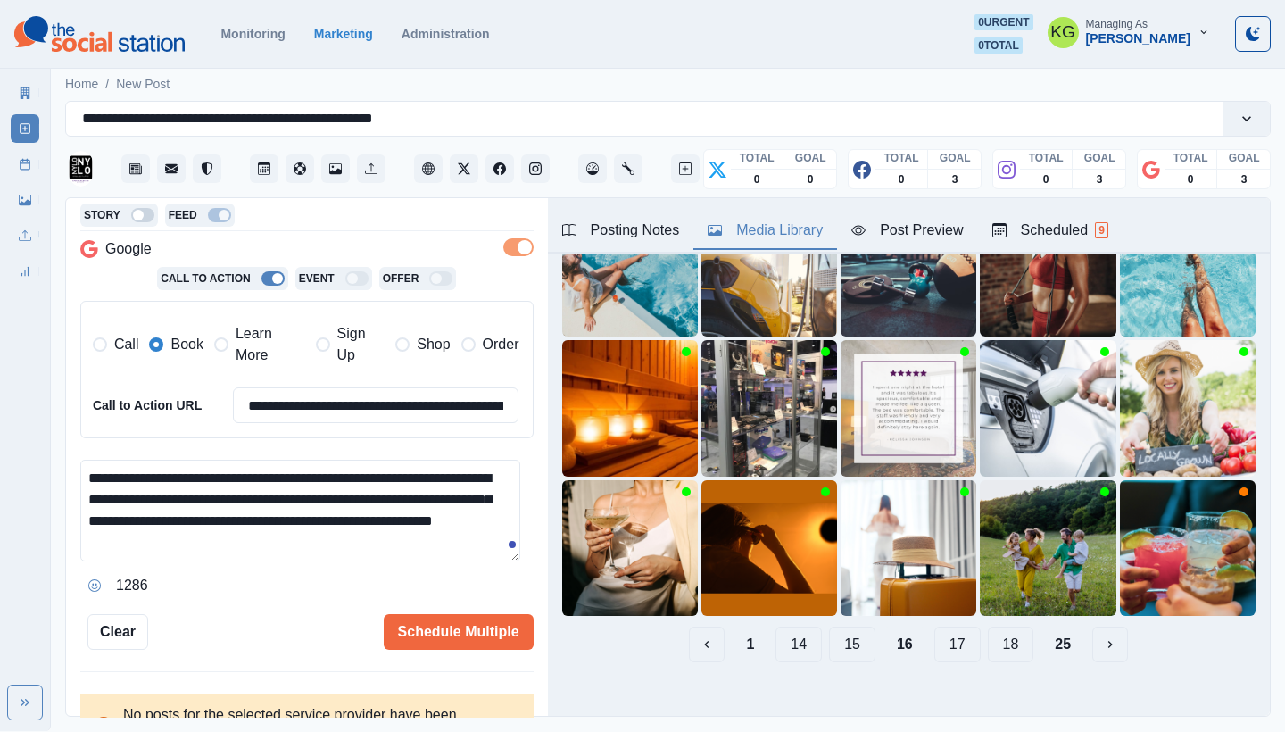
click at [829, 628] on button "15" at bounding box center [852, 644] width 46 height 36
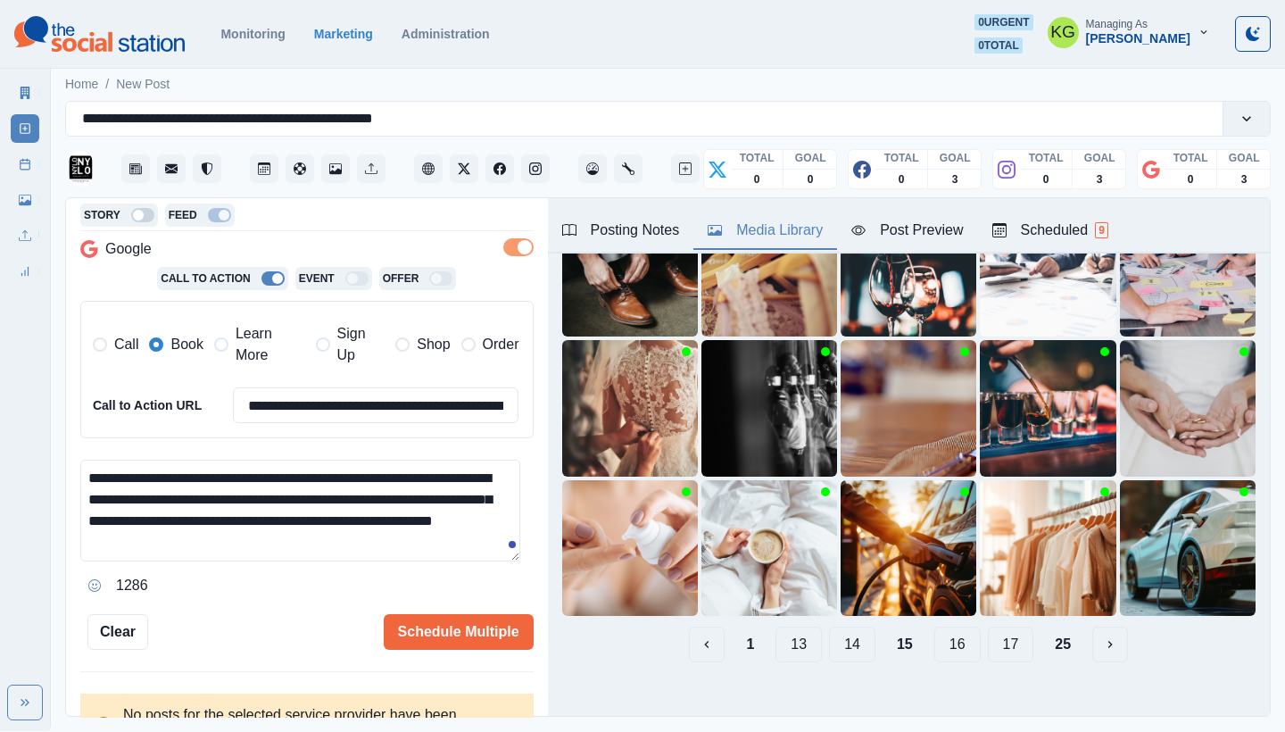
click at [838, 628] on button "14" at bounding box center [852, 644] width 46 height 36
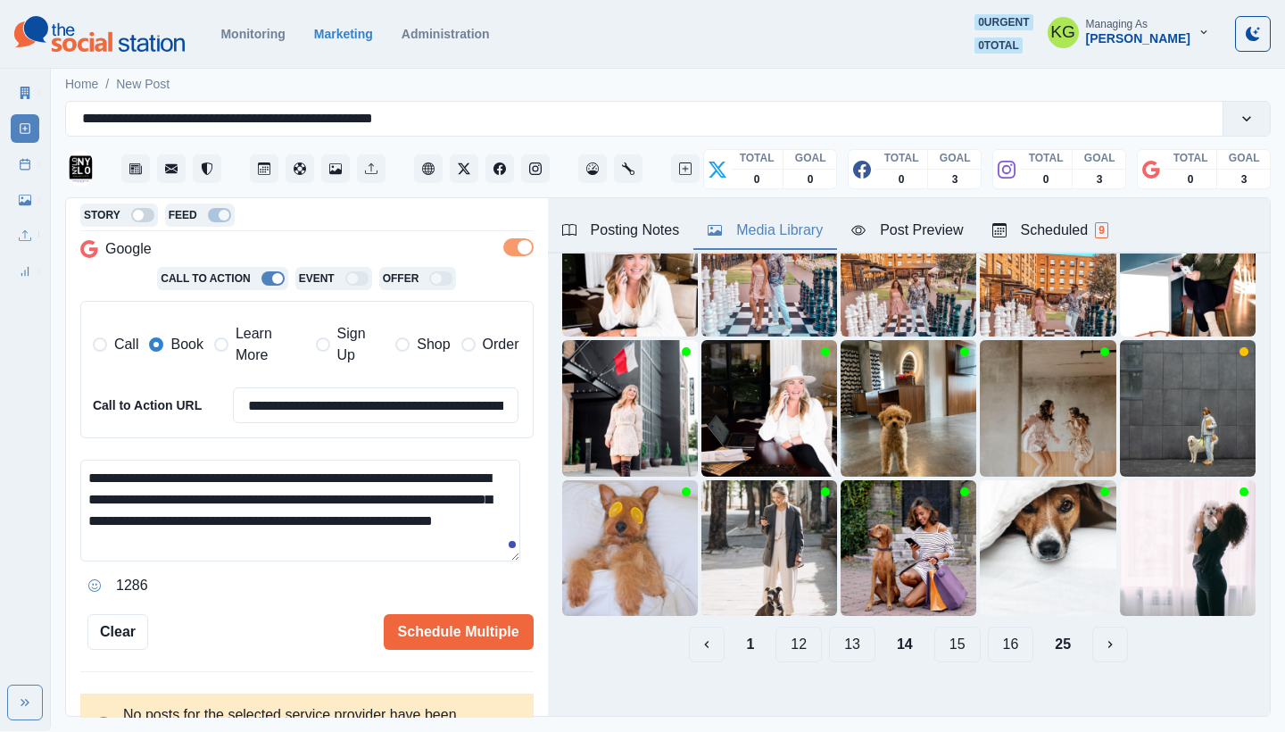
click at [842, 627] on button "13" at bounding box center [852, 644] width 46 height 36
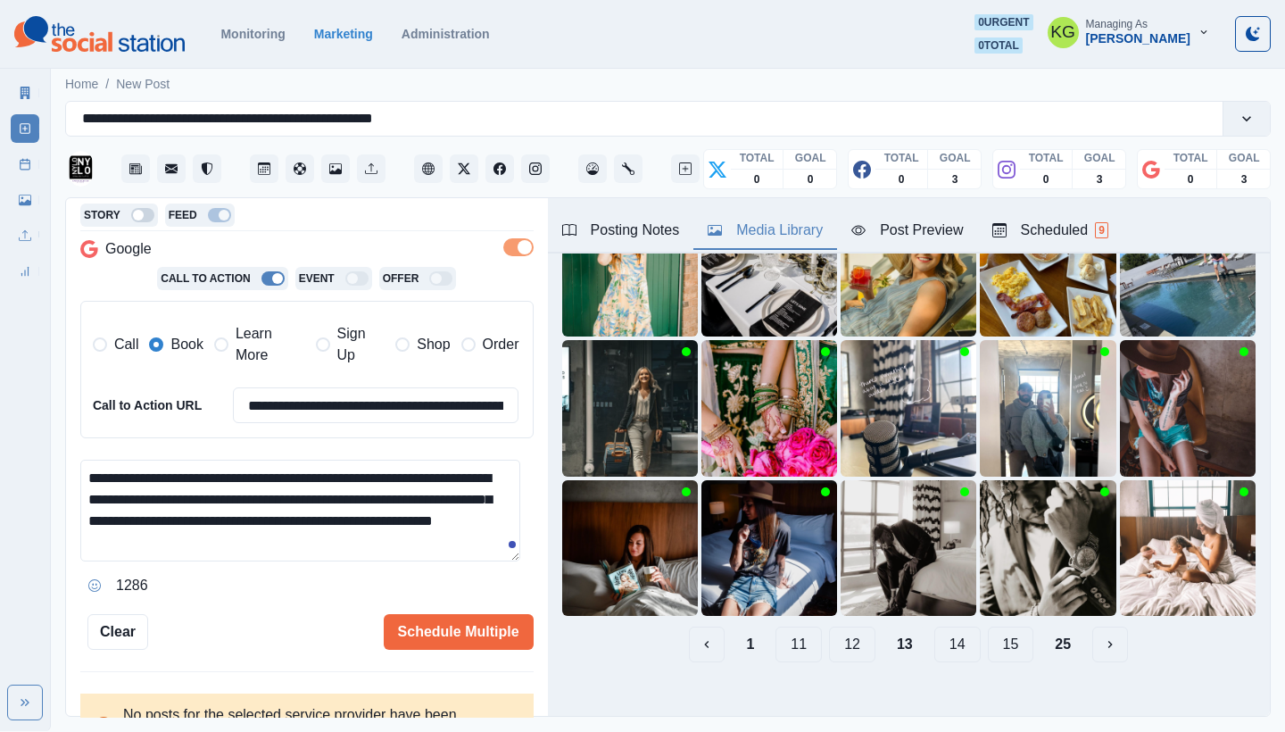
click at [842, 627] on button "12" at bounding box center [852, 644] width 46 height 36
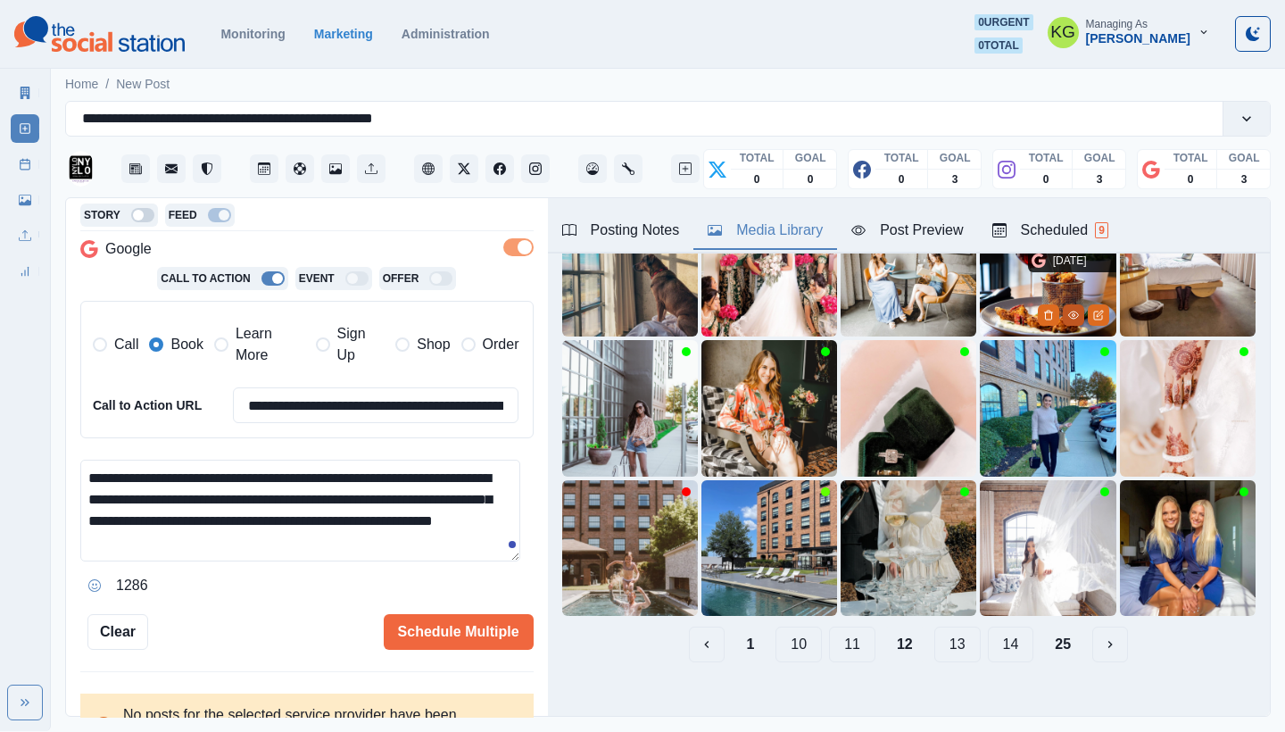
click at [1068, 313] on icon "View Media" at bounding box center [1073, 314] width 10 height 7
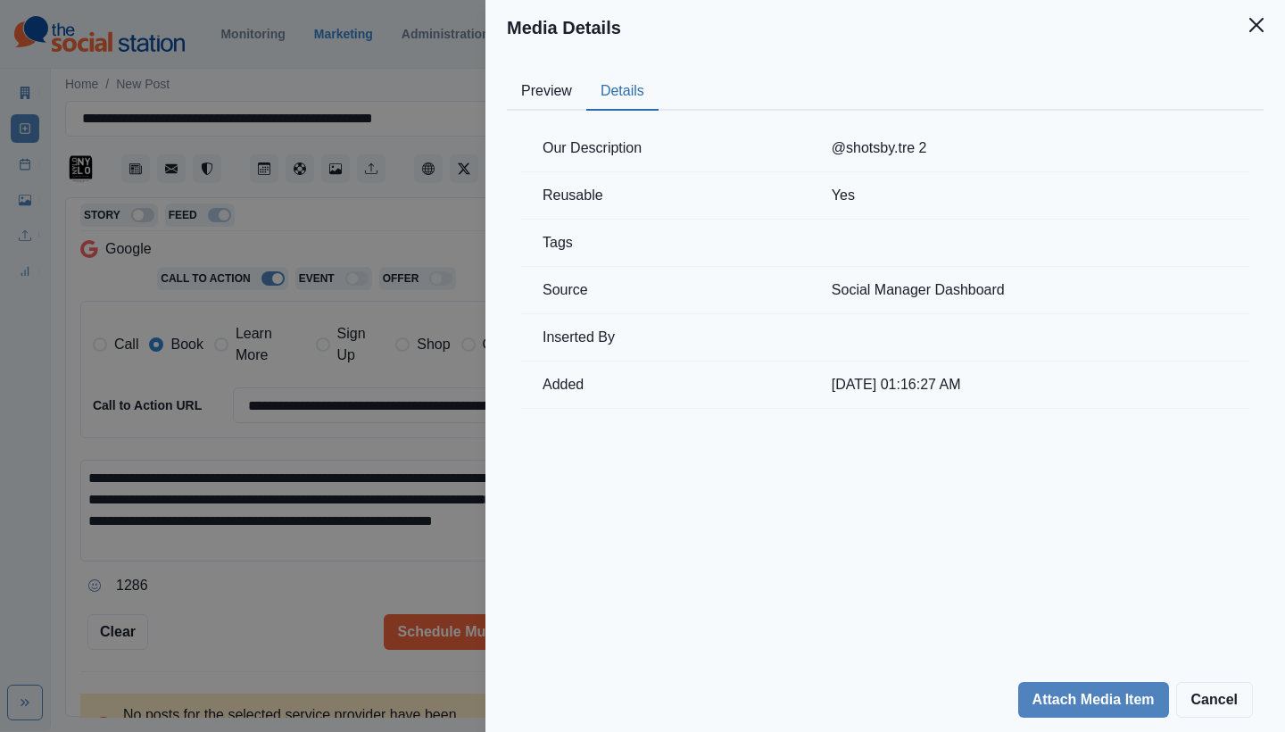
click at [596, 96] on button "Details" at bounding box center [622, 91] width 72 height 37
click at [1242, 29] on button "Close" at bounding box center [1256, 25] width 36 height 36
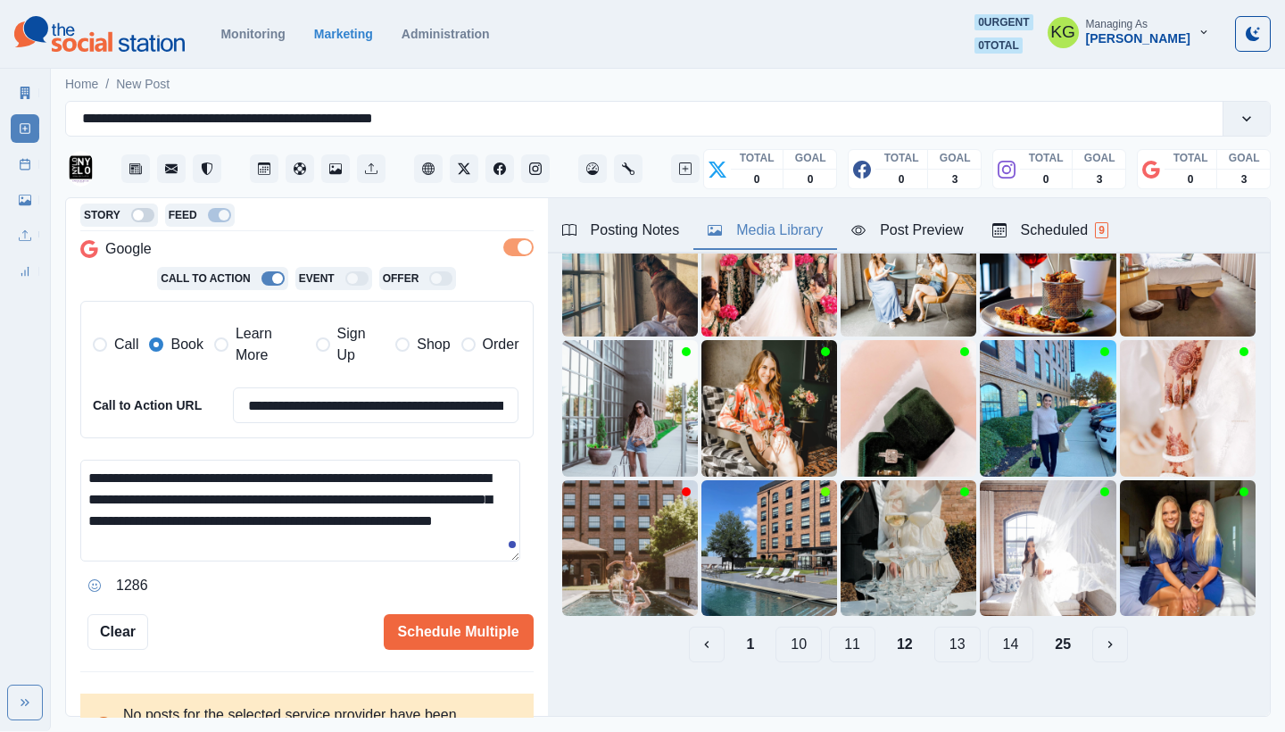
click at [837, 631] on button "11" at bounding box center [852, 644] width 46 height 36
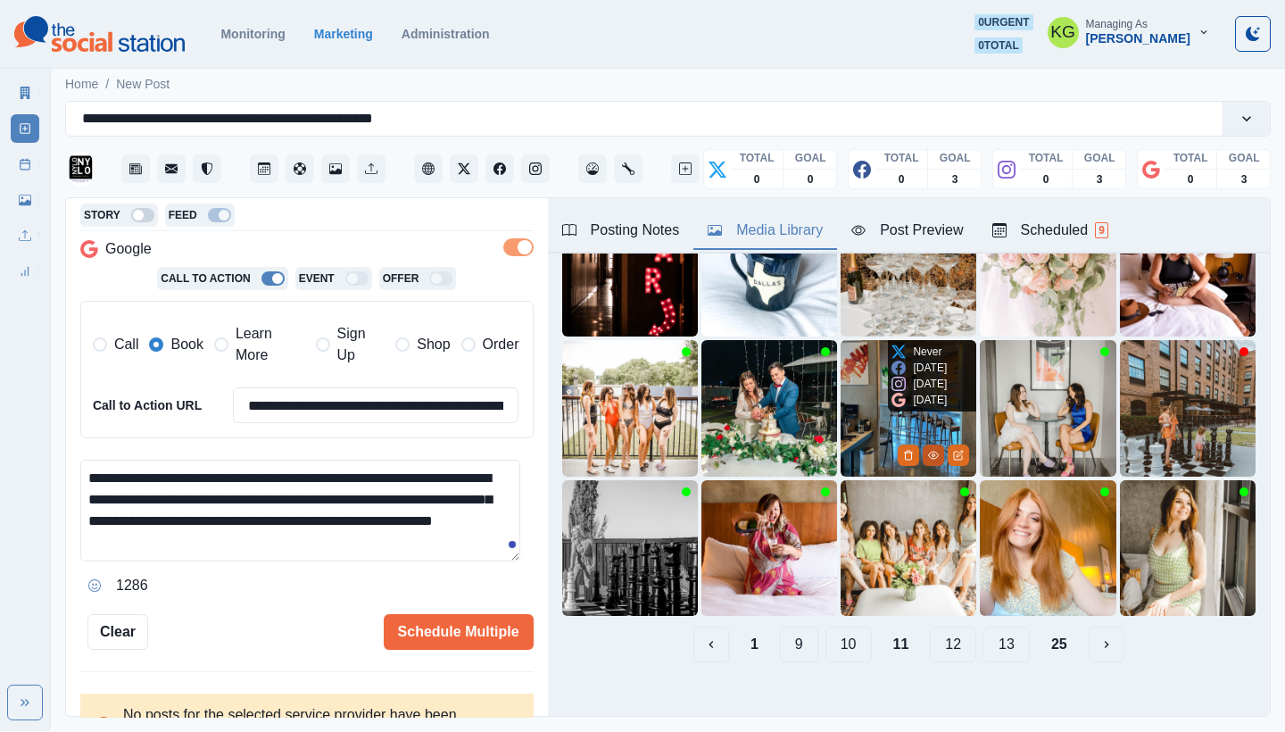
click at [928, 450] on icon "View Media" at bounding box center [933, 455] width 11 height 11
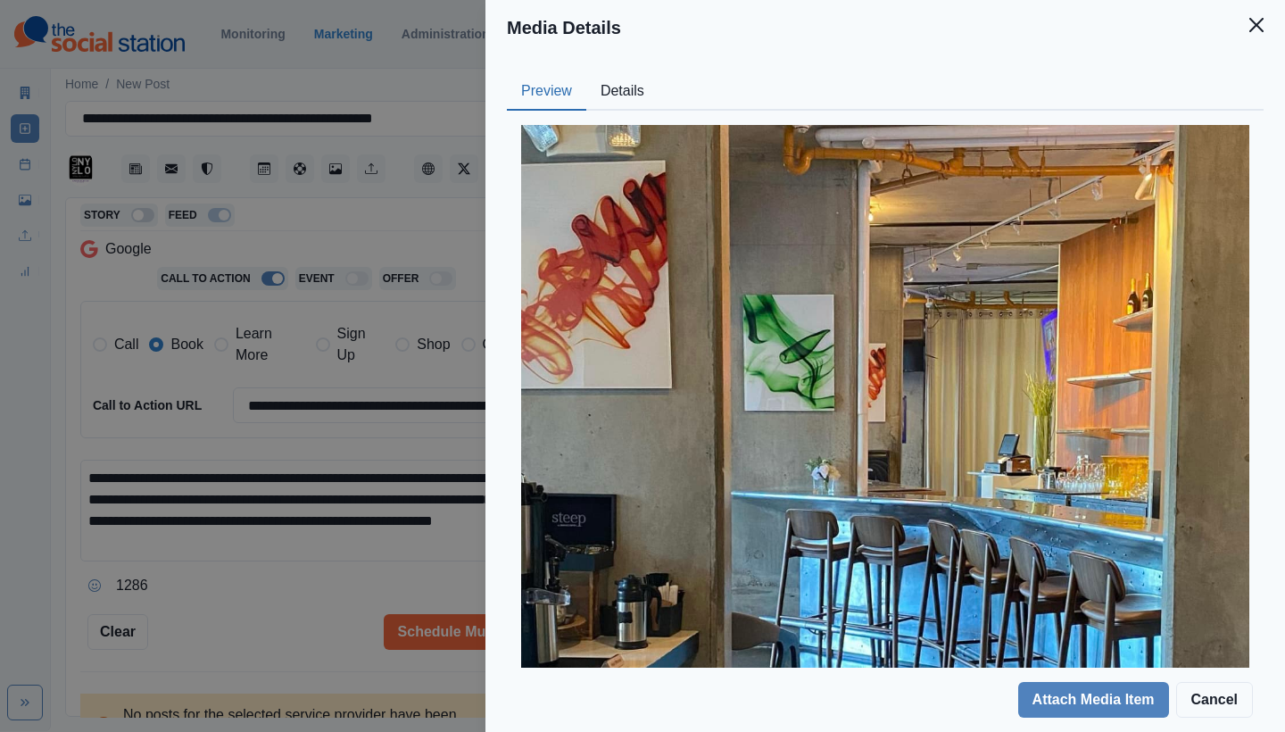
click at [668, 114] on div at bounding box center [885, 514] width 757 height 807
drag, startPoint x: 621, startPoint y: 91, endPoint x: 752, endPoint y: 90, distance: 131.1
click at [622, 91] on button "Details" at bounding box center [622, 91] width 72 height 37
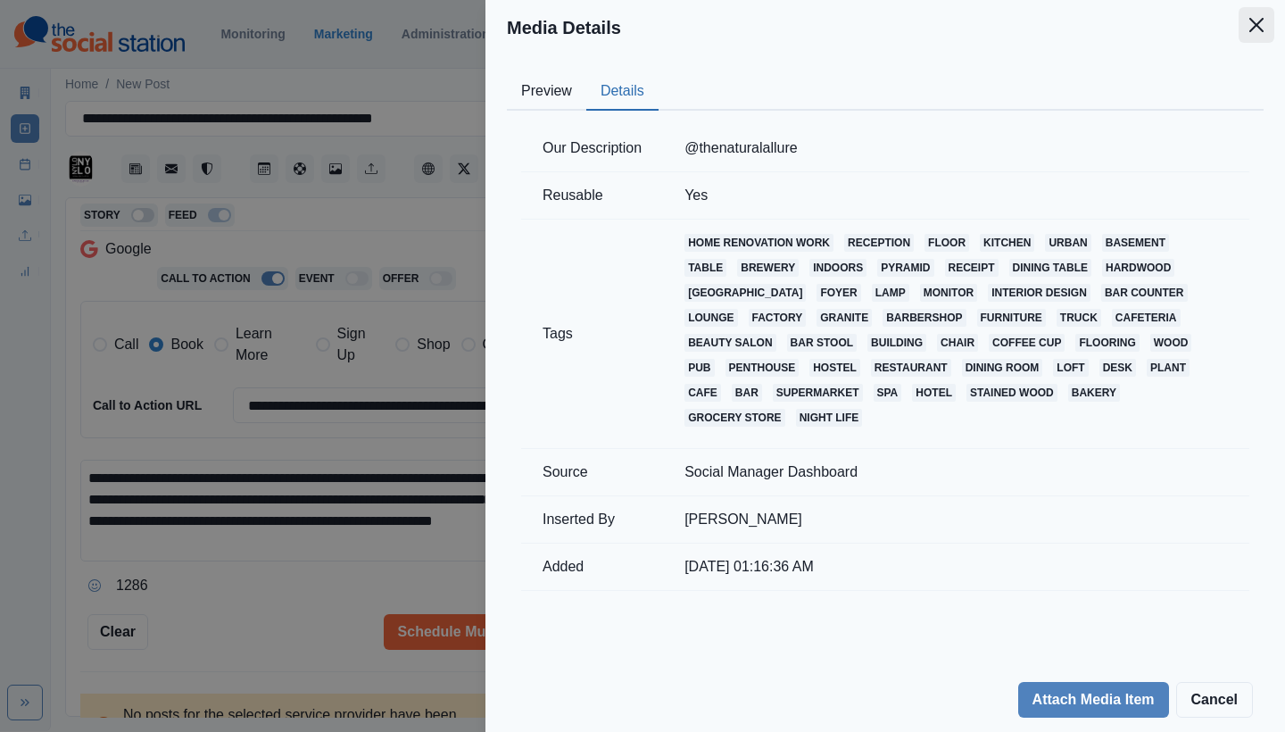
click at [1265, 17] on button "Close" at bounding box center [1256, 25] width 36 height 36
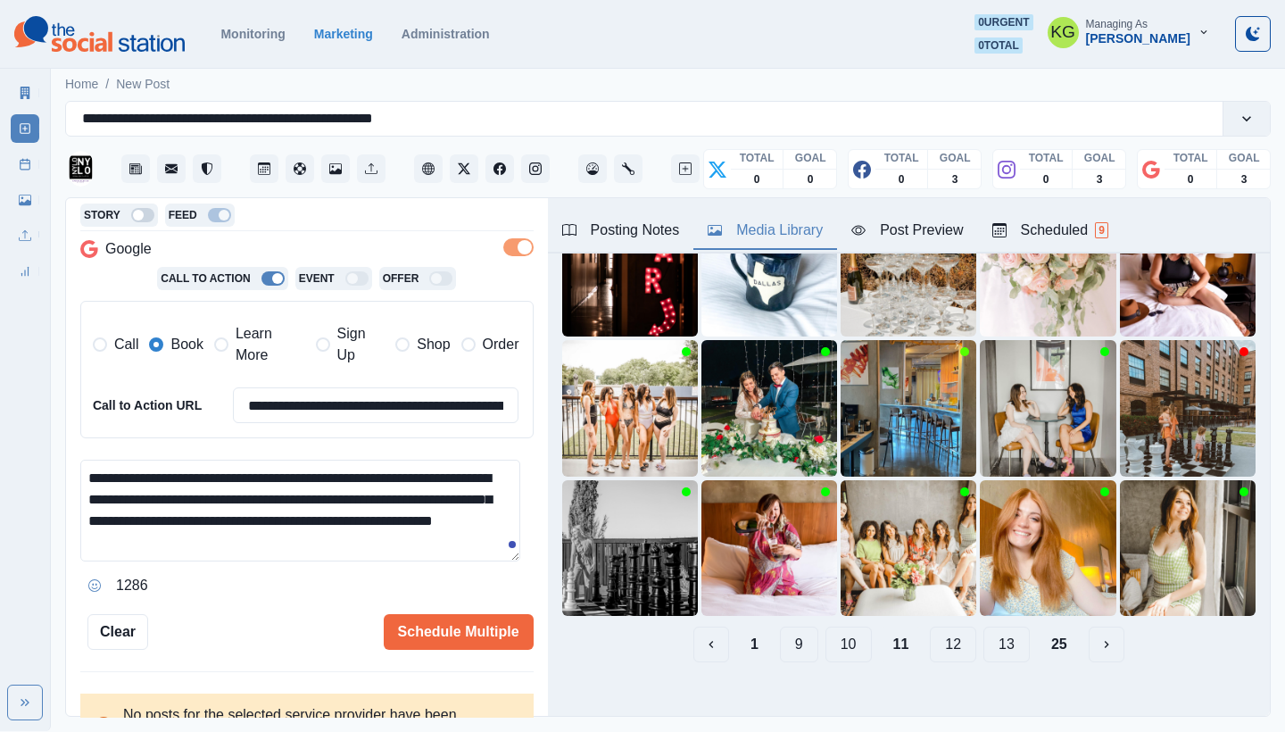
click at [837, 631] on button "10" at bounding box center [848, 644] width 46 height 36
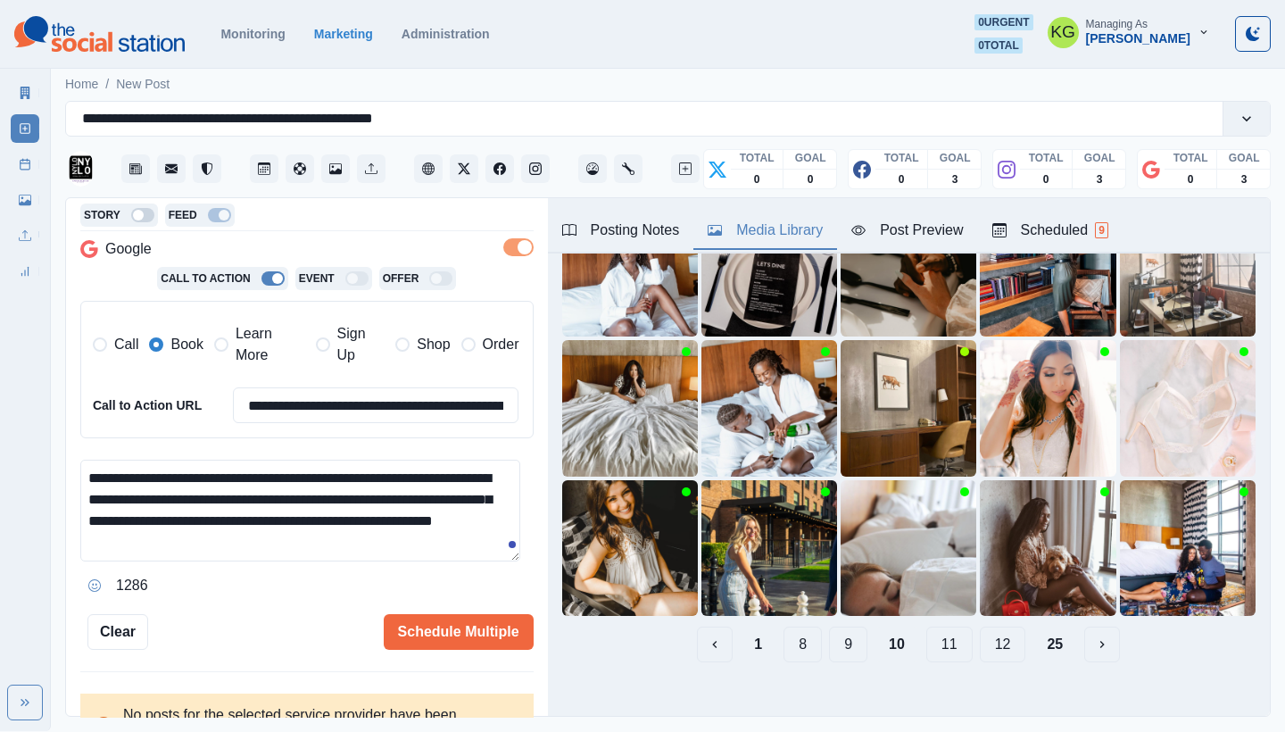
click at [851, 630] on button "9" at bounding box center [848, 644] width 38 height 36
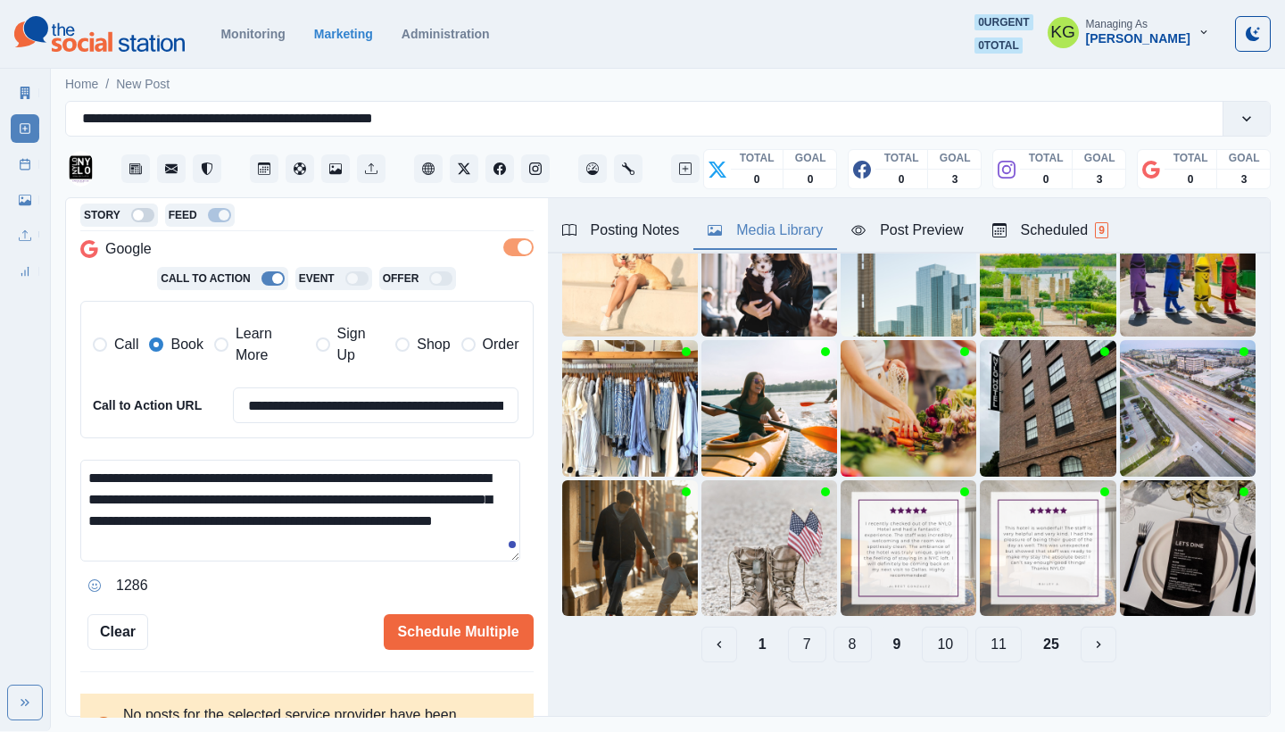
click at [835, 629] on button "8" at bounding box center [852, 644] width 38 height 36
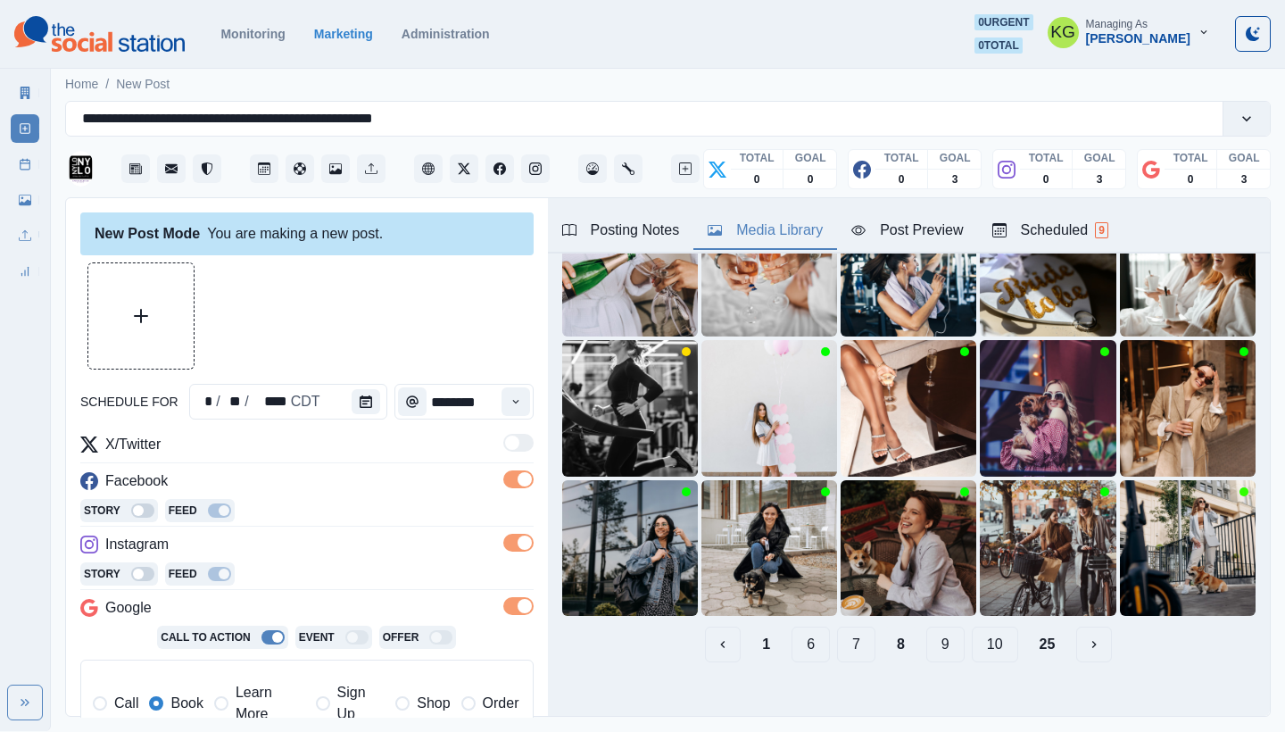
click at [855, 632] on button "7" at bounding box center [856, 644] width 38 height 36
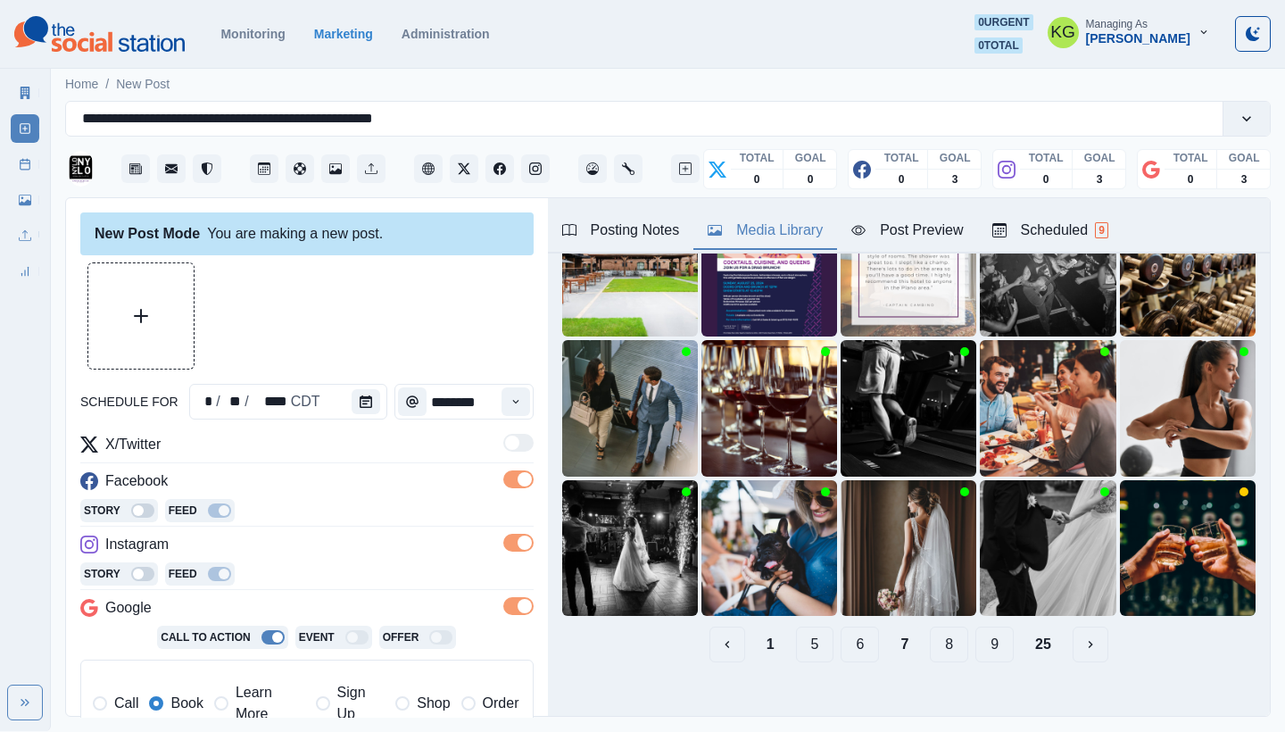
click at [842, 634] on button "6" at bounding box center [859, 644] width 38 height 36
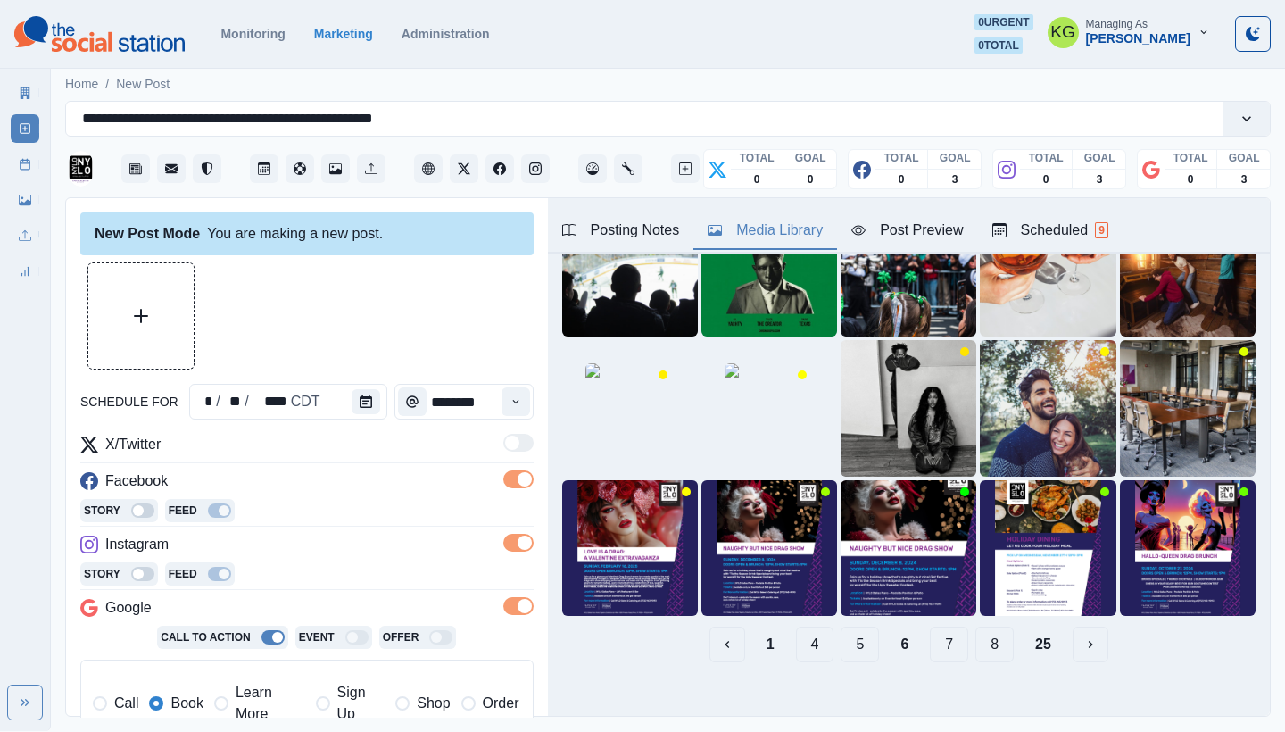
click at [842, 634] on button "5" at bounding box center [859, 644] width 38 height 36
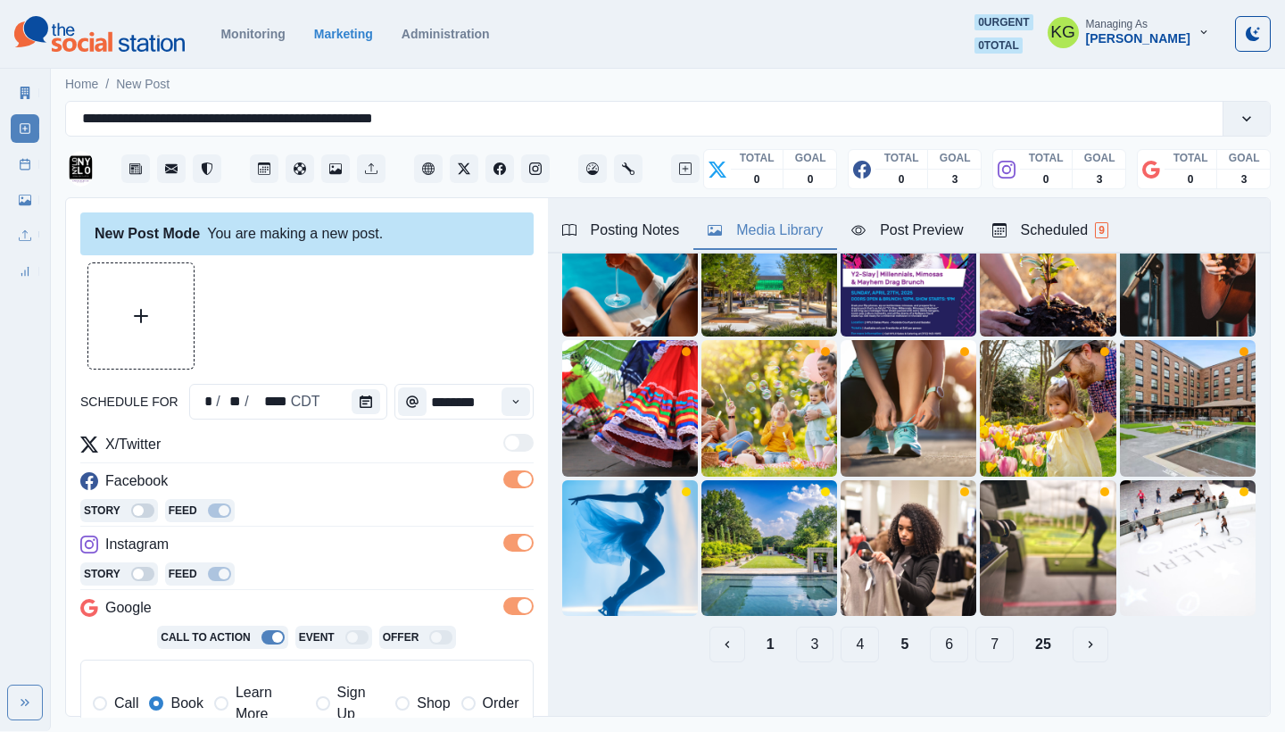
click at [844, 633] on button "4" at bounding box center [859, 644] width 38 height 36
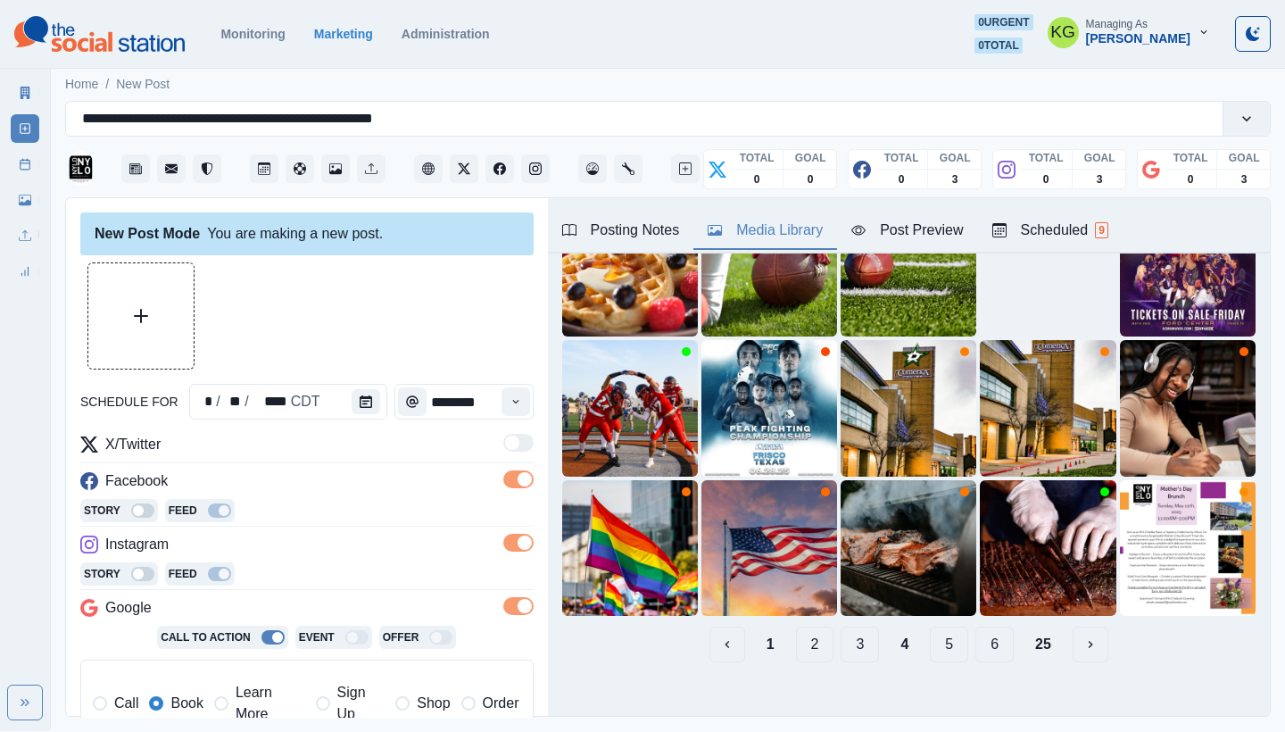
click at [844, 633] on button "3" at bounding box center [859, 644] width 38 height 36
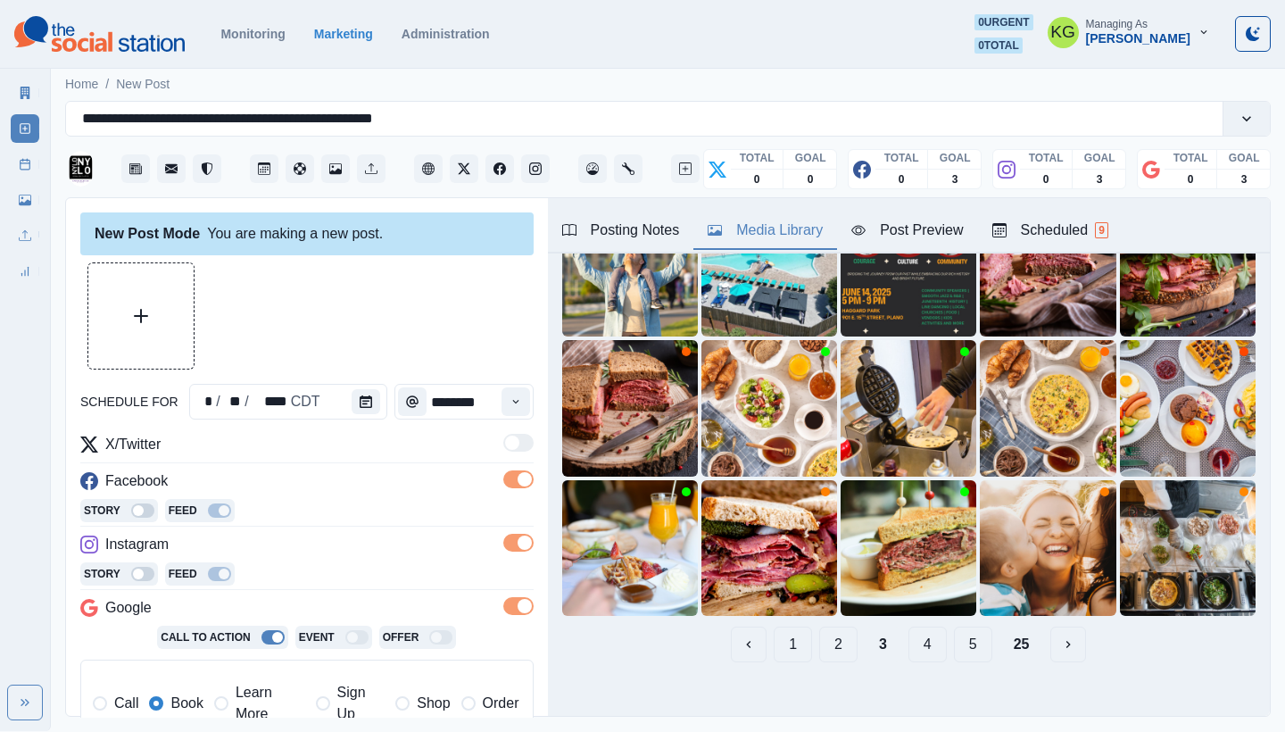
click at [819, 627] on button "2" at bounding box center [838, 644] width 38 height 36
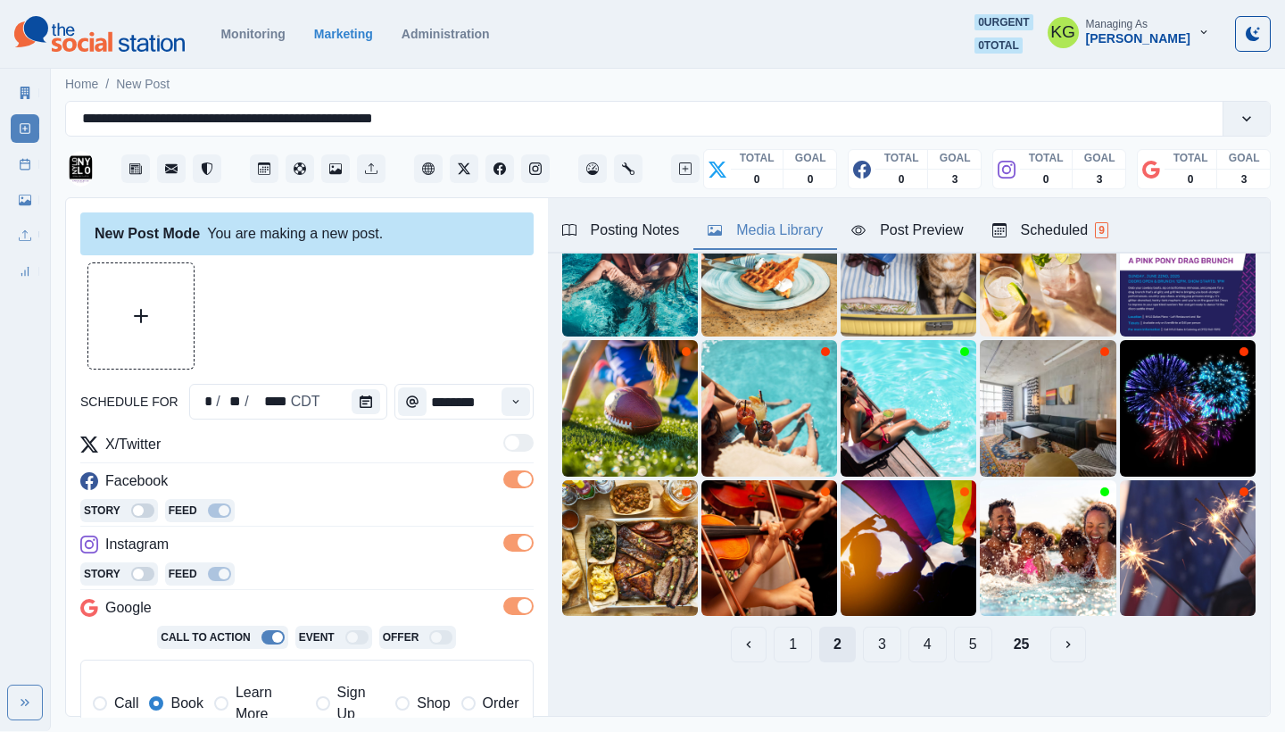
scroll to position [70, 0]
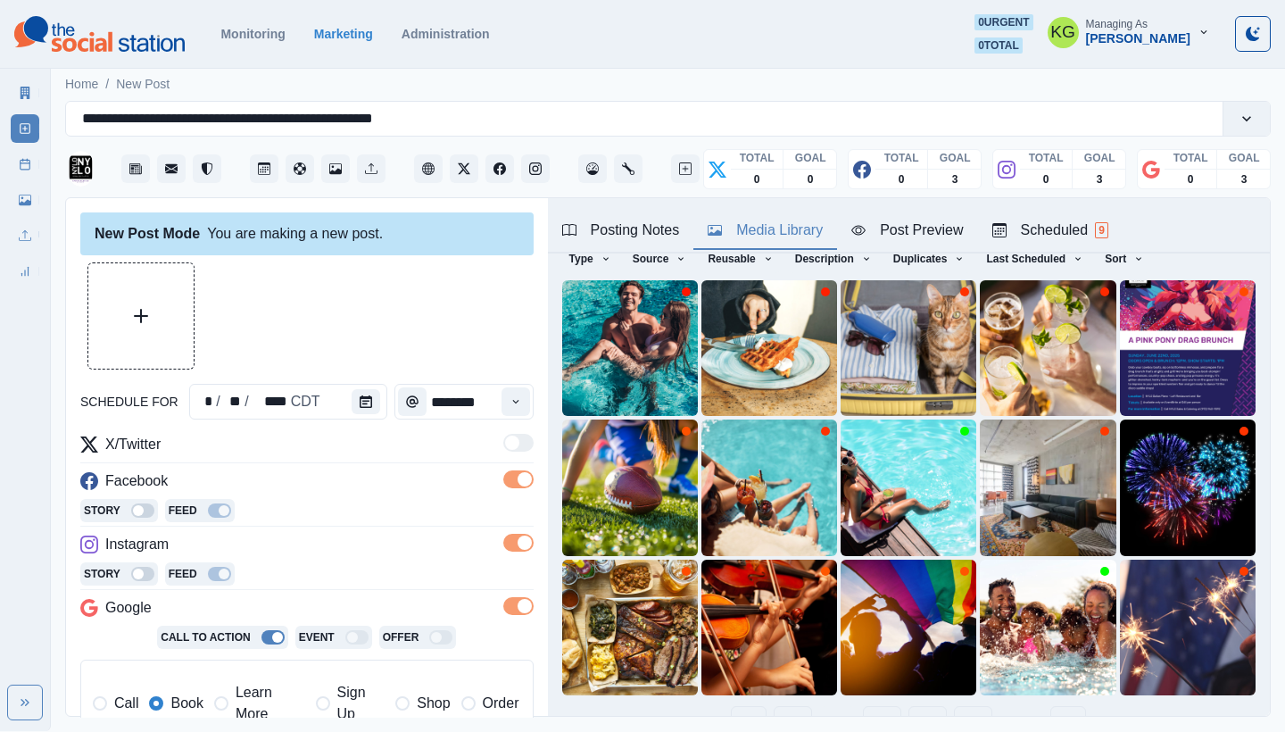
click at [1005, 706] on button "25" at bounding box center [1021, 724] width 45 height 36
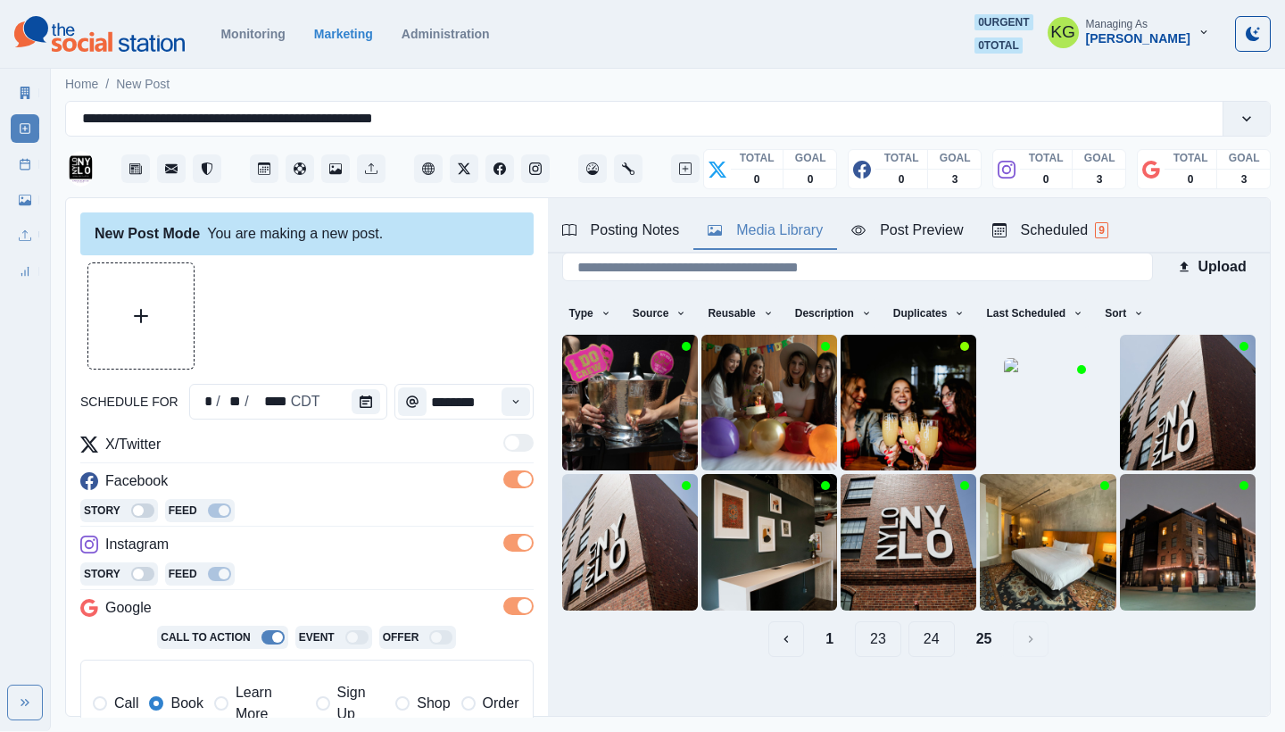
click at [922, 631] on button "24" at bounding box center [931, 639] width 46 height 36
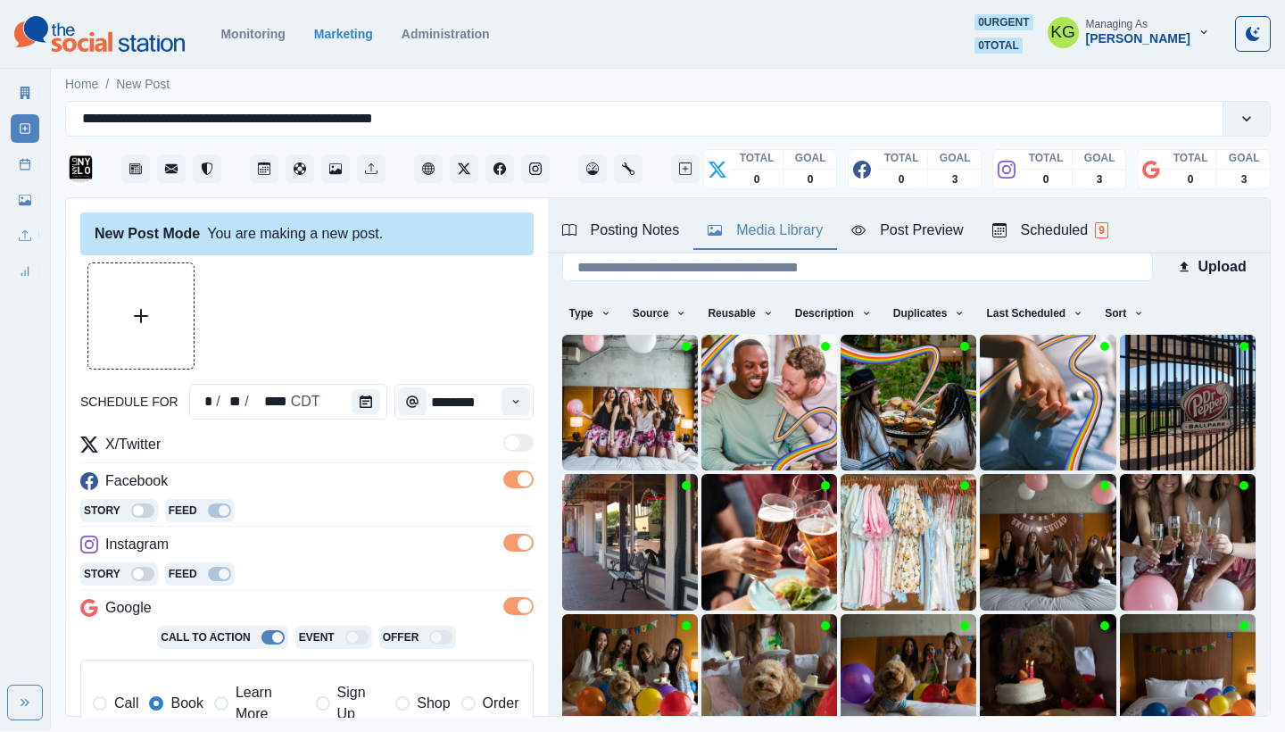
scroll to position [153, 0]
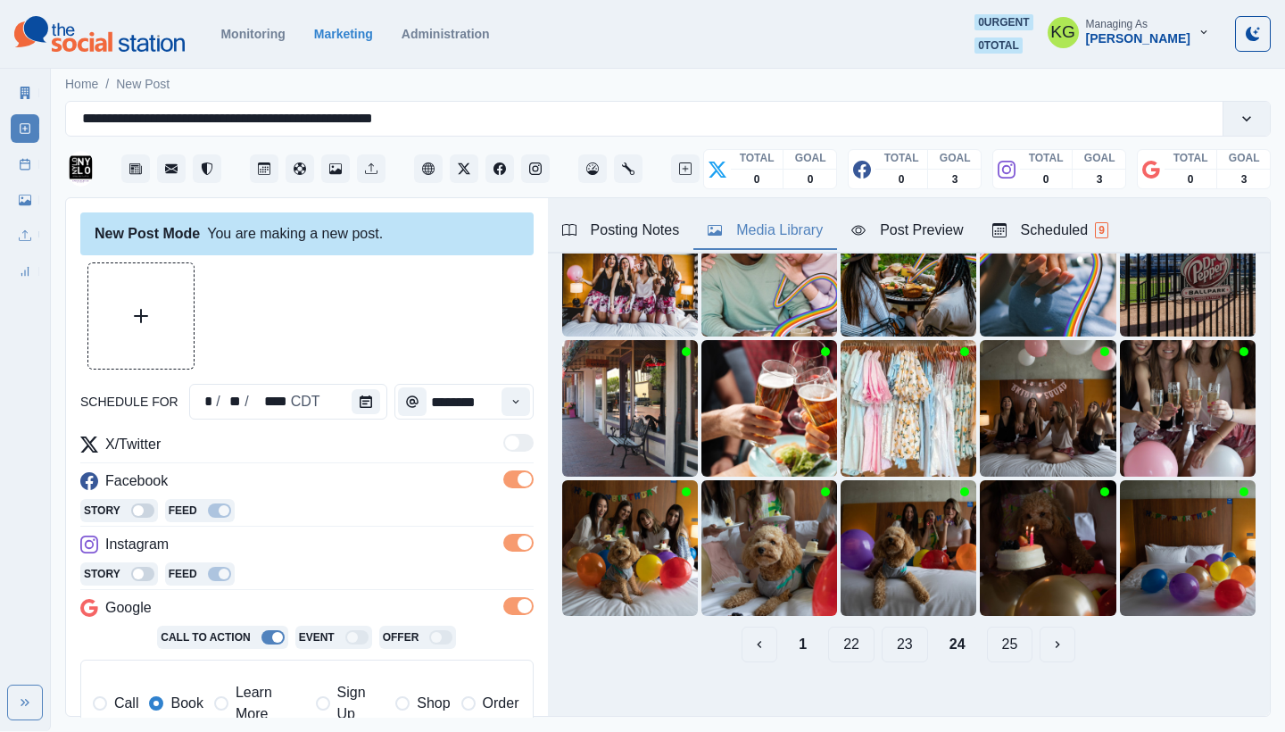
click at [891, 631] on button "23" at bounding box center [904, 644] width 46 height 36
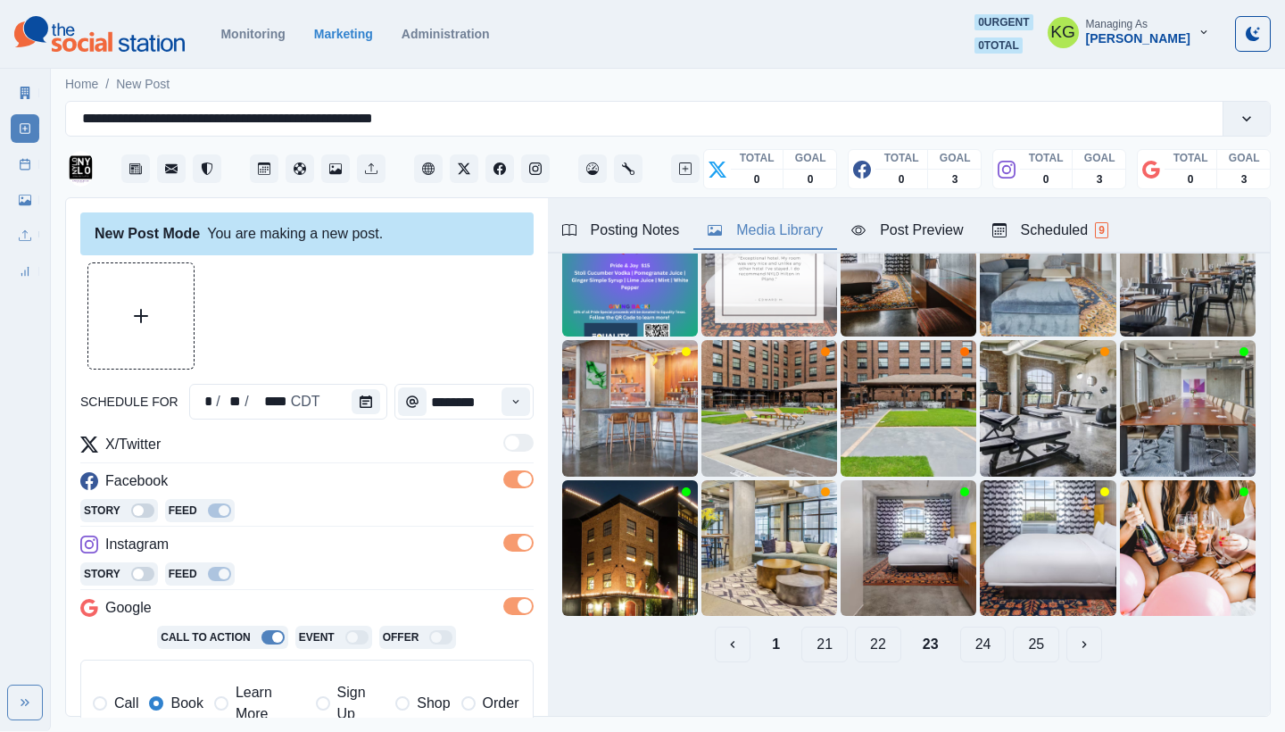
click at [871, 631] on button "22" at bounding box center [878, 644] width 46 height 36
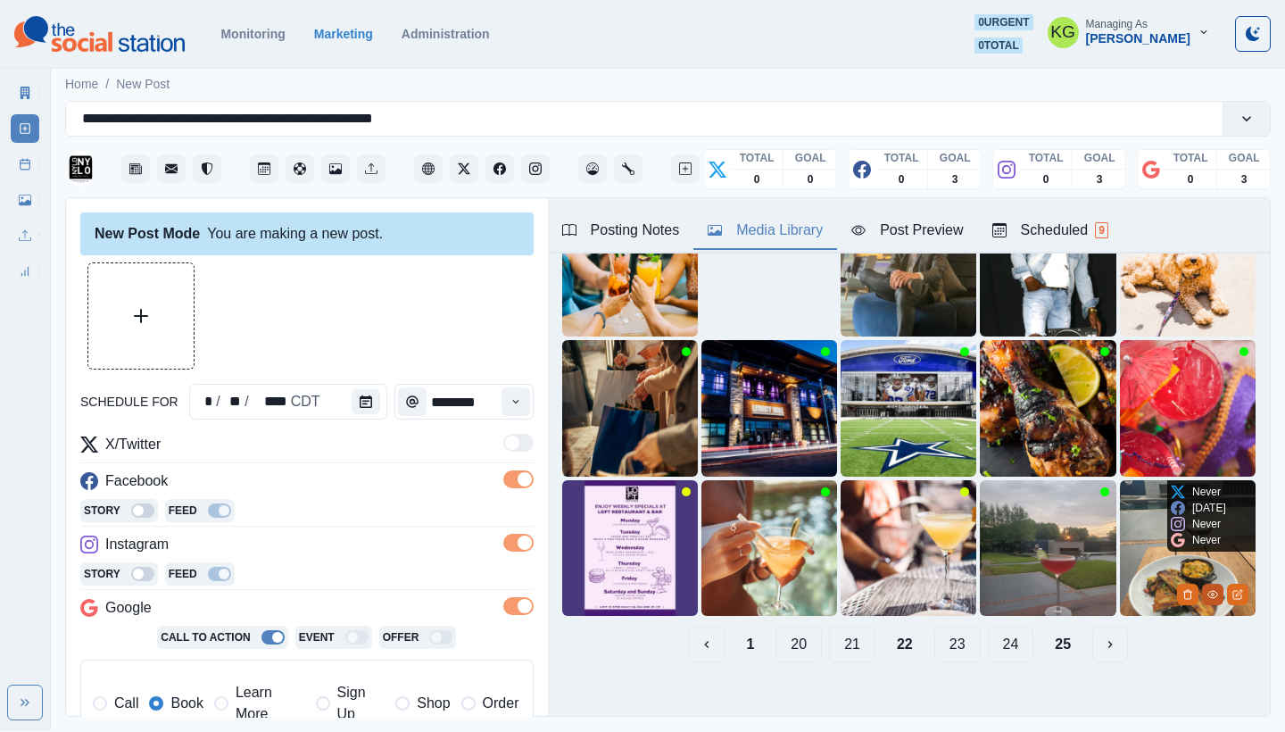
click at [1202, 585] on button "View Media" at bounding box center [1212, 593] width 21 height 21
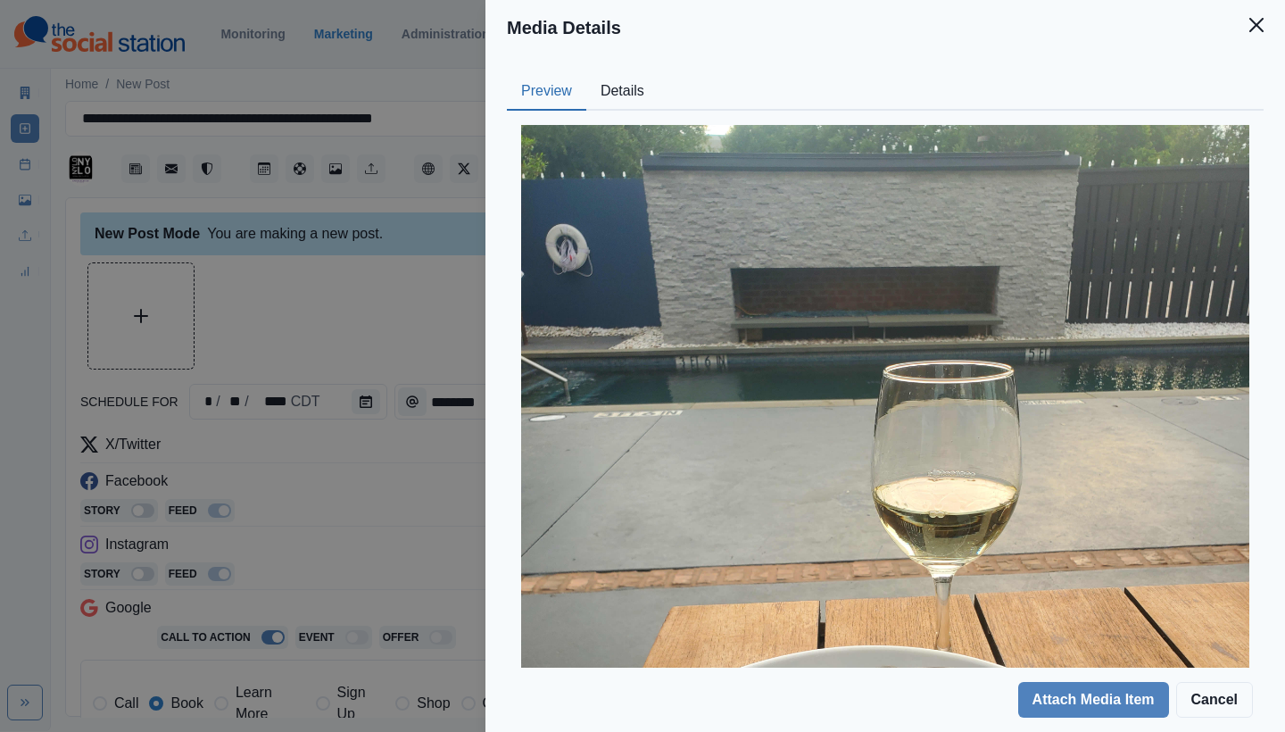
click at [648, 88] on button "Details" at bounding box center [622, 91] width 72 height 37
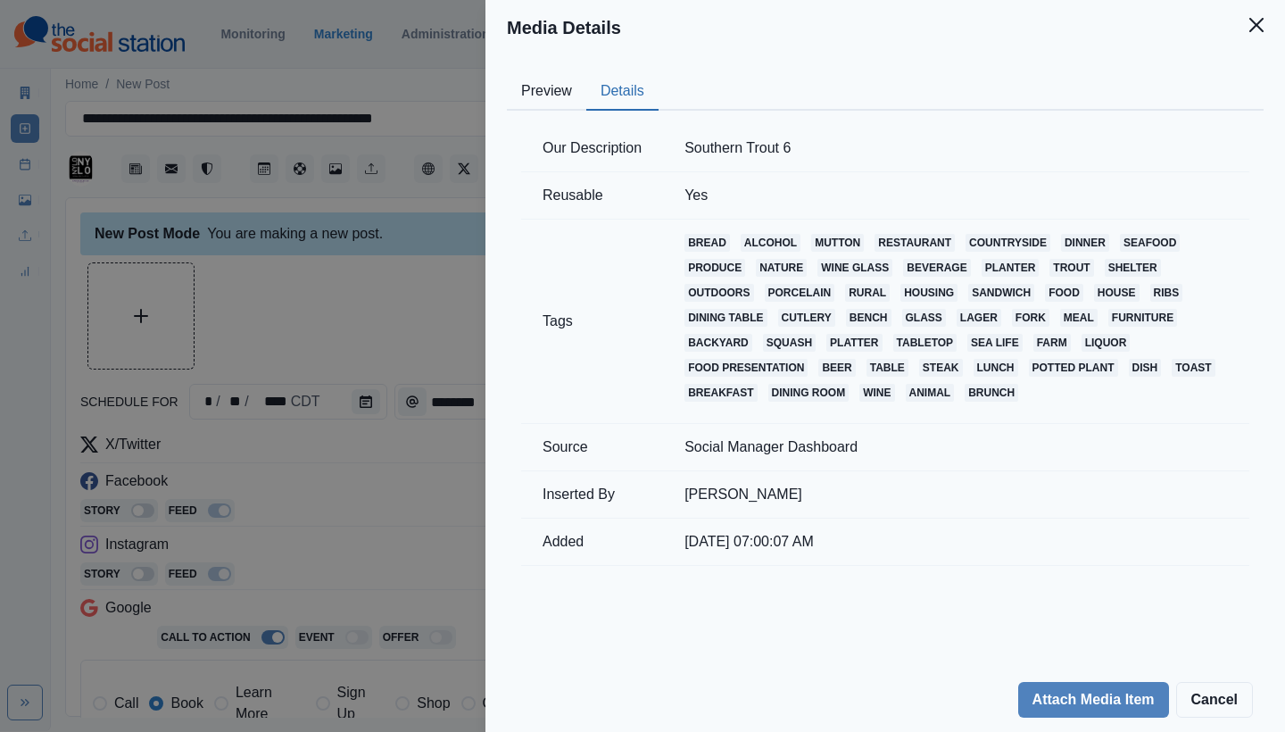
click at [1260, 31] on button "Close" at bounding box center [1256, 25] width 36 height 36
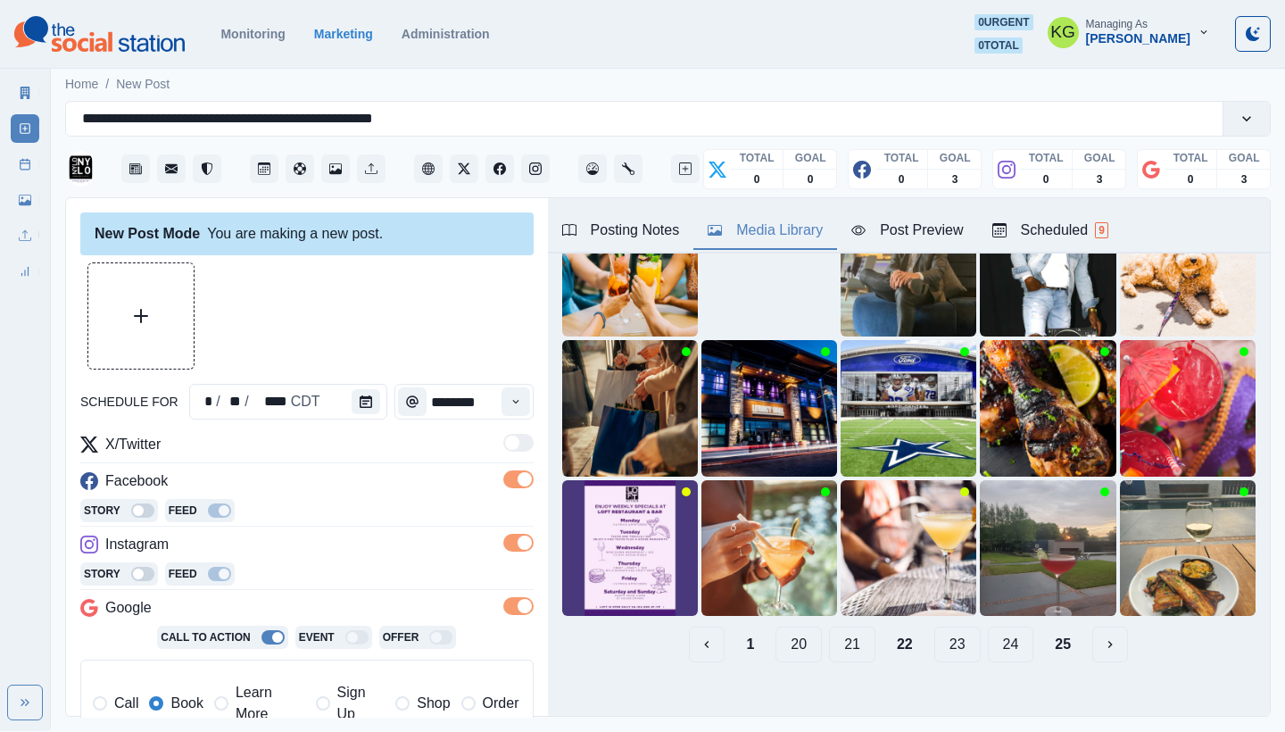
click at [834, 626] on button "21" at bounding box center [852, 644] width 46 height 36
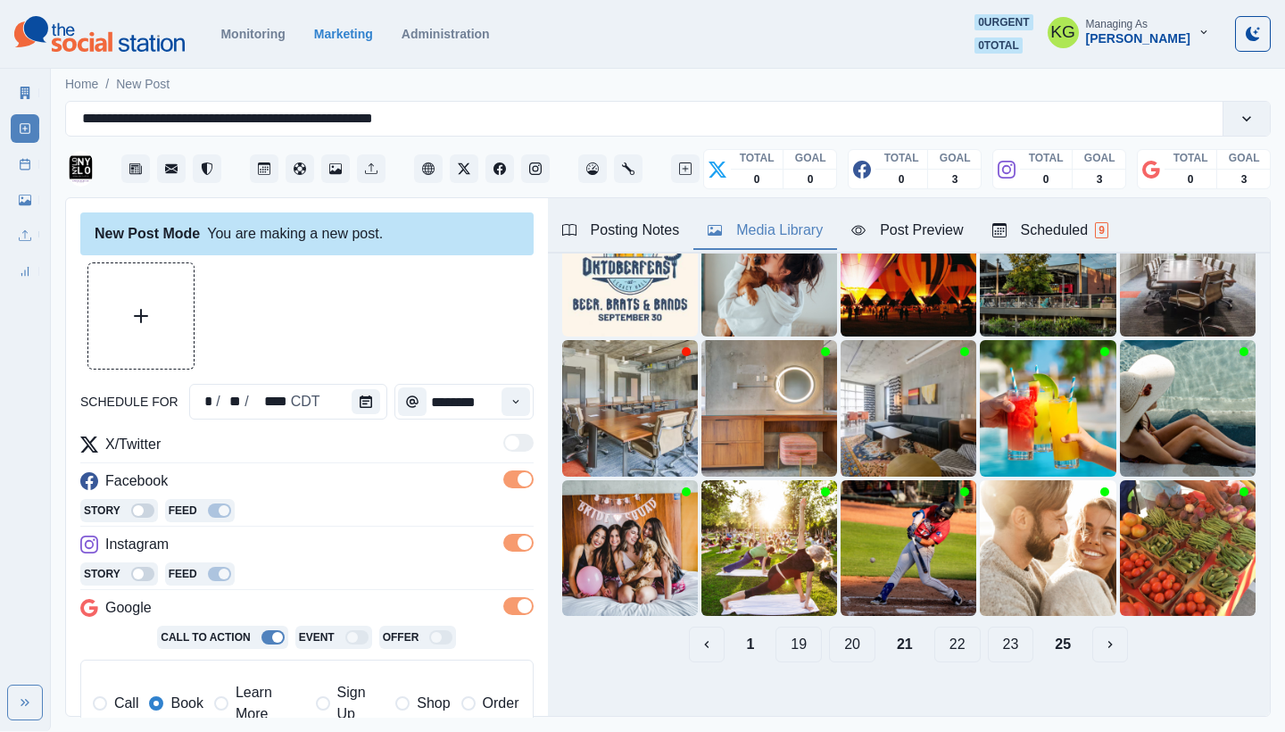
click at [834, 633] on button "20" at bounding box center [852, 644] width 46 height 36
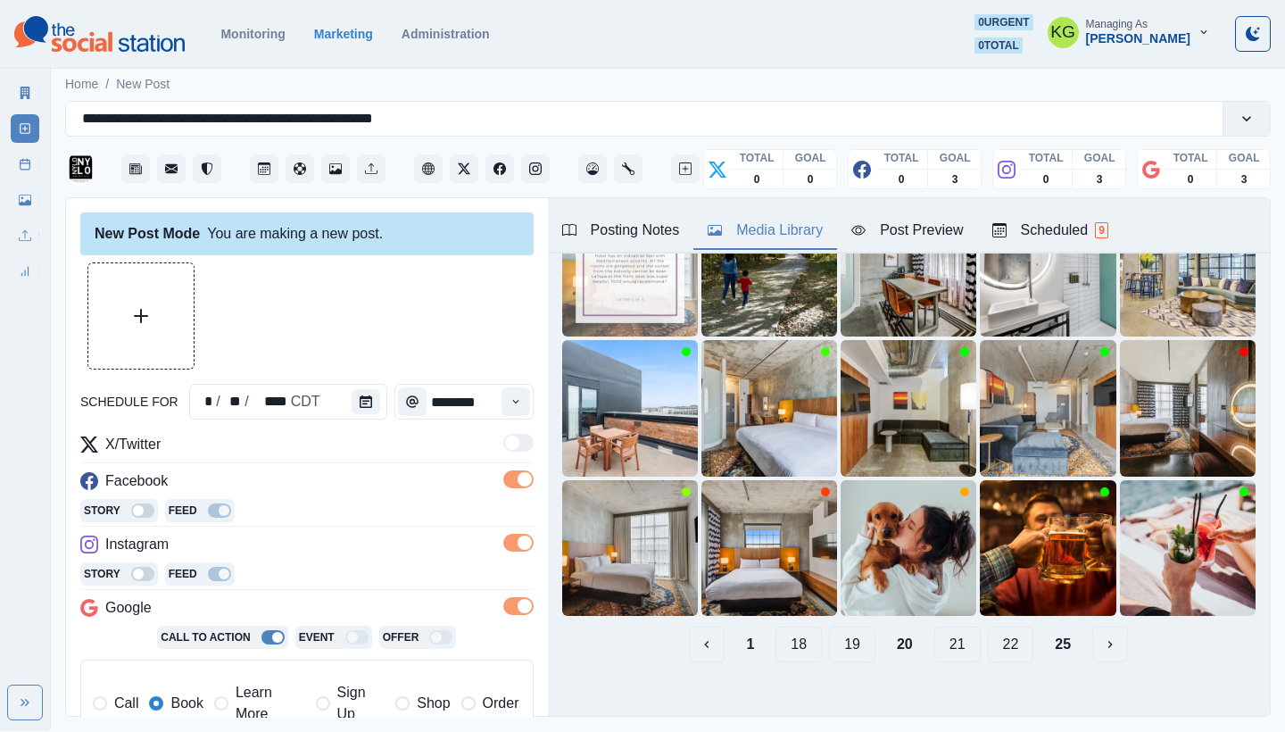
click at [830, 628] on button "19" at bounding box center [852, 644] width 46 height 36
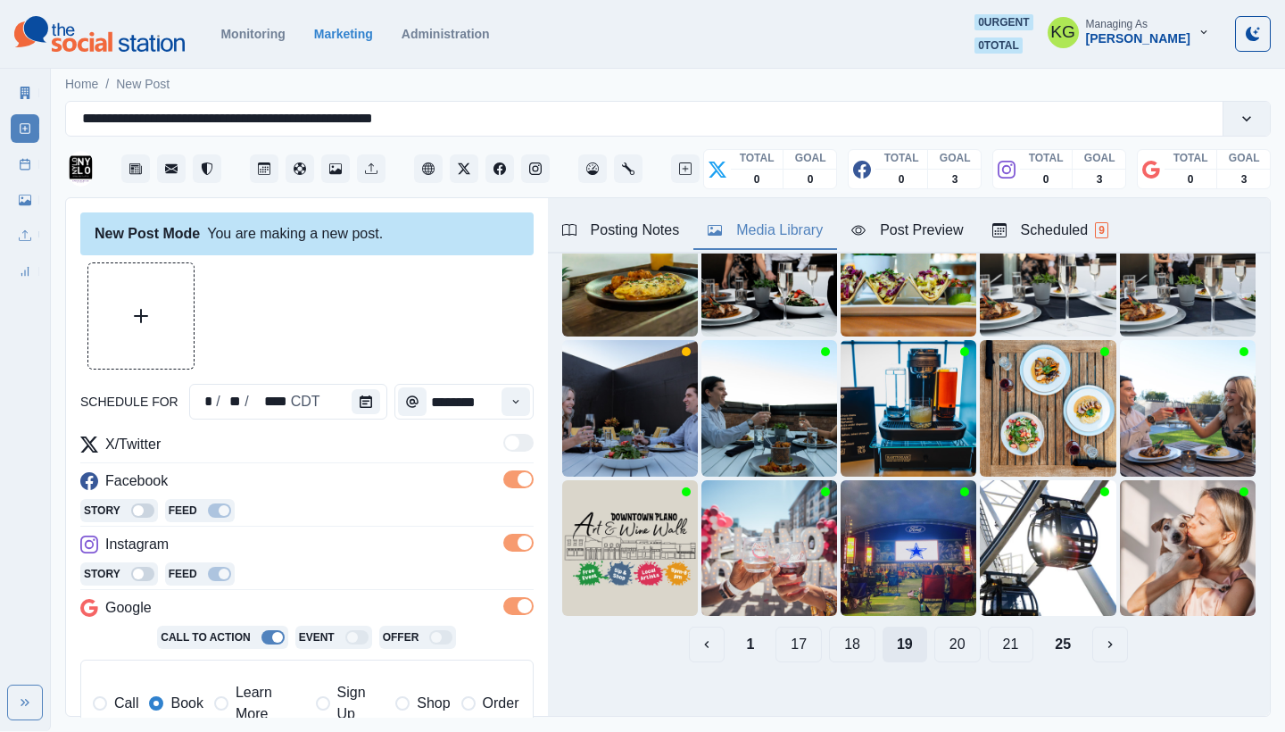
scroll to position [0, 0]
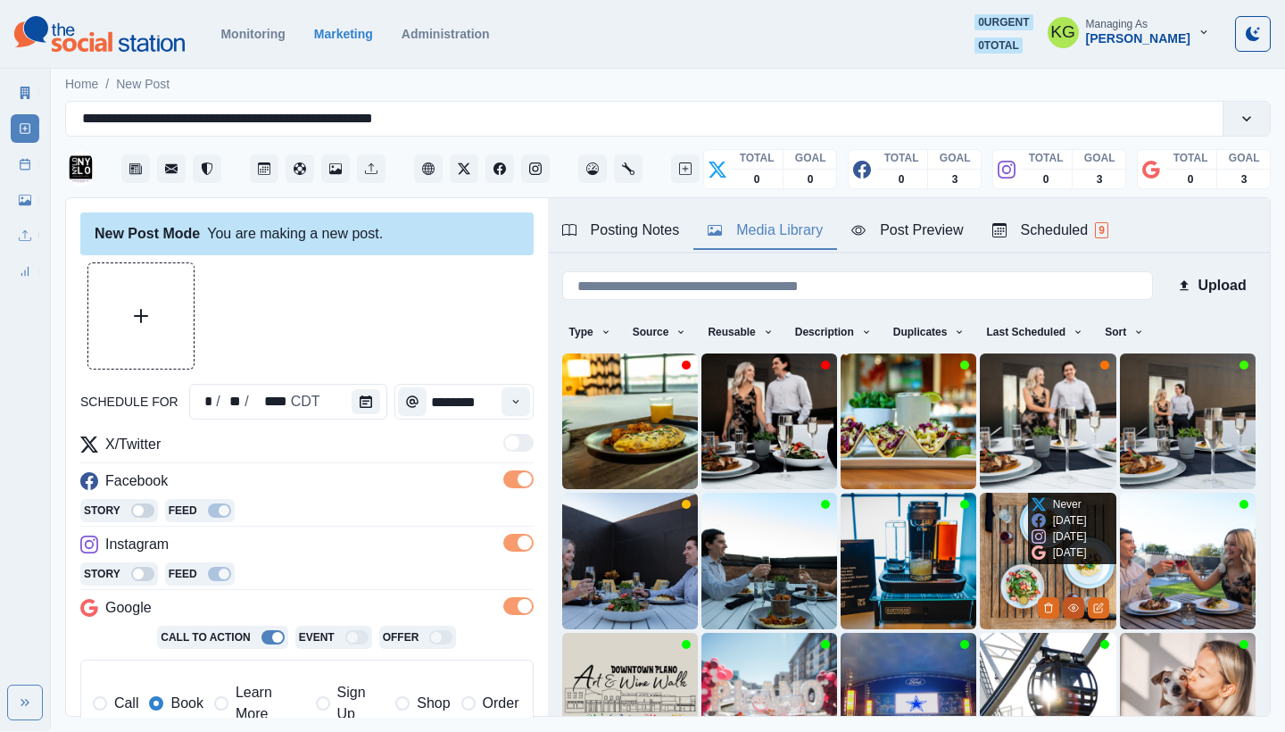
click at [1063, 599] on button "View Media" at bounding box center [1073, 607] width 21 height 21
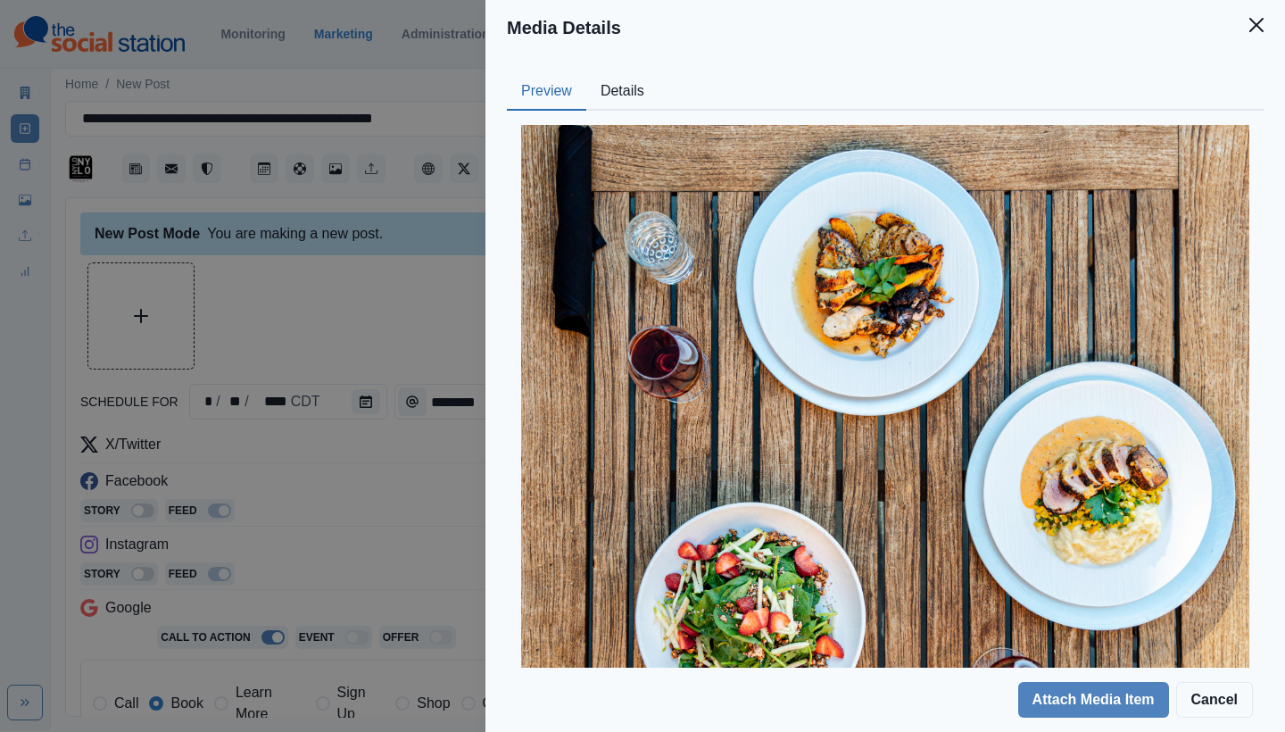
click at [641, 93] on button "Details" at bounding box center [622, 91] width 72 height 37
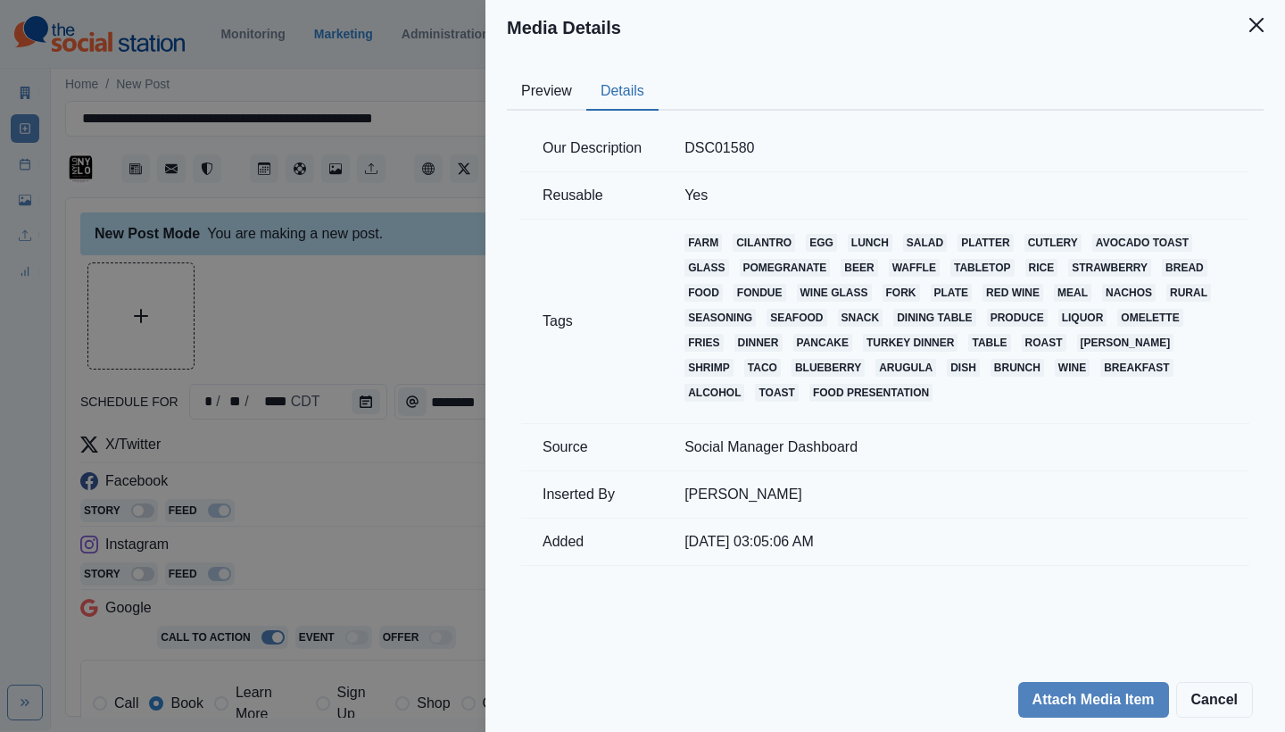
click at [593, 93] on button "Details" at bounding box center [622, 91] width 72 height 37
click at [583, 91] on button "Preview" at bounding box center [546, 91] width 79 height 37
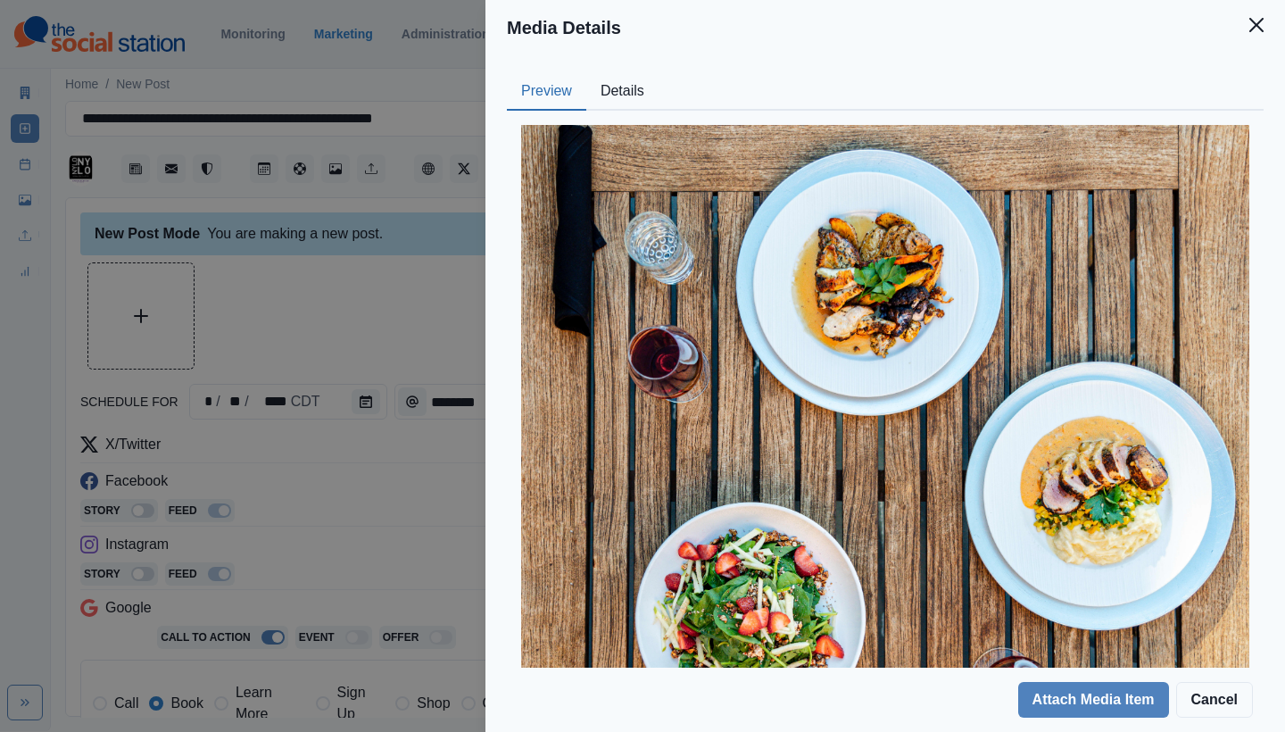
scroll to position [185, 0]
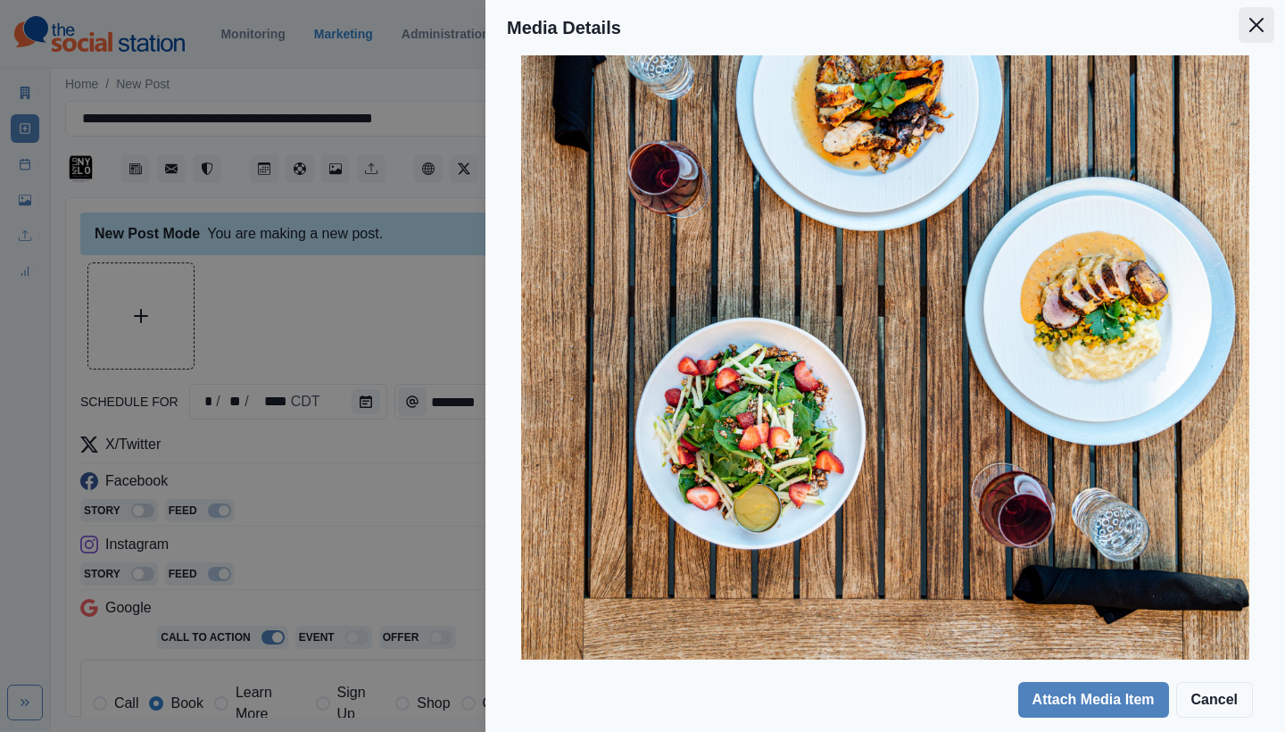
click at [1251, 28] on icon "Close" at bounding box center [1256, 25] width 14 height 14
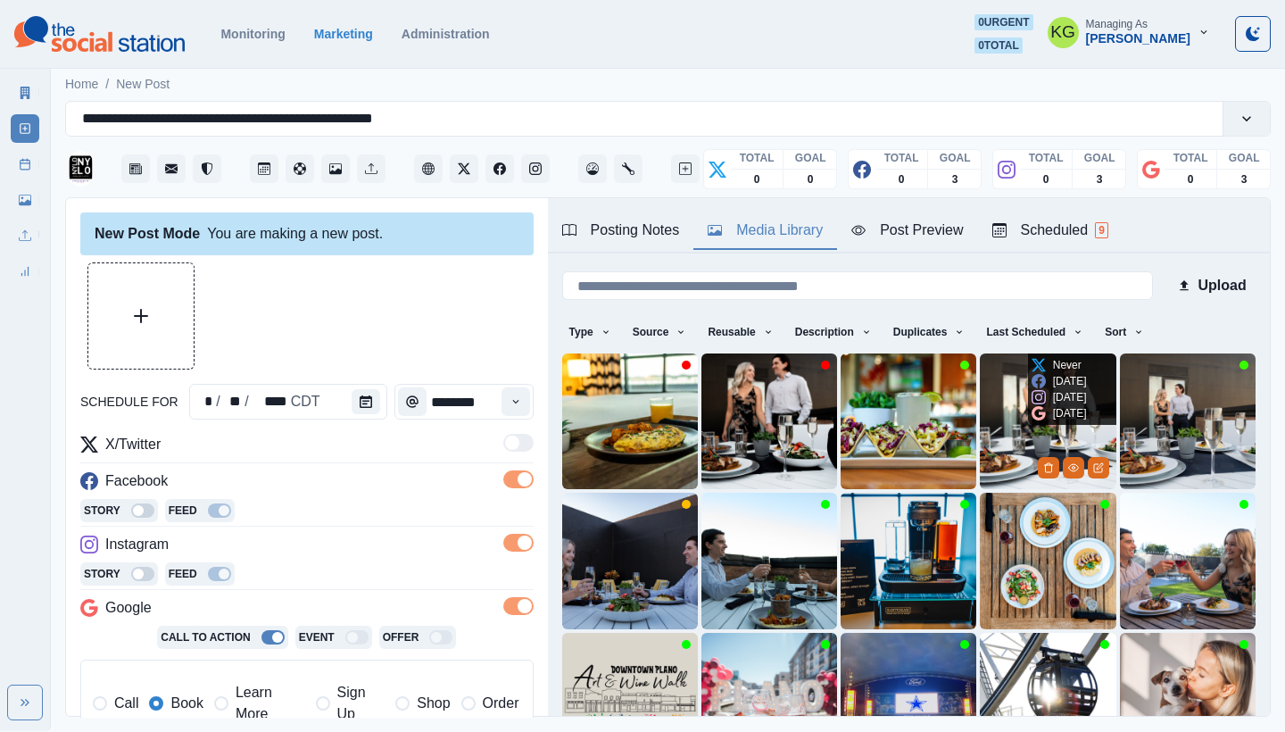
scroll to position [55, 0]
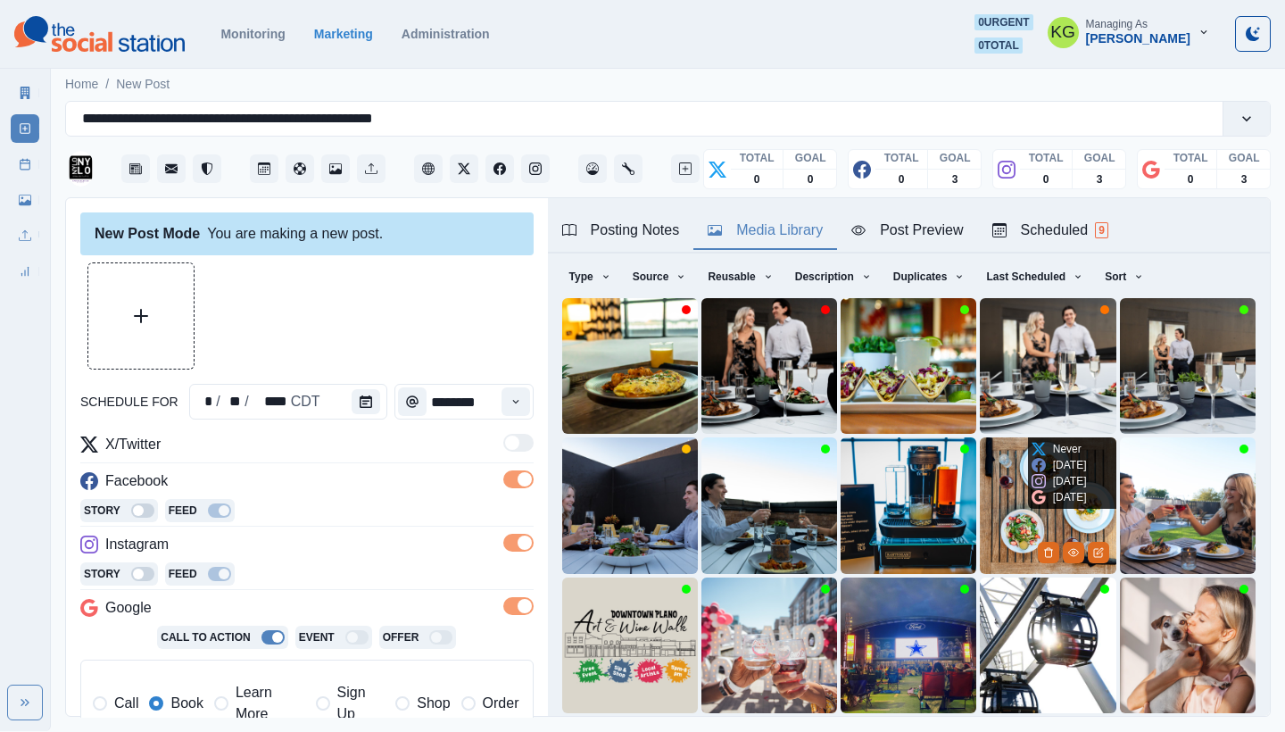
click at [980, 489] on img at bounding box center [1048, 505] width 136 height 136
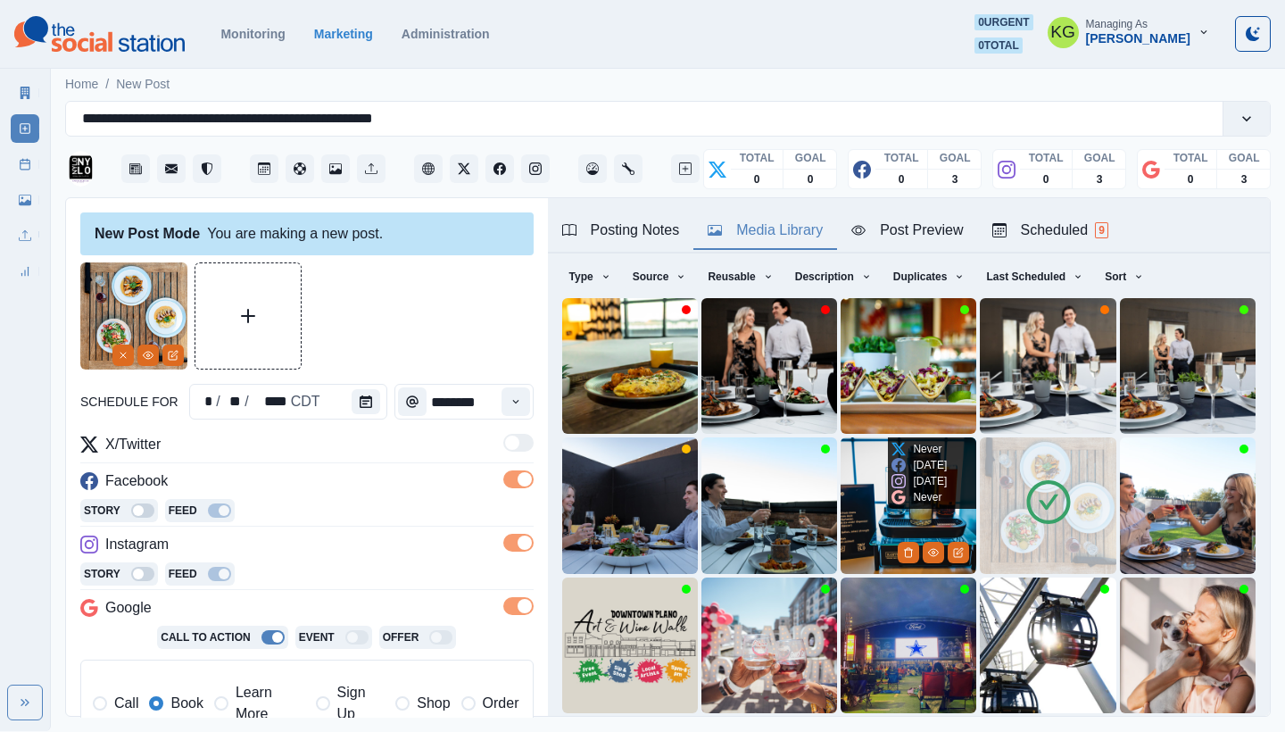
scroll to position [153, 0]
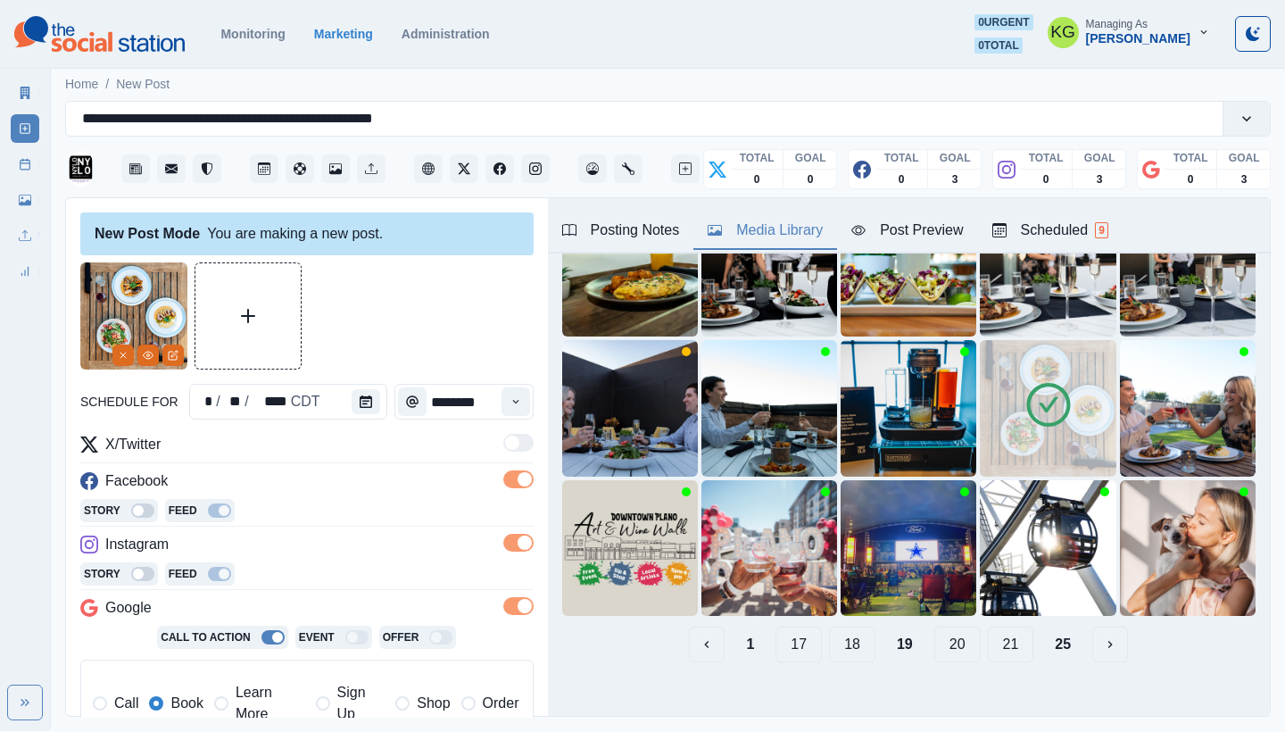
click at [846, 632] on button "18" at bounding box center [852, 644] width 46 height 36
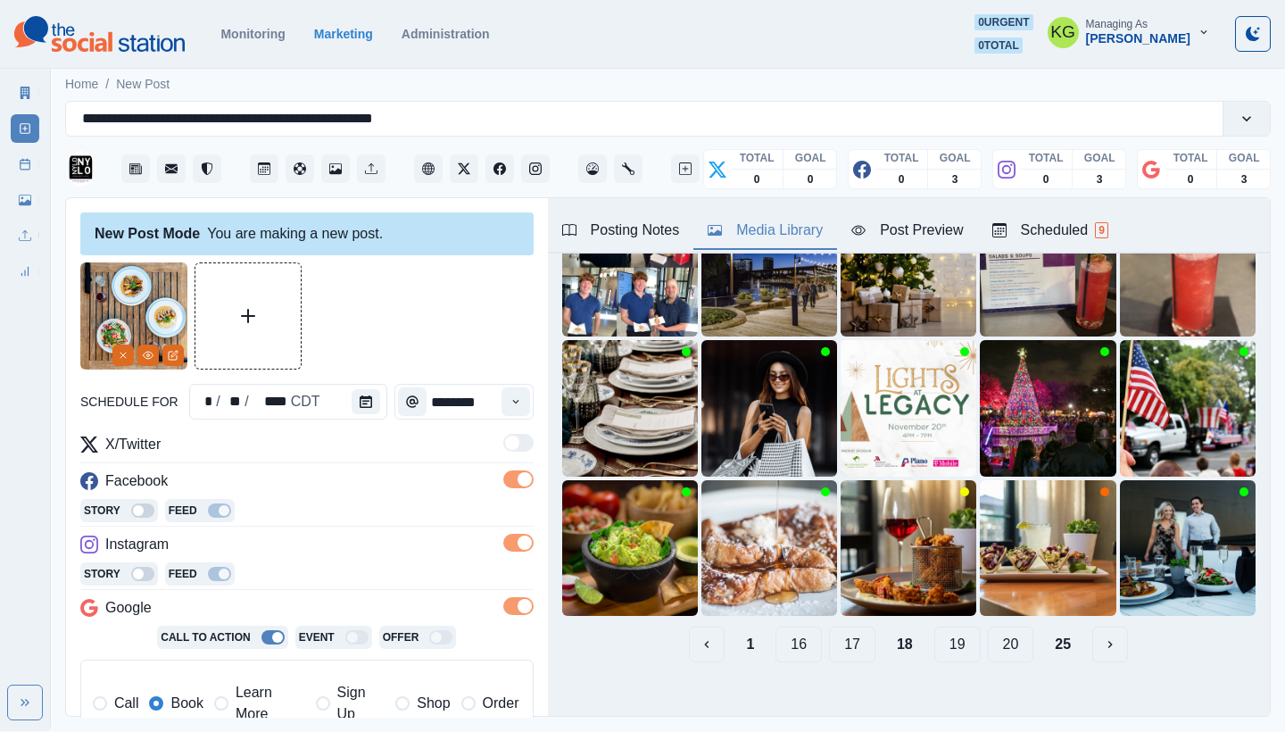
click at [838, 633] on button "17" at bounding box center [852, 644] width 46 height 36
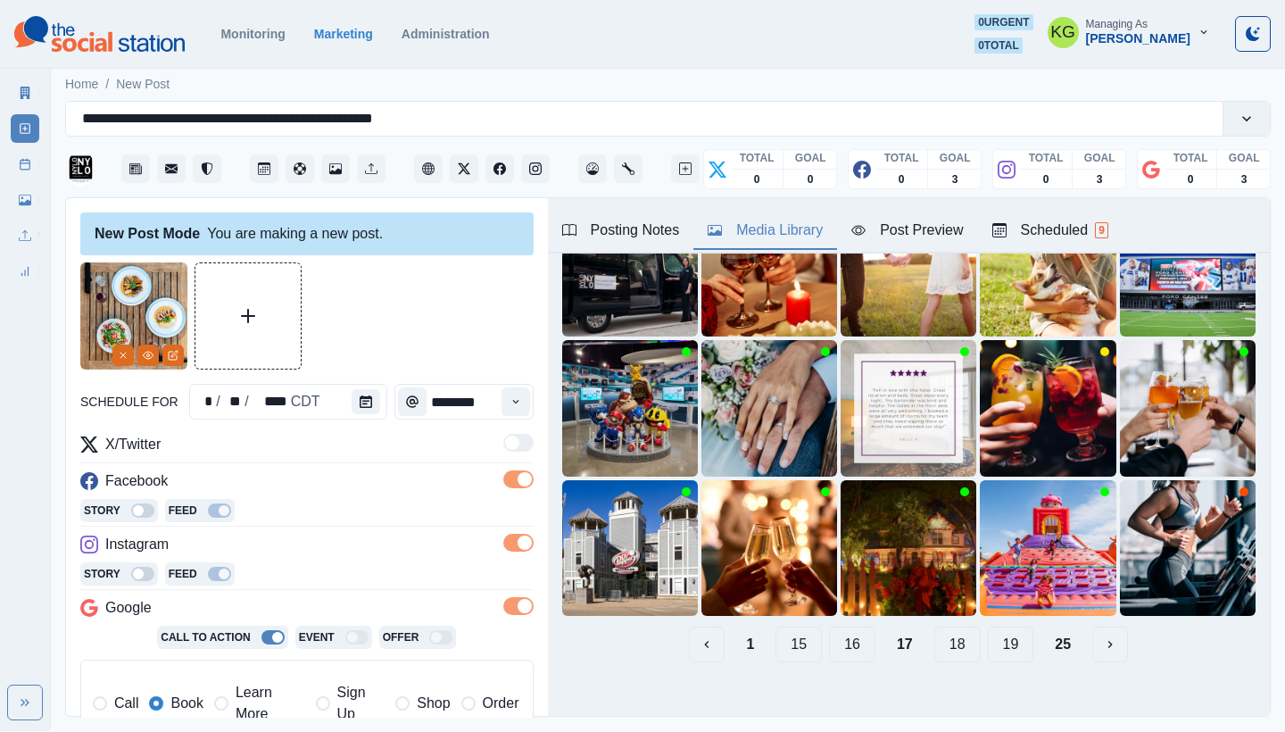
click at [835, 633] on button "16" at bounding box center [852, 644] width 46 height 36
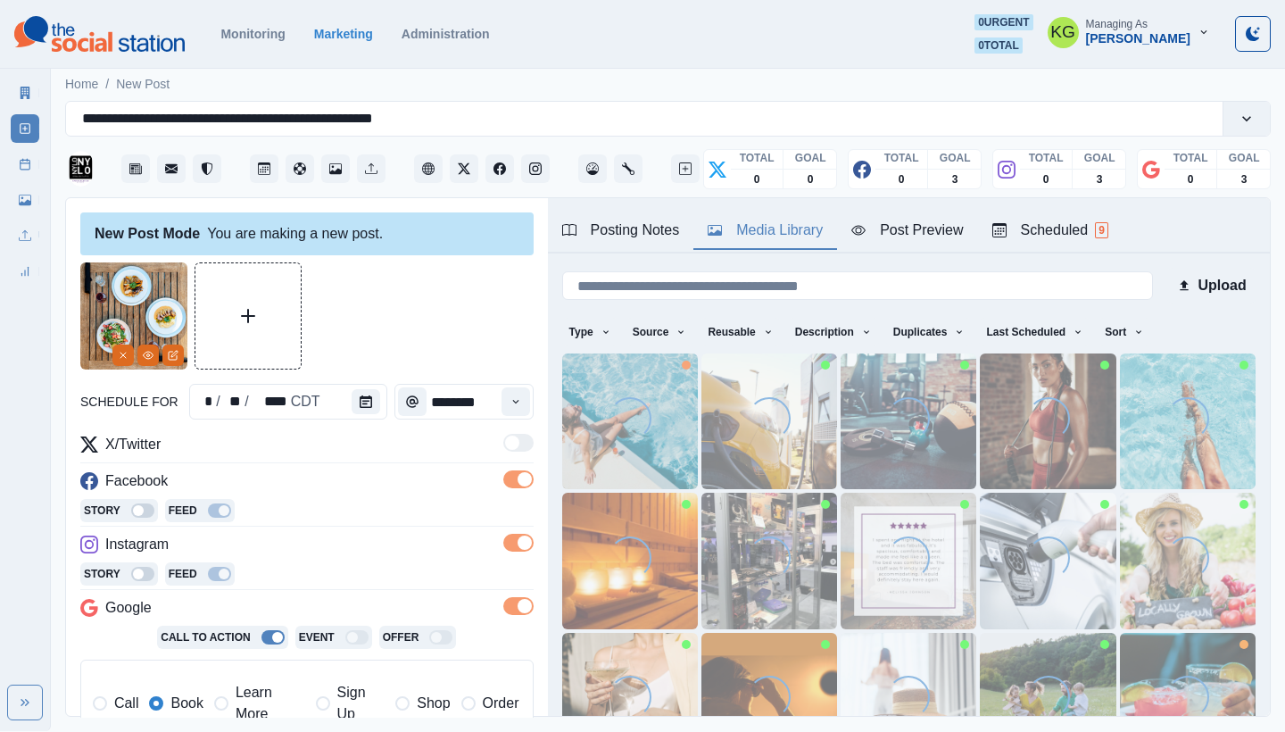
scroll to position [338, 0]
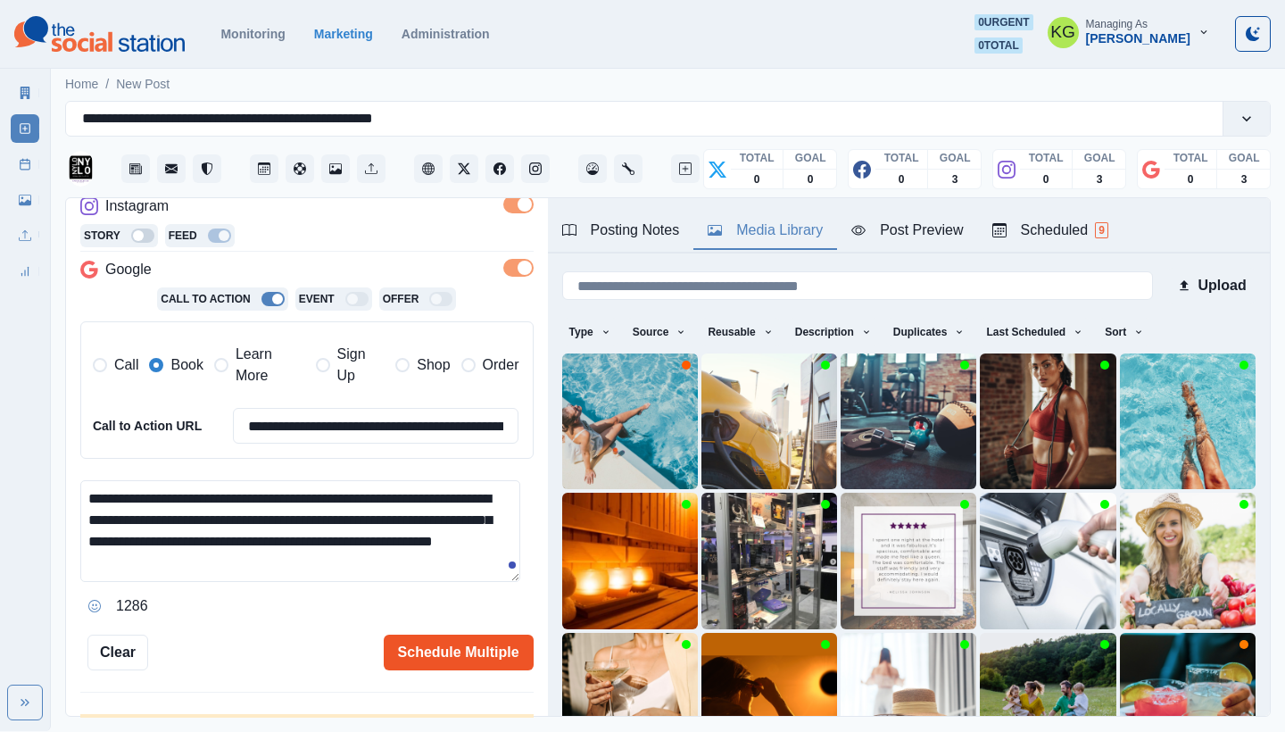
click at [429, 647] on button "Schedule Multiple" at bounding box center [459, 652] width 150 height 36
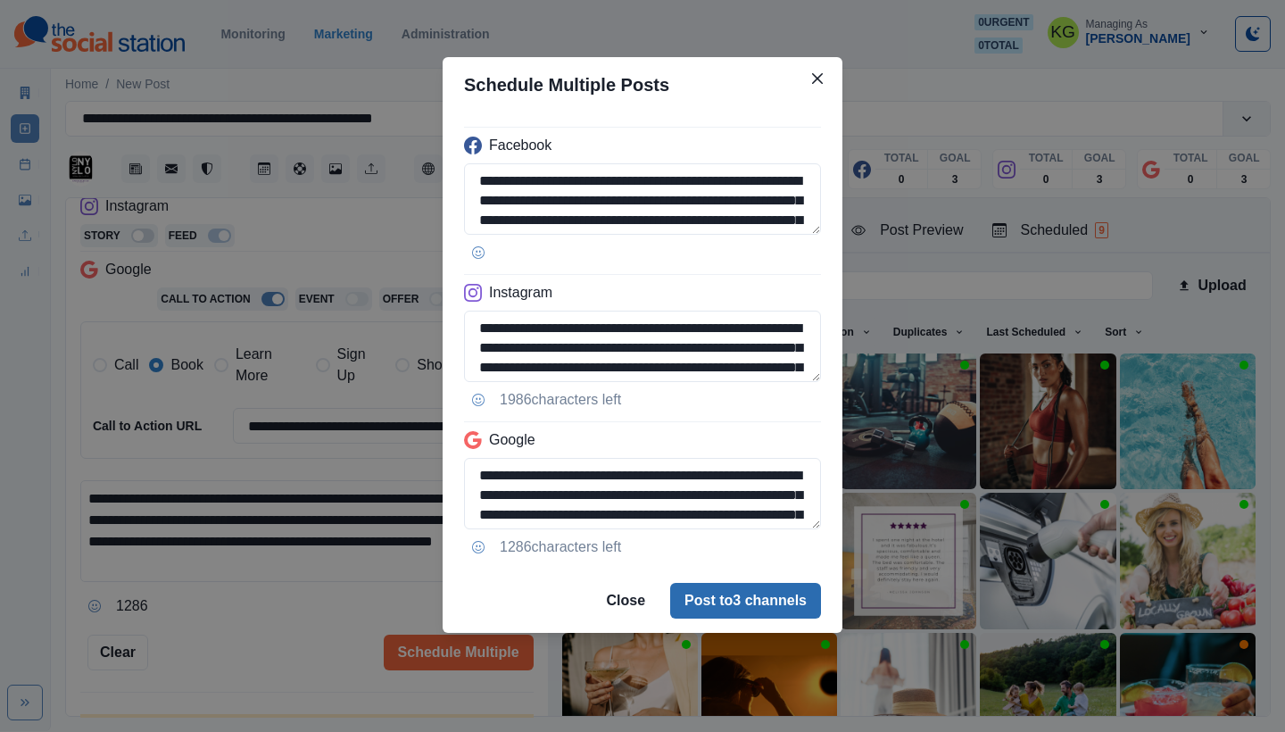
click at [738, 590] on button "Post to 3 channels" at bounding box center [745, 601] width 151 height 36
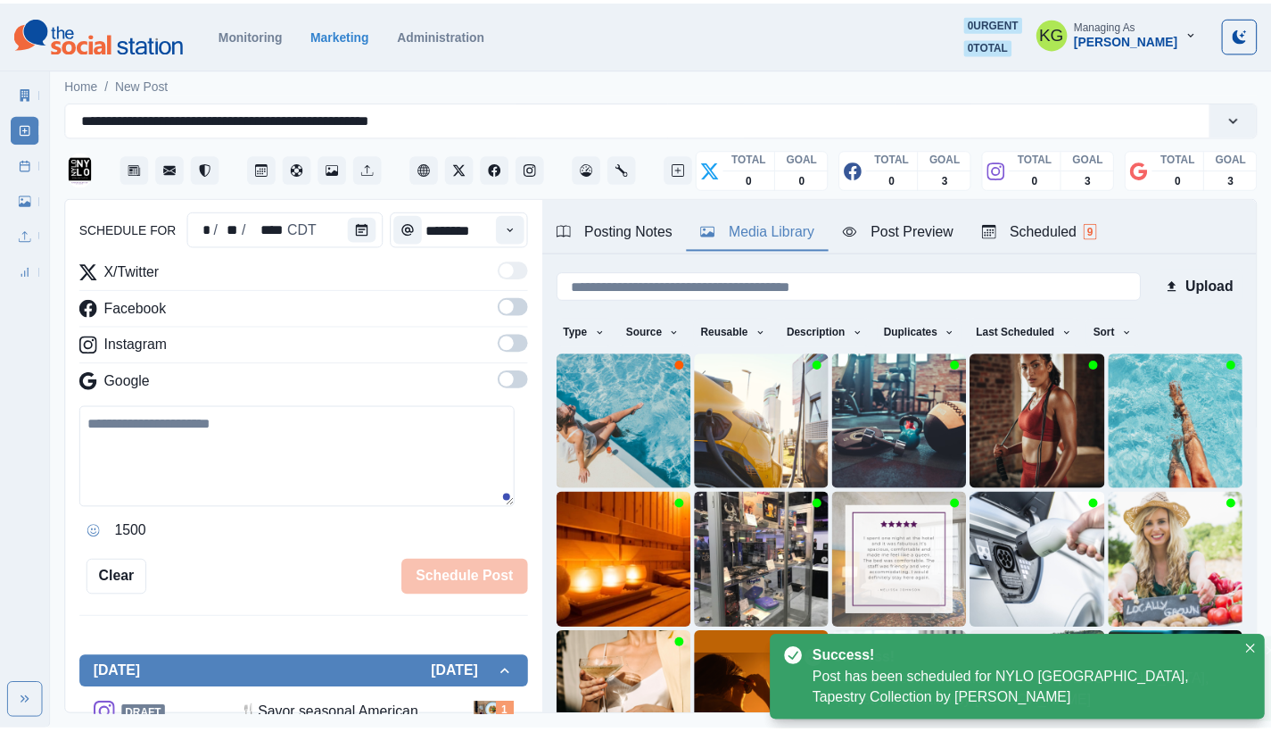
scroll to position [109, 0]
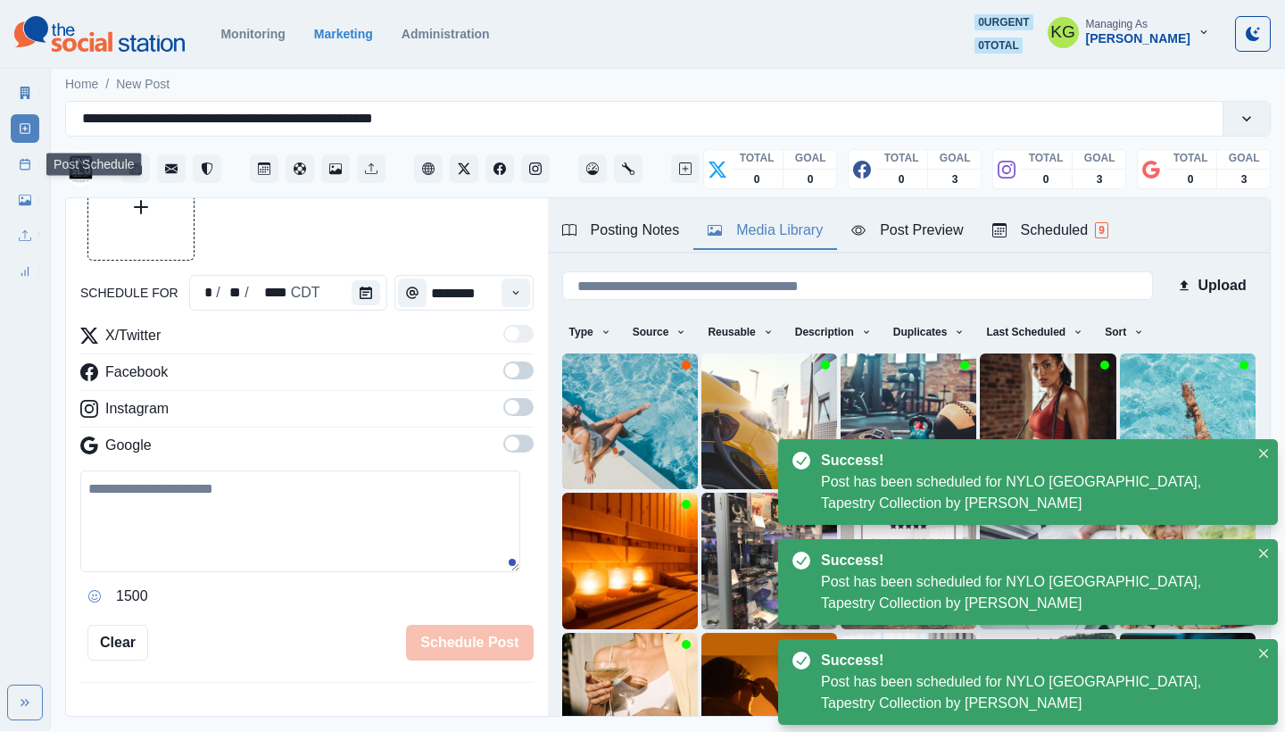
click at [27, 163] on line at bounding box center [26, 163] width 10 height 0
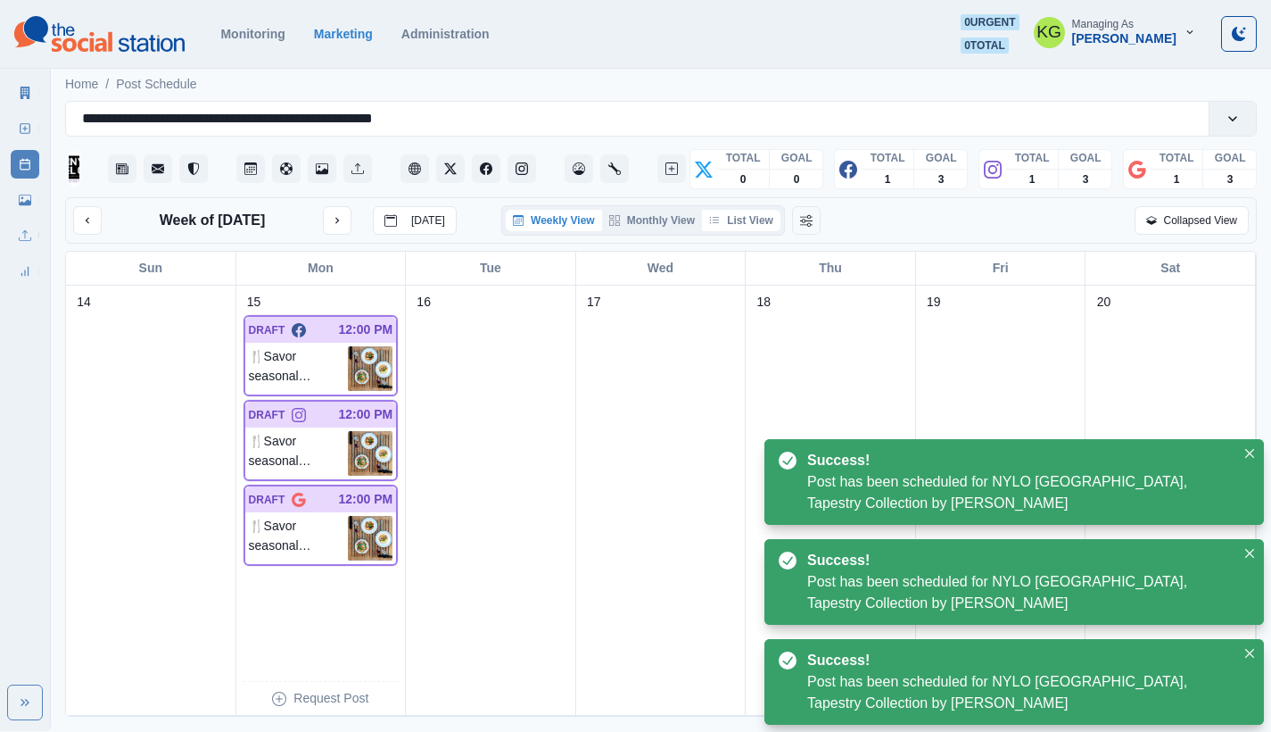
click at [742, 222] on button "List View" at bounding box center [741, 220] width 79 height 21
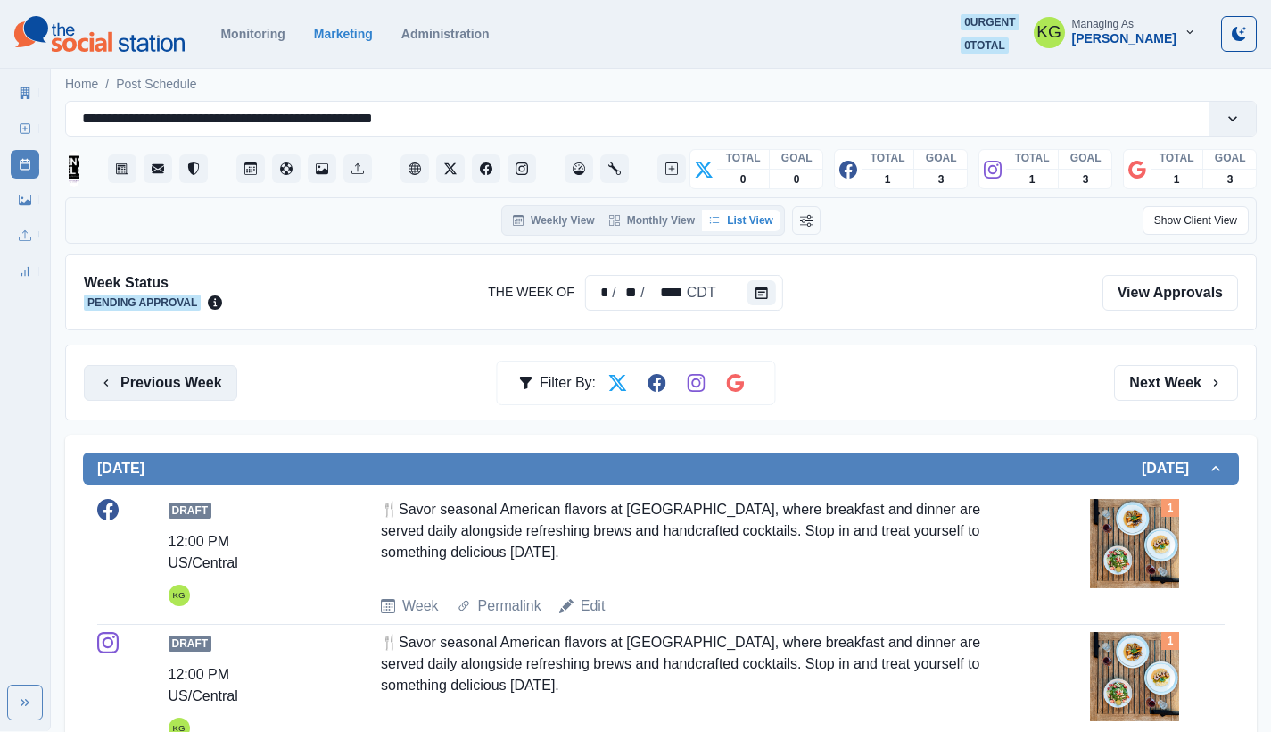
click at [186, 385] on button "Previous Week" at bounding box center [160, 383] width 153 height 36
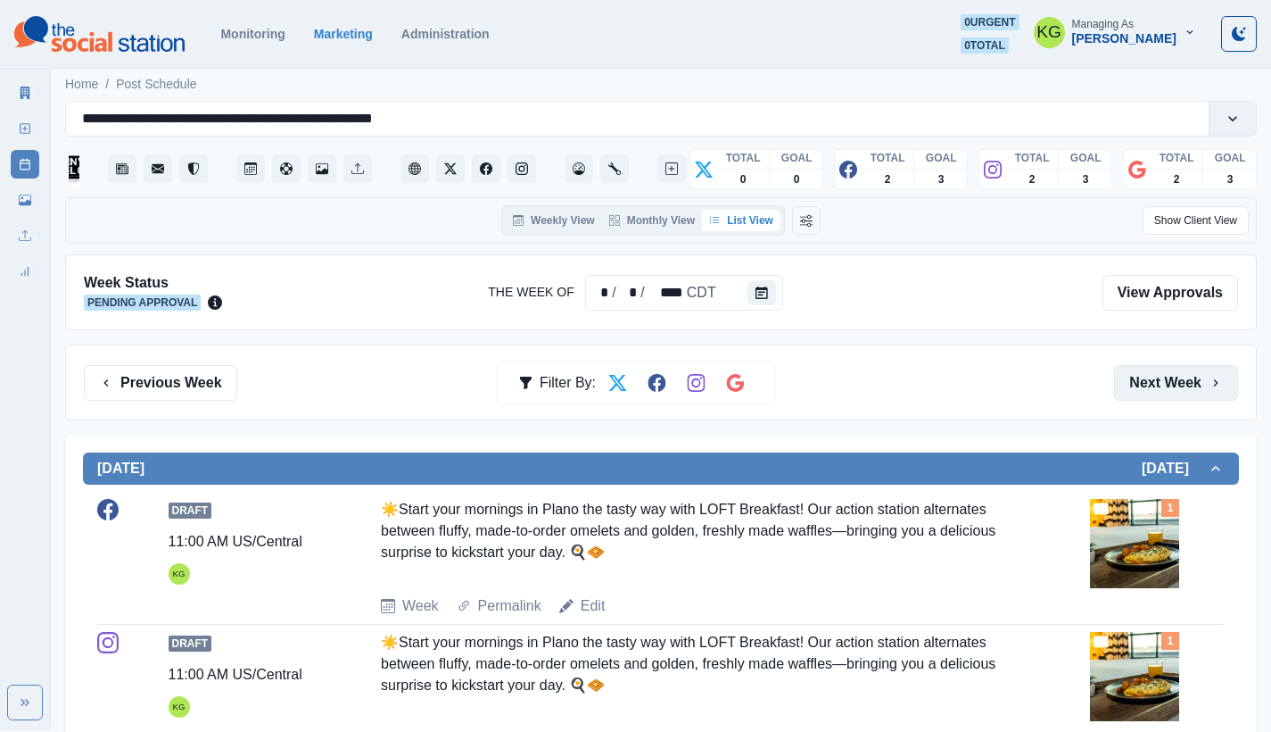
click at [1179, 396] on button "Next Week" at bounding box center [1176, 383] width 124 height 36
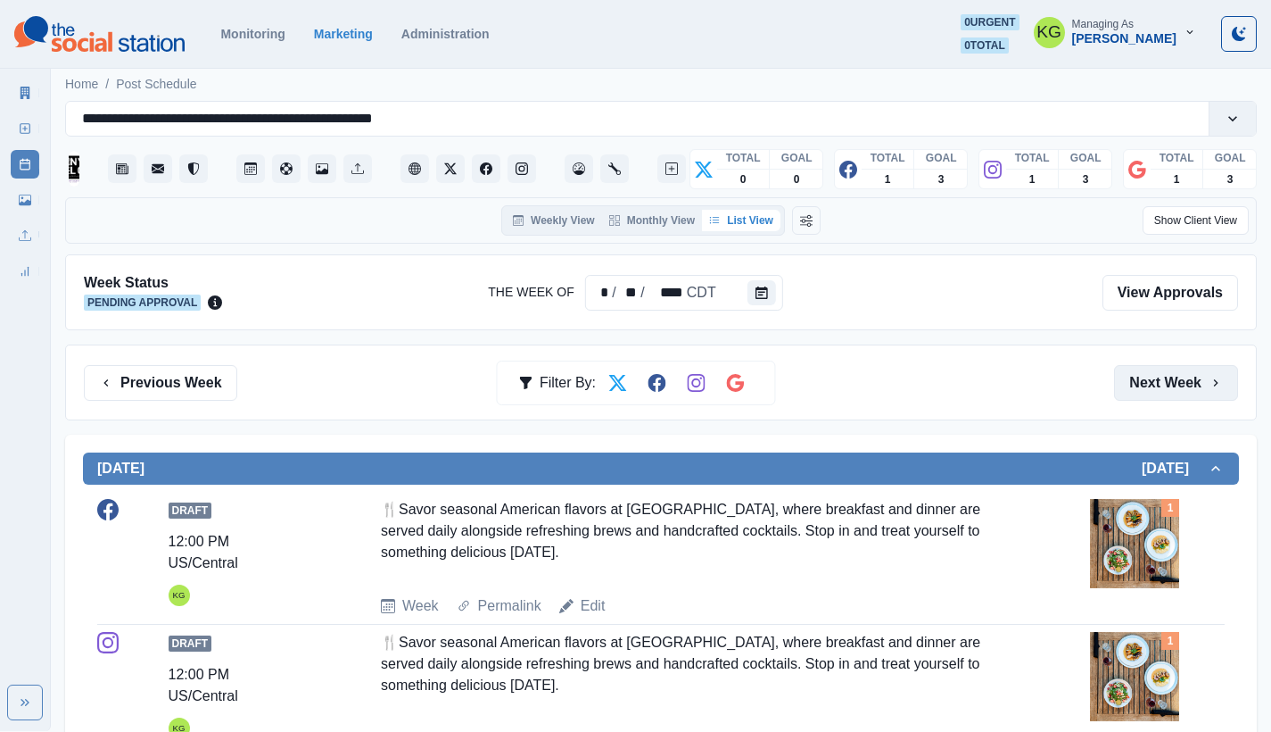
click at [1179, 396] on button "Next Week" at bounding box center [1176, 383] width 124 height 36
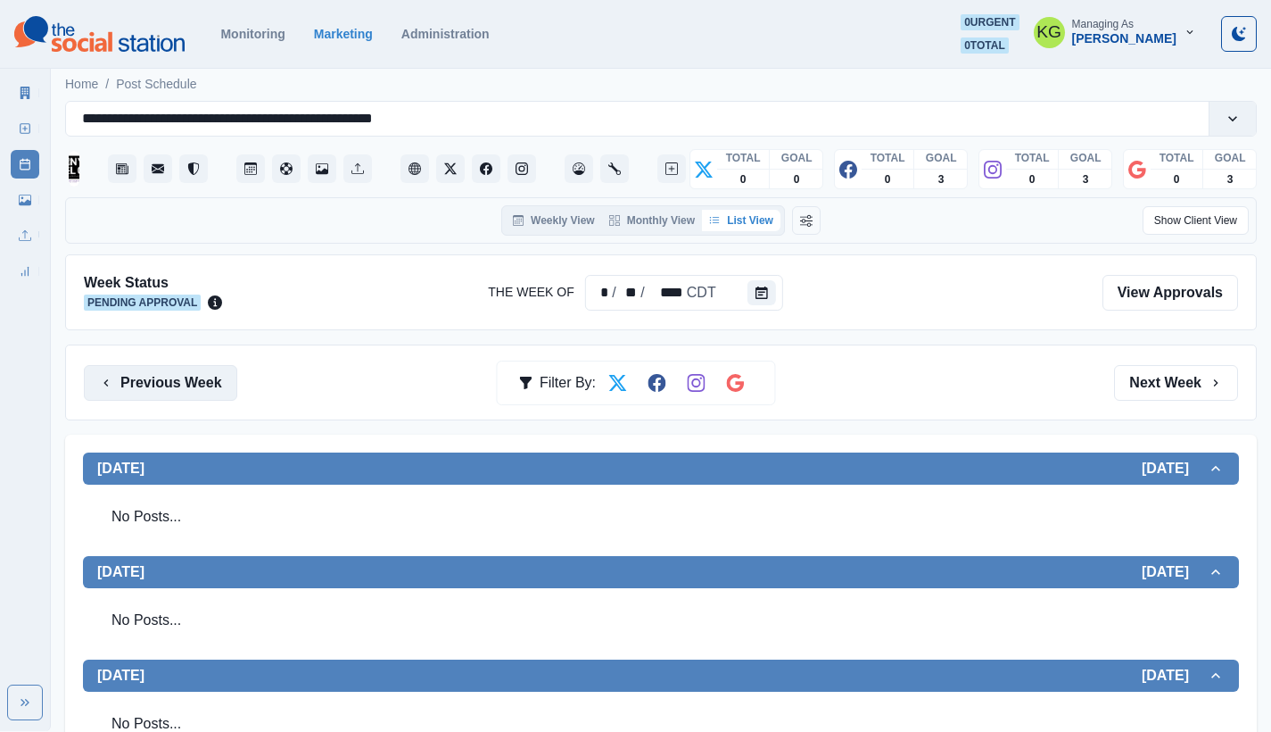
click at [202, 375] on button "Previous Week" at bounding box center [160, 383] width 153 height 36
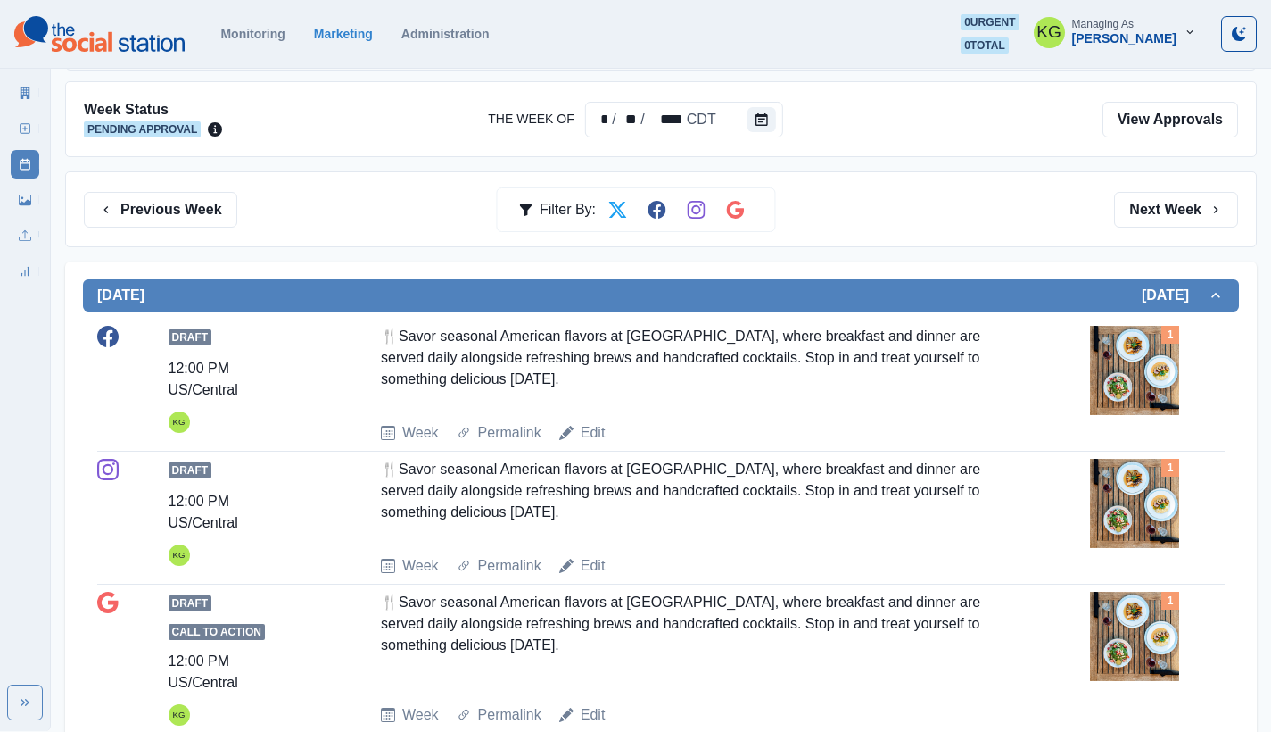
scroll to position [532, 0]
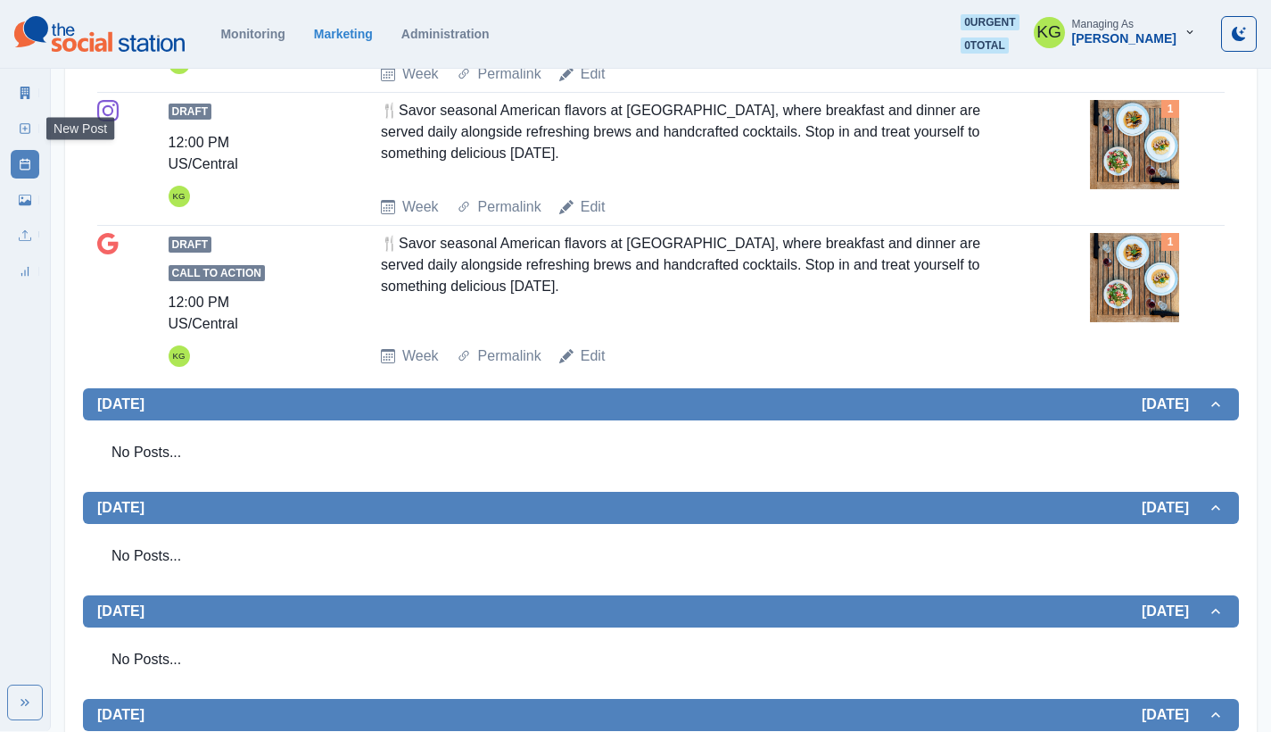
click at [26, 135] on link "New Post" at bounding box center [25, 128] width 29 height 29
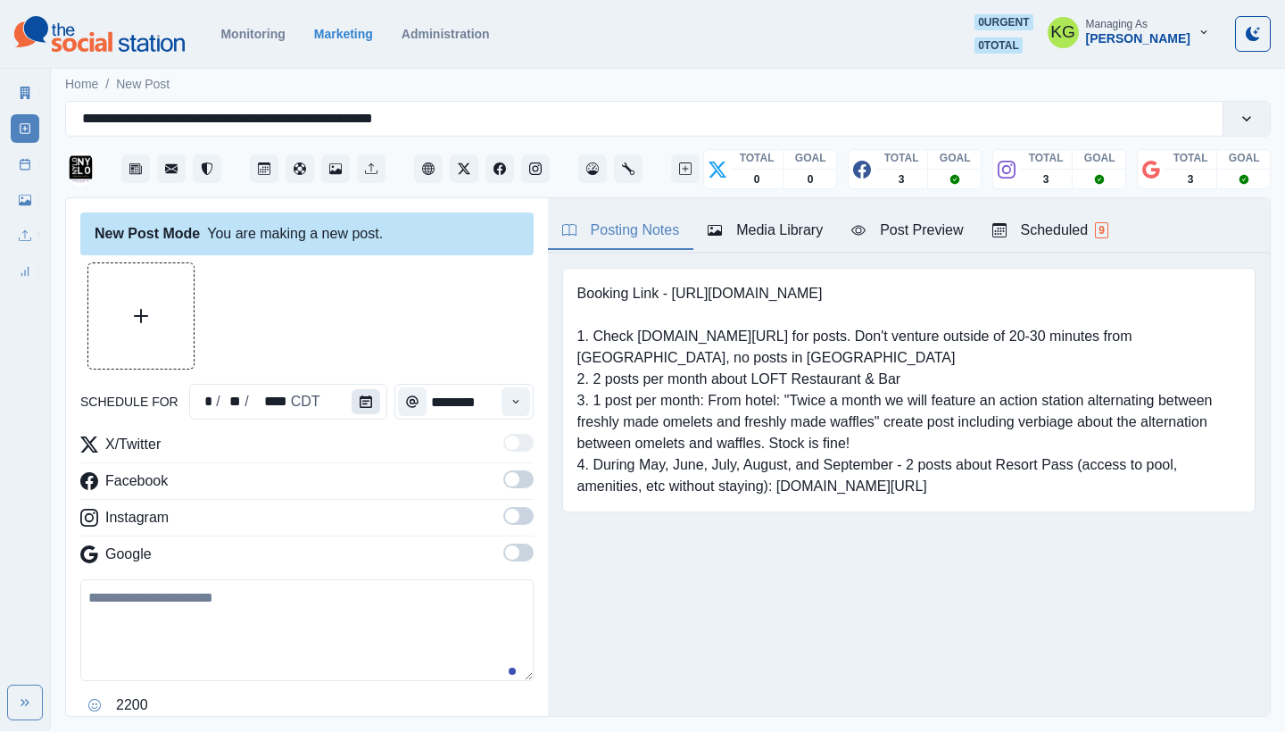
click at [373, 392] on button "Calendar" at bounding box center [365, 401] width 29 height 25
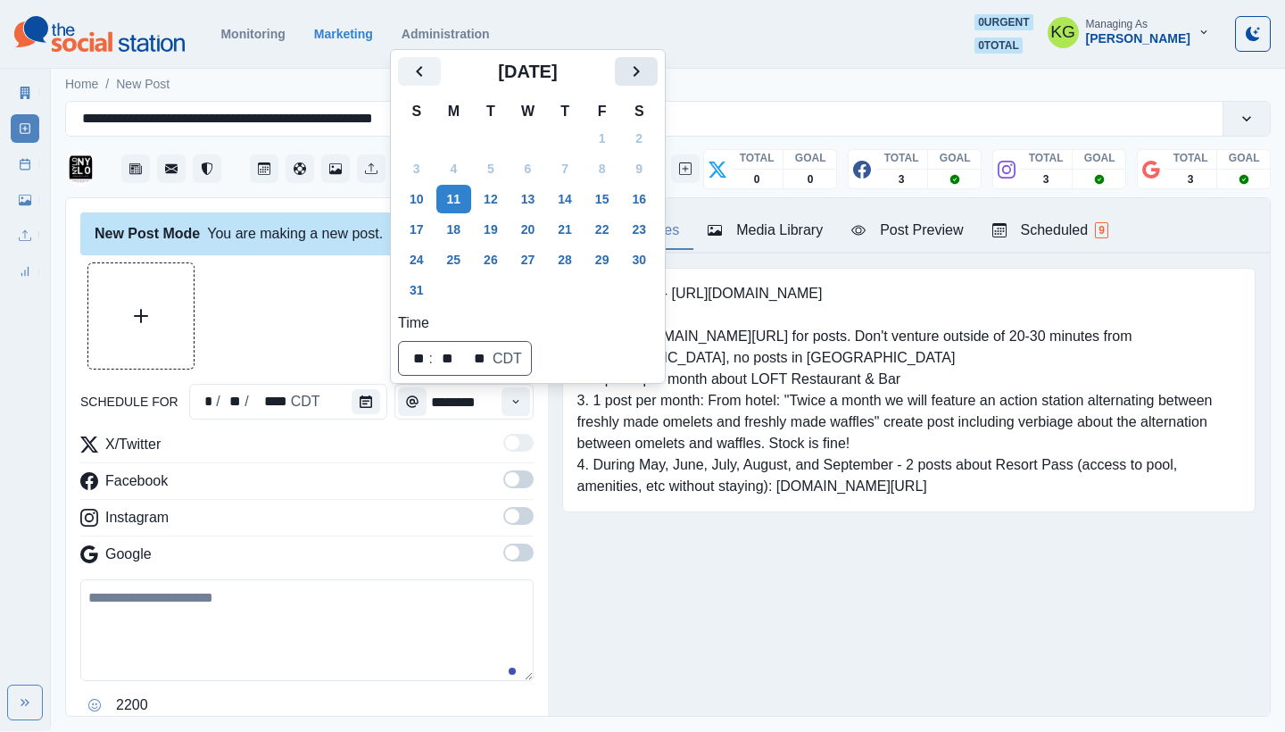
click at [647, 70] on icon "Next" at bounding box center [635, 71] width 21 height 21
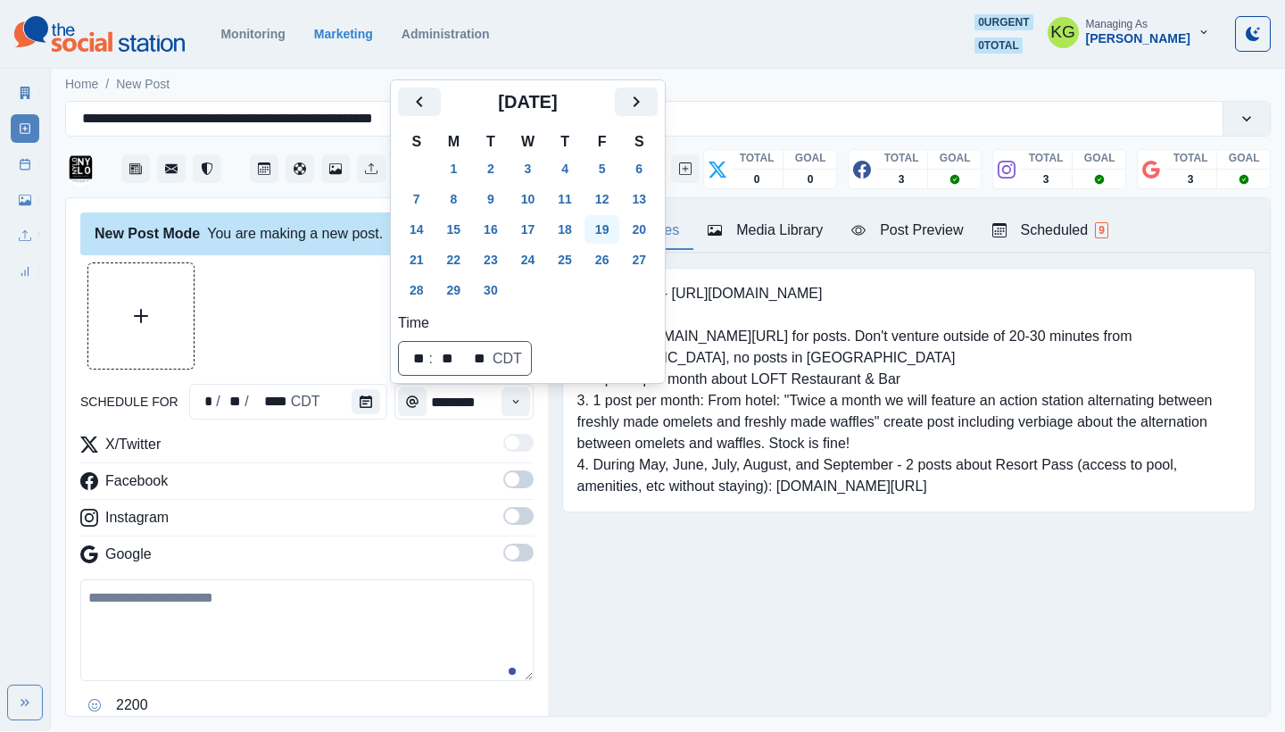
click at [615, 221] on button "19" at bounding box center [602, 229] width 36 height 29
click at [270, 322] on div at bounding box center [306, 315] width 453 height 107
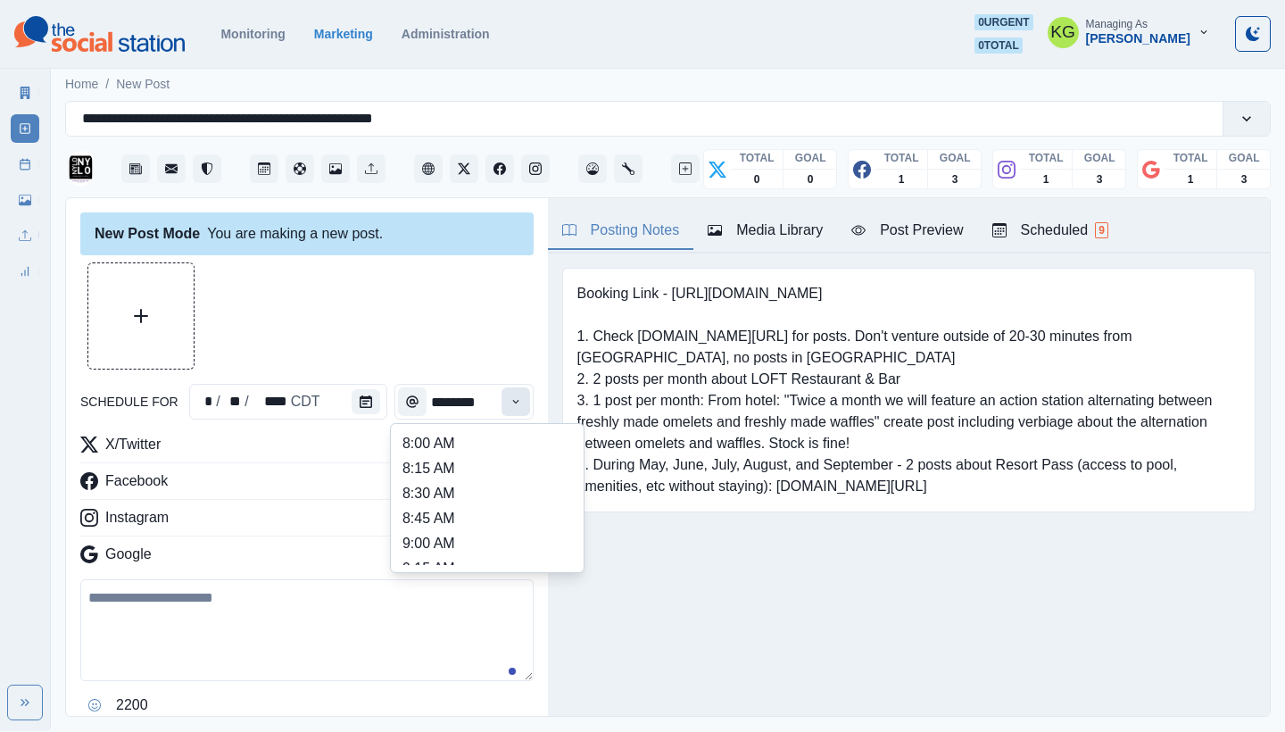
click at [509, 405] on icon "Time" at bounding box center [515, 401] width 12 height 12
click at [446, 540] on li "12:00 PM" at bounding box center [487, 545] width 178 height 25
type input "********"
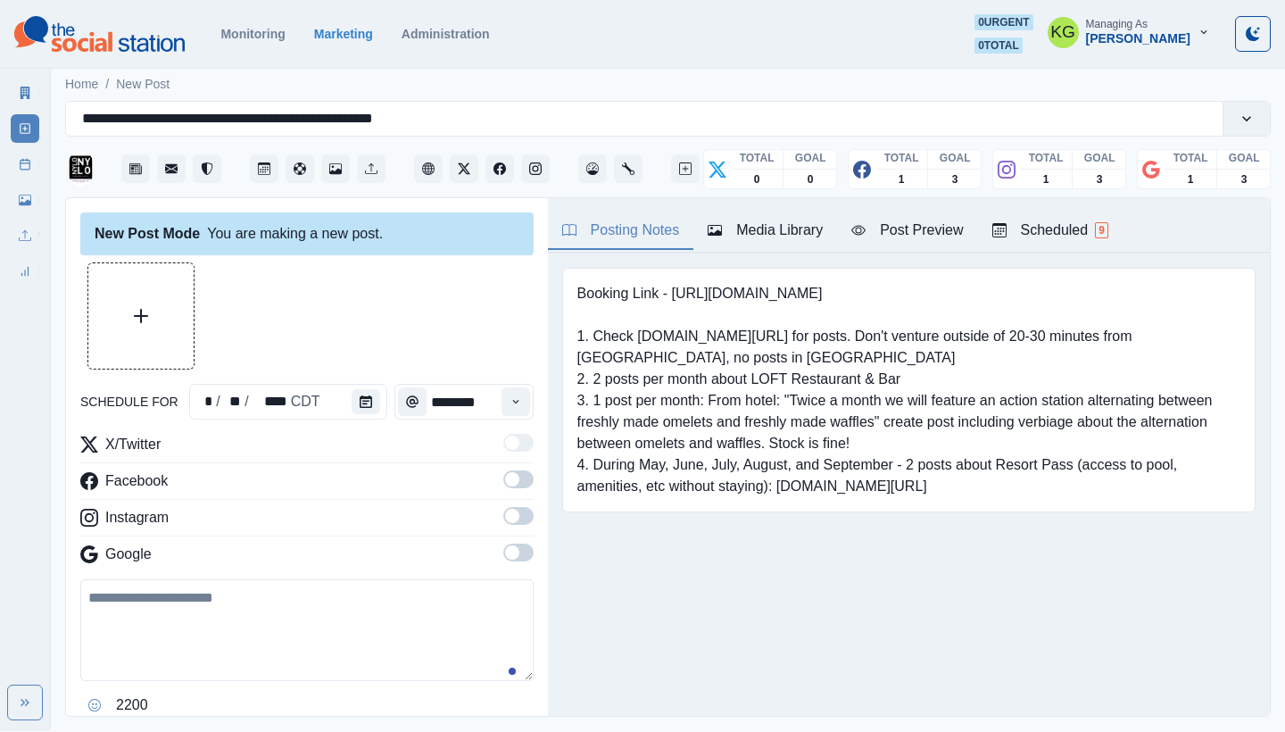
drag, startPoint x: 511, startPoint y: 556, endPoint x: 510, endPoint y: 534, distance: 21.4
click at [511, 556] on span at bounding box center [518, 552] width 30 height 18
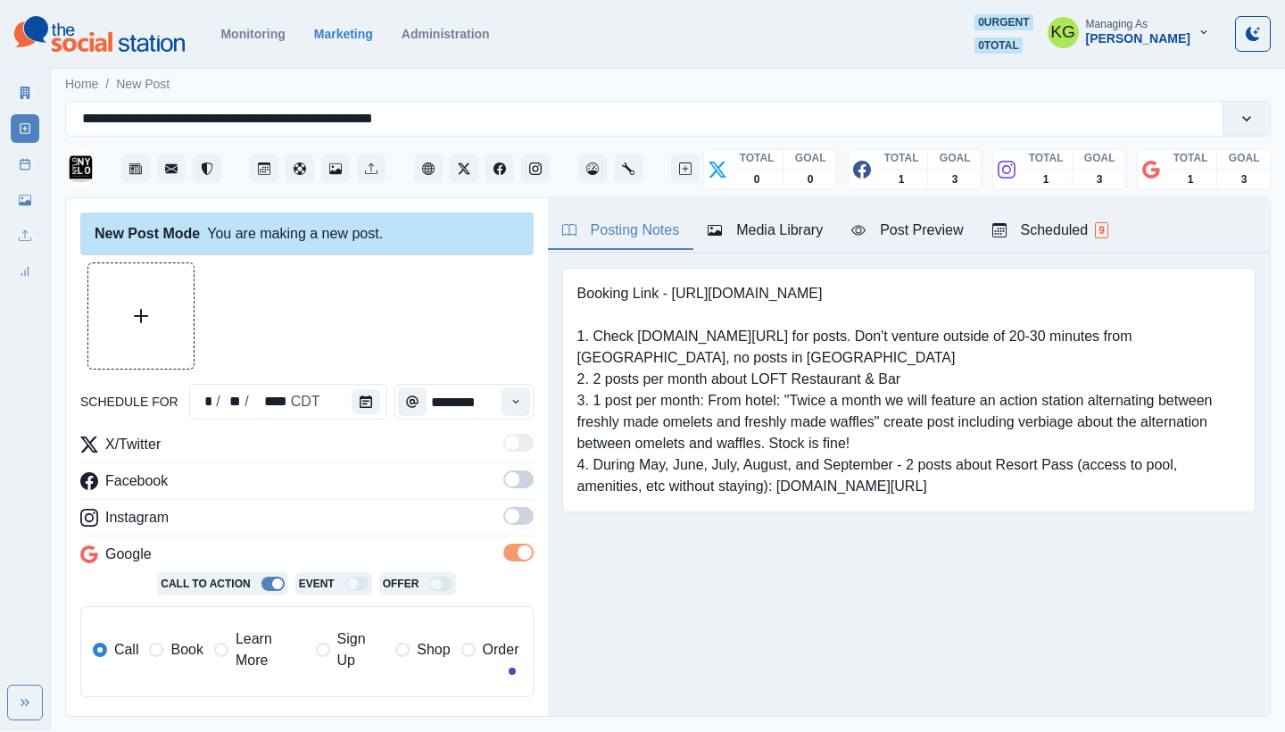
click at [510, 533] on label at bounding box center [518, 521] width 30 height 29
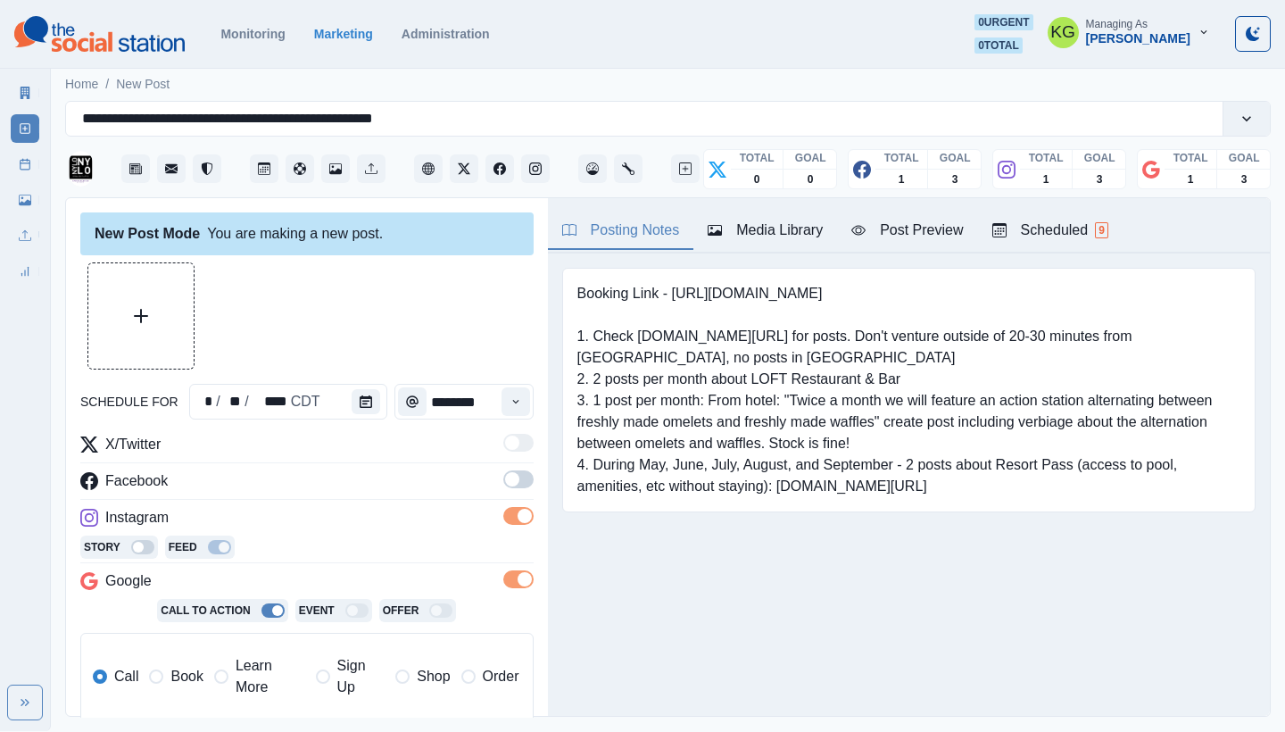
click at [505, 474] on span at bounding box center [512, 479] width 14 height 14
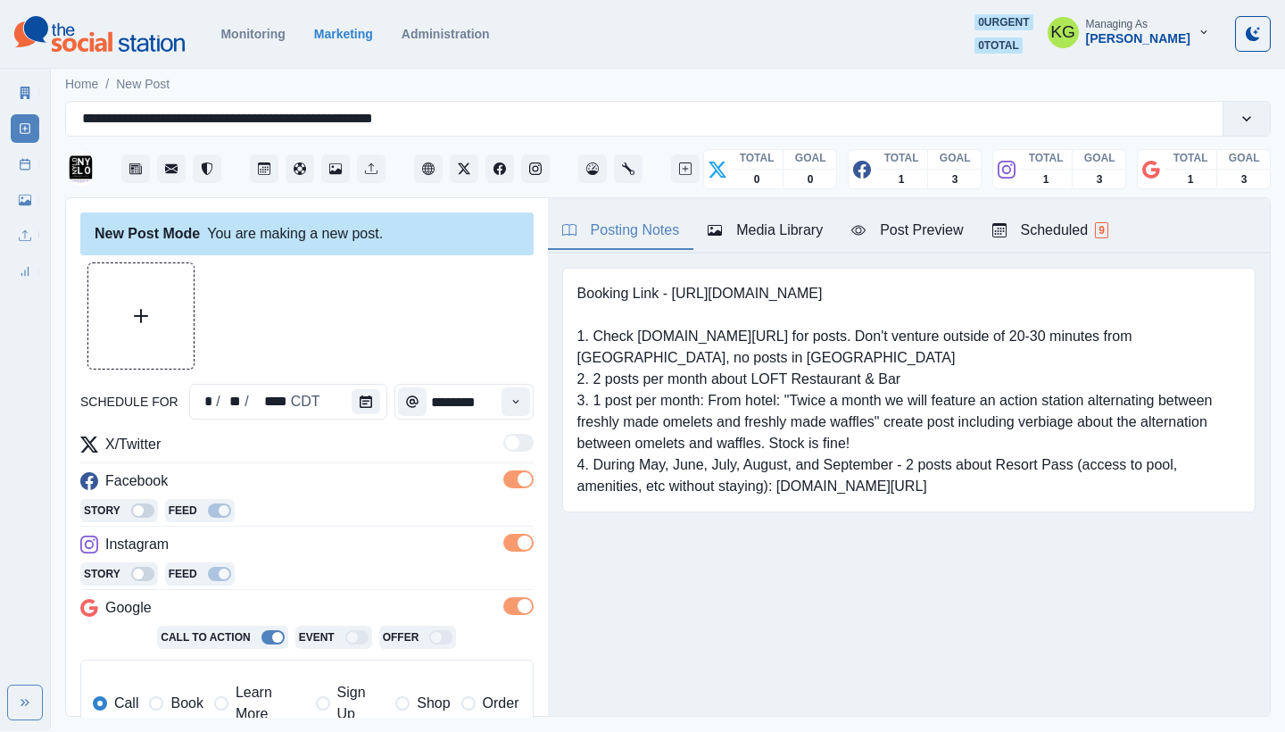
scroll to position [359, 0]
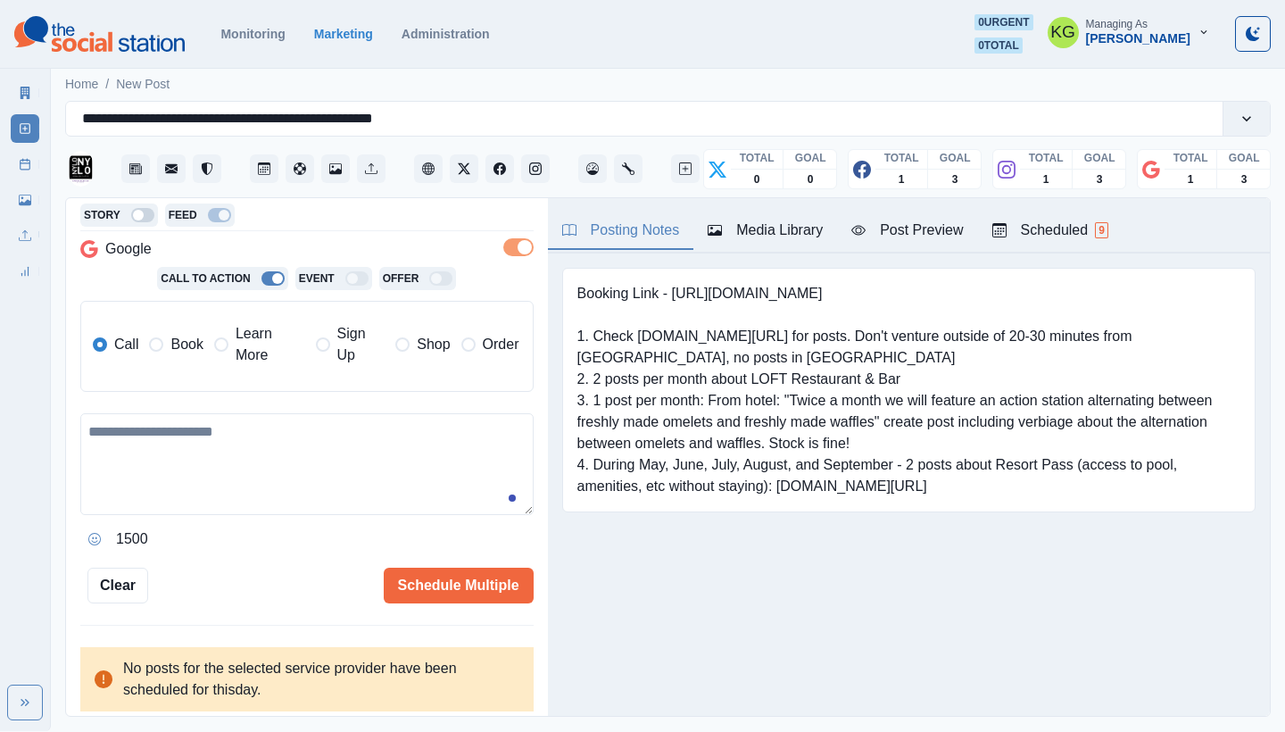
click at [324, 468] on textarea at bounding box center [306, 464] width 453 height 102
paste textarea "**********"
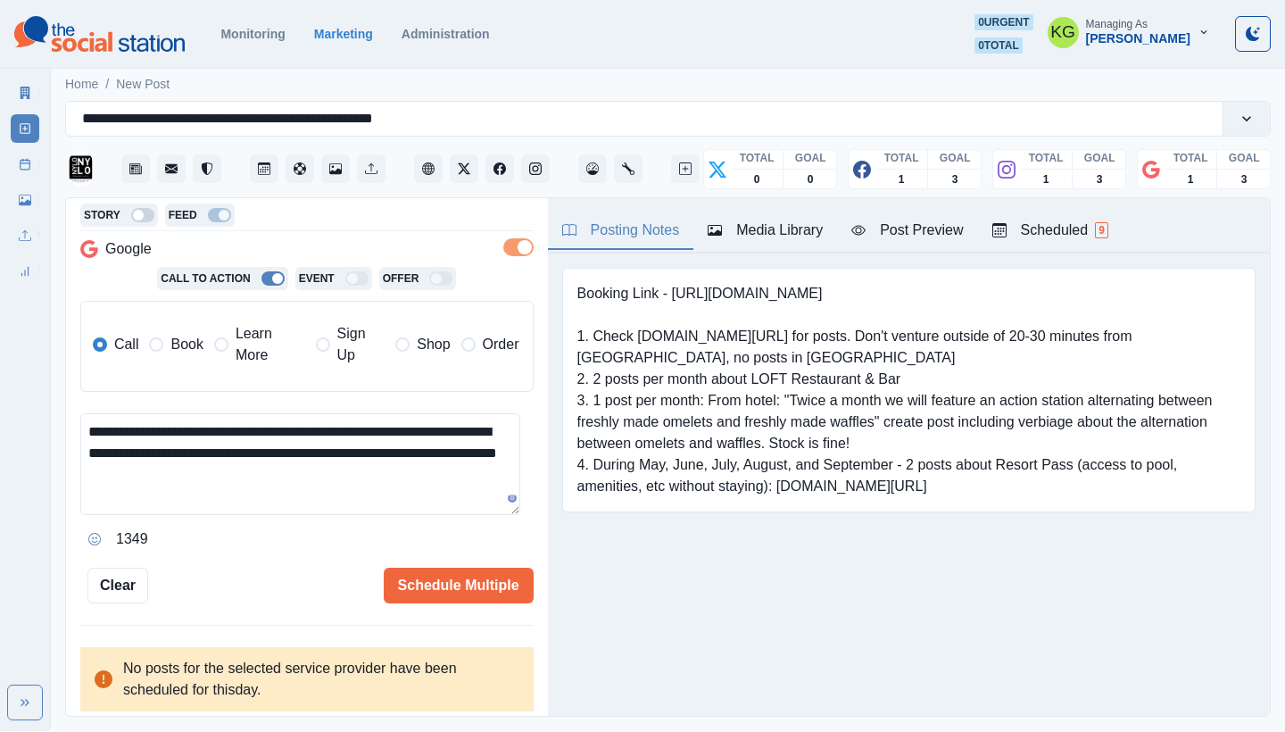
drag, startPoint x: 193, startPoint y: 340, endPoint x: 649, endPoint y: 285, distance: 459.1
click at [193, 340] on span "Book" at bounding box center [186, 344] width 32 height 21
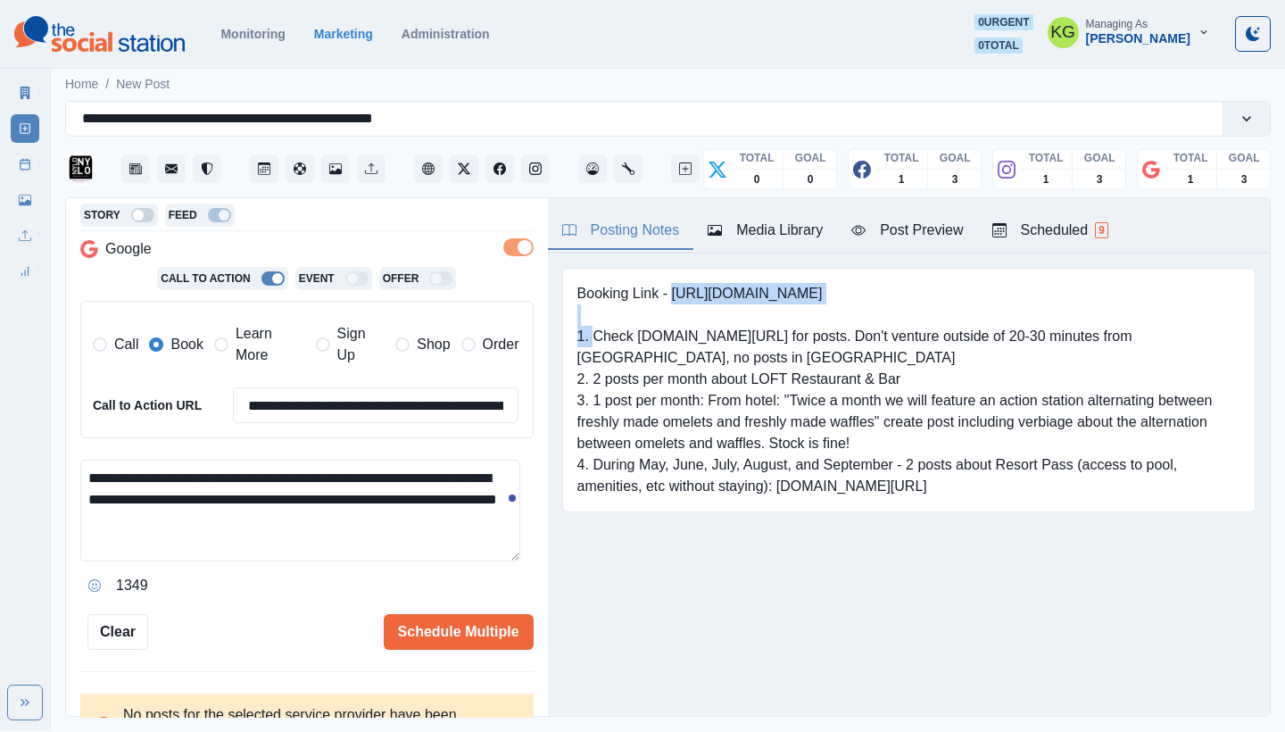
drag, startPoint x: 672, startPoint y: 293, endPoint x: 957, endPoint y: 318, distance: 286.6
click at [957, 318] on pre "Booking Link - [URL][DOMAIN_NAME] 1. Check [DOMAIN_NAME][URL] for posts. Don't …" at bounding box center [908, 390] width 663 height 214
click at [817, 298] on pre "Booking Link - [URL][DOMAIN_NAME] 1. Check [DOMAIN_NAME][URL] for posts. Don't …" at bounding box center [908, 390] width 663 height 214
drag, startPoint x: 806, startPoint y: 289, endPoint x: 674, endPoint y: 286, distance: 132.1
click at [674, 286] on pre "Booking Link - [URL][DOMAIN_NAME] 1. Check [DOMAIN_NAME][URL] for posts. Don't …" at bounding box center [908, 390] width 663 height 214
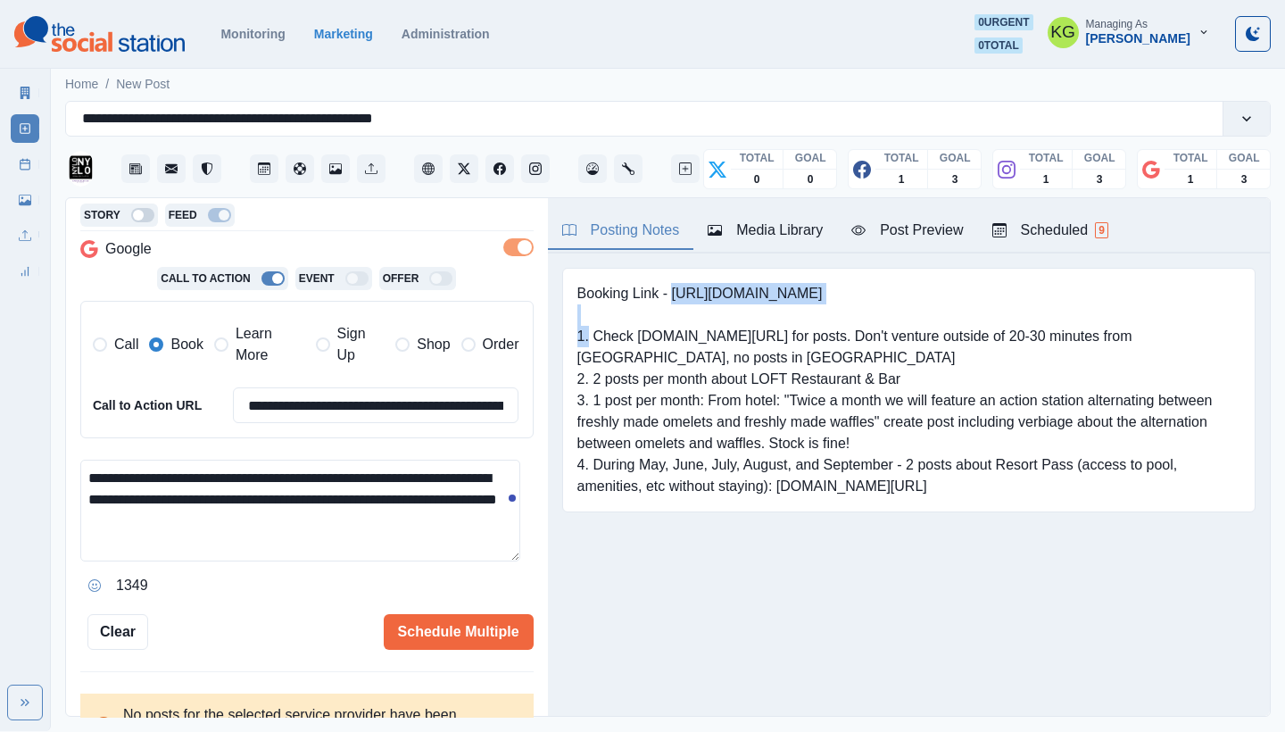
copy pre "[URL][DOMAIN_NAME]"
click at [267, 508] on textarea "**********" at bounding box center [300, 510] width 440 height 102
paste textarea "**********"
drag, startPoint x: 333, startPoint y: 522, endPoint x: 296, endPoint y: 517, distance: 36.8
click at [296, 517] on textarea "**********" at bounding box center [300, 510] width 440 height 102
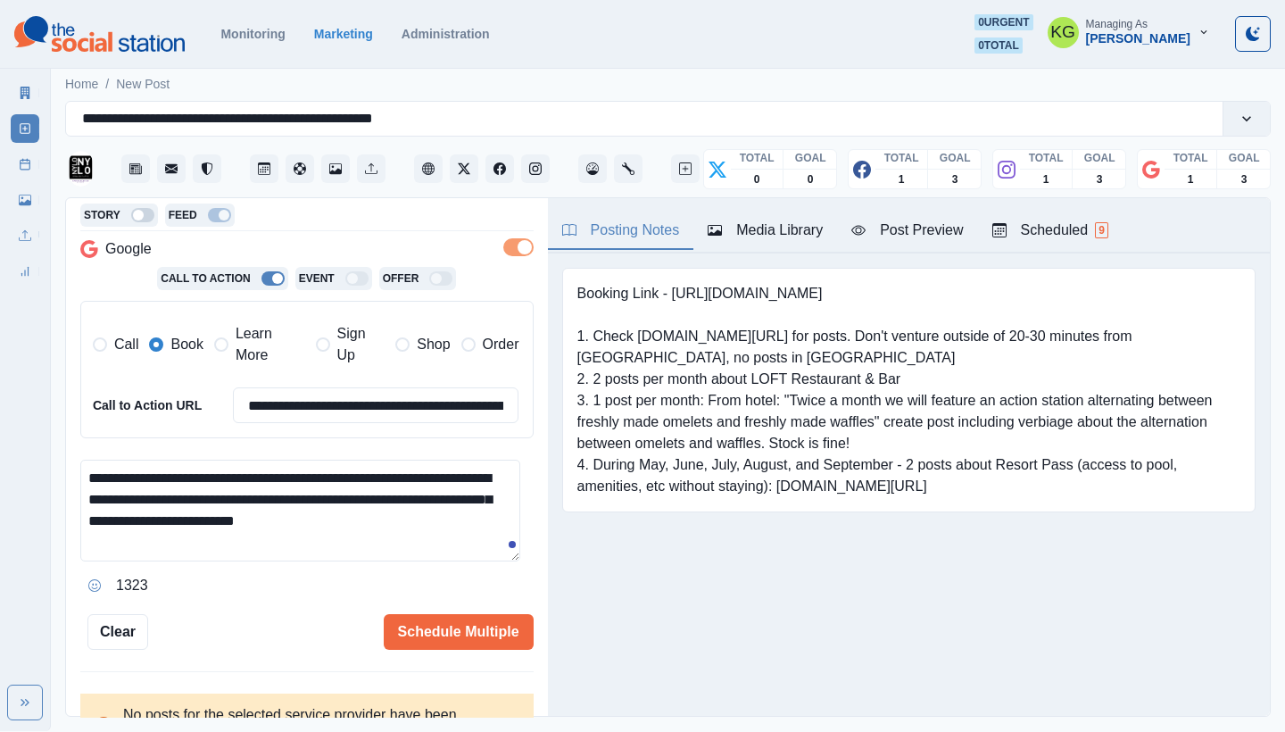
click at [307, 517] on textarea "**********" at bounding box center [300, 510] width 440 height 102
drag, startPoint x: 334, startPoint y: 517, endPoint x: 290, endPoint y: 514, distance: 43.8
click at [290, 514] on textarea "**********" at bounding box center [300, 510] width 440 height 102
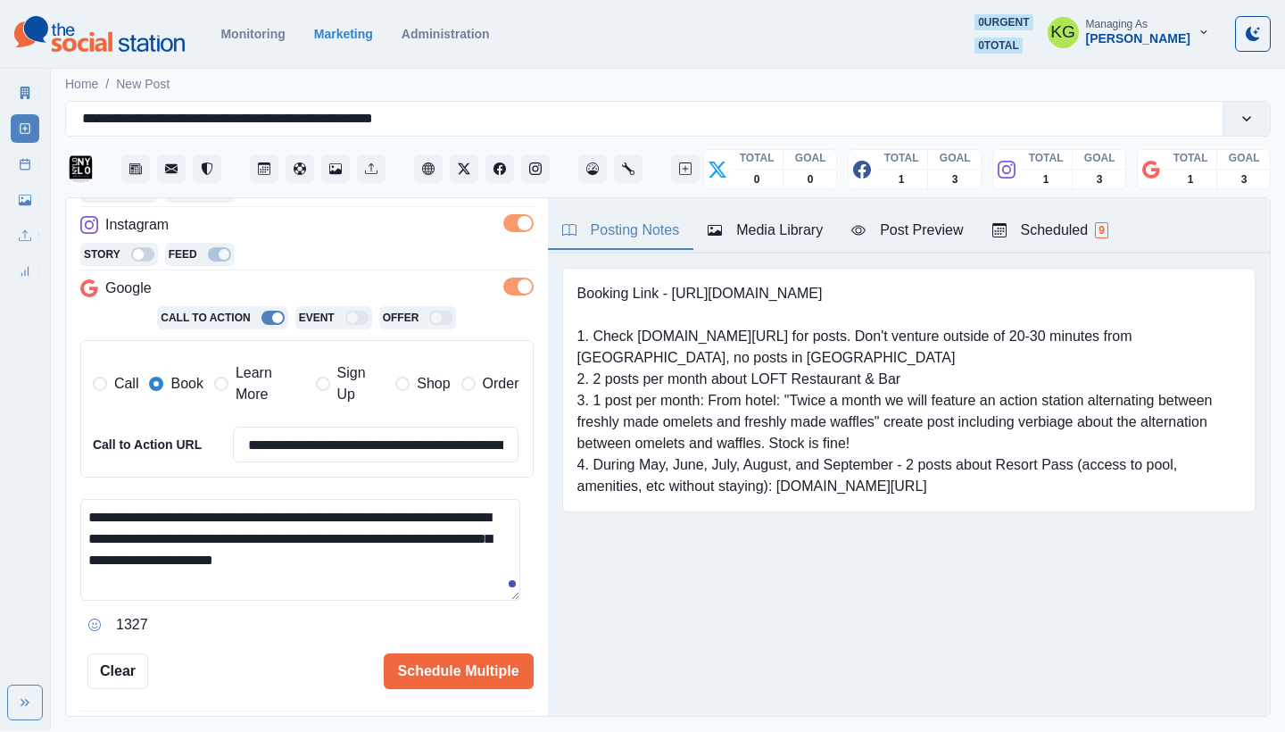
type textarea "**********"
click at [744, 217] on button "Media Library" at bounding box center [765, 230] width 144 height 37
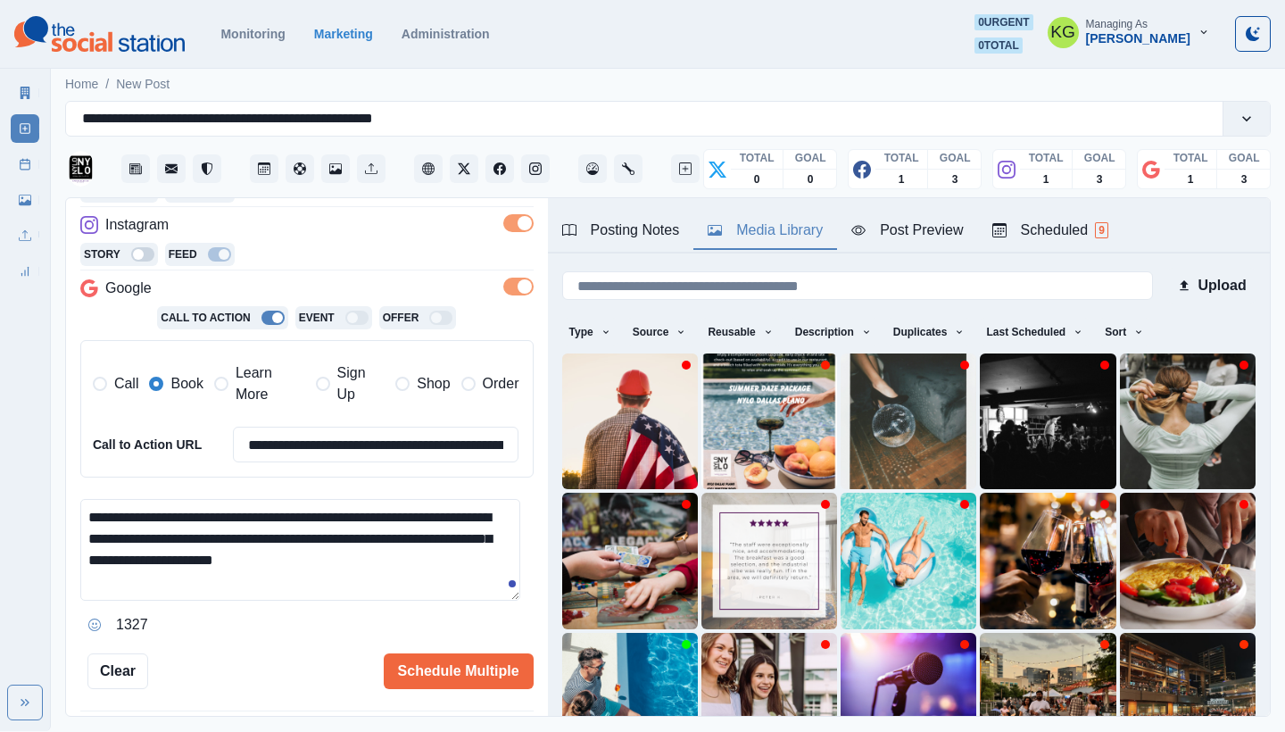
scroll to position [153, 0]
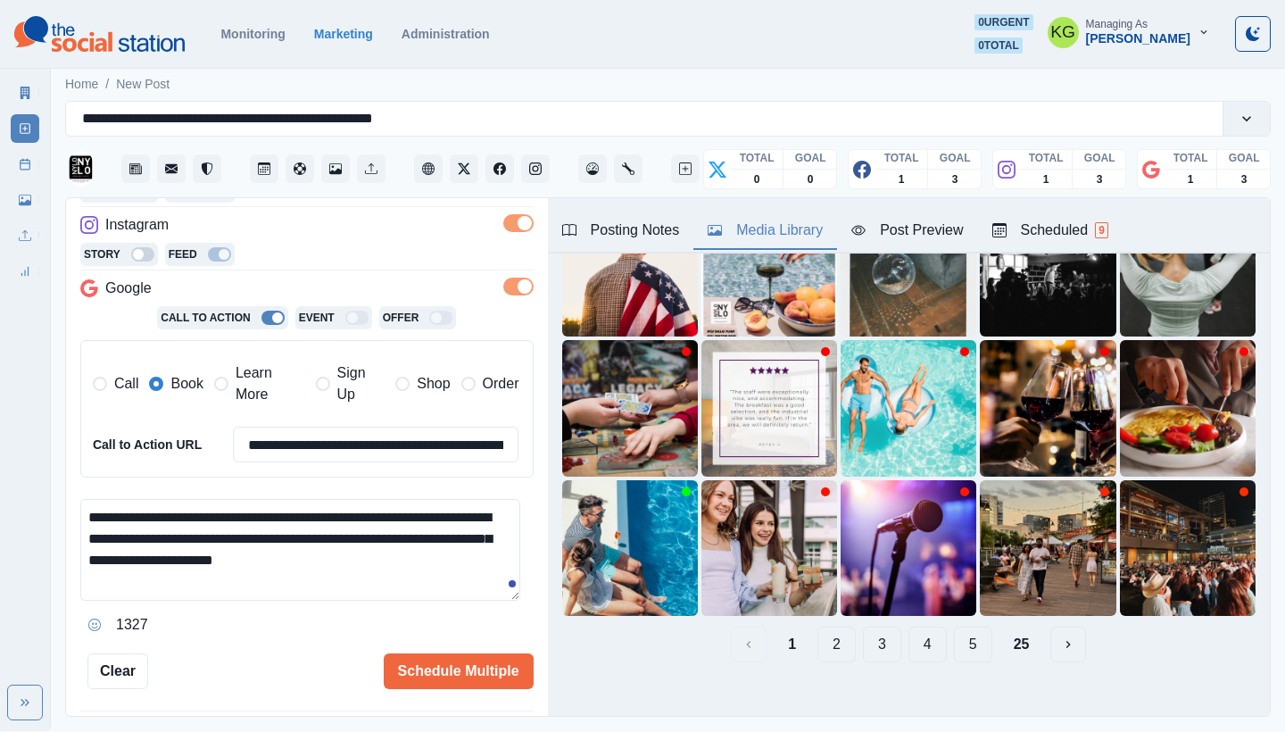
click at [1010, 629] on button "25" at bounding box center [1021, 644] width 45 height 36
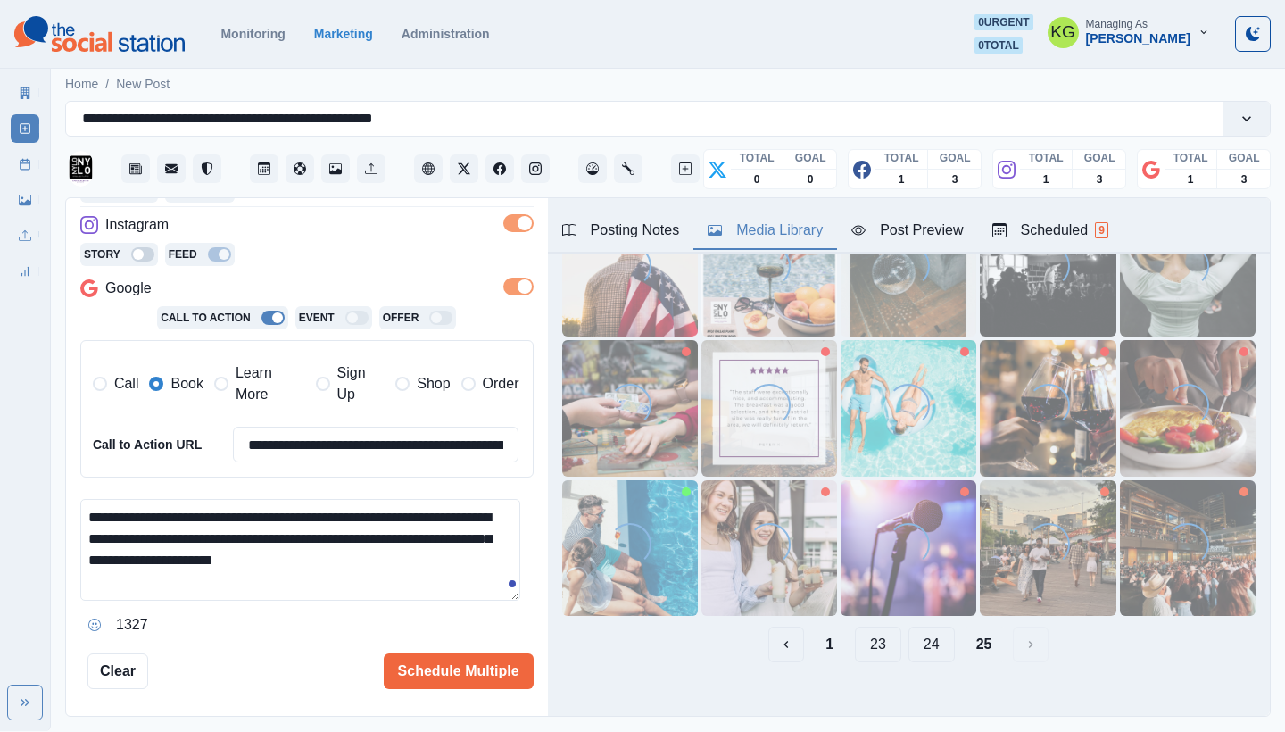
scroll to position [19, 0]
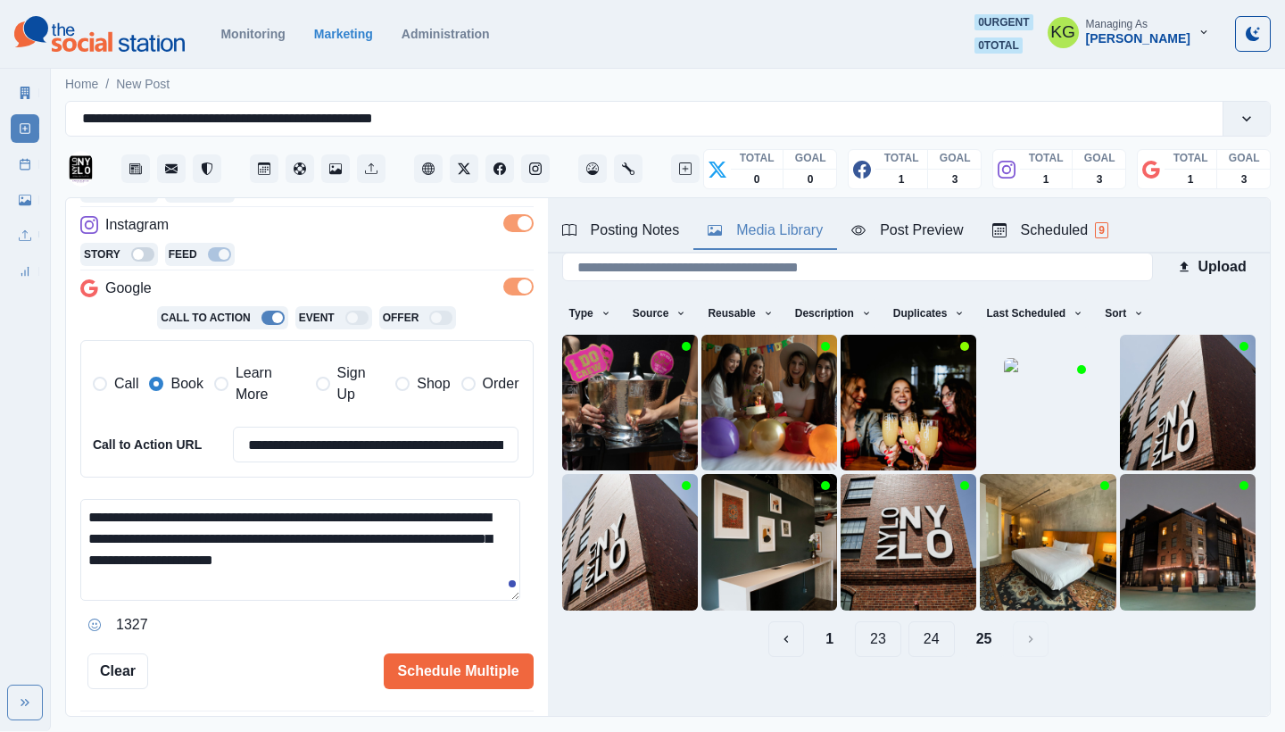
click at [919, 621] on button "24" at bounding box center [931, 639] width 46 height 36
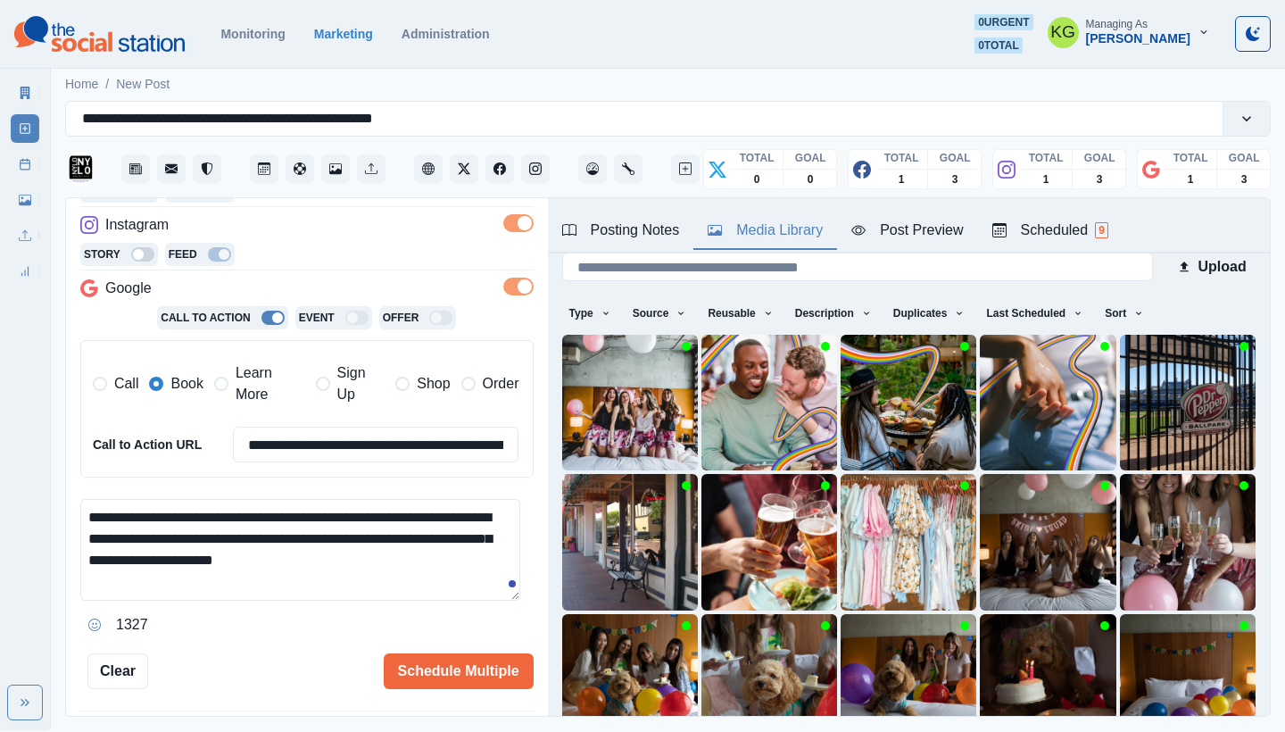
scroll to position [153, 0]
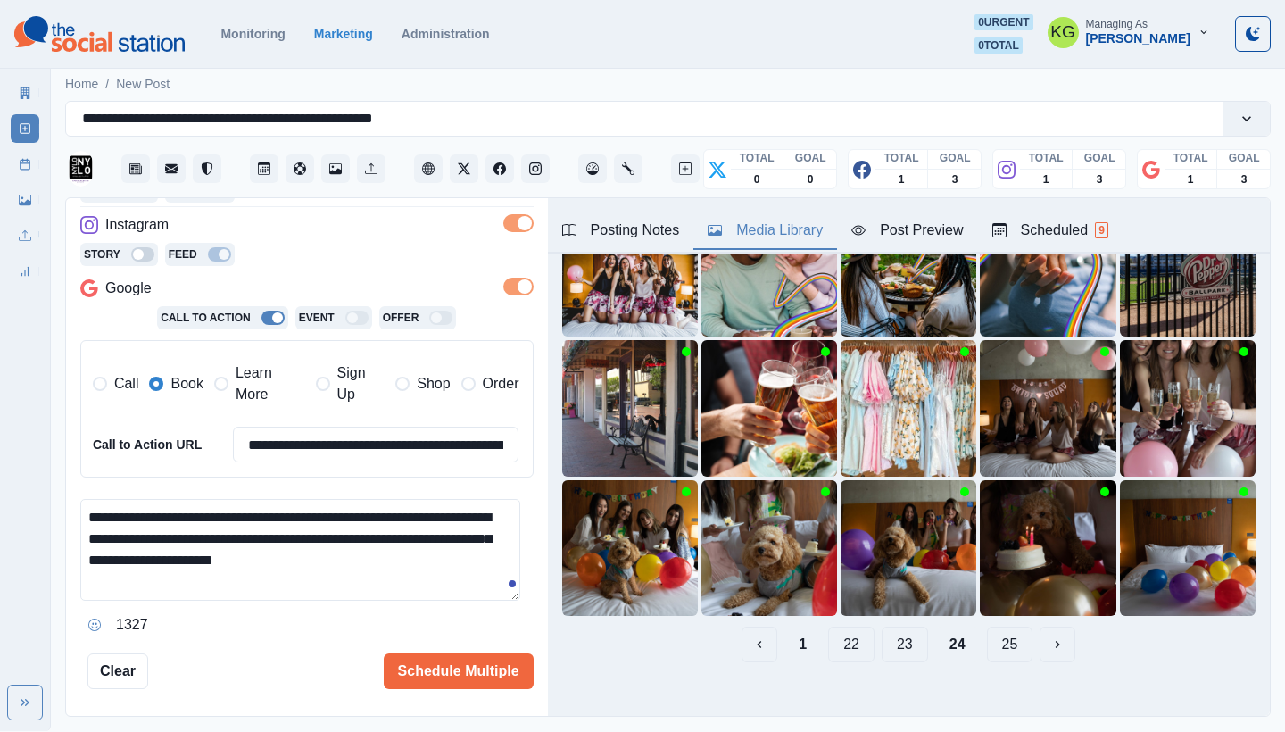
click at [891, 632] on button "23" at bounding box center [904, 644] width 46 height 36
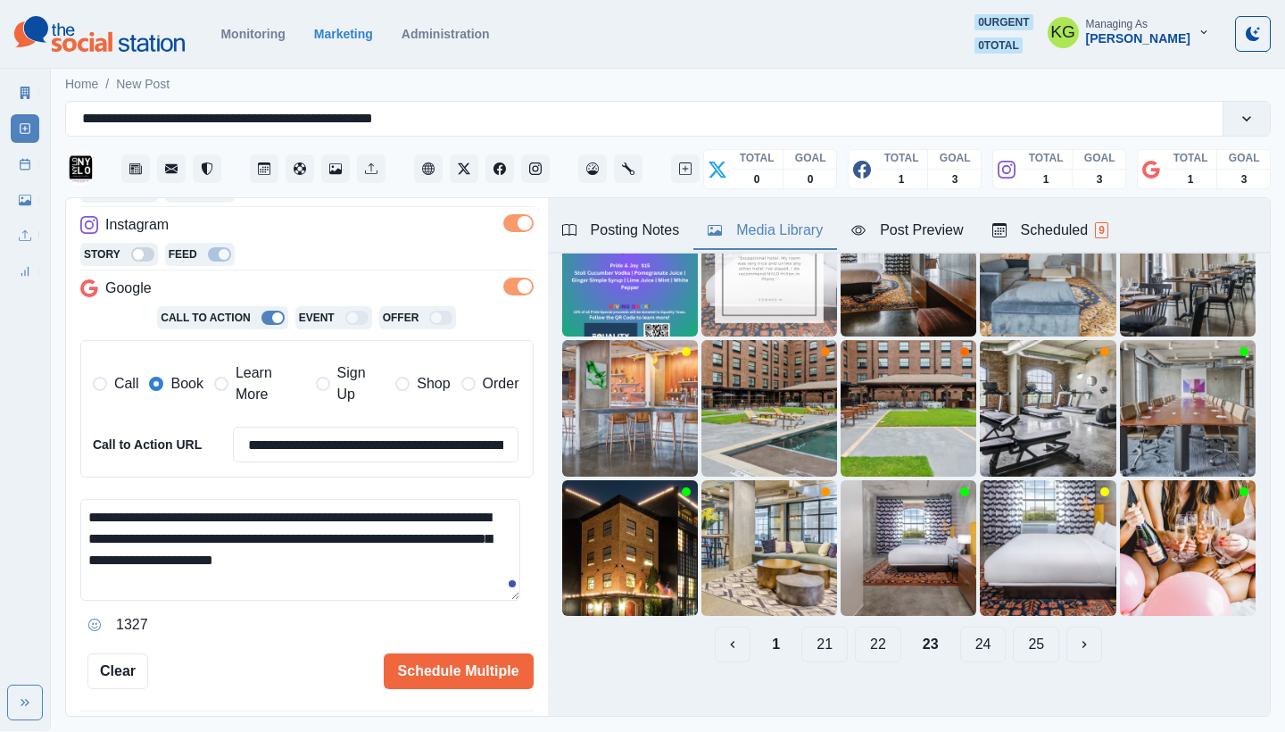
click at [874, 631] on button "22" at bounding box center [878, 644] width 46 height 36
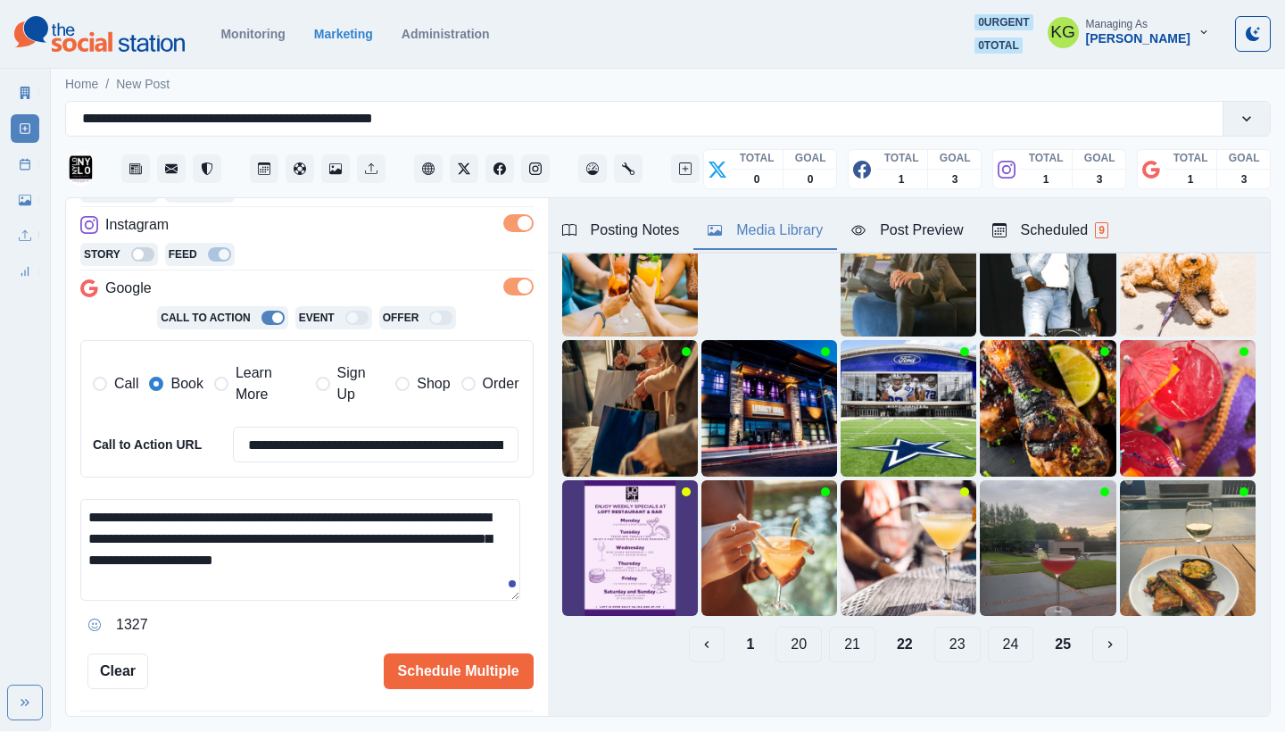
click at [839, 626] on button "21" at bounding box center [852, 644] width 46 height 36
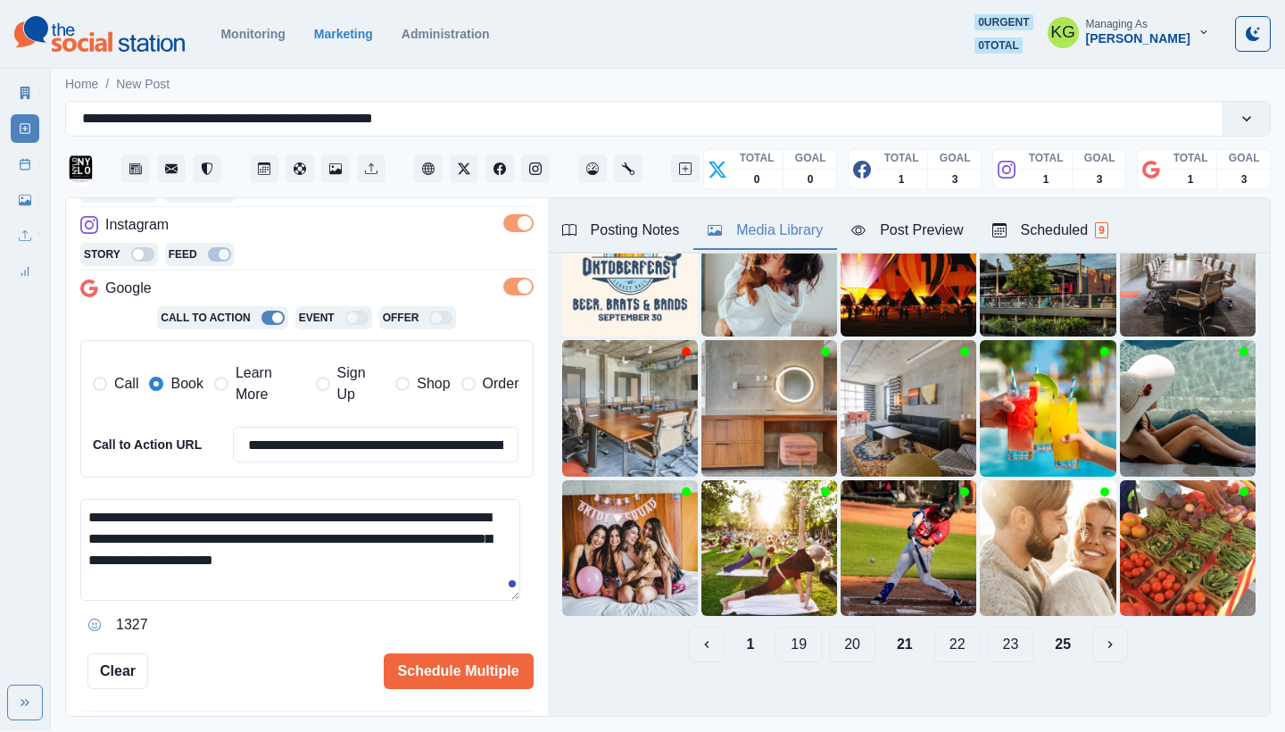
click at [835, 626] on button "20" at bounding box center [852, 644] width 46 height 36
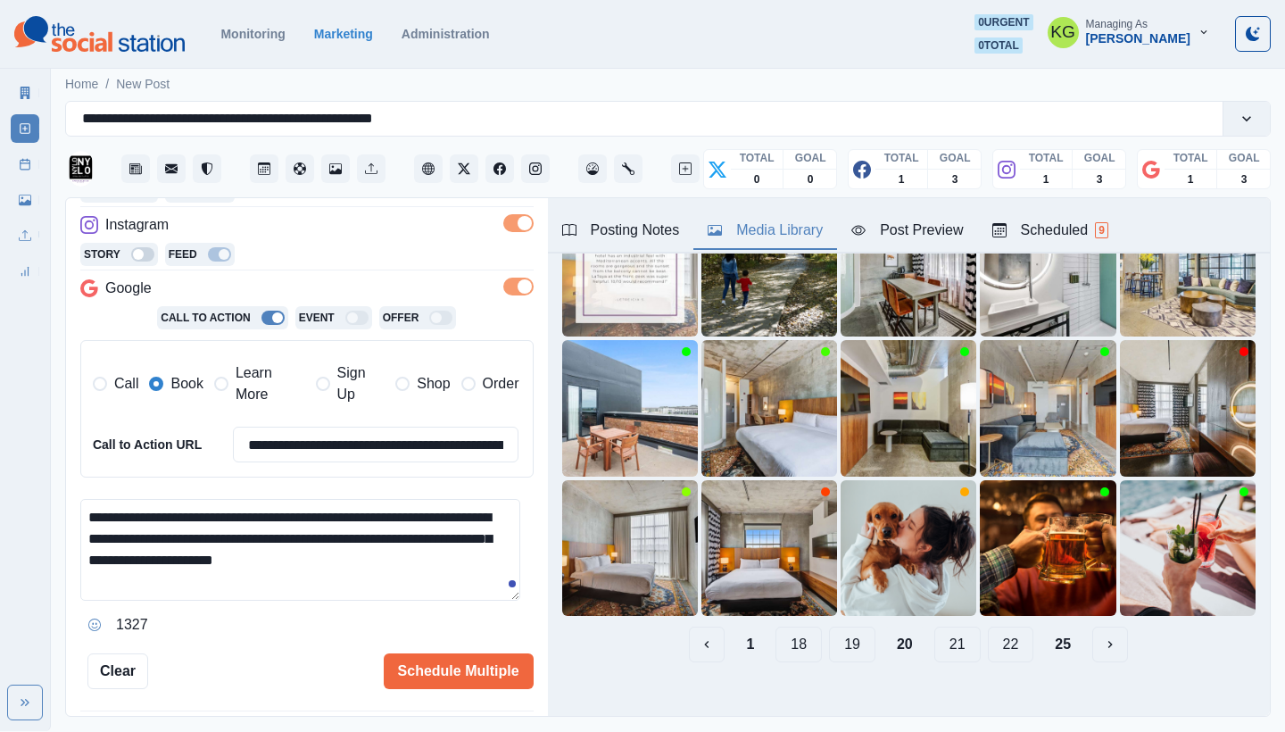
click at [849, 635] on button "19" at bounding box center [852, 644] width 46 height 36
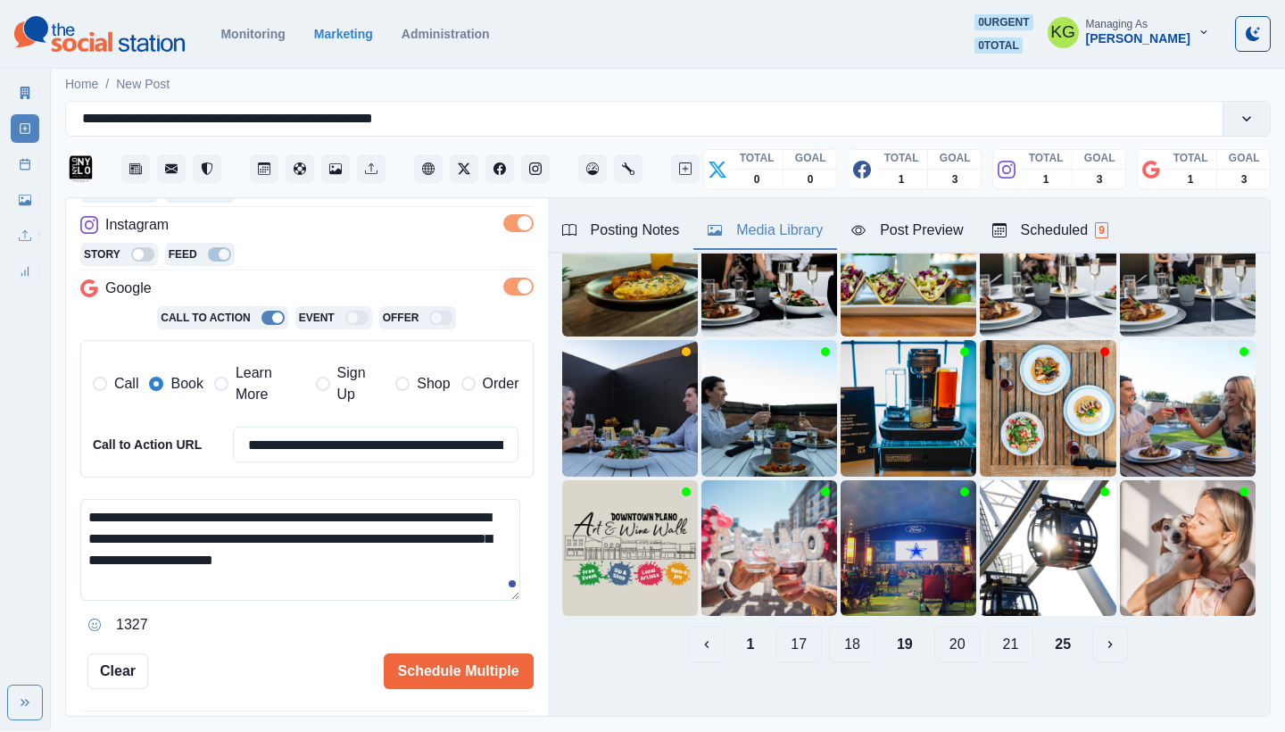
click at [839, 633] on button "18" at bounding box center [852, 644] width 46 height 36
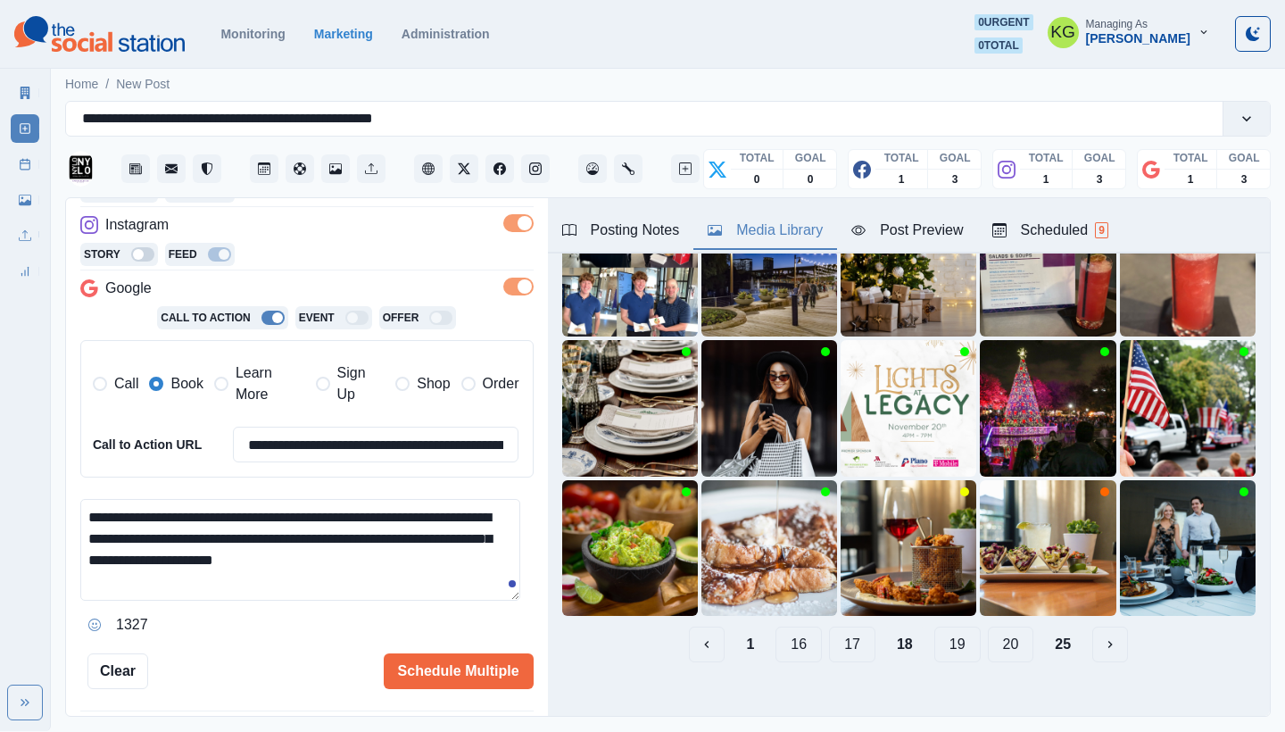
click at [841, 631] on button "17" at bounding box center [852, 644] width 46 height 36
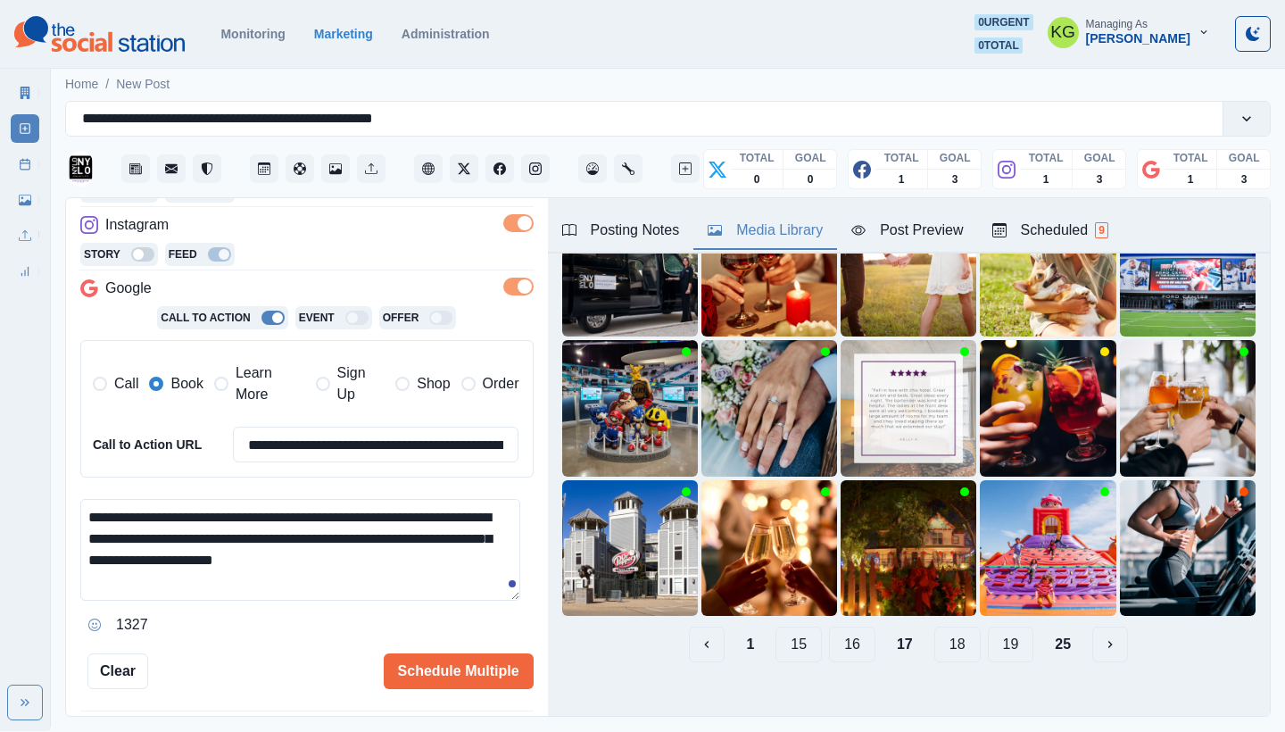
click at [834, 626] on button "16" at bounding box center [852, 644] width 46 height 36
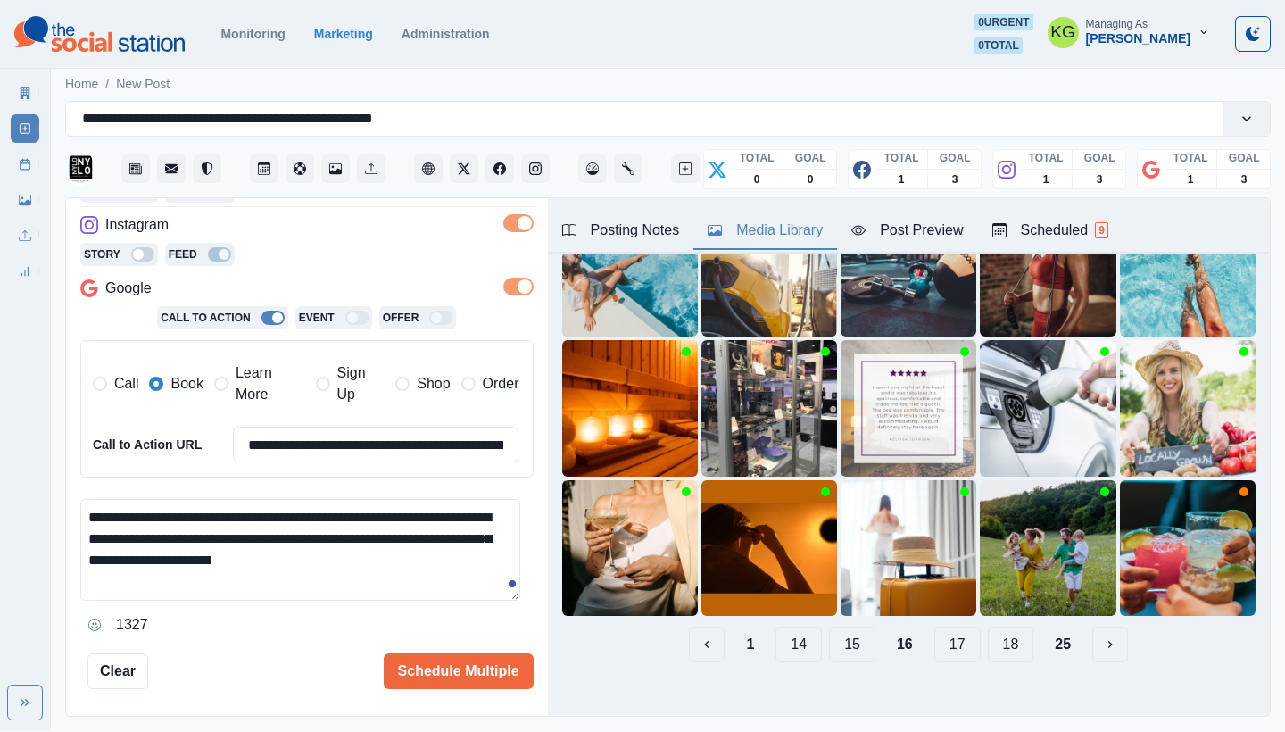
click at [856, 634] on button "15" at bounding box center [852, 644] width 46 height 36
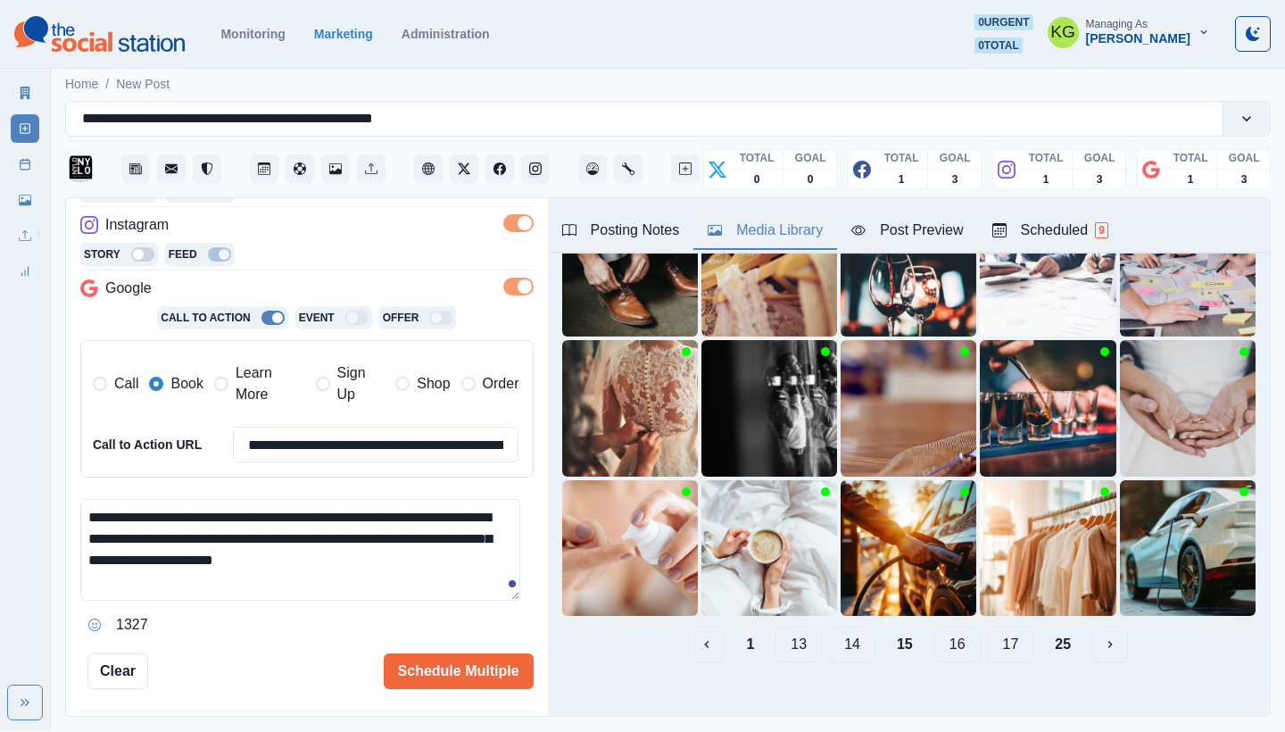
click at [853, 626] on button "14" at bounding box center [852, 644] width 46 height 36
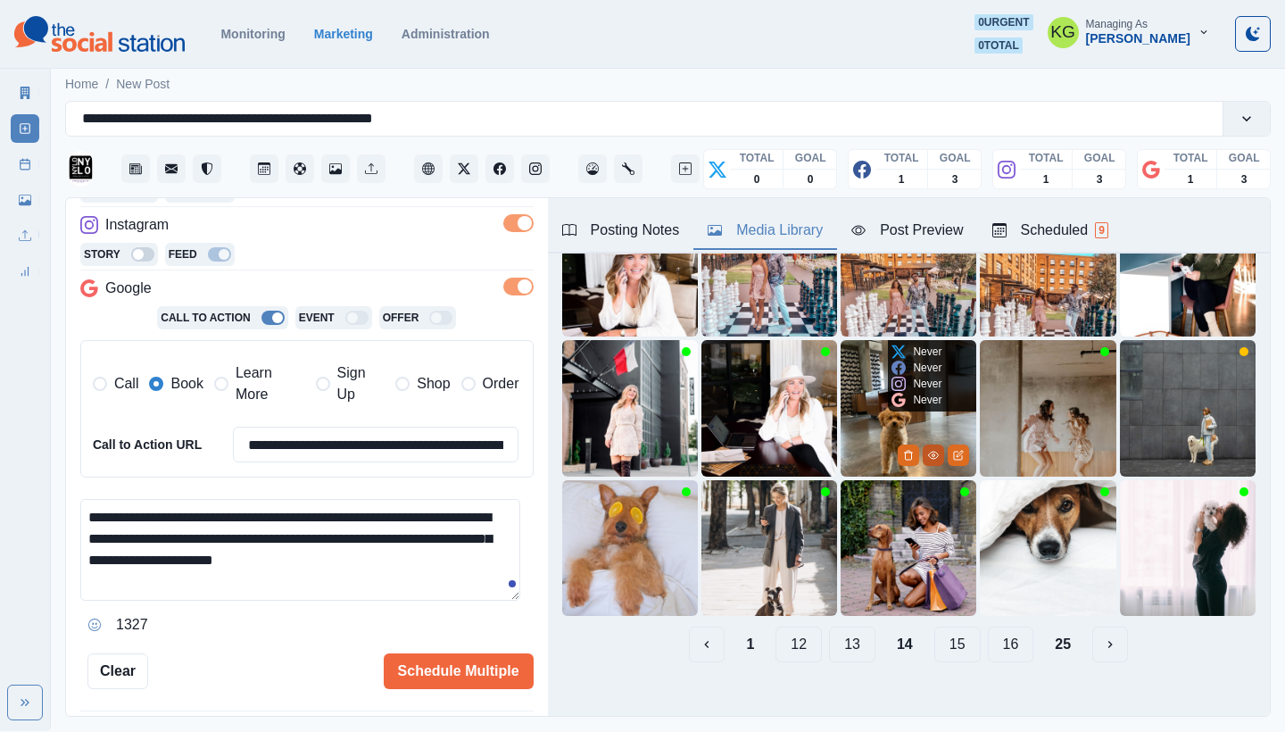
click at [928, 450] on icon "View Media" at bounding box center [933, 455] width 11 height 11
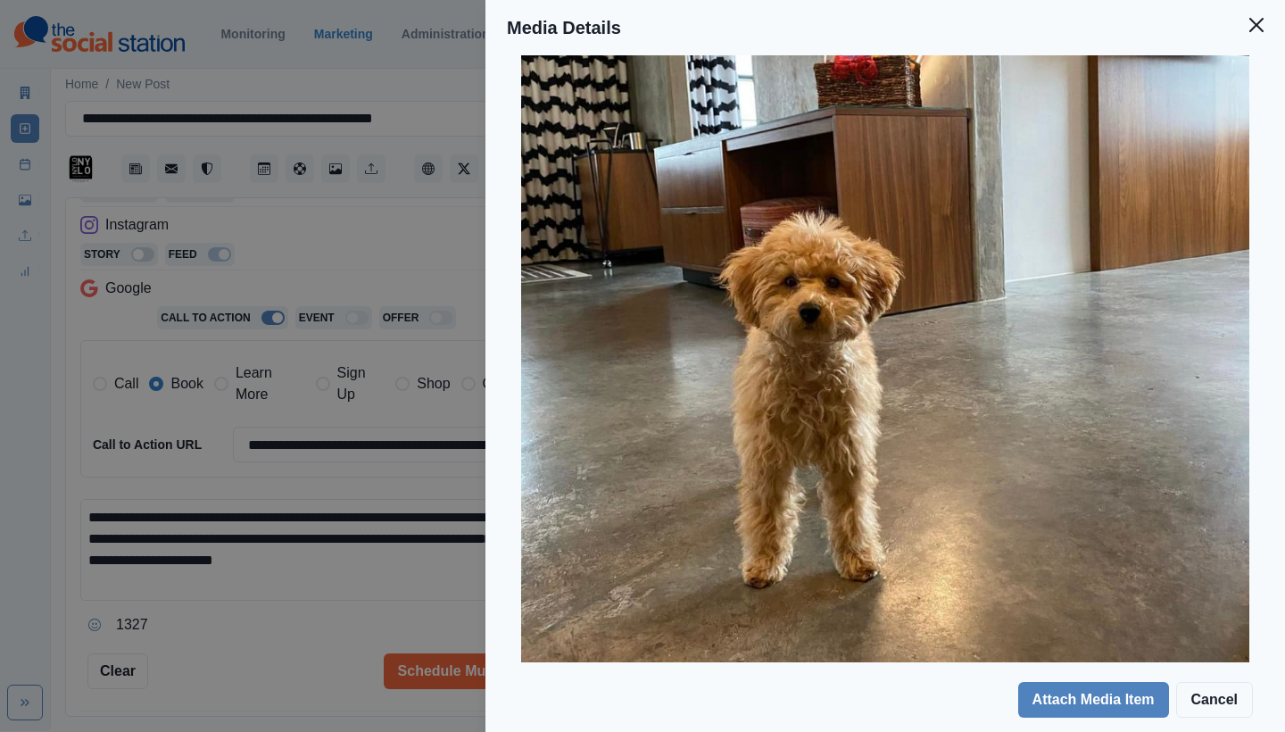
scroll to position [0, 0]
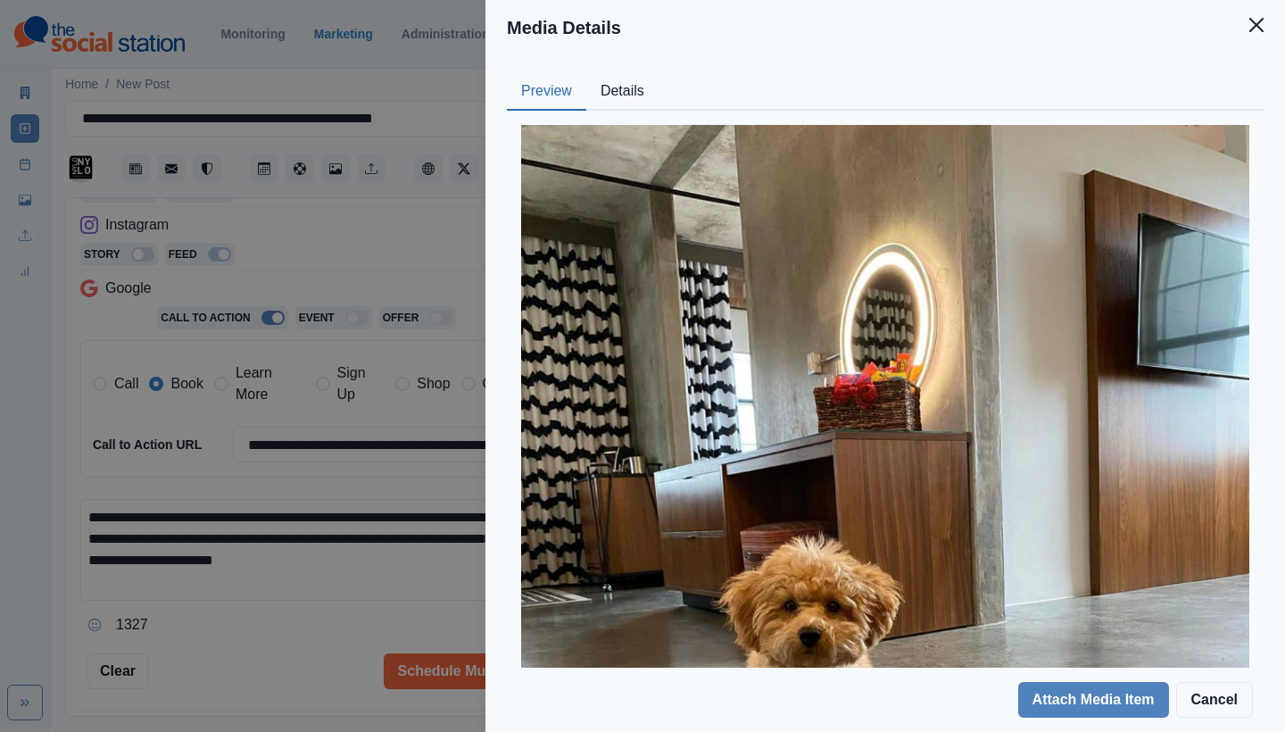
click at [622, 76] on button "Details" at bounding box center [622, 91] width 72 height 37
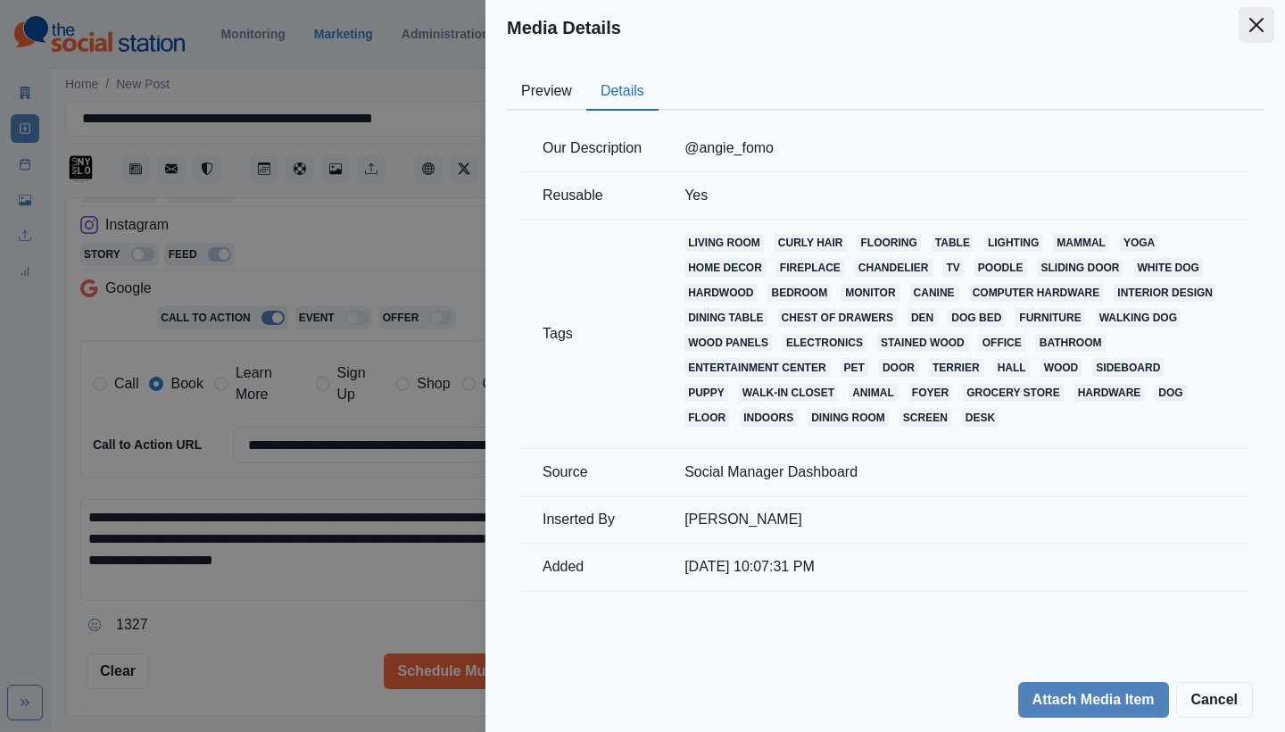
click at [1257, 22] on icon "Close" at bounding box center [1256, 25] width 14 height 14
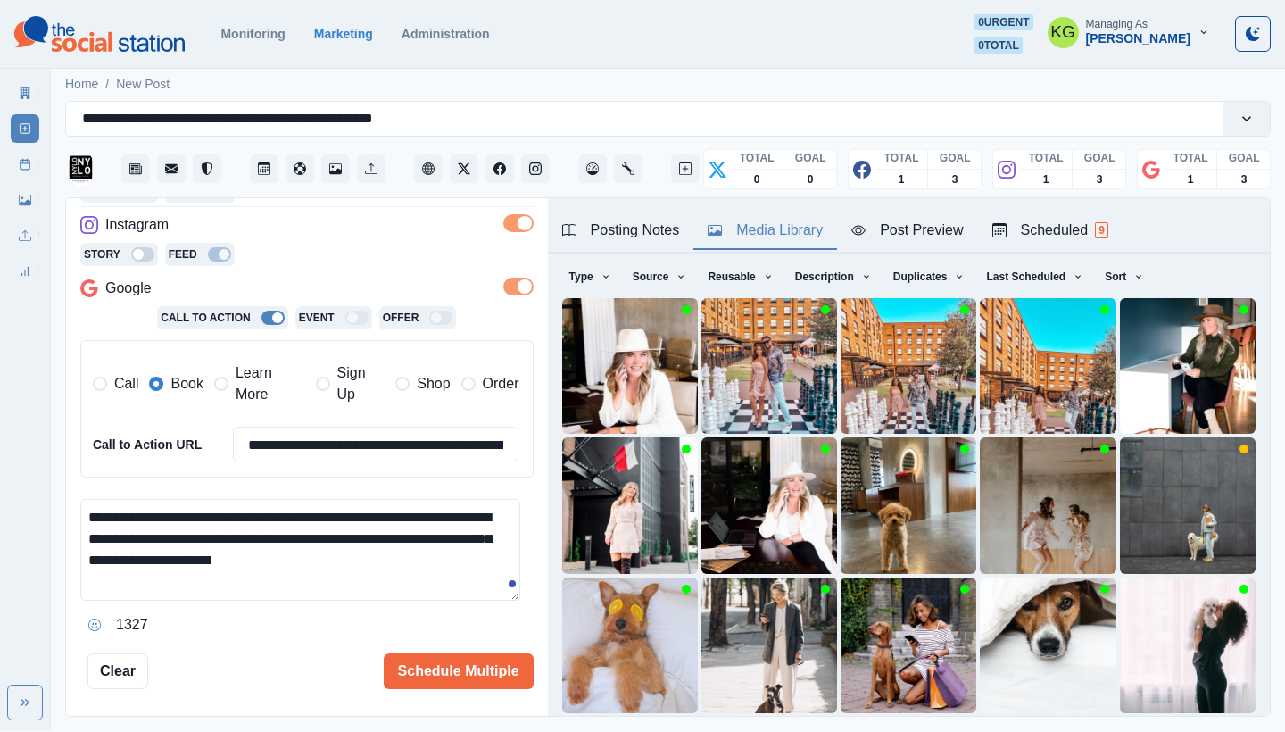
scroll to position [153, 0]
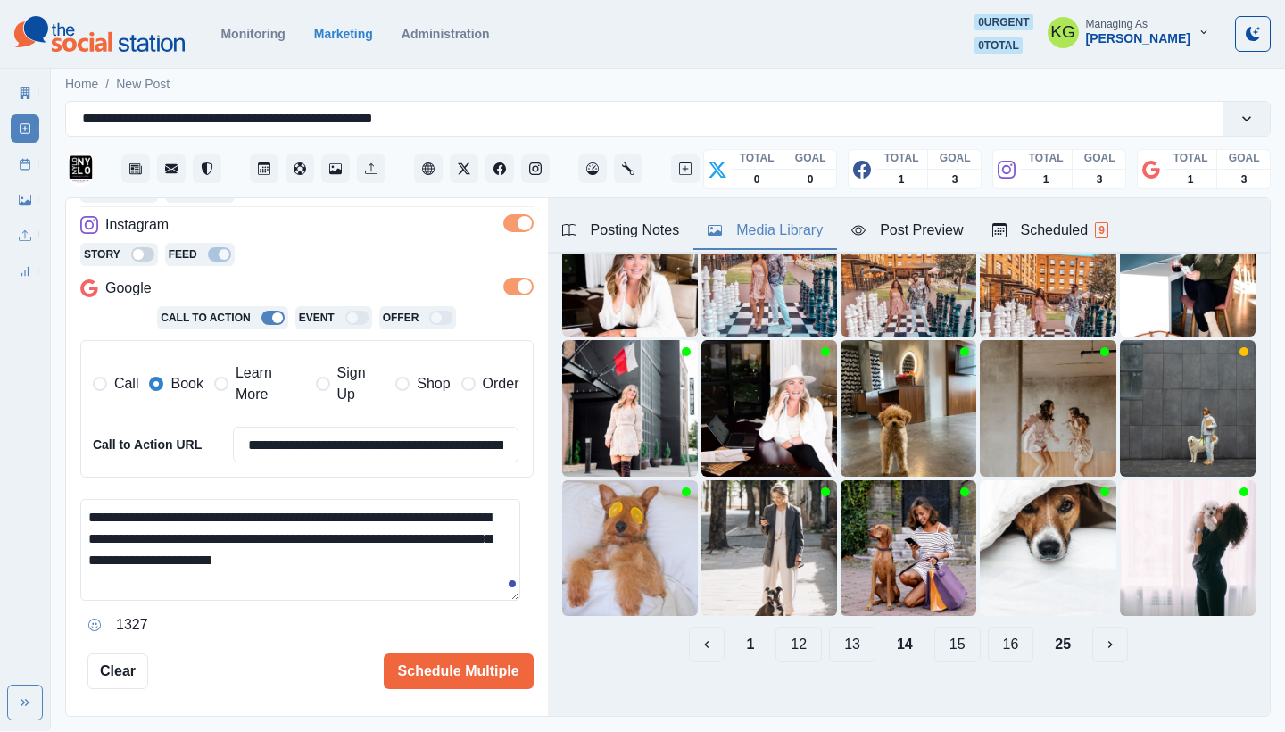
click at [829, 628] on button "13" at bounding box center [852, 644] width 46 height 36
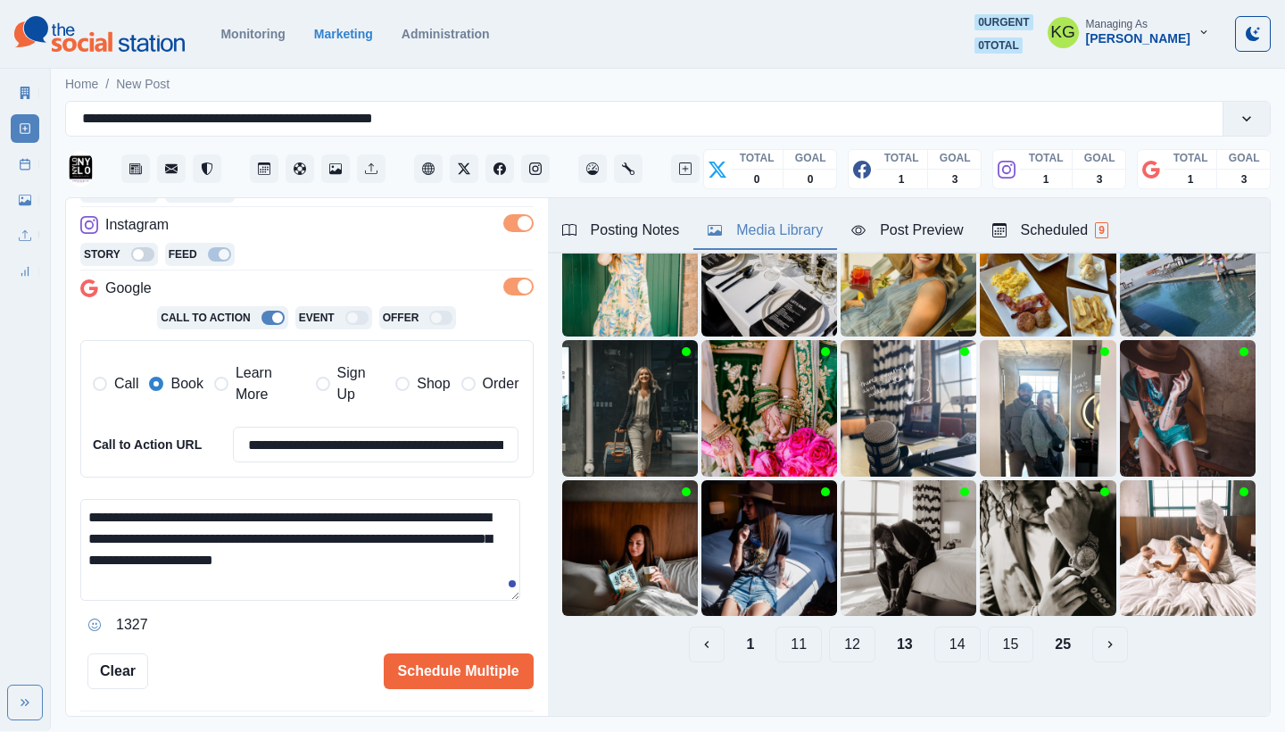
click at [831, 626] on button "12" at bounding box center [852, 644] width 46 height 36
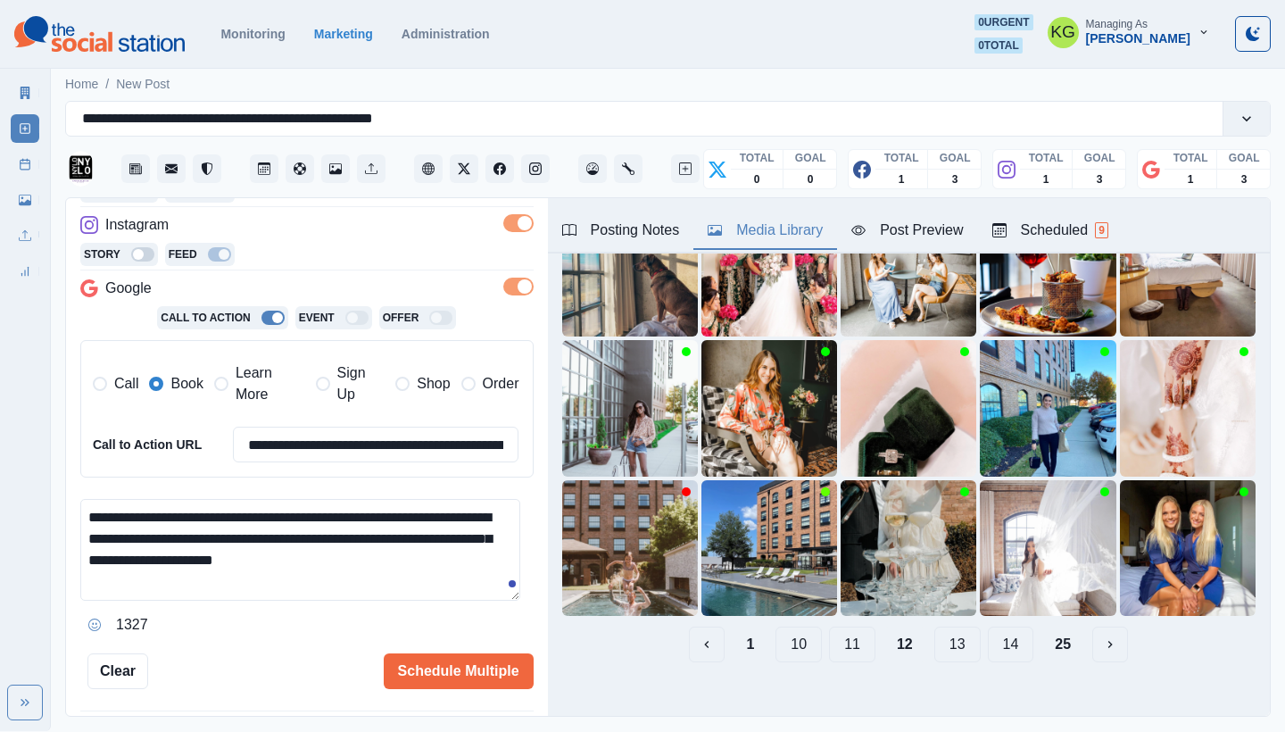
click at [850, 630] on button "11" at bounding box center [852, 644] width 46 height 36
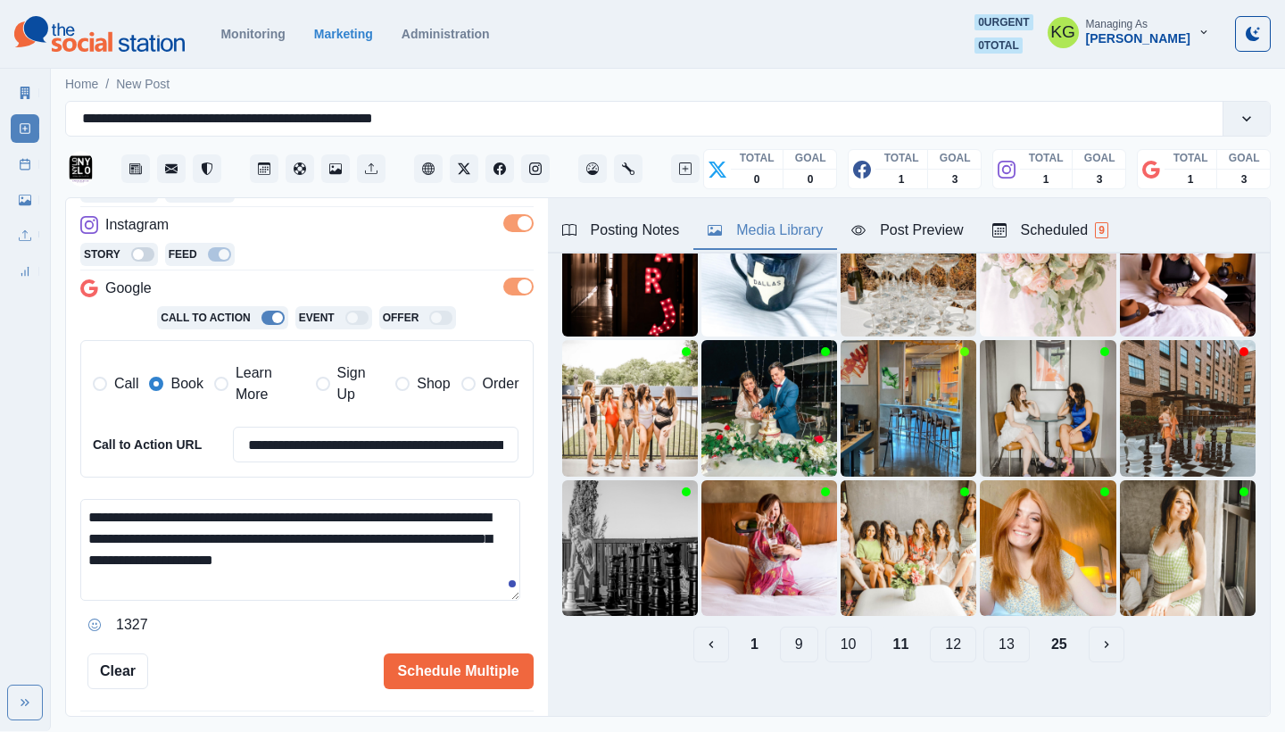
click at [844, 633] on button "10" at bounding box center [848, 644] width 46 height 36
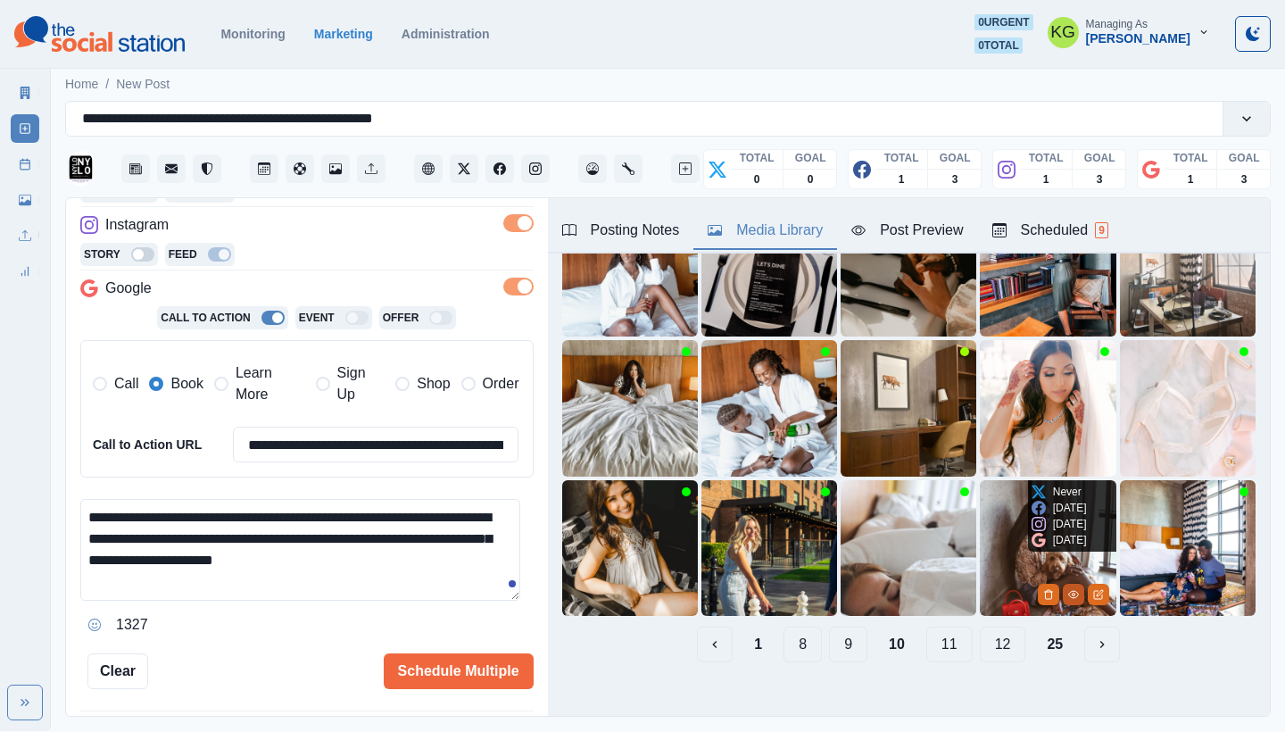
click at [1068, 591] on icon "View Media" at bounding box center [1073, 594] width 10 height 7
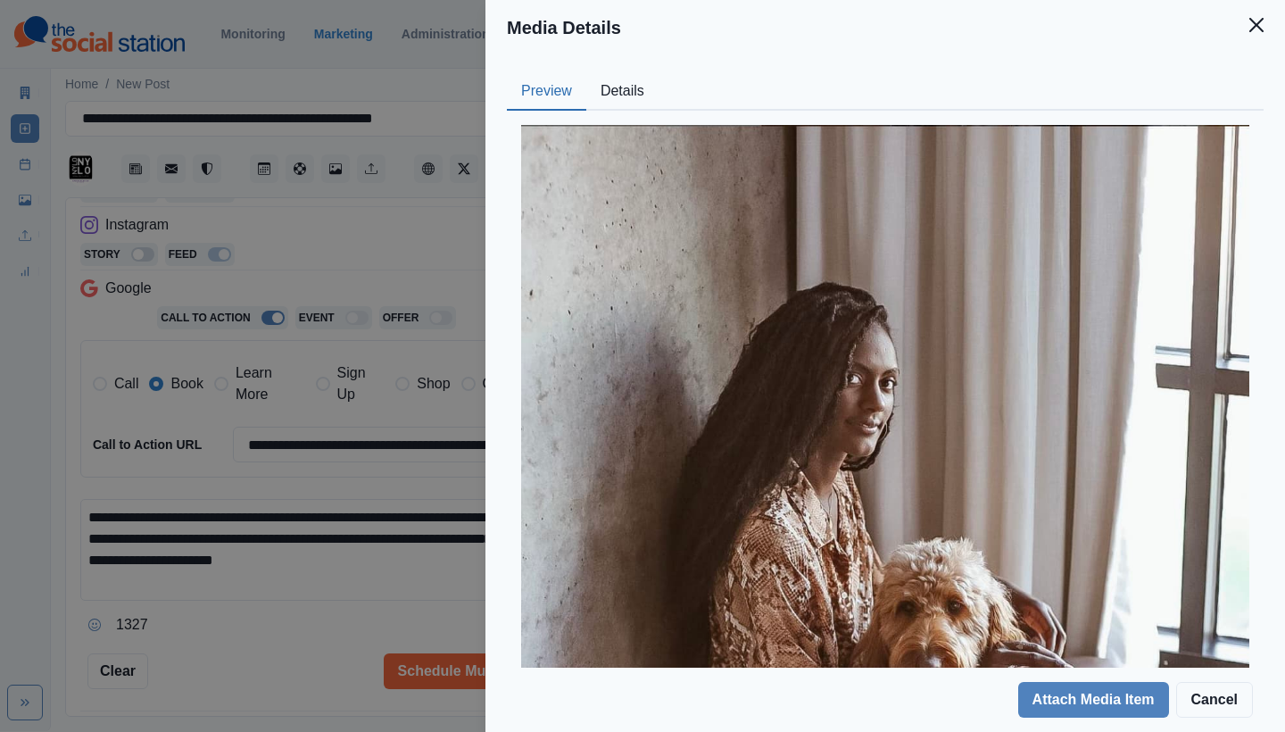
scroll to position [319, 0]
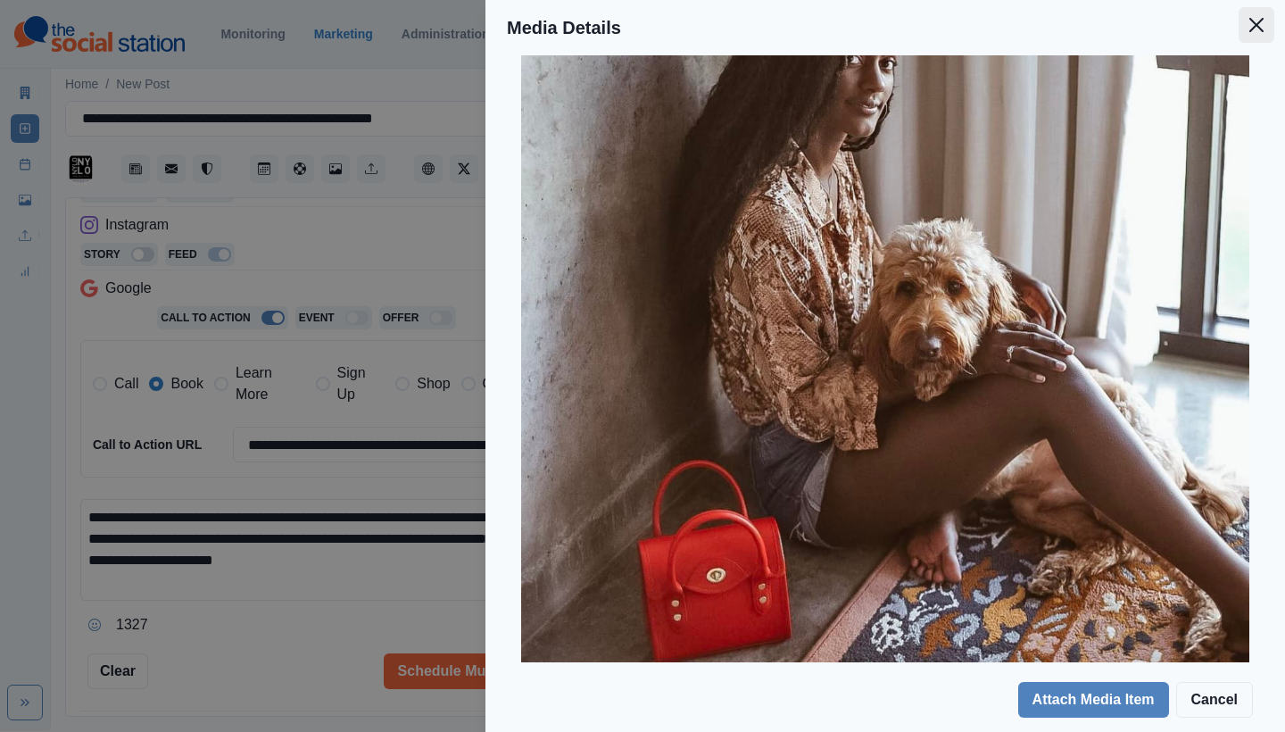
click at [1253, 25] on icon "Close" at bounding box center [1256, 25] width 14 height 14
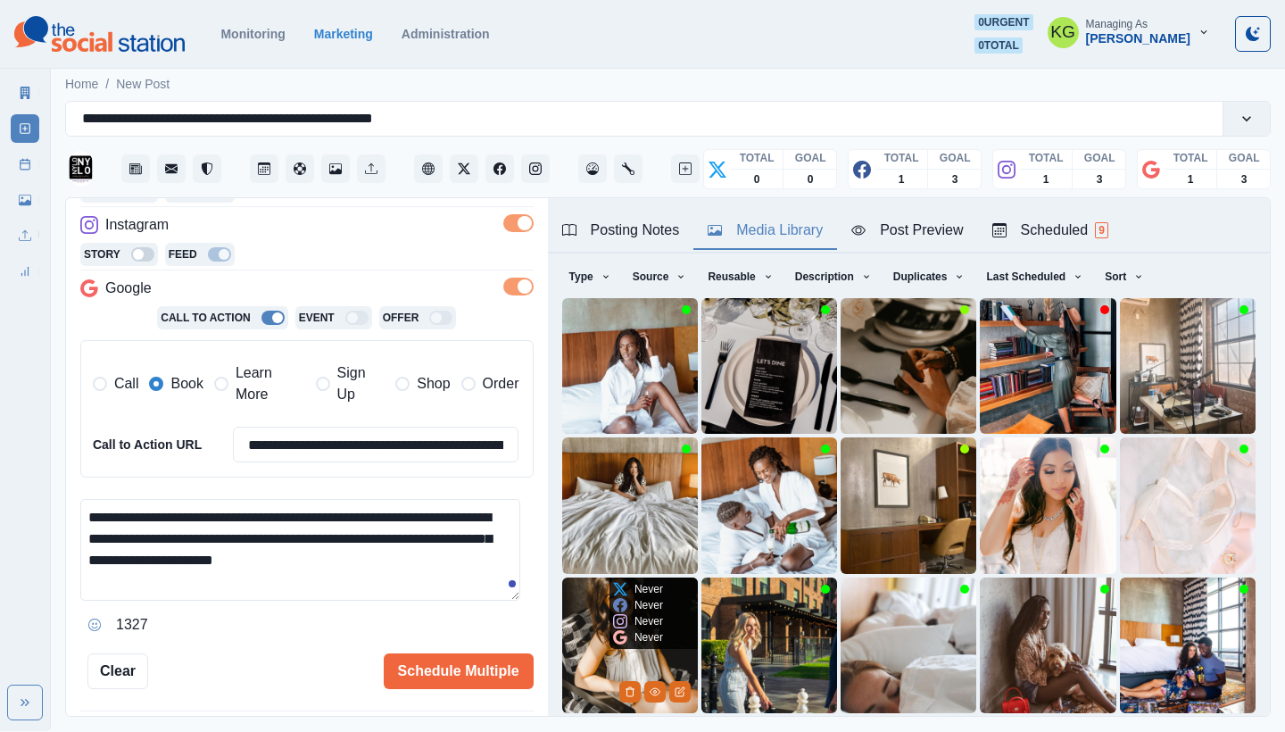
scroll to position [153, 0]
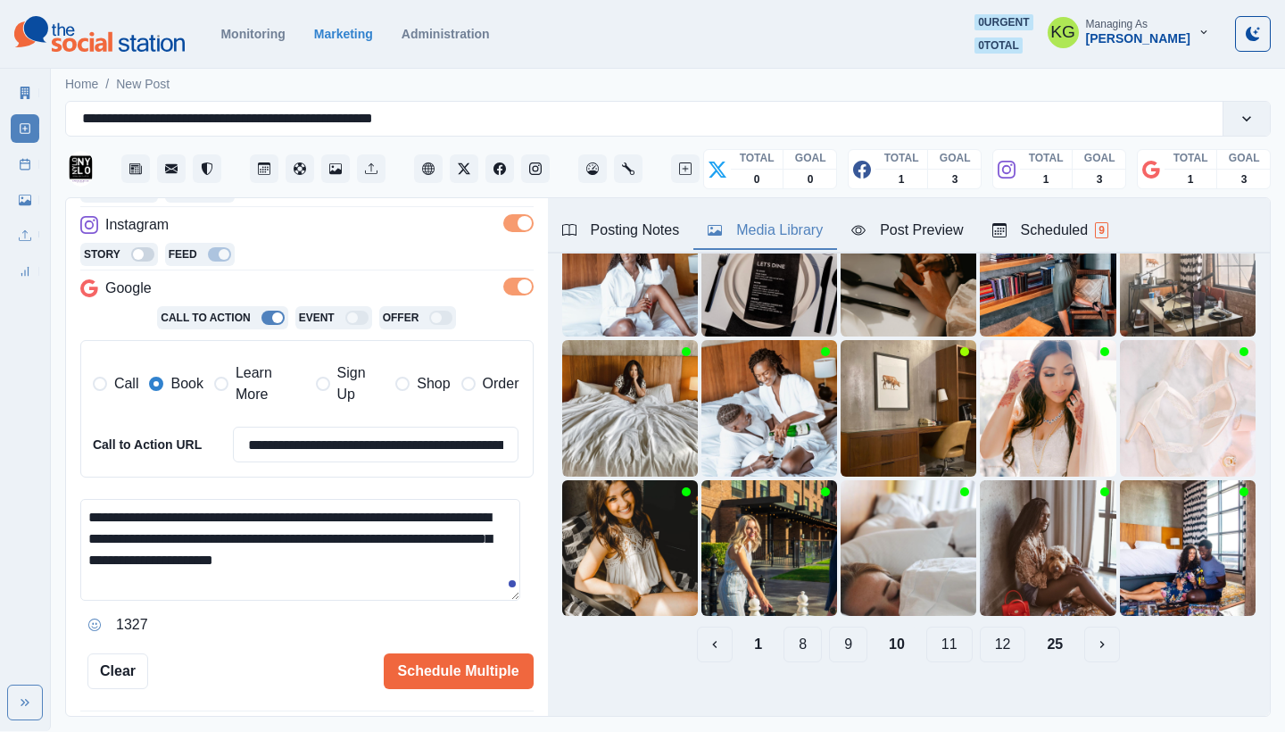
click at [829, 627] on button "9" at bounding box center [848, 644] width 38 height 36
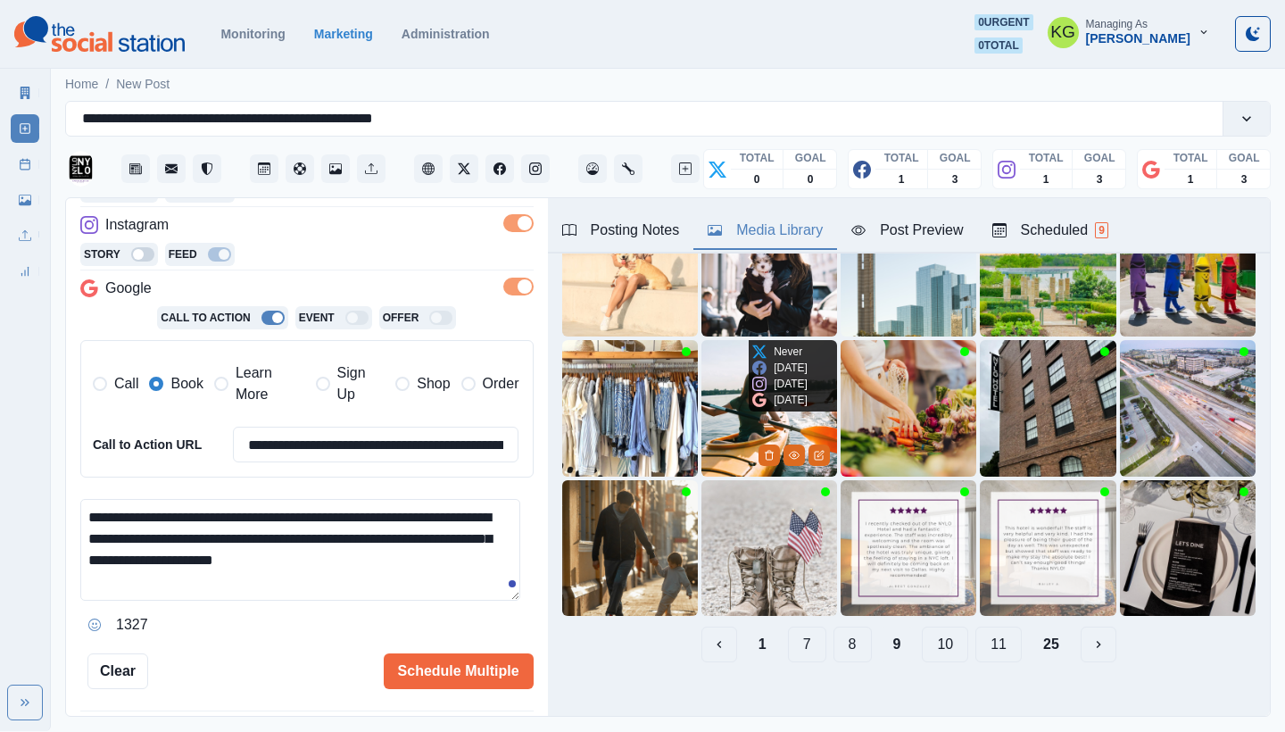
scroll to position [117, 0]
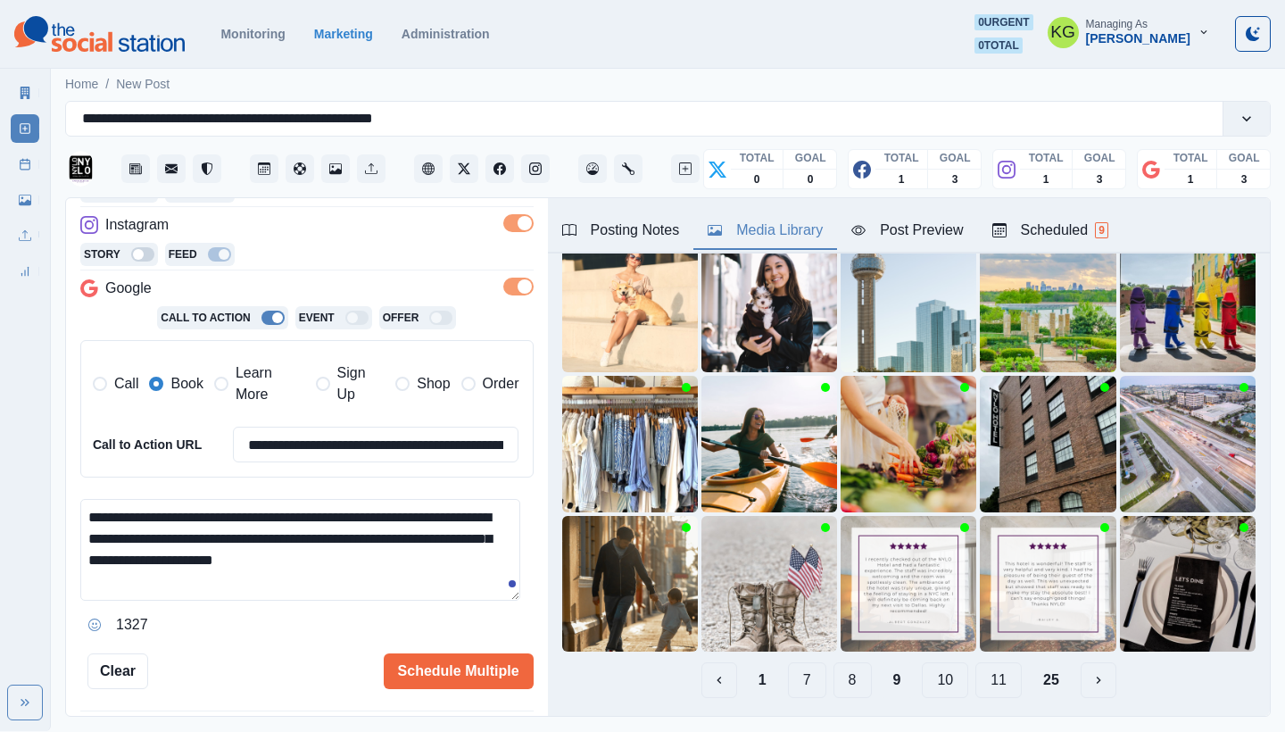
click at [837, 668] on button "8" at bounding box center [852, 680] width 38 height 36
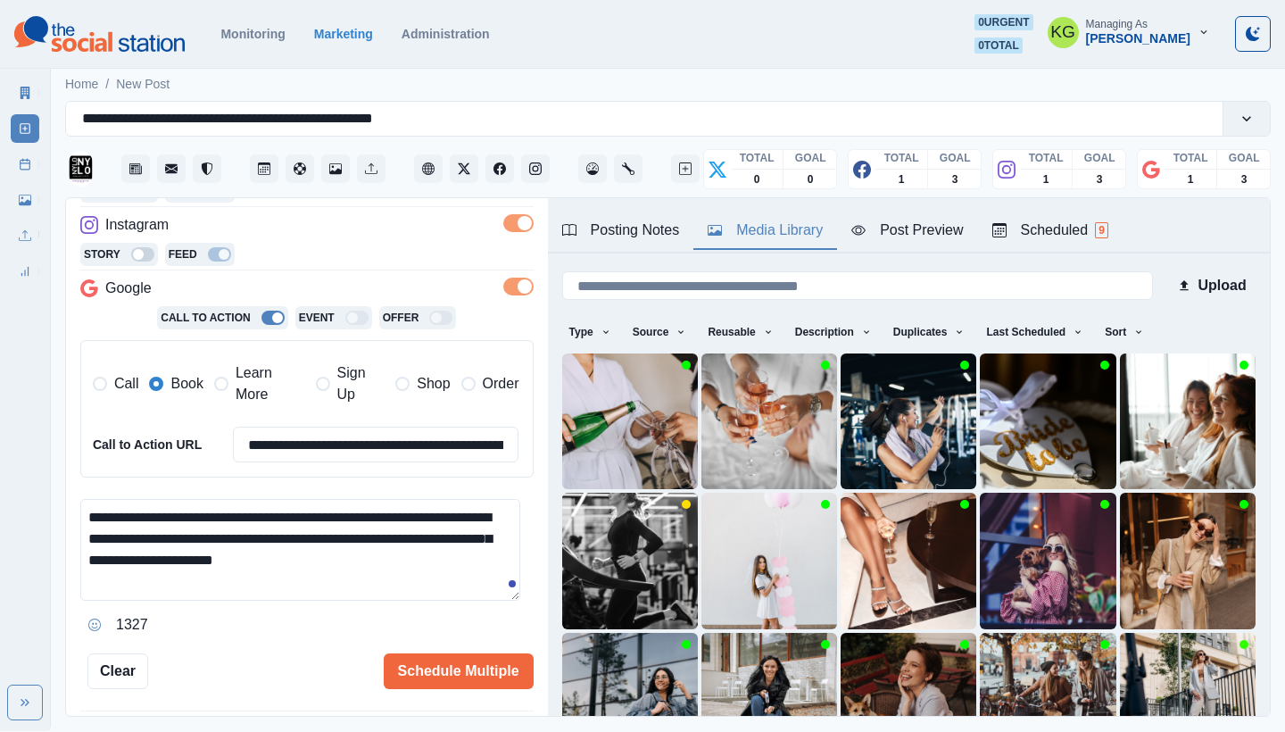
scroll to position [153, 0]
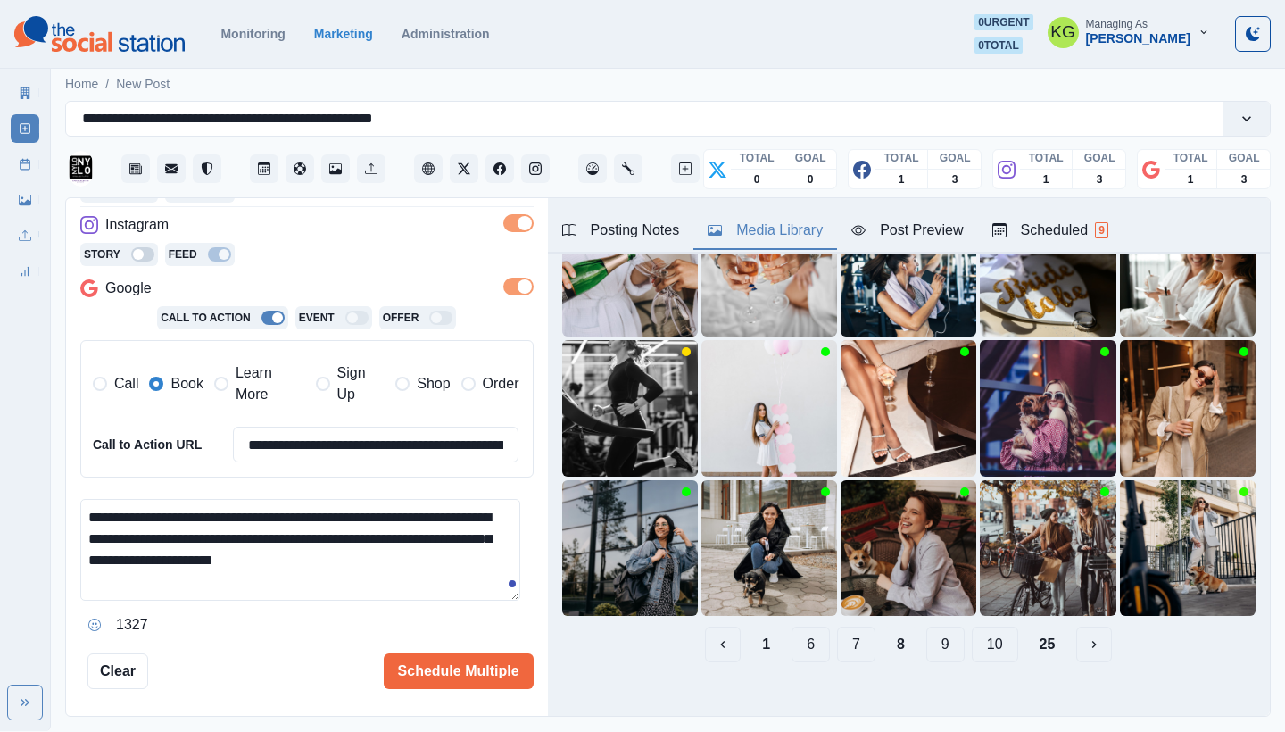
click at [839, 635] on button "7" at bounding box center [856, 644] width 38 height 36
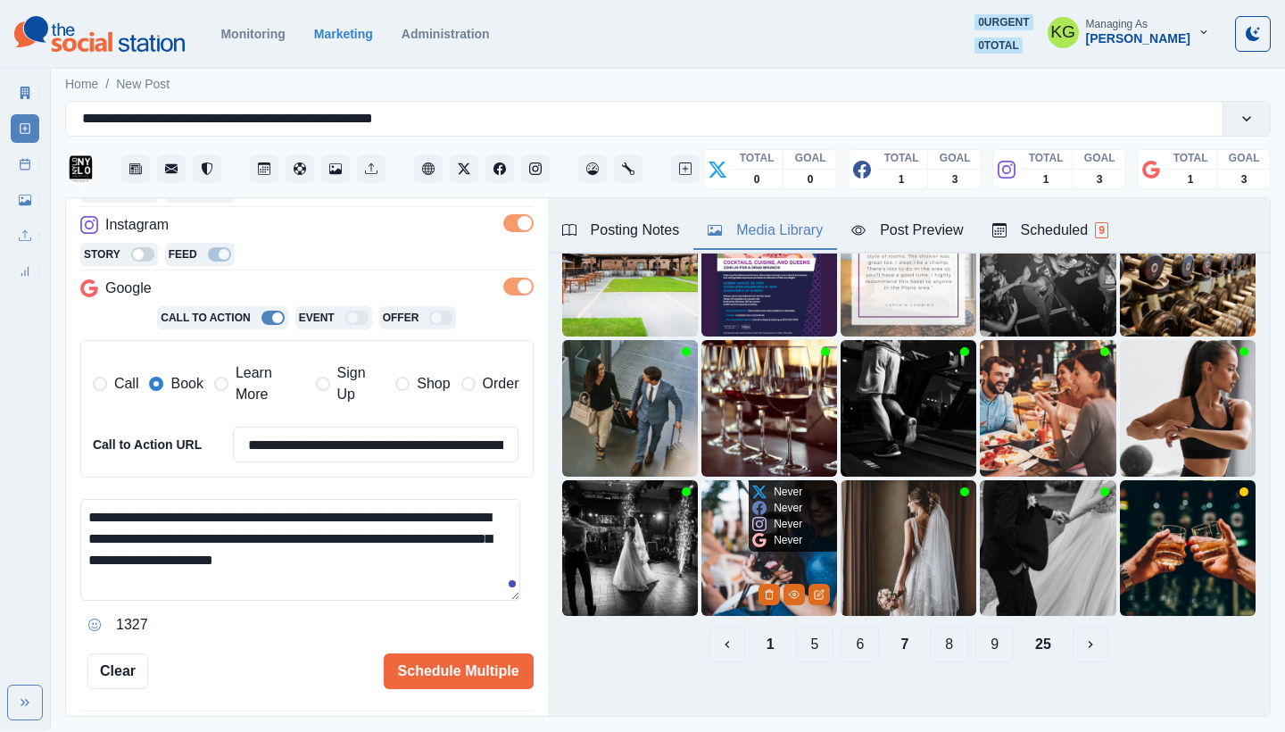
click at [716, 558] on img at bounding box center [769, 548] width 136 height 136
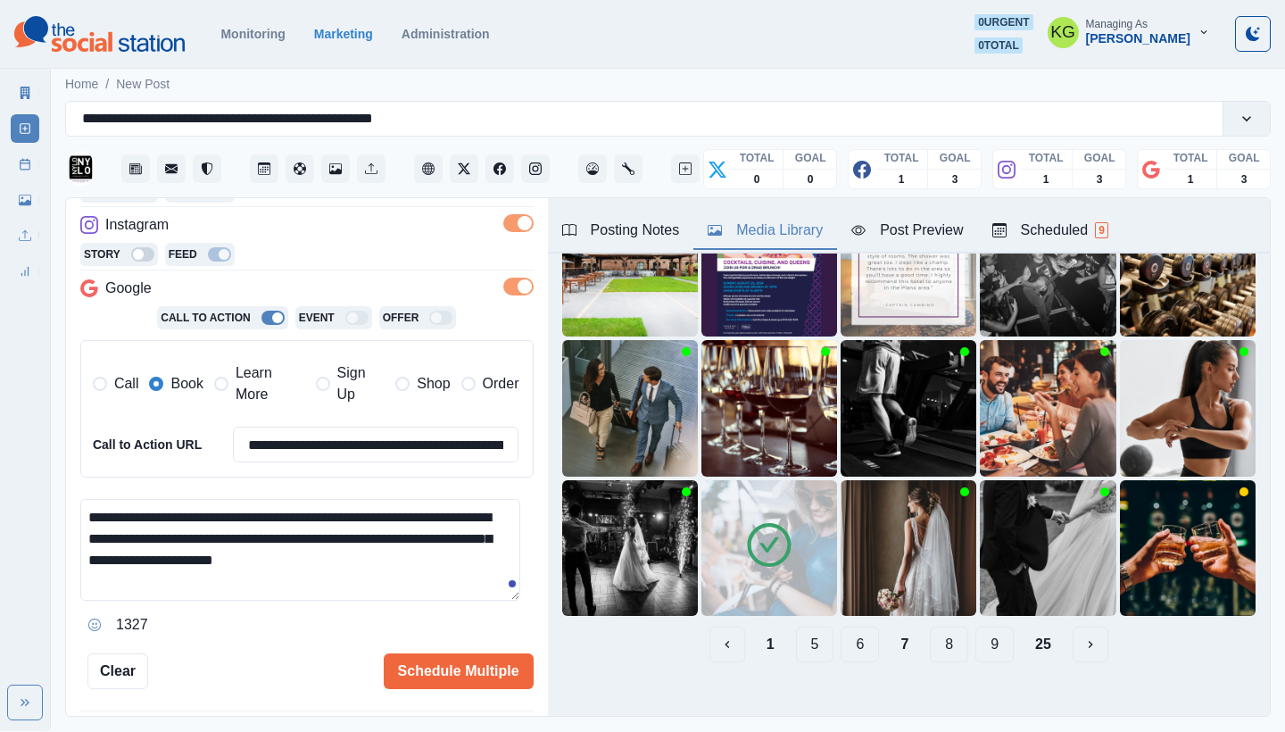
click at [840, 632] on button "6" at bounding box center [859, 644] width 38 height 36
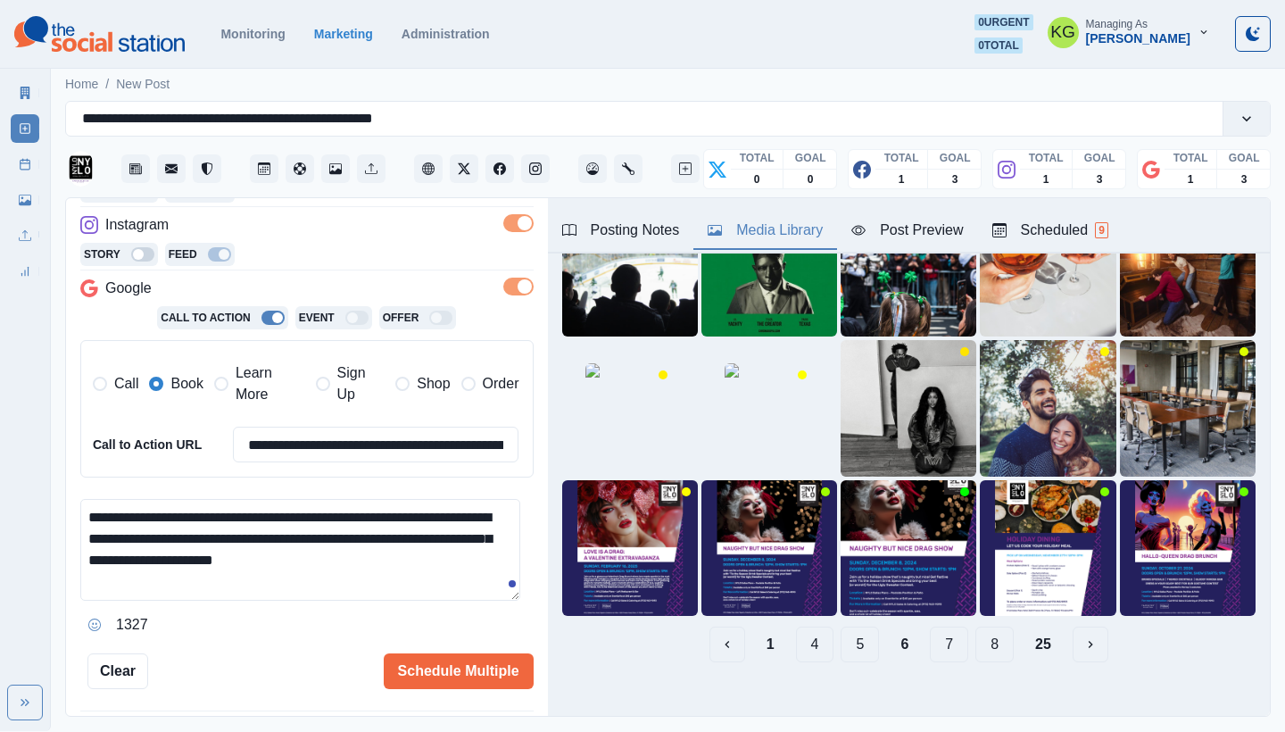
click at [840, 639] on button "5" at bounding box center [859, 644] width 38 height 36
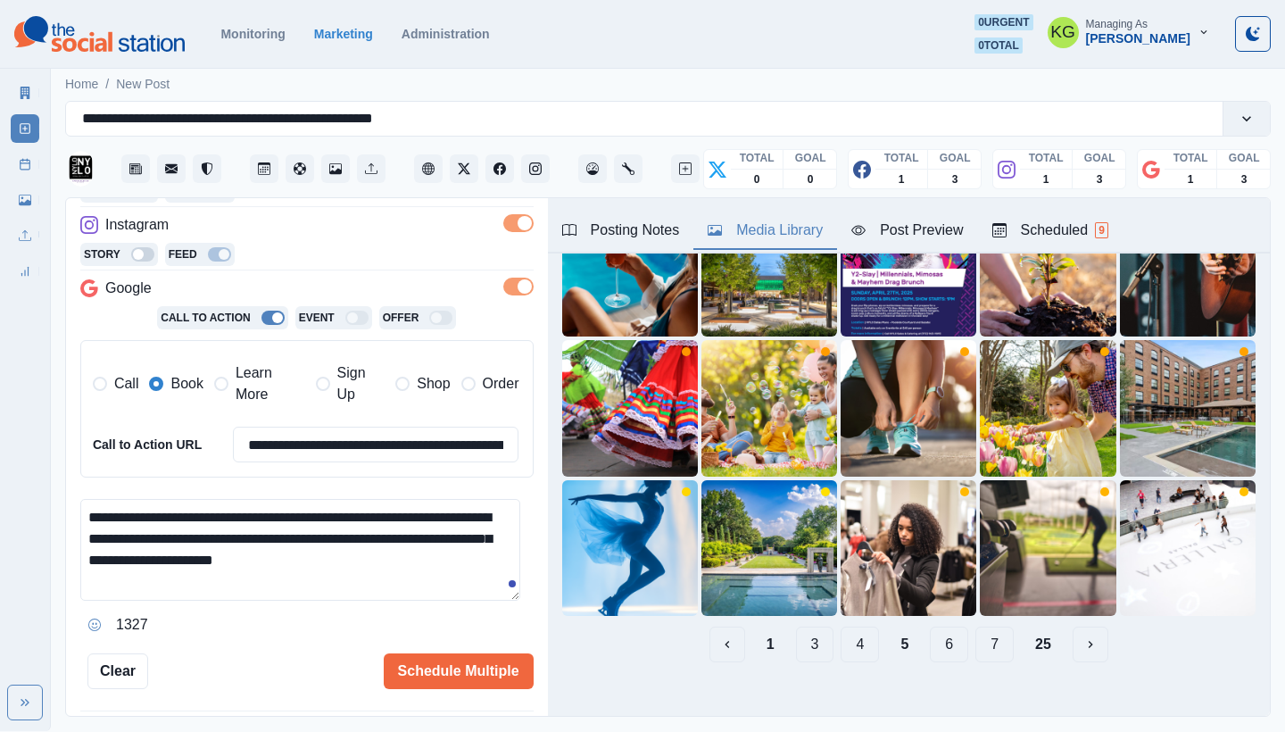
click at [849, 639] on button "4" at bounding box center [859, 644] width 38 height 36
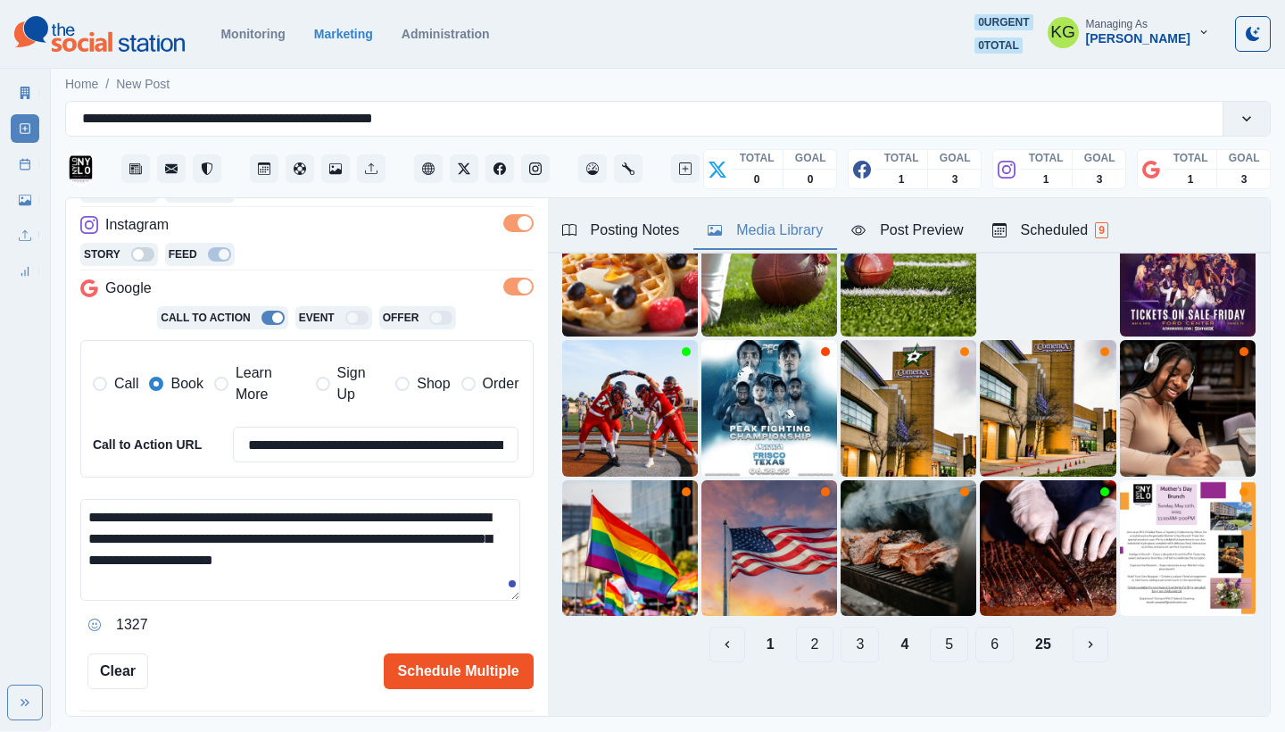
click at [410, 662] on button "Schedule Multiple" at bounding box center [459, 671] width 150 height 36
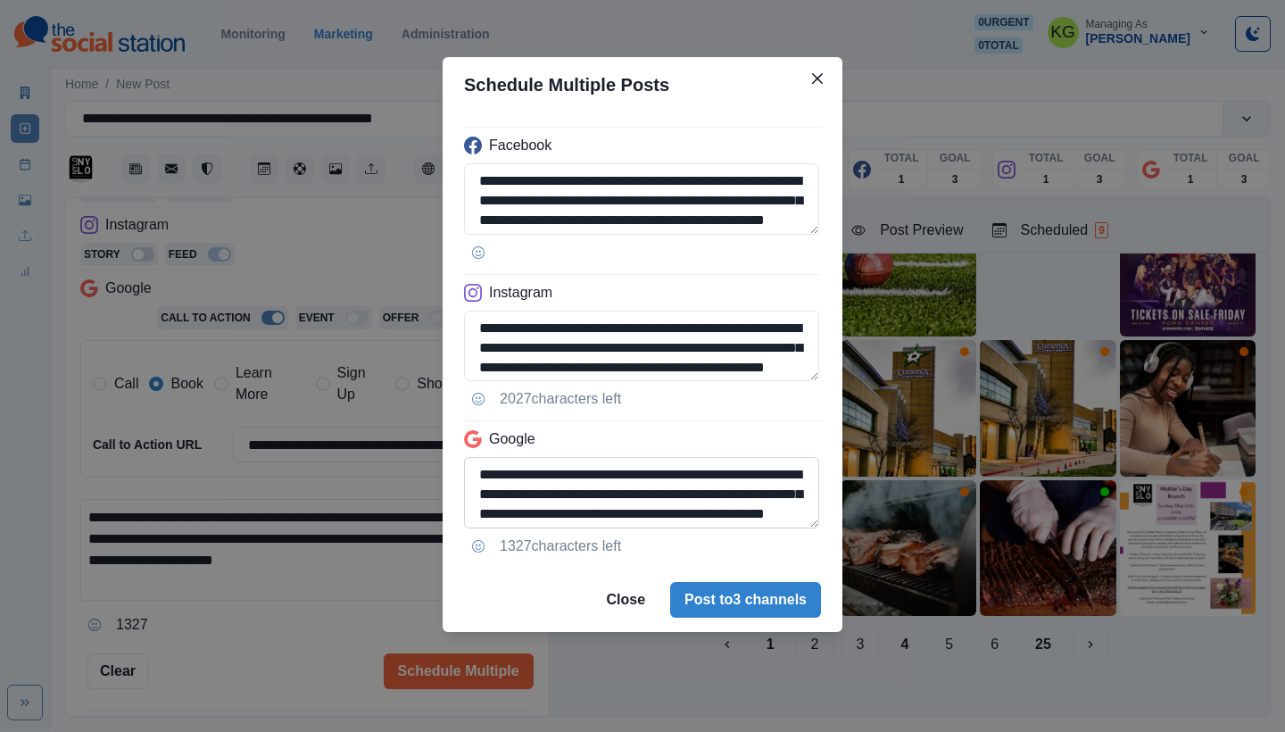
click at [814, 522] on textarea "**********" at bounding box center [641, 492] width 355 height 71
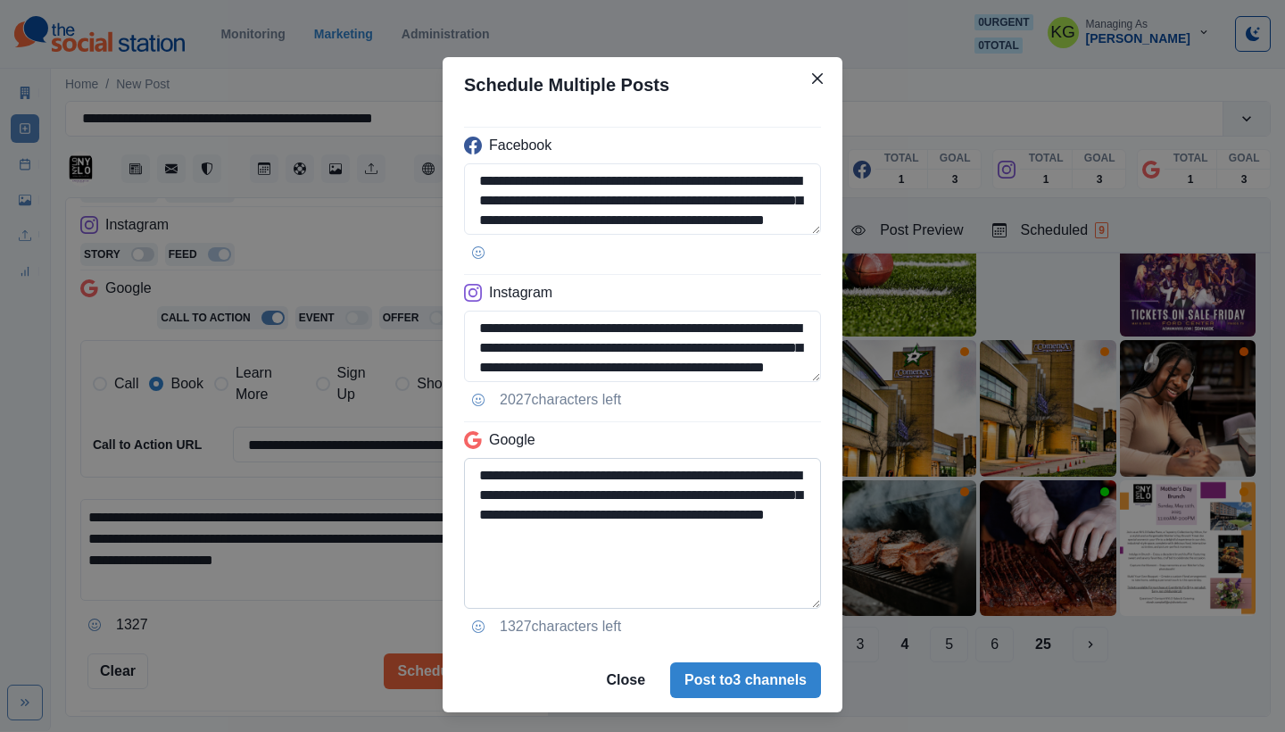
click at [783, 608] on textarea "**********" at bounding box center [642, 533] width 357 height 151
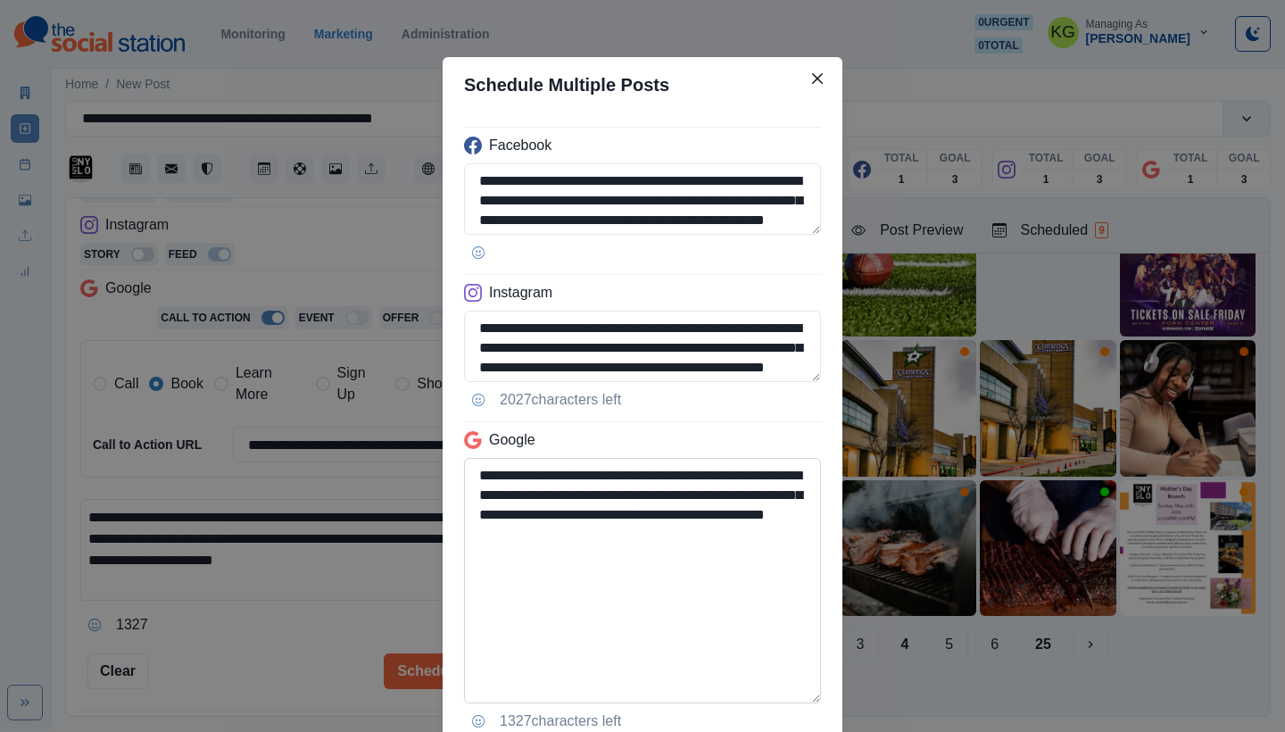
drag, startPoint x: 657, startPoint y: 582, endPoint x: 649, endPoint y: 575, distance: 10.9
click at [657, 582] on textarea "**********" at bounding box center [642, 580] width 357 height 245
drag, startPoint x: 538, startPoint y: 531, endPoint x: 681, endPoint y: 536, distance: 142.8
click at [681, 534] on textarea "**********" at bounding box center [642, 580] width 357 height 245
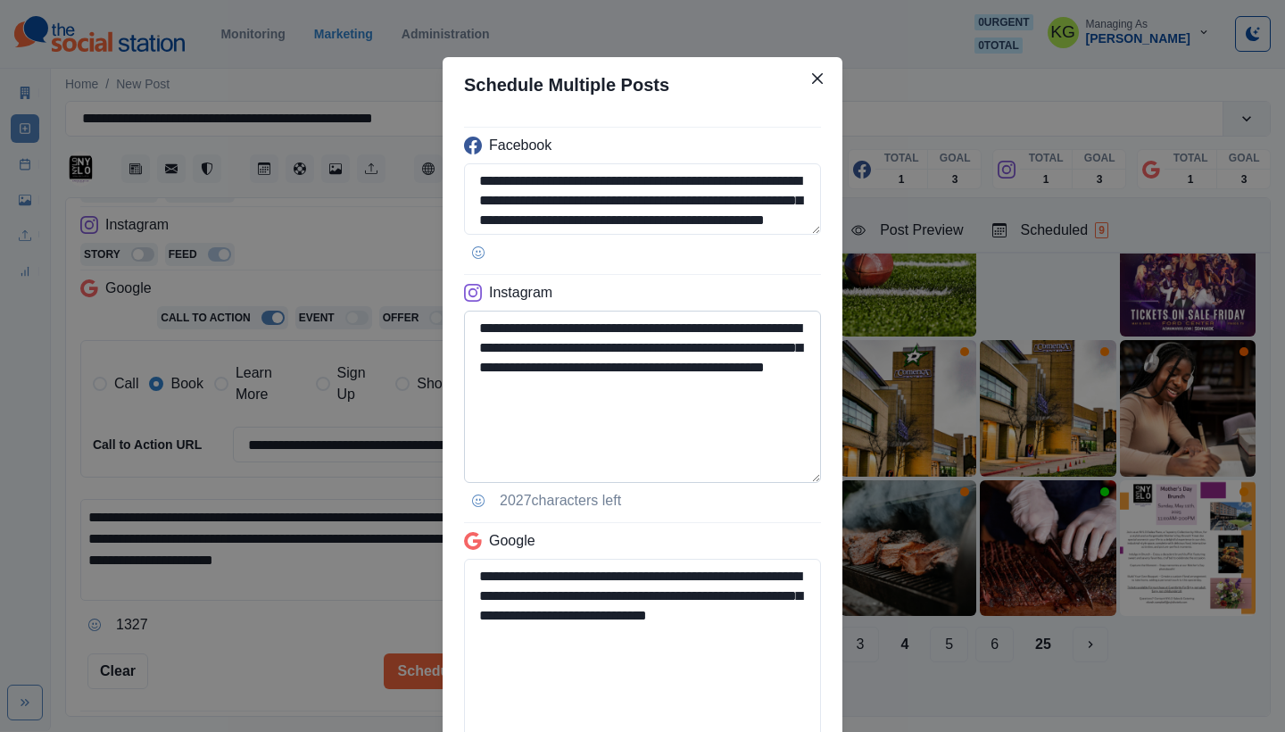
click at [769, 483] on textarea "**********" at bounding box center [642, 396] width 357 height 172
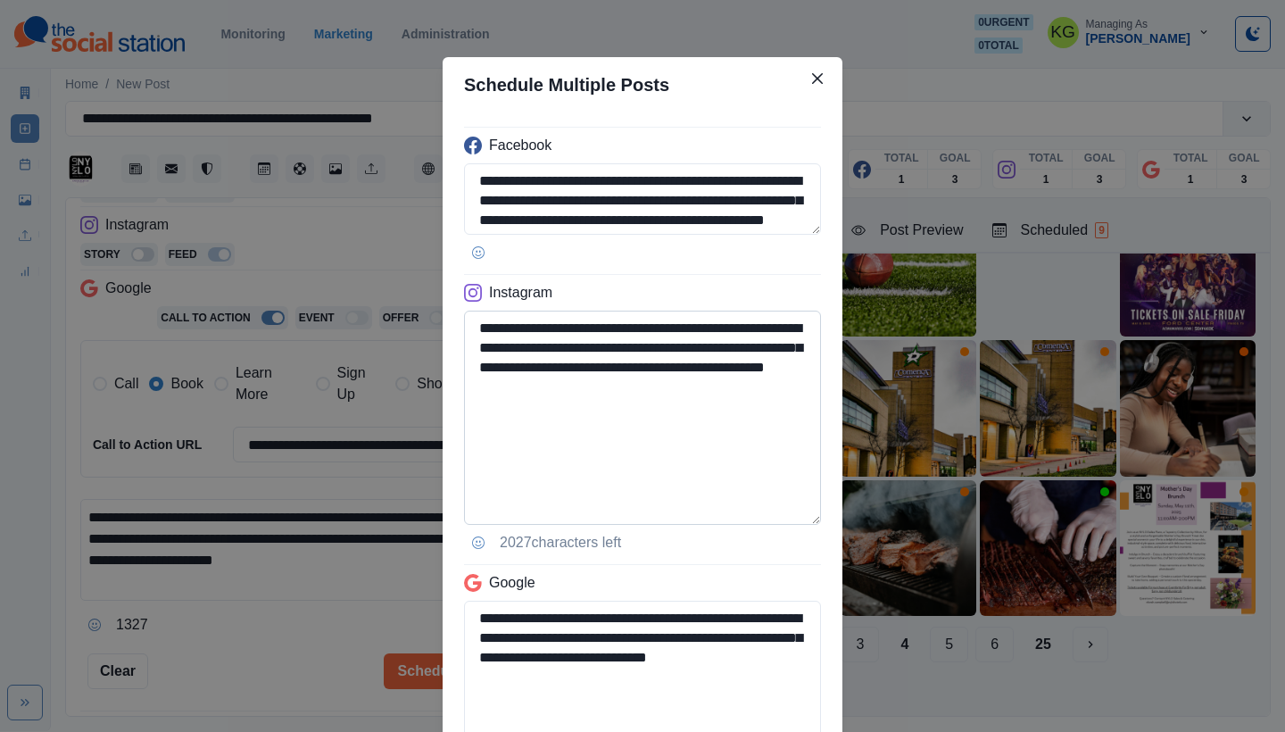
type textarea "**********"
drag, startPoint x: 648, startPoint y: 441, endPoint x: 674, endPoint y: 409, distance: 41.8
click at [648, 441] on textarea "**********" at bounding box center [642, 417] width 357 height 214
drag, startPoint x: 680, startPoint y: 388, endPoint x: 561, endPoint y: 388, distance: 118.7
click at [561, 388] on textarea "**********" at bounding box center [642, 417] width 357 height 214
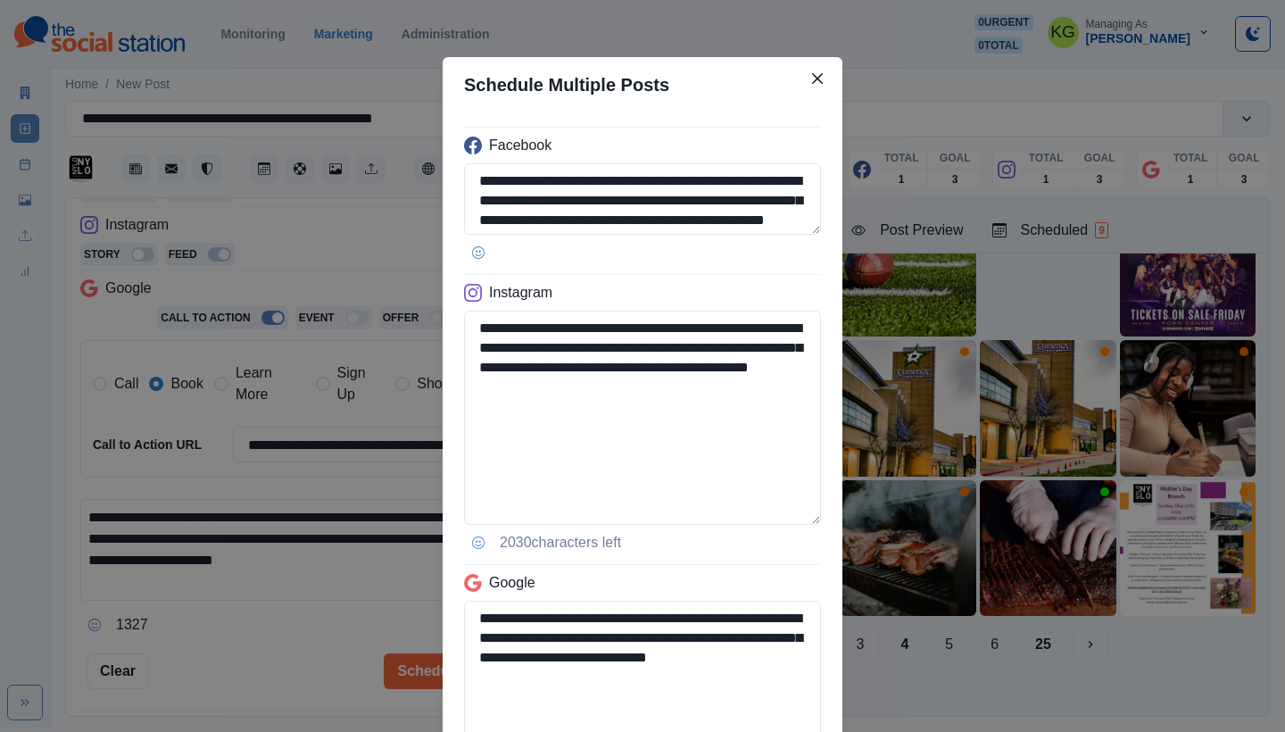
scroll to position [275, 0]
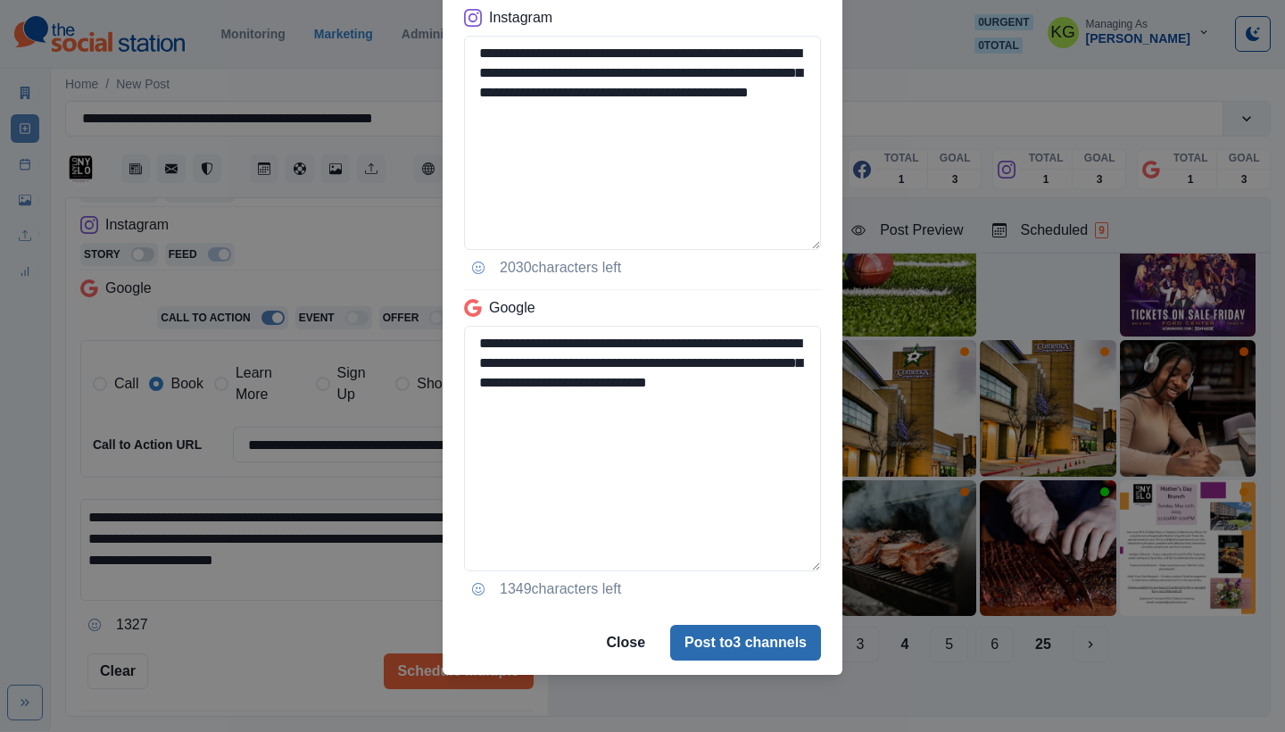
type textarea "**********"
click at [739, 636] on button "Post to 3 channels" at bounding box center [745, 642] width 151 height 36
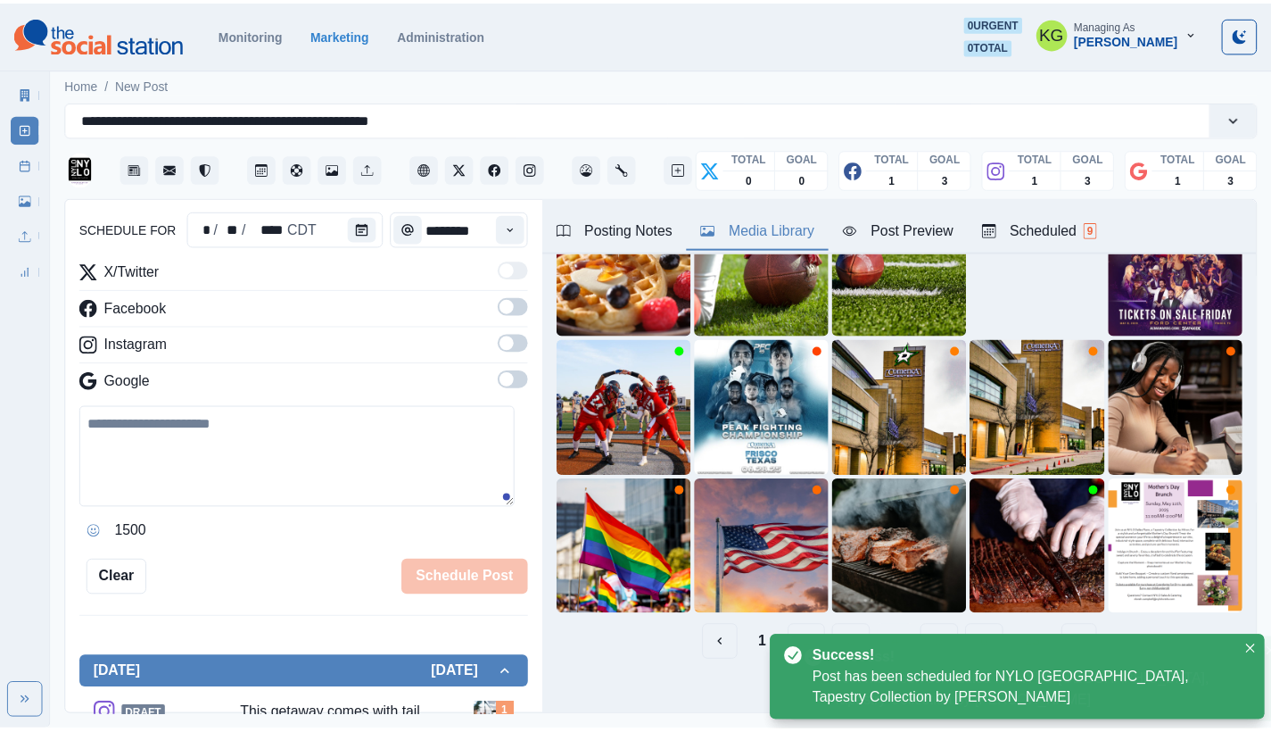
scroll to position [109, 0]
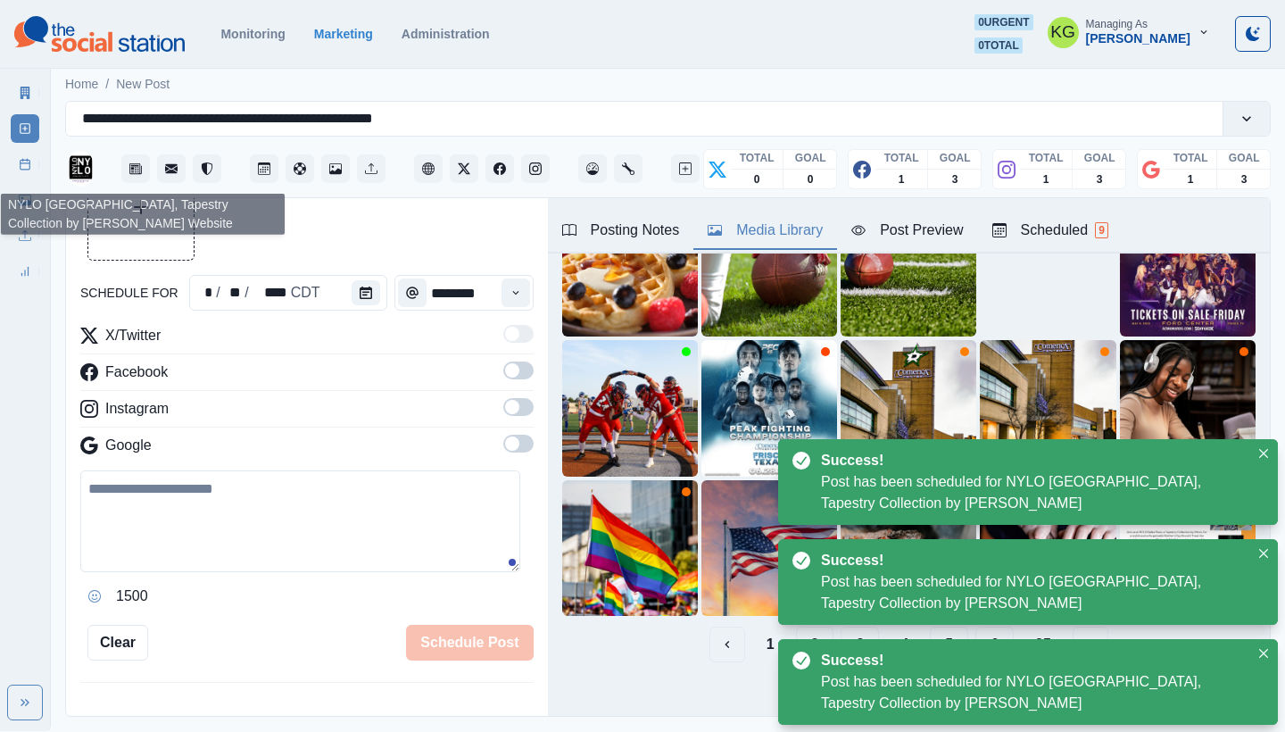
click at [17, 164] on link "Post Schedule" at bounding box center [25, 164] width 29 height 29
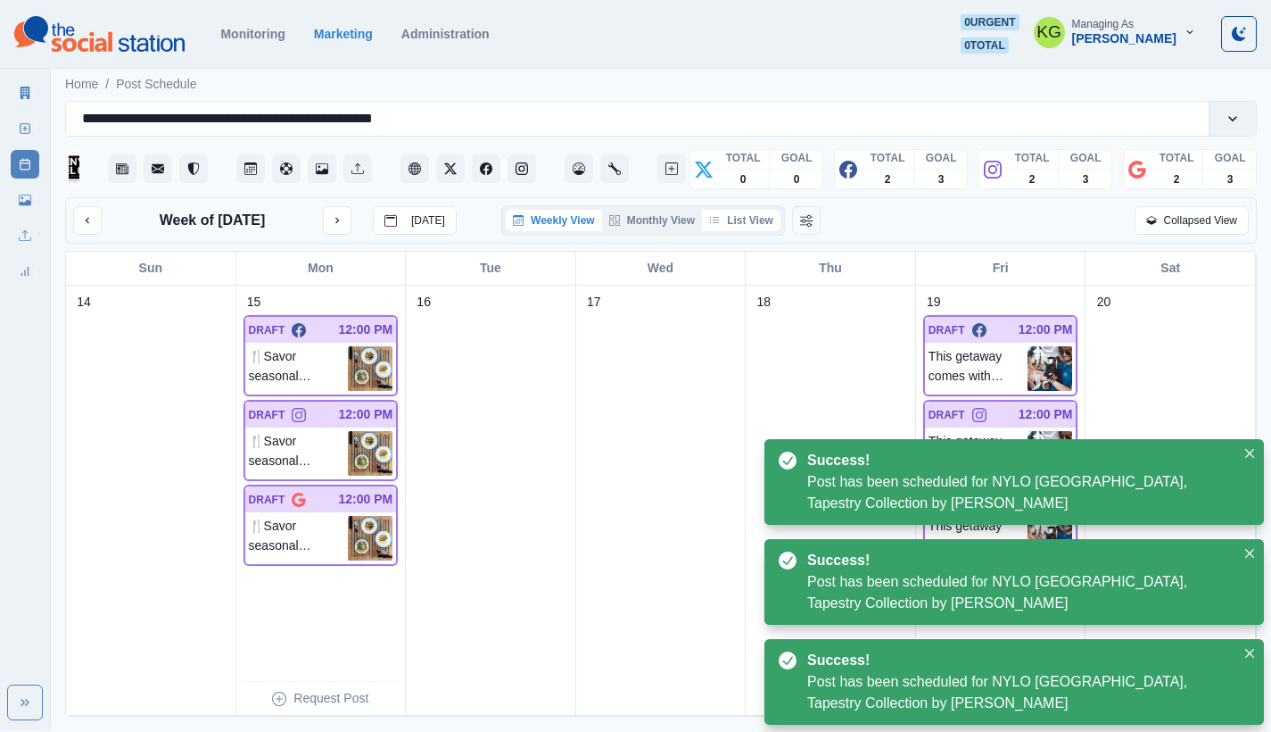
click at [765, 223] on button "List View" at bounding box center [741, 220] width 79 height 21
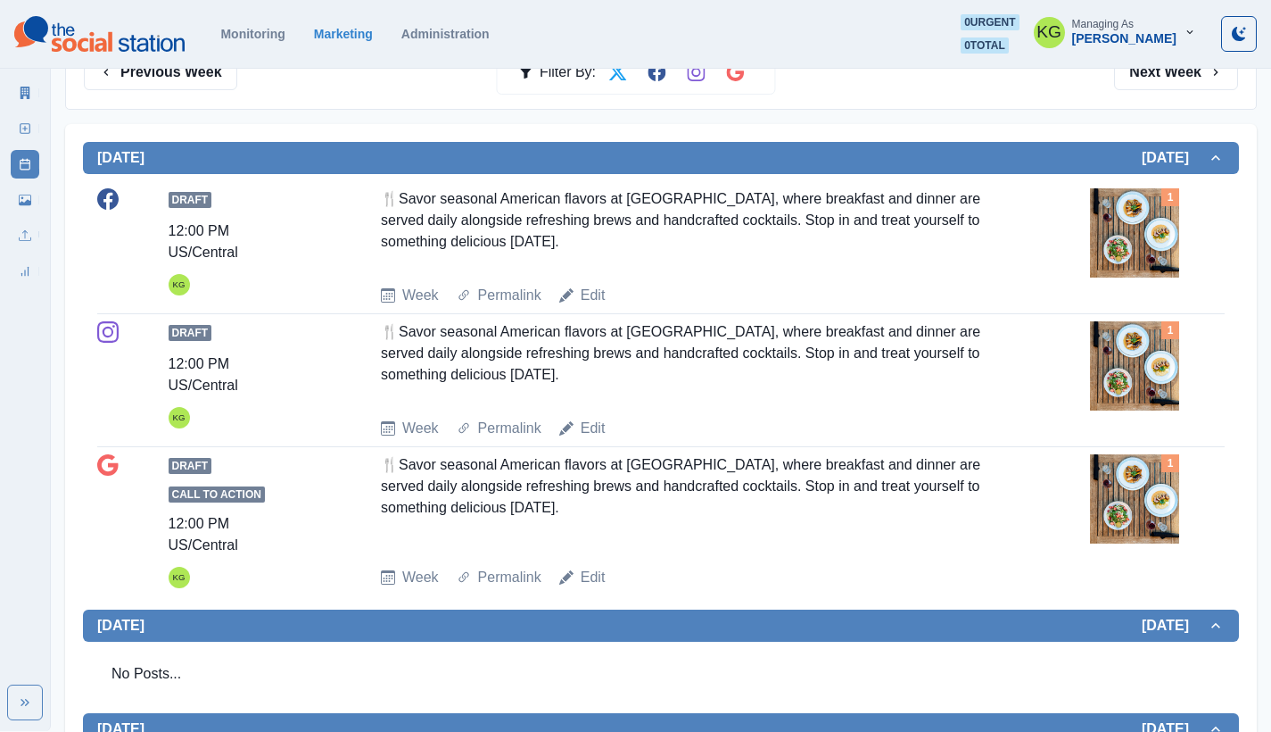
scroll to position [130, 0]
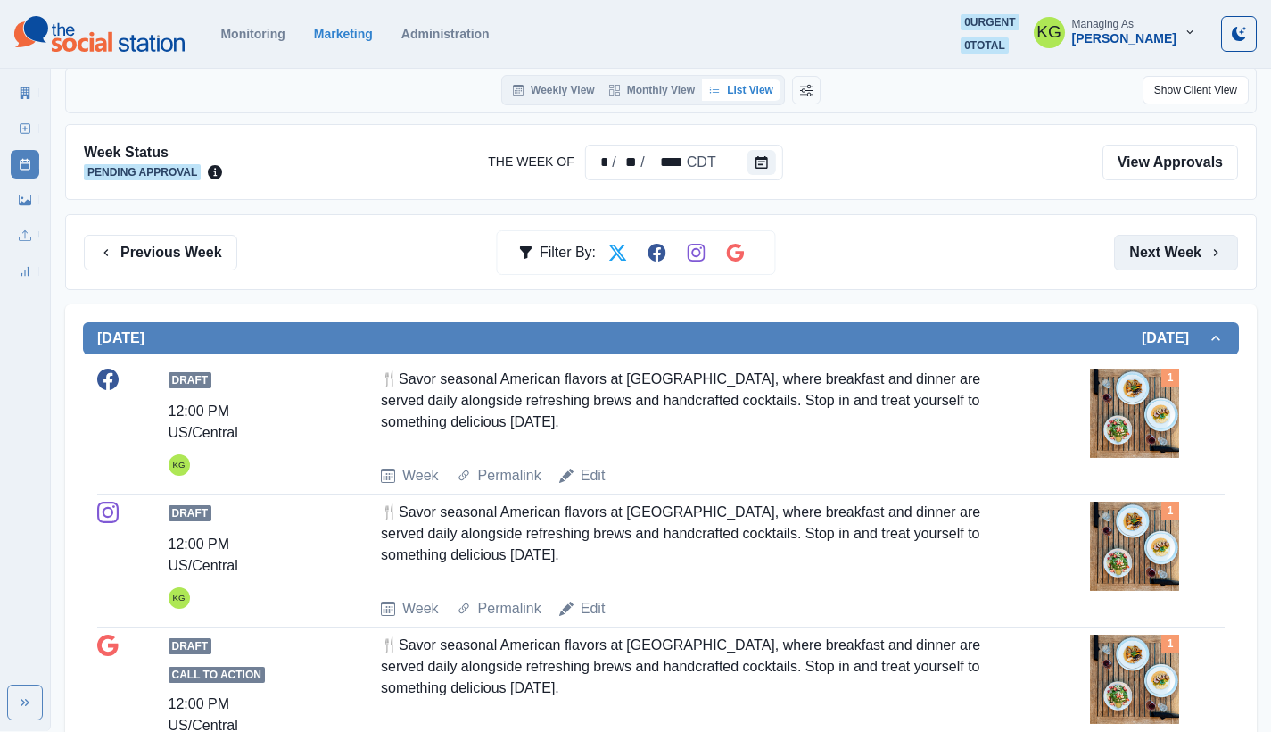
click at [1179, 260] on button "Next Week" at bounding box center [1176, 253] width 124 height 36
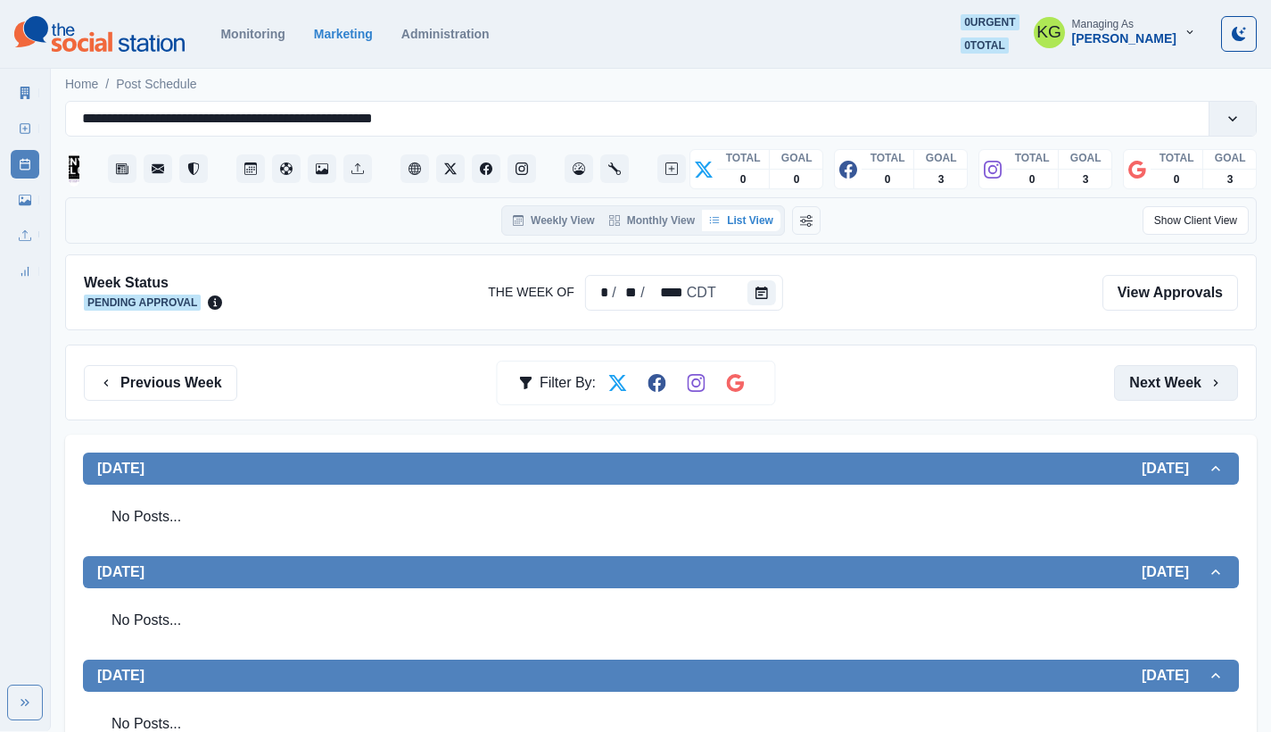
click at [1184, 385] on button "Next Week" at bounding box center [1176, 383] width 124 height 36
click at [161, 400] on button "Previous Week" at bounding box center [160, 383] width 153 height 36
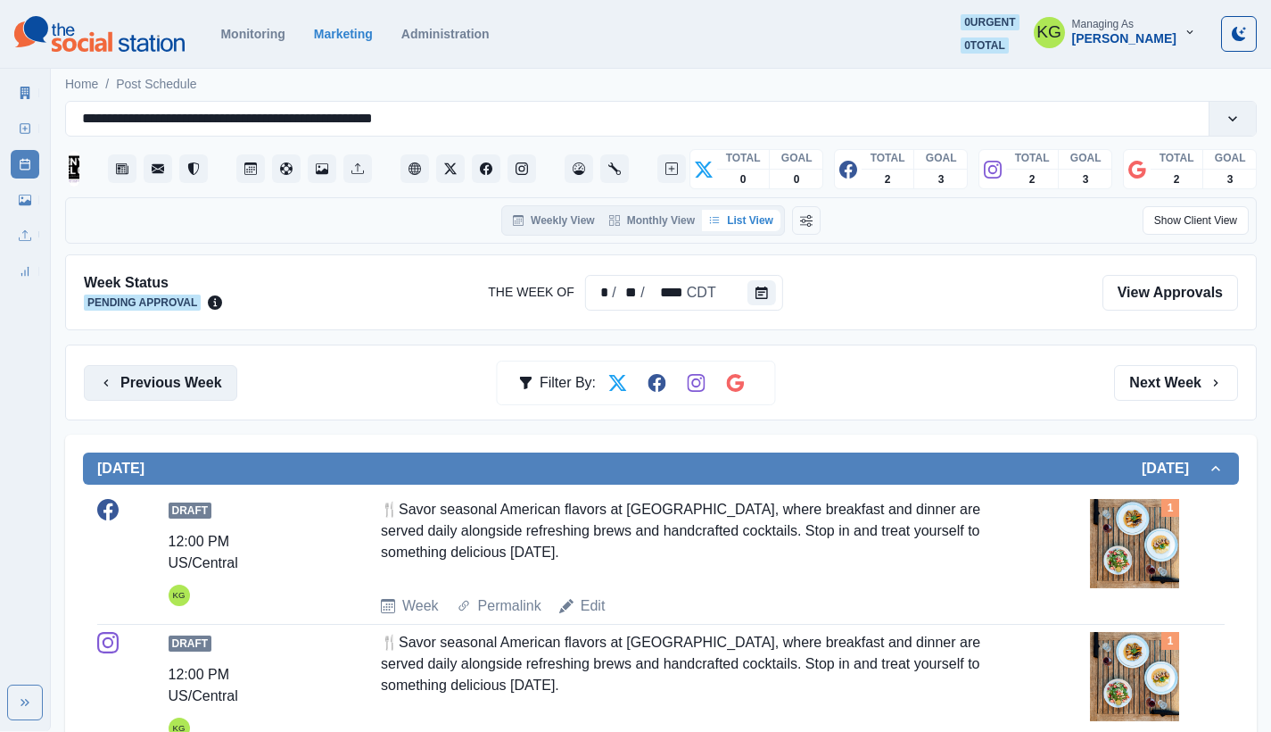
click at [192, 388] on button "Previous Week" at bounding box center [160, 383] width 153 height 36
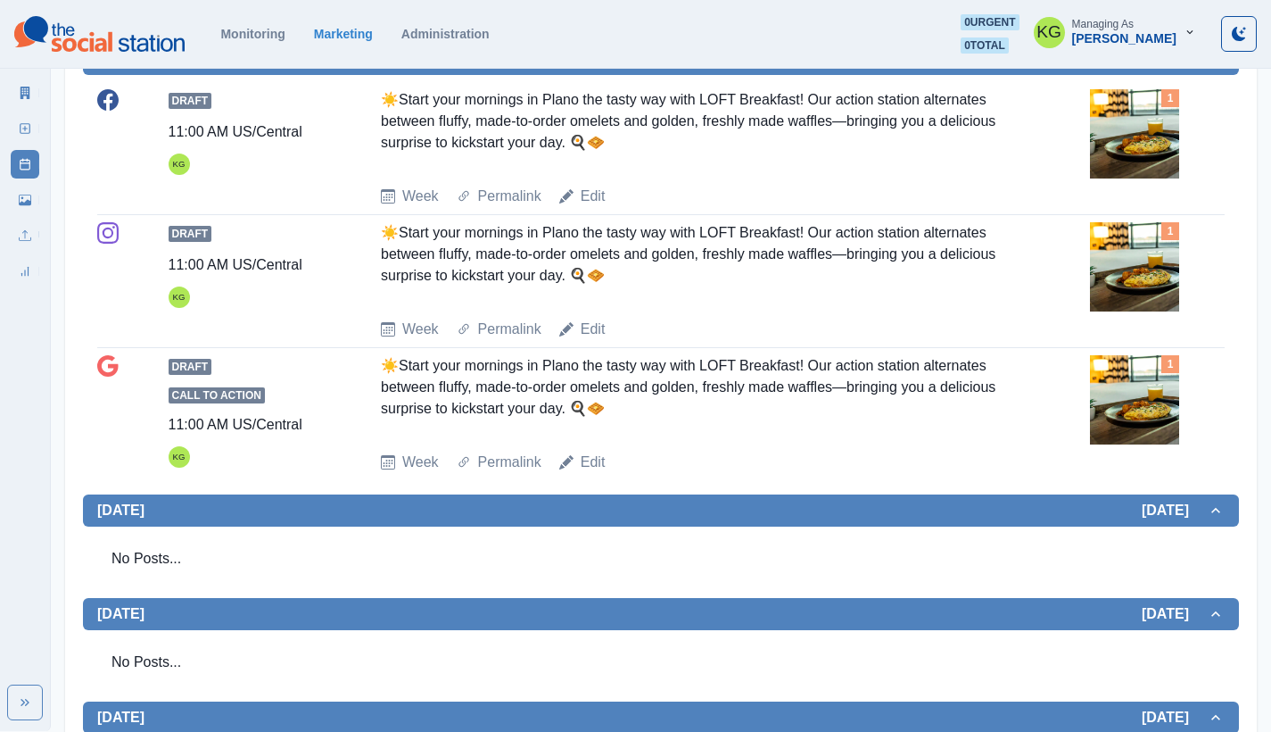
scroll to position [26, 0]
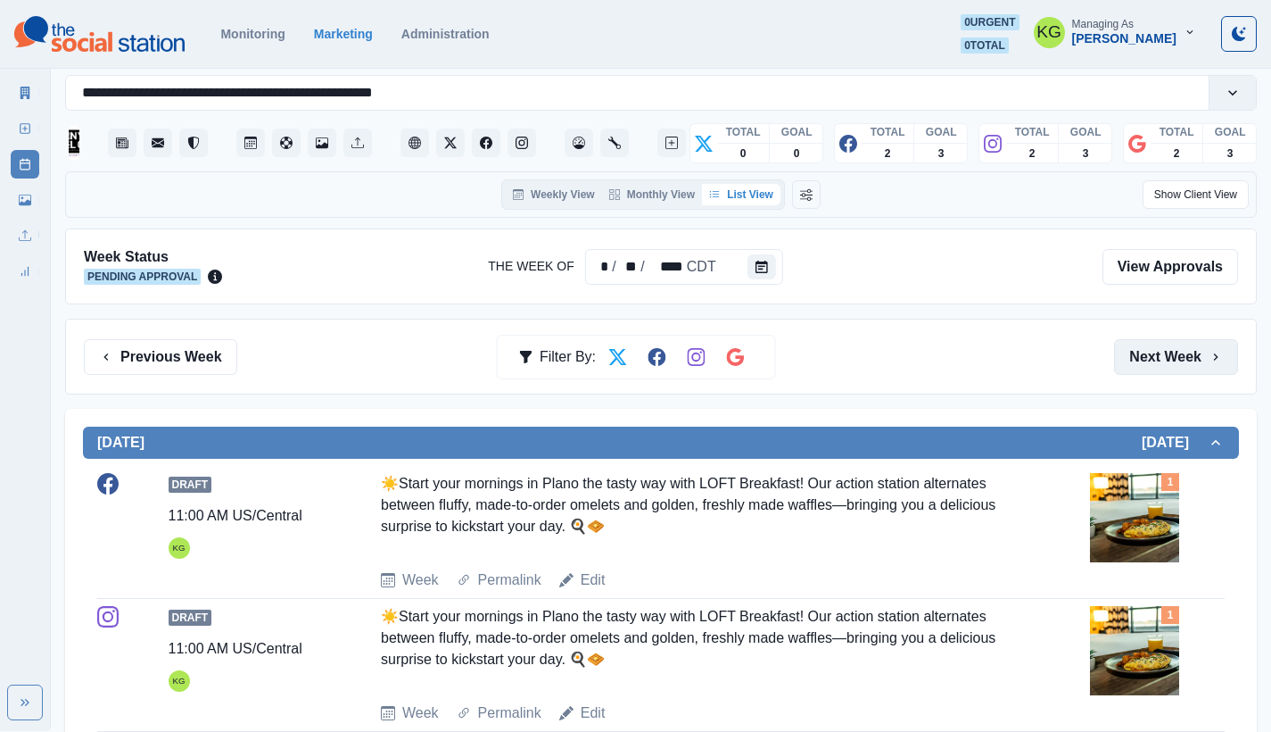
click at [1139, 350] on button "Next Week" at bounding box center [1176, 357] width 124 height 36
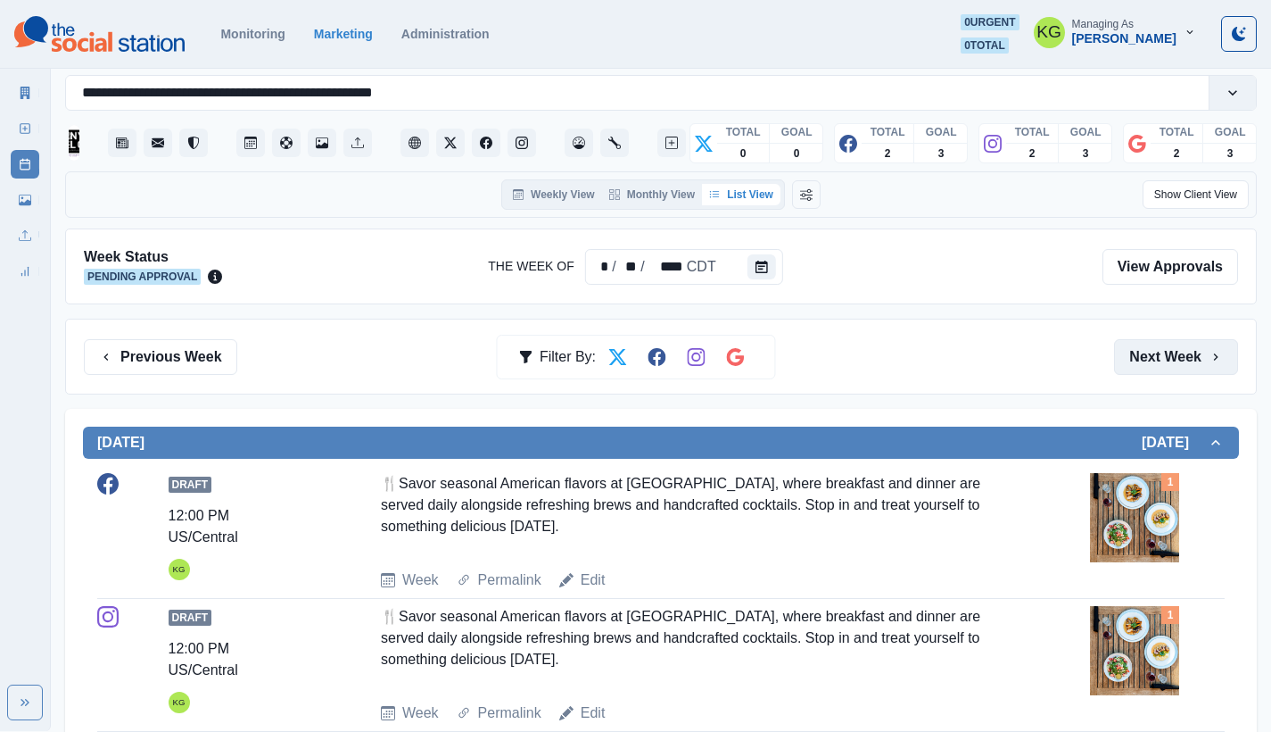
click at [1140, 357] on button "Next Week" at bounding box center [1176, 357] width 124 height 36
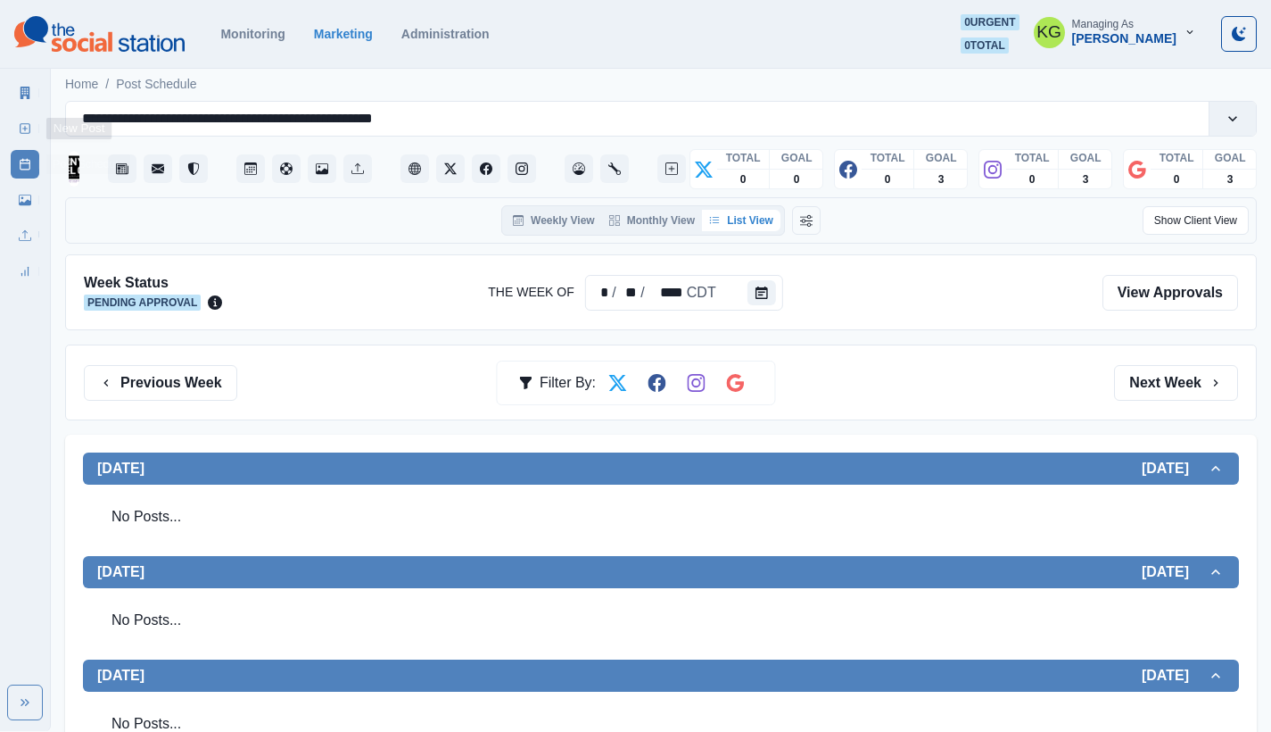
click at [18, 122] on link "New Post" at bounding box center [25, 128] width 29 height 29
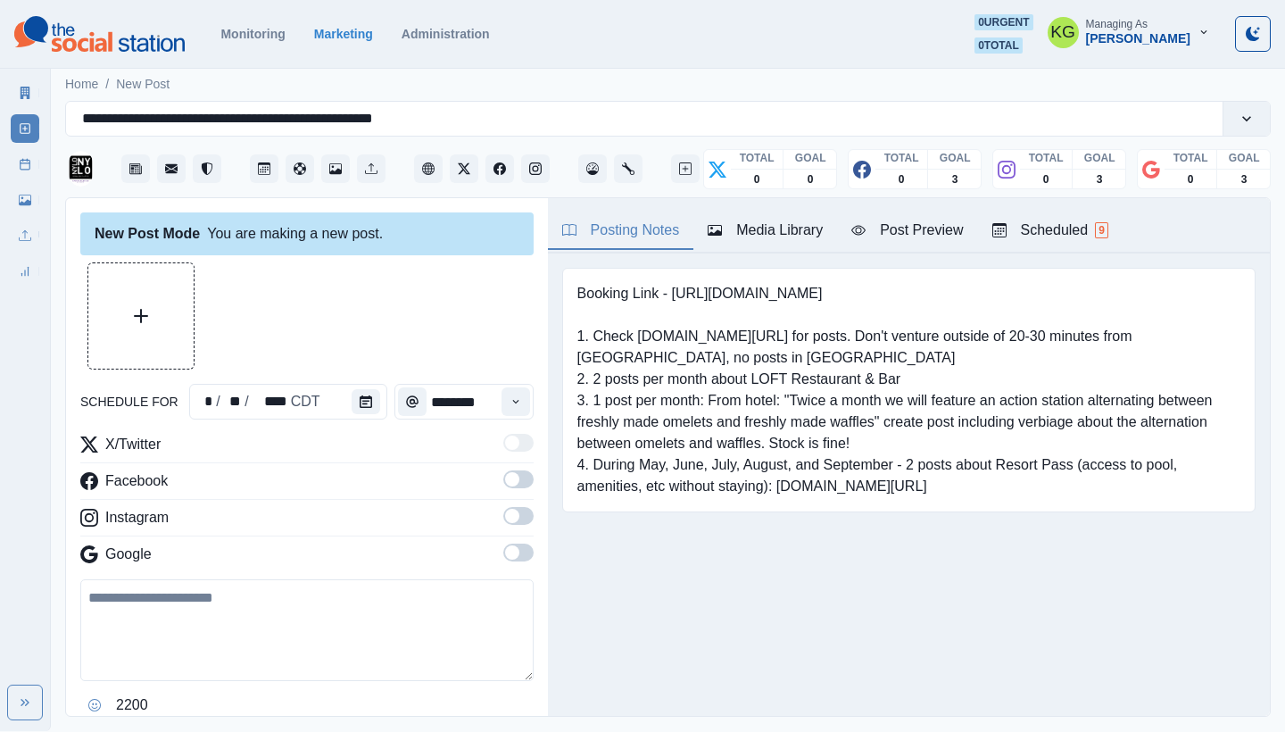
click at [196, 304] on div at bounding box center [306, 315] width 453 height 107
click at [172, 302] on button "Upload Media" at bounding box center [140, 315] width 105 height 105
click at [364, 407] on icon "Calendar" at bounding box center [366, 401] width 12 height 12
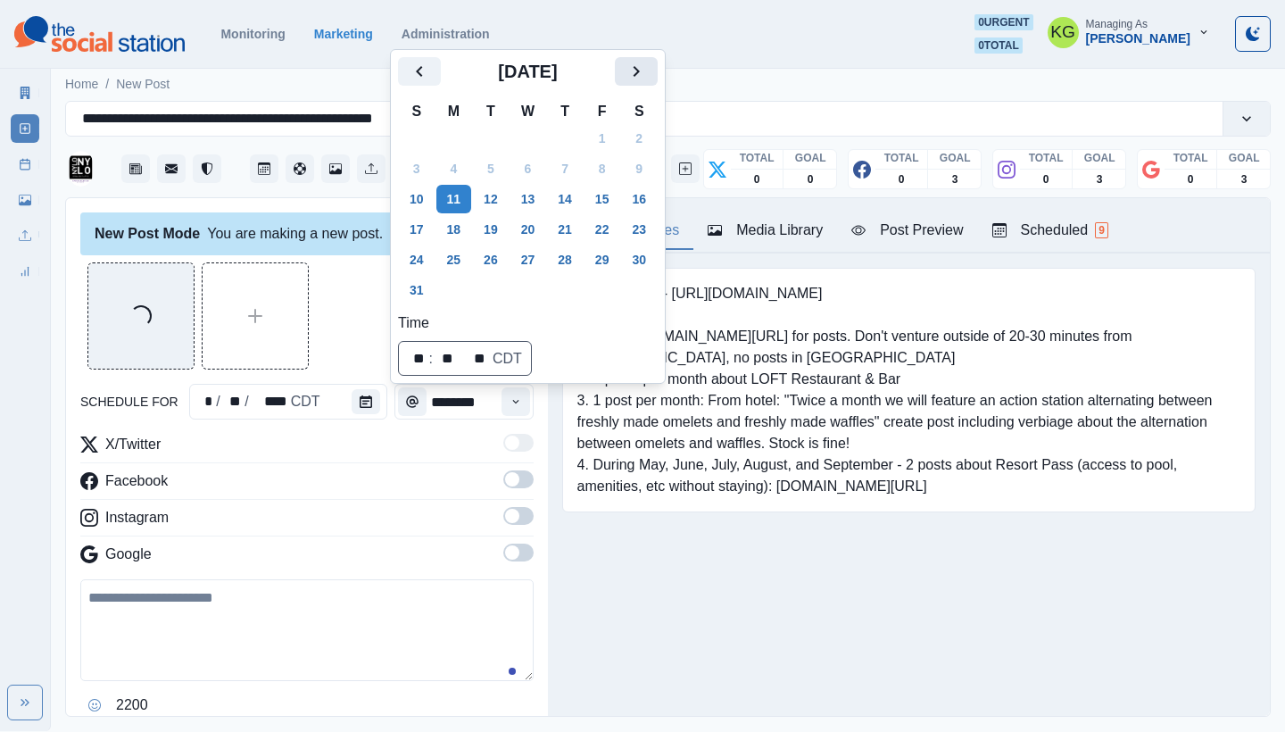
click at [657, 80] on button "Next" at bounding box center [636, 71] width 43 height 29
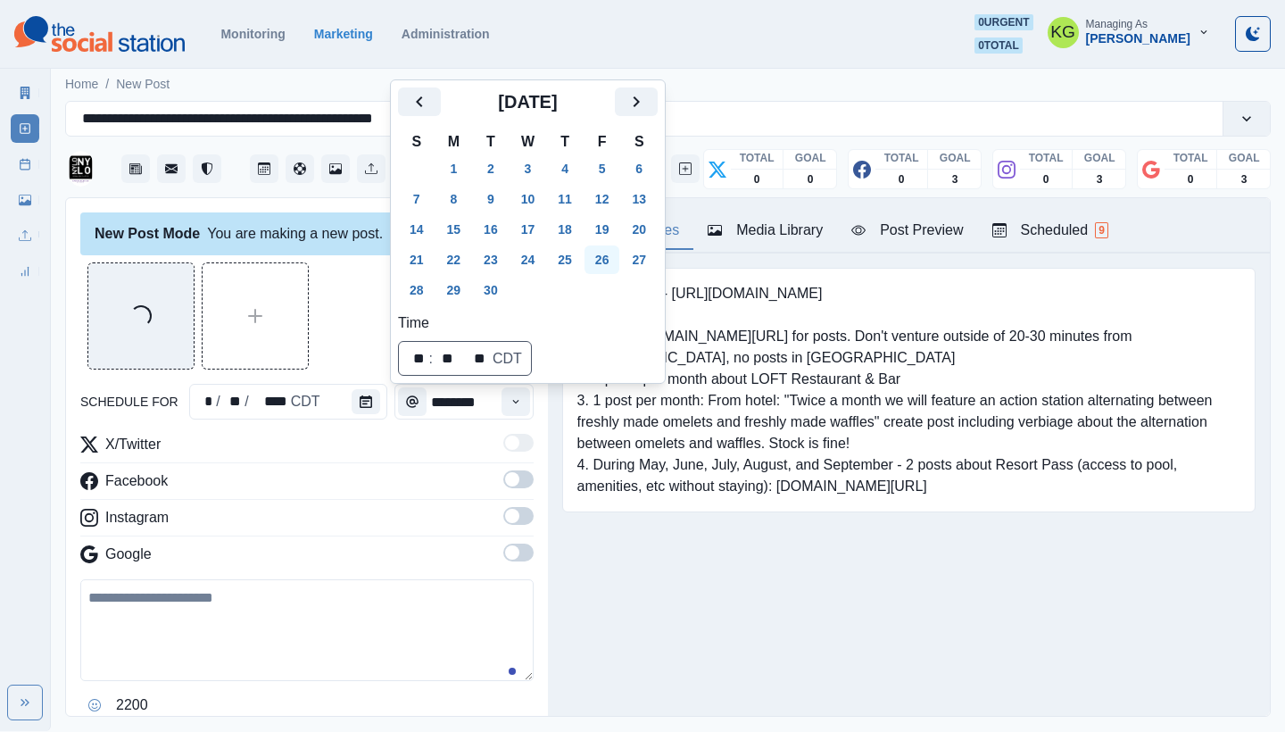
click at [616, 261] on button "26" at bounding box center [602, 259] width 36 height 29
click at [365, 316] on div "Loading..." at bounding box center [306, 315] width 453 height 107
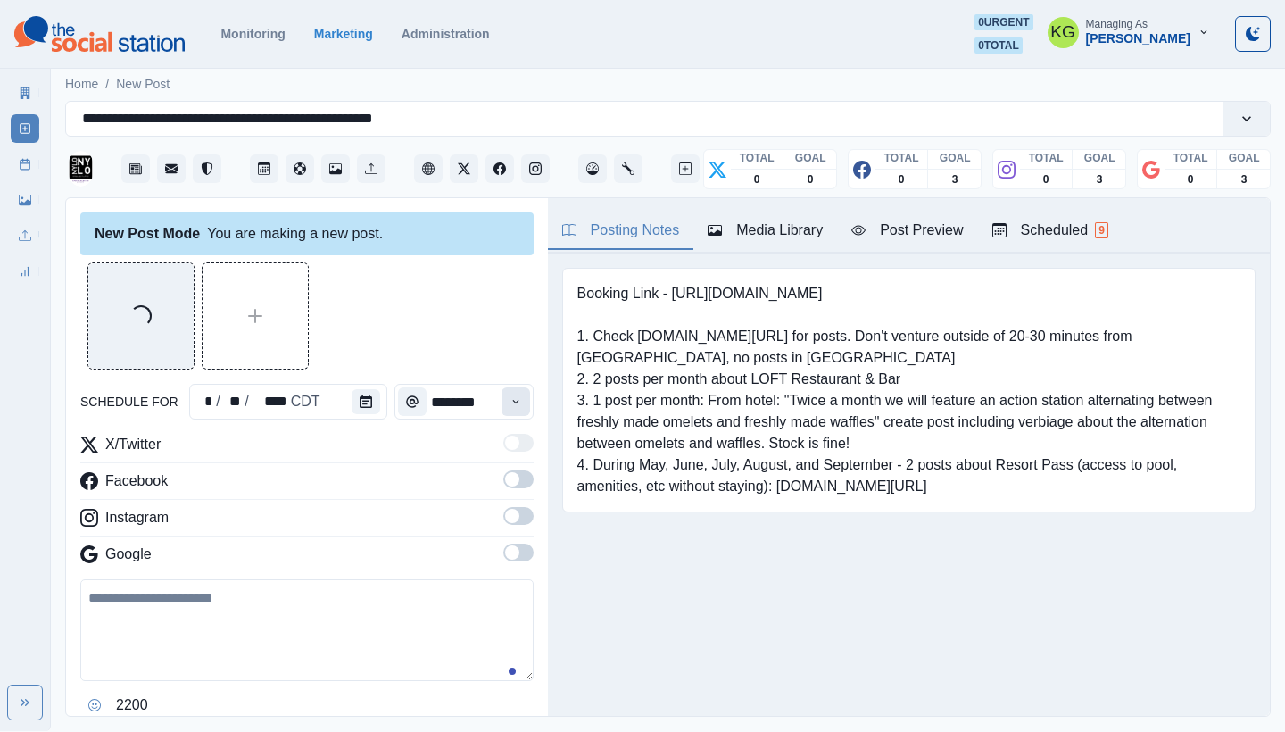
click at [509, 406] on icon "Time" at bounding box center [515, 401] width 12 height 12
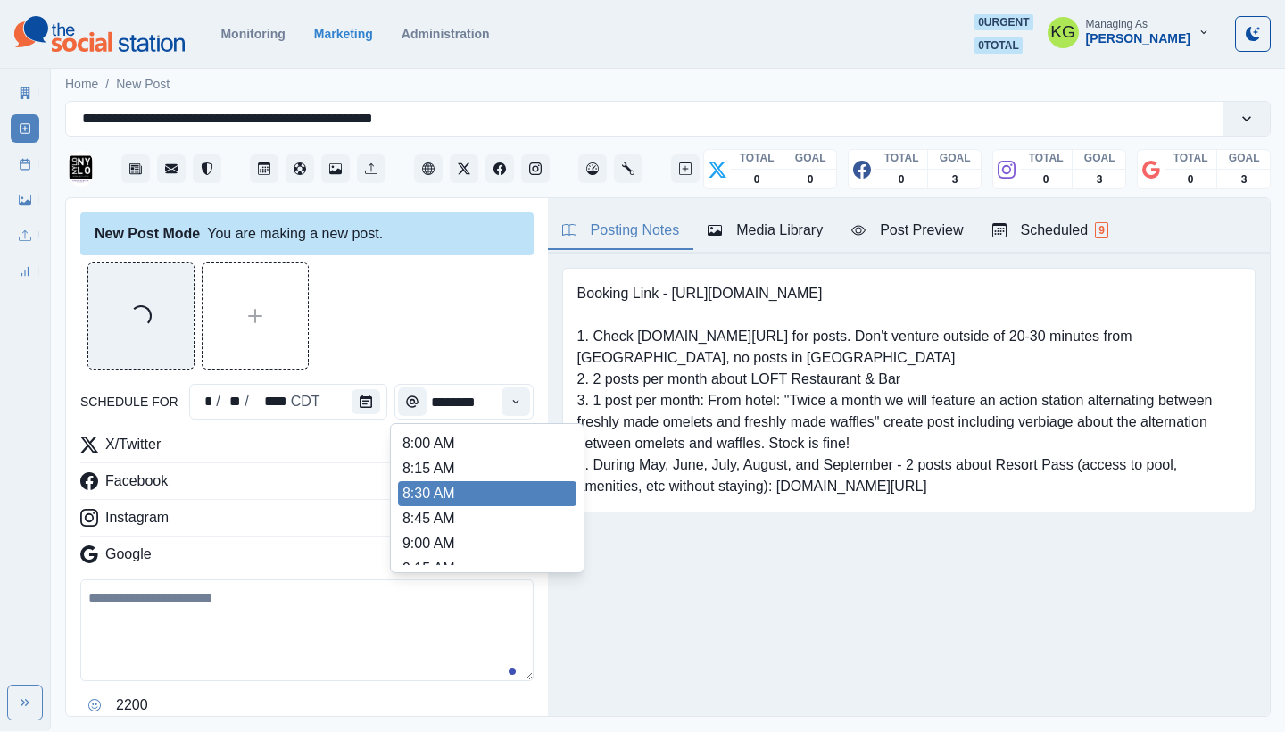
scroll to position [633, 0]
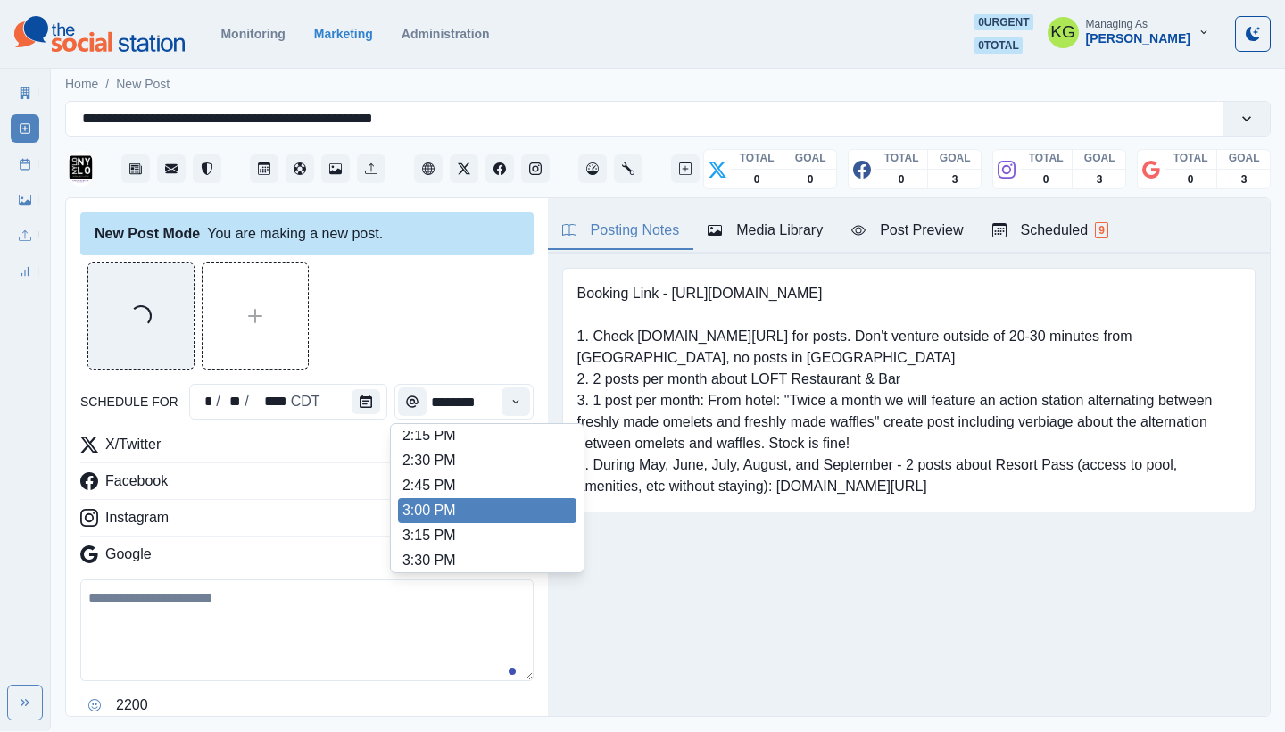
click at [455, 504] on li "3:00 PM" at bounding box center [487, 510] width 178 height 25
type input "*******"
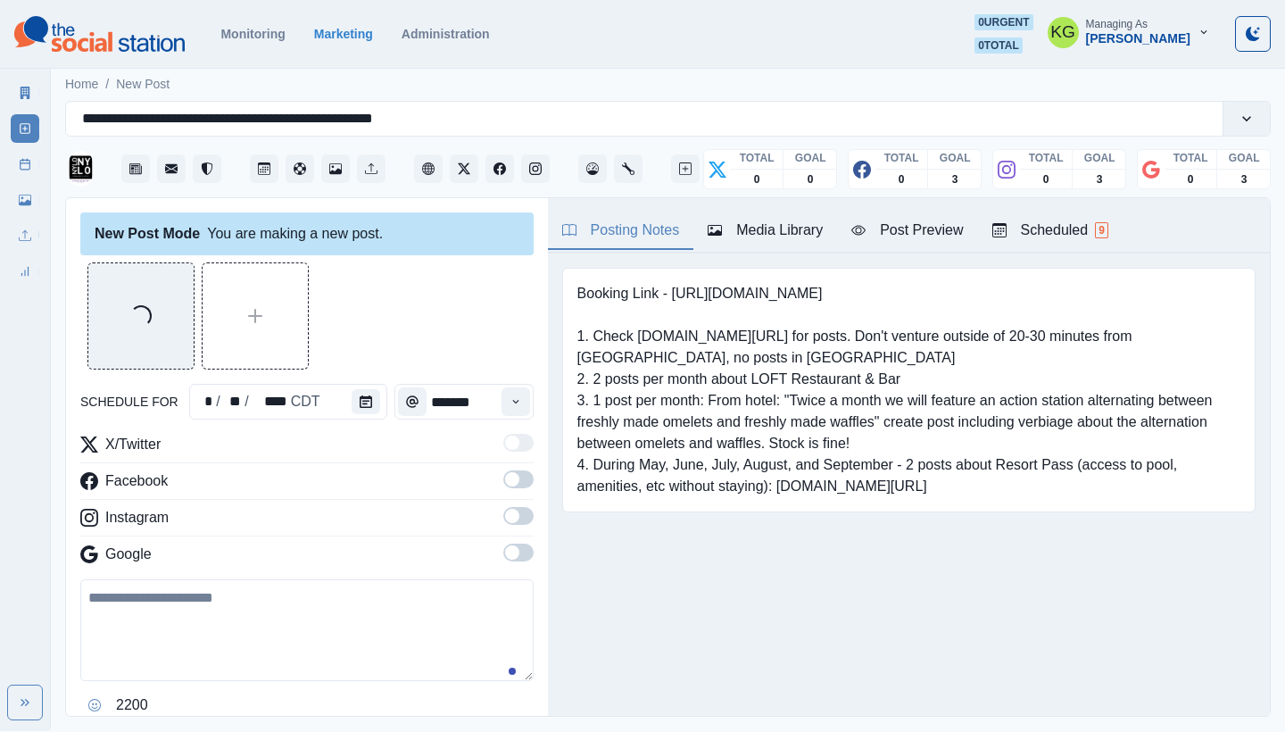
click at [509, 553] on span at bounding box center [518, 552] width 30 height 18
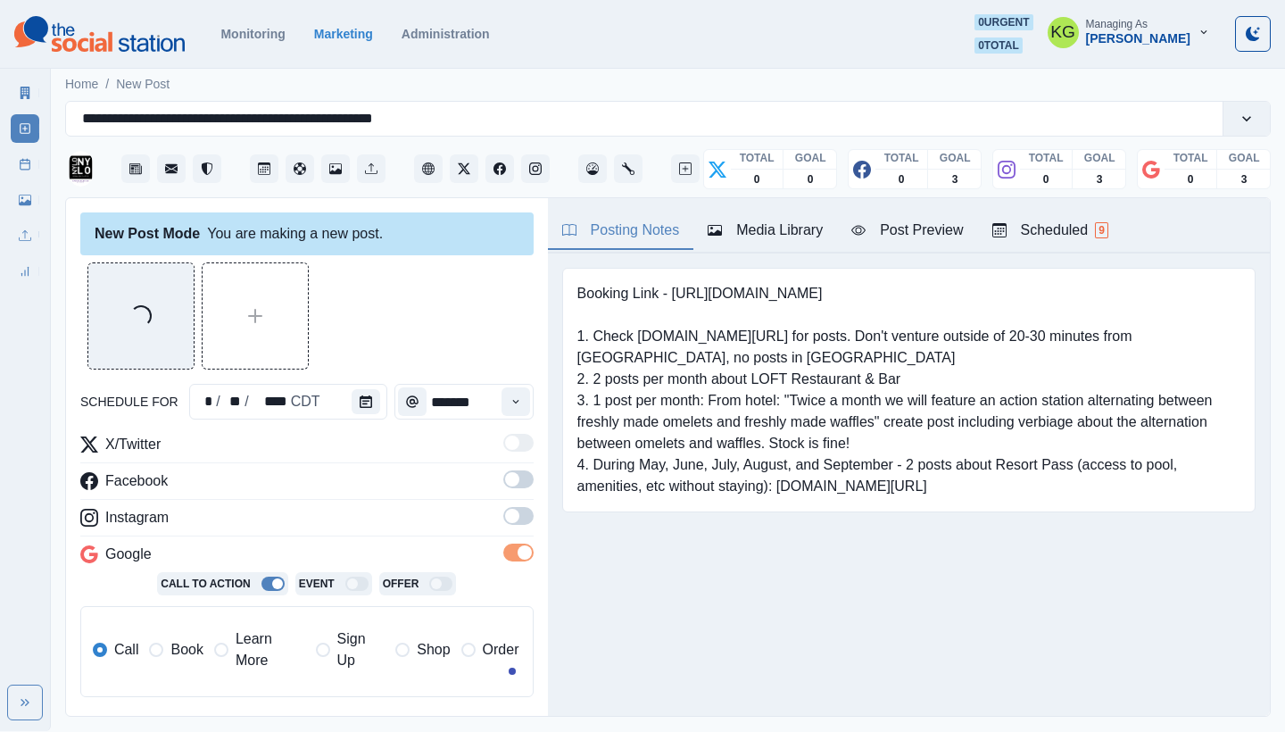
click at [506, 514] on span at bounding box center [518, 516] width 30 height 18
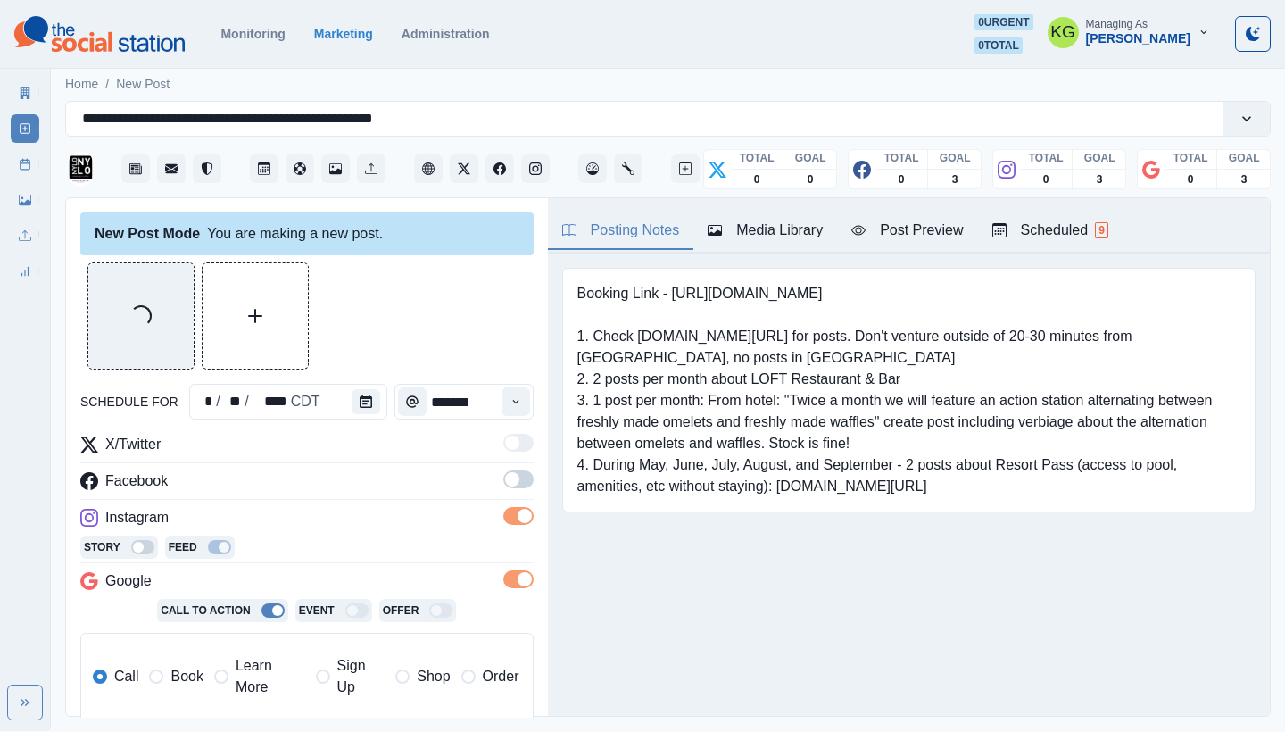
click at [505, 484] on span at bounding box center [518, 479] width 30 height 18
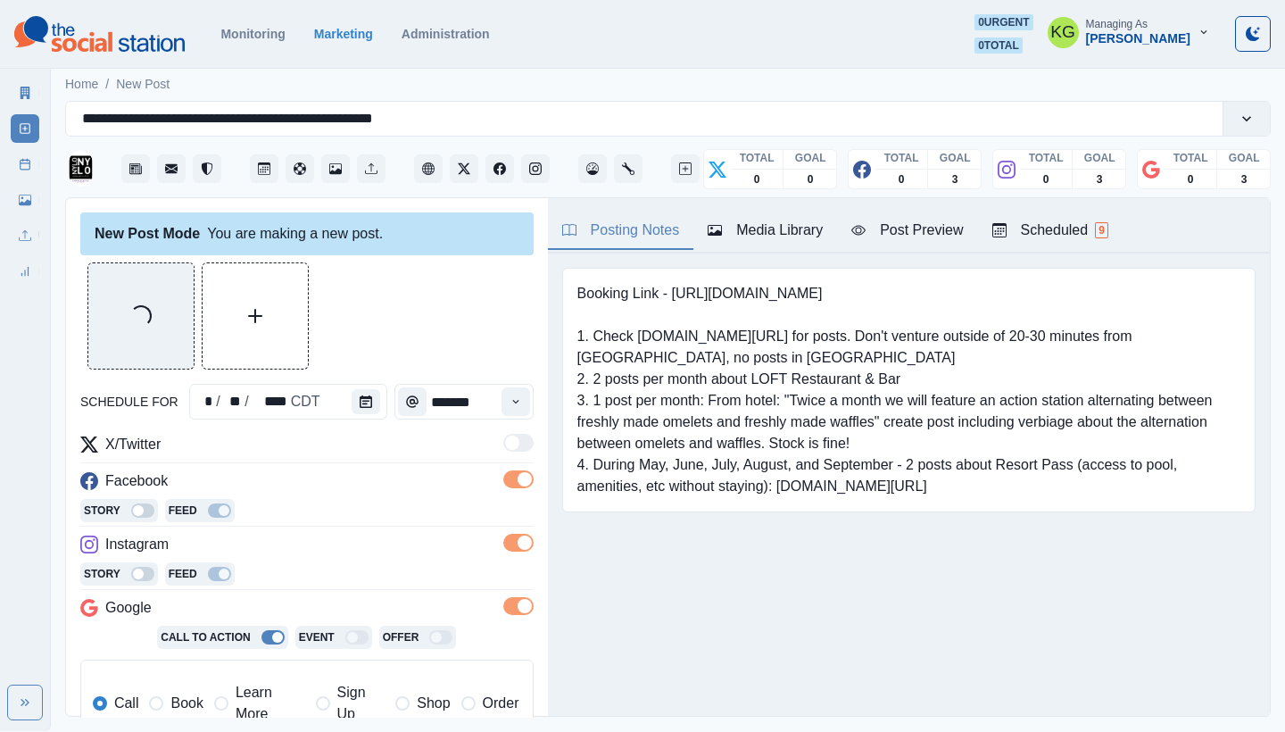
scroll to position [359, 0]
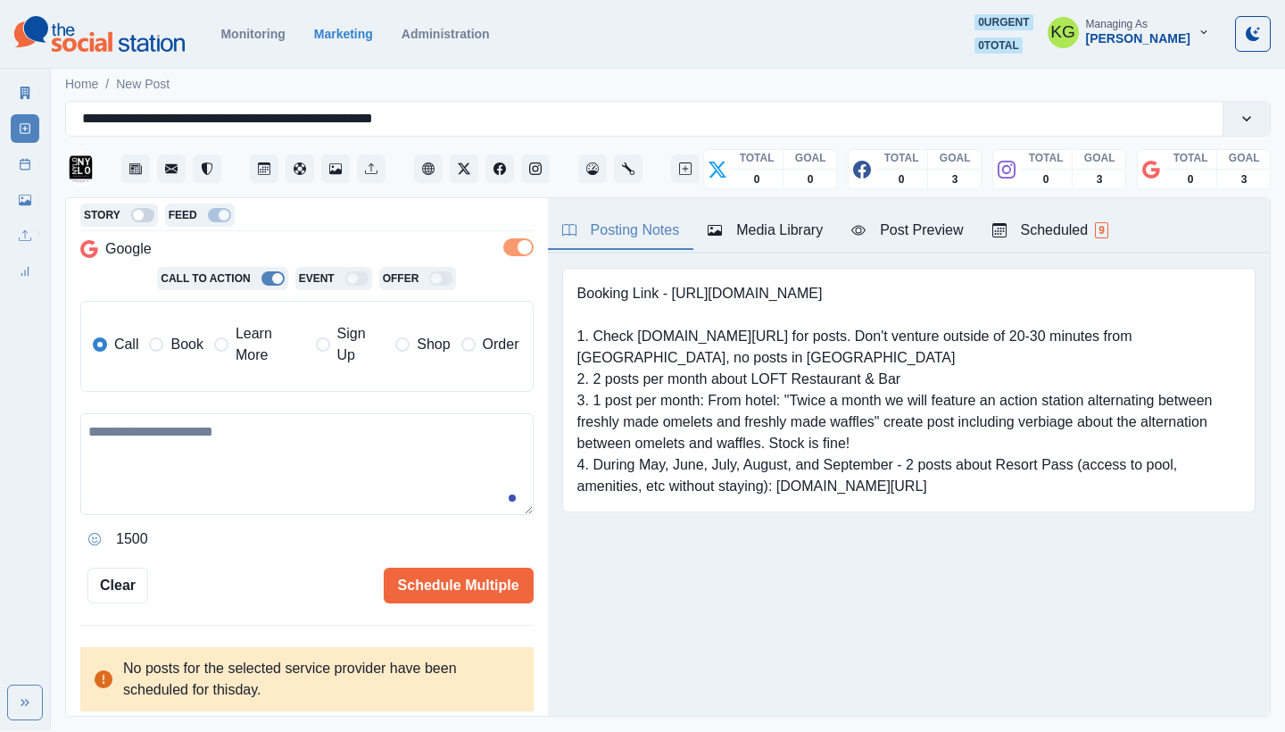
click at [176, 351] on span "Book" at bounding box center [186, 344] width 32 height 21
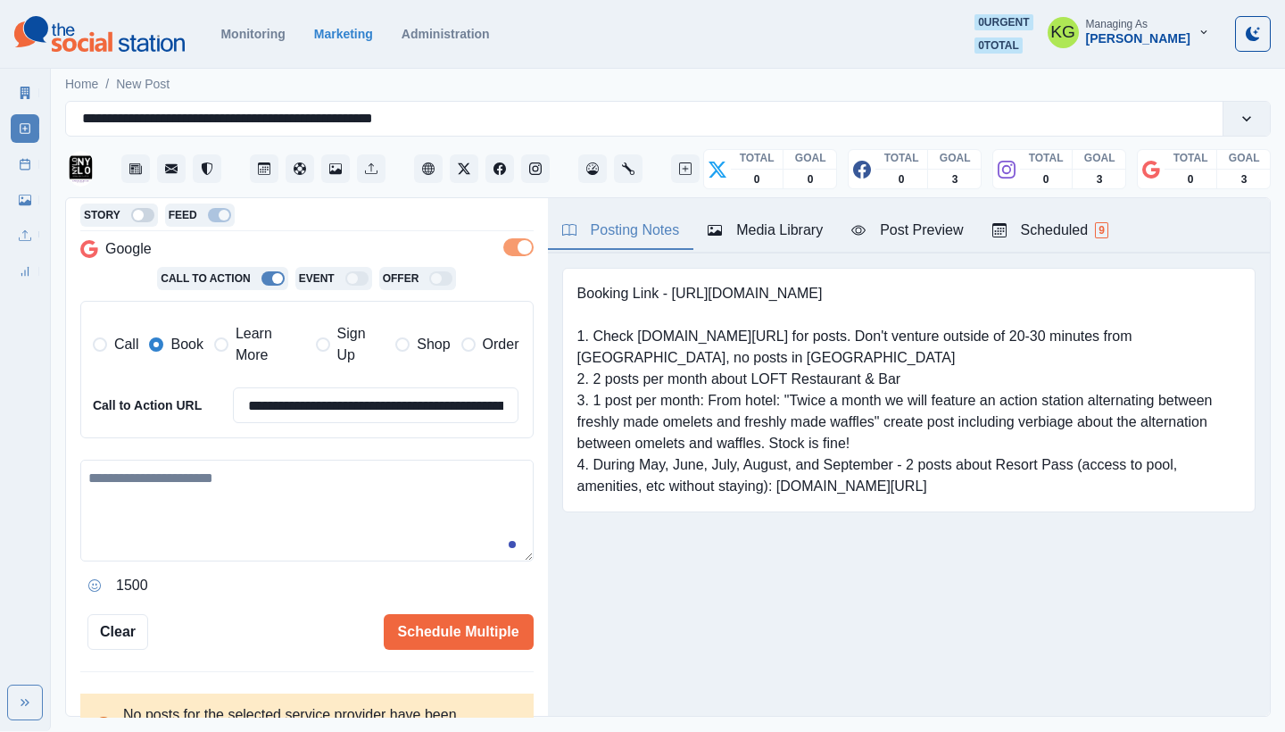
click at [236, 479] on textarea at bounding box center [306, 510] width 453 height 102
paste textarea "**********"
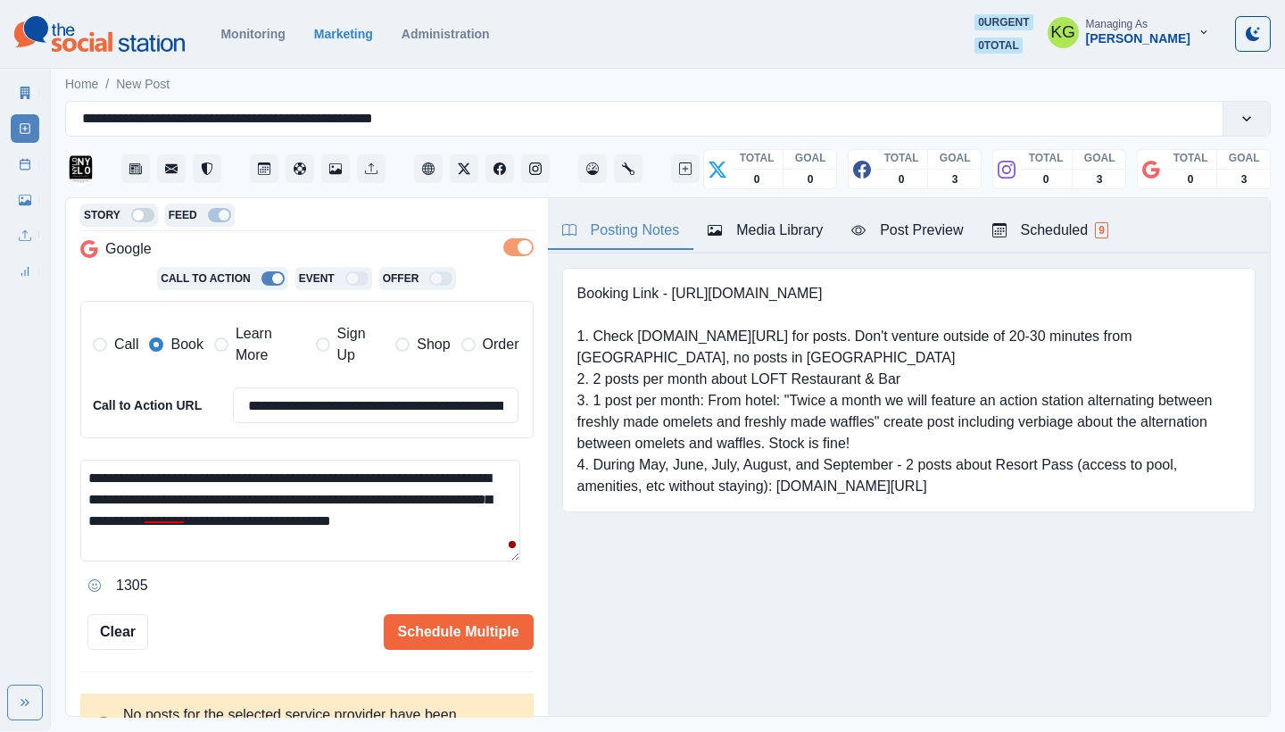
drag, startPoint x: 106, startPoint y: 492, endPoint x: 79, endPoint y: 486, distance: 27.5
click at [79, 486] on div "**********" at bounding box center [307, 457] width 482 height 519
click at [91, 468] on textarea "**********" at bounding box center [300, 510] width 440 height 102
paste textarea "**"
click at [185, 486] on textarea "**********" at bounding box center [300, 510] width 440 height 102
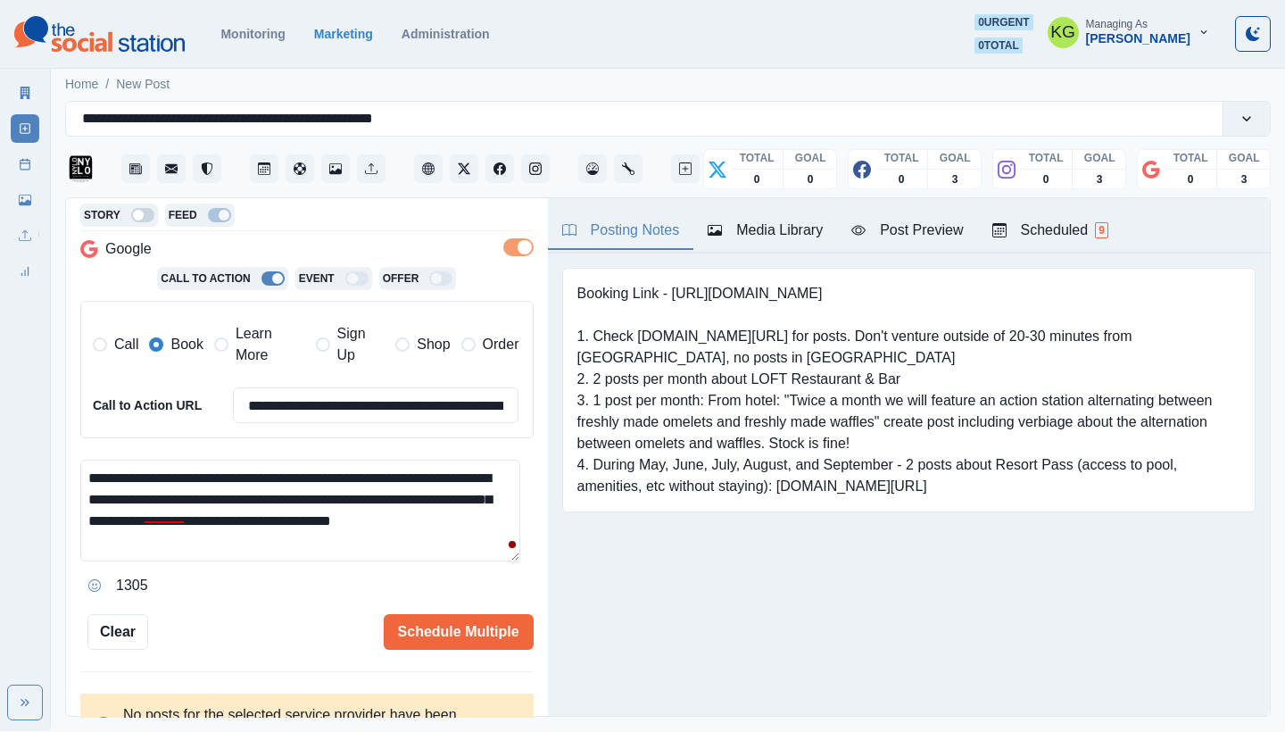
scroll to position [385, 0]
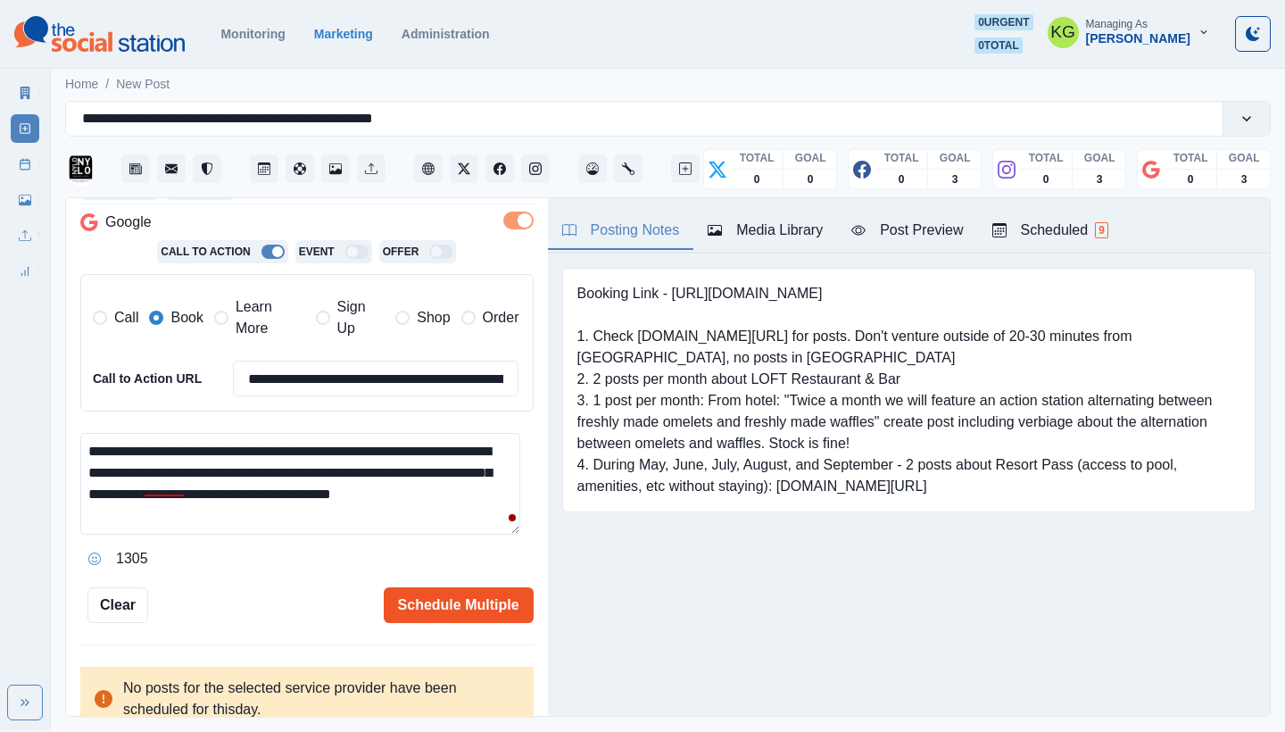
type textarea "**********"
click at [449, 587] on button "Schedule Multiple" at bounding box center [459, 605] width 150 height 36
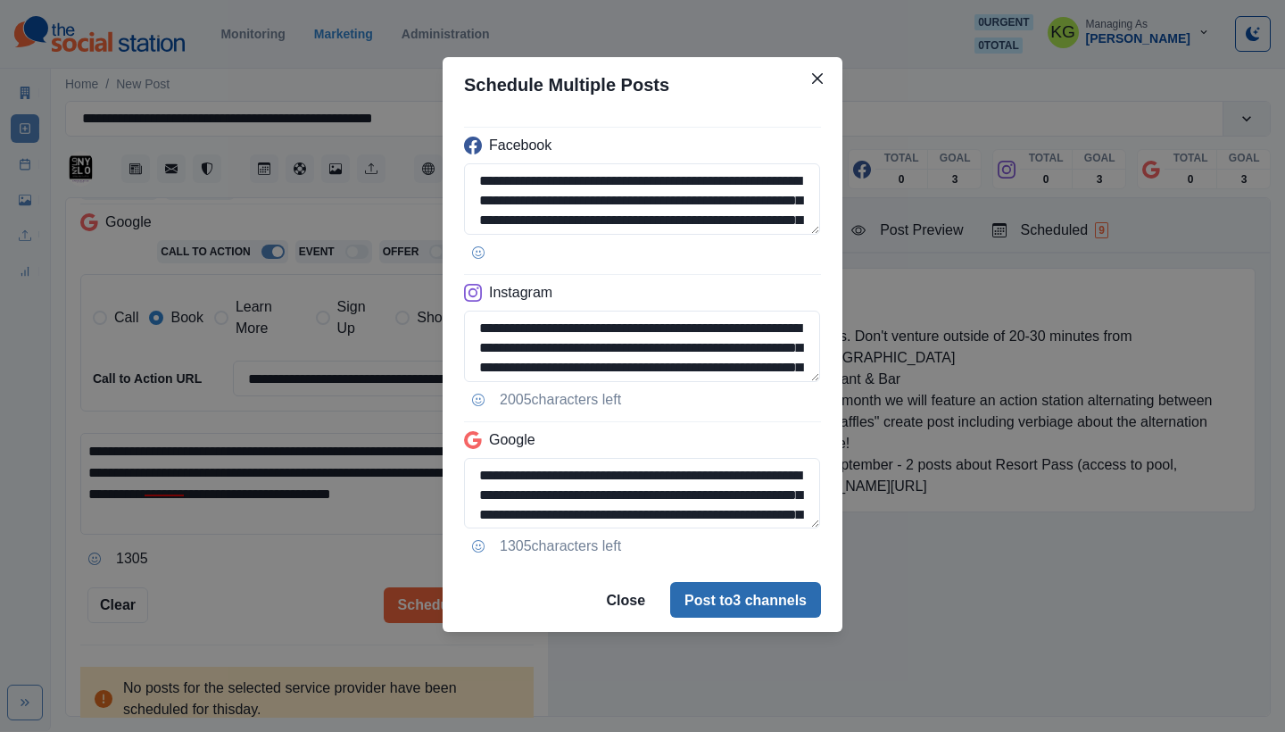
click at [739, 596] on button "Post to 3 channels" at bounding box center [745, 600] width 151 height 36
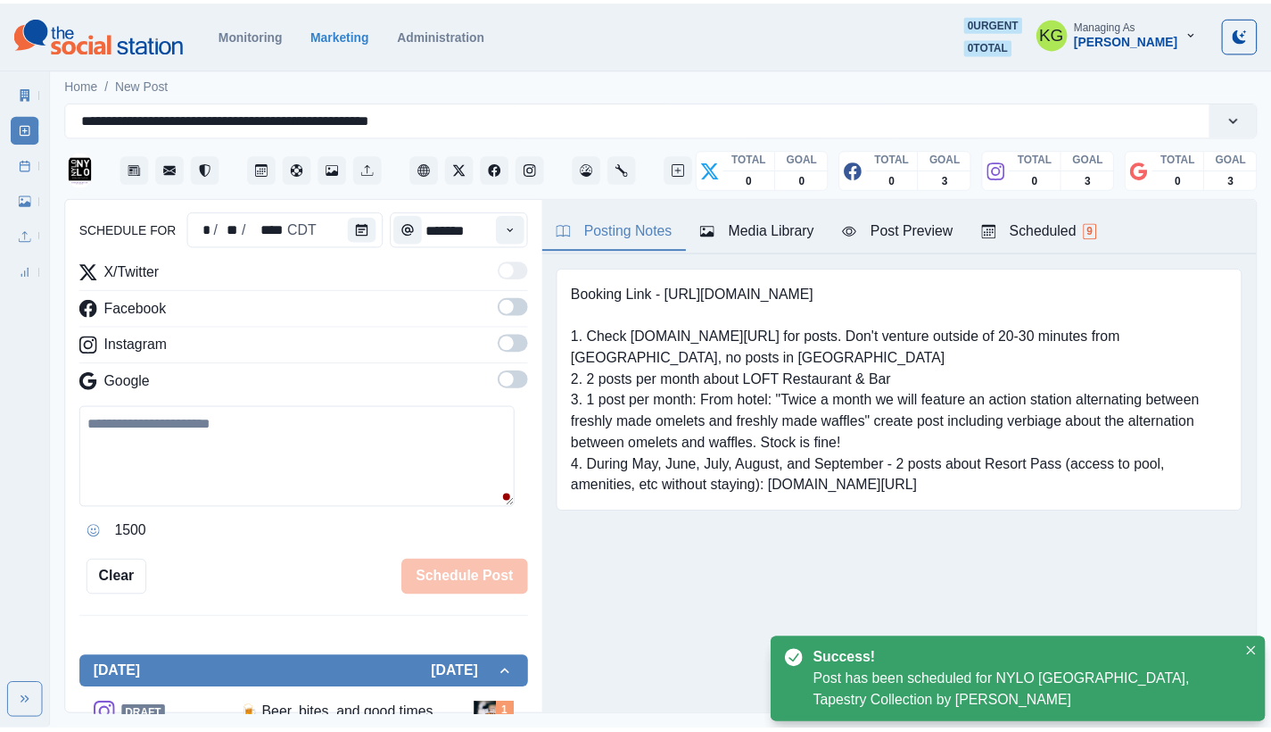
scroll to position [109, 0]
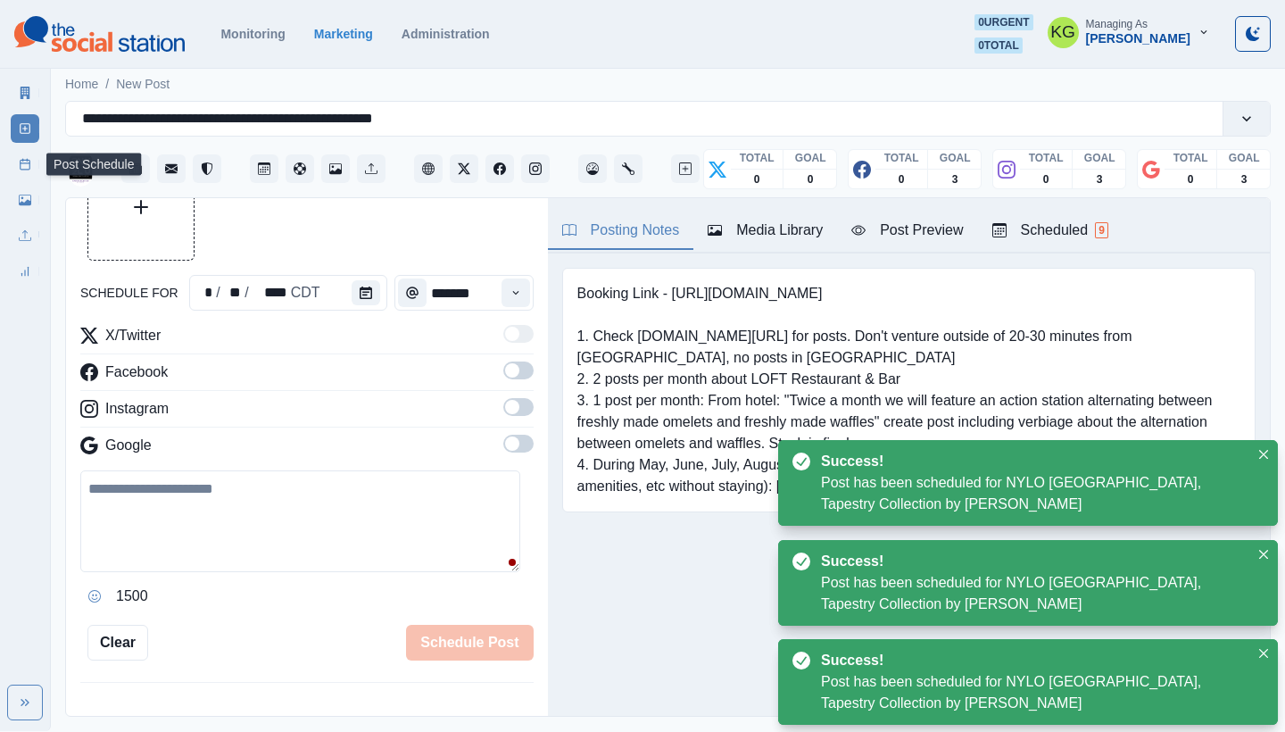
click at [19, 160] on icon at bounding box center [25, 164] width 12 height 12
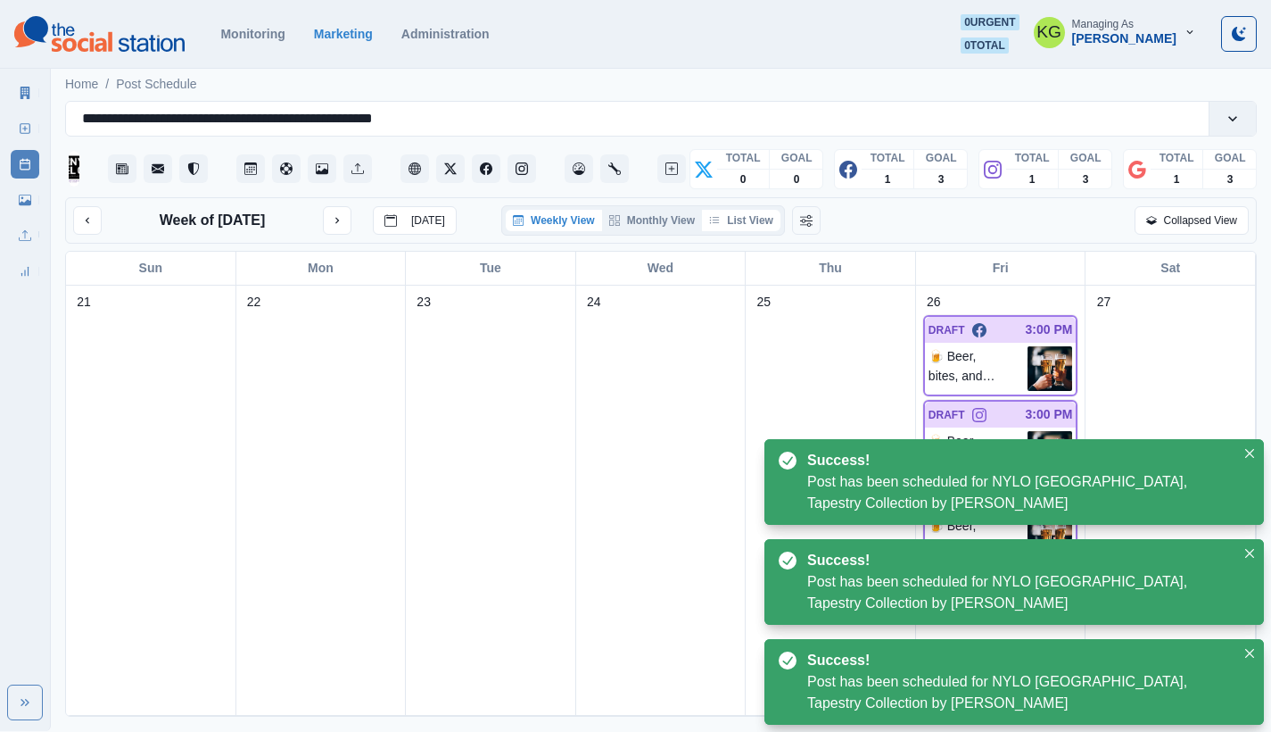
click at [767, 225] on button "List View" at bounding box center [741, 220] width 79 height 21
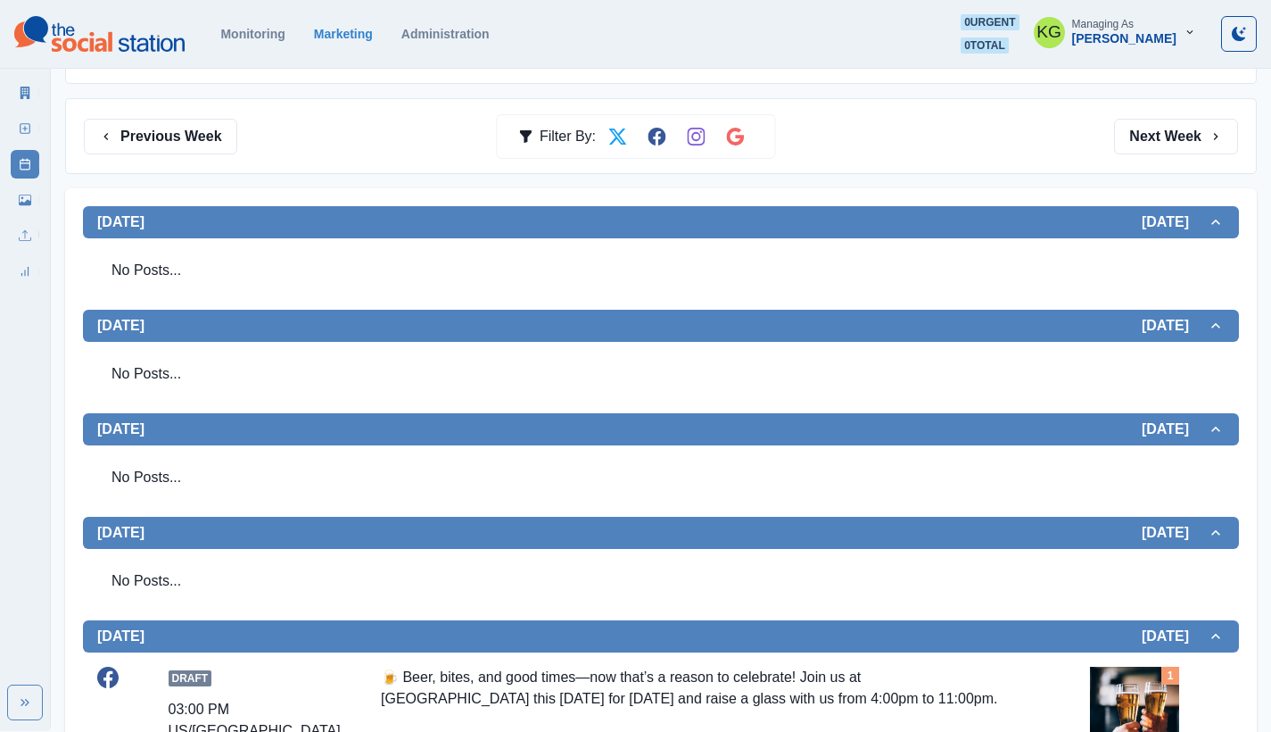
scroll to position [210, 0]
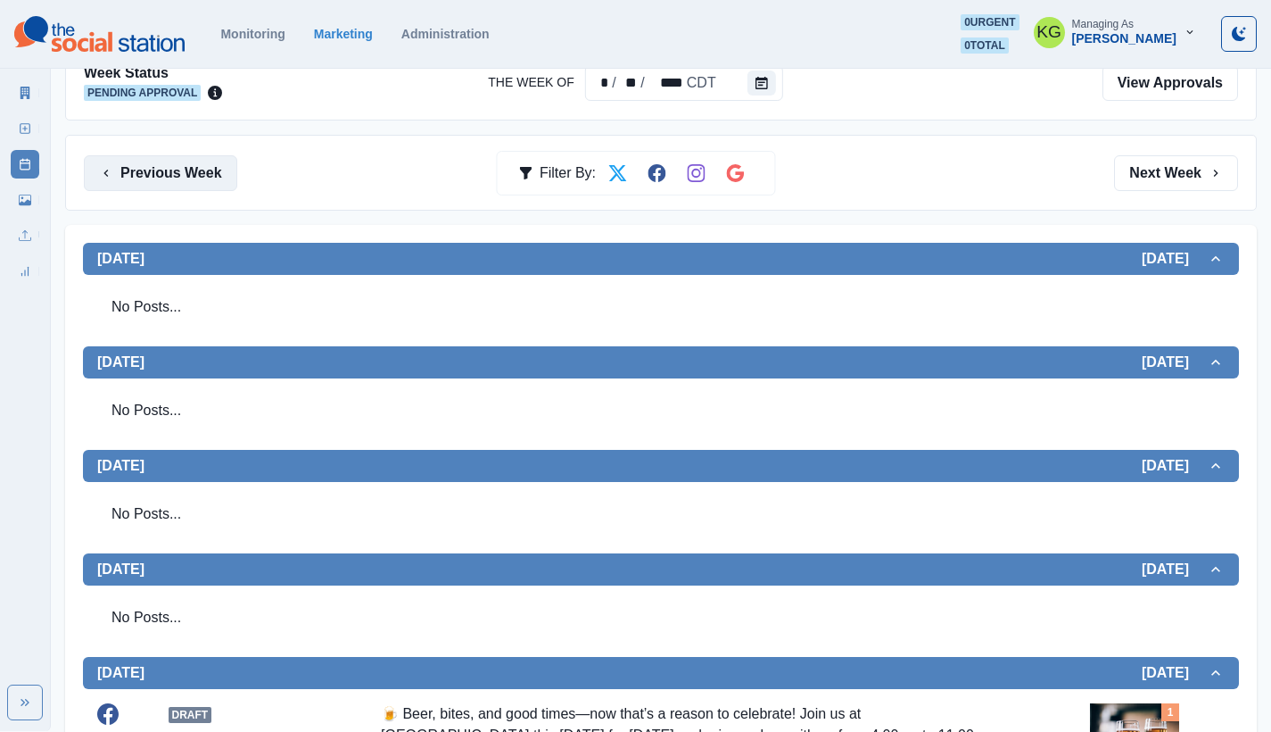
click at [164, 155] on button "Previous Week" at bounding box center [160, 173] width 153 height 36
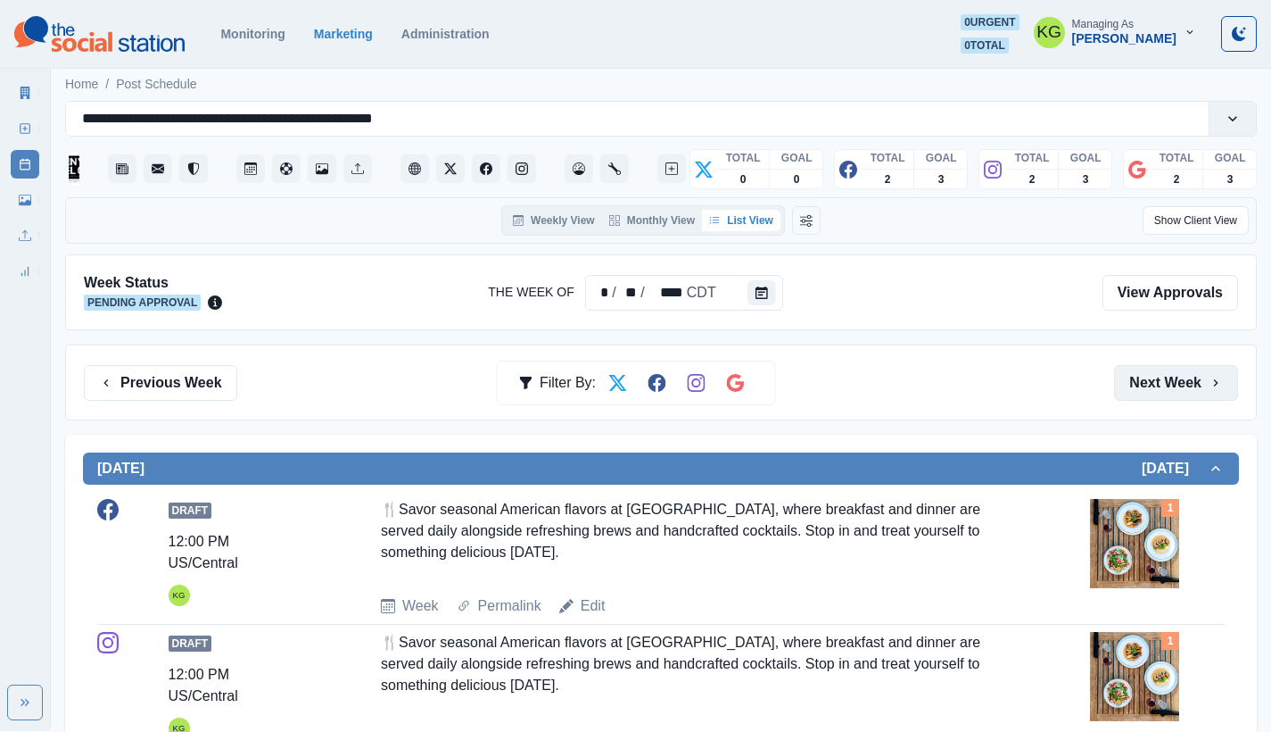
click at [1183, 373] on button "Next Week" at bounding box center [1176, 383] width 124 height 36
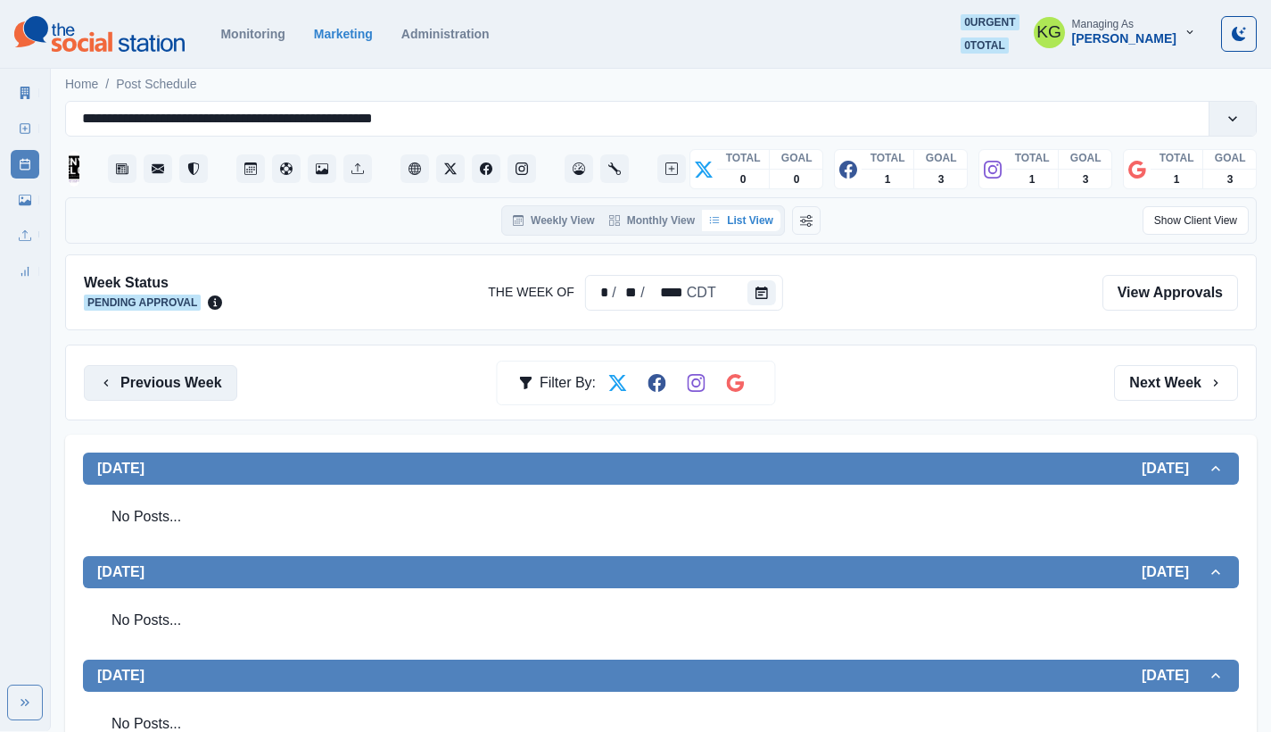
click at [157, 385] on button "Previous Week" at bounding box center [160, 383] width 153 height 36
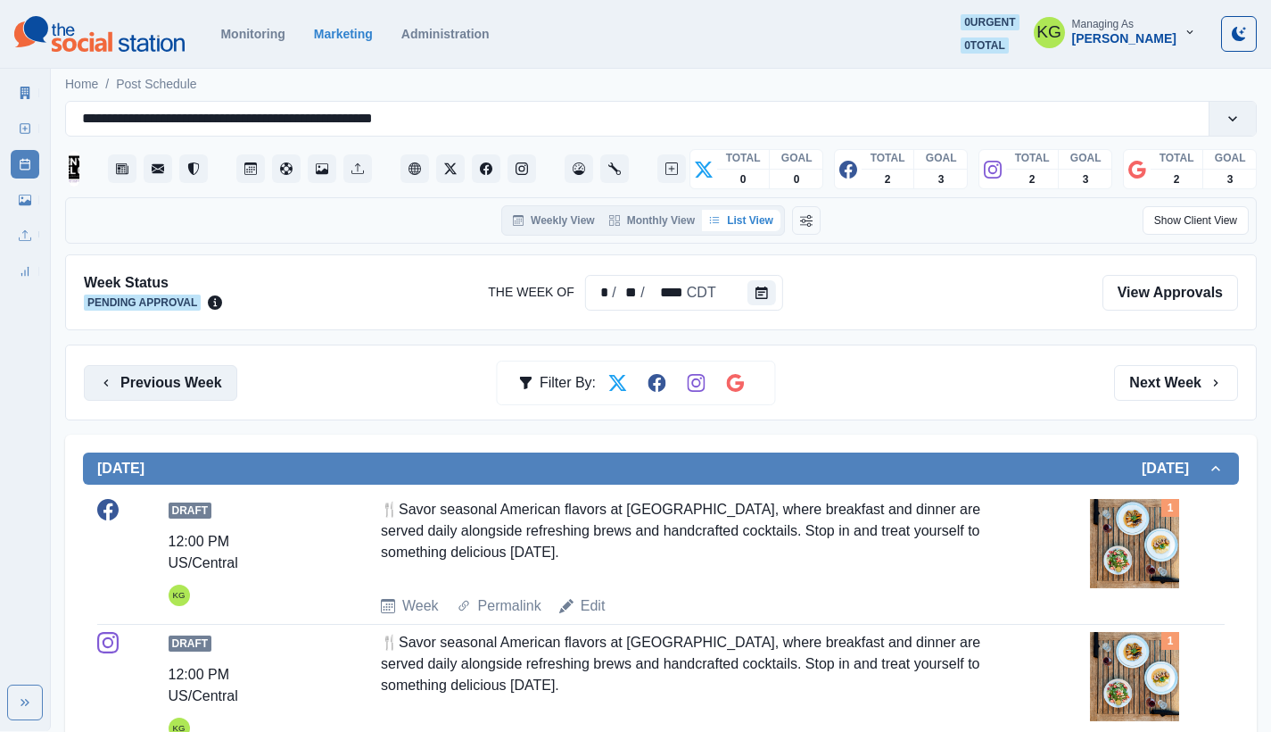
click at [157, 385] on button "Previous Week" at bounding box center [160, 383] width 153 height 36
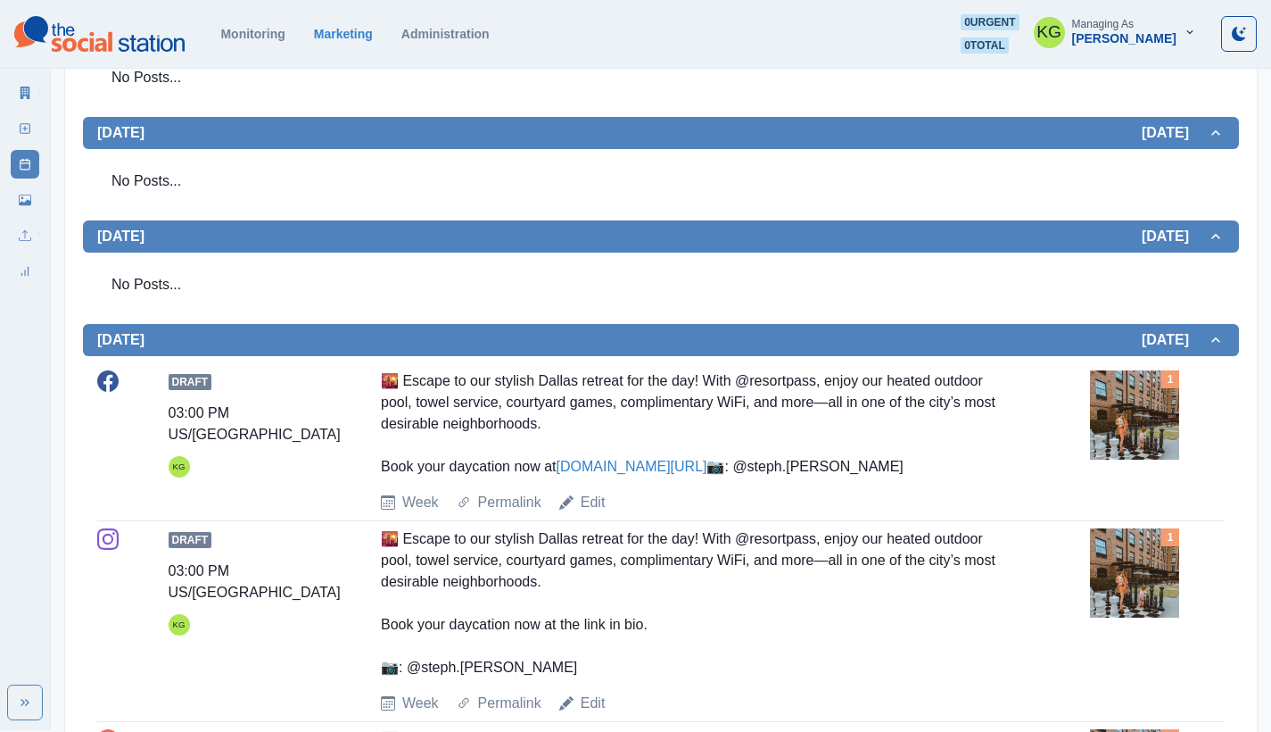
scroll to position [1063, 0]
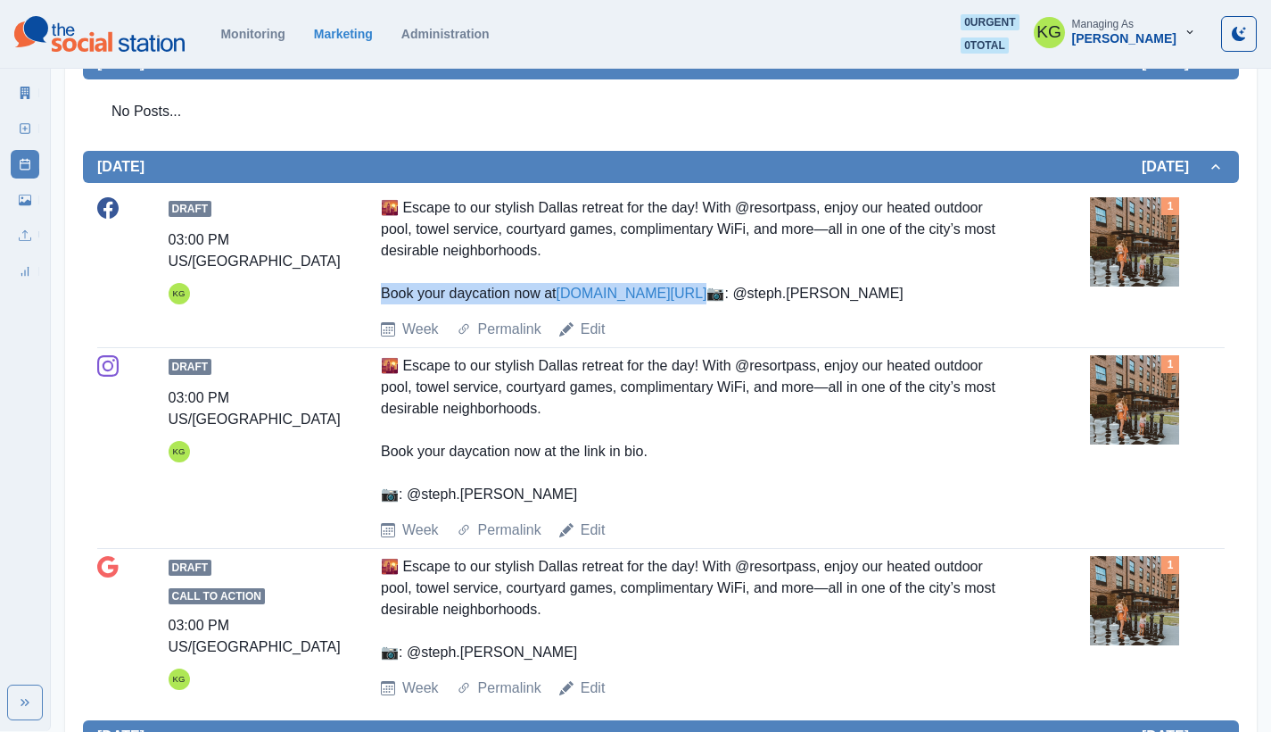
drag, startPoint x: 712, startPoint y: 292, endPoint x: 380, endPoint y: 291, distance: 331.9
click at [380, 291] on div "Draft 03:00 PM US/Central KG 🌇 Escape to our stylish Dallas retreat for the day…" at bounding box center [661, 268] width 1128 height 143
copy div "ook your daycation now at [DOMAIN_NAME][URL]"
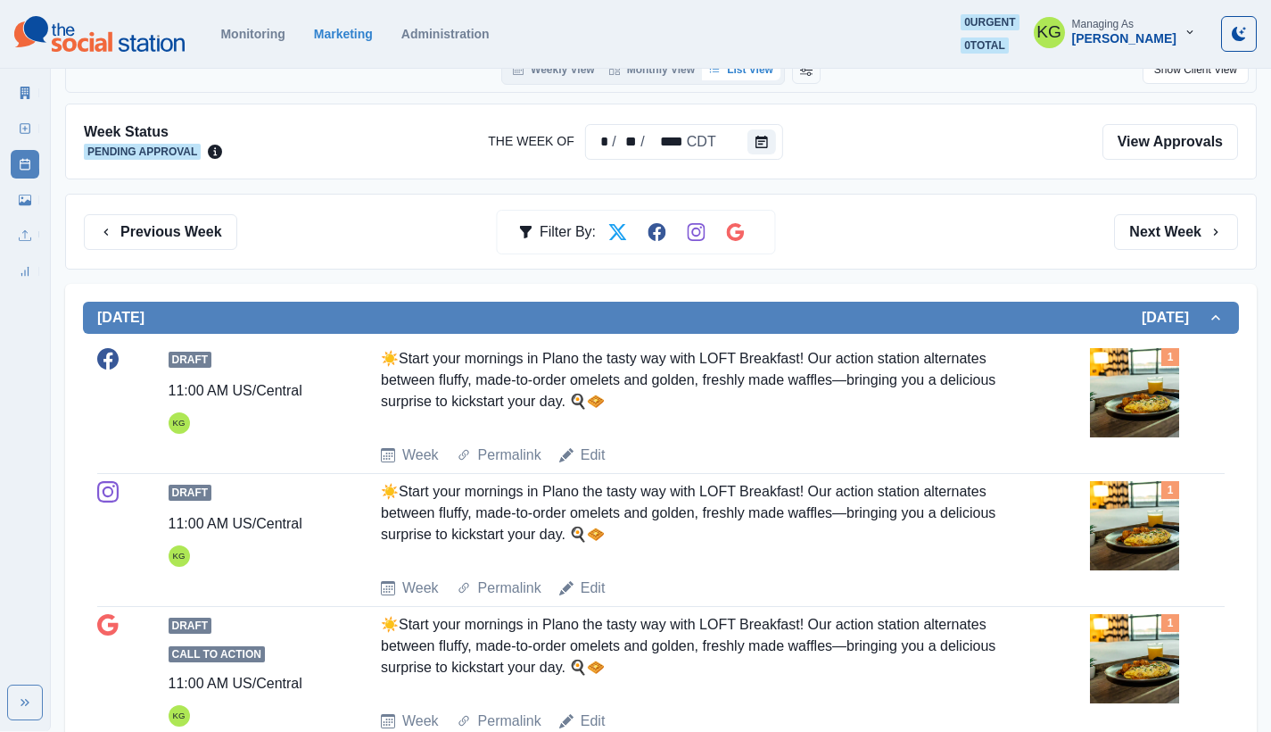
scroll to position [0, 0]
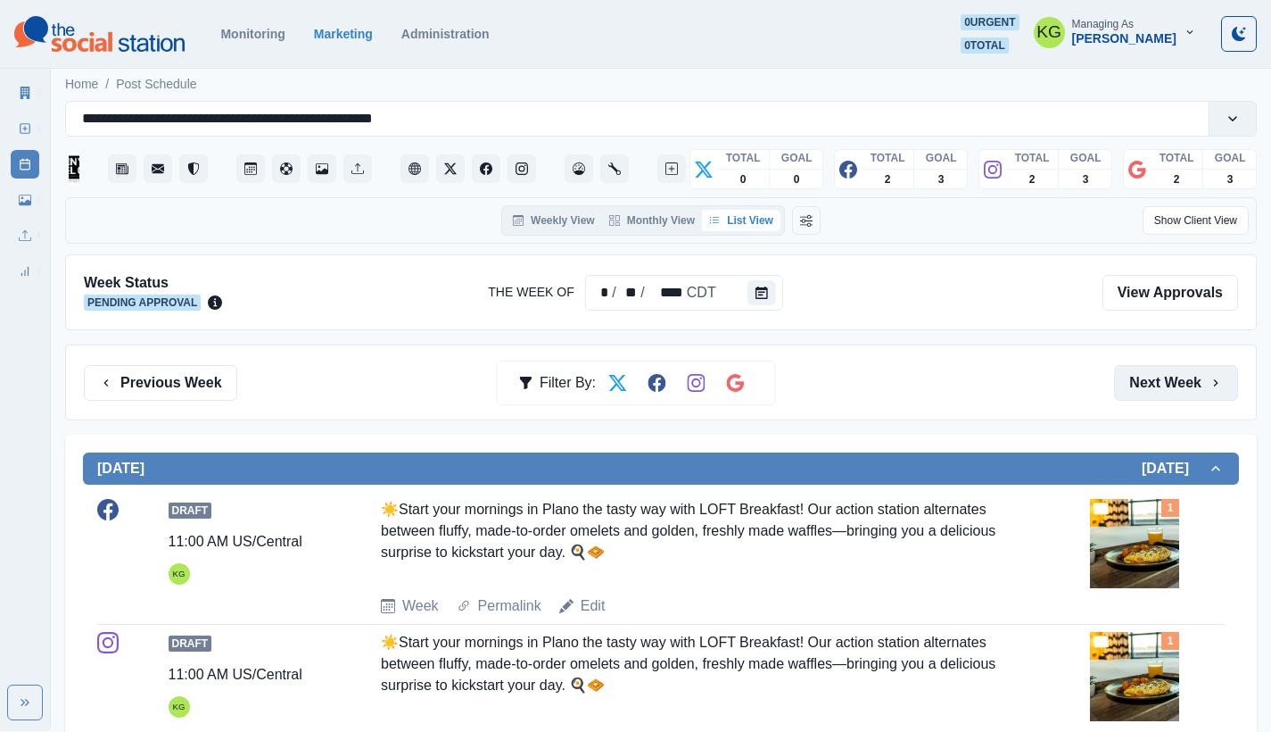
click at [1180, 387] on button "Next Week" at bounding box center [1176, 383] width 124 height 36
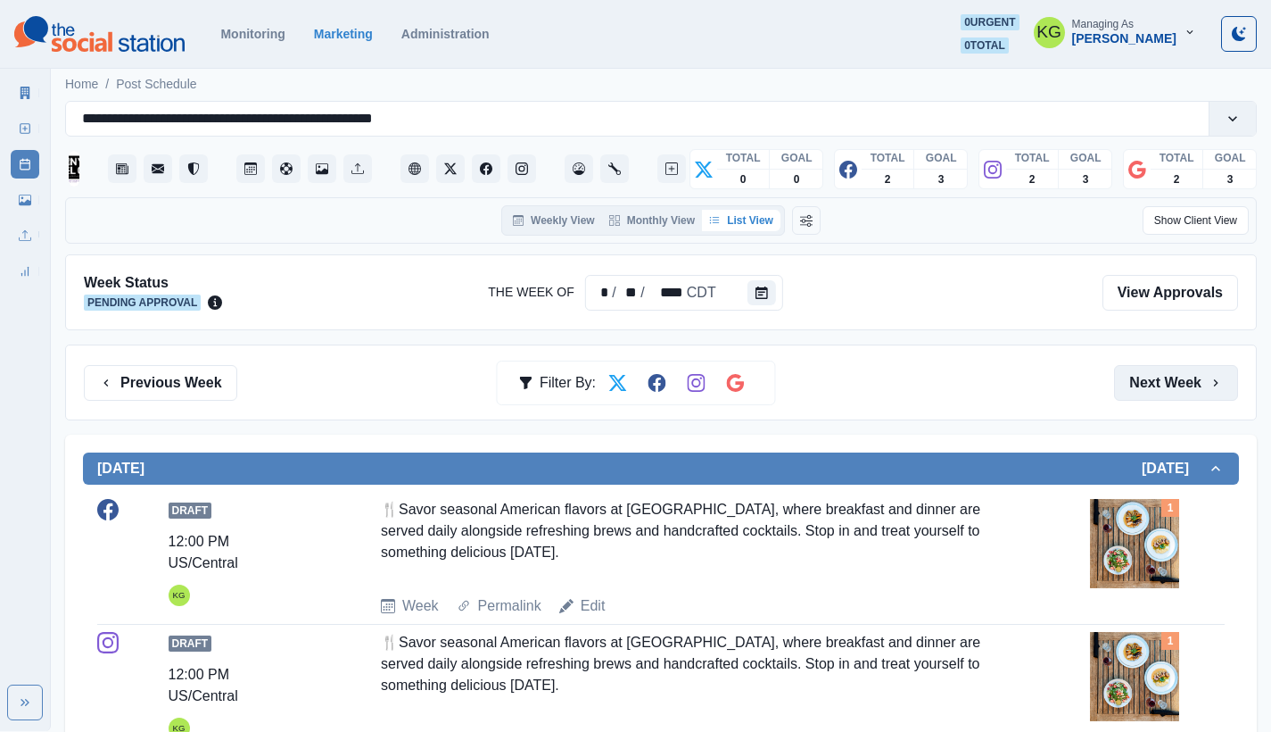
click at [1184, 383] on button "Next Week" at bounding box center [1176, 383] width 124 height 36
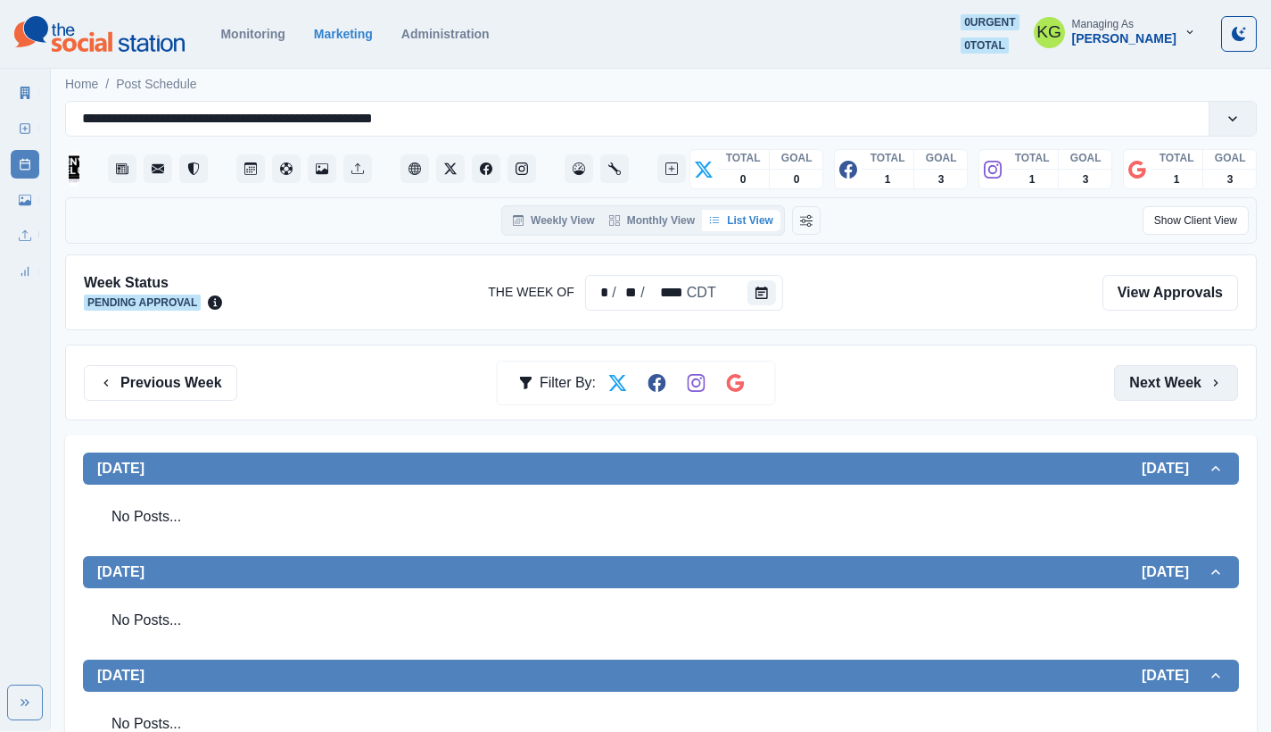
click at [1187, 383] on button "Next Week" at bounding box center [1176, 383] width 124 height 36
click at [169, 376] on button "Previous Week" at bounding box center [160, 383] width 153 height 36
click at [19, 125] on icon at bounding box center [25, 128] width 12 height 12
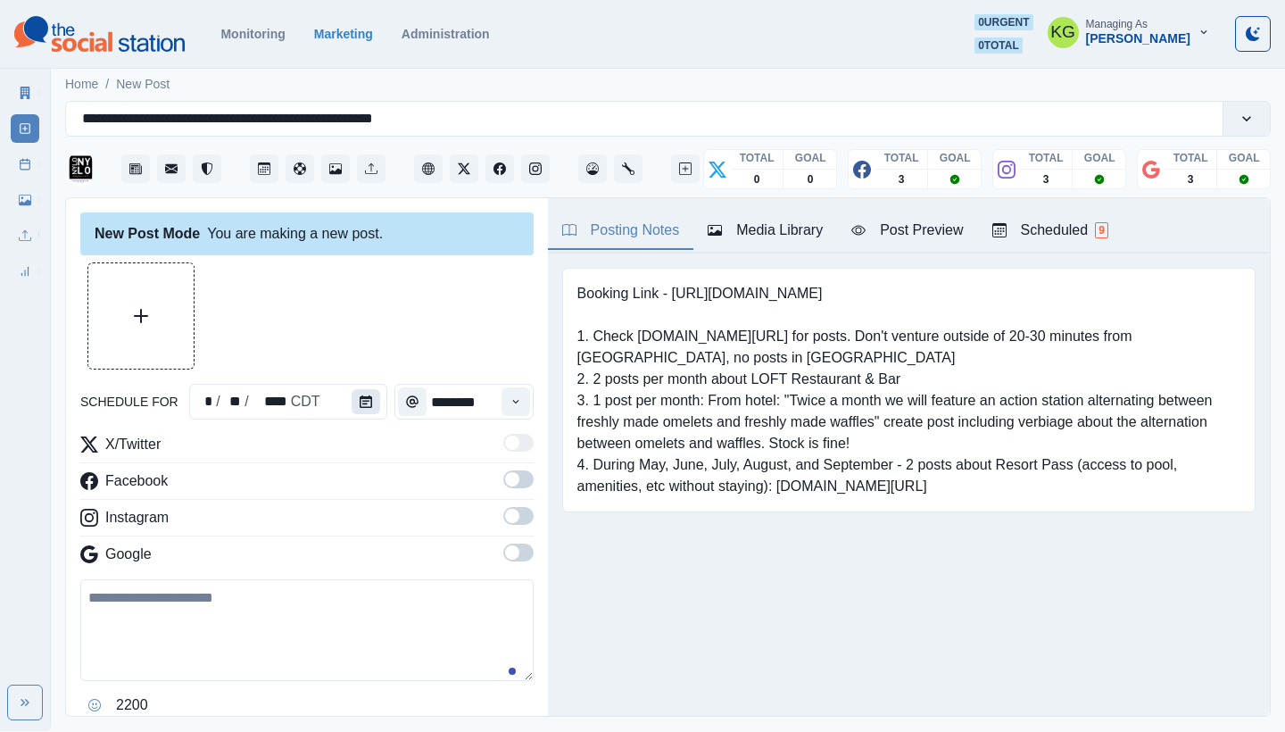
click at [355, 408] on button "Calendar" at bounding box center [365, 401] width 29 height 25
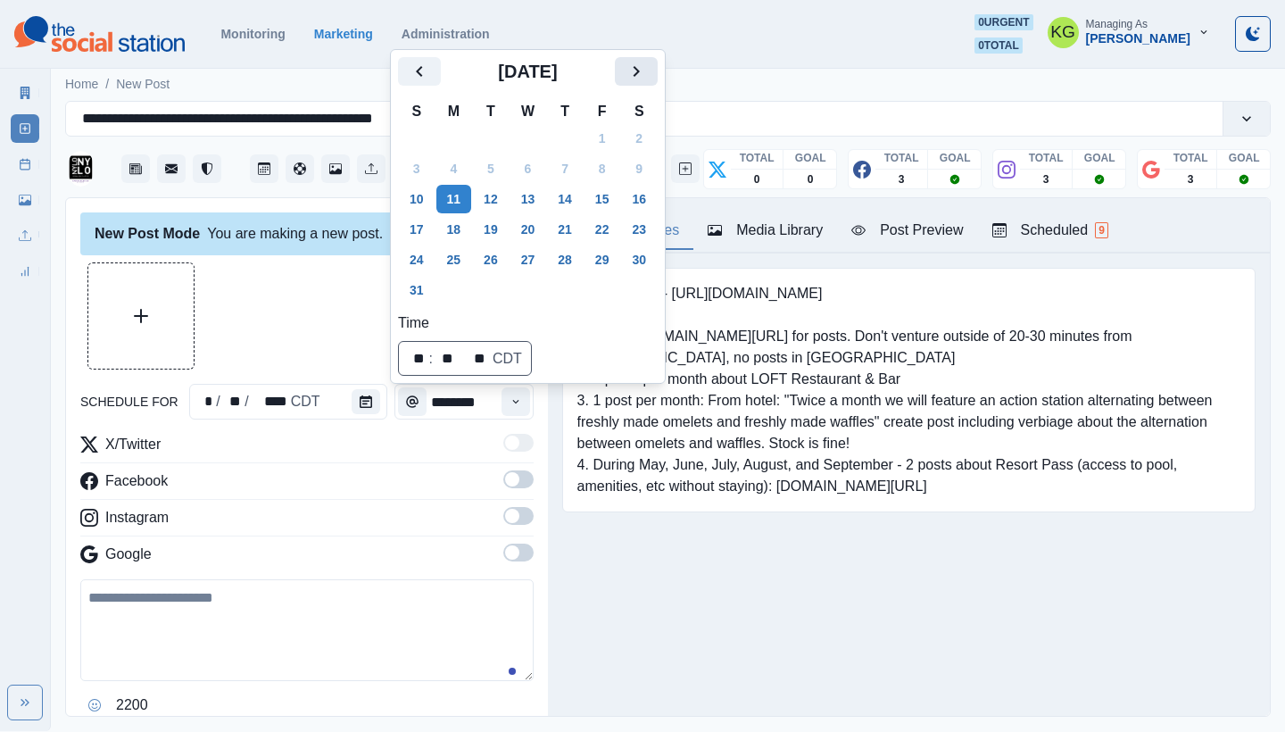
click at [637, 81] on button "Next" at bounding box center [636, 71] width 43 height 29
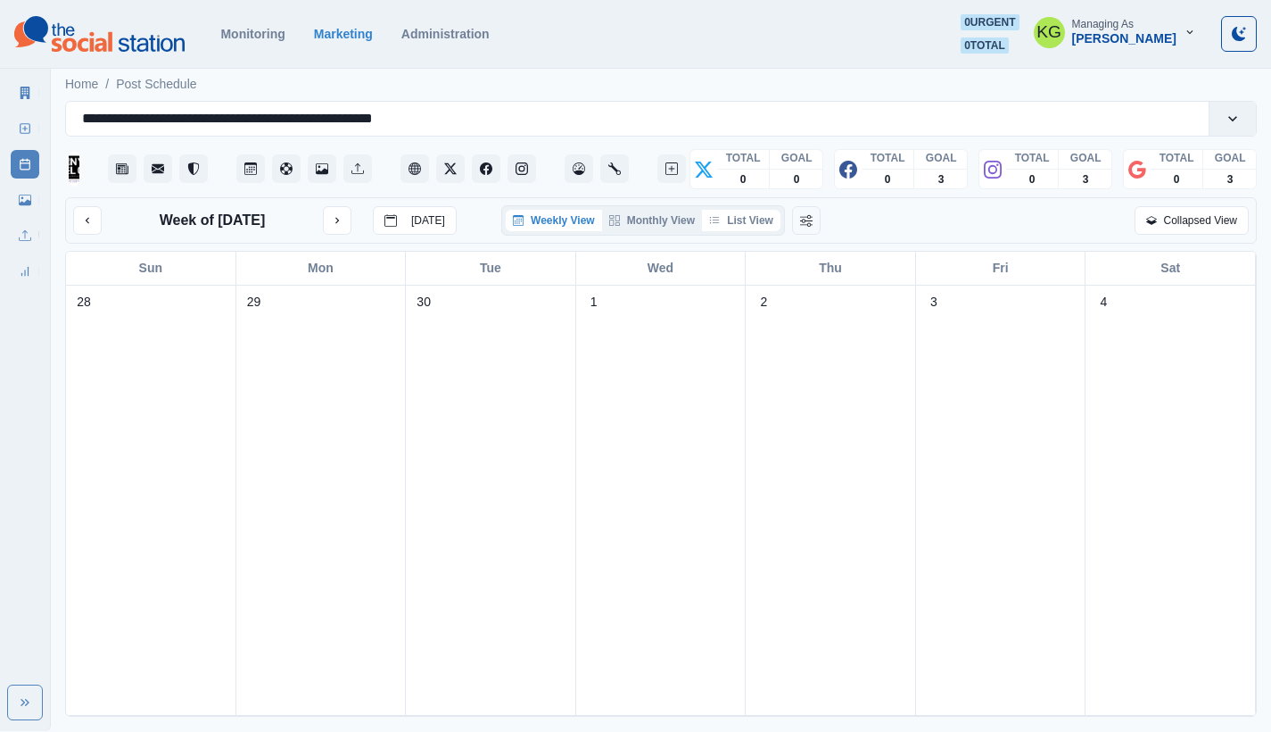
click at [742, 221] on button "List View" at bounding box center [741, 220] width 79 height 21
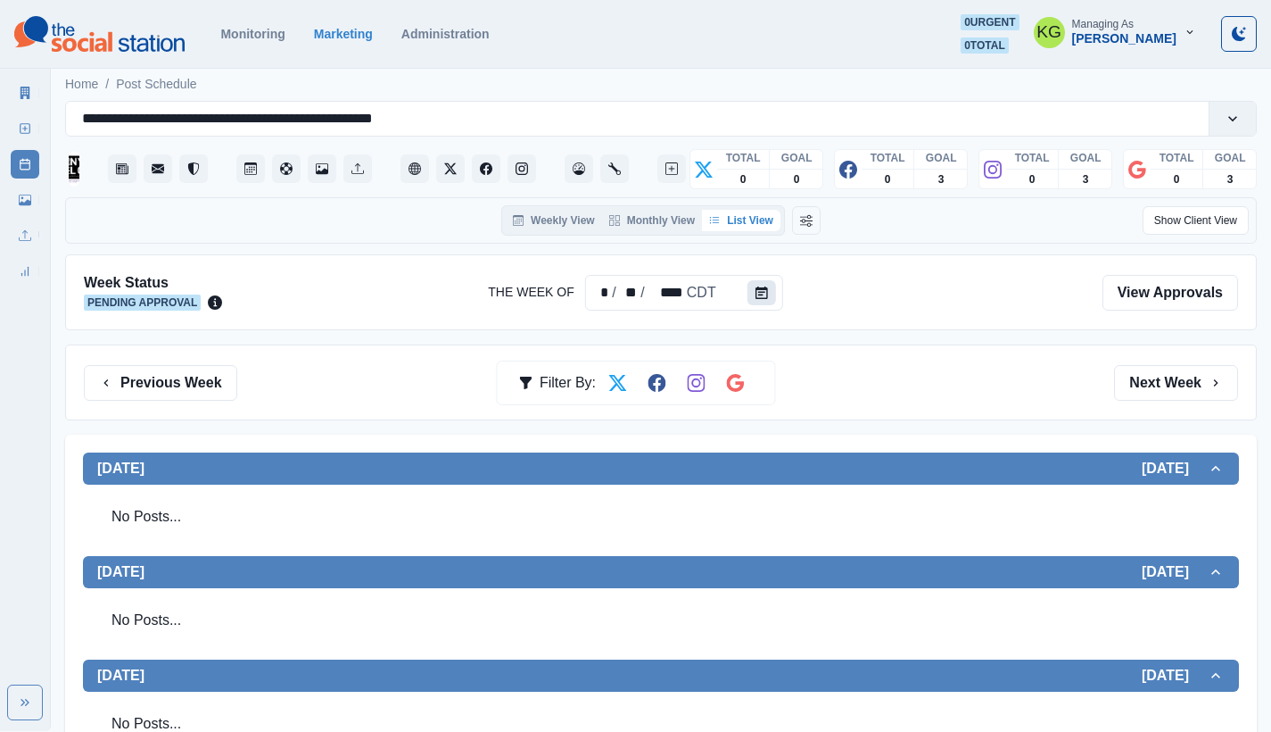
click at [762, 302] on button "Calendar" at bounding box center [762, 292] width 29 height 25
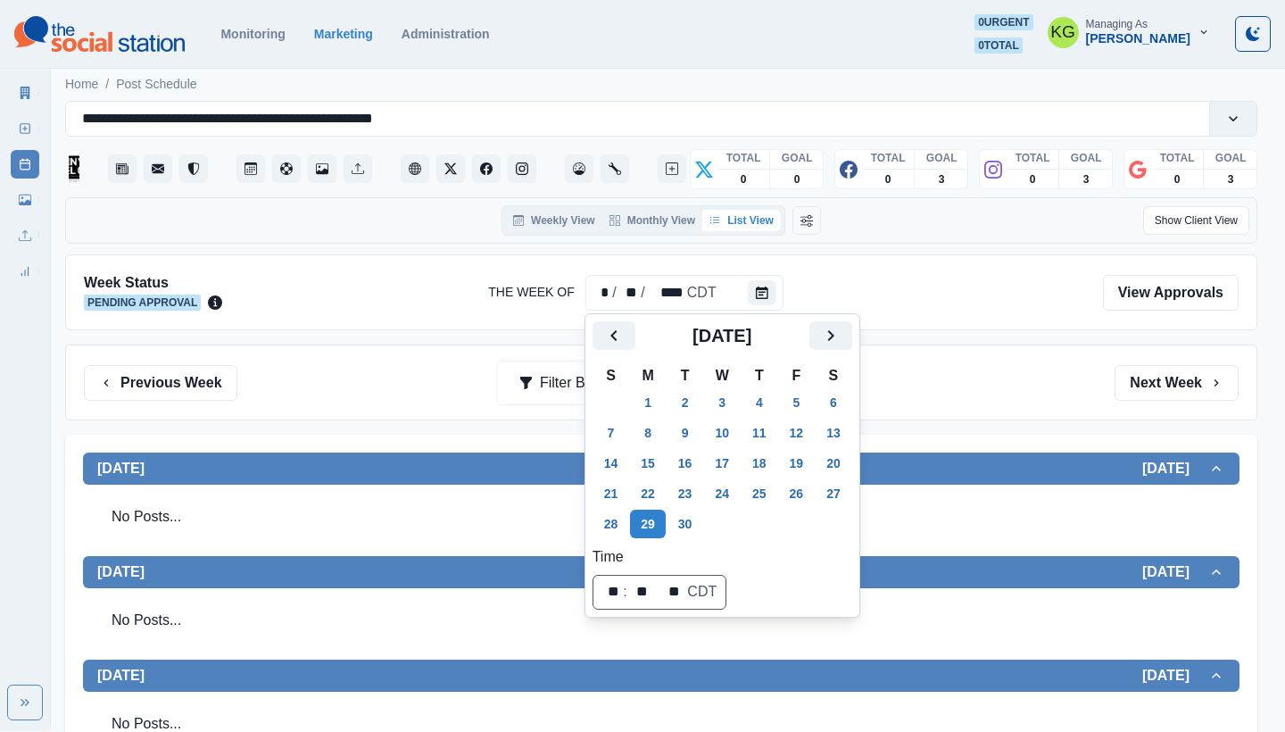
click at [610, 356] on div "[DATE]" at bounding box center [722, 342] width 260 height 43
click at [612, 349] on button "Previous" at bounding box center [613, 335] width 43 height 29
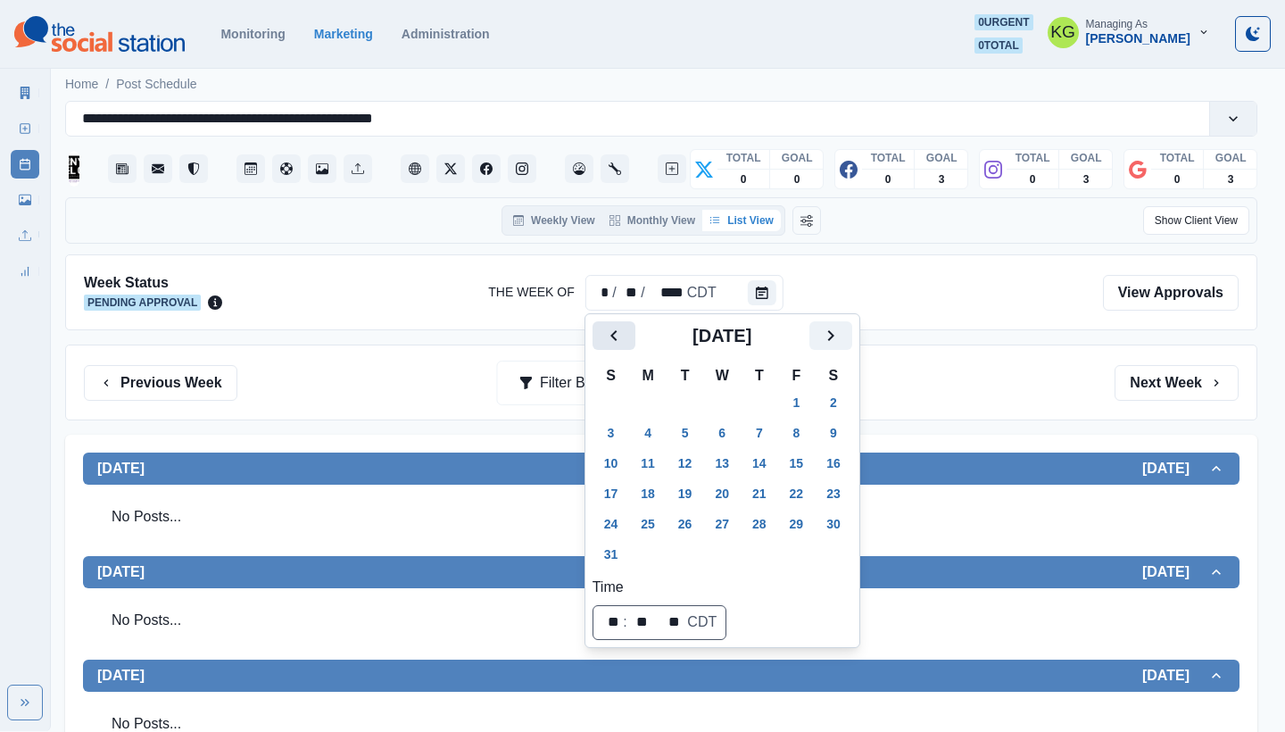
click at [612, 349] on button "Previous" at bounding box center [613, 335] width 43 height 29
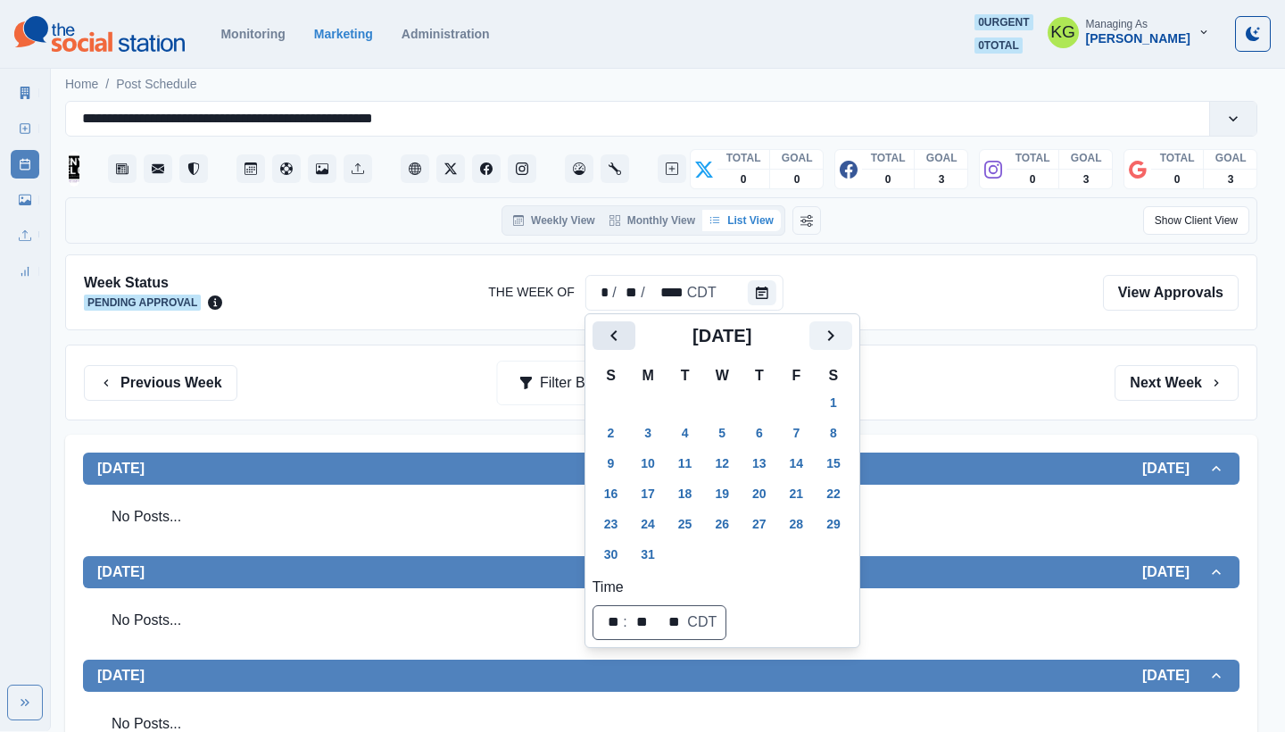
click at [612, 349] on button "Previous" at bounding box center [613, 335] width 43 height 29
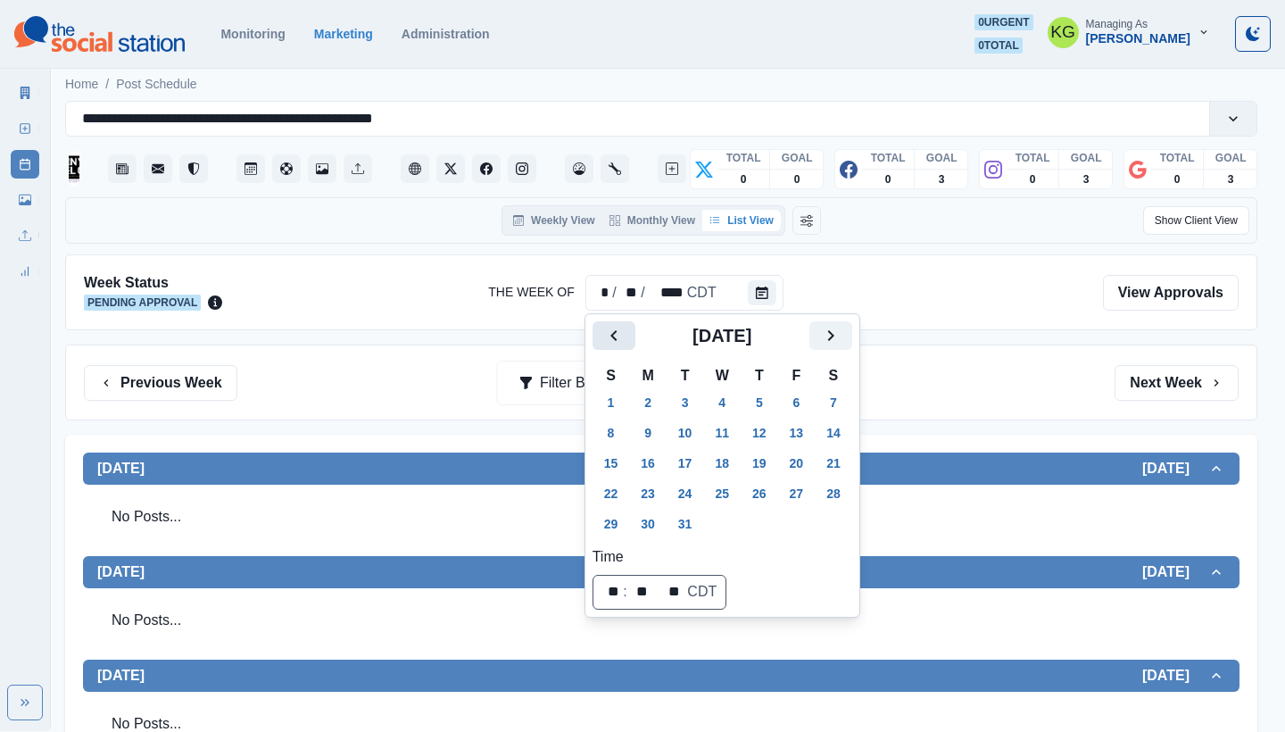
click at [612, 349] on button "Previous" at bounding box center [613, 335] width 43 height 29
click at [841, 338] on icon "Next" at bounding box center [830, 335] width 21 height 21
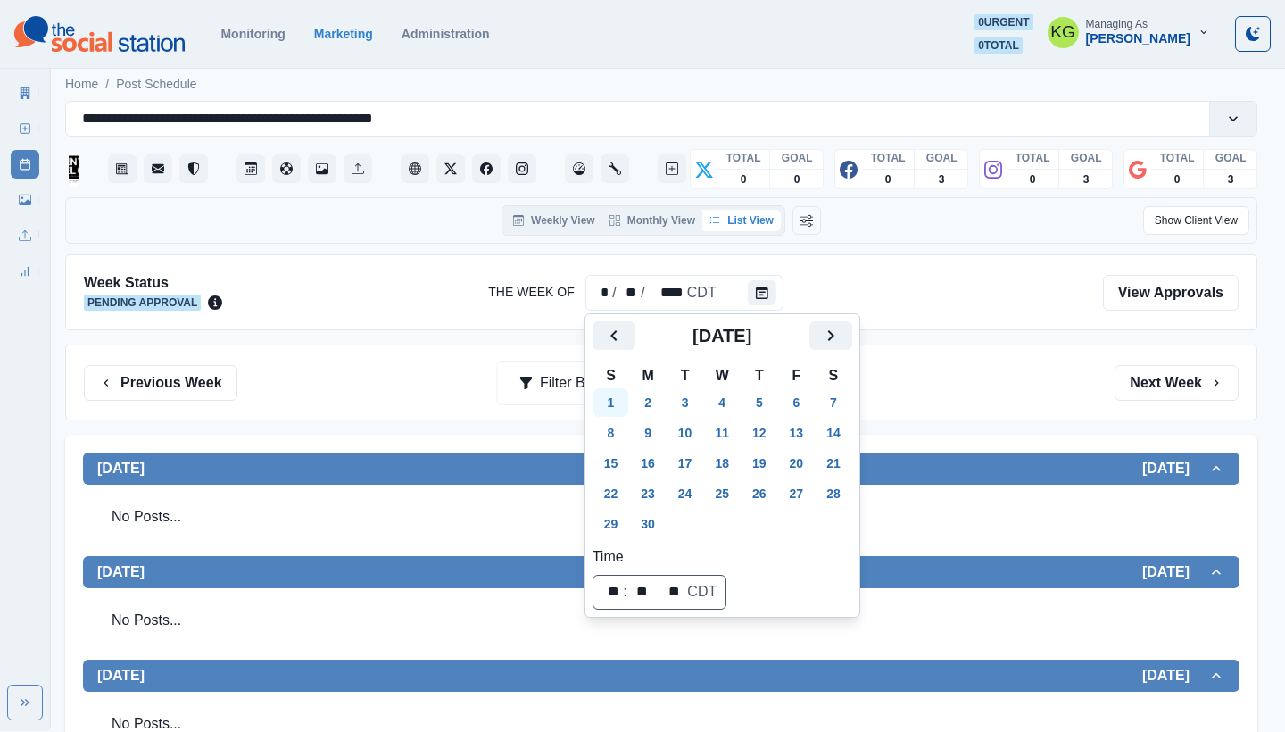
click at [613, 398] on button "1" at bounding box center [611, 402] width 36 height 29
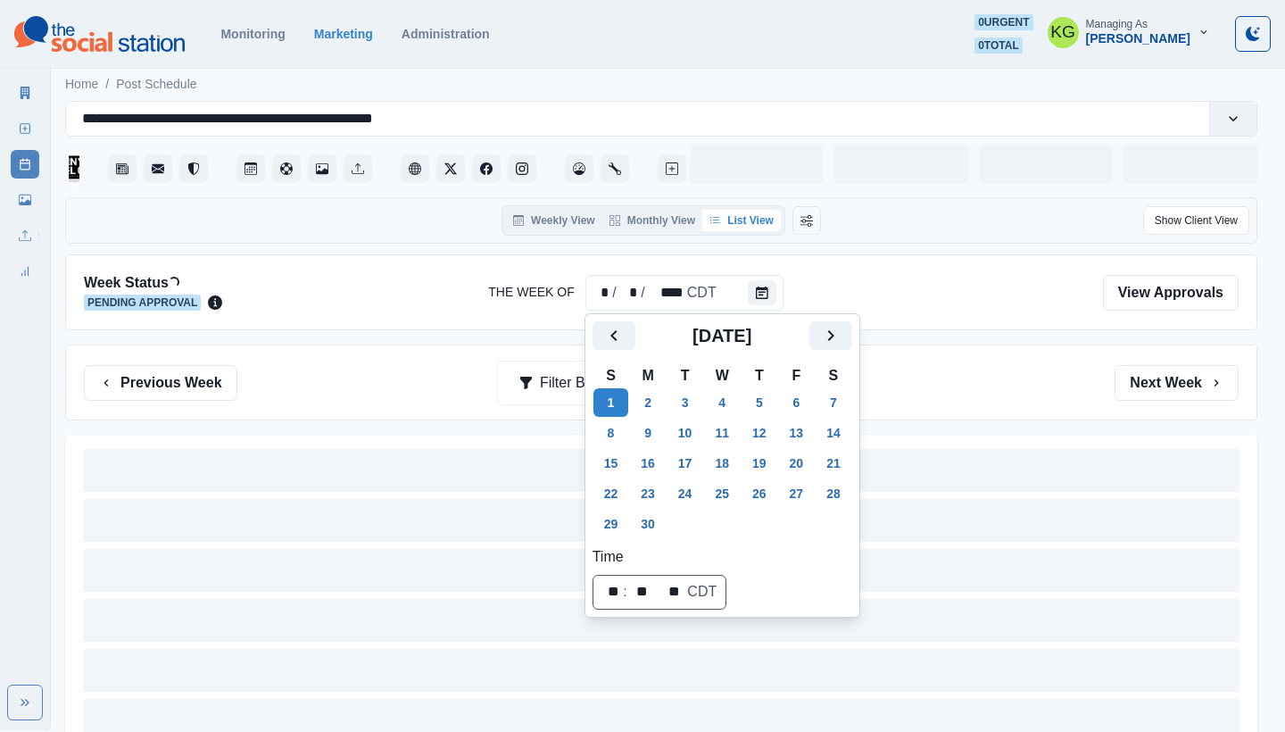
click at [1031, 385] on div "Previous Week Filter By: Next Week" at bounding box center [661, 383] width 1154 height 36
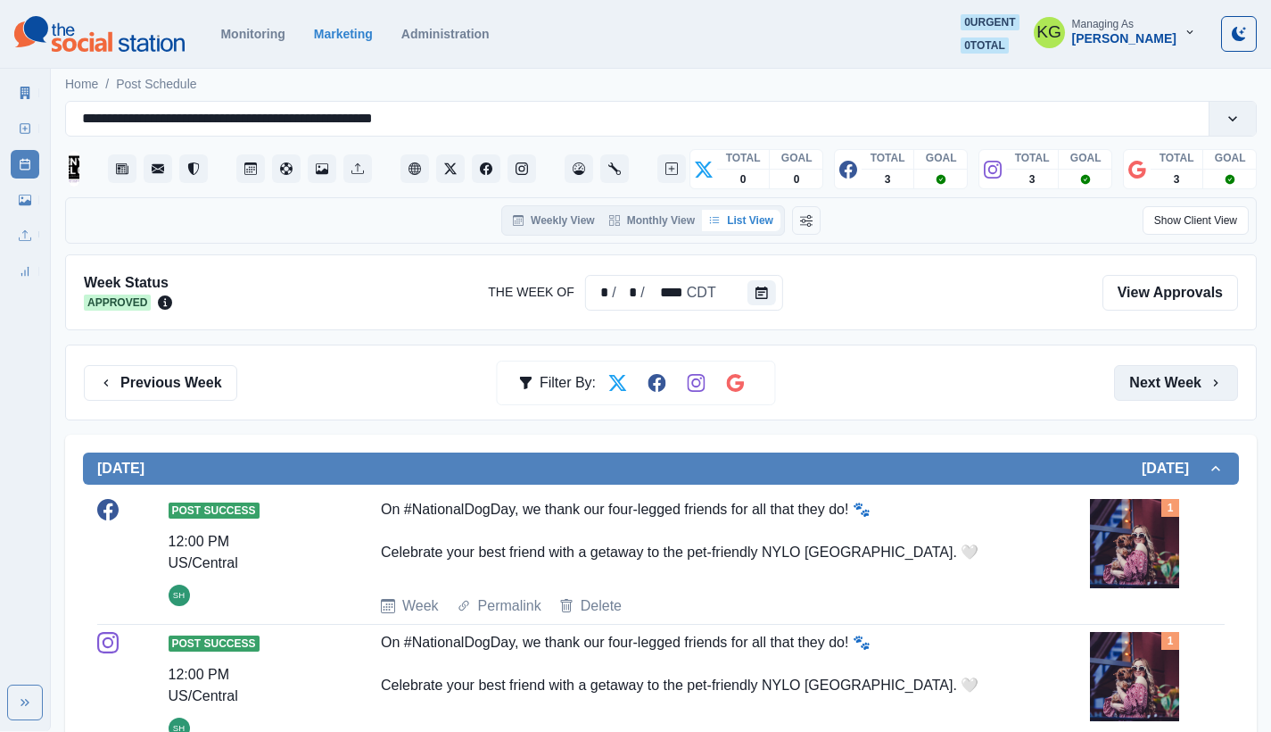
click at [1185, 385] on button "Next Week" at bounding box center [1176, 383] width 124 height 36
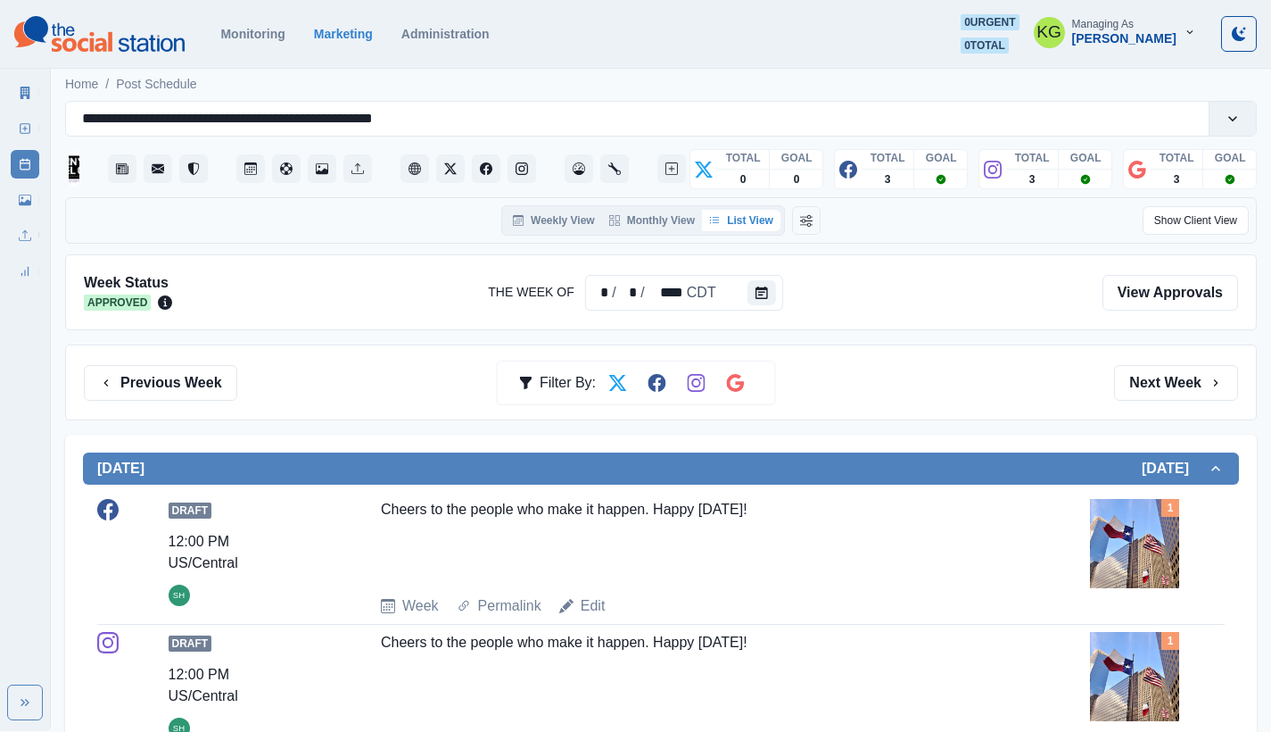
drag, startPoint x: 798, startPoint y: 509, endPoint x: 368, endPoint y: 507, distance: 430.0
click at [368, 507] on div "Draft 12:00 PM US/Central SH Cheers to the people who make it happen. Happy Lab…" at bounding box center [661, 558] width 1128 height 118
copy div "Cheers to the people who make it happen. Happy Labor Day!"
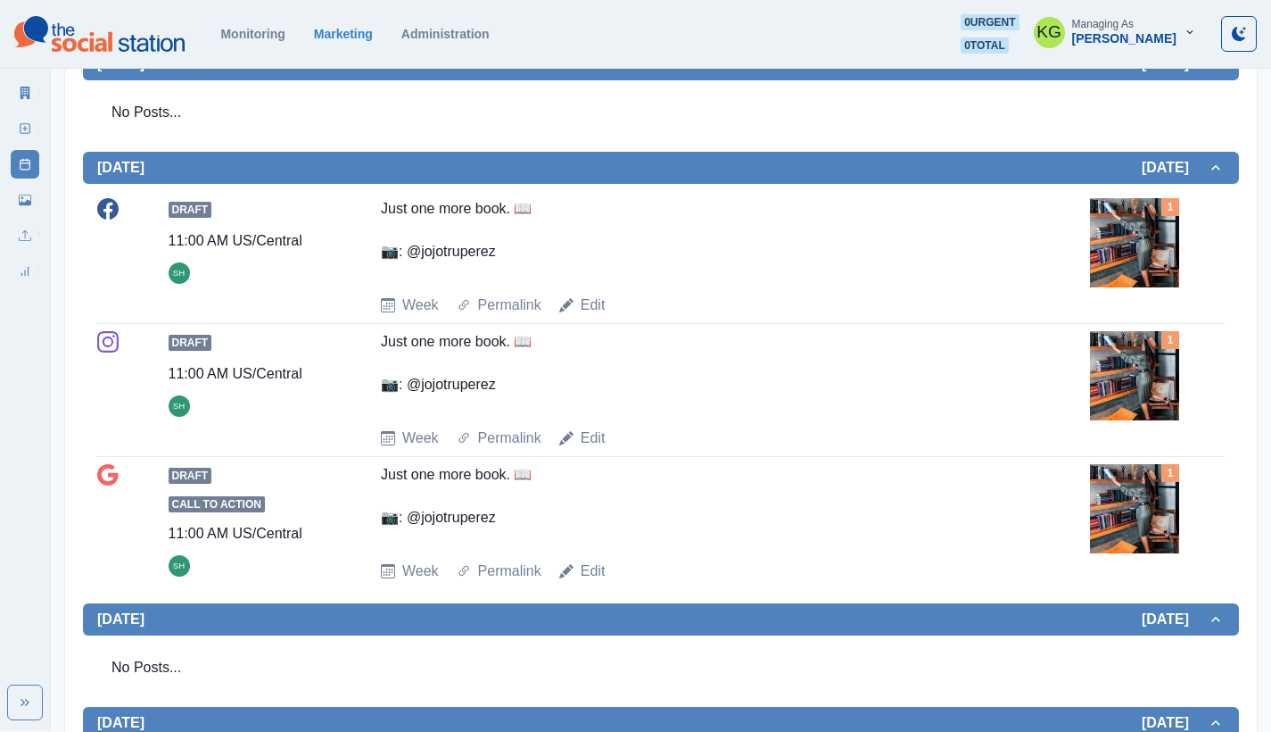
click at [1109, 203] on img at bounding box center [1134, 242] width 89 height 89
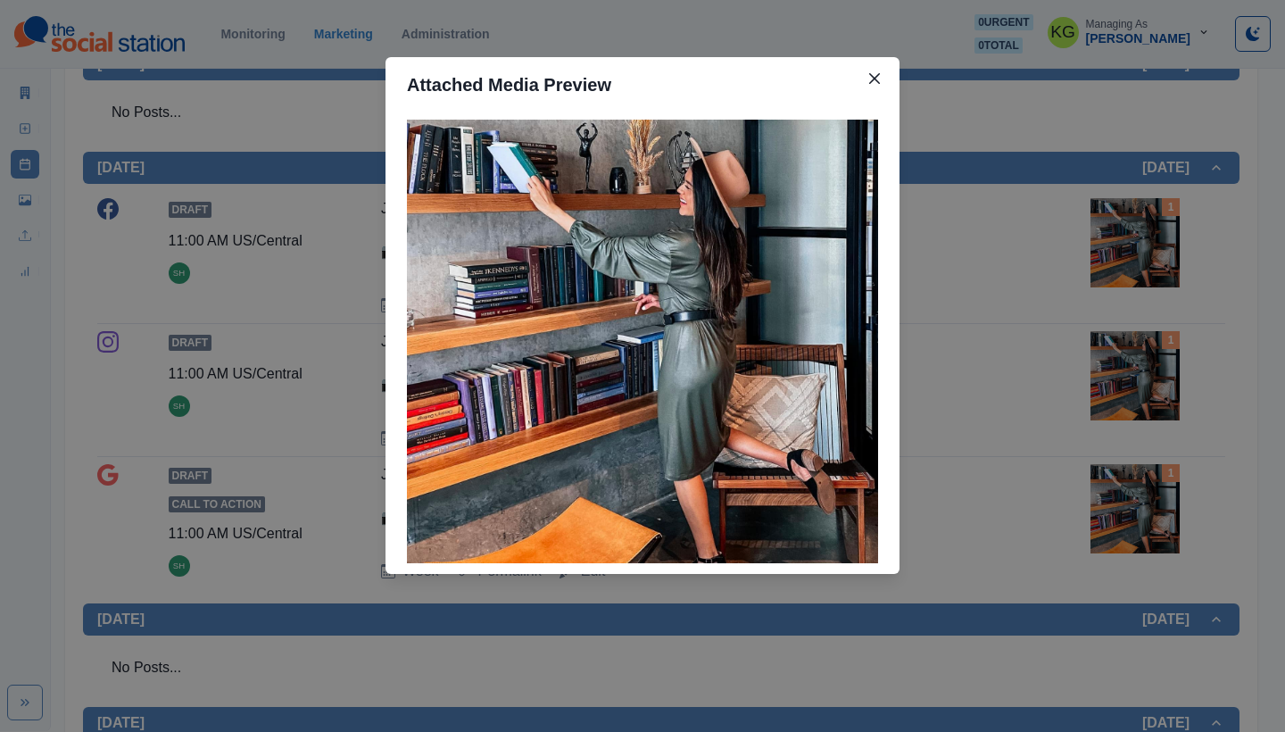
click at [1063, 244] on div "Attached Media Preview" at bounding box center [642, 366] width 1285 height 732
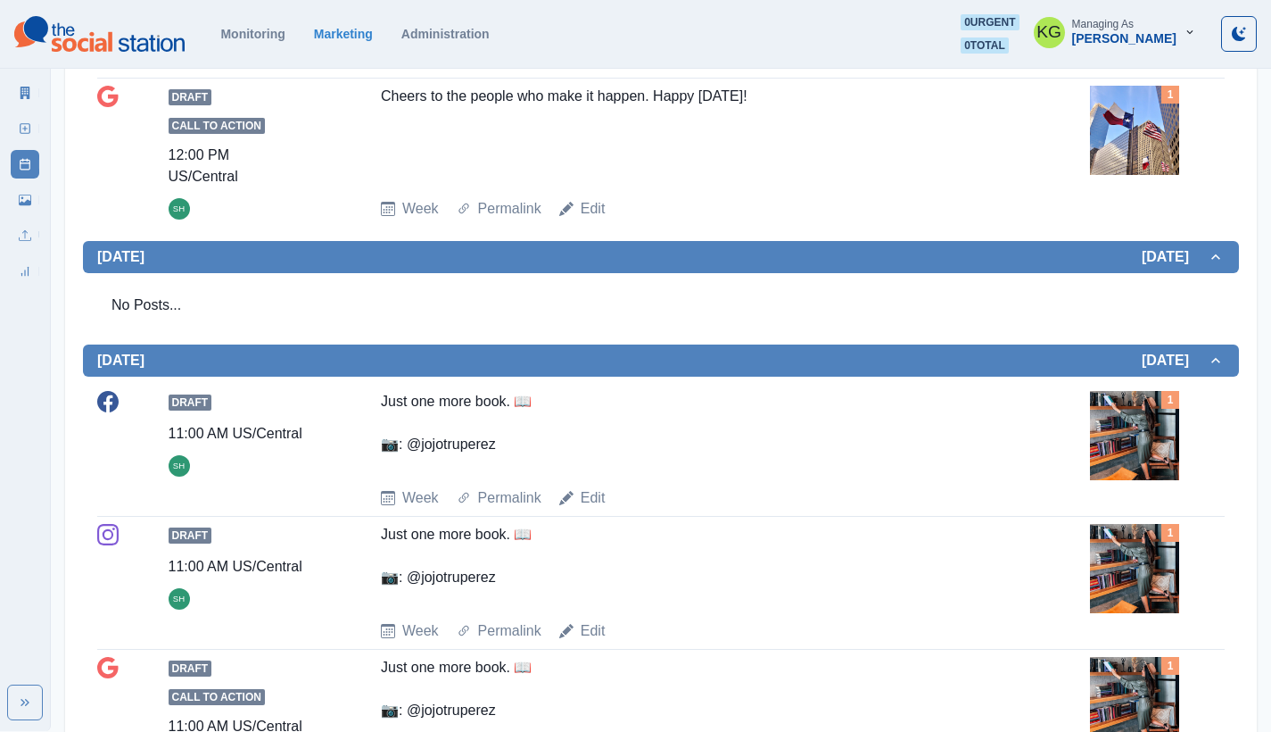
scroll to position [0, 0]
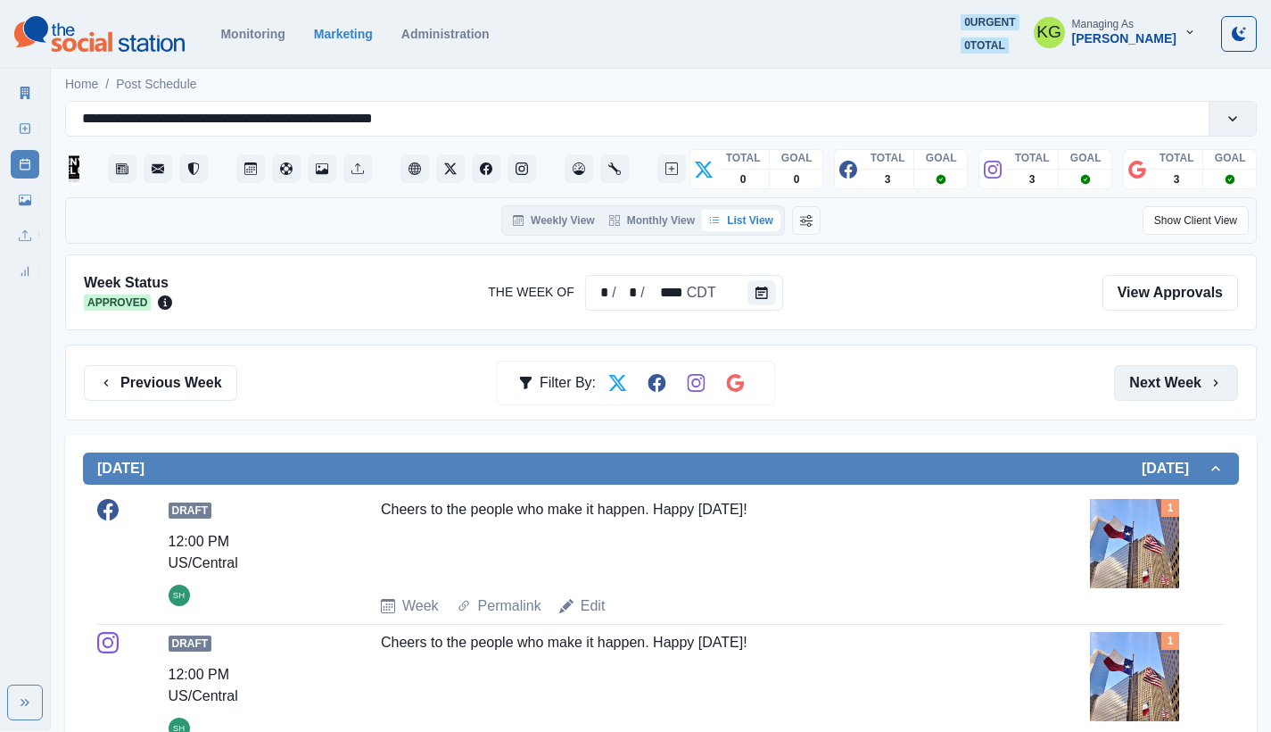
click at [1177, 373] on button "Next Week" at bounding box center [1176, 383] width 124 height 36
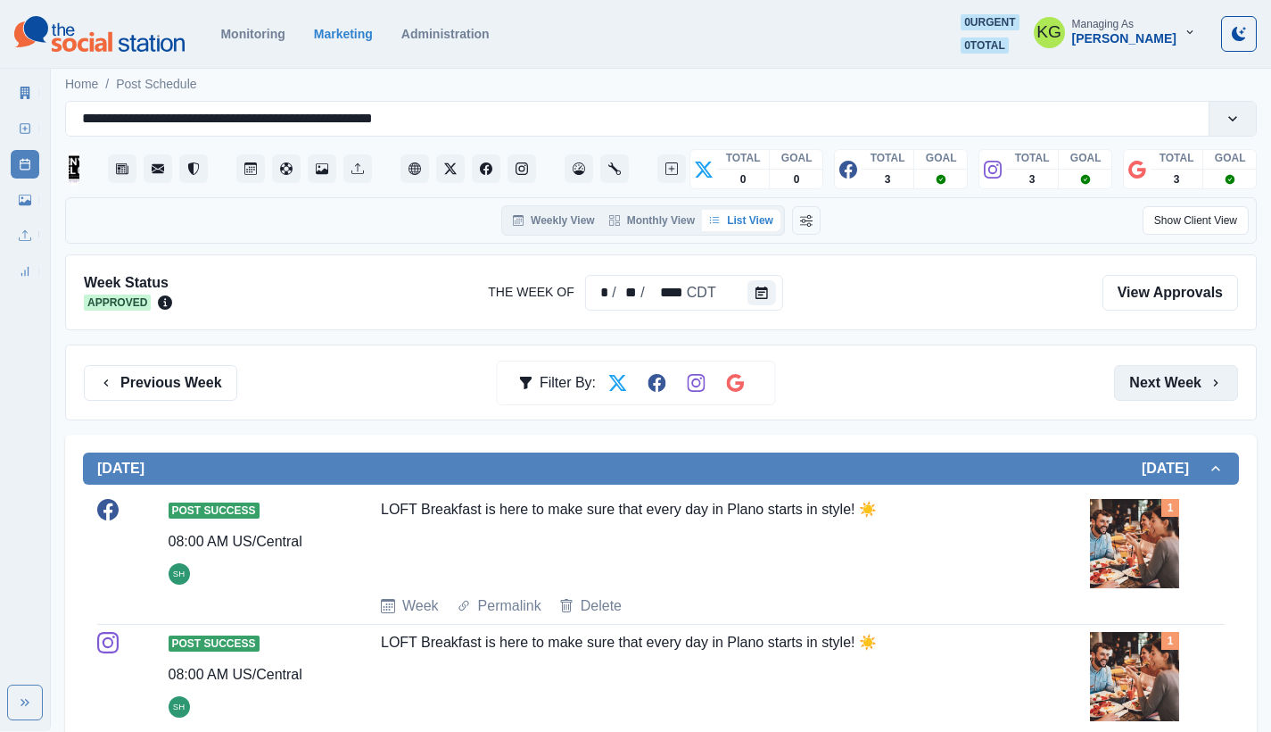
click at [1177, 373] on button "Next Week" at bounding box center [1176, 383] width 124 height 36
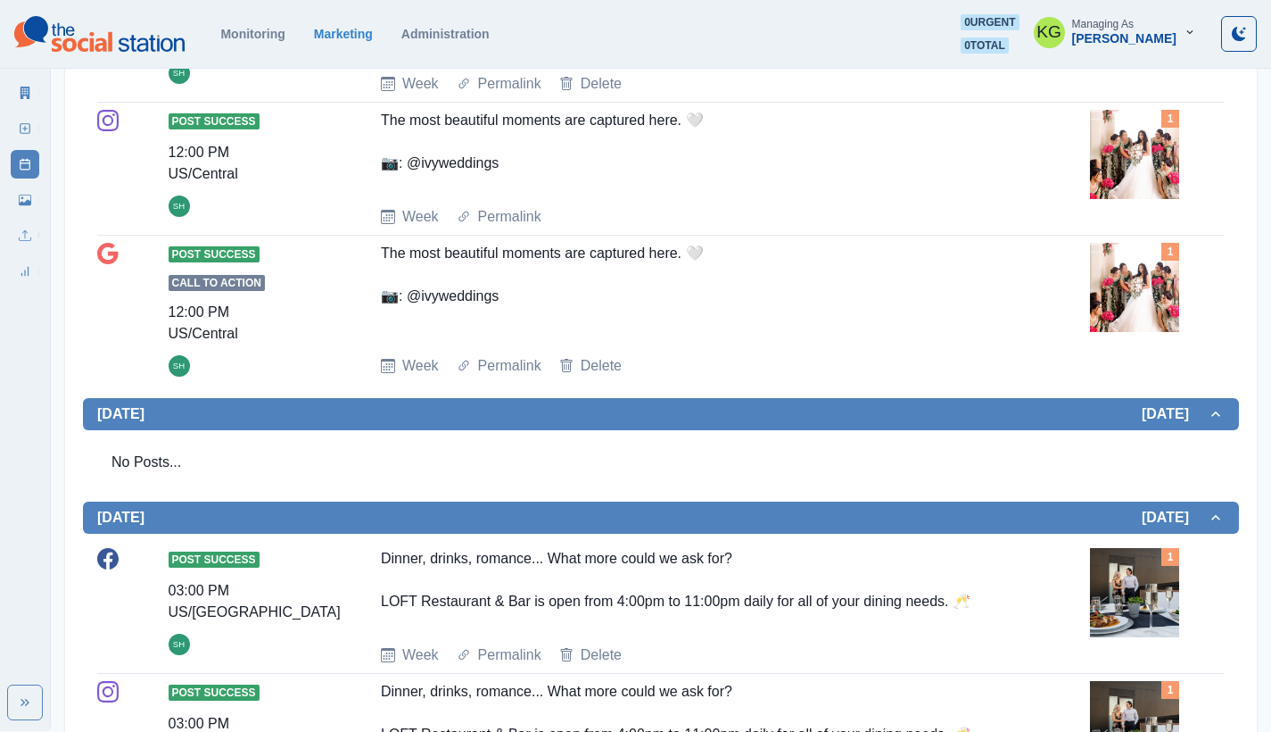
scroll to position [1026, 0]
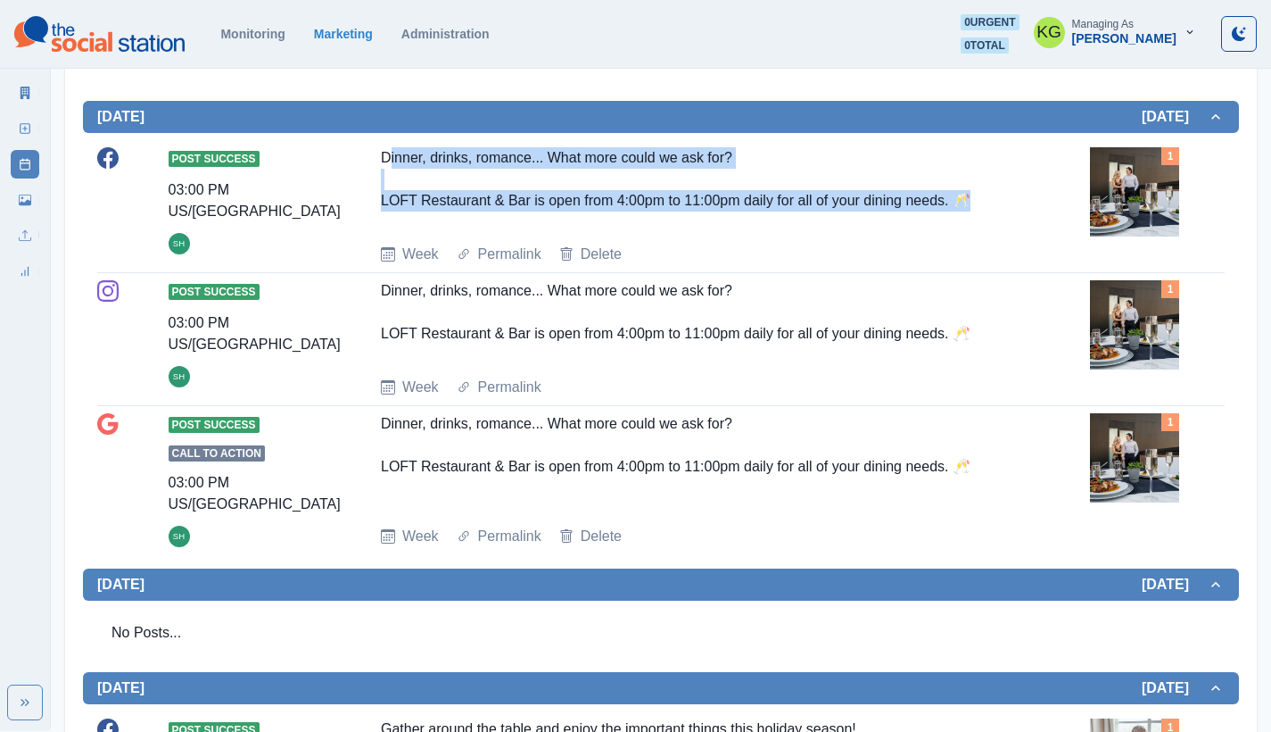
drag, startPoint x: 389, startPoint y: 138, endPoint x: 980, endPoint y: 206, distance: 595.4
click at [980, 206] on div "Dinner, drinks, romance... What more could we ask for? LOFT Restaurant & Bar is…" at bounding box center [697, 188] width 632 height 82
copy div "inner, drinks, romance... What more could we ask for? LOFT Restaurant & Bar is …"
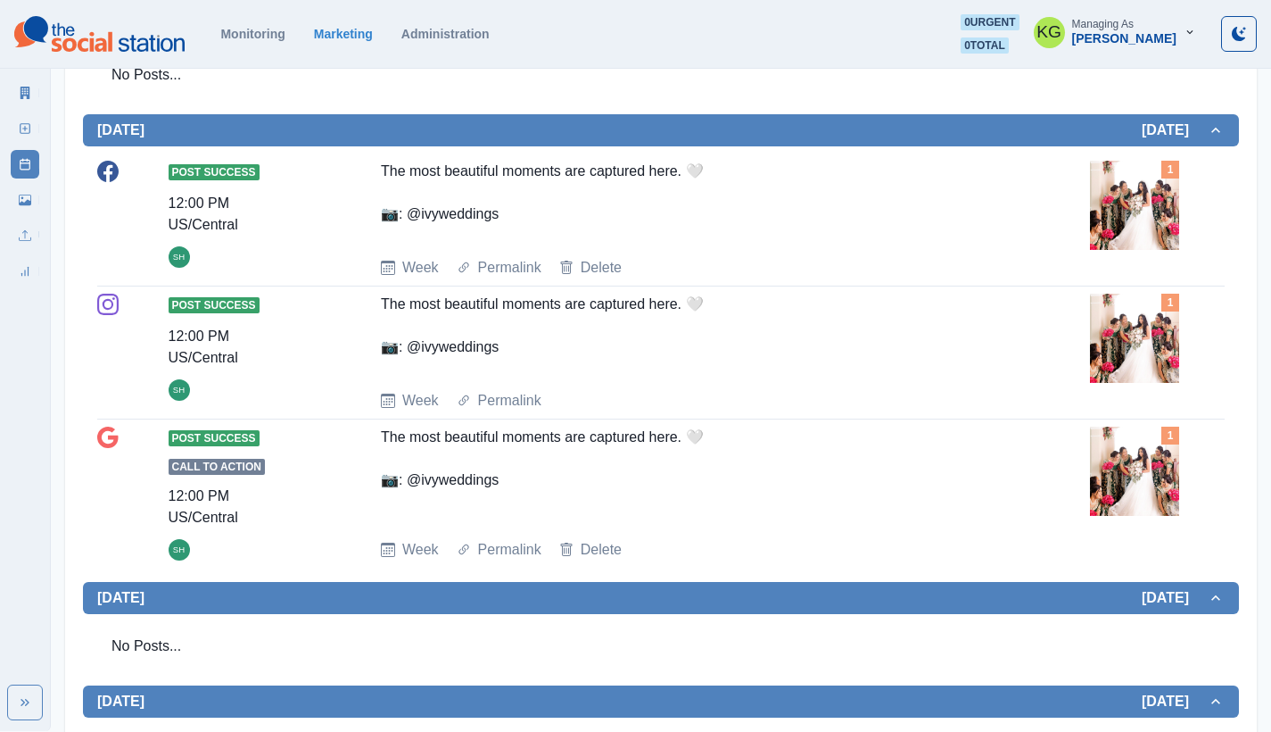
scroll to position [0, 0]
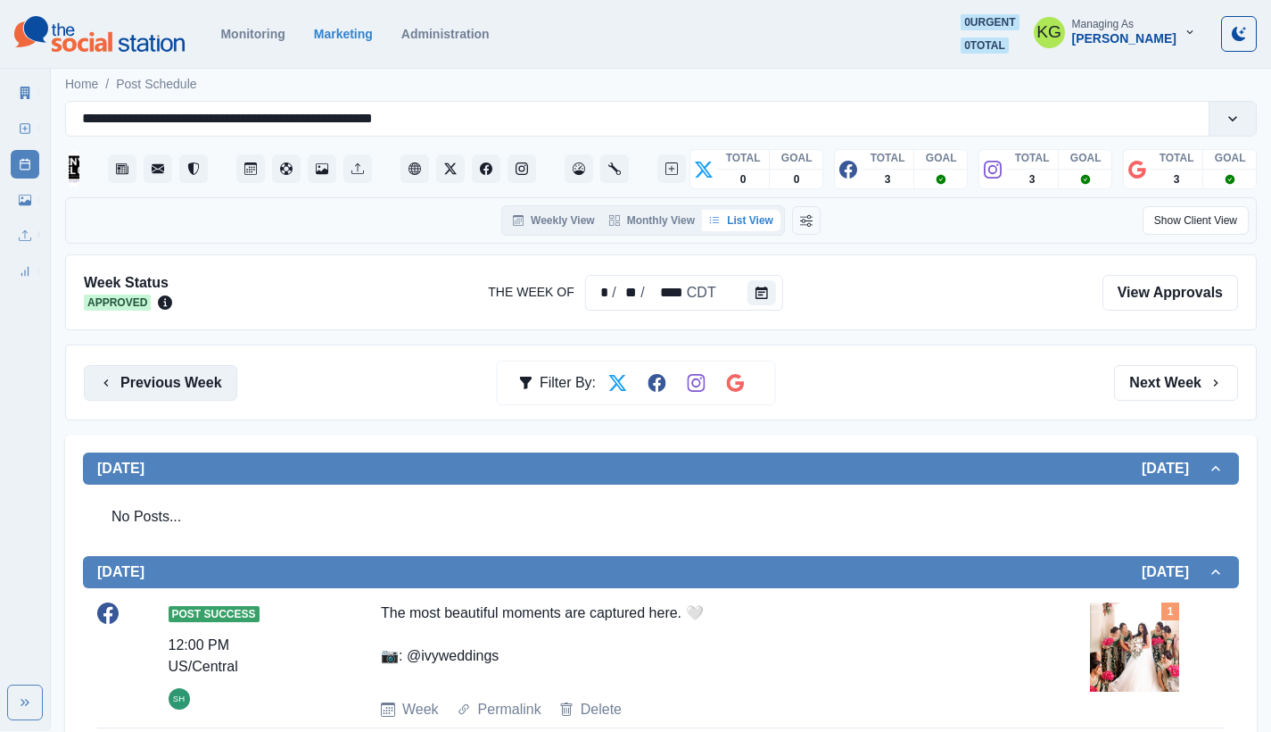
click at [139, 373] on button "Previous Week" at bounding box center [160, 383] width 153 height 36
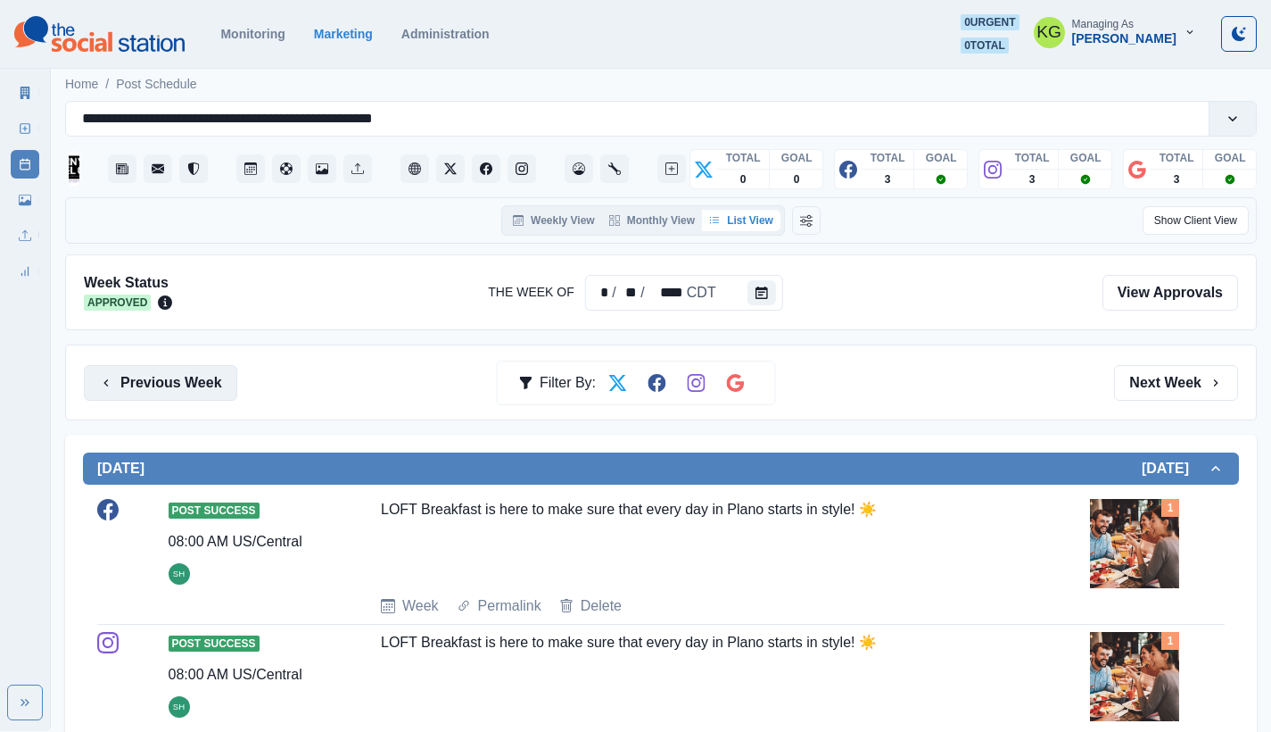
click at [139, 373] on button "Previous Week" at bounding box center [160, 383] width 153 height 36
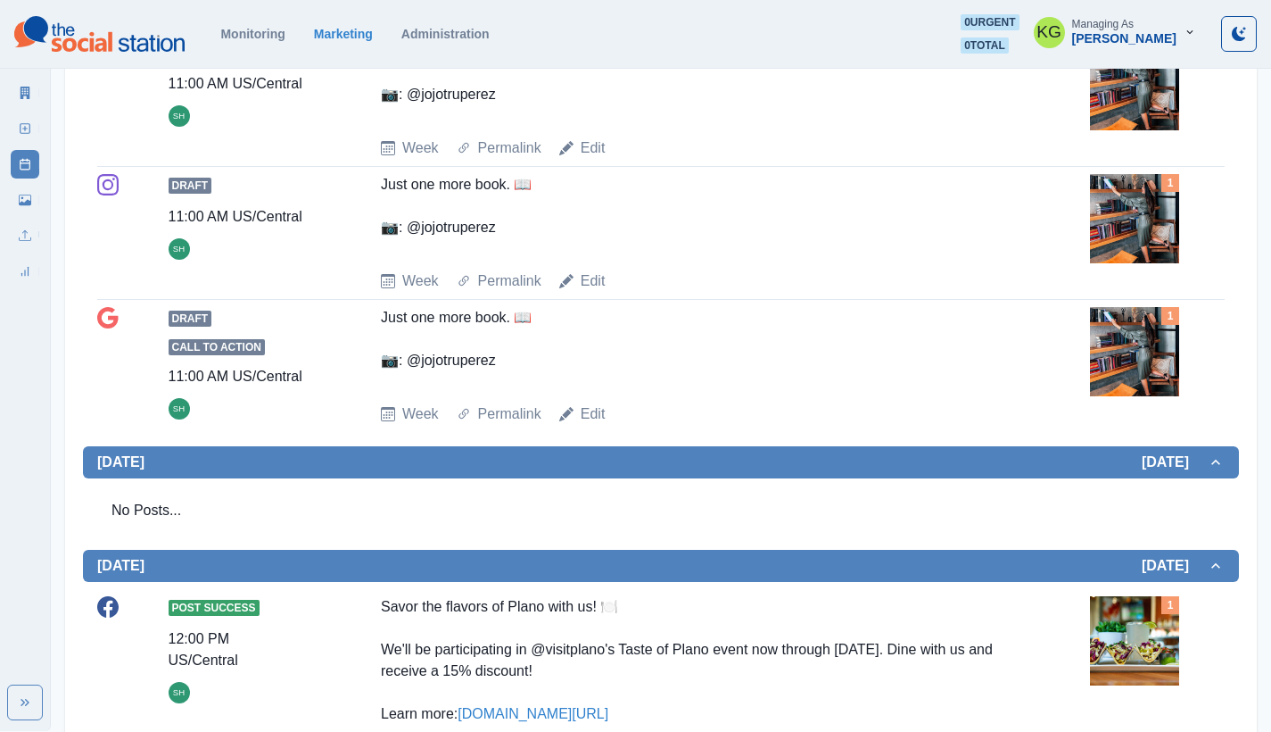
scroll to position [995, 0]
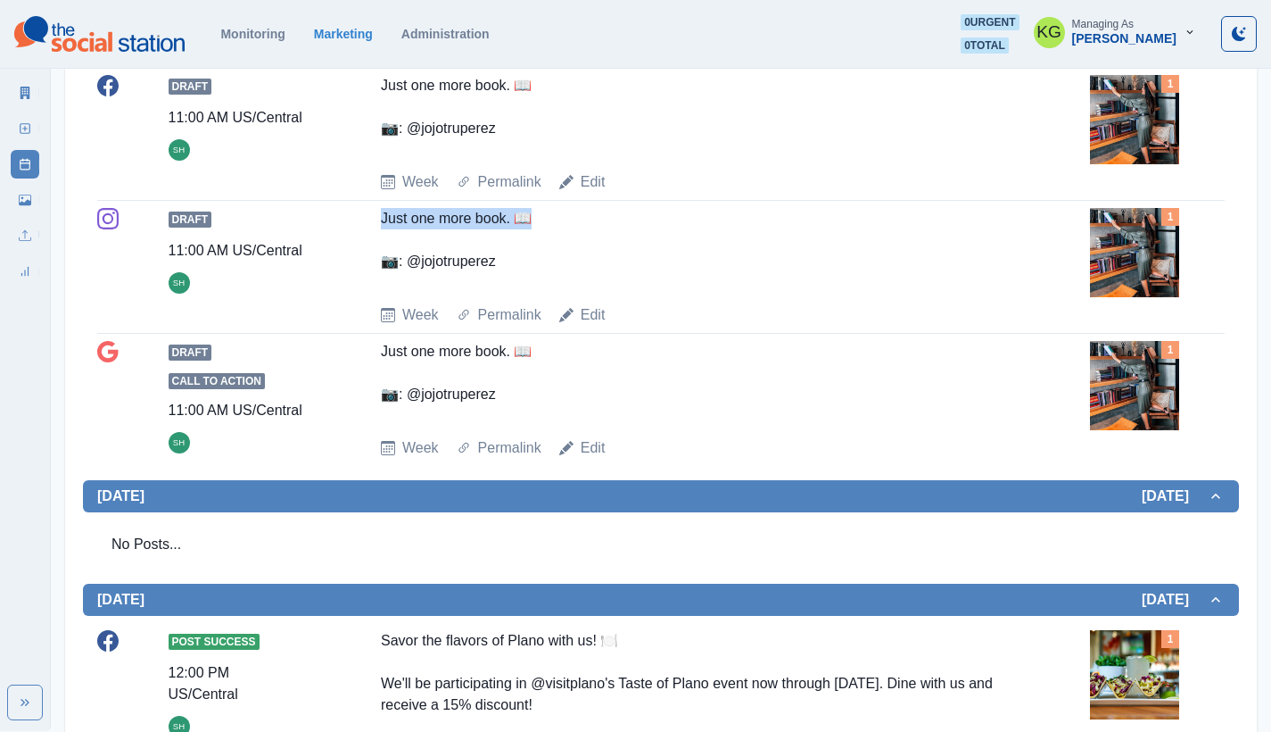
drag, startPoint x: 542, startPoint y: 204, endPoint x: 383, endPoint y: 193, distance: 160.1
click at [383, 208] on div "Just one more book. 📖 📷: @jojotruperez" at bounding box center [697, 249] width 632 height 82
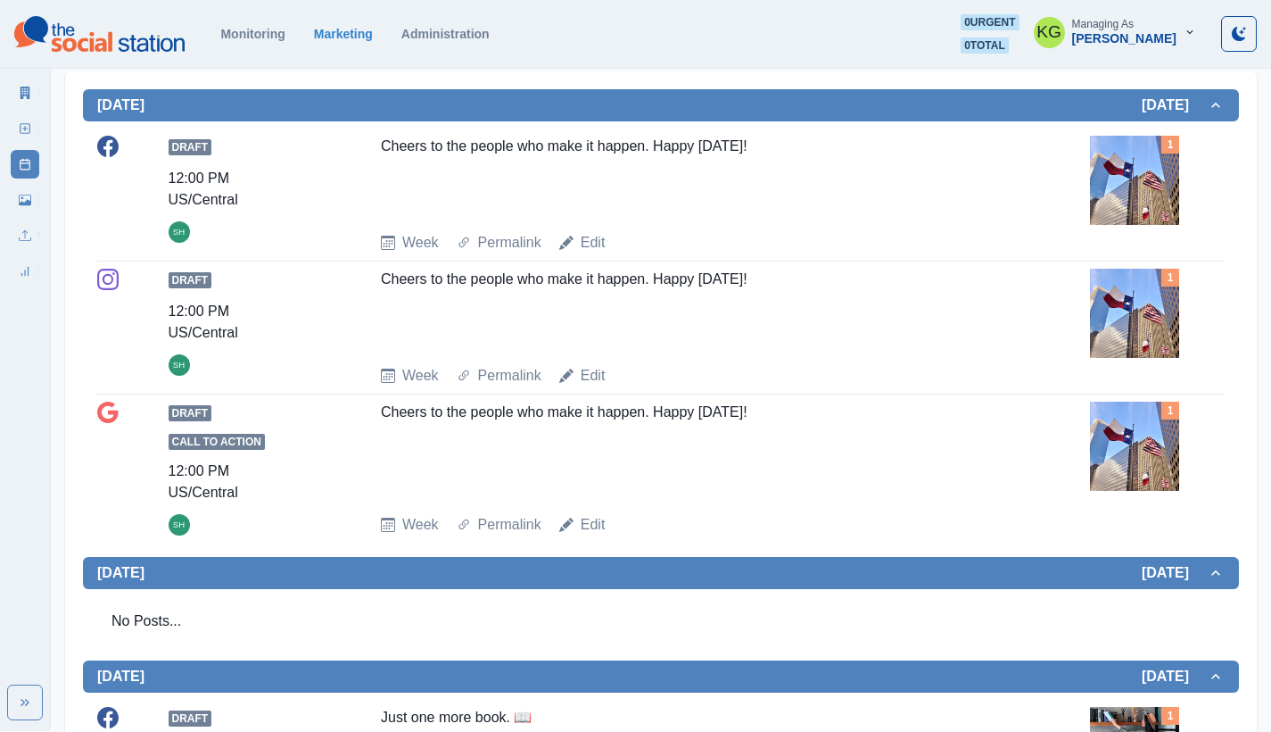
scroll to position [0, 0]
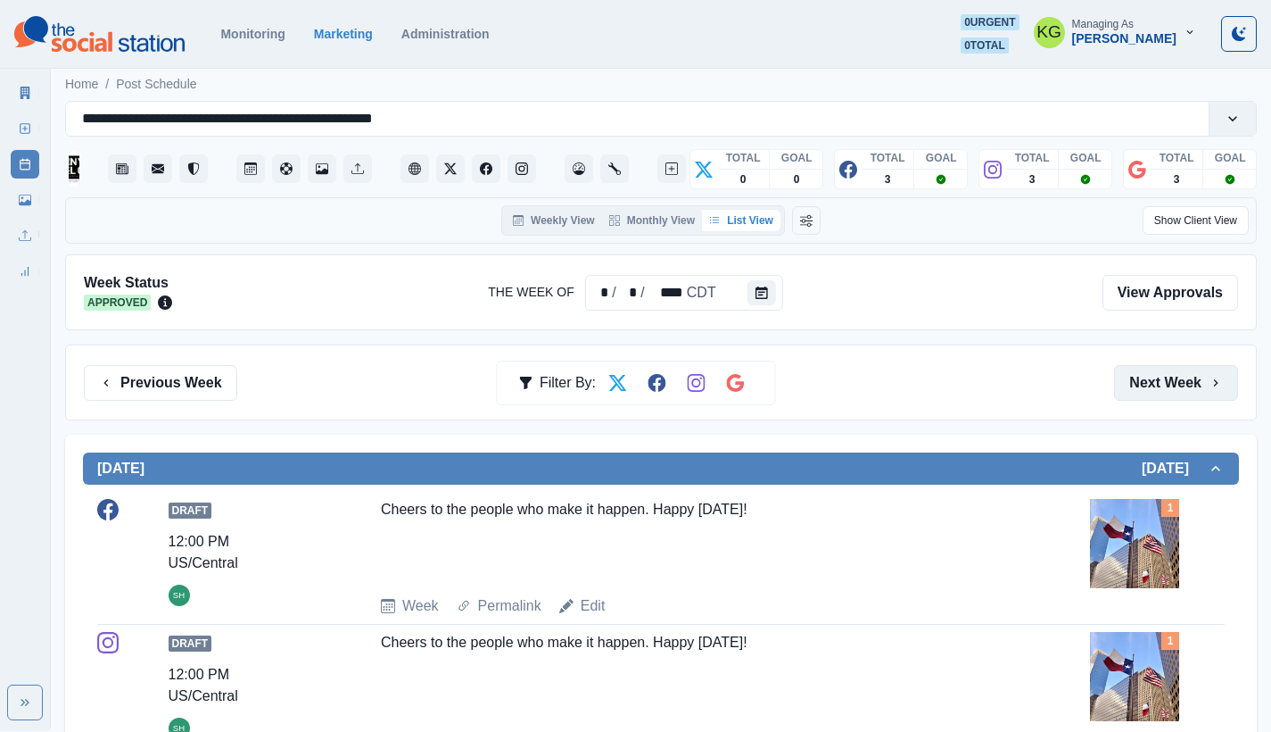
click at [1170, 371] on button "Next Week" at bounding box center [1176, 383] width 124 height 36
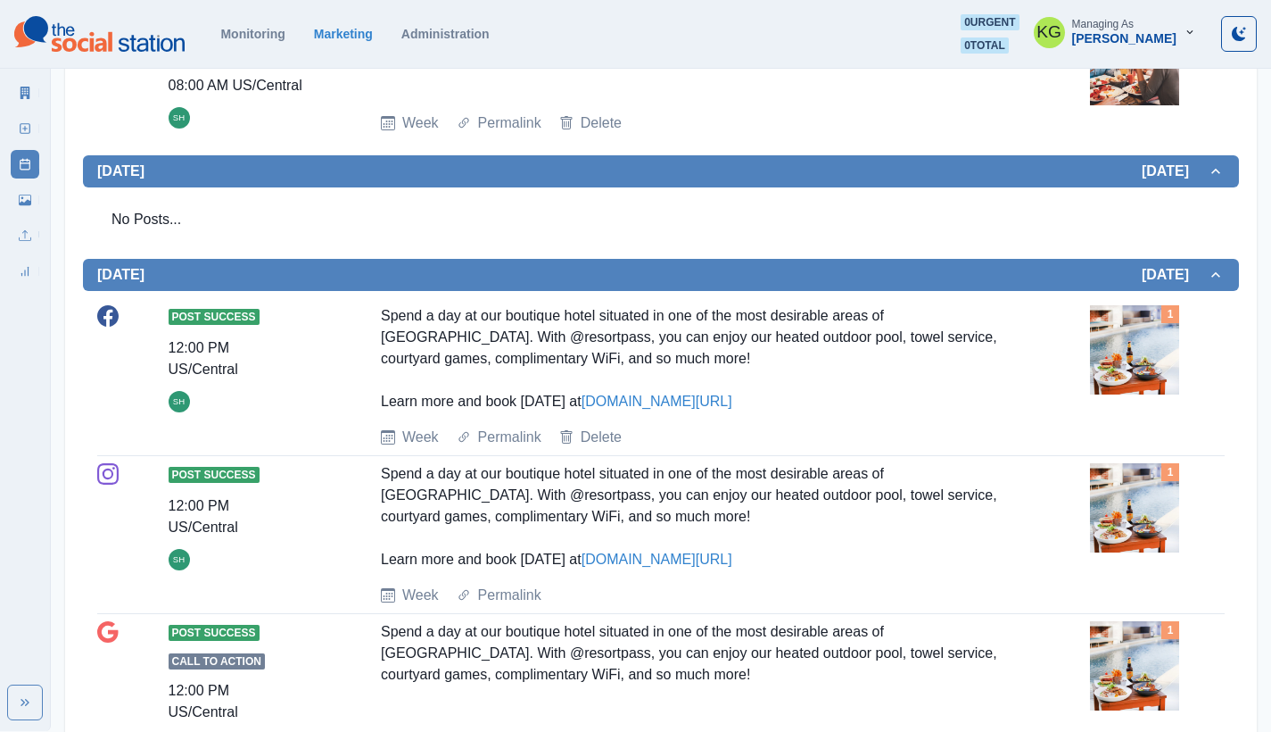
scroll to position [1121, 0]
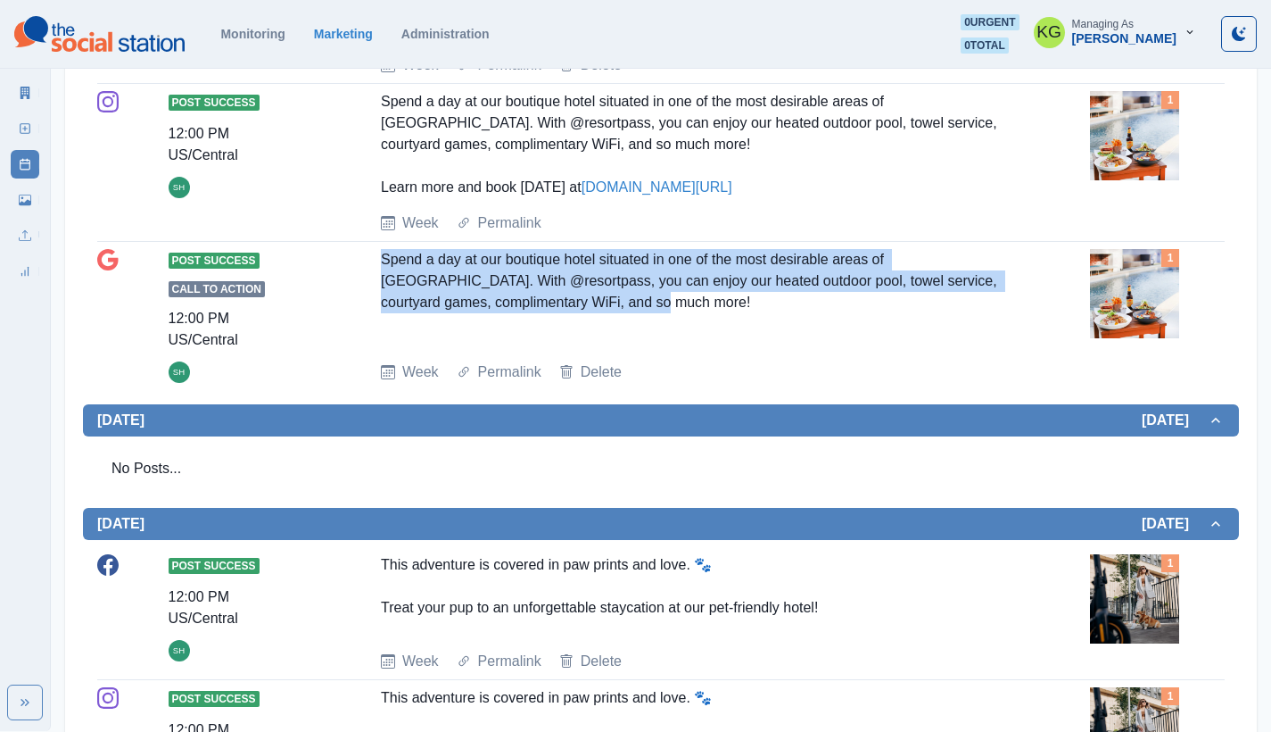
drag, startPoint x: 738, startPoint y: 318, endPoint x: 377, endPoint y: 265, distance: 364.2
click at [377, 265] on div "Post Success Call to Action 12:00 PM US/Central SH Spend a day at our boutique …" at bounding box center [661, 316] width 1128 height 134
drag, startPoint x: 743, startPoint y: 198, endPoint x: 372, endPoint y: 121, distance: 379.0
click at [372, 121] on div "Post Success 12:00 PM US/Central SH Spend a day at our boutique hotel situated …" at bounding box center [661, 162] width 1128 height 143
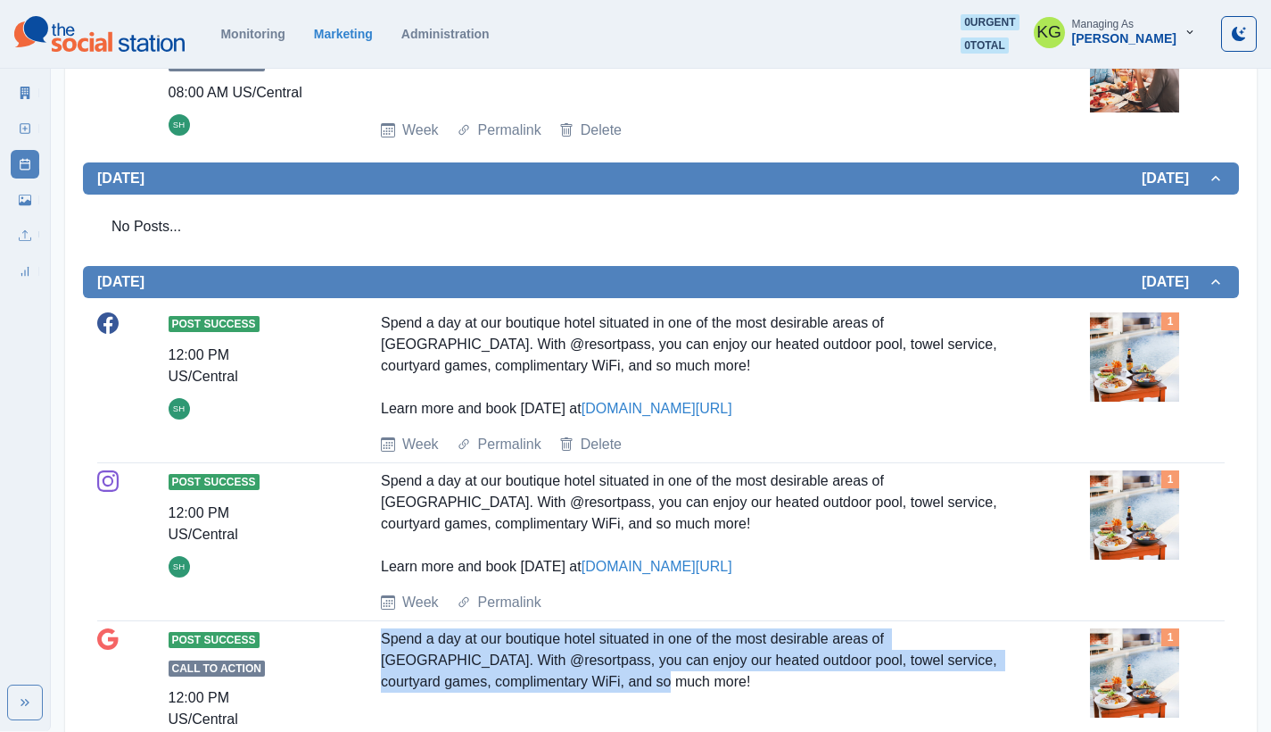
copy div "Spend a day at our boutique hotel situated in one of the most desirable areas o…"
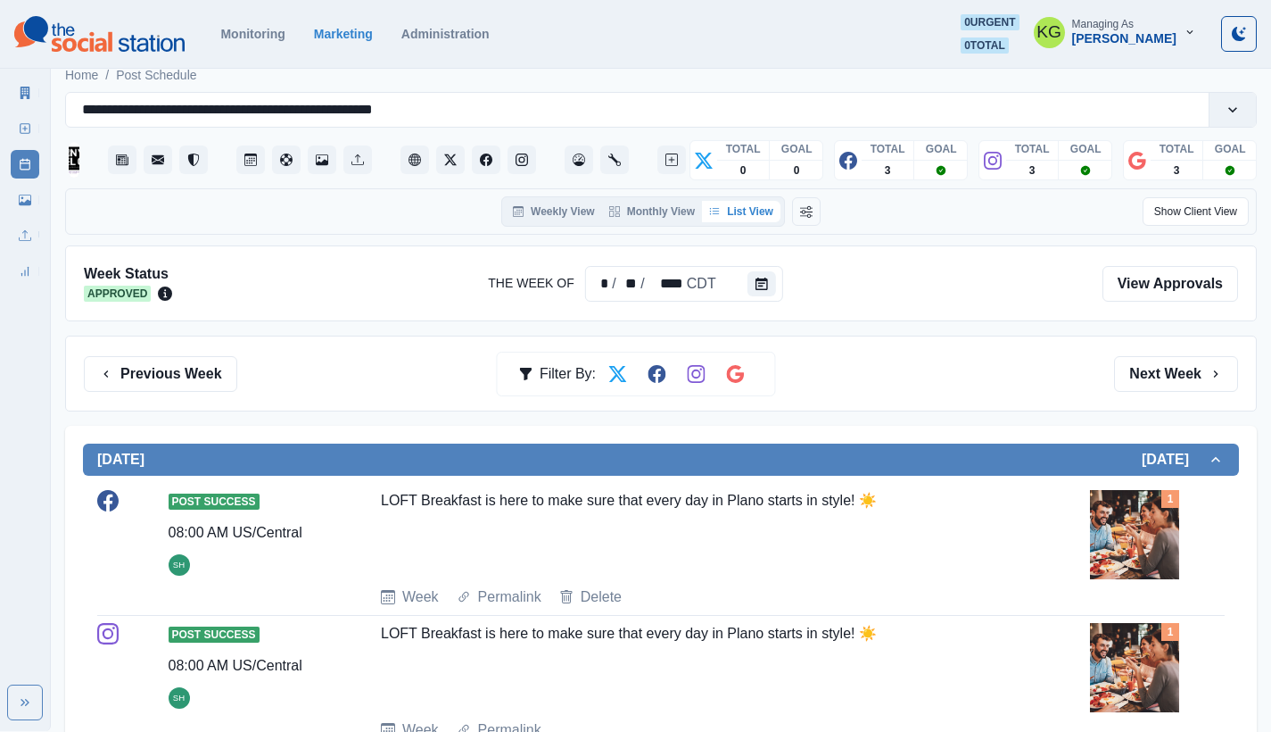
scroll to position [0, 0]
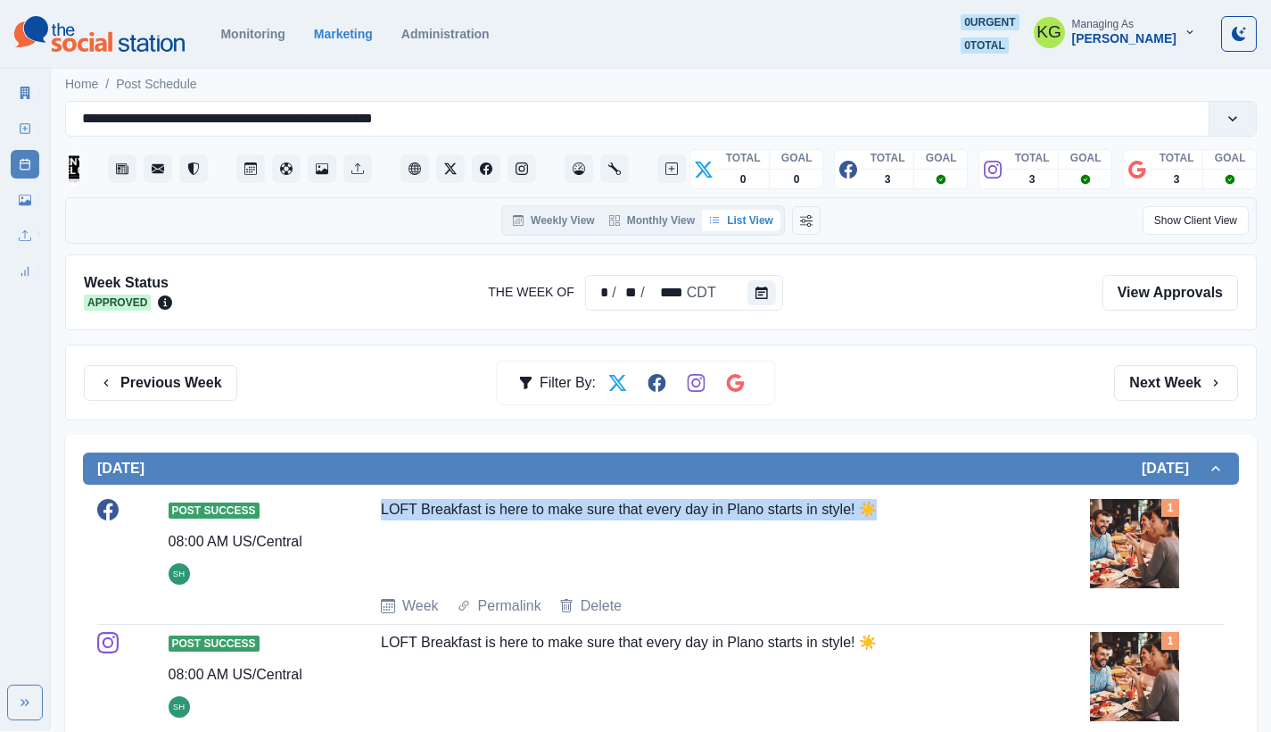
drag, startPoint x: 850, startPoint y: 507, endPoint x: 358, endPoint y: 509, distance: 492.5
click at [358, 509] on div "Post Success 08:00 AM US/Central SH LOFT Breakfast is here to make sure that ev…" at bounding box center [661, 558] width 1128 height 118
copy div "LOFT Breakfast is here to make sure that every day in Plano starts in style! ☀️"
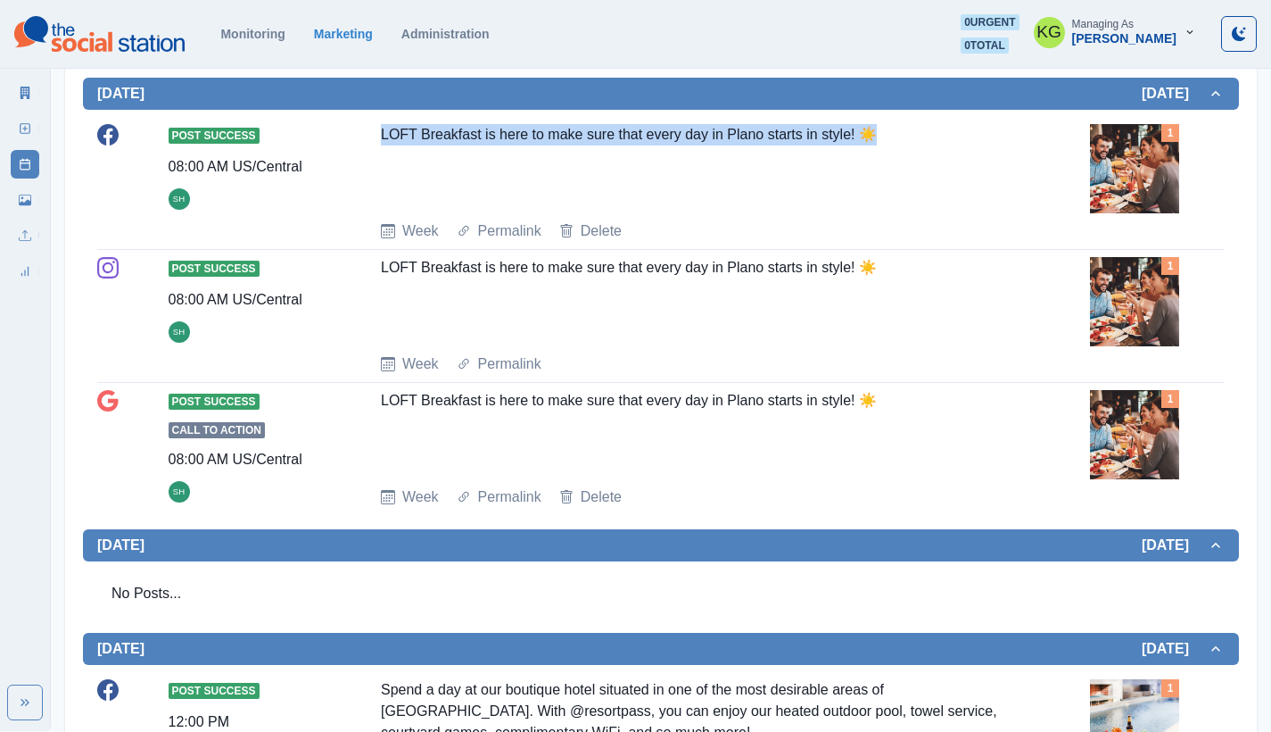
scroll to position [12, 0]
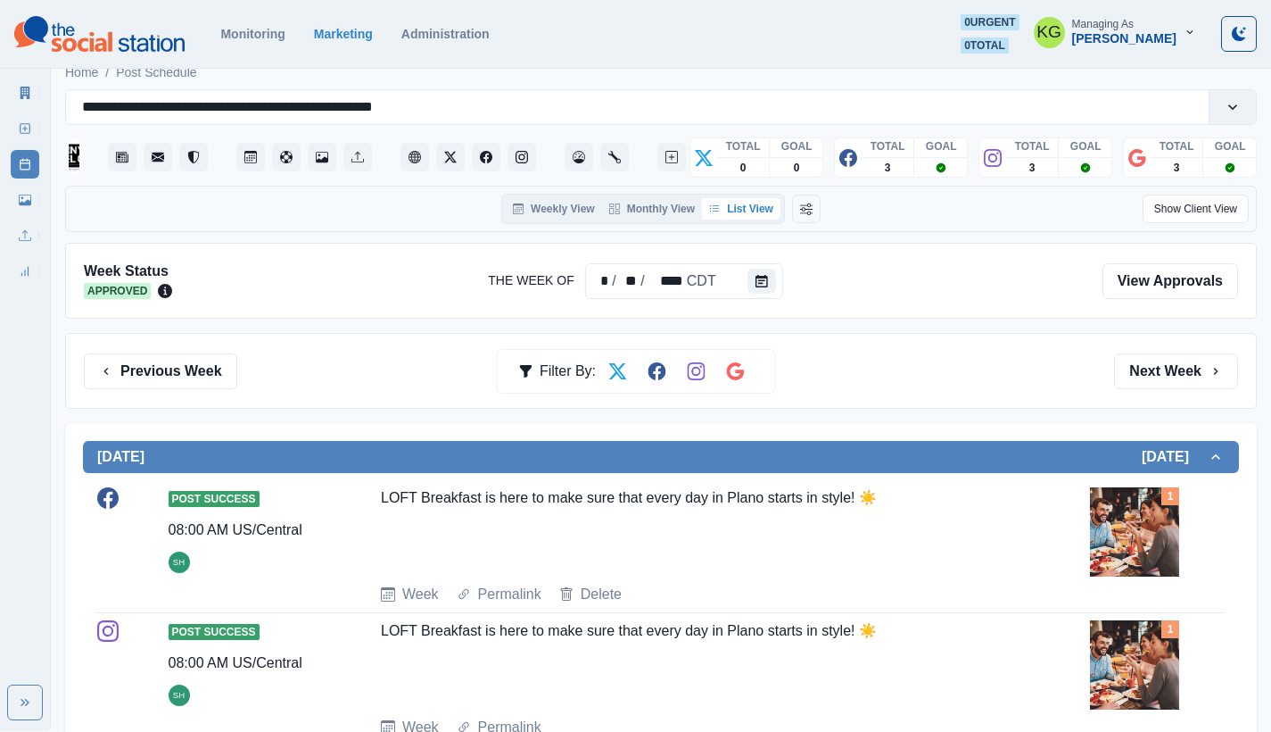
click at [128, 347] on div "Previous Week Filter By: Next Week" at bounding box center [661, 371] width 1192 height 76
click at [123, 356] on button "Previous Week" at bounding box center [160, 371] width 153 height 36
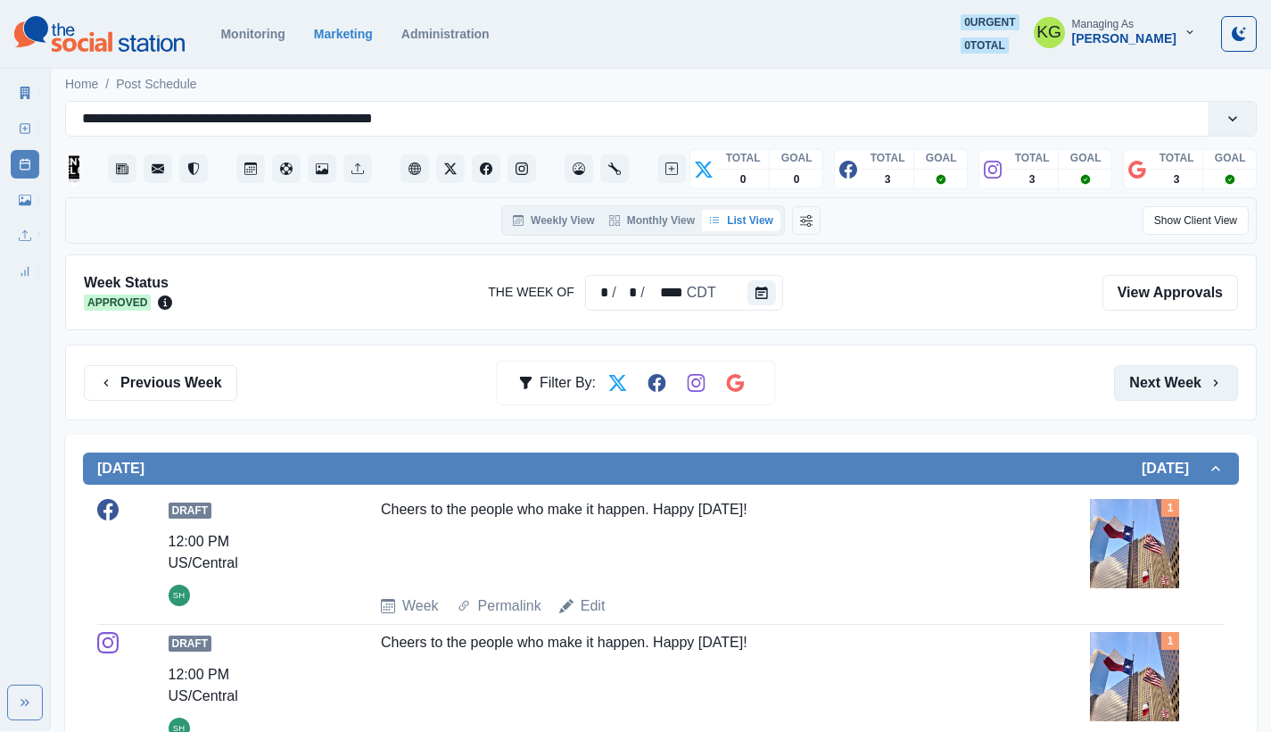
click at [1165, 379] on button "Next Week" at bounding box center [1176, 383] width 124 height 36
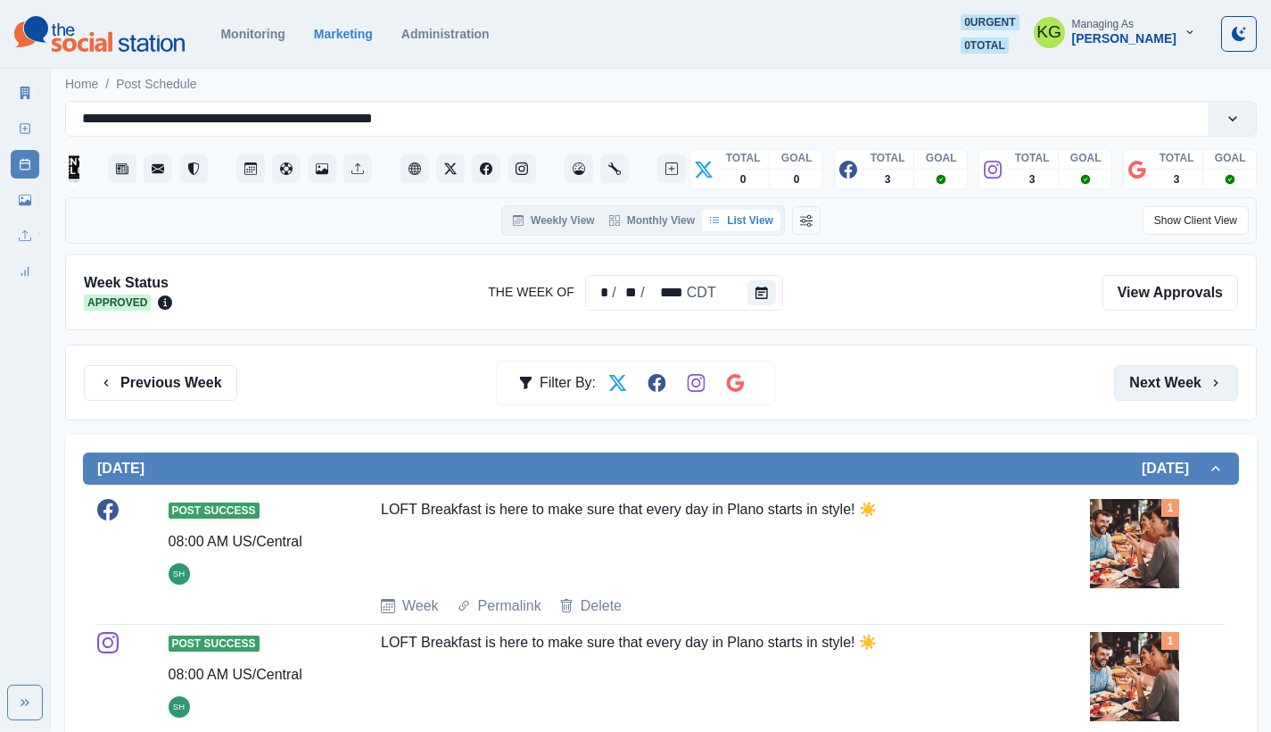
click at [1165, 379] on button "Next Week" at bounding box center [1176, 383] width 124 height 36
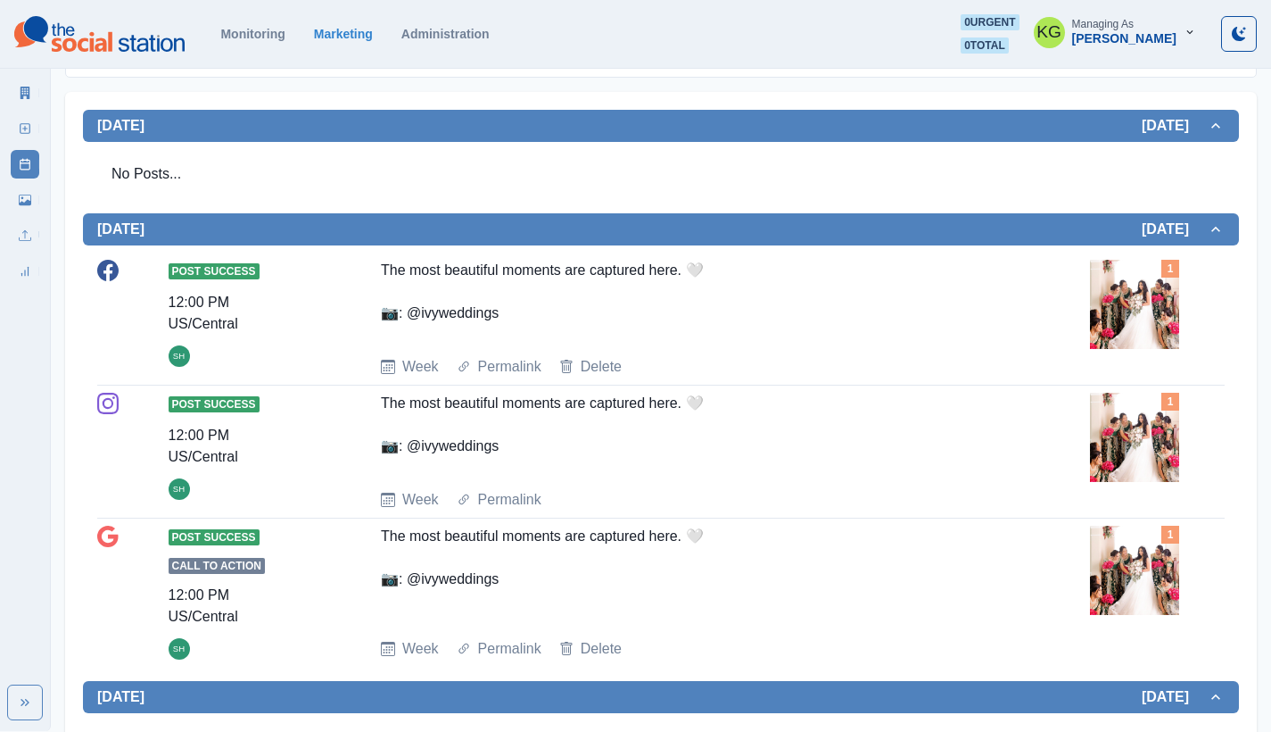
scroll to position [947, 0]
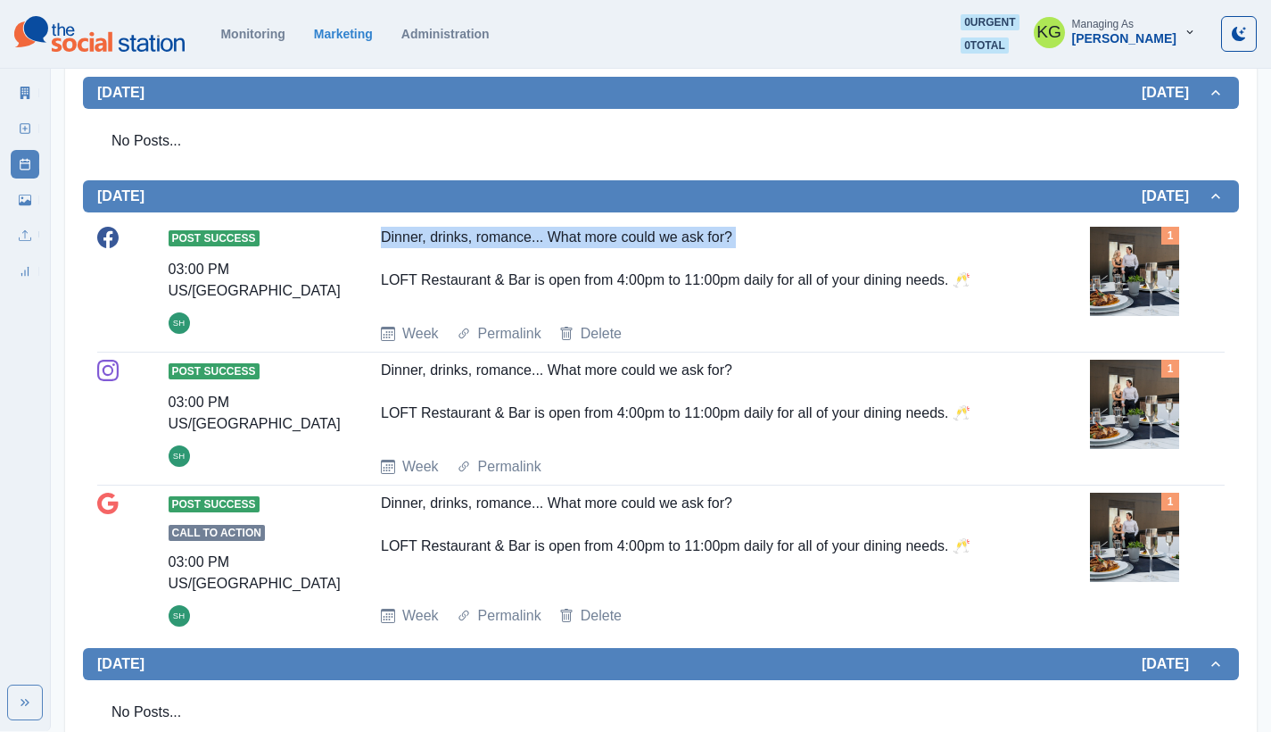
drag, startPoint x: 366, startPoint y: 219, endPoint x: 663, endPoint y: 247, distance: 298.4
click at [663, 247] on div "Post Success 03:00 PM US/Central SH Dinner, drinks, romance... What more could …" at bounding box center [661, 286] width 1128 height 118
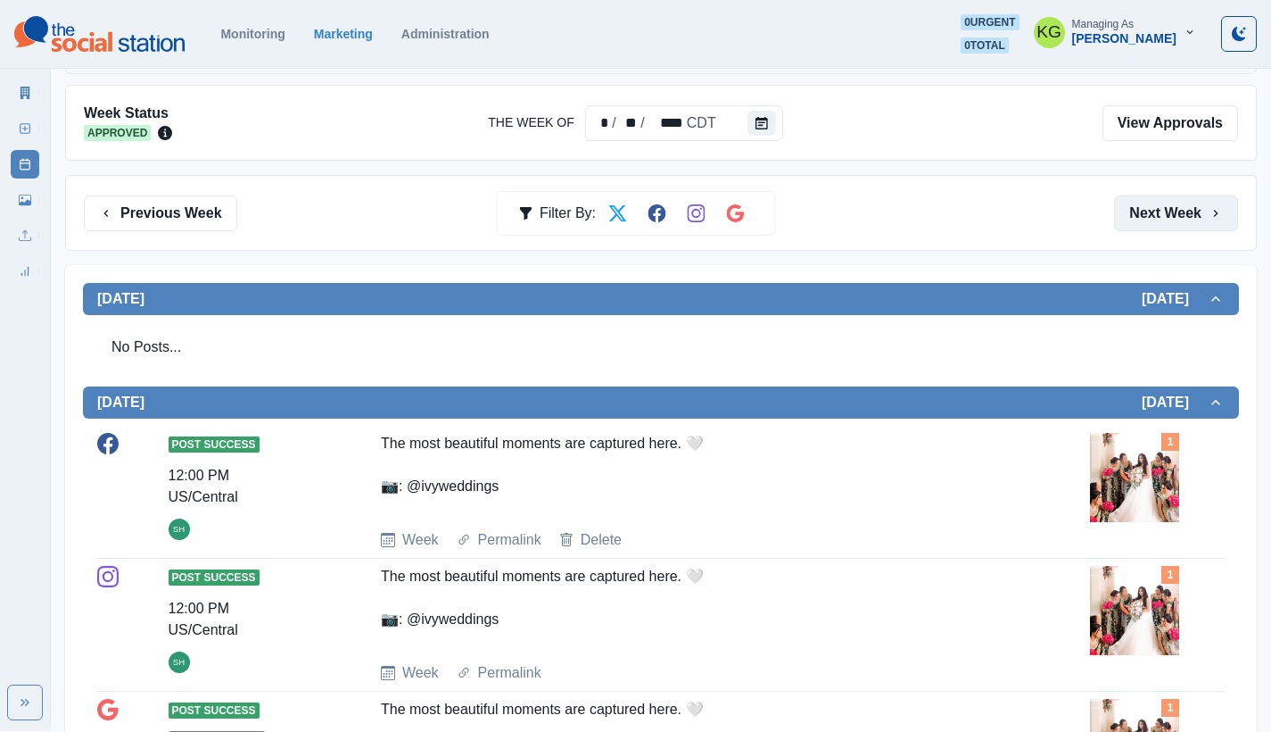
click at [1173, 228] on button "Next Week" at bounding box center [1176, 213] width 124 height 36
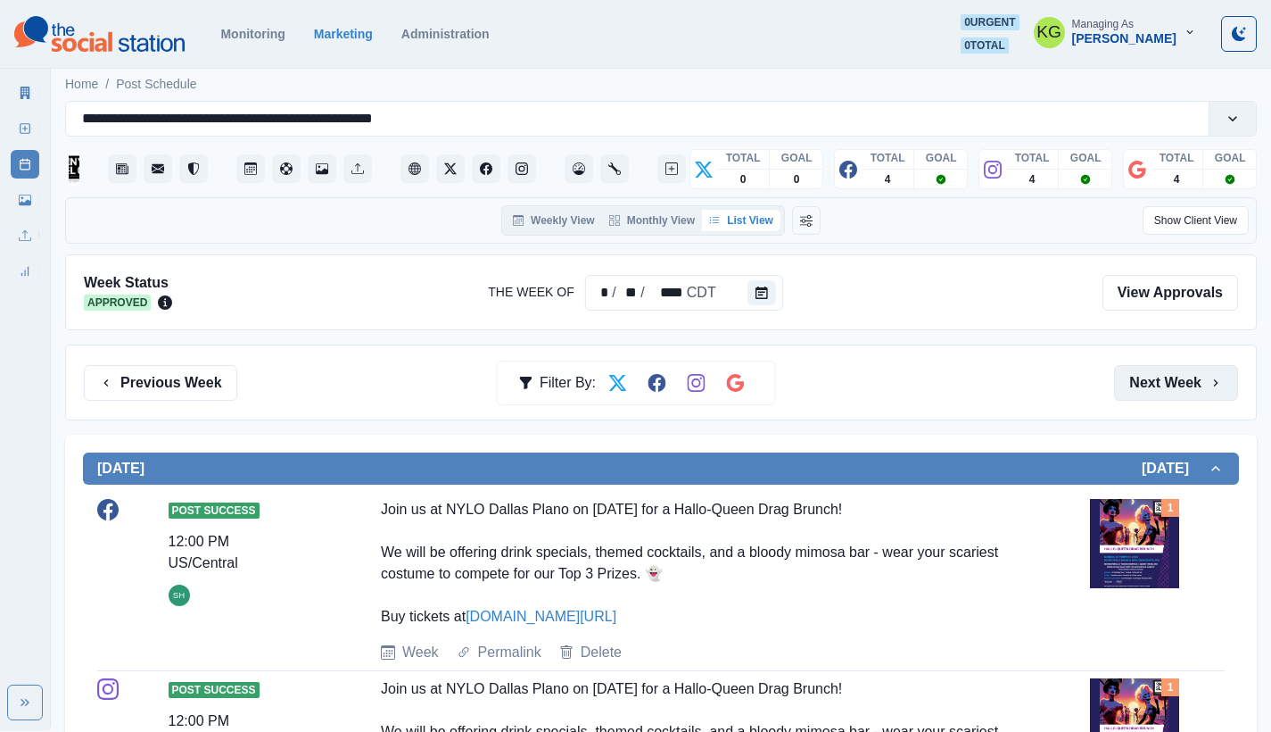
click at [1154, 385] on button "Next Week" at bounding box center [1176, 383] width 124 height 36
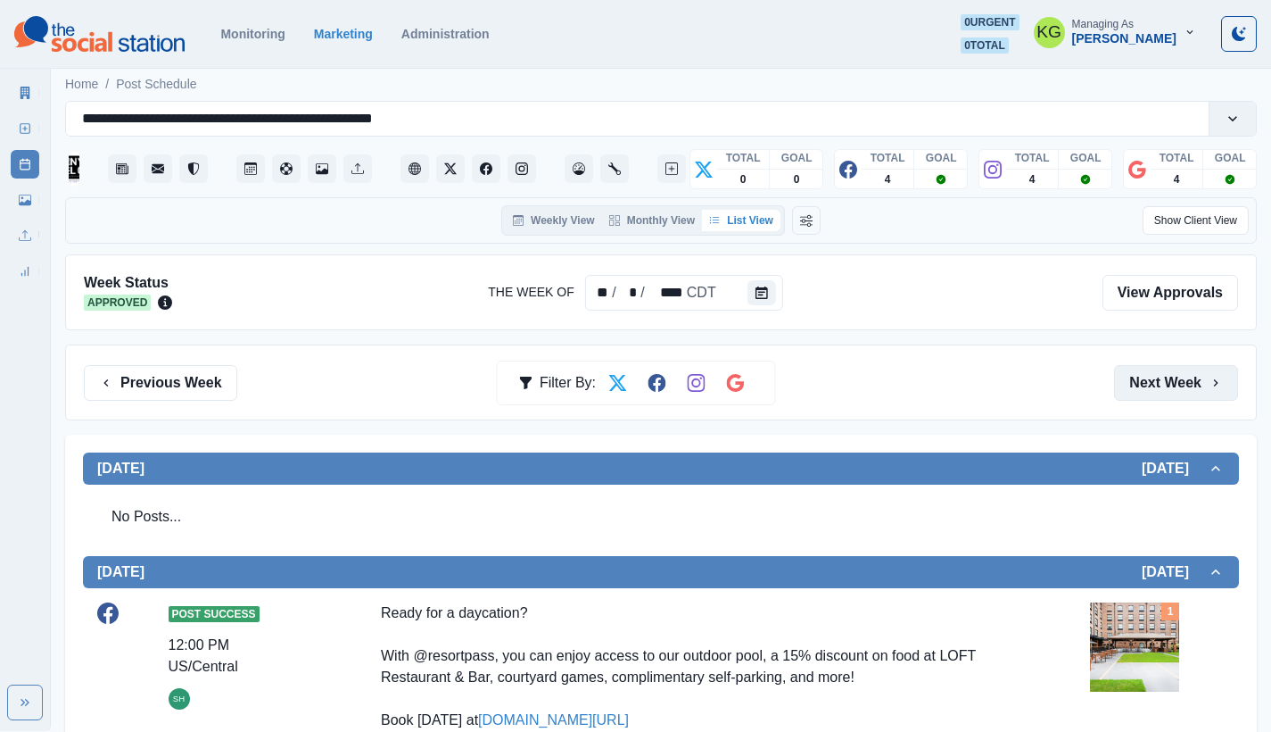
click at [1141, 397] on button "Next Week" at bounding box center [1176, 383] width 124 height 36
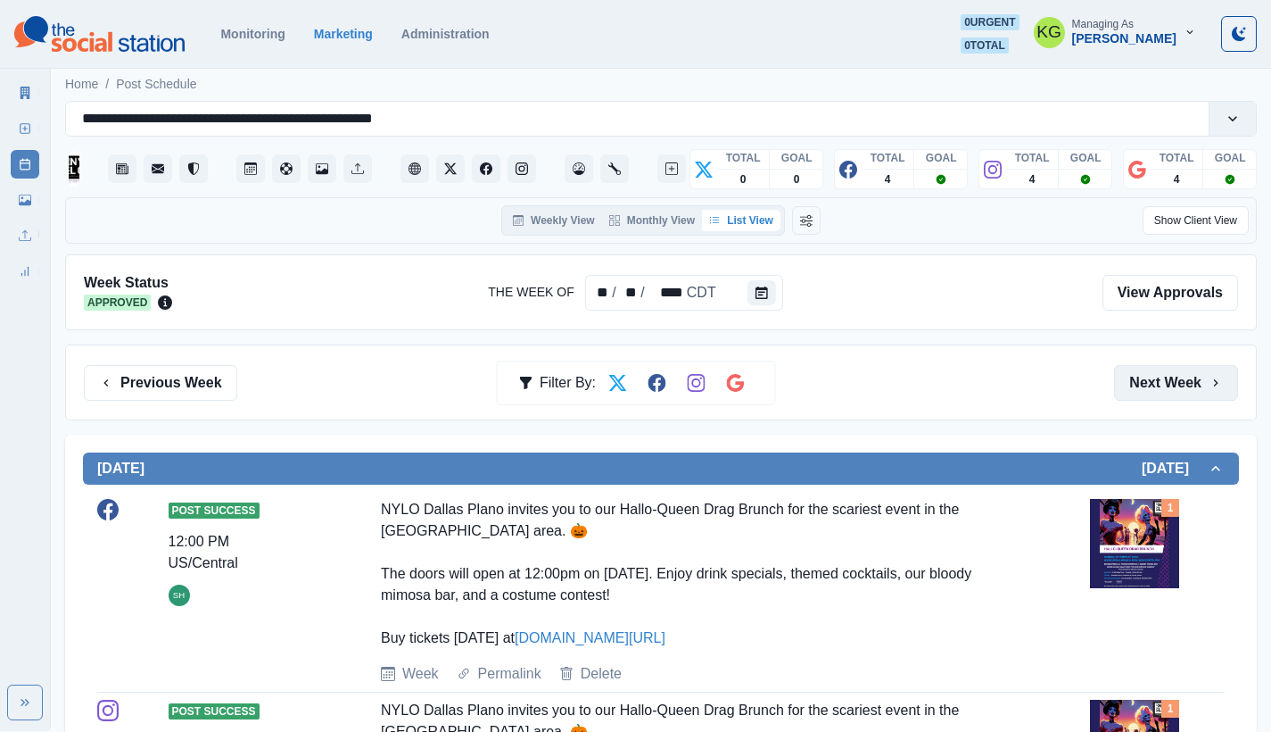
click at [1141, 392] on button "Next Week" at bounding box center [1176, 383] width 124 height 36
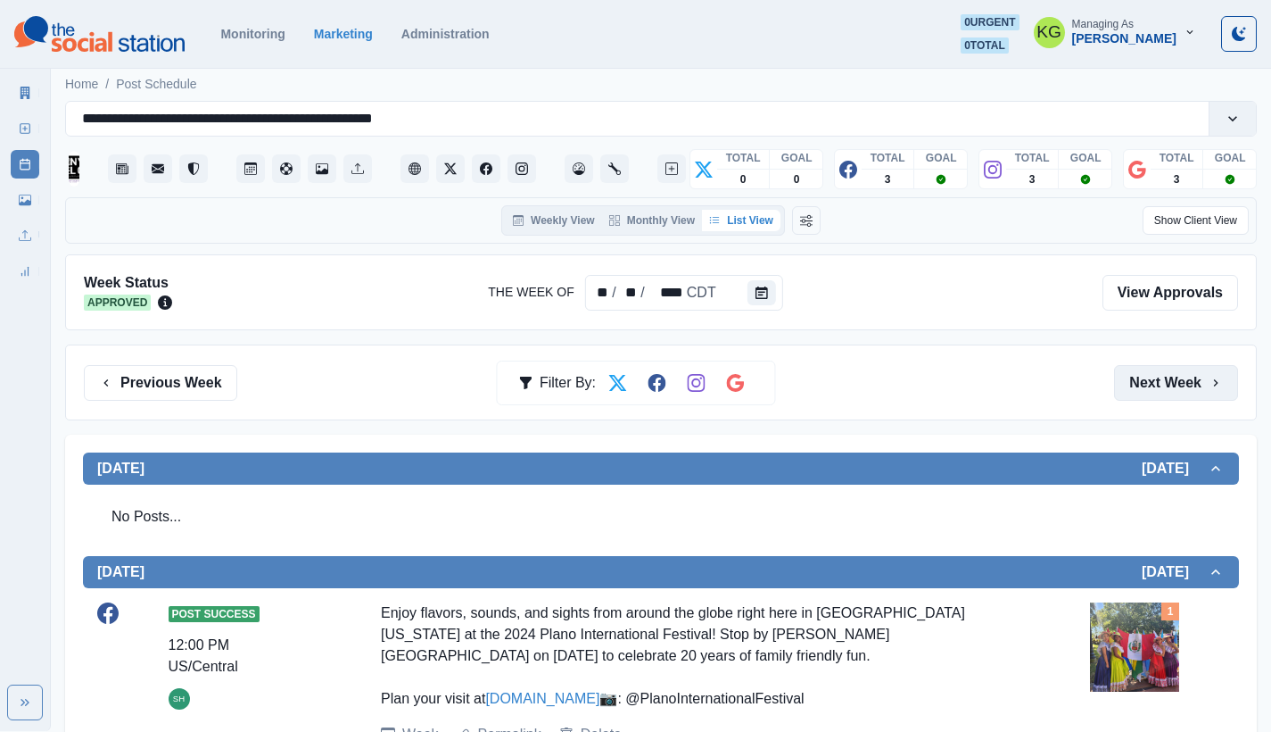
click at [1141, 392] on button "Next Week" at bounding box center [1176, 383] width 124 height 36
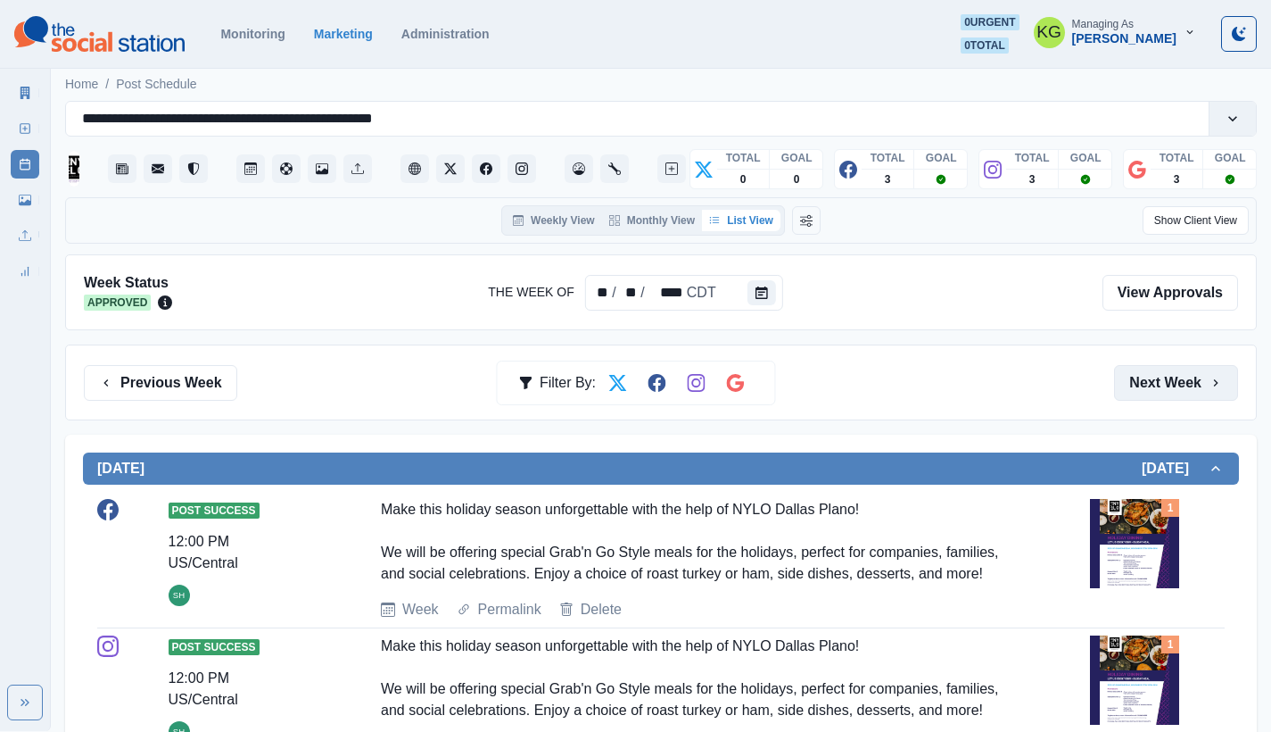
click at [1139, 393] on button "Next Week" at bounding box center [1176, 383] width 124 height 36
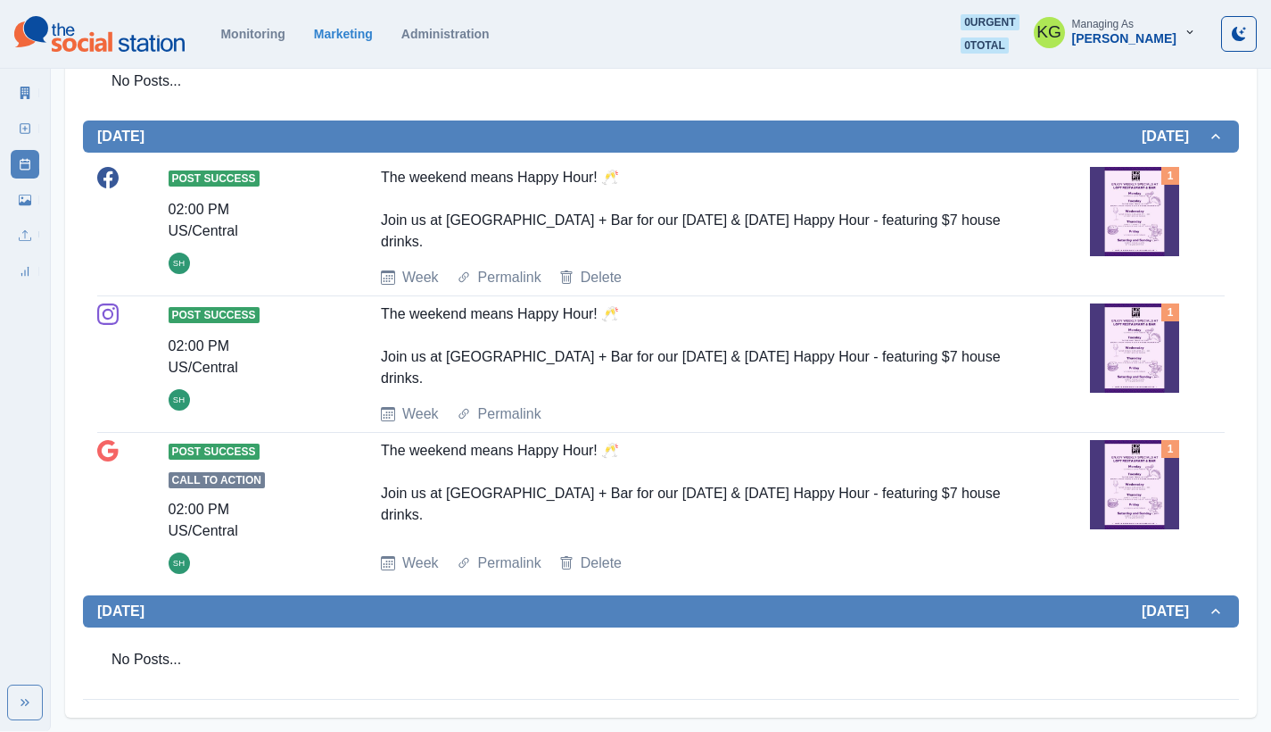
click at [1138, 364] on img at bounding box center [1134, 347] width 89 height 89
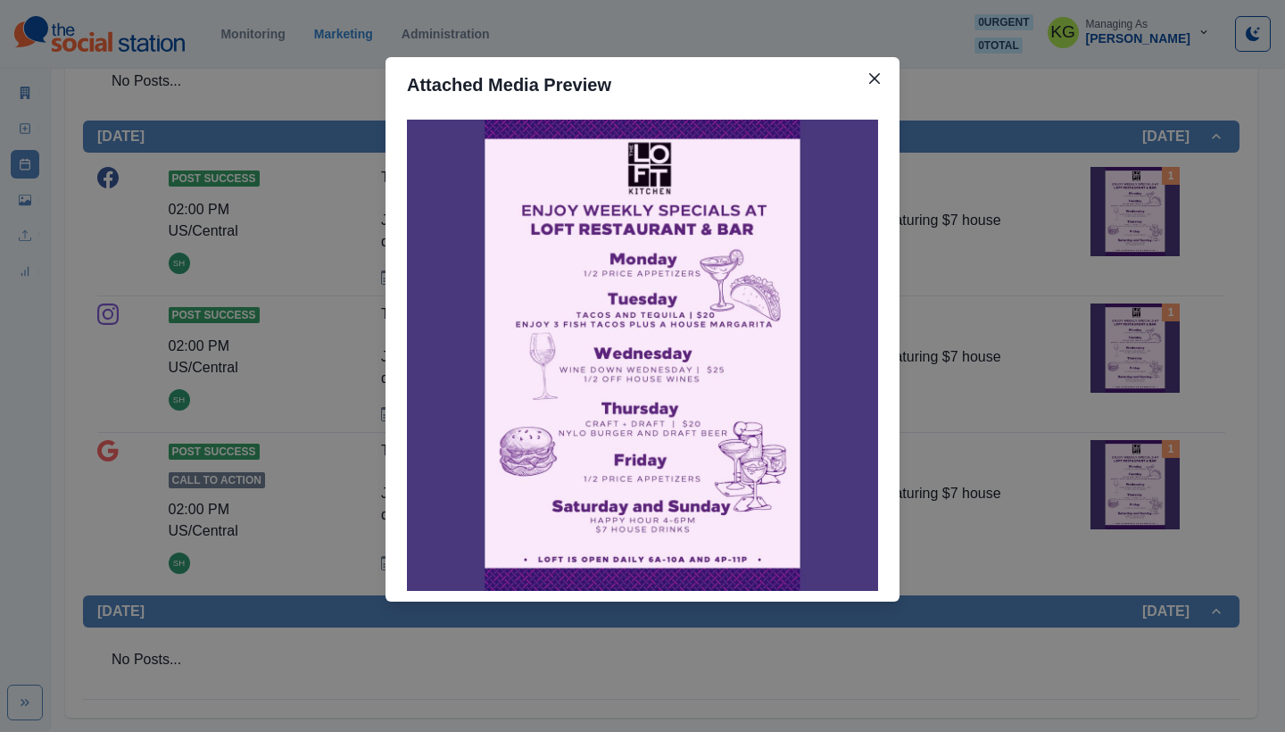
click at [1110, 363] on div "Attached Media Preview" at bounding box center [642, 366] width 1285 height 732
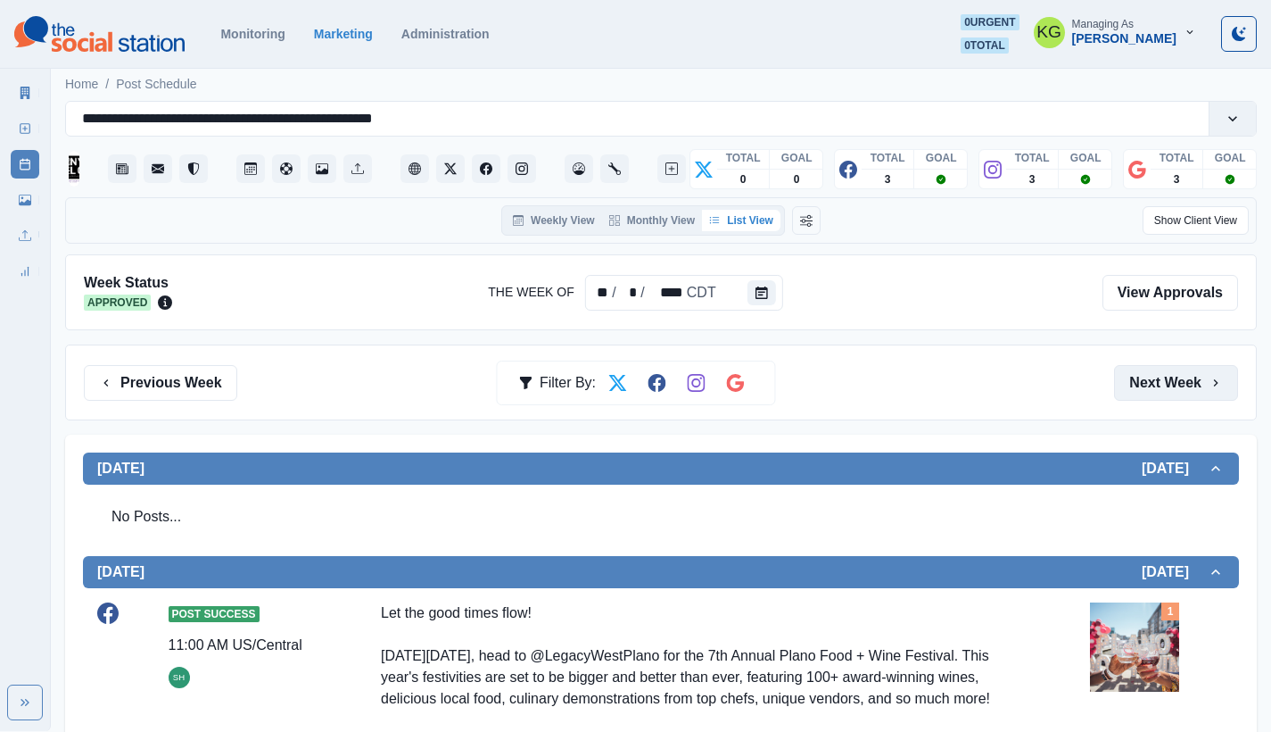
click at [1173, 365] on button "Next Week" at bounding box center [1176, 383] width 124 height 36
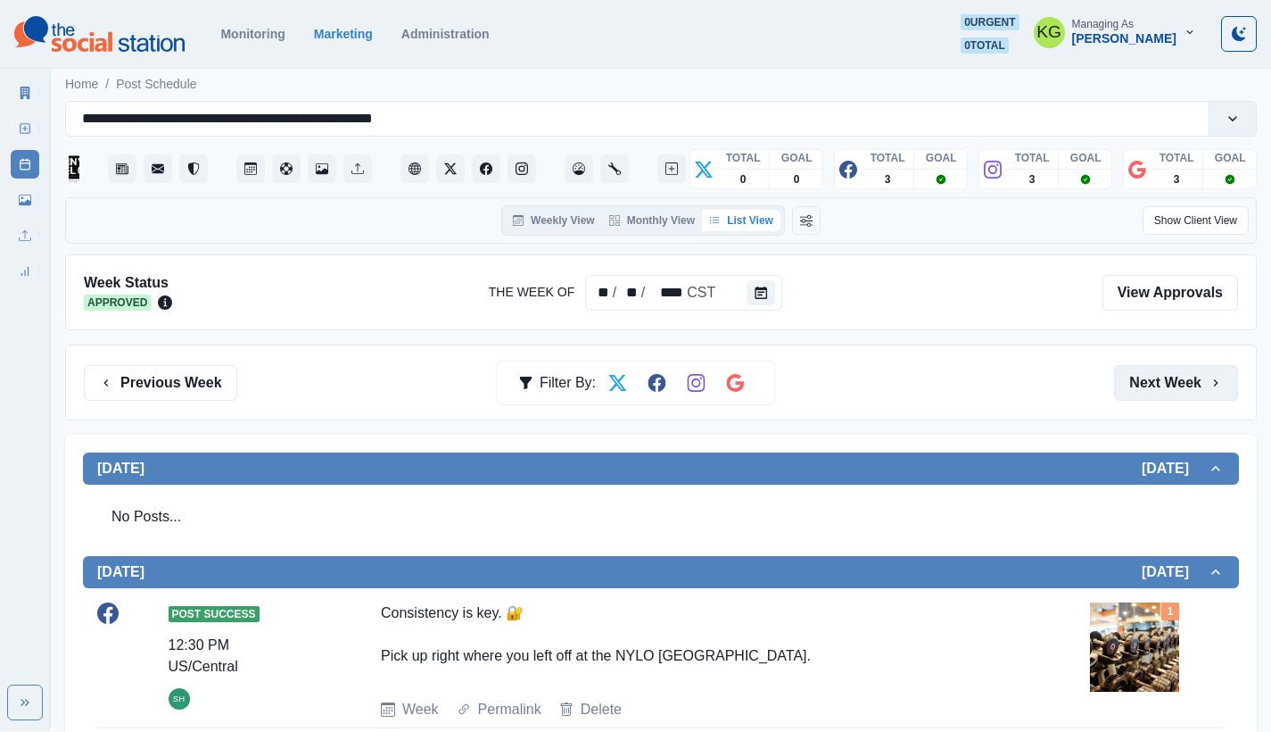
click at [1151, 372] on button "Next Week" at bounding box center [1176, 383] width 124 height 36
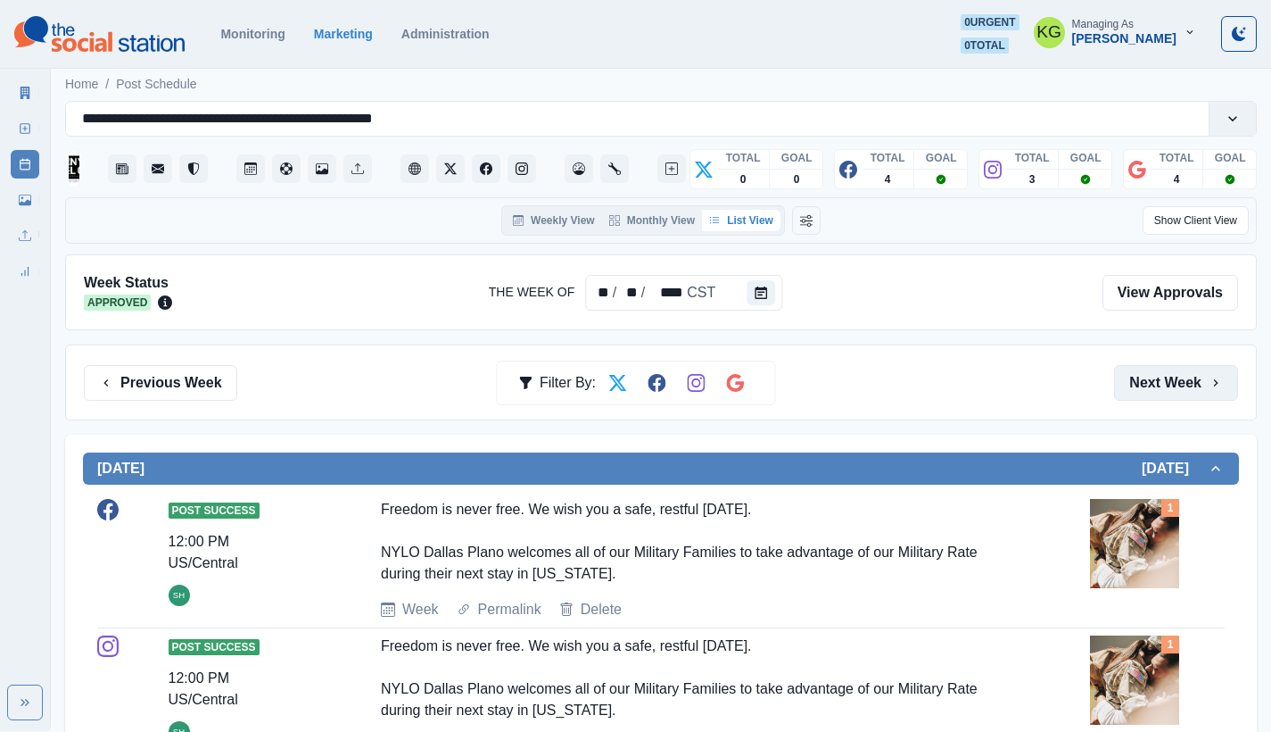
click at [1145, 365] on button "Next Week" at bounding box center [1176, 383] width 124 height 36
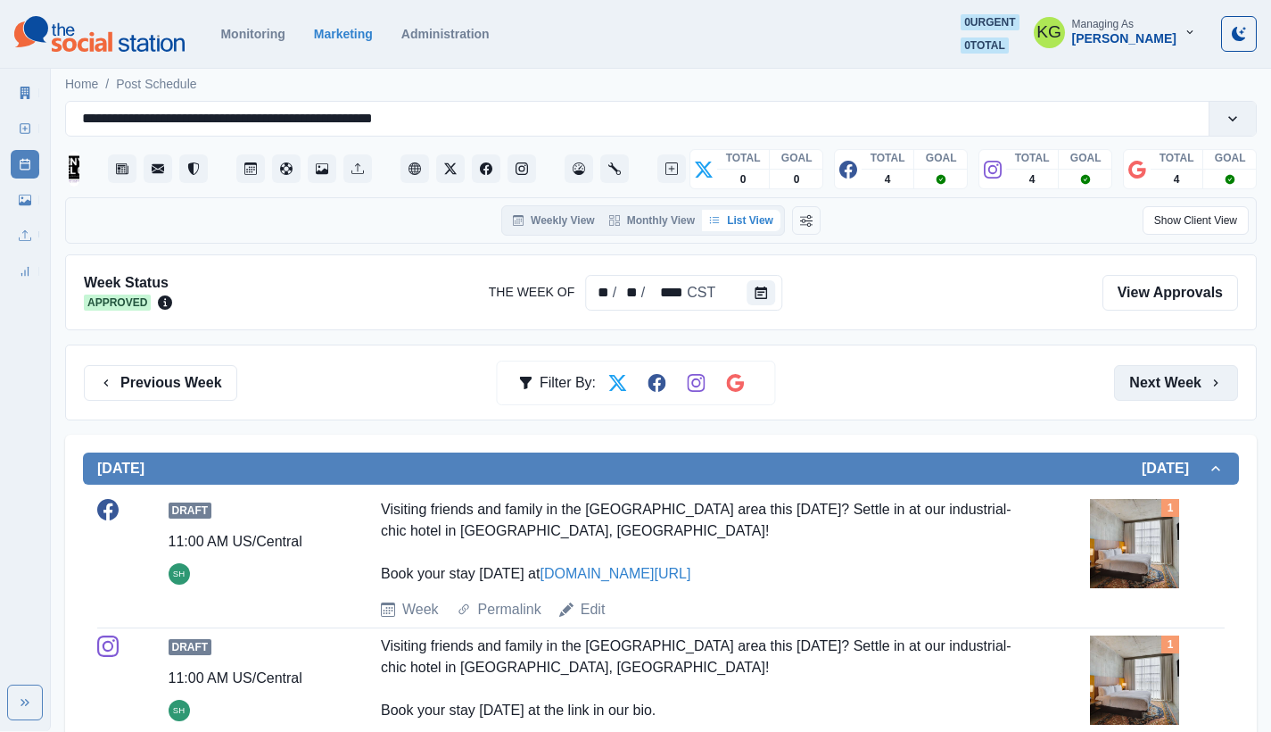
click at [1152, 384] on button "Next Week" at bounding box center [1176, 383] width 124 height 36
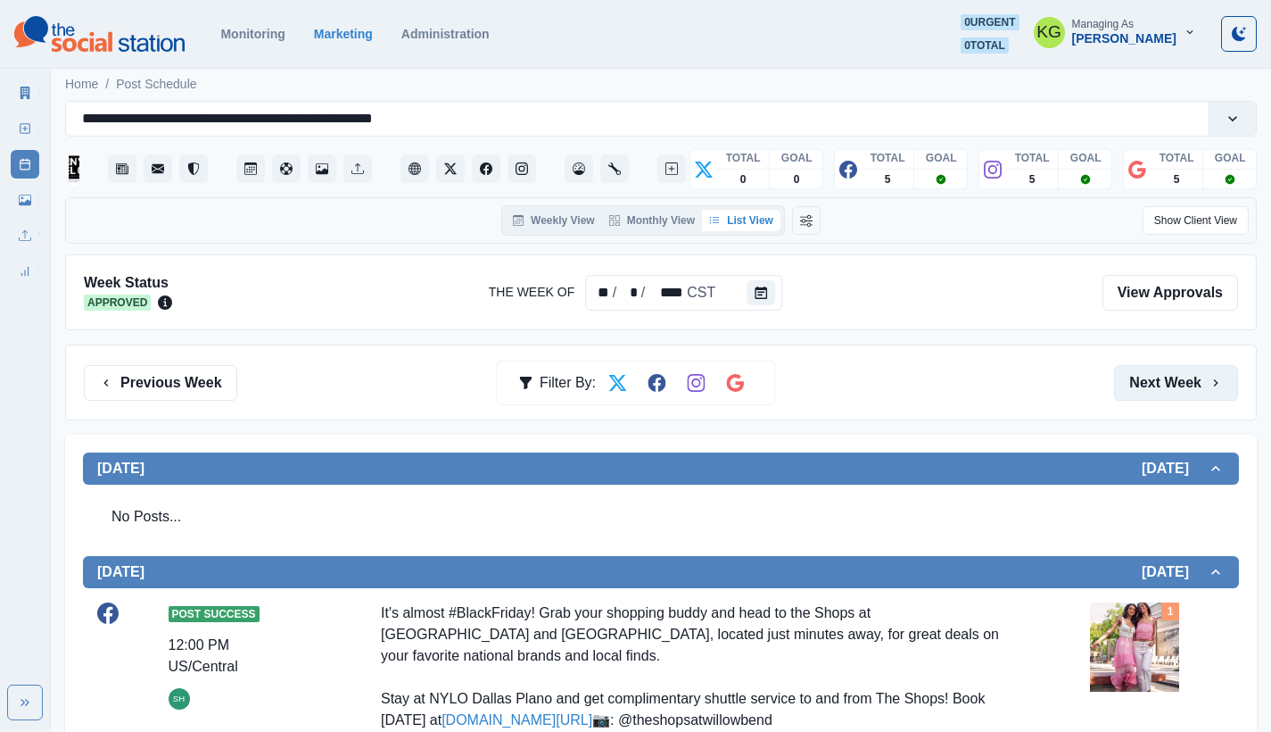
click at [1153, 376] on button "Next Week" at bounding box center [1176, 383] width 124 height 36
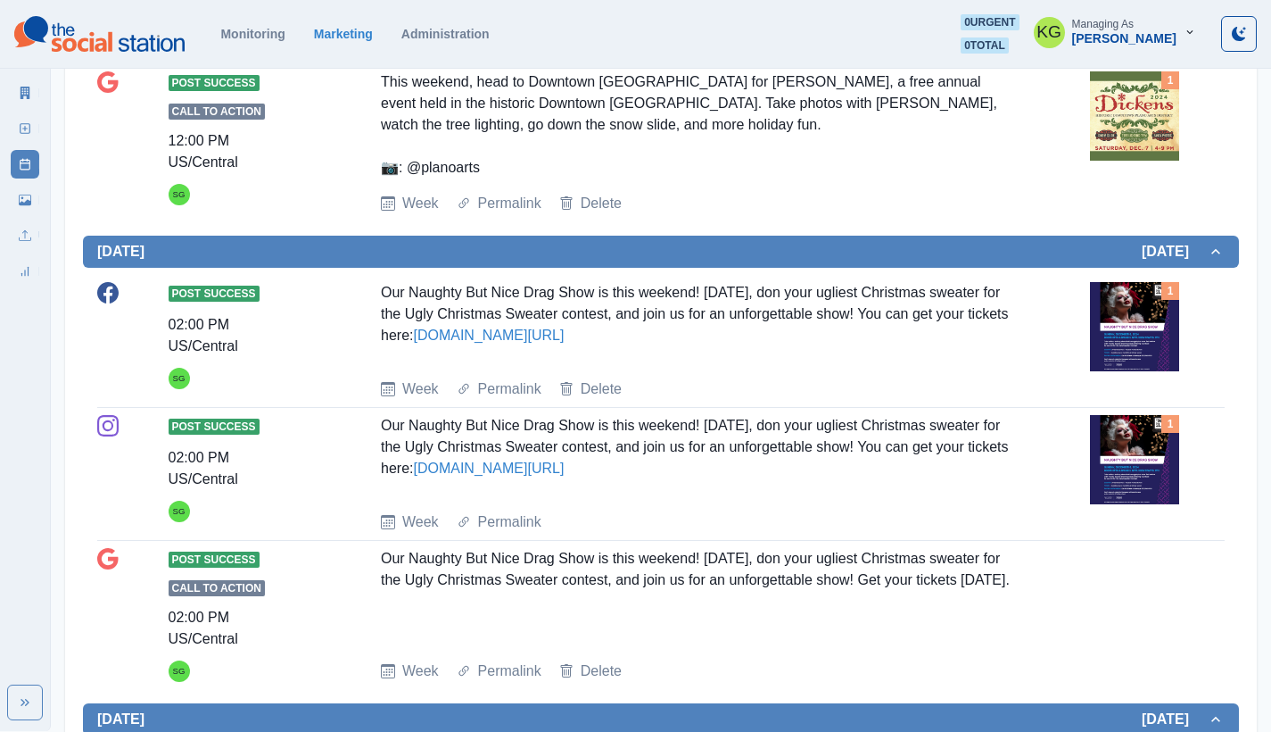
scroll to position [1326, 0]
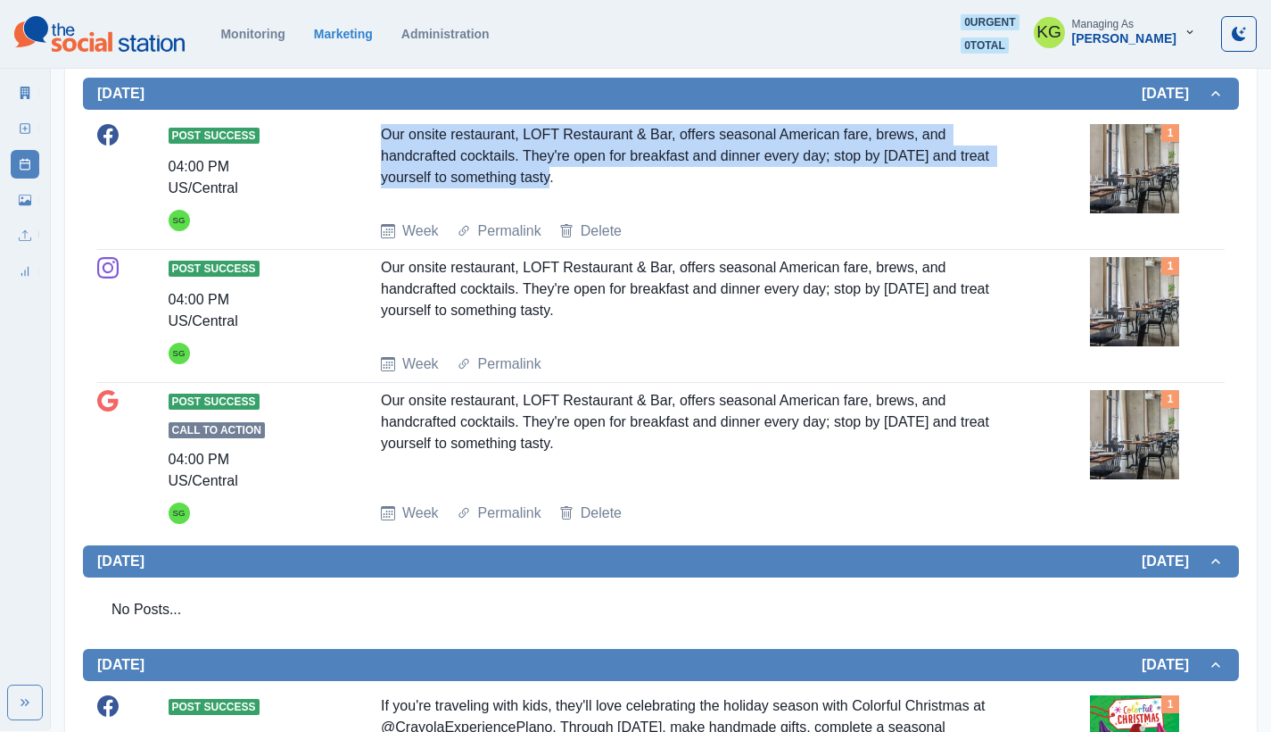
drag, startPoint x: 506, startPoint y: 307, endPoint x: 348, endPoint y: 274, distance: 161.3
click at [348, 242] on div "Post Success 04:00 PM US/Central SG Our onsite restaurant, LOFT Restaurant & Ba…" at bounding box center [661, 183] width 1128 height 118
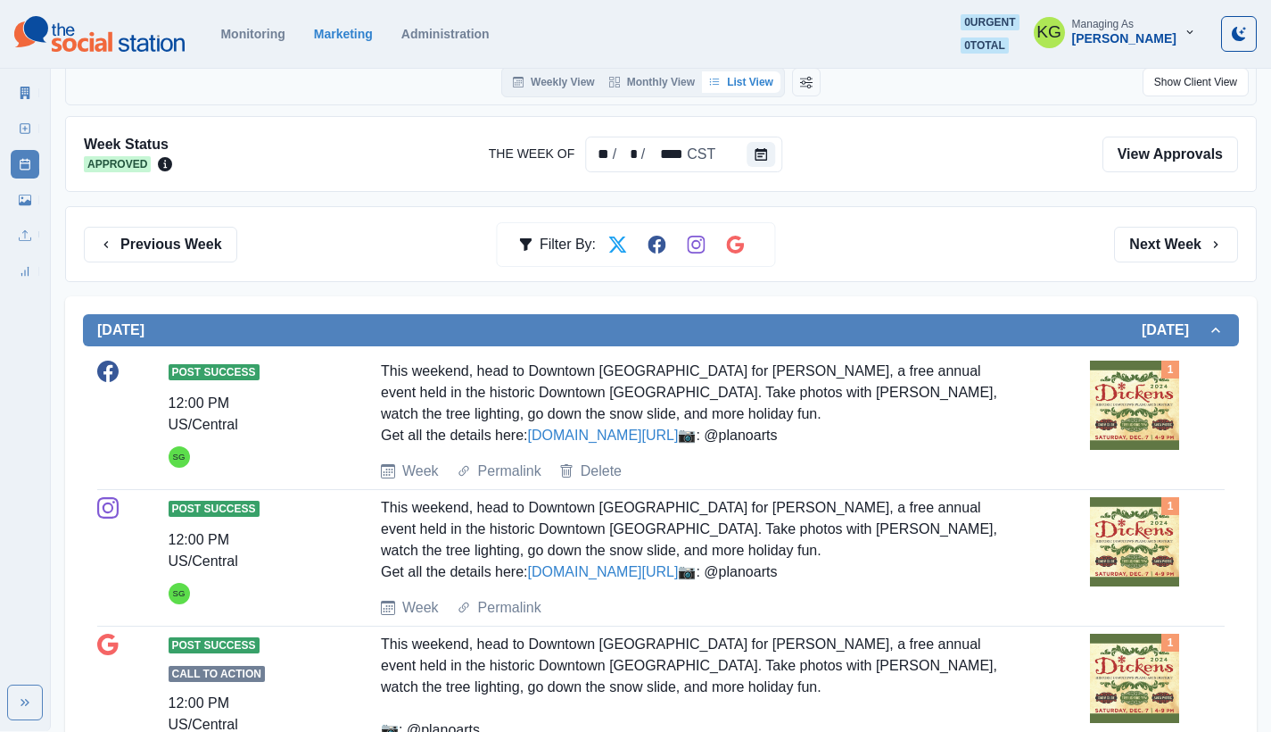
scroll to position [0, 0]
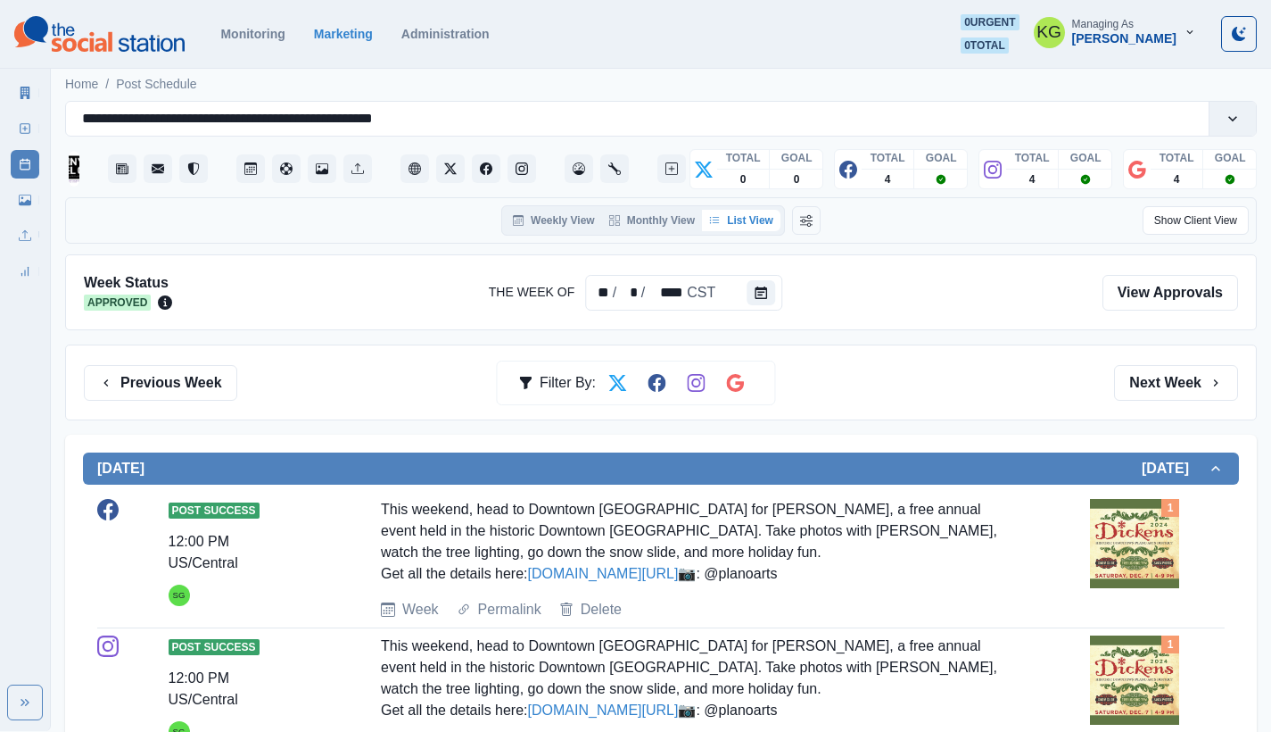
click at [757, 276] on div at bounding box center [765, 293] width 36 height 36
click at [624, 317] on div "Week Status Approved The Week Of ** / * / **** CST View Approvals" at bounding box center [661, 292] width 1192 height 76
click at [733, 285] on div "** / * / **** CST" at bounding box center [683, 293] width 197 height 36
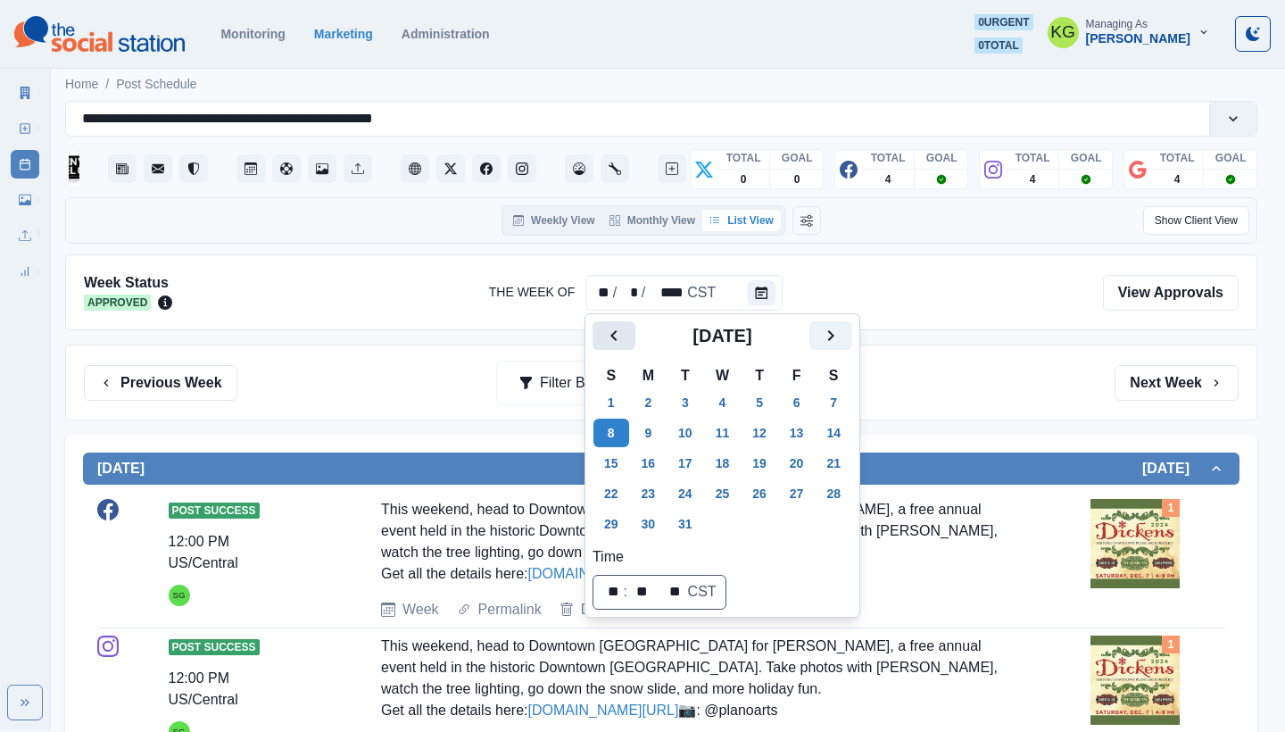
click at [611, 336] on icon "Previous" at bounding box center [613, 335] width 6 height 11
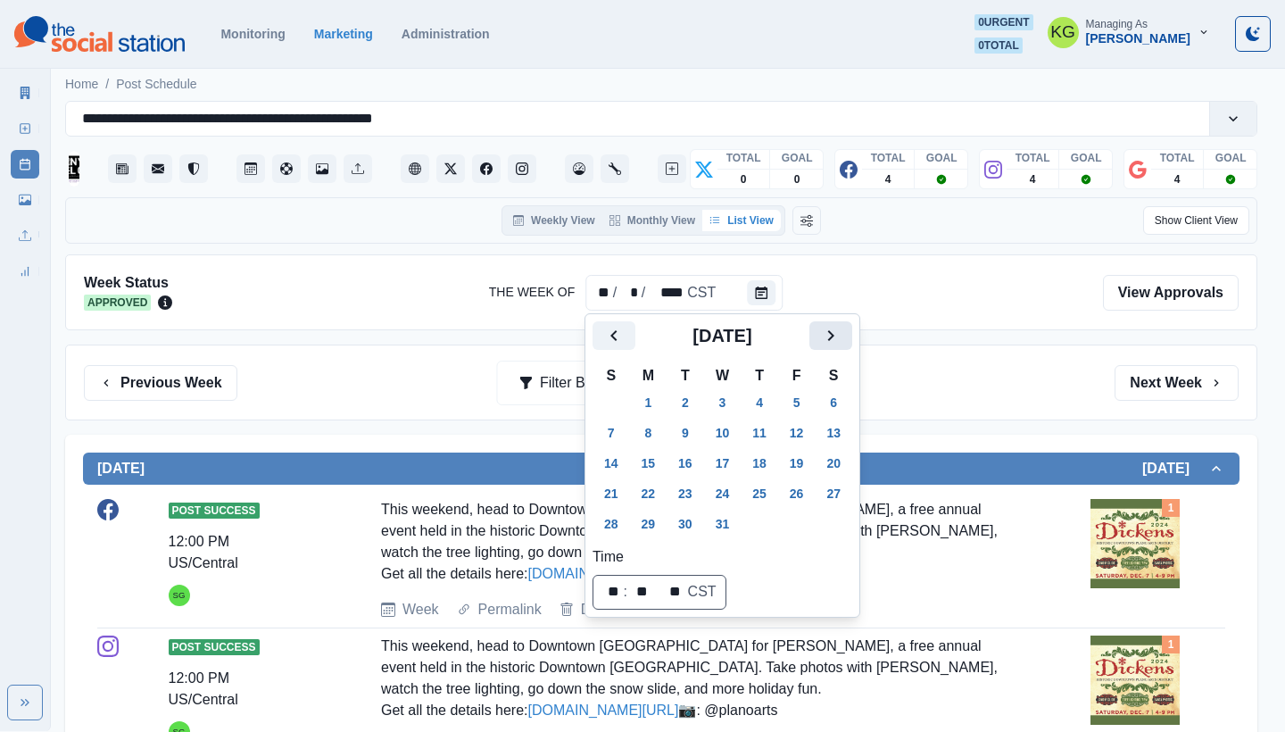
click at [839, 335] on icon "Next" at bounding box center [830, 335] width 21 height 21
click at [616, 399] on button "1" at bounding box center [611, 402] width 36 height 29
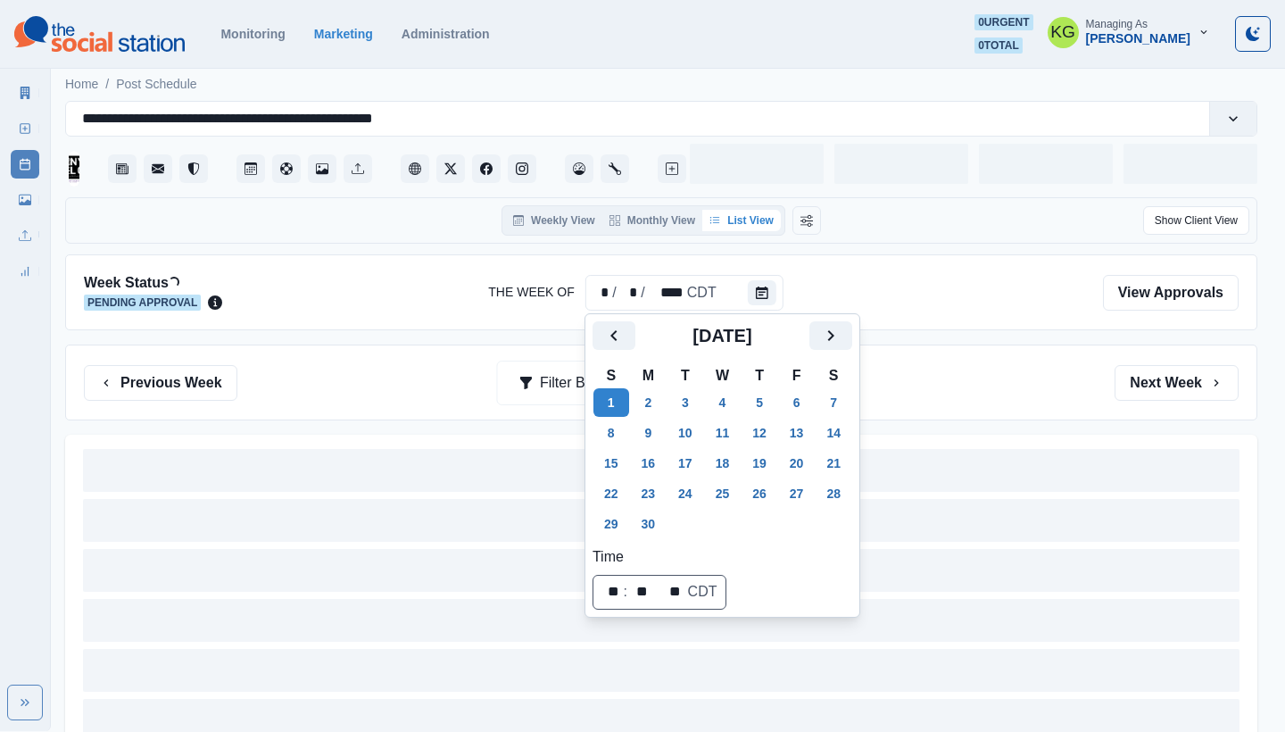
click at [1005, 381] on div "Previous Week Filter By: Next Week" at bounding box center [661, 383] width 1154 height 36
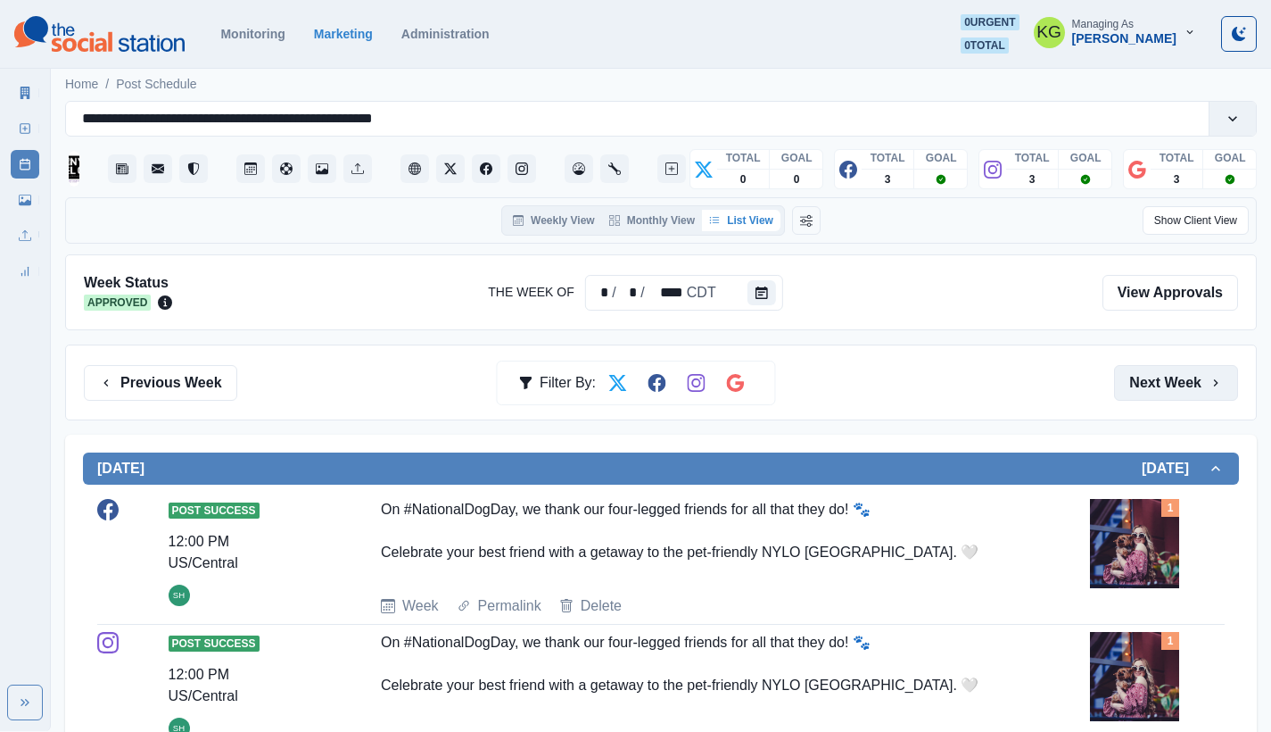
click at [1188, 376] on button "Next Week" at bounding box center [1176, 383] width 124 height 36
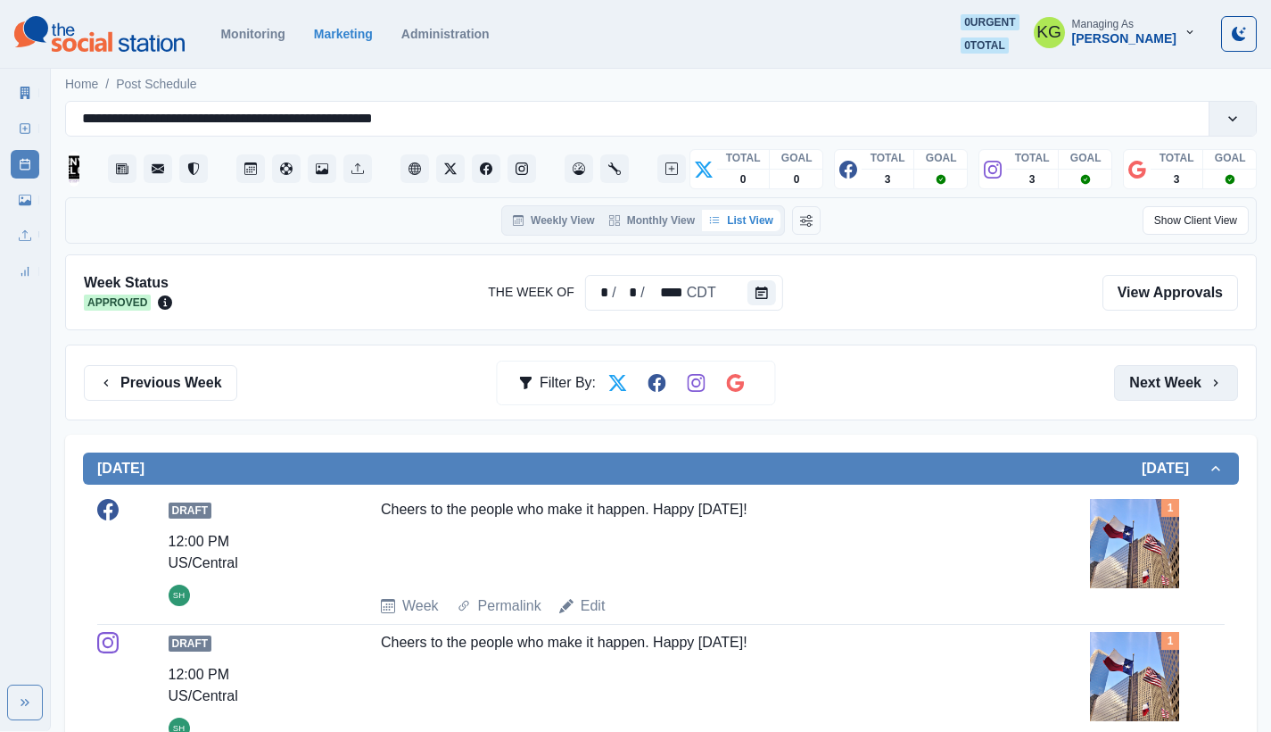
click at [1185, 378] on button "Next Week" at bounding box center [1176, 383] width 124 height 36
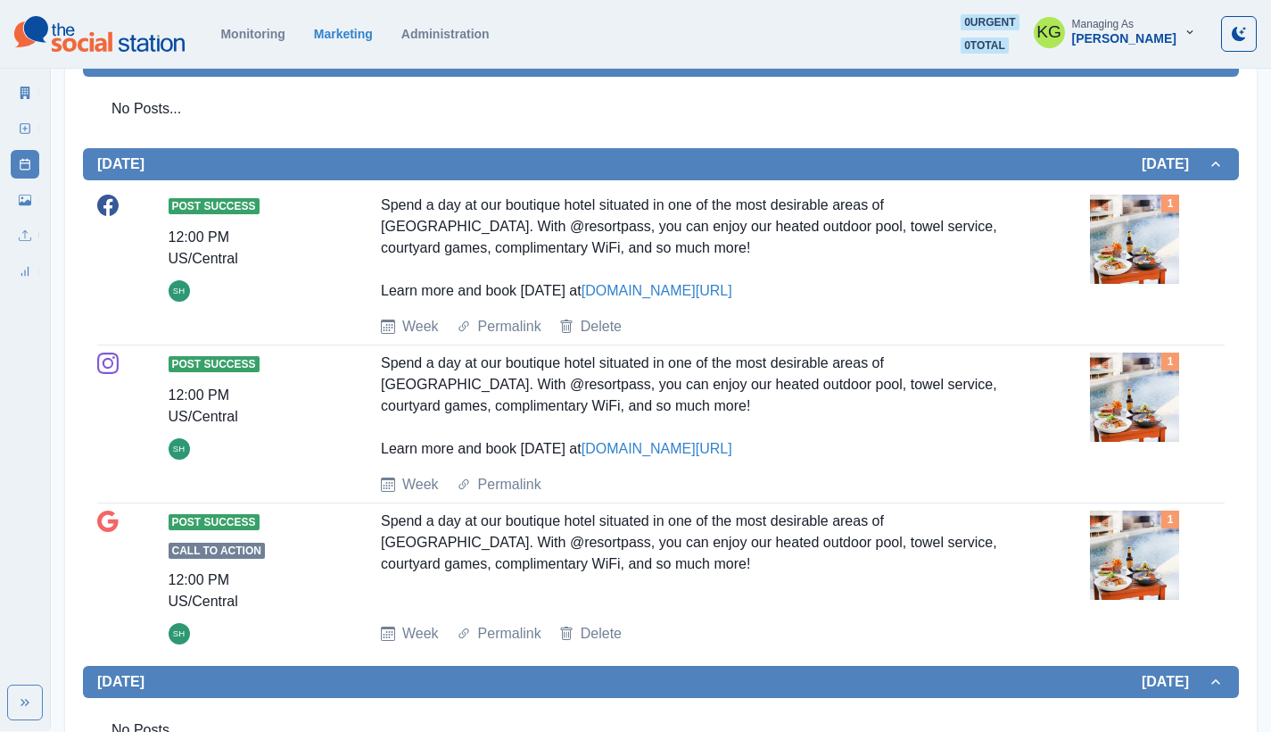
scroll to position [1244, 0]
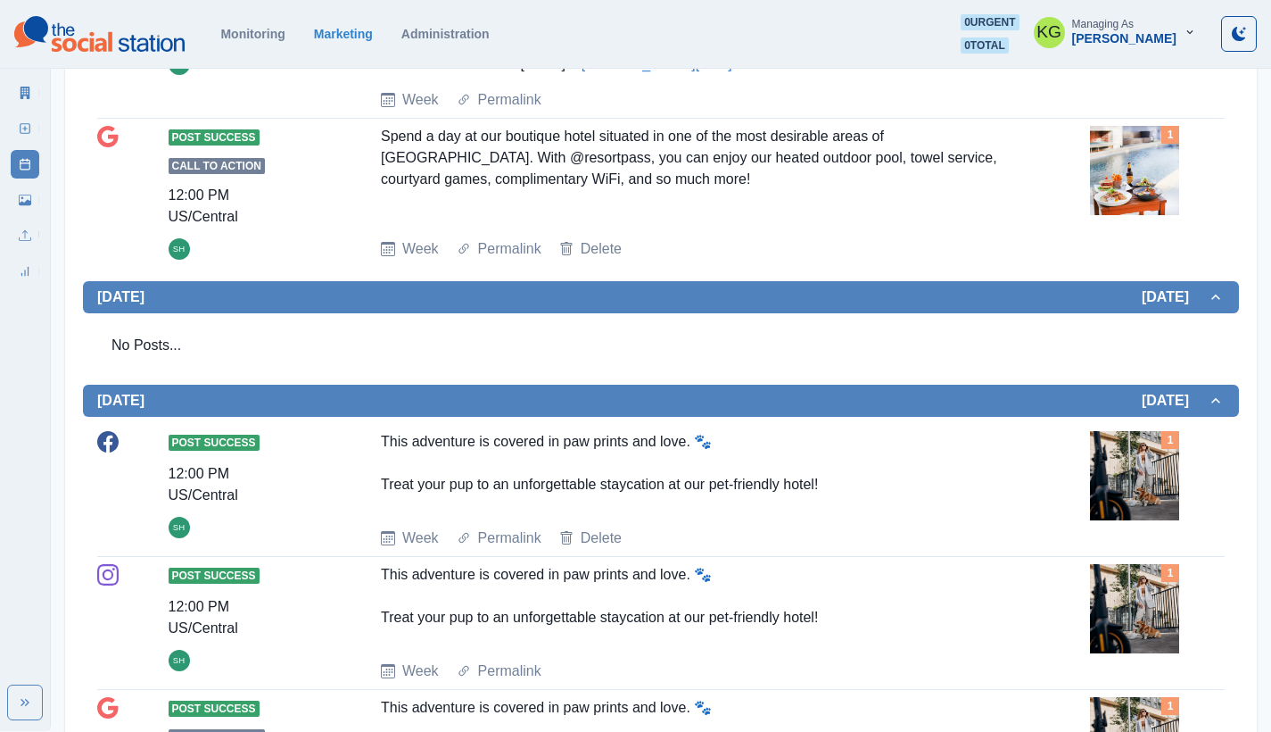
click at [666, 10] on section "Monitoring Marketing Administration 0 urgent 0 total KG Managing As [PERSON_NAM…" at bounding box center [635, 34] width 1271 height 69
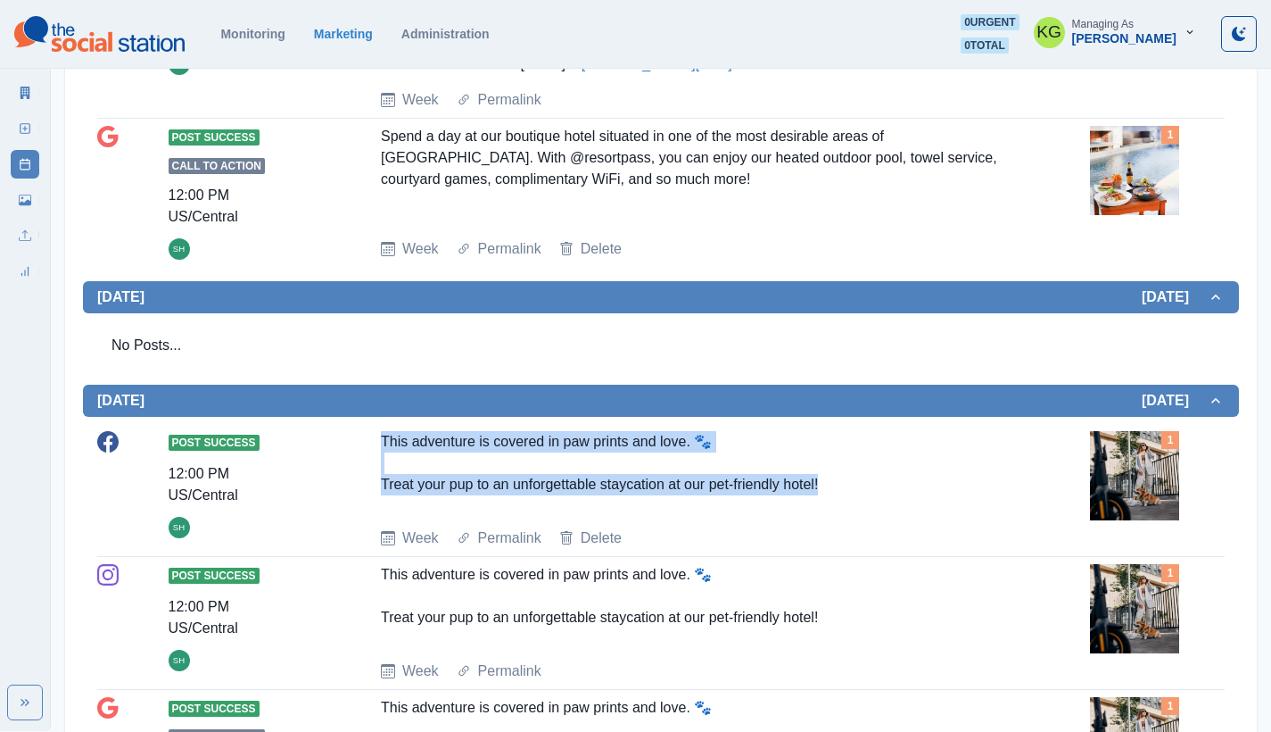
drag, startPoint x: 401, startPoint y: 434, endPoint x: 863, endPoint y: 495, distance: 465.2
click at [863, 495] on div "Post Success 12:00 PM US/Central SH This adventure is covered in paw prints and…" at bounding box center [661, 490] width 1128 height 118
copy div "This adventure is covered in paw prints and love. 🐾 Treat your pup to an unforg…"
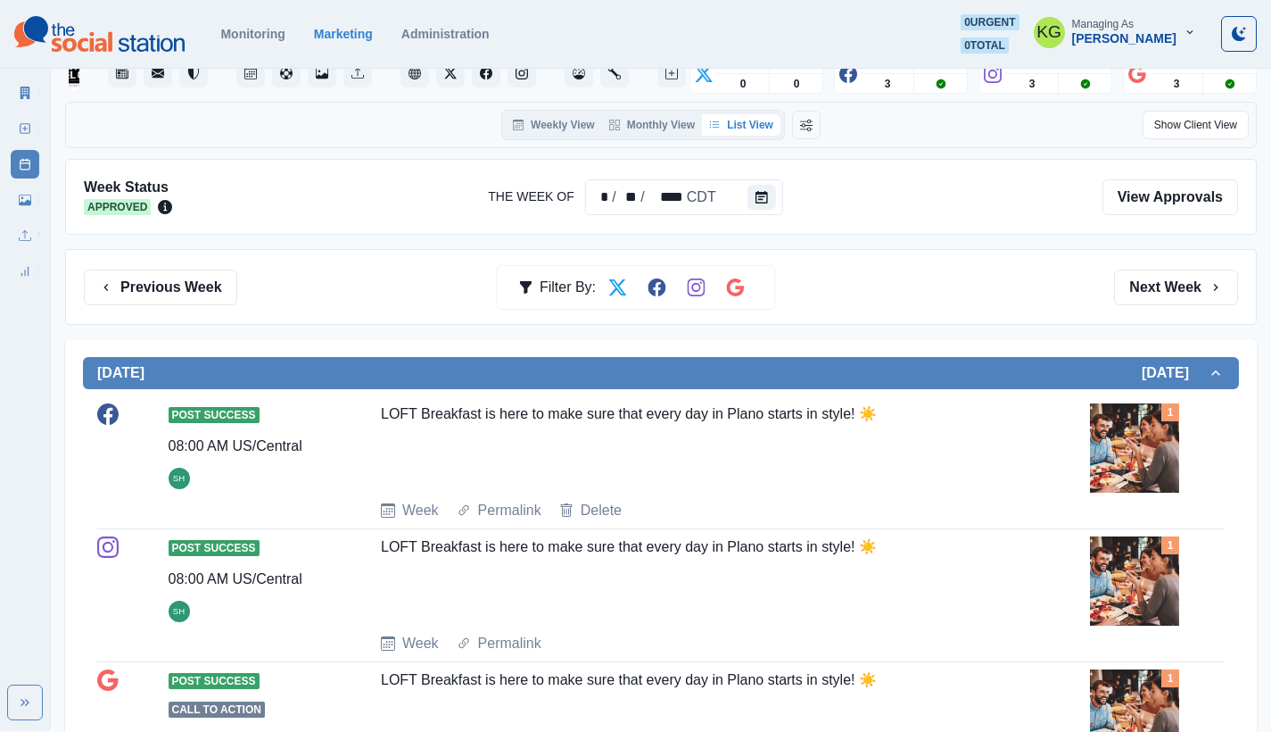
scroll to position [270, 0]
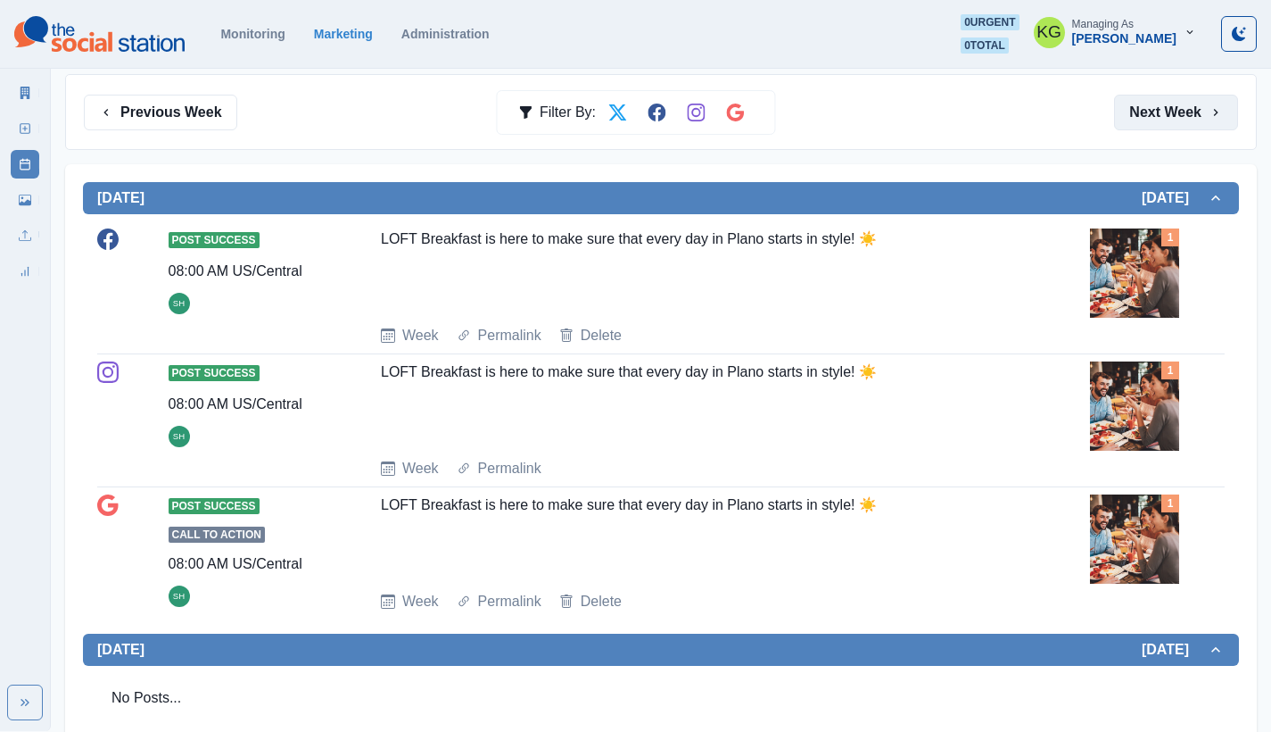
click at [1153, 117] on button "Next Week" at bounding box center [1176, 113] width 124 height 36
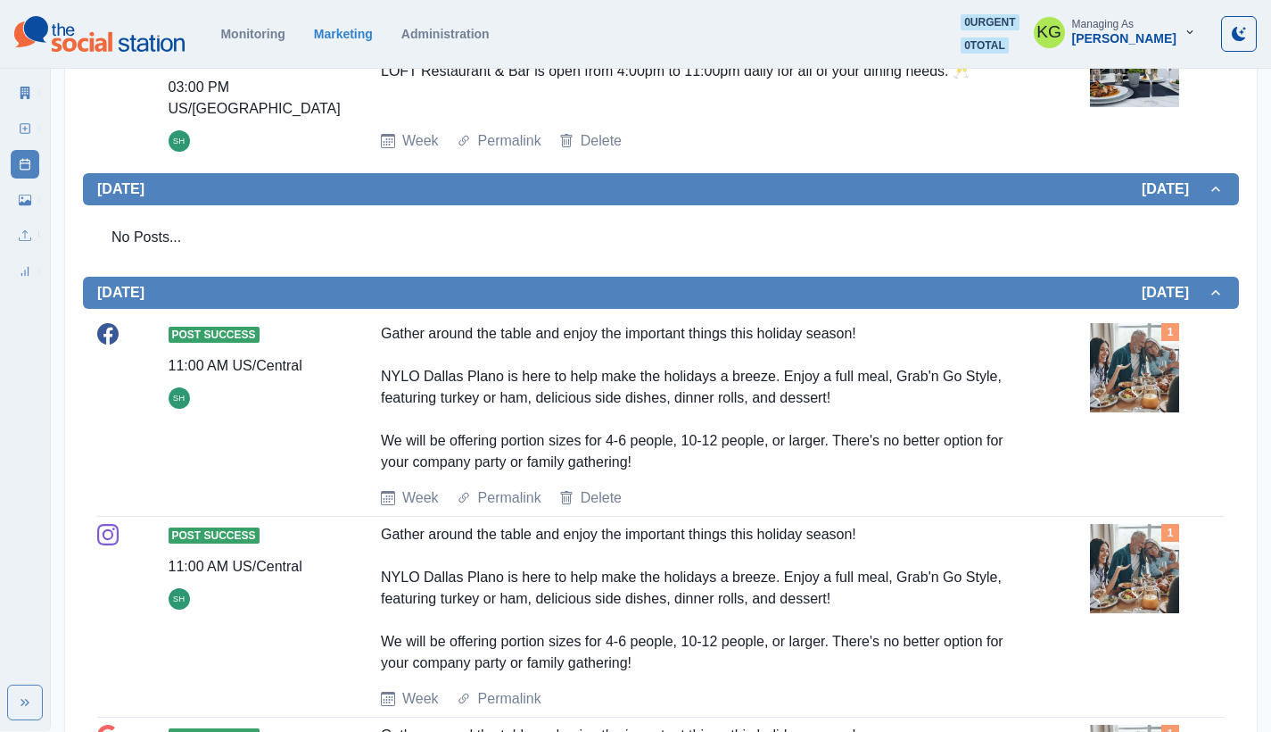
scroll to position [1069, 0]
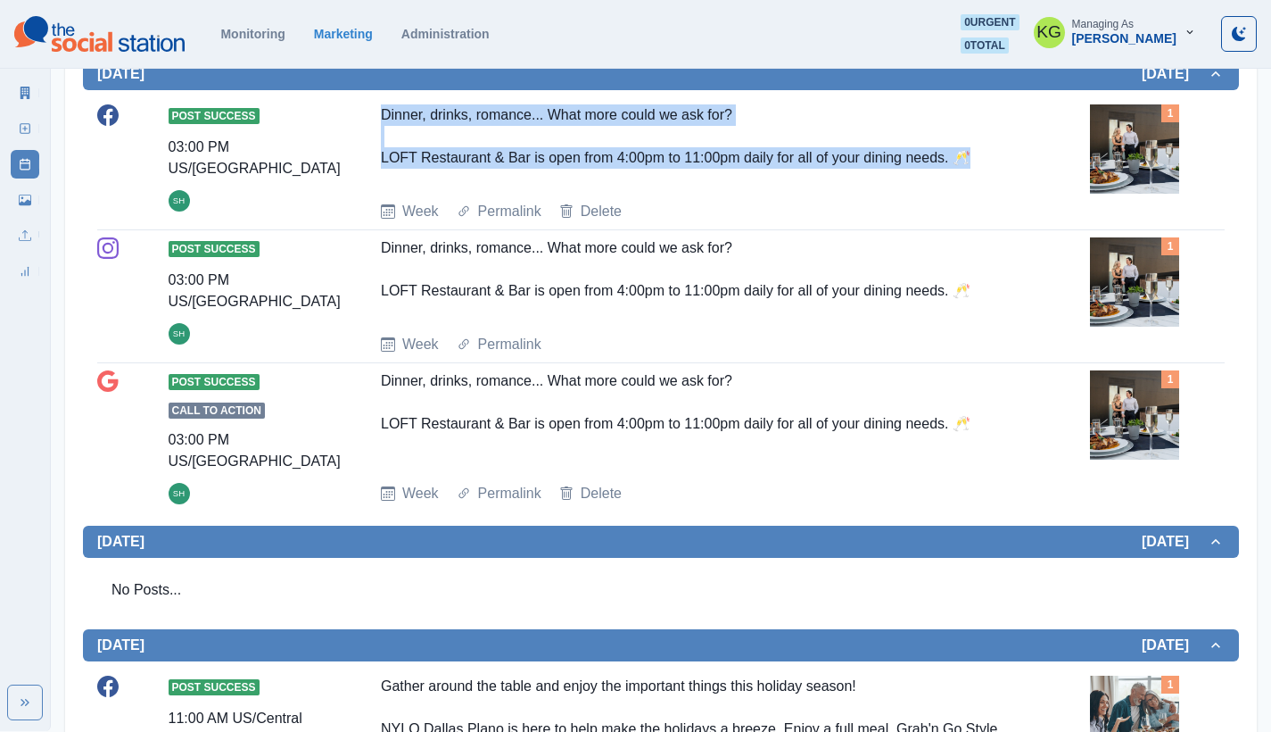
drag, startPoint x: 945, startPoint y: 147, endPoint x: 362, endPoint y: 105, distance: 584.1
click at [362, 105] on div "Post Success 03:00 PM US/Central SH Dinner, drinks, romance... What more could …" at bounding box center [661, 163] width 1128 height 118
copy div "Dinner, drinks, romance... What more could we ask for? LOFT Restaurant & Bar is…"
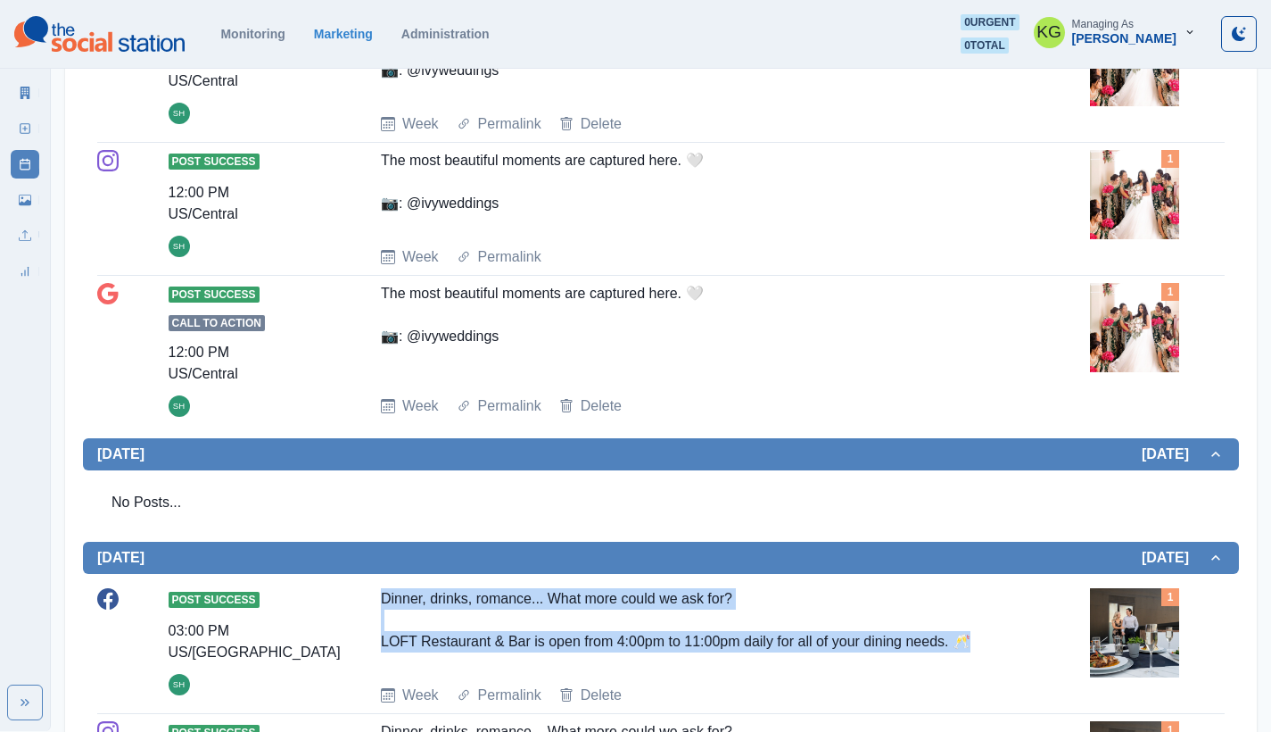
scroll to position [279, 0]
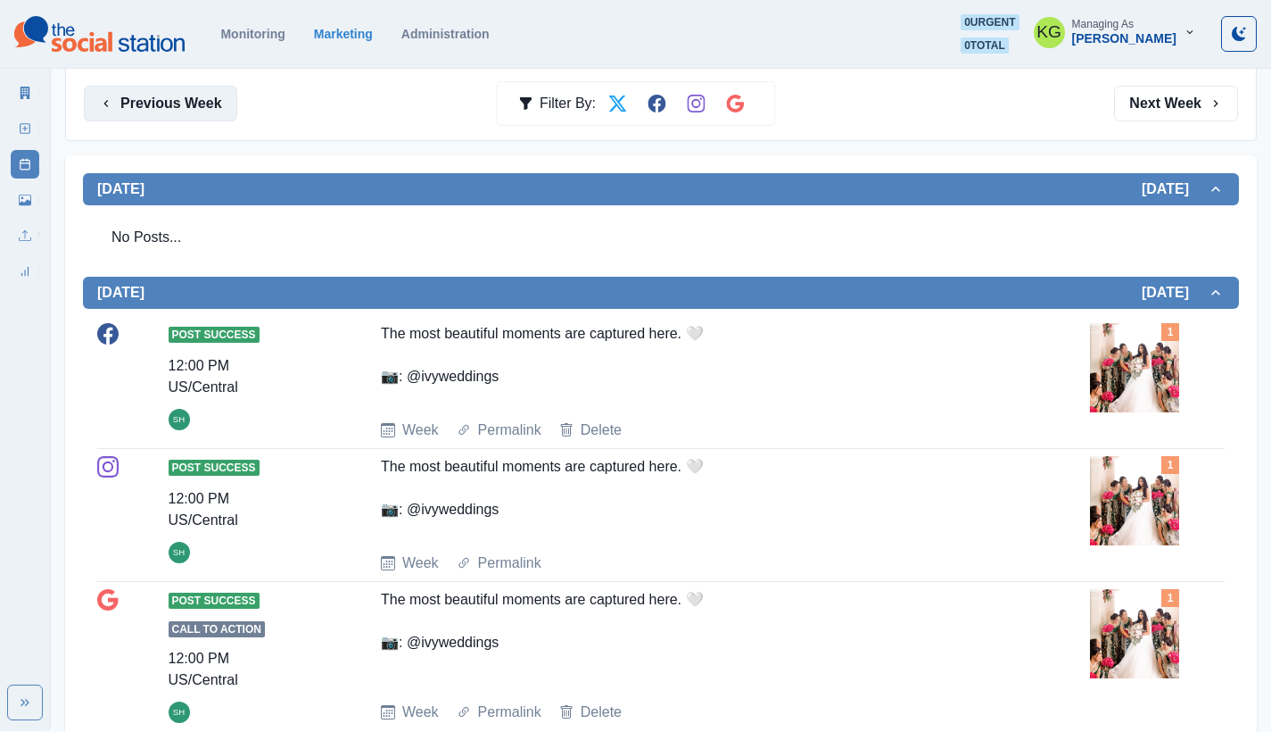
click at [168, 101] on button "Previous Week" at bounding box center [160, 104] width 153 height 36
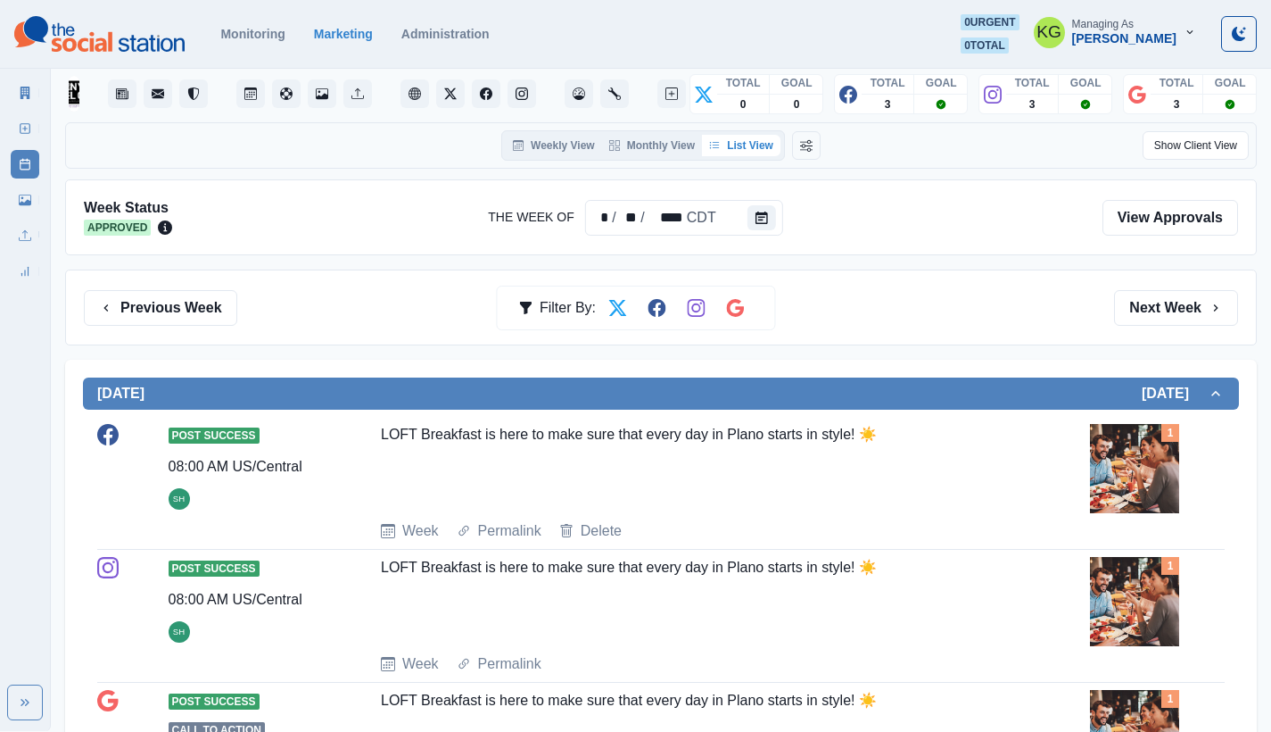
scroll to position [685, 0]
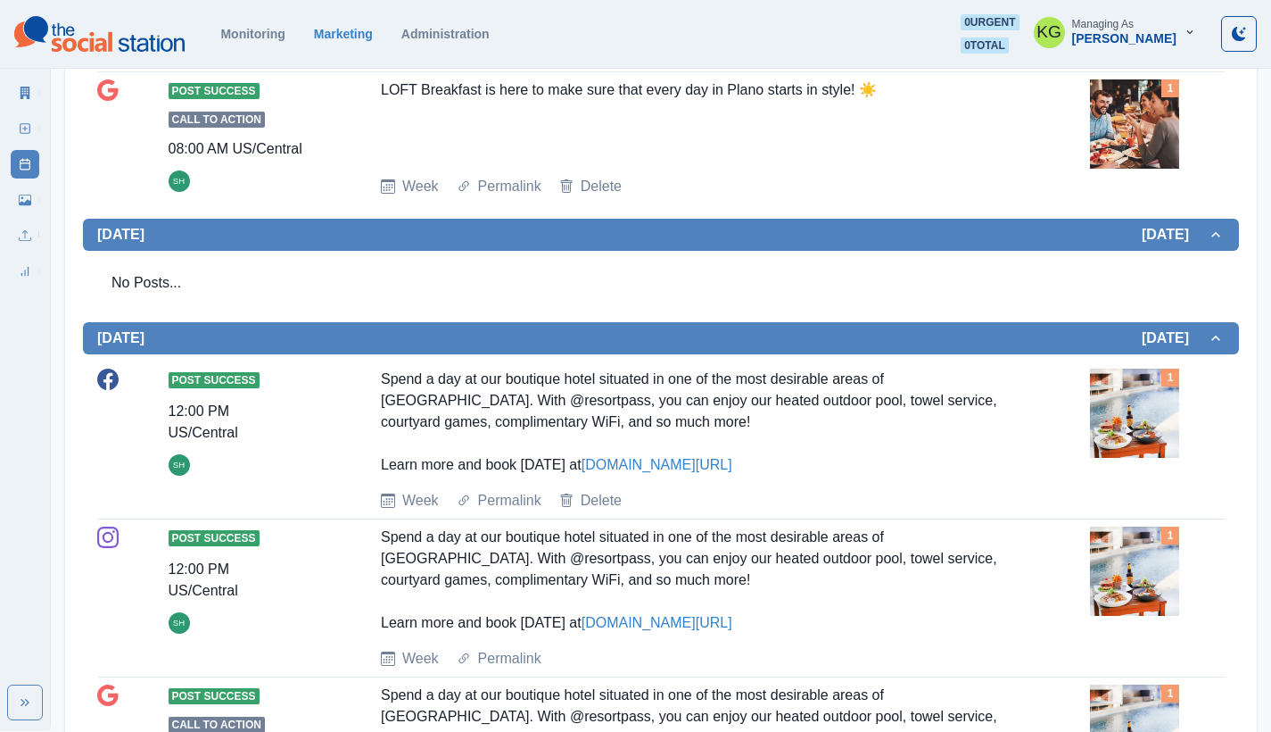
drag, startPoint x: 367, startPoint y: 391, endPoint x: 967, endPoint y: 468, distance: 605.4
click at [967, 468] on div "Post Success 12:00 PM US/Central SH Spend a day at our boutique hotel situated …" at bounding box center [661, 439] width 1128 height 143
copy div "Spend a day at our boutique hotel situated in one of the most desirable areas o…"
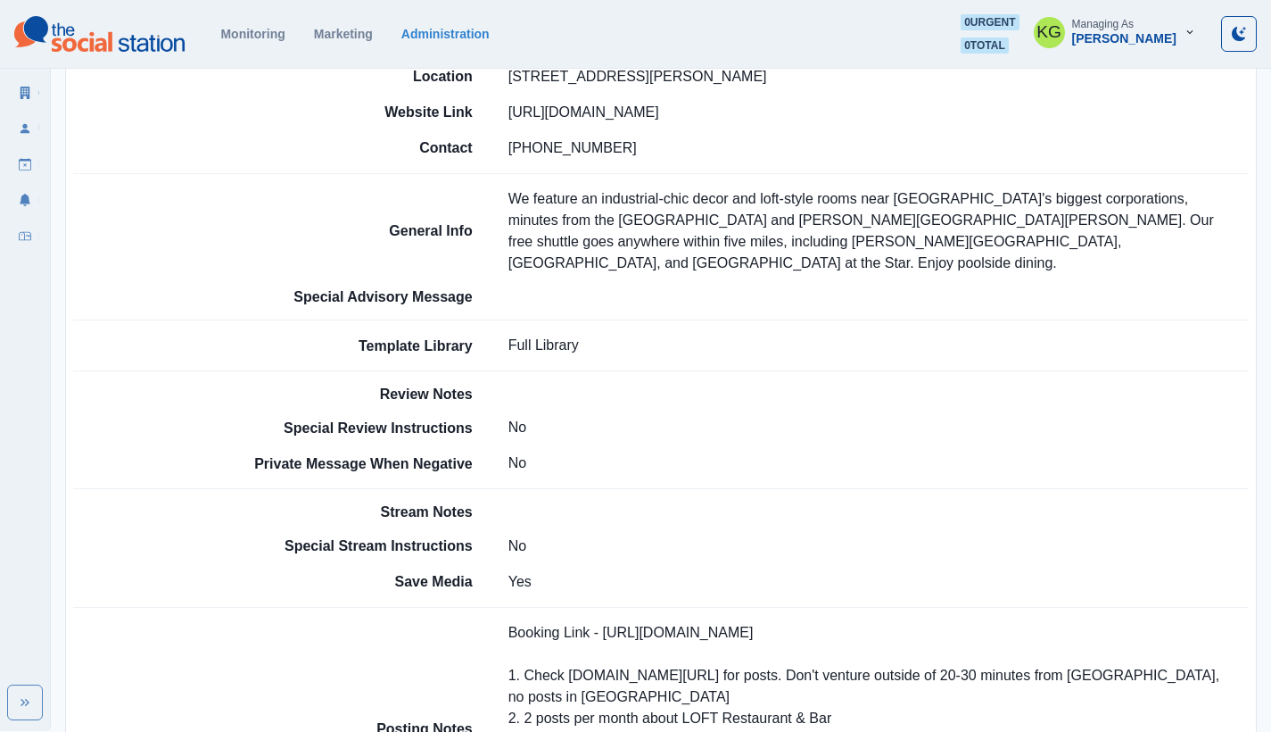
scroll to position [1161, 0]
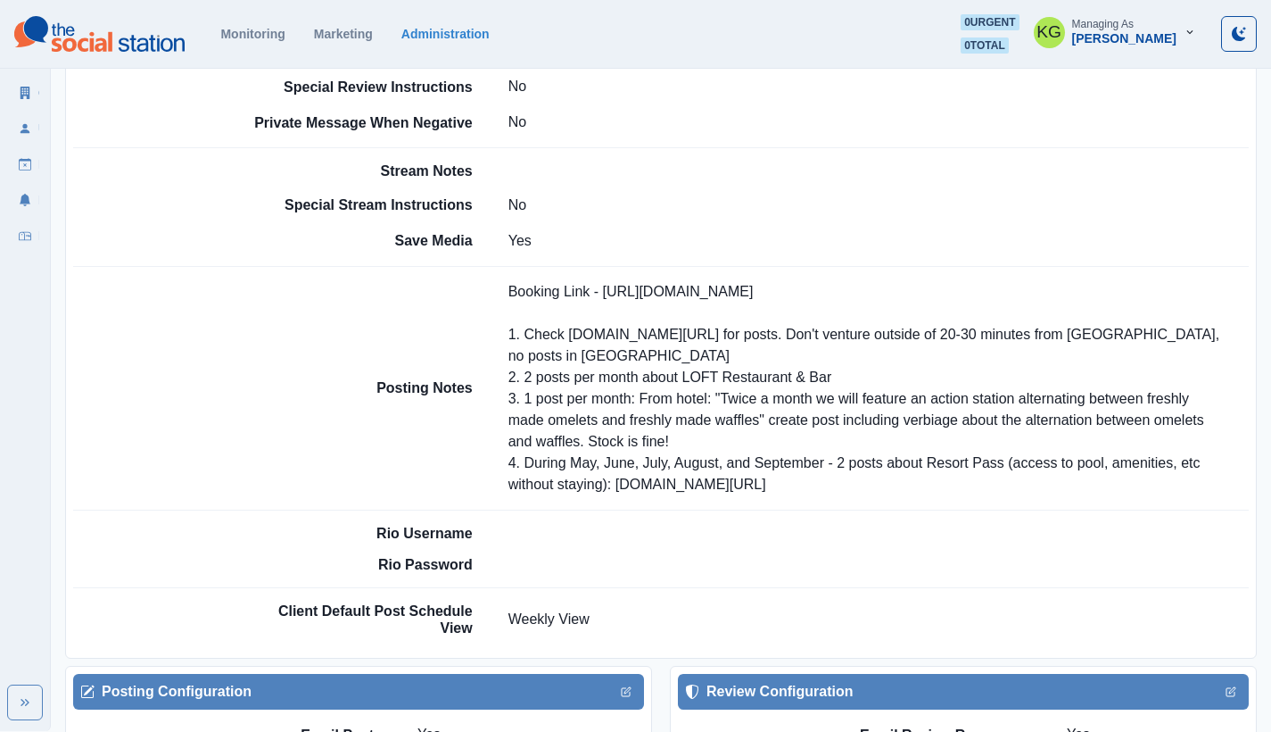
click at [588, 376] on p "Booking Link - https://bit.ly/3owEp7i 1. Check www.tourtexas.com/destinations/p…" at bounding box center [879, 388] width 740 height 214
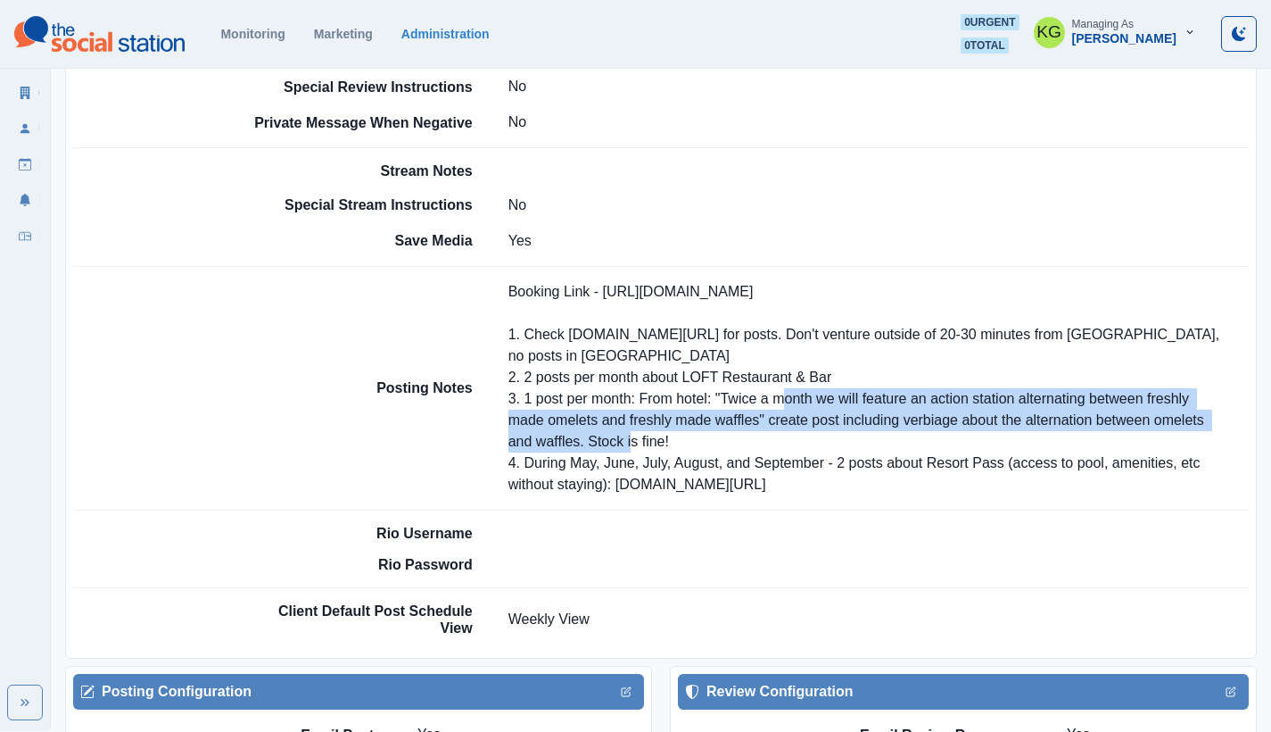
drag, startPoint x: 722, startPoint y: 374, endPoint x: 580, endPoint y: 418, distance: 148.7
click at [580, 418] on p "Booking Link - https://bit.ly/3owEp7i 1. Check www.tourtexas.com/destinations/p…" at bounding box center [879, 388] width 740 height 214
copy p "Twice a month we will feature an action station alternating between freshly mad…"
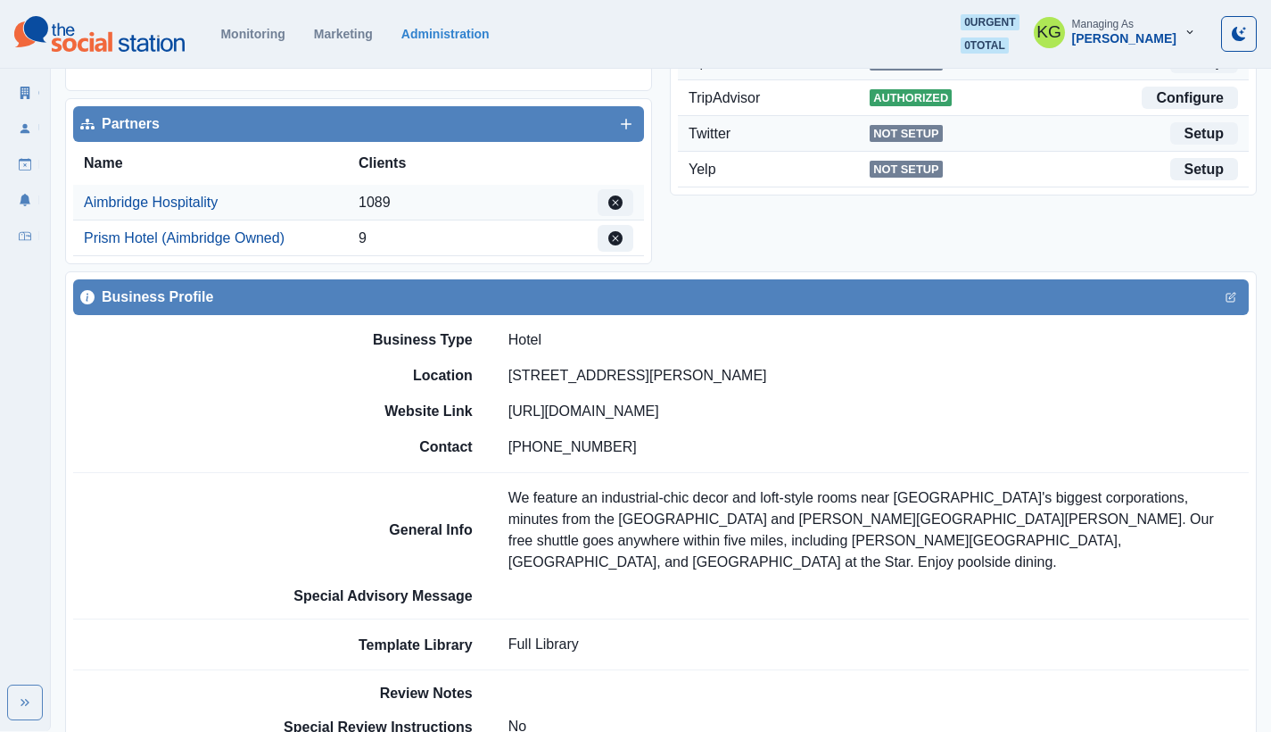
scroll to position [0, 0]
